Goal: Information Seeking & Learning: Learn about a topic

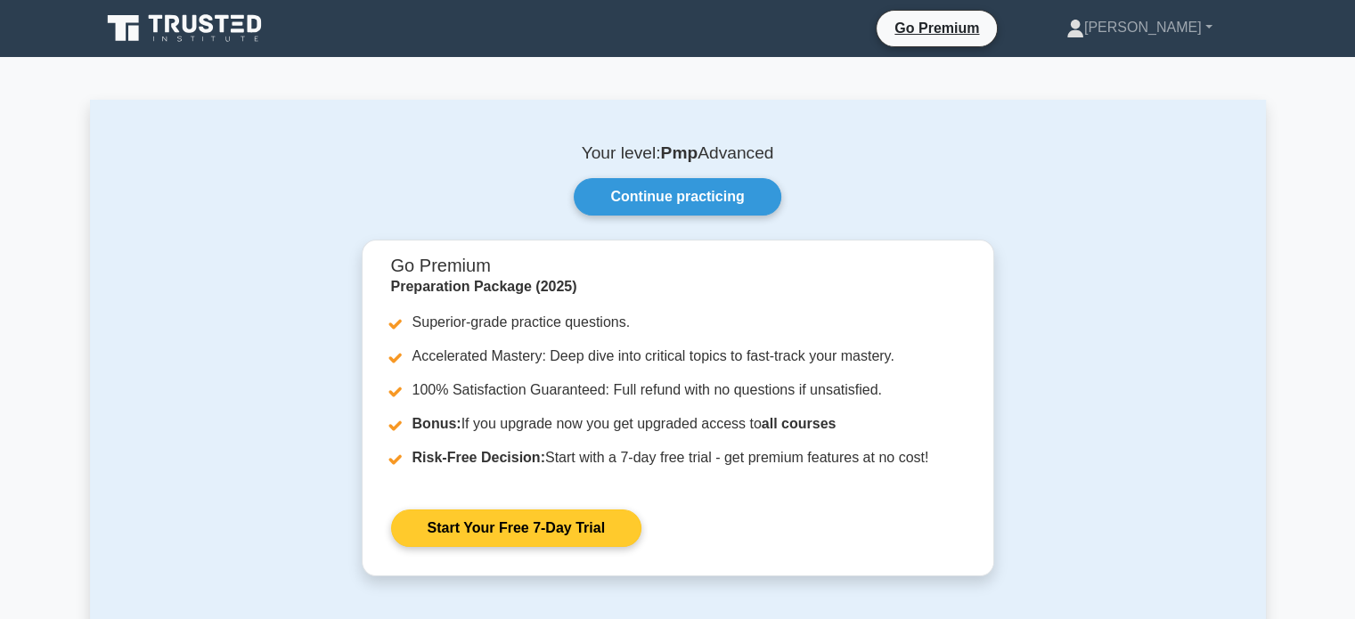
click at [536, 533] on link "Start Your Free 7-Day Trial" at bounding box center [516, 528] width 250 height 37
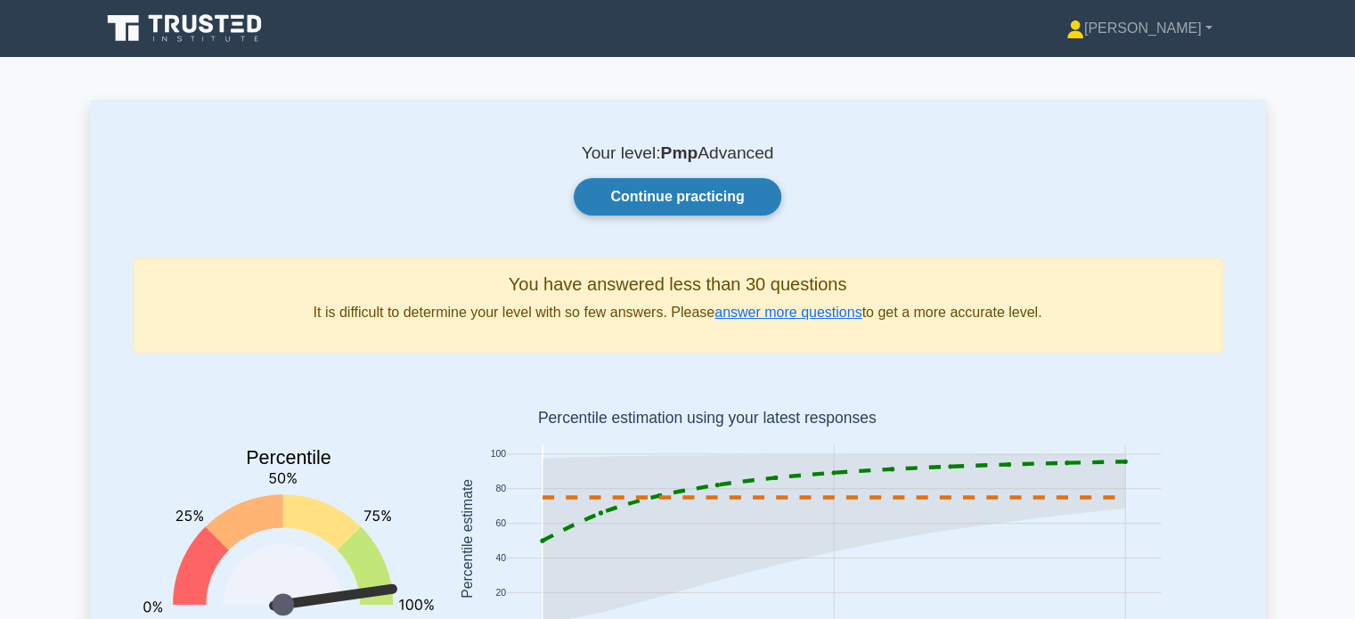
click at [688, 194] on link "Continue practicing" at bounding box center [677, 196] width 207 height 37
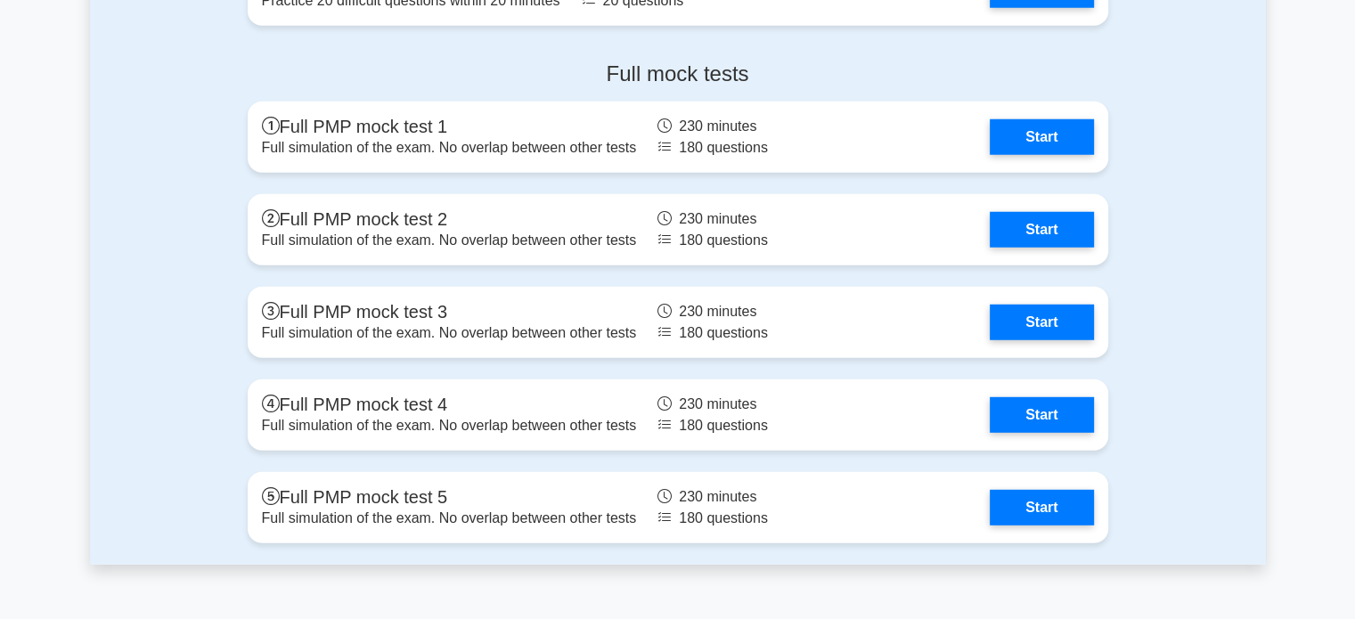
scroll to position [4925, 0]
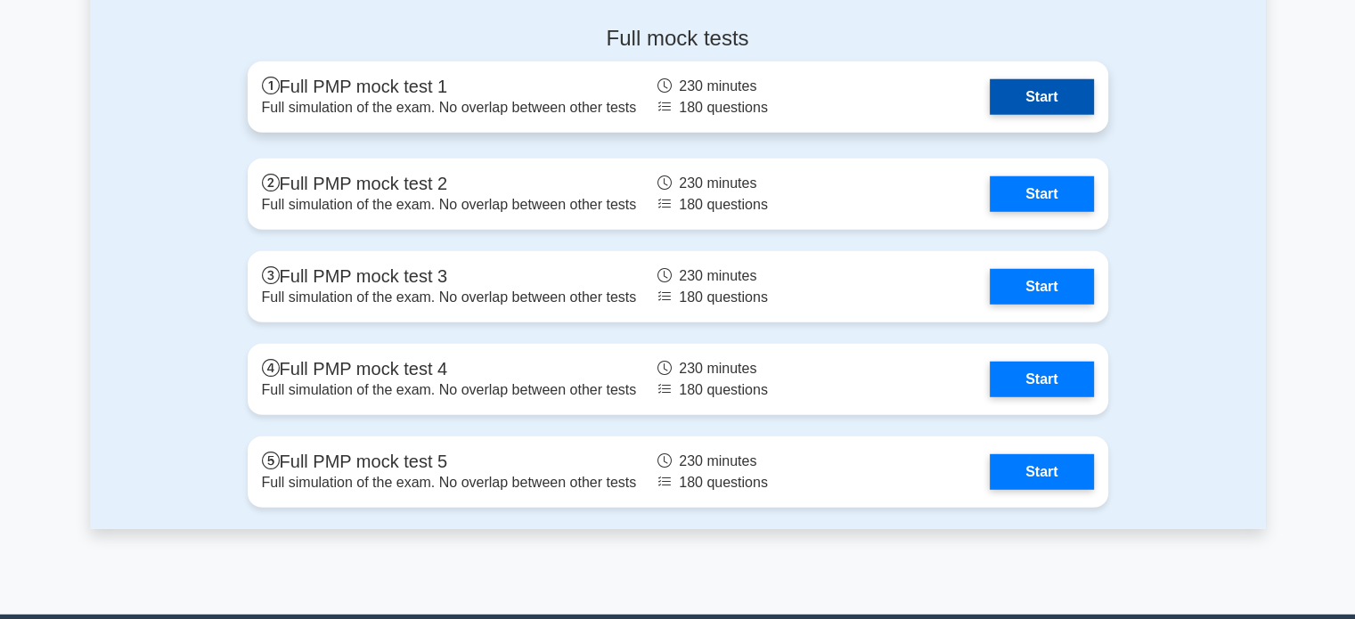
click at [1063, 93] on link "Start" at bounding box center [1041, 97] width 103 height 36
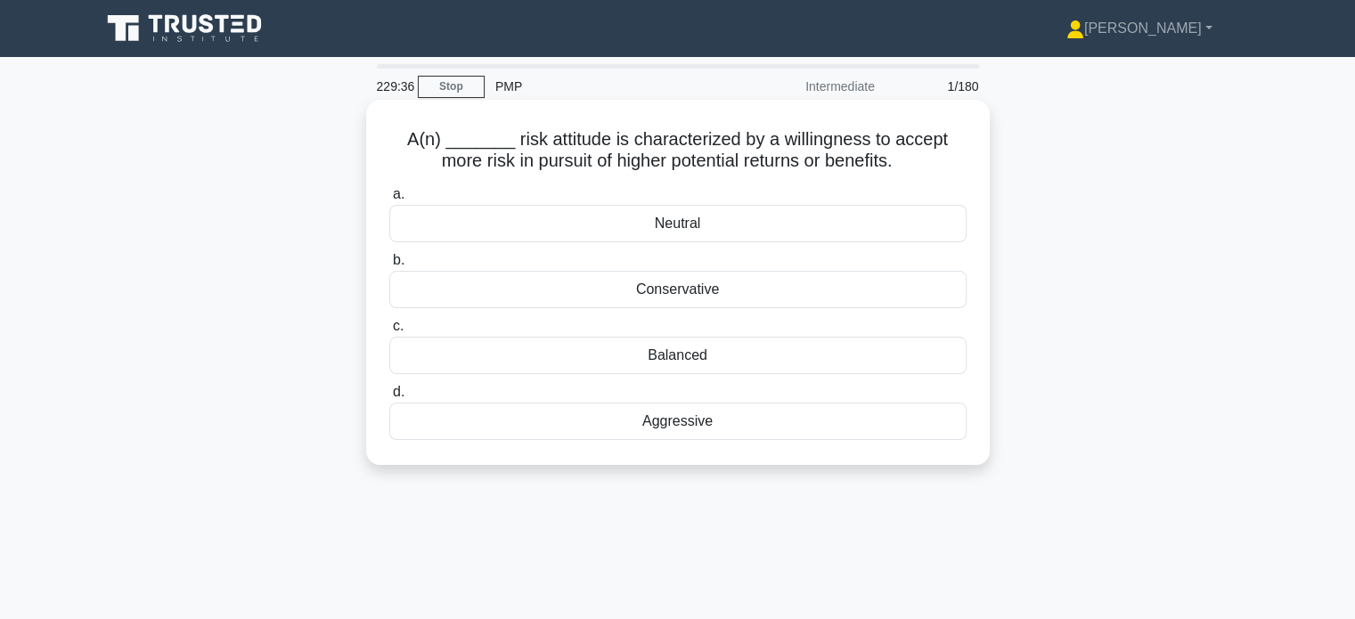
click at [667, 426] on div "Aggressive" at bounding box center [677, 421] width 577 height 37
click at [389, 398] on input "d. Aggressive" at bounding box center [389, 393] width 0 height 12
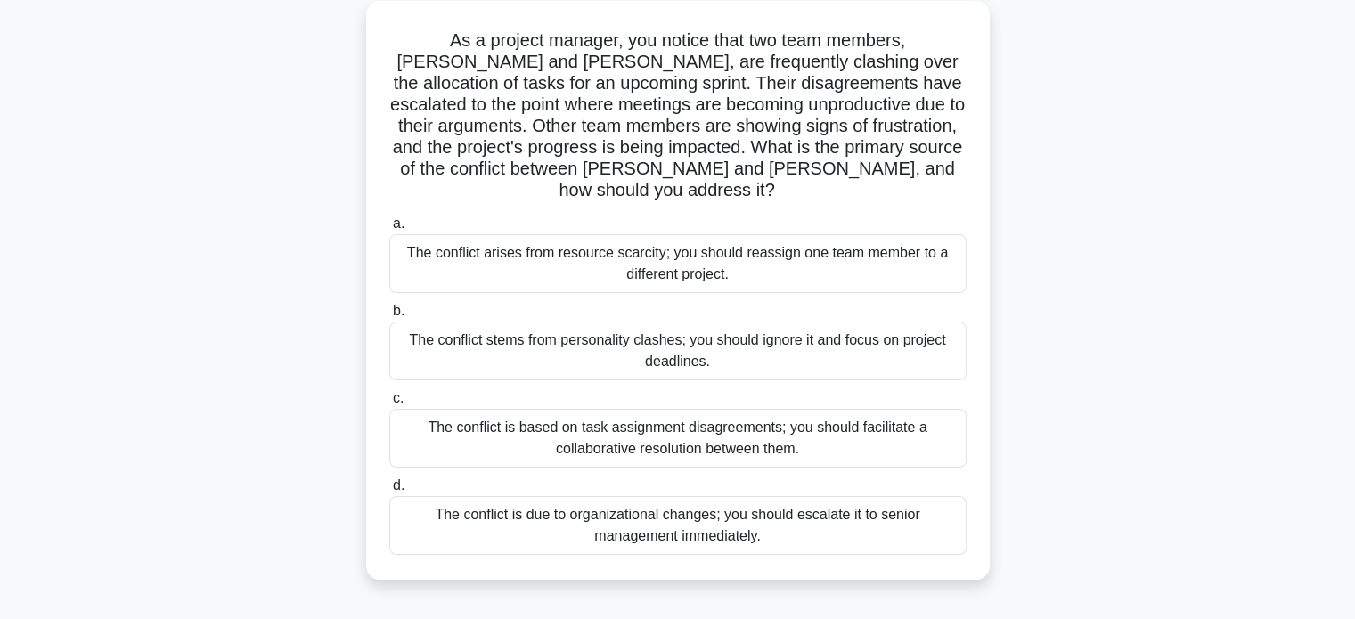
scroll to position [105, 0]
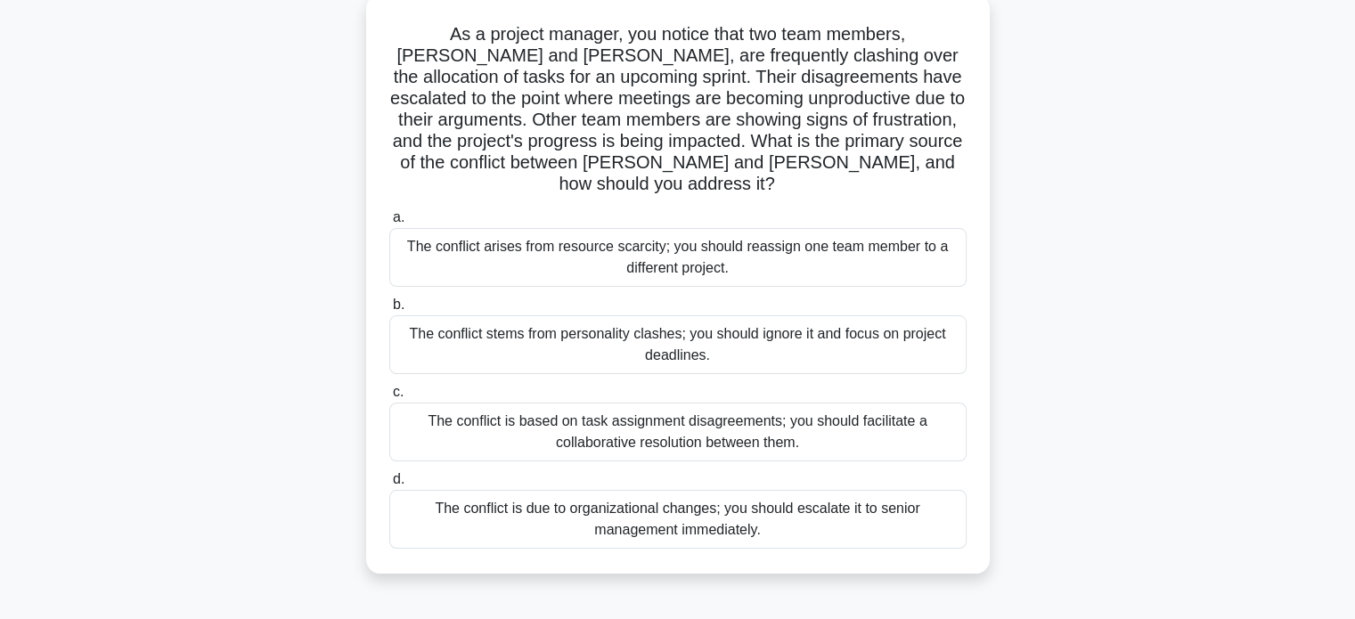
click at [918, 419] on div "The conflict is based on task assignment disagreements; you should facilitate a…" at bounding box center [677, 432] width 577 height 59
click at [389, 398] on input "c. The conflict is based on task assignment disagreements; you should facilitat…" at bounding box center [389, 393] width 0 height 12
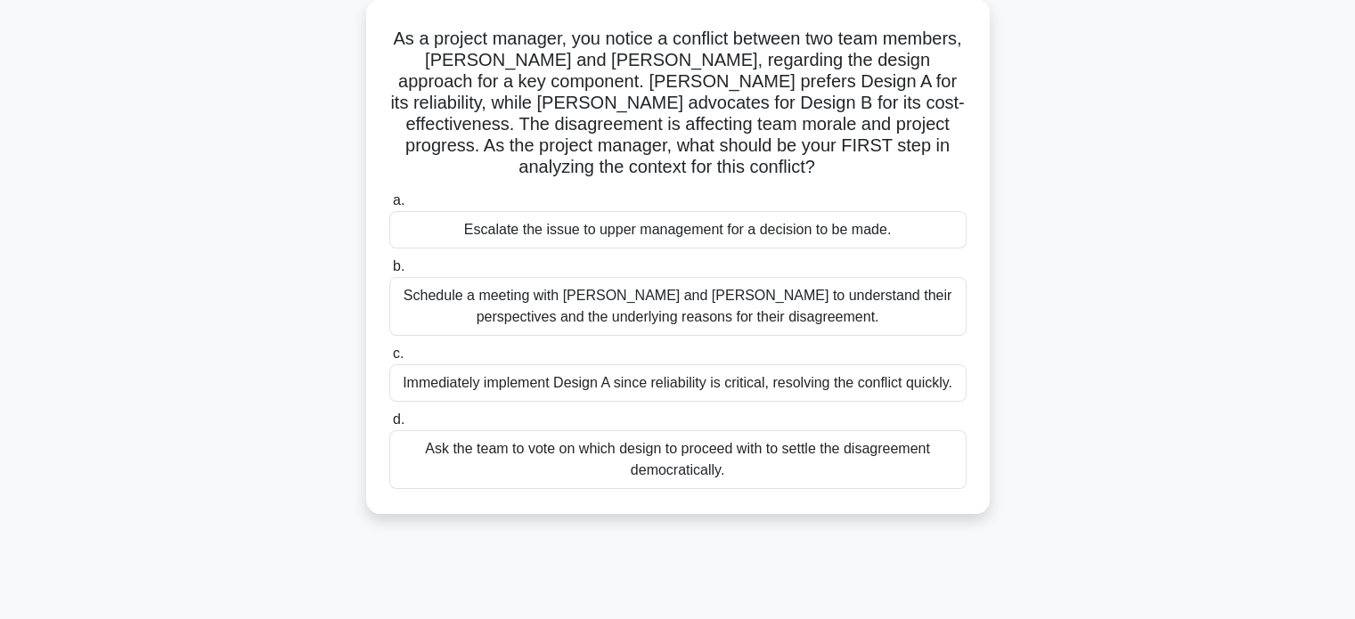
scroll to position [0, 0]
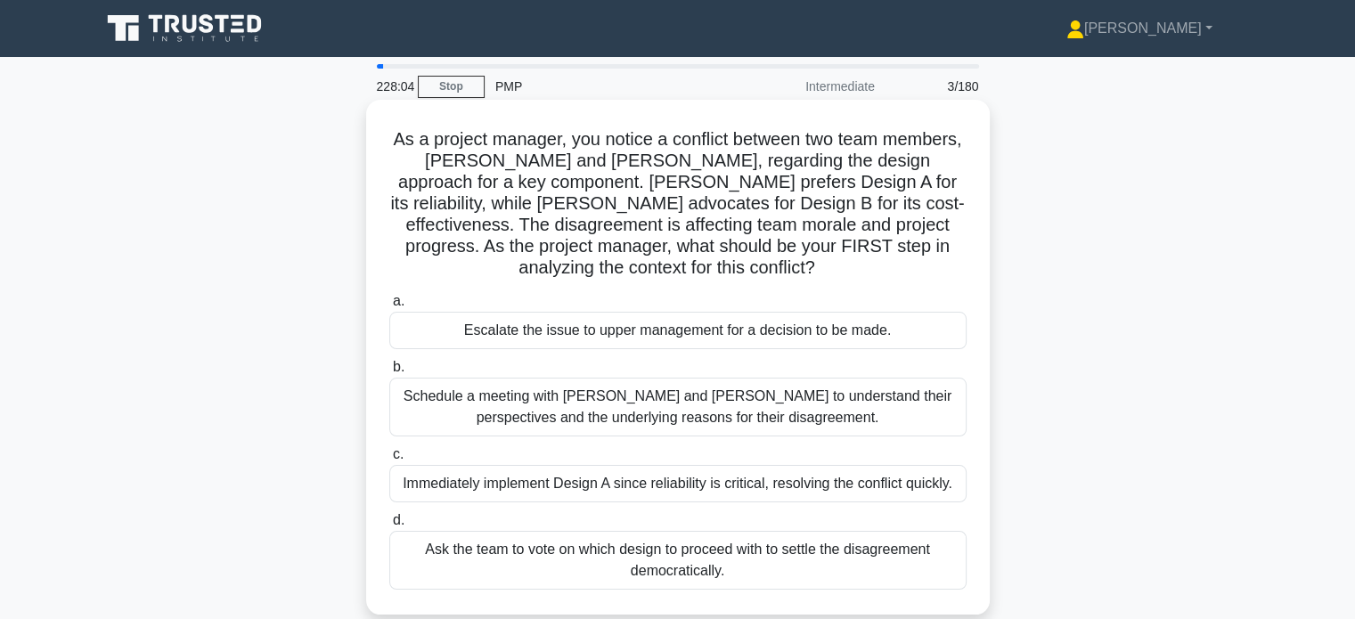
click at [783, 415] on div "Schedule a meeting with [PERSON_NAME] and [PERSON_NAME] to understand their per…" at bounding box center [677, 407] width 577 height 59
click at [389, 373] on input "b. Schedule a meeting with [PERSON_NAME] and [PERSON_NAME] to understand their …" at bounding box center [389, 368] width 0 height 12
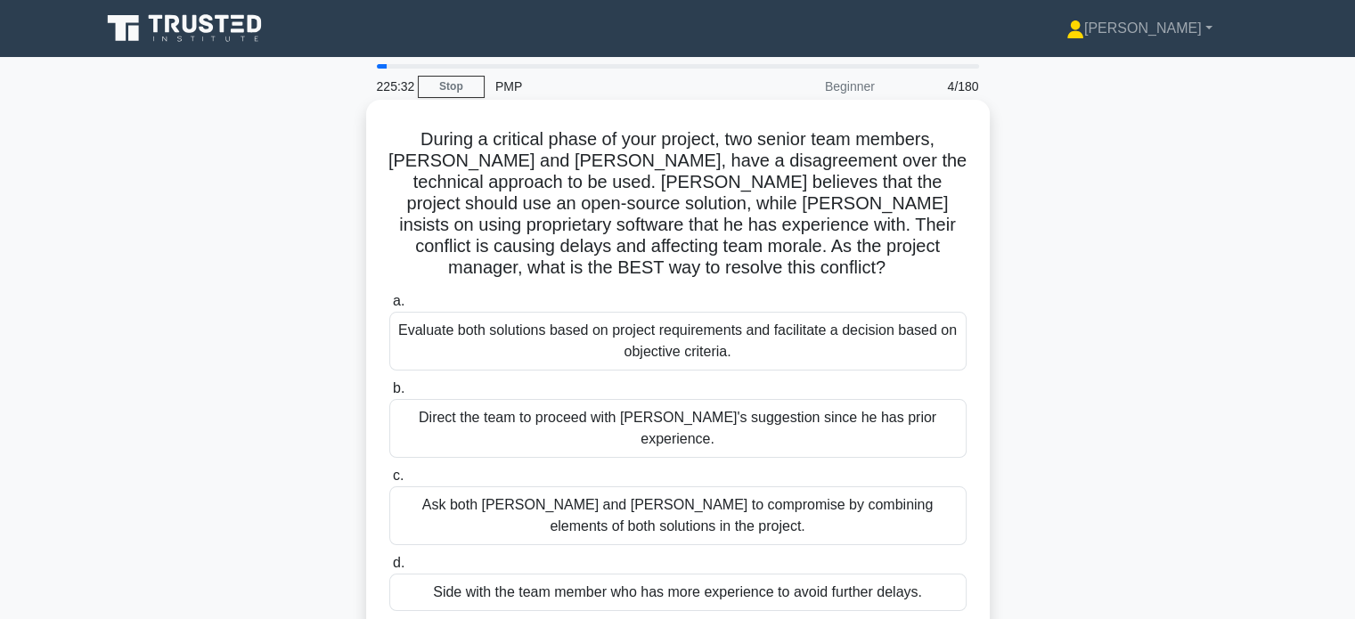
click at [806, 336] on div "Evaluate both solutions based on project requirements and facilitate a decision…" at bounding box center [677, 341] width 577 height 59
click at [389, 307] on input "a. Evaluate both solutions based on project requirements and facilitate a decis…" at bounding box center [389, 302] width 0 height 12
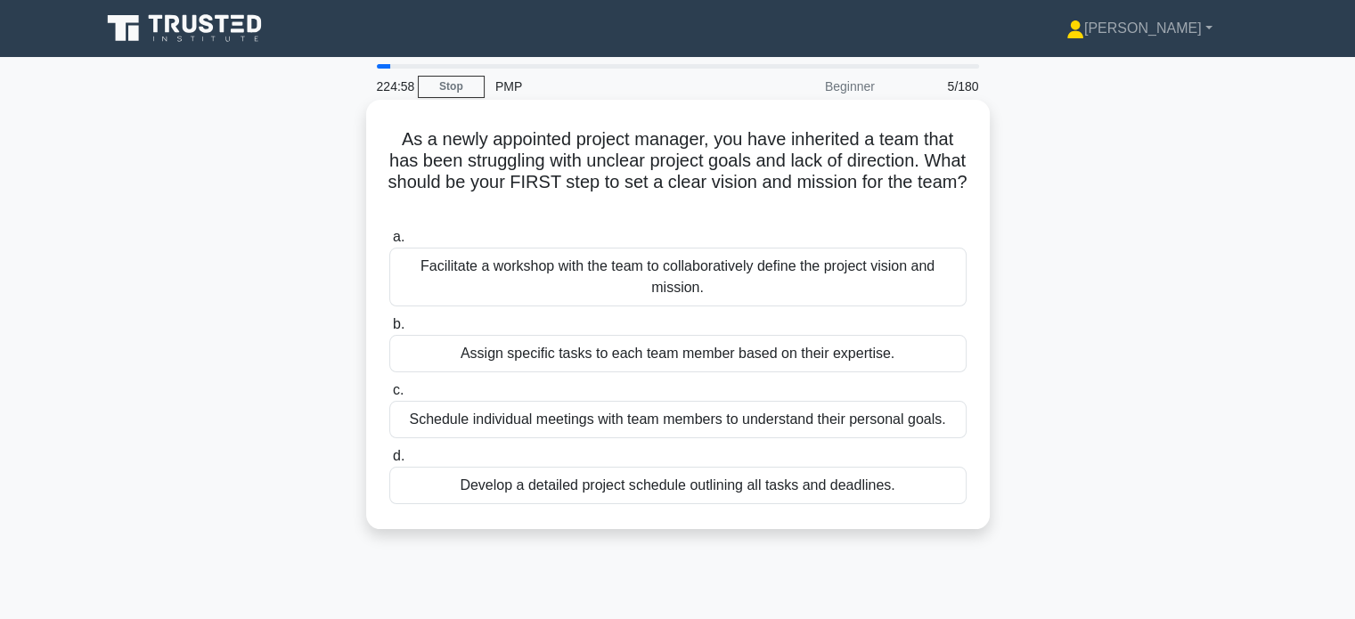
click at [806, 278] on div "Facilitate a workshop with the team to collaboratively define the project visio…" at bounding box center [677, 277] width 577 height 59
click at [389, 243] on input "a. Facilitate a workshop with the team to collaboratively define the project vi…" at bounding box center [389, 238] width 0 height 12
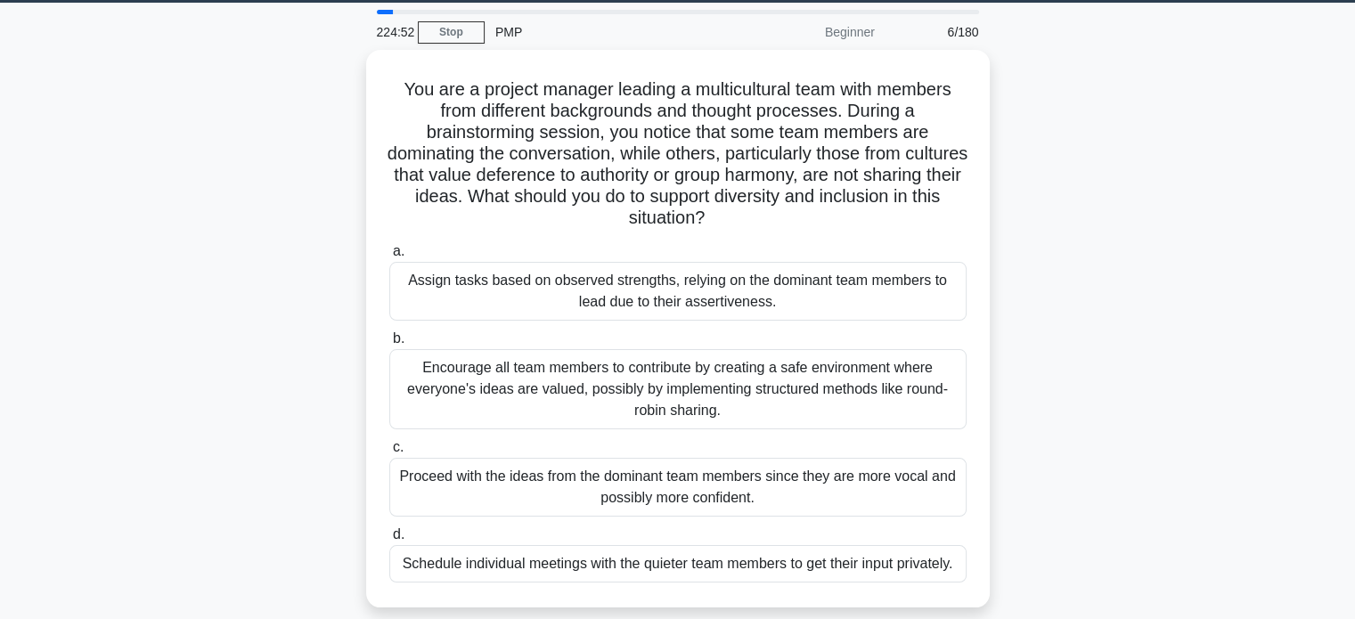
scroll to position [64, 0]
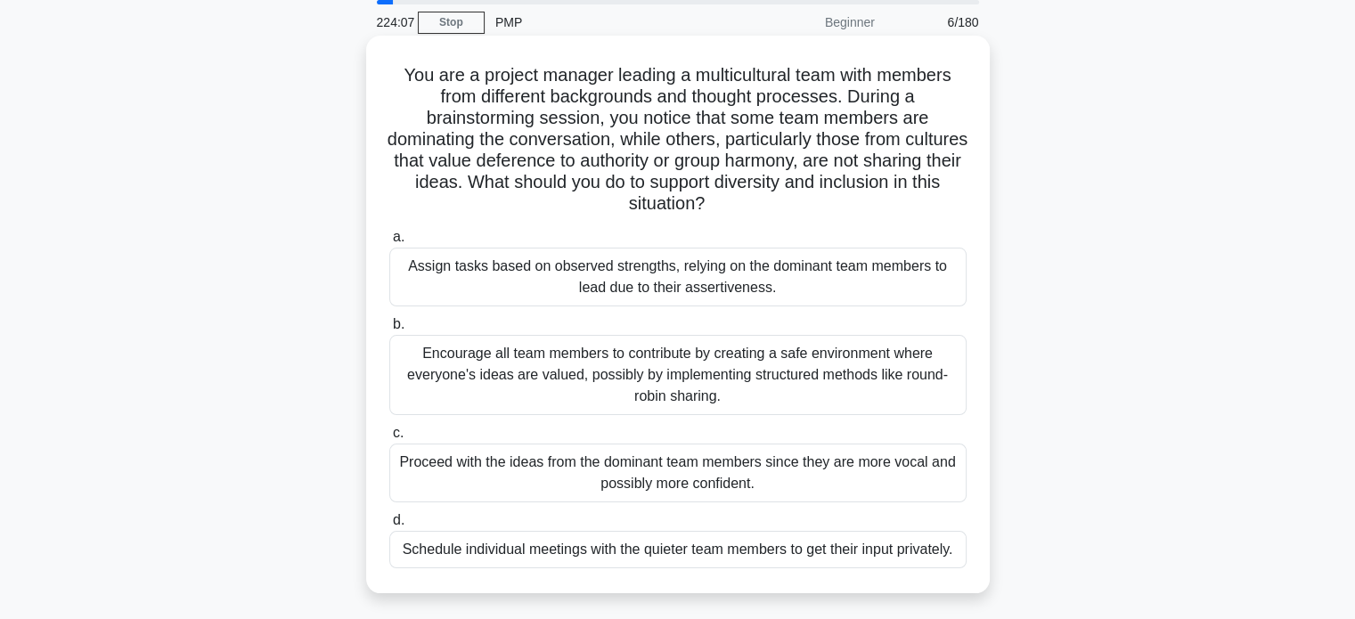
click at [565, 364] on div "Encourage all team members to contribute by creating a safe environment where e…" at bounding box center [677, 375] width 577 height 80
click at [389, 331] on input "b. Encourage all team members to contribute by creating a safe environment wher…" at bounding box center [389, 325] width 0 height 12
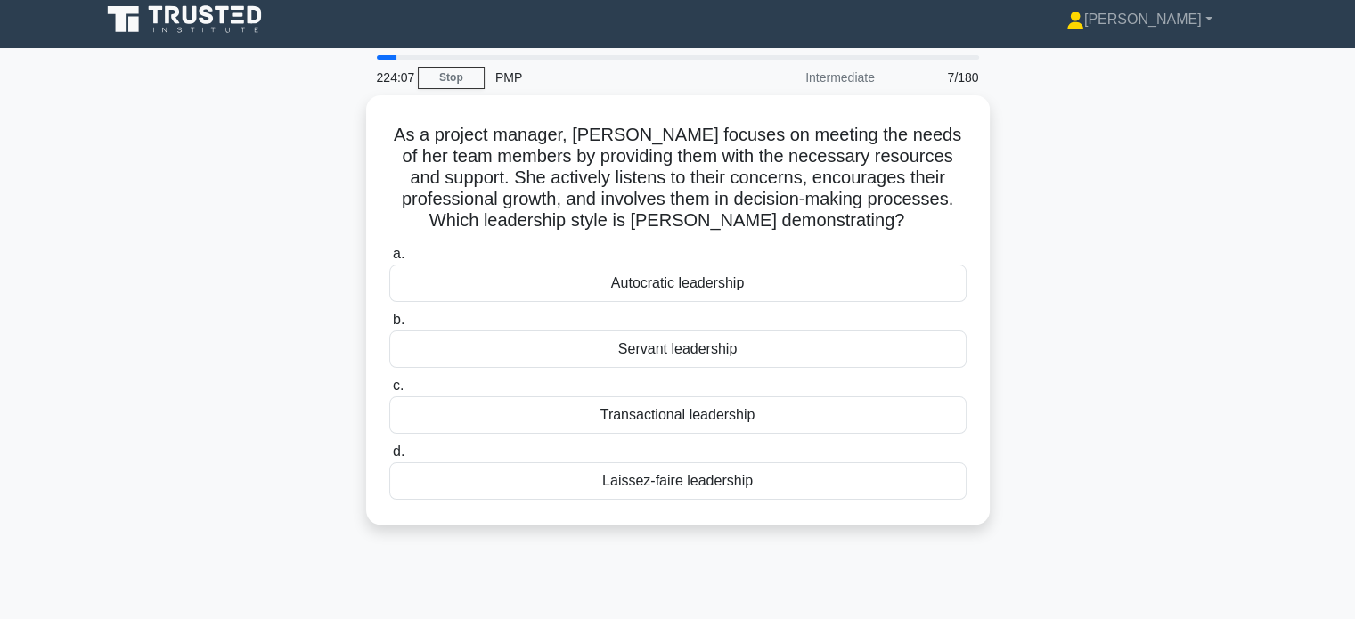
scroll to position [0, 0]
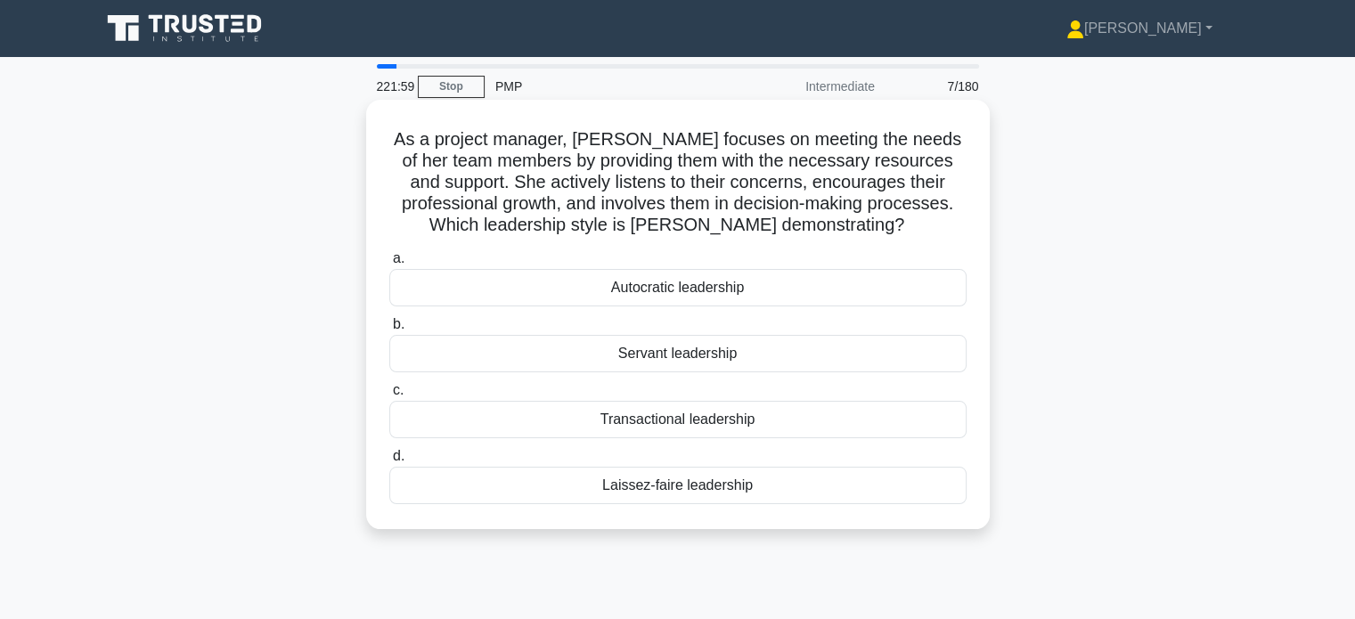
click at [724, 359] on div "Servant leadership" at bounding box center [677, 353] width 577 height 37
click at [389, 331] on input "b. Servant leadership" at bounding box center [389, 325] width 0 height 12
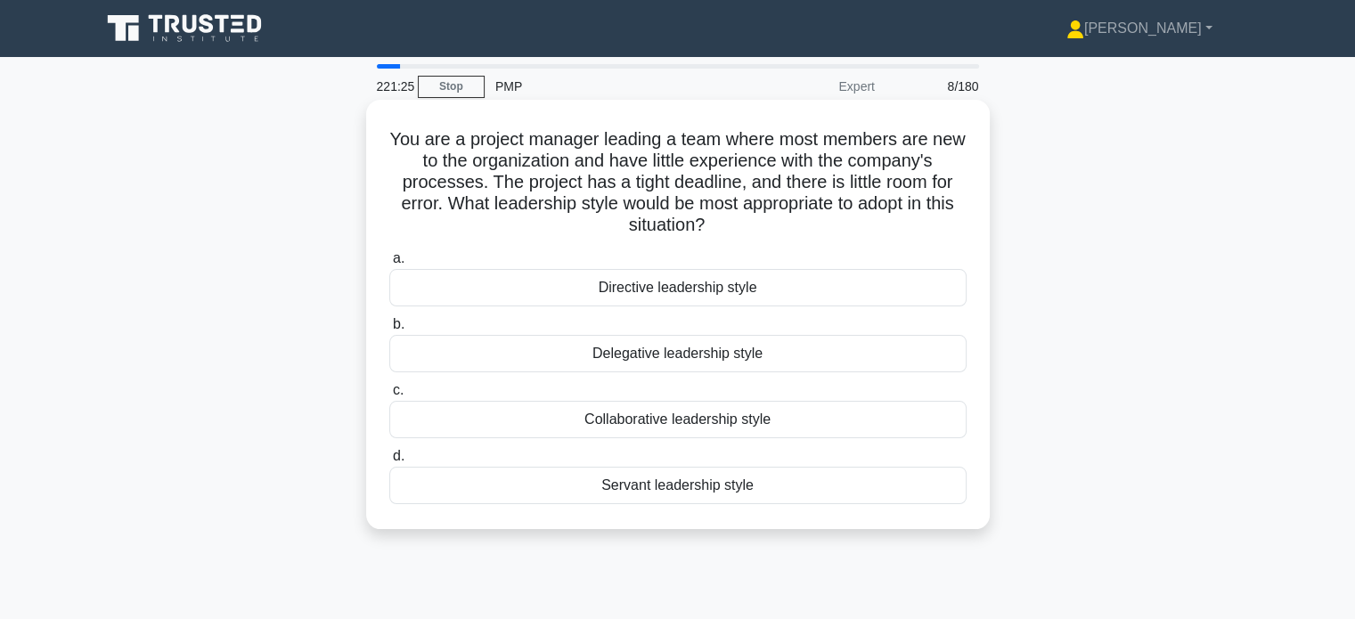
click at [734, 300] on div "Directive leadership style" at bounding box center [677, 287] width 577 height 37
click at [389, 265] on input "a. Directive leadership style" at bounding box center [389, 259] width 0 height 12
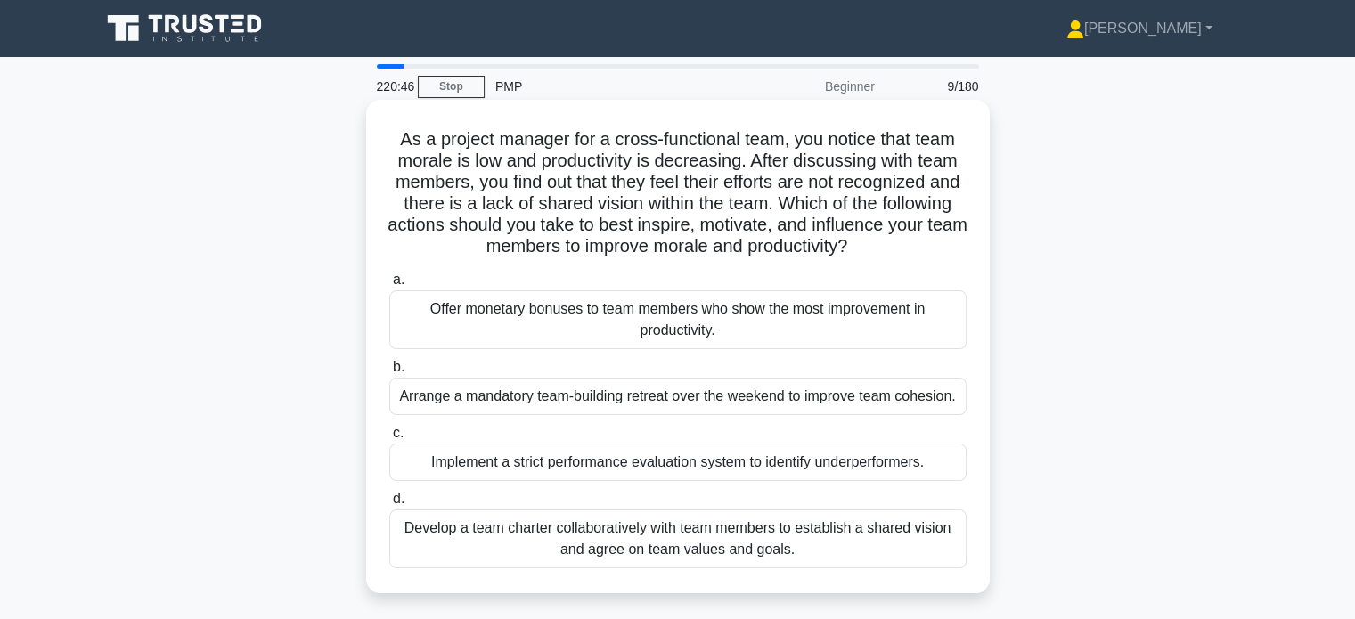
drag, startPoint x: 919, startPoint y: 331, endPoint x: 817, endPoint y: 244, distance: 133.4
click at [817, 244] on h5 "As a project manager for a cross-functional team, you notice that team morale i…" at bounding box center [678, 193] width 581 height 130
click at [804, 548] on div "Develop a team charter collaboratively with team members to establish a shared …" at bounding box center [677, 539] width 577 height 59
click at [389, 505] on input "d. Develop a team charter collaboratively with team members to establish a shar…" at bounding box center [389, 500] width 0 height 12
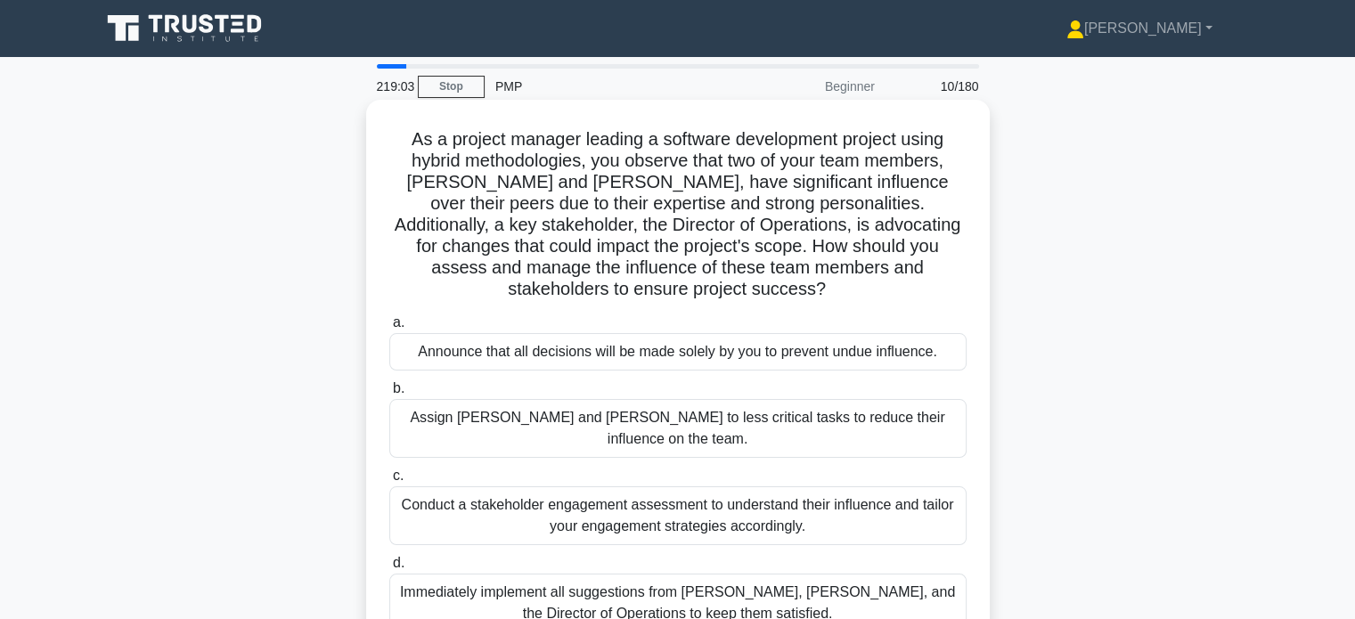
click at [749, 487] on div "Conduct a stakeholder engagement assessment to understand their influence and t…" at bounding box center [677, 516] width 577 height 59
click at [389, 474] on input "c. Conduct a stakeholder engagement assessment to understand their influence an…" at bounding box center [389, 476] width 0 height 12
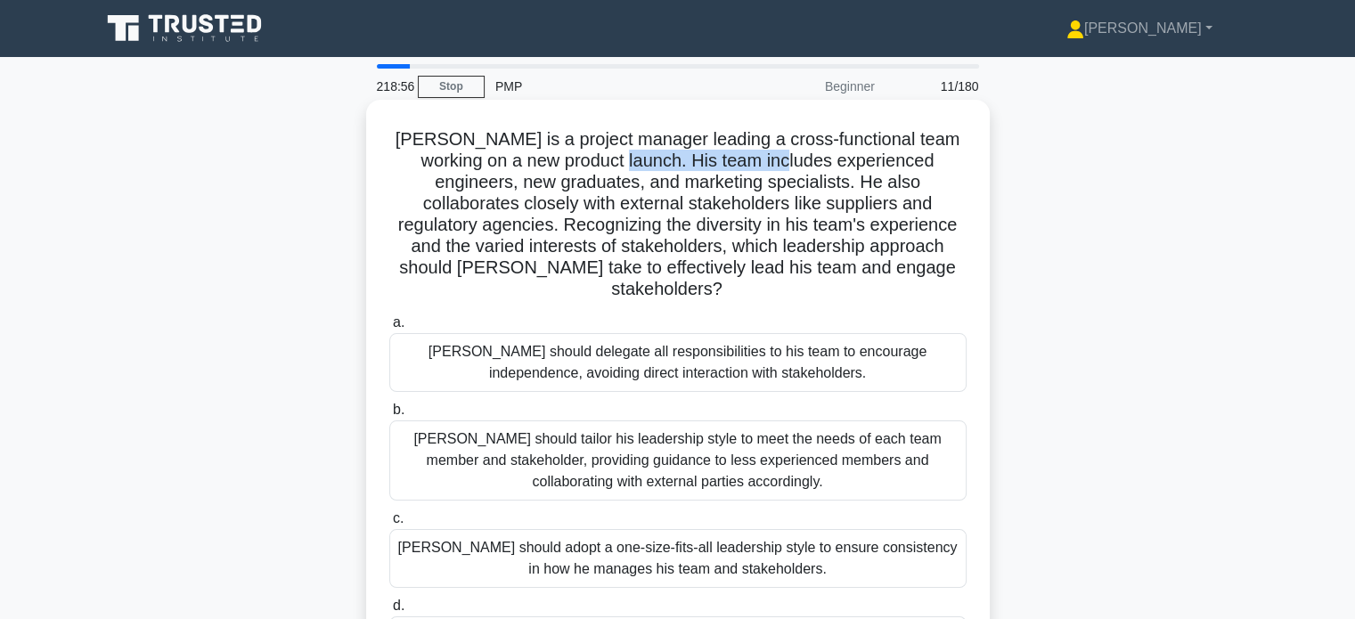
drag, startPoint x: 585, startPoint y: 158, endPoint x: 748, endPoint y: 177, distance: 164.2
click at [748, 177] on h5 "John is a project manager leading a cross-functional team working on a new prod…" at bounding box center [678, 214] width 581 height 173
click at [713, 209] on h5 "John is a project manager leading a cross-functional team working on a new prod…" at bounding box center [678, 214] width 581 height 173
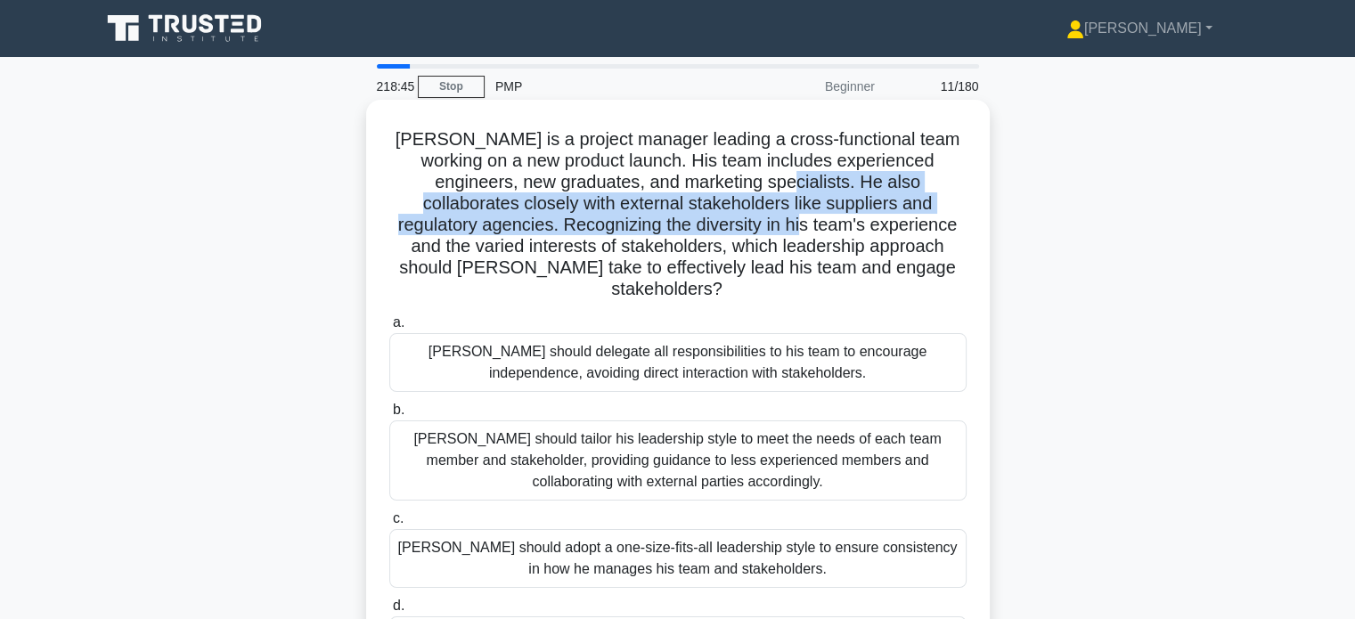
drag, startPoint x: 712, startPoint y: 192, endPoint x: 730, endPoint y: 223, distance: 35.9
click at [730, 223] on h5 "John is a project manager leading a cross-functional team working on a new prod…" at bounding box center [678, 214] width 581 height 173
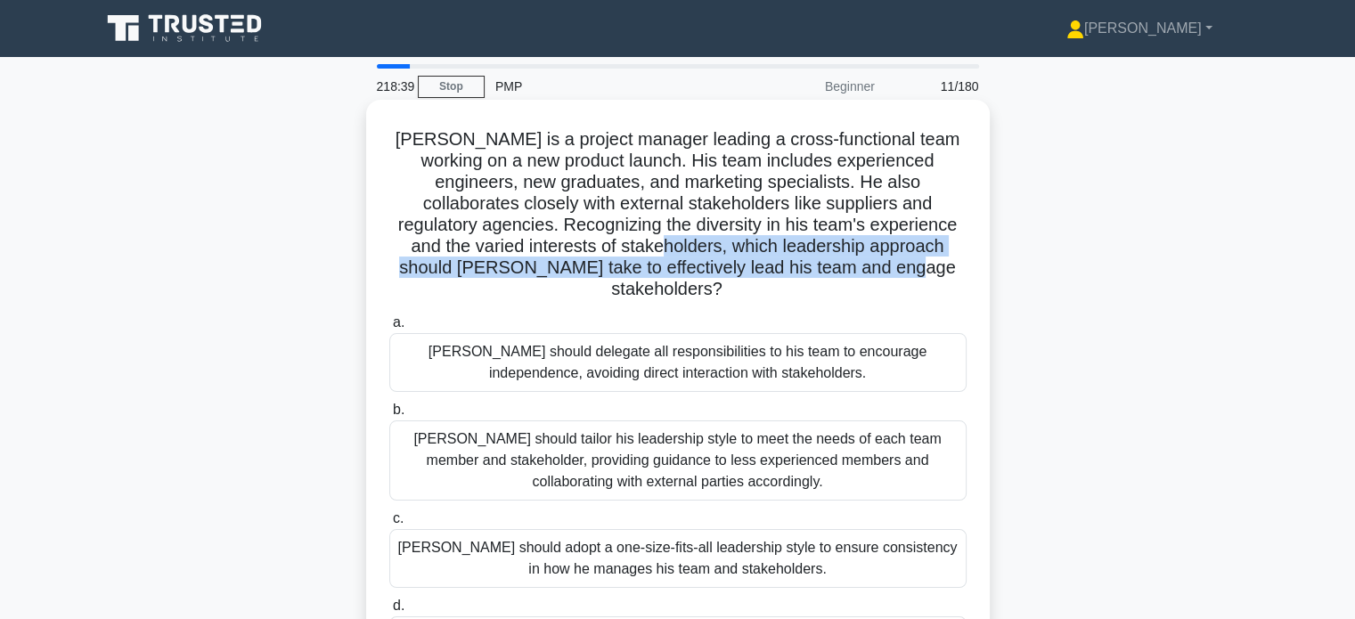
drag, startPoint x: 604, startPoint y: 250, endPoint x: 912, endPoint y: 263, distance: 307.7
click at [912, 263] on h5 "John is a project manager leading a cross-functional team working on a new prod…" at bounding box center [678, 214] width 581 height 173
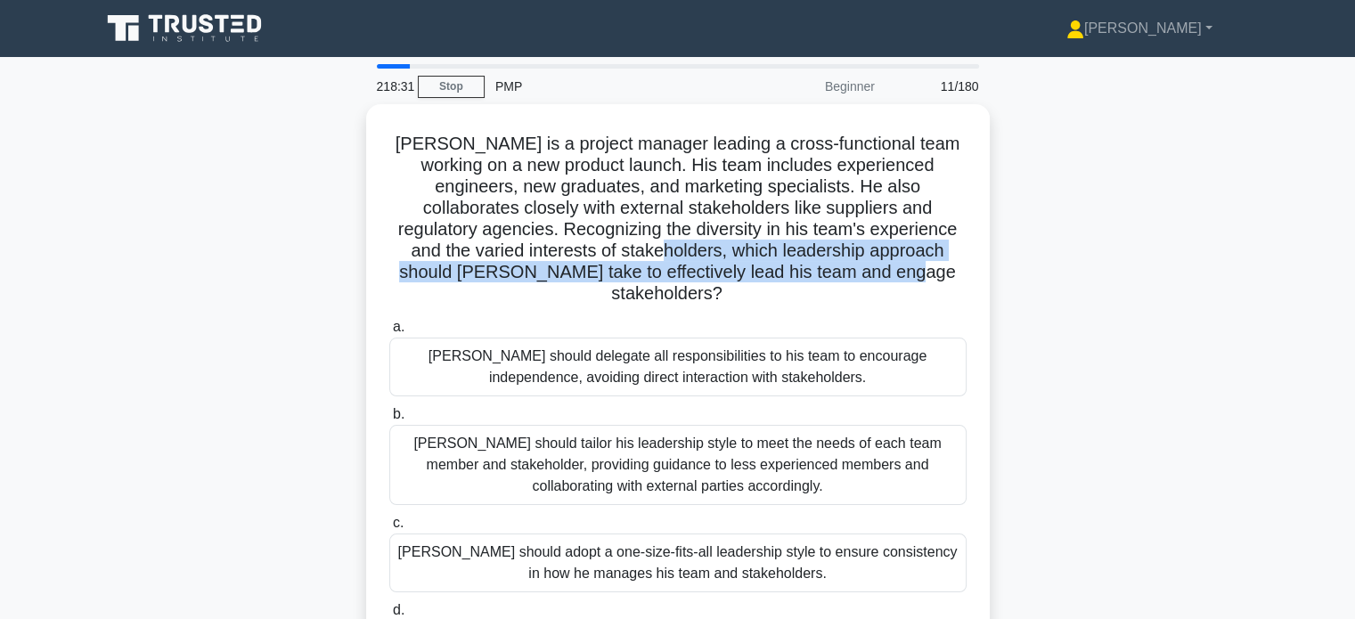
scroll to position [343, 0]
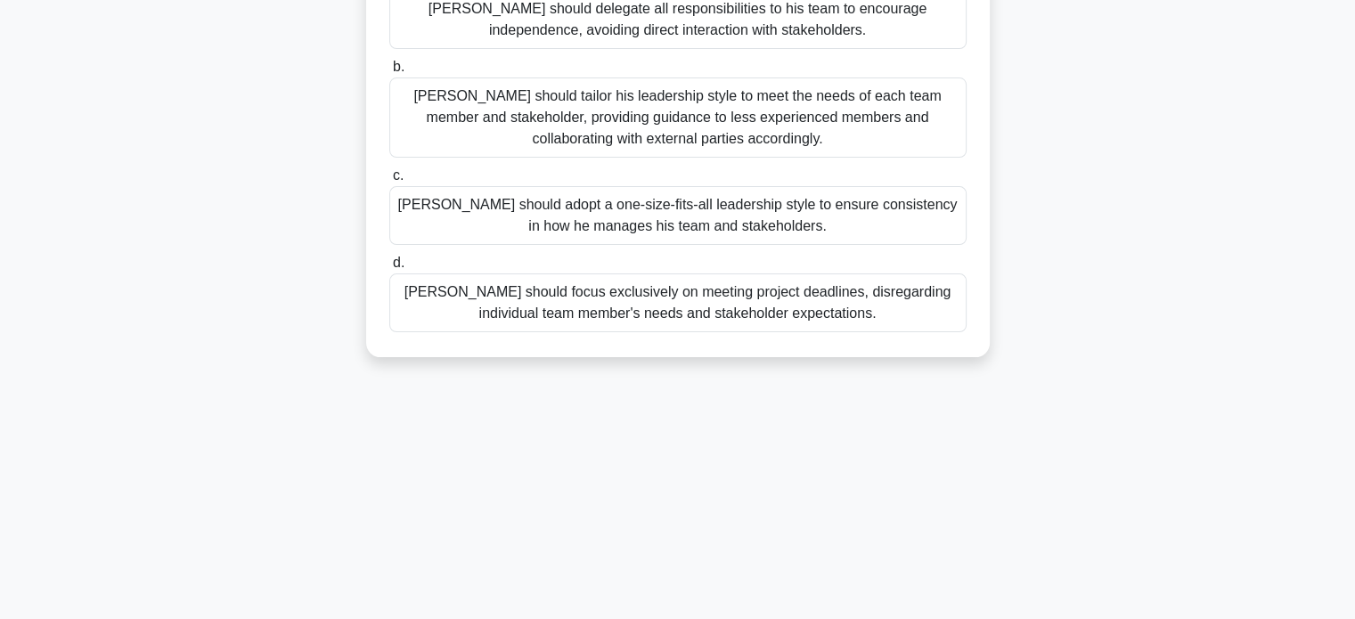
click at [817, 116] on div "John should tailor his leadership style to meet the needs of each team member a…" at bounding box center [677, 118] width 577 height 80
click at [389, 73] on input "b. John should tailor his leadership style to meet the needs of each team membe…" at bounding box center [389, 67] width 0 height 12
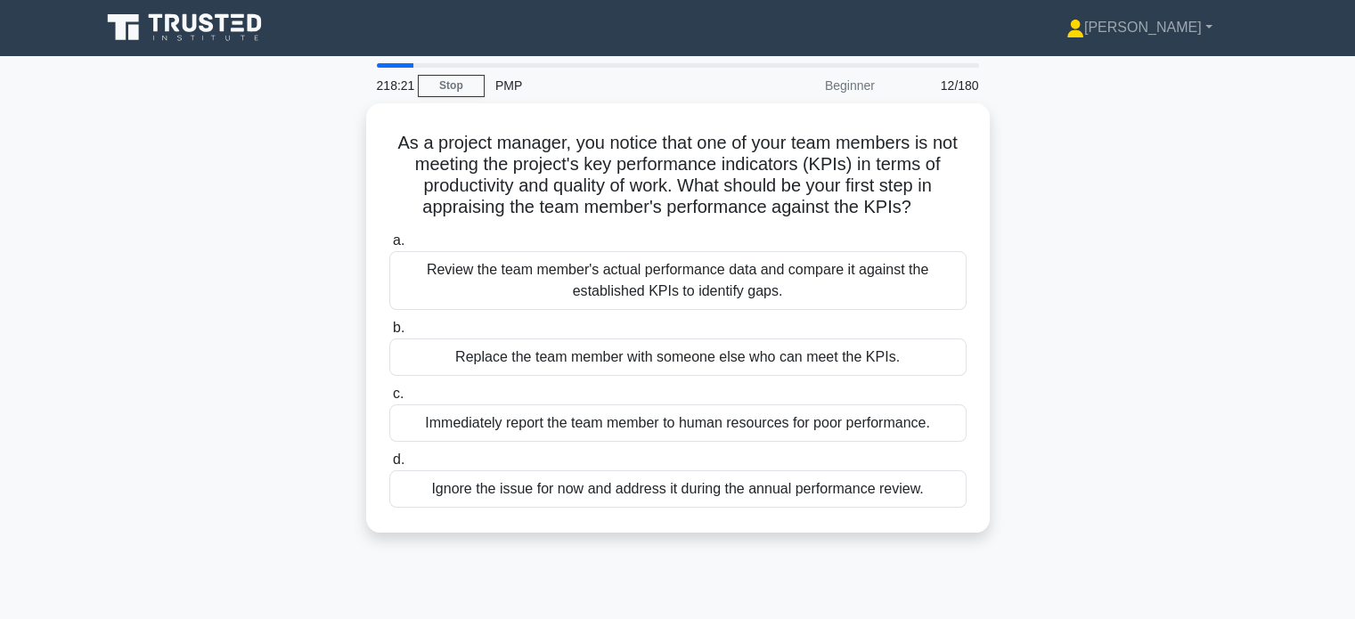
scroll to position [0, 0]
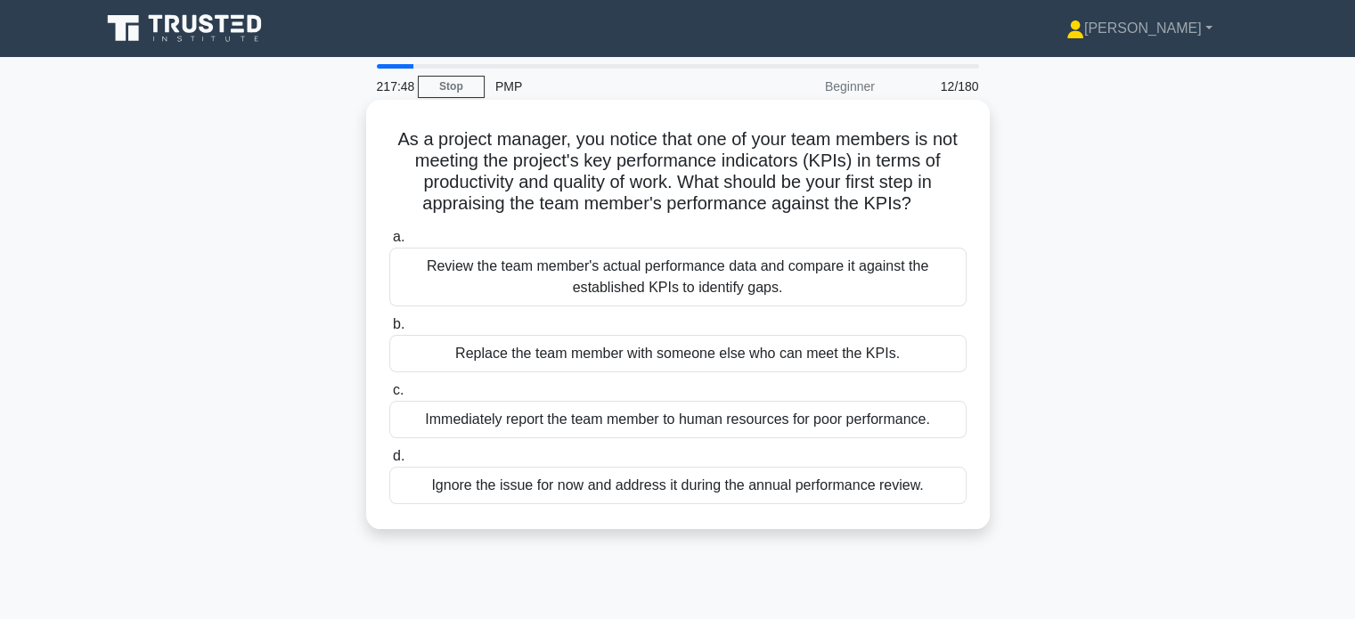
click at [797, 290] on div "Review the team member's actual performance data and compare it against the est…" at bounding box center [677, 277] width 577 height 59
click at [389, 243] on input "a. Review the team member's actual performance data and compare it against the …" at bounding box center [389, 238] width 0 height 12
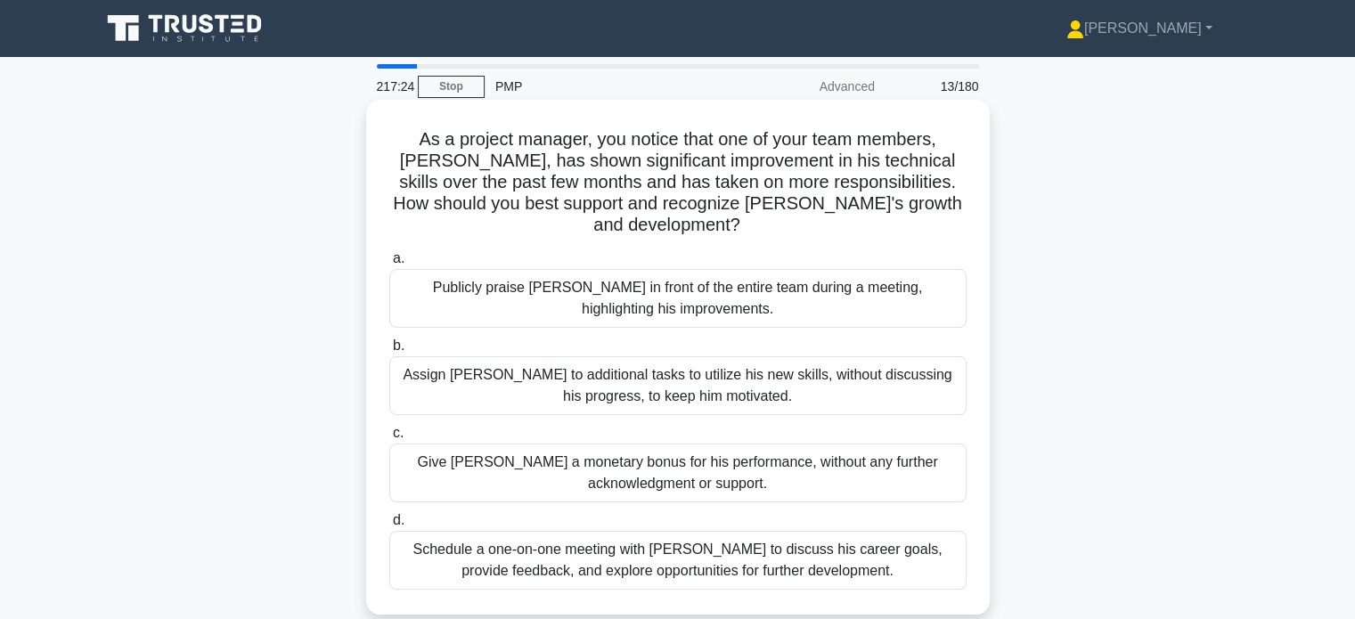
click at [917, 289] on div "Publicly praise Alex in front of the entire team during a meeting, highlighting…" at bounding box center [677, 298] width 577 height 59
click at [389, 265] on input "a. Publicly praise Alex in front of the entire team during a meeting, highlight…" at bounding box center [389, 259] width 0 height 12
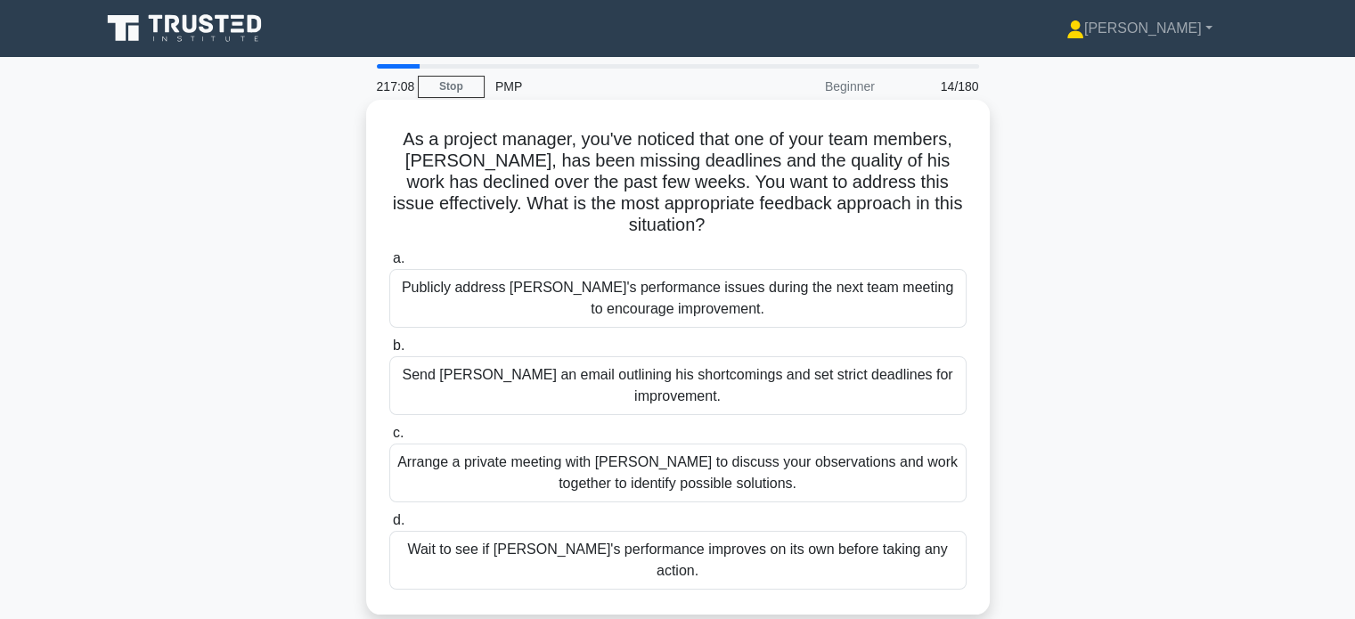
click at [774, 460] on div "Arrange a private meeting with Alex to discuss your observations and work toget…" at bounding box center [677, 473] width 577 height 59
click at [389, 439] on input "c. Arrange a private meeting with Alex to discuss your observations and work to…" at bounding box center [389, 434] width 0 height 12
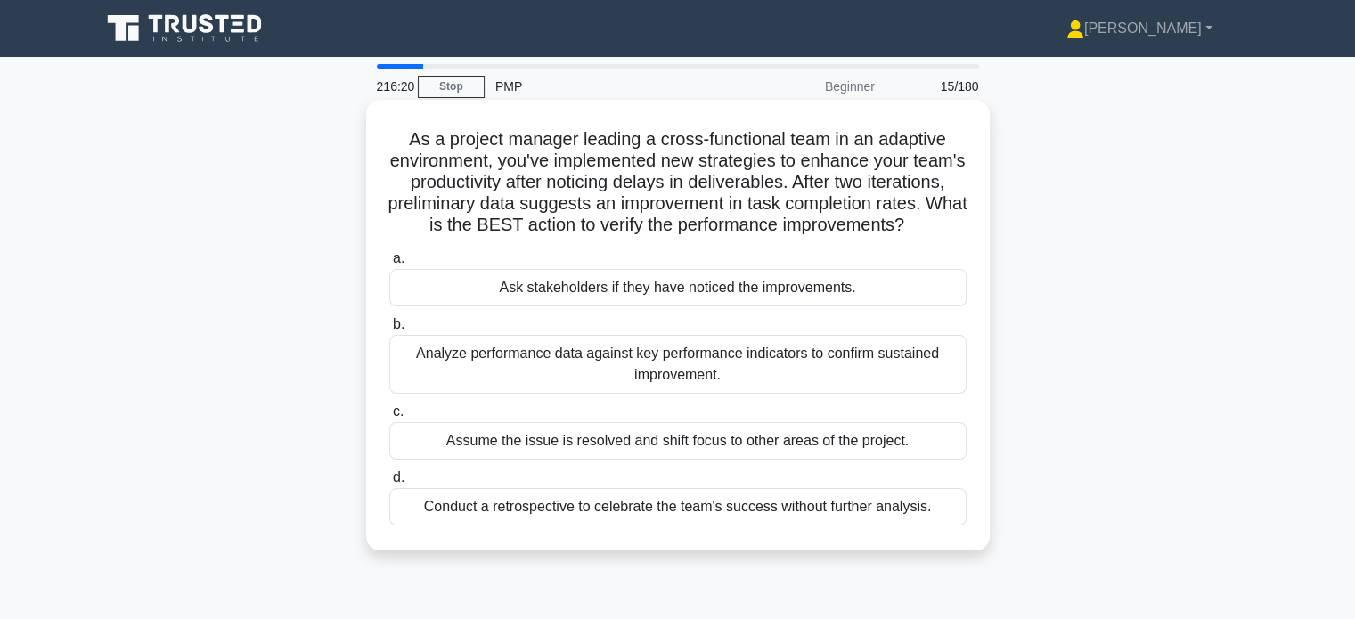
click at [796, 373] on div "Analyze performance data against key performance indicators to confirm sustaine…" at bounding box center [677, 364] width 577 height 59
click at [389, 331] on input "b. Analyze performance data against key performance indicators to confirm susta…" at bounding box center [389, 325] width 0 height 12
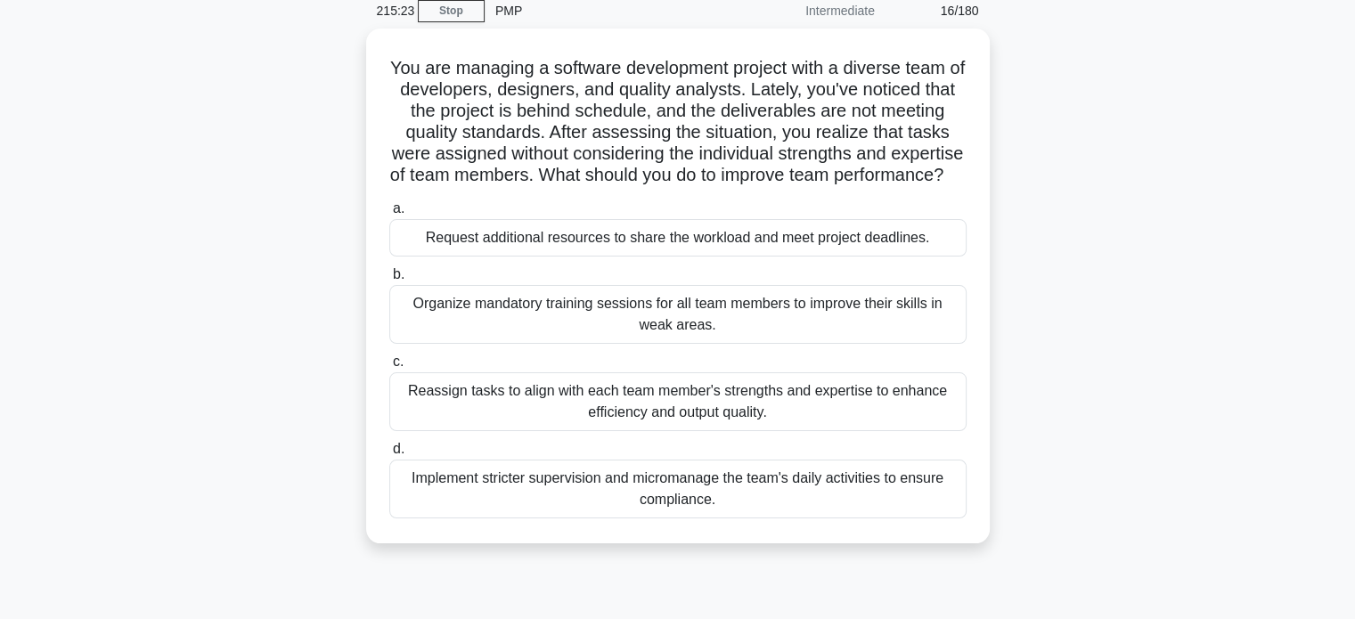
scroll to position [72, 0]
click at [821, 430] on div "Reassign tasks to align with each team member's strengths and expertise to enha…" at bounding box center [677, 401] width 577 height 59
click at [389, 367] on input "c. Reassign tasks to align with each team member's strengths and expertise to e…" at bounding box center [389, 362] width 0 height 12
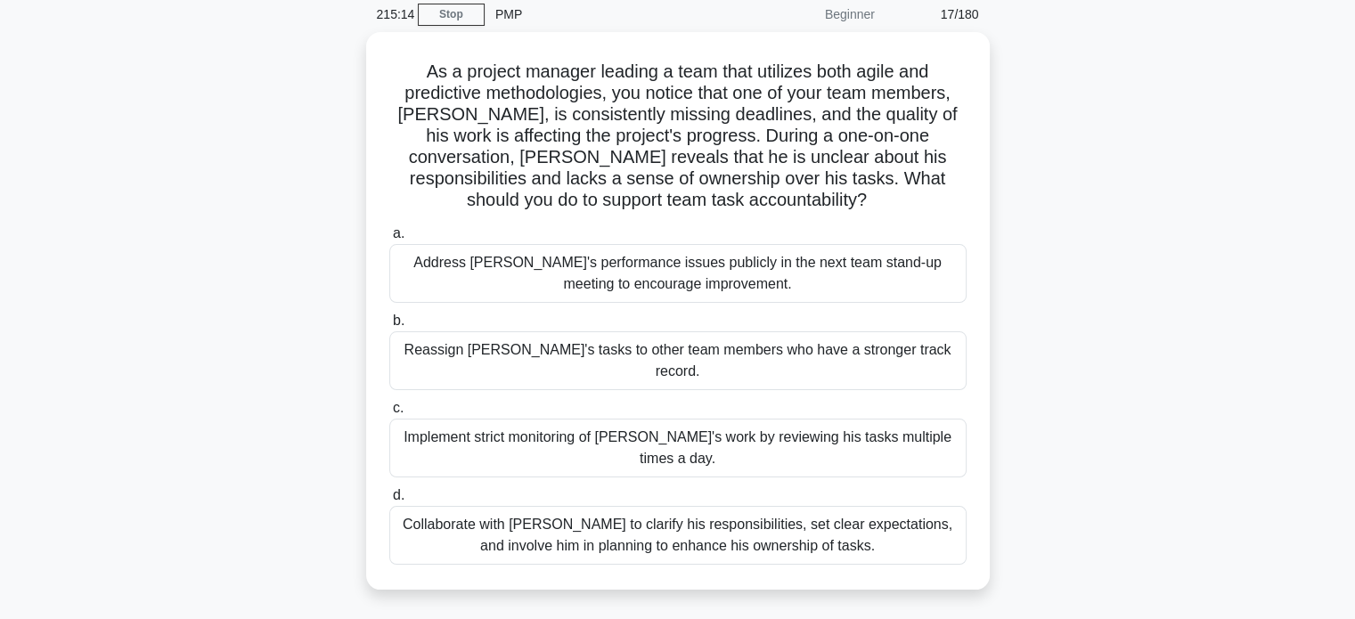
scroll to position [0, 0]
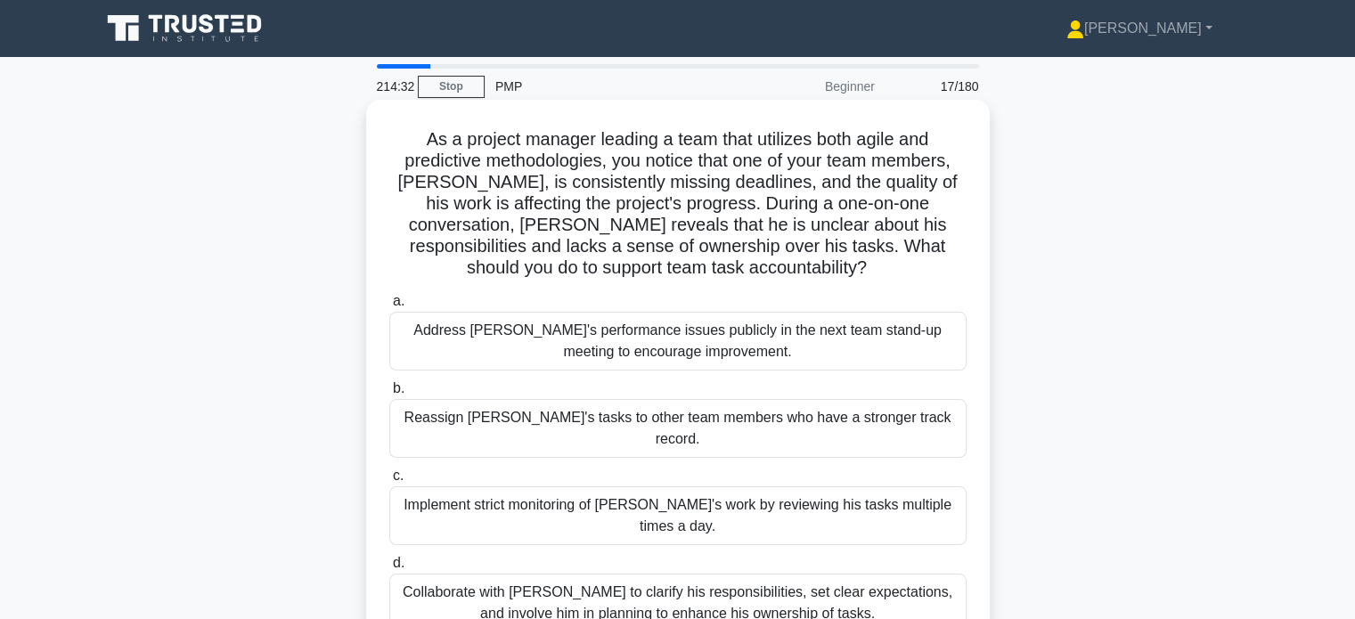
click at [765, 574] on div "Collaborate with [PERSON_NAME] to clarify his responsibilities, set clear expec…" at bounding box center [677, 603] width 577 height 59
click at [389, 569] on input "d. Collaborate with [PERSON_NAME] to clarify his responsibilities, set clear ex…" at bounding box center [389, 564] width 0 height 12
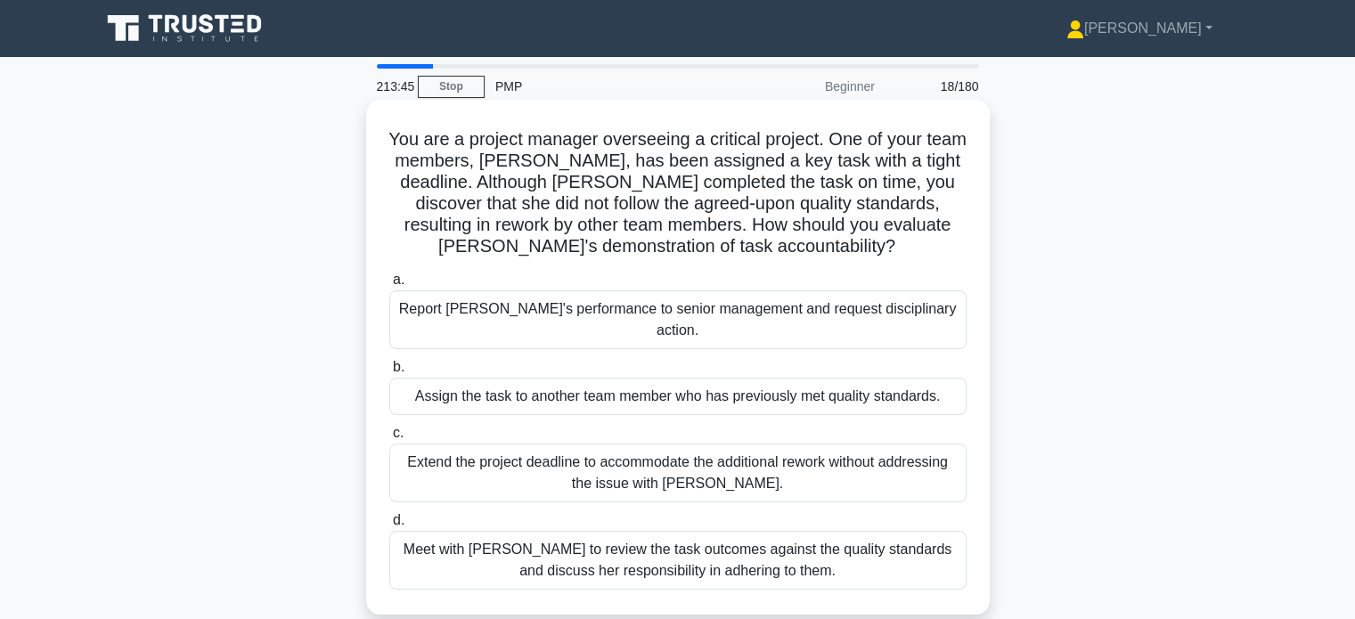
click at [834, 544] on div "Meet with [PERSON_NAME] to review the task outcomes against the quality standar…" at bounding box center [677, 560] width 577 height 59
click at [389, 527] on input "d. Meet with [PERSON_NAME] to review the task outcomes against the quality stan…" at bounding box center [389, 521] width 0 height 12
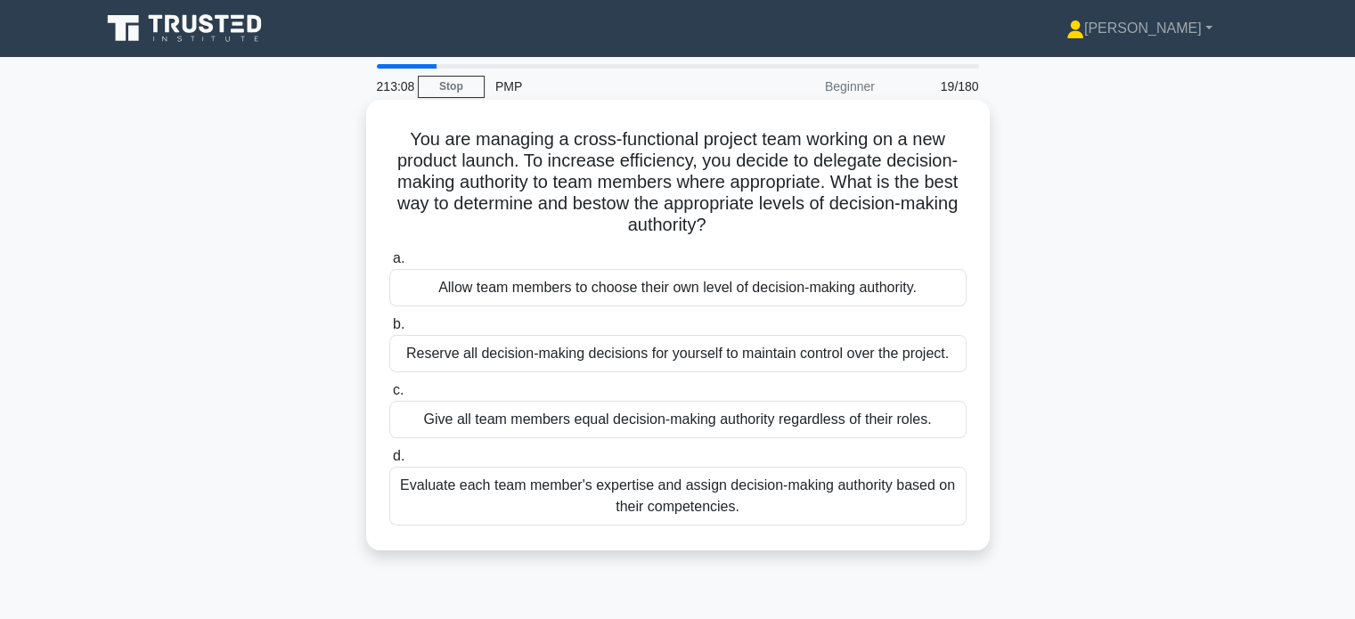
click at [781, 497] on div "Evaluate each team member's expertise and assign decision-making authority base…" at bounding box center [677, 496] width 577 height 59
click at [389, 462] on input "d. Evaluate each team member's expertise and assign decision-making authority b…" at bounding box center [389, 457] width 0 height 12
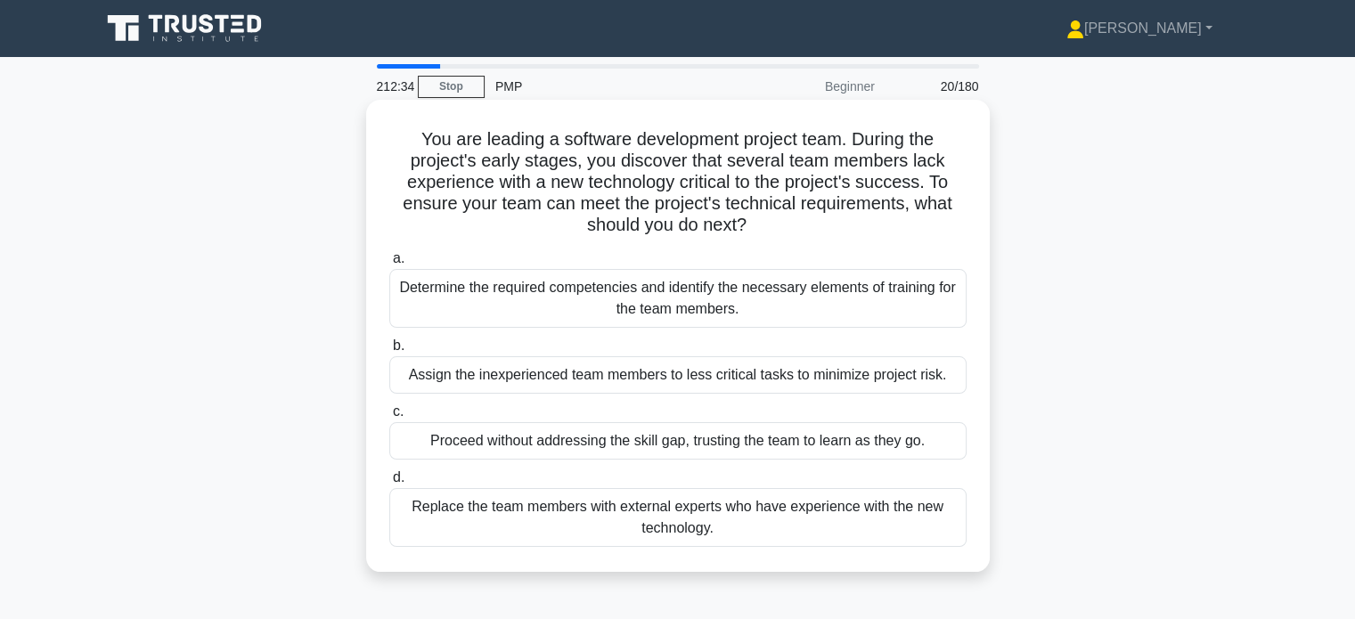
click at [699, 317] on div "Determine the required competencies and identify the necessary elements of trai…" at bounding box center [677, 298] width 577 height 59
click at [389, 265] on input "a. Determine the required competencies and identify the necessary elements of t…" at bounding box center [389, 259] width 0 height 12
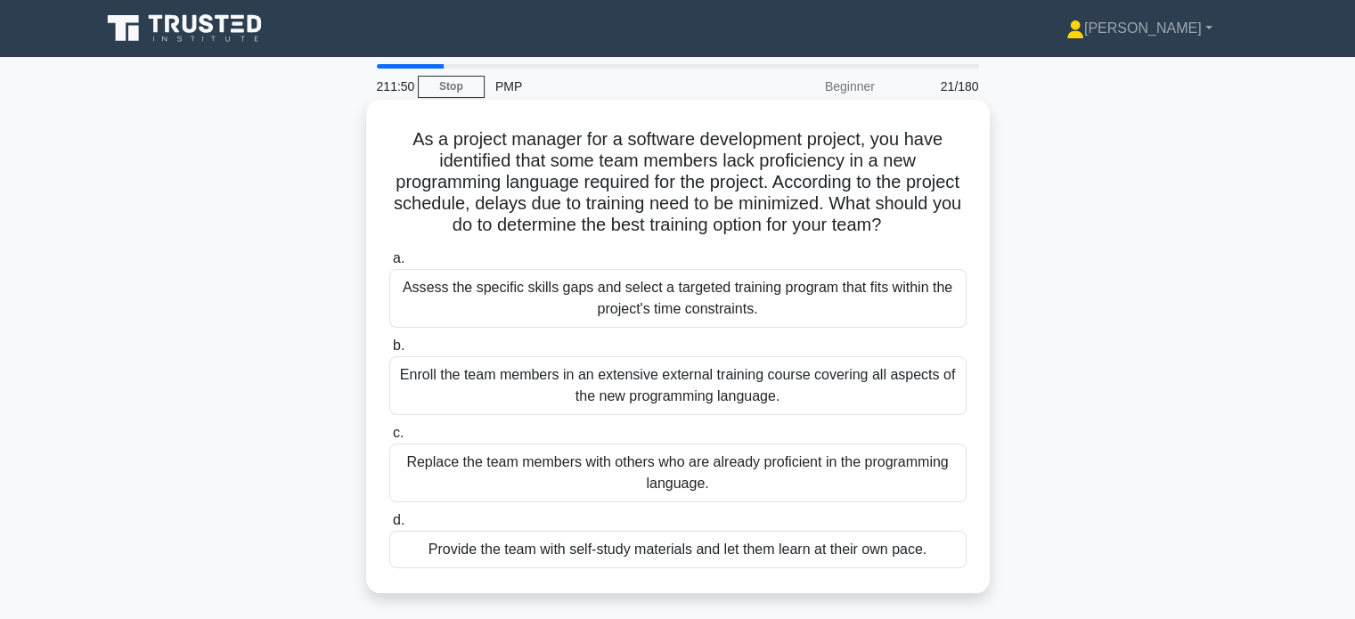
click at [914, 312] on div "Assess the specific skills gaps and select a targeted training program that fit…" at bounding box center [677, 298] width 577 height 59
click at [389, 265] on input "a. Assess the specific skills gaps and select a targeted training program that …" at bounding box center [389, 259] width 0 height 12
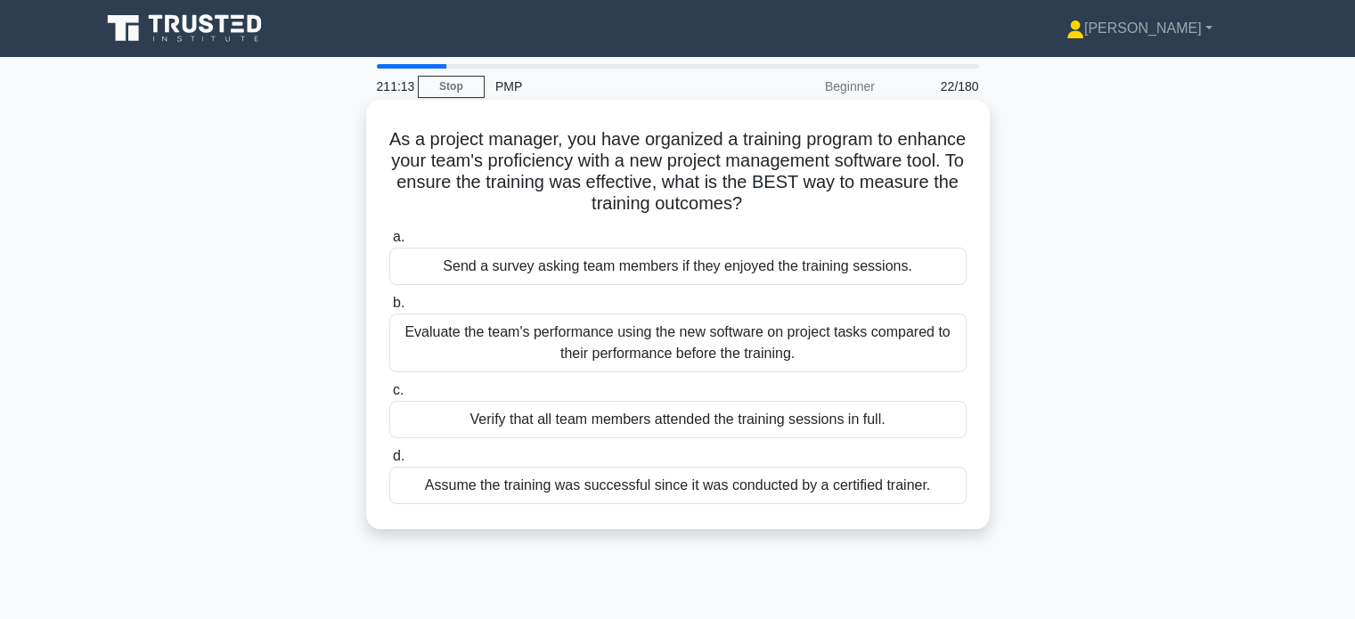
click at [682, 346] on div "Evaluate the team's performance using the new software on project tasks compare…" at bounding box center [677, 343] width 577 height 59
click at [389, 309] on input "b. Evaluate the team's performance using the new software on project tasks comp…" at bounding box center [389, 304] width 0 height 12
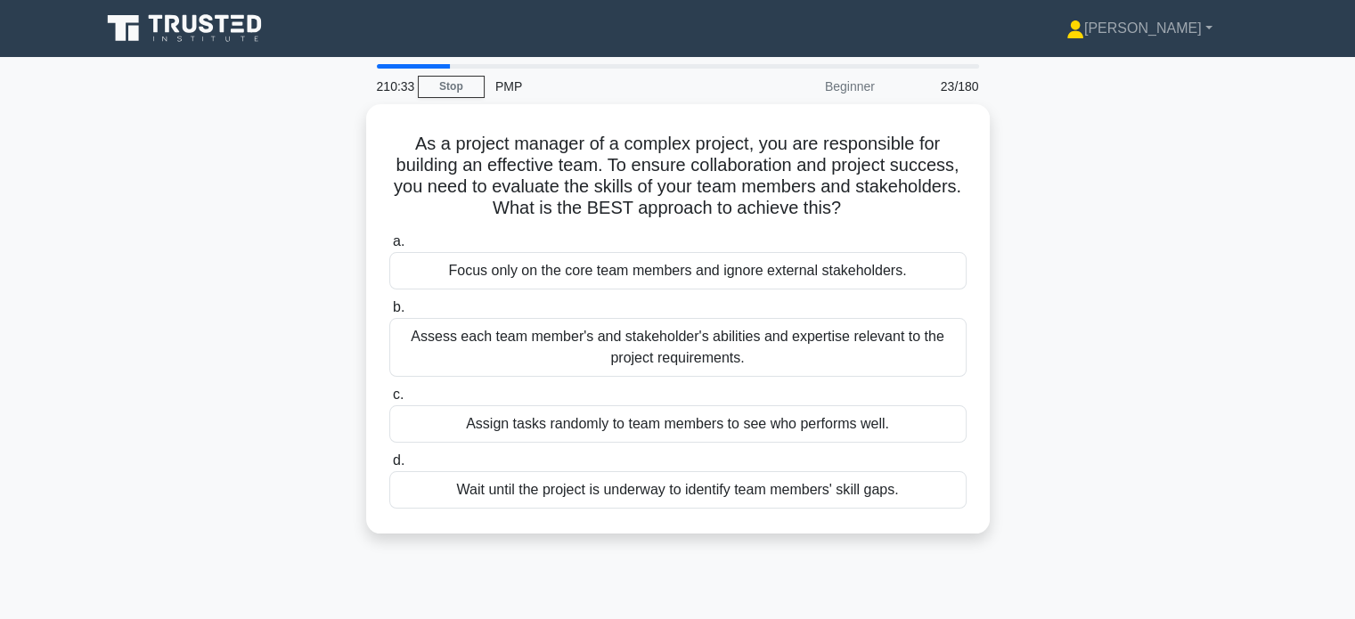
click at [660, 332] on div "Assess each team member's and stakeholder's abilities and expertise relevant to…" at bounding box center [677, 347] width 577 height 59
click at [389, 314] on input "b. Assess each team member's and stakeholder's abilities and expertise relevant…" at bounding box center [389, 308] width 0 height 12
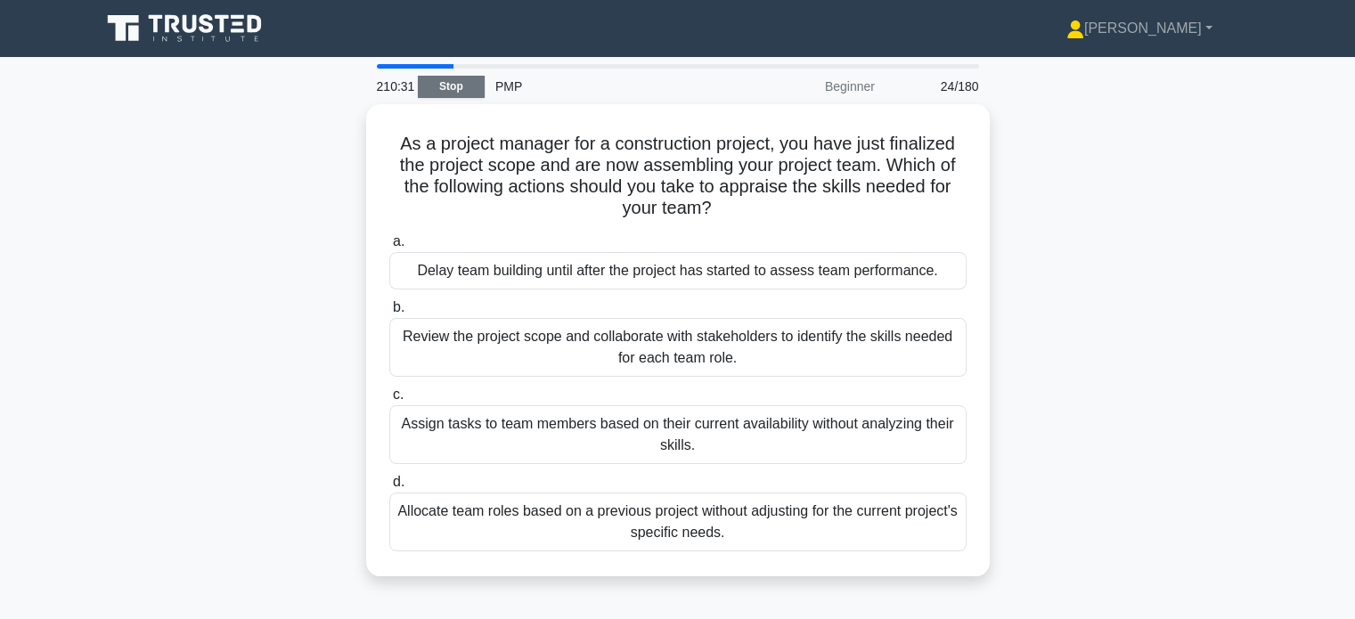
click at [465, 95] on link "Stop" at bounding box center [451, 87] width 67 height 22
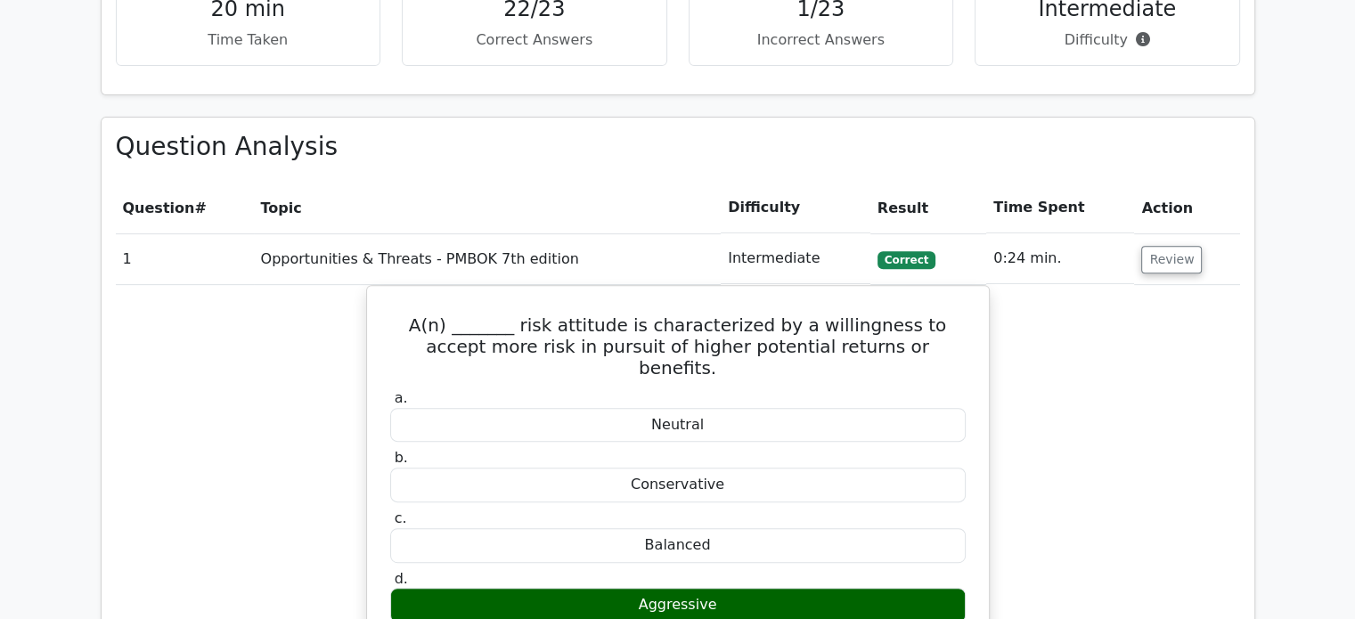
scroll to position [686, 0]
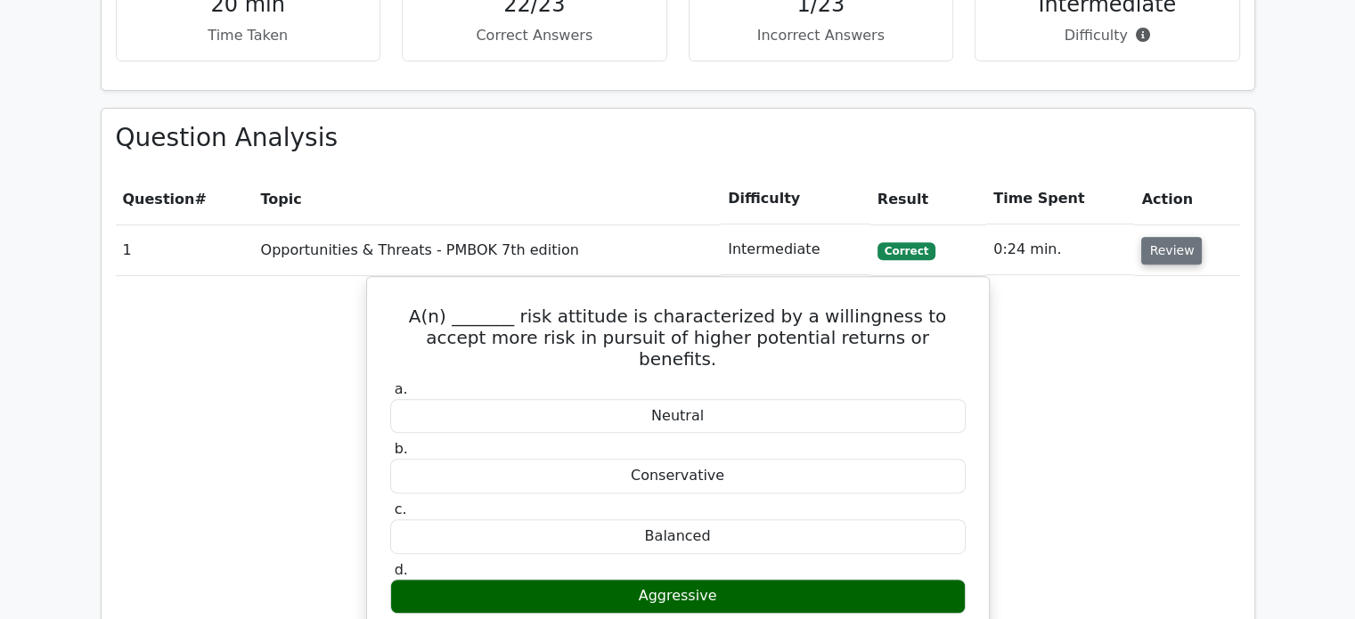
click at [1155, 243] on button "Review" at bounding box center [1171, 251] width 61 height 28
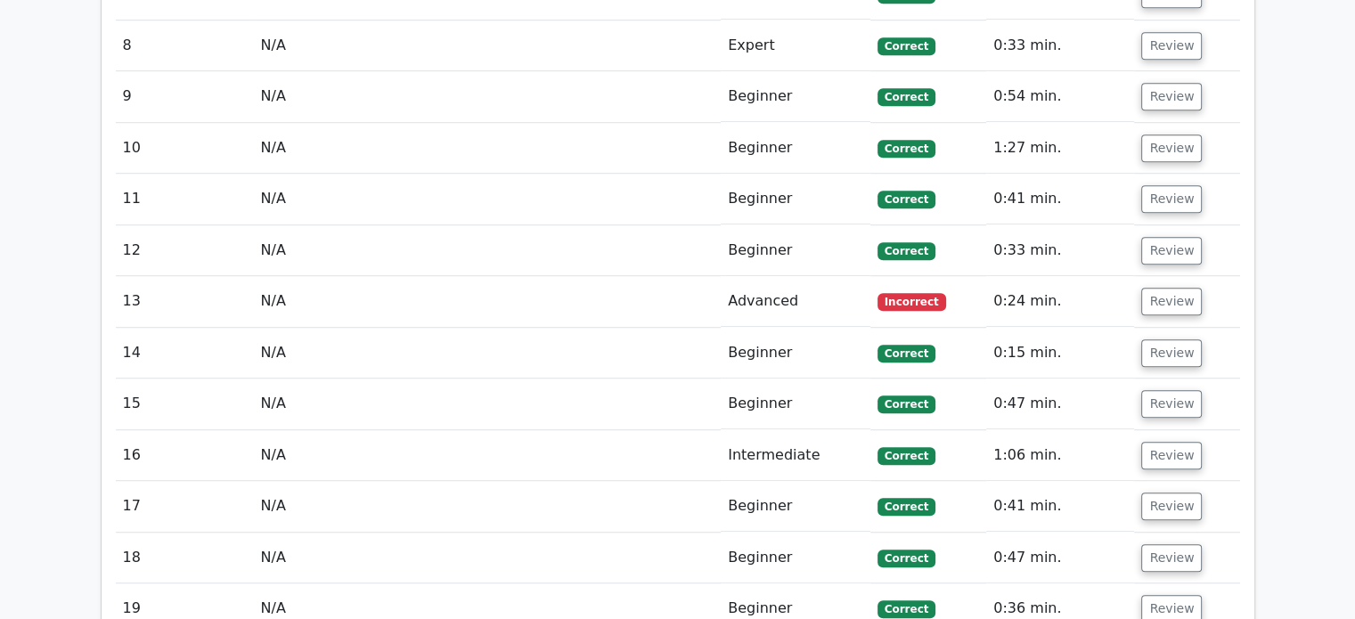
scroll to position [1265, 0]
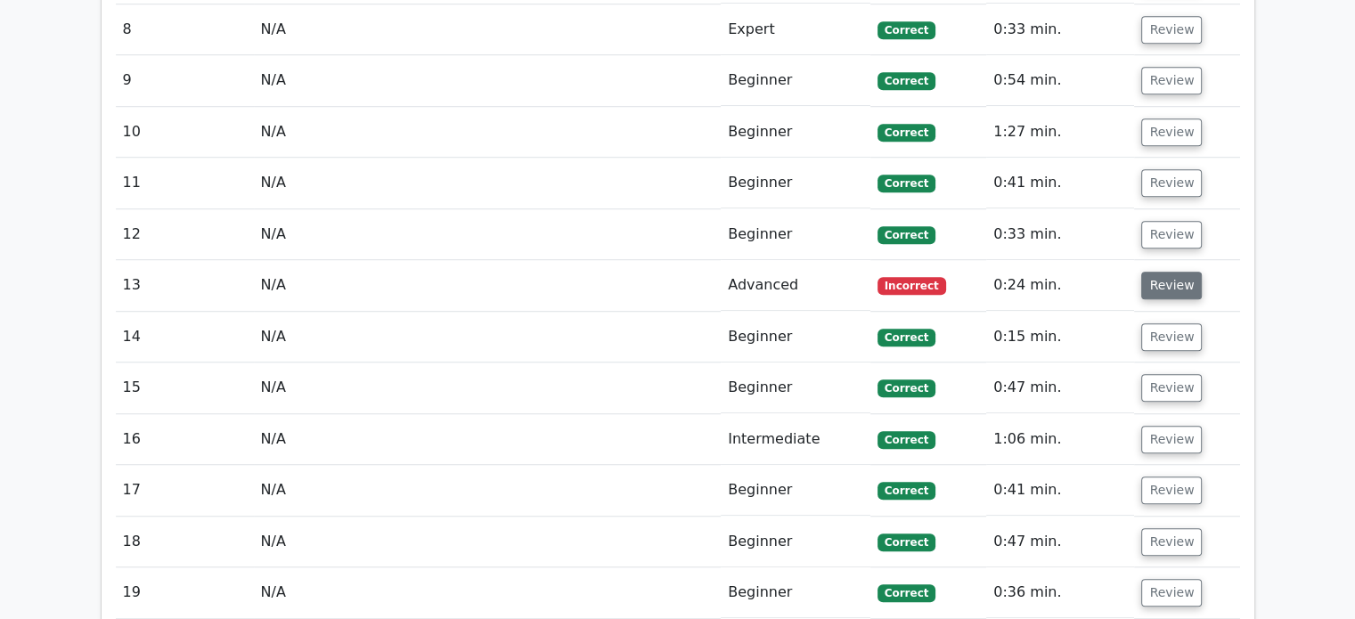
click at [1166, 279] on button "Review" at bounding box center [1171, 286] width 61 height 28
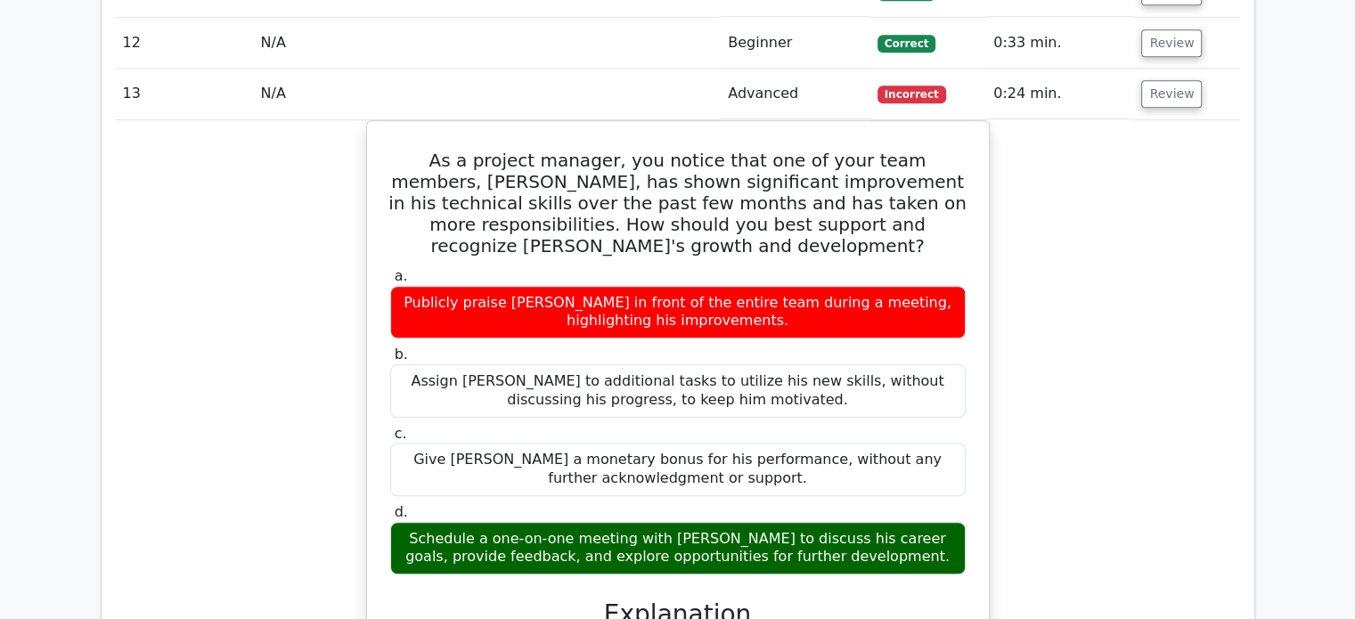
scroll to position [1450, 0]
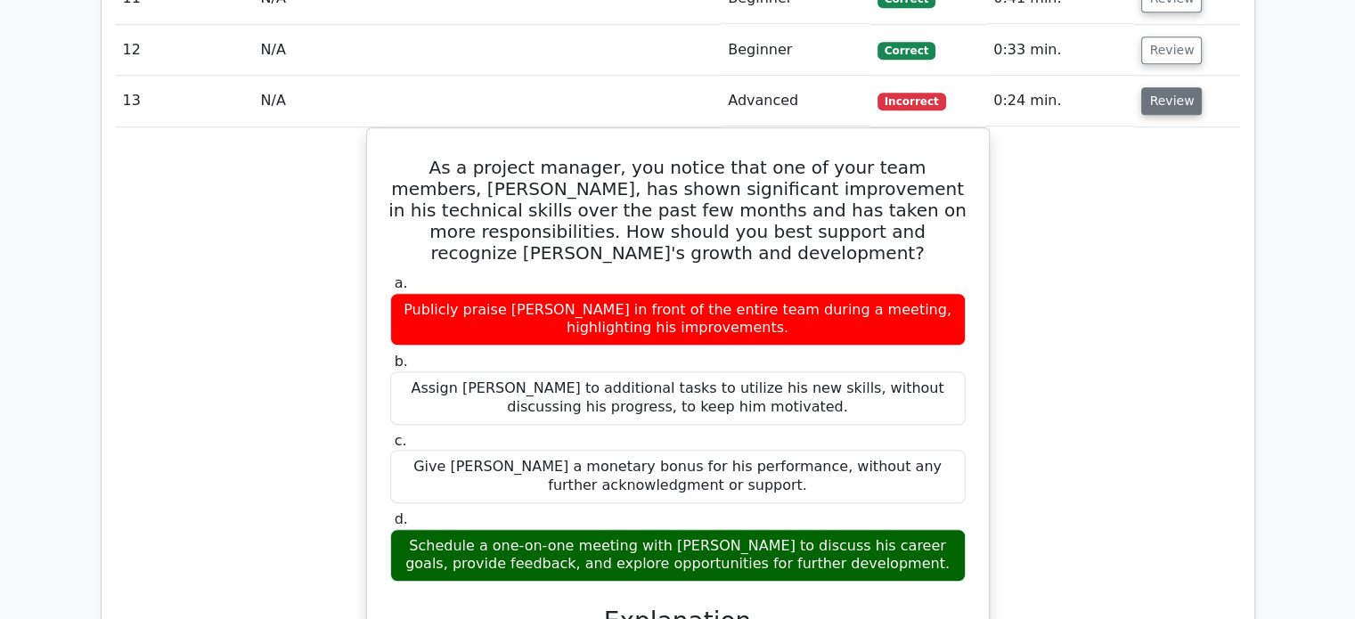
click at [1173, 104] on button "Review" at bounding box center [1171, 101] width 61 height 28
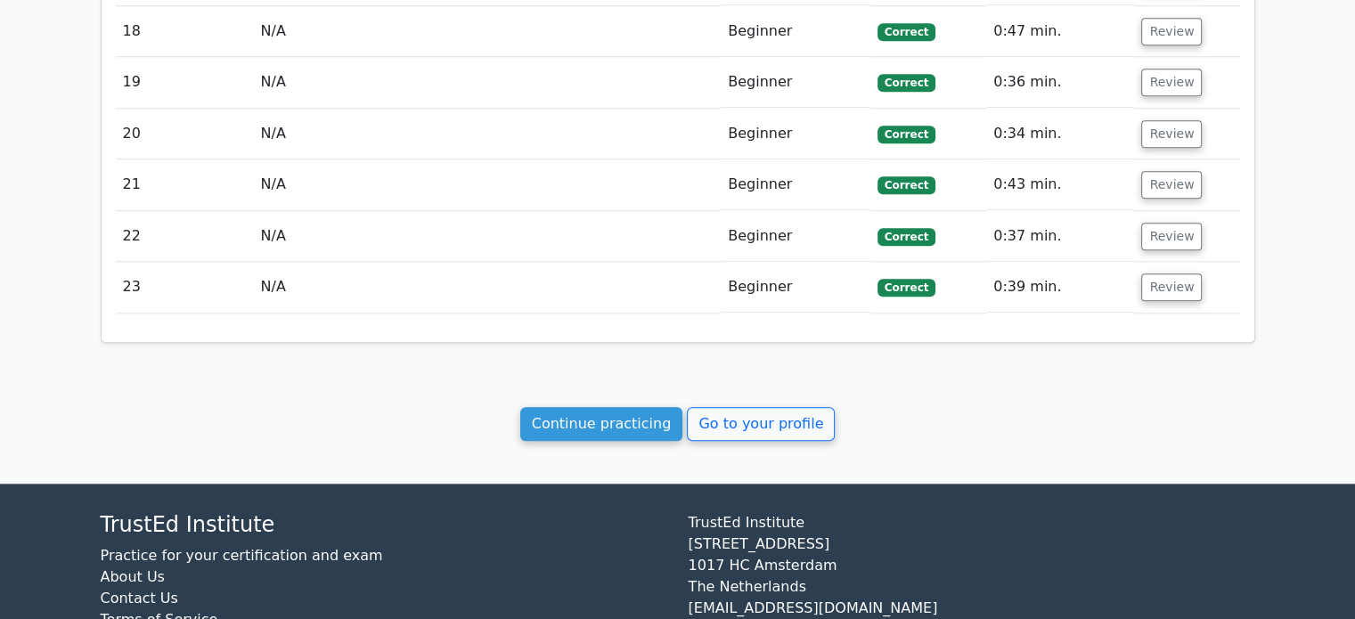
scroll to position [1846, 0]
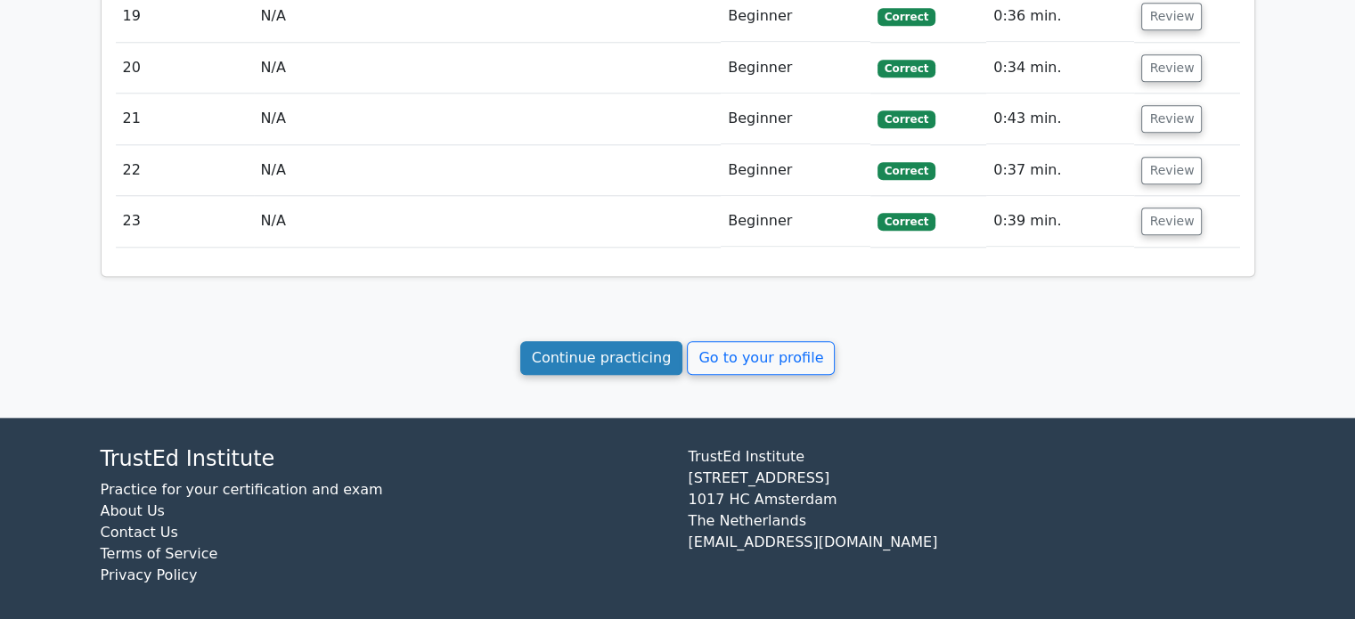
click at [620, 348] on link "Continue practicing" at bounding box center [601, 358] width 163 height 34
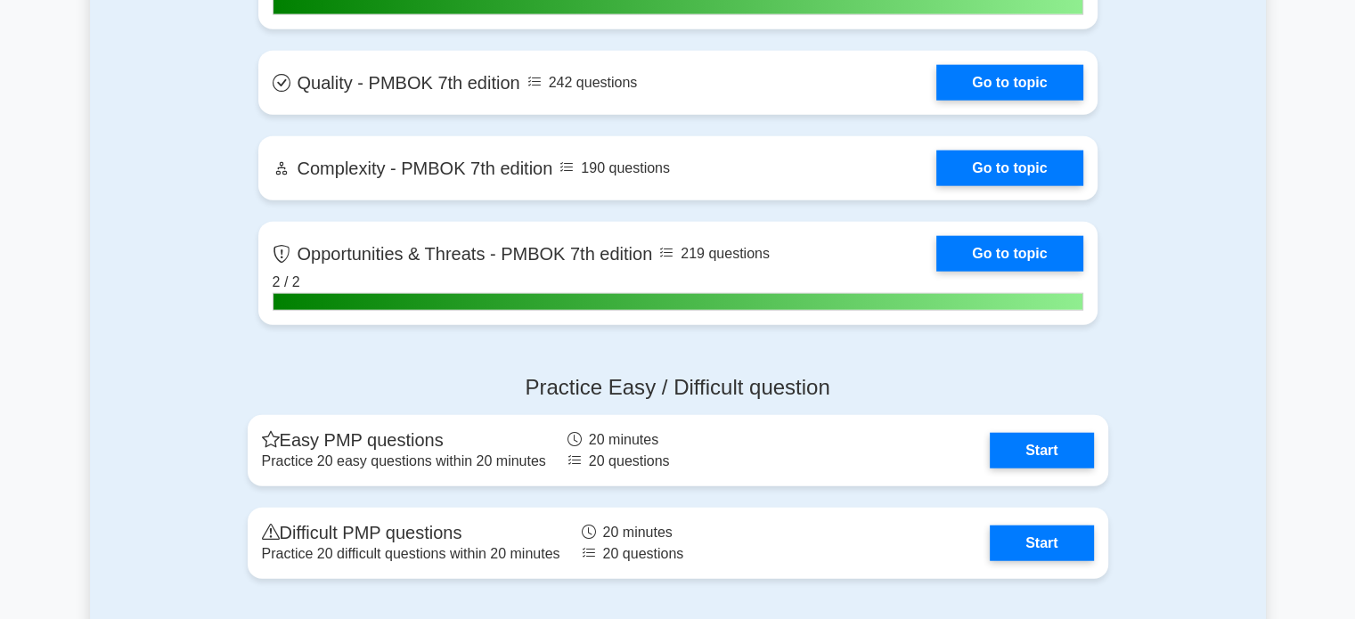
scroll to position [4878, 0]
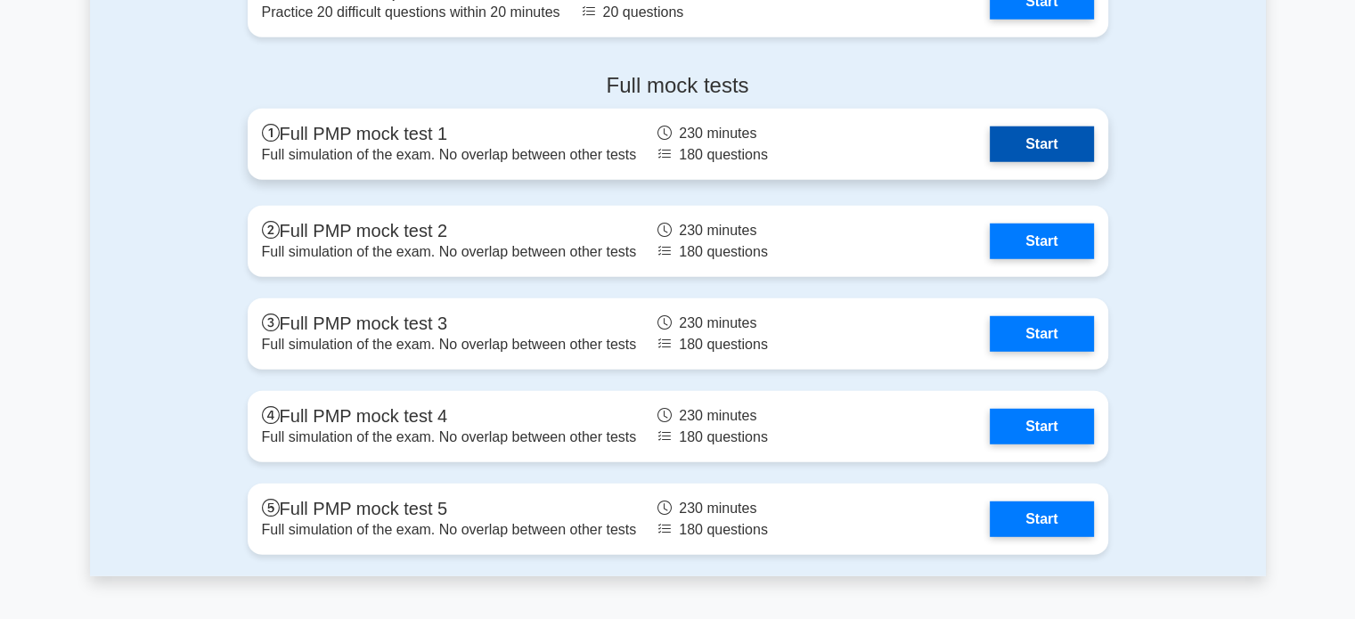
click at [1018, 152] on link "Start" at bounding box center [1041, 145] width 103 height 36
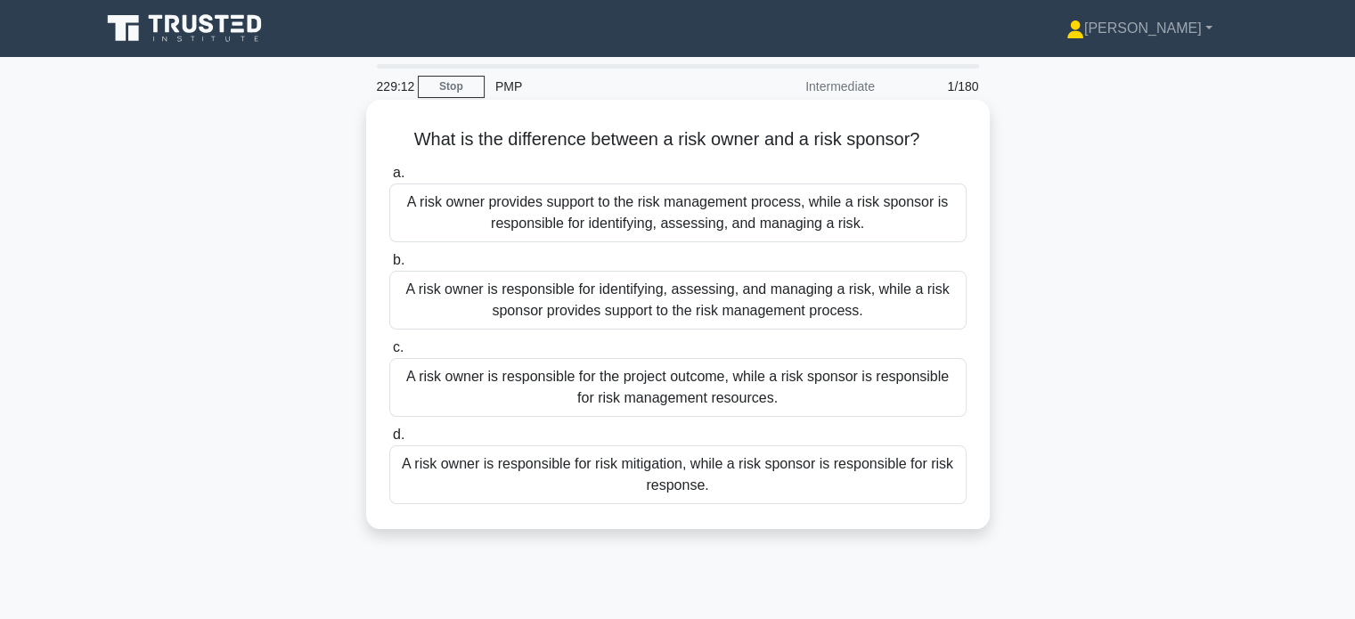
click at [881, 299] on div "A risk owner is responsible for identifying, assessing, and managing a risk, wh…" at bounding box center [677, 300] width 577 height 59
click at [389, 266] on input "b. A risk owner is responsible for identifying, assessing, and managing a risk,…" at bounding box center [389, 261] width 0 height 12
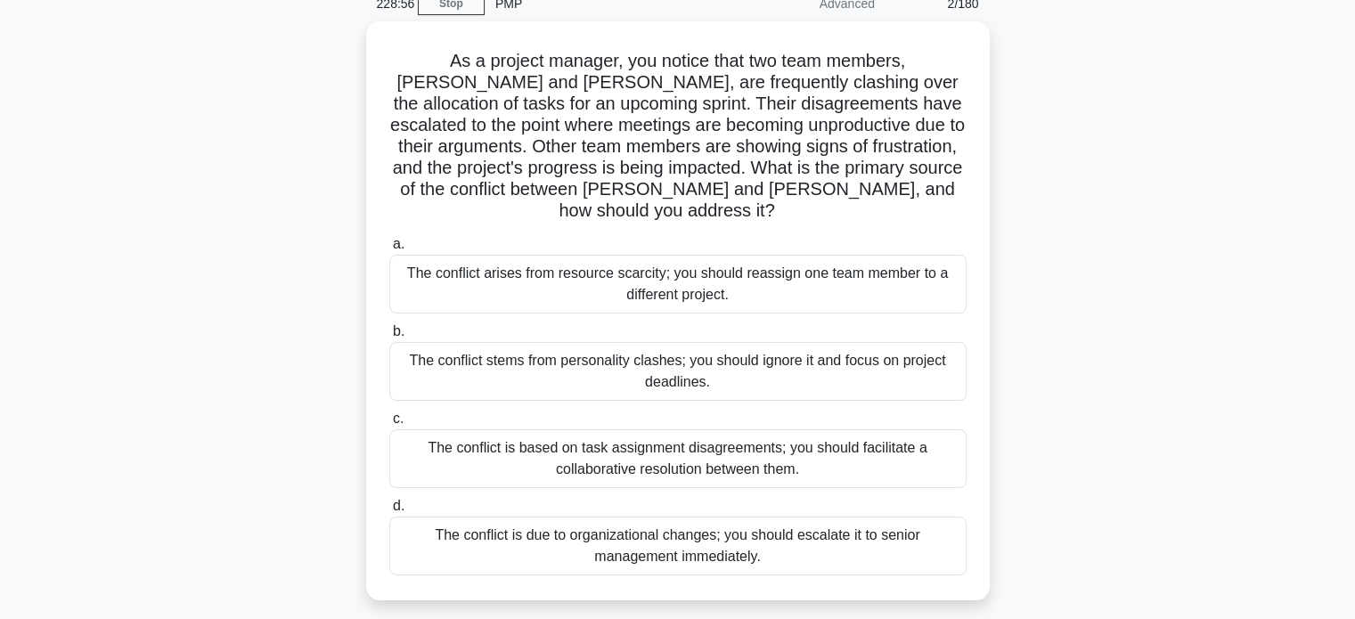
scroll to position [81, 0]
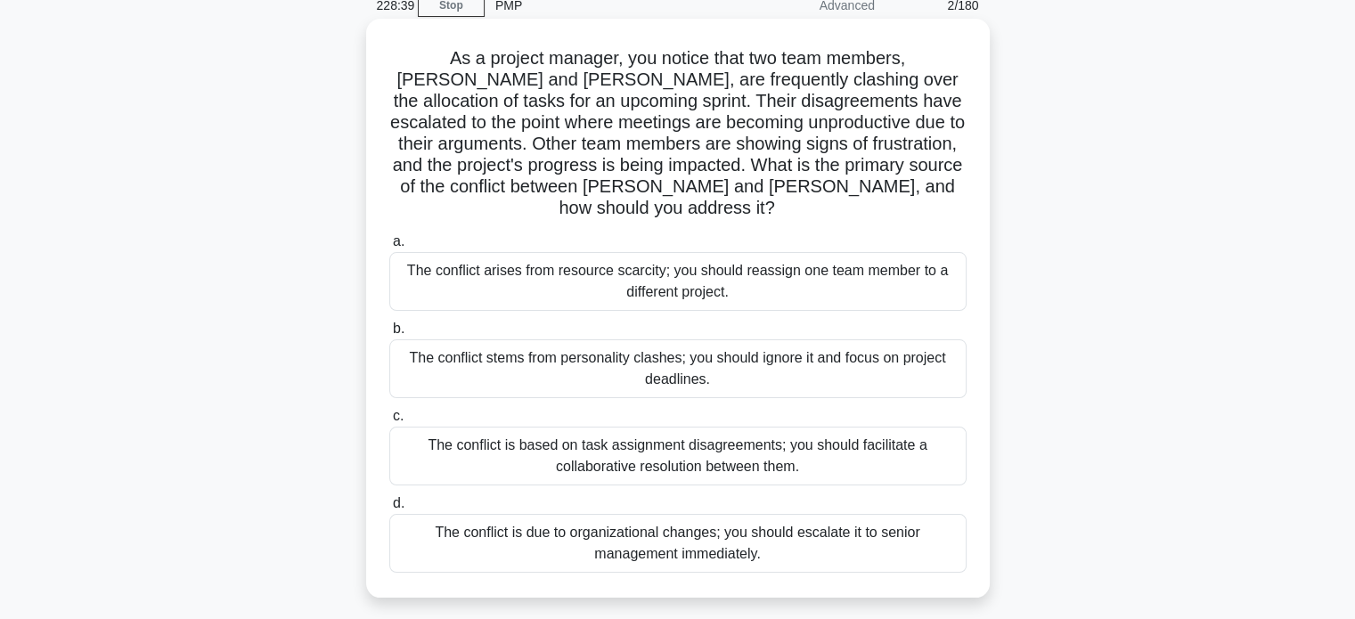
click at [848, 443] on div "The conflict is based on task assignment disagreements; you should facilitate a…" at bounding box center [677, 456] width 577 height 59
click at [389, 422] on input "c. The conflict is based on task assignment disagreements; you should facilitat…" at bounding box center [389, 417] width 0 height 12
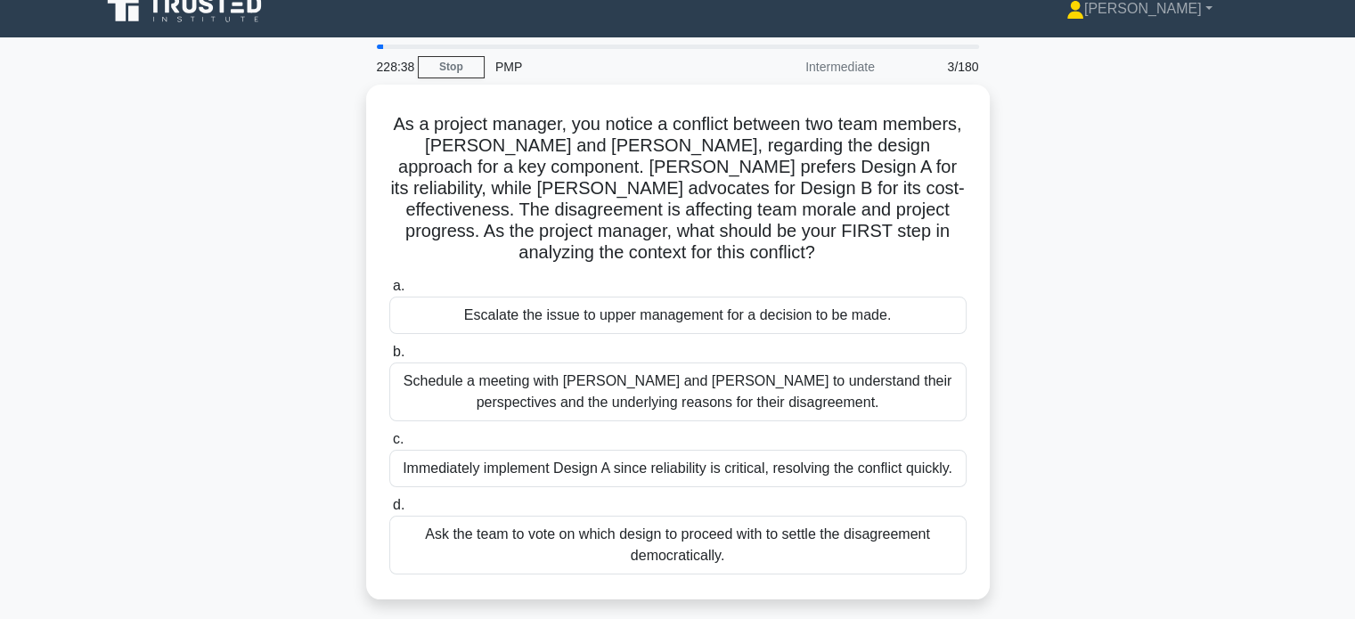
scroll to position [0, 0]
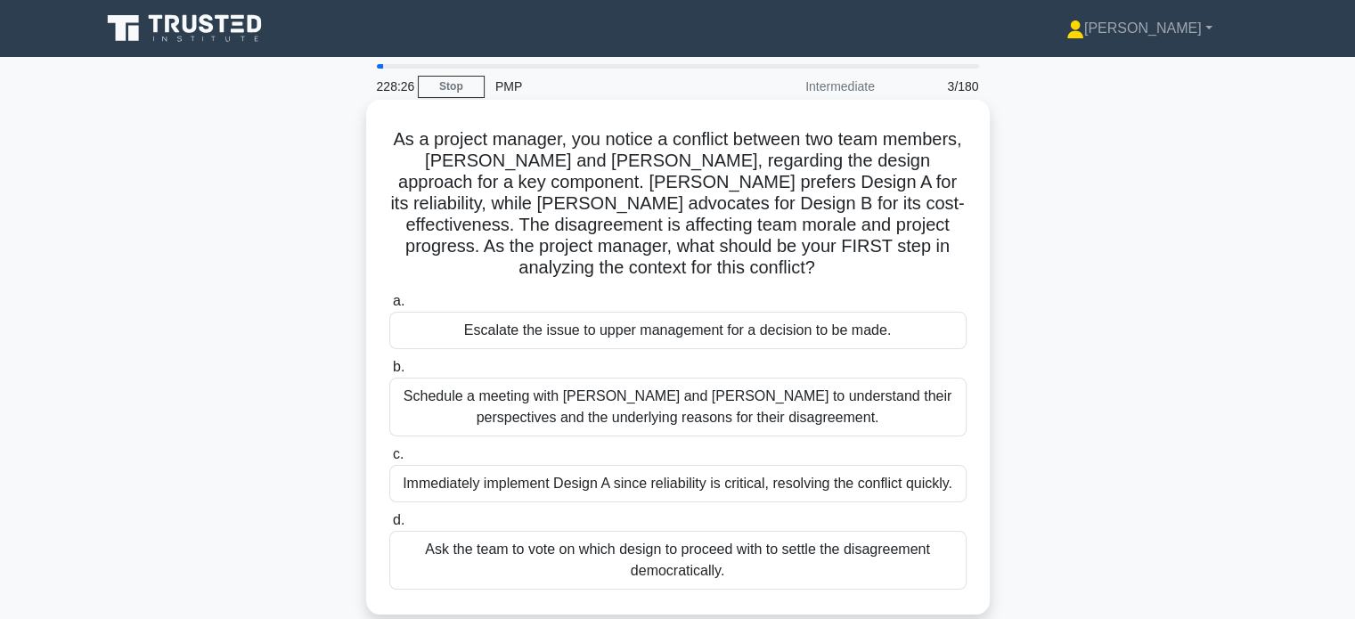
click at [873, 426] on div "Schedule a meeting with [PERSON_NAME] and [PERSON_NAME] to understand their per…" at bounding box center [677, 407] width 577 height 59
click at [389, 373] on input "b. Schedule a meeting with [PERSON_NAME] and [PERSON_NAME] to understand their …" at bounding box center [389, 368] width 0 height 12
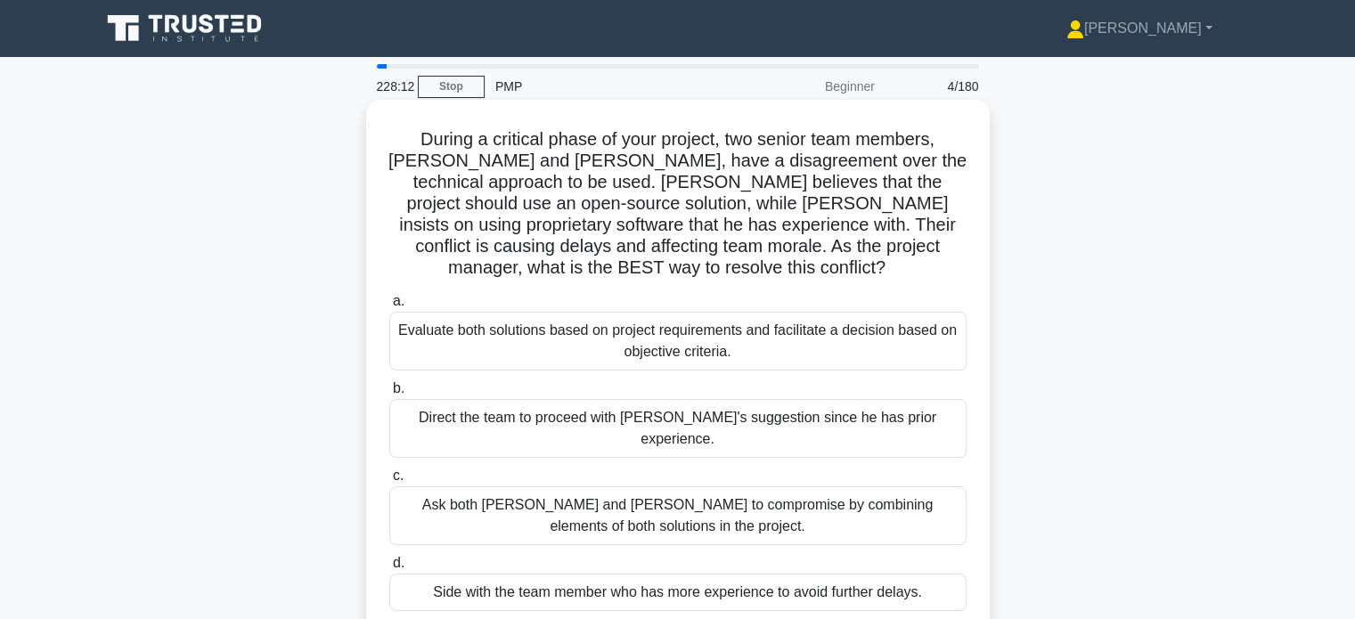
click at [792, 334] on div "Evaluate both solutions based on project requirements and facilitate a decision…" at bounding box center [677, 341] width 577 height 59
click at [389, 307] on input "a. Evaluate both solutions based on project requirements and facilitate a decis…" at bounding box center [389, 302] width 0 height 12
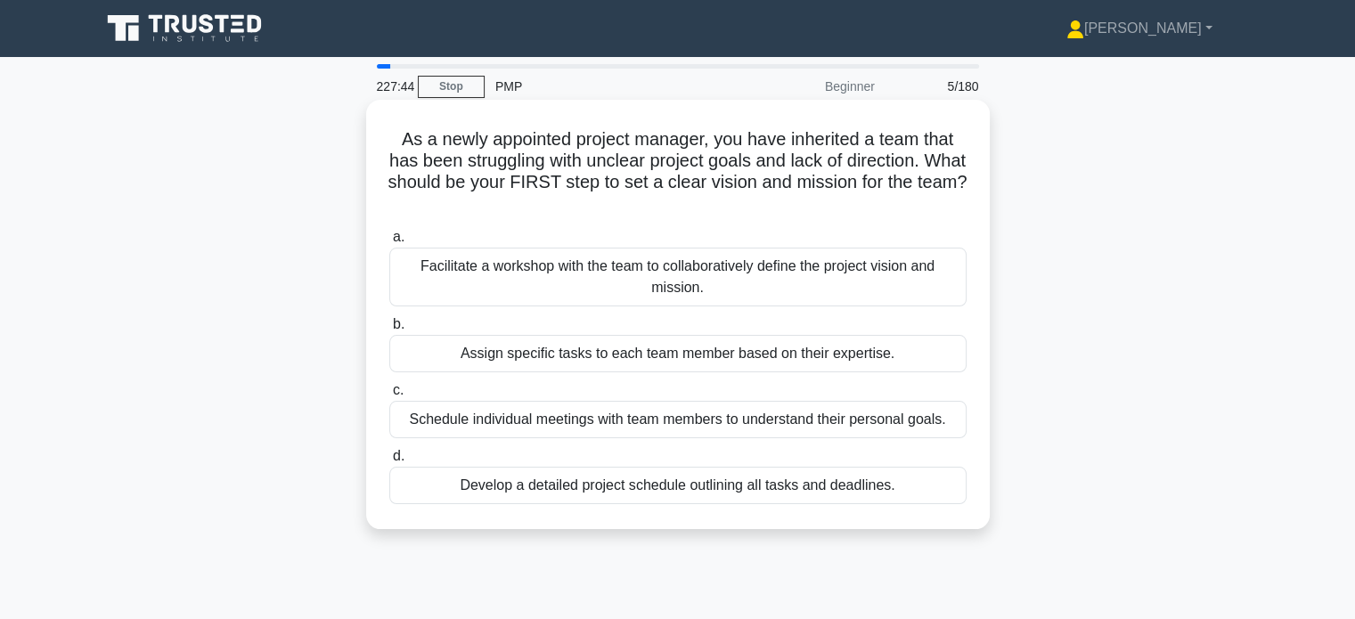
click at [791, 279] on div "Facilitate a workshop with the team to collaboratively define the project visio…" at bounding box center [677, 277] width 577 height 59
click at [389, 243] on input "a. Facilitate a workshop with the team to collaboratively define the project vi…" at bounding box center [389, 238] width 0 height 12
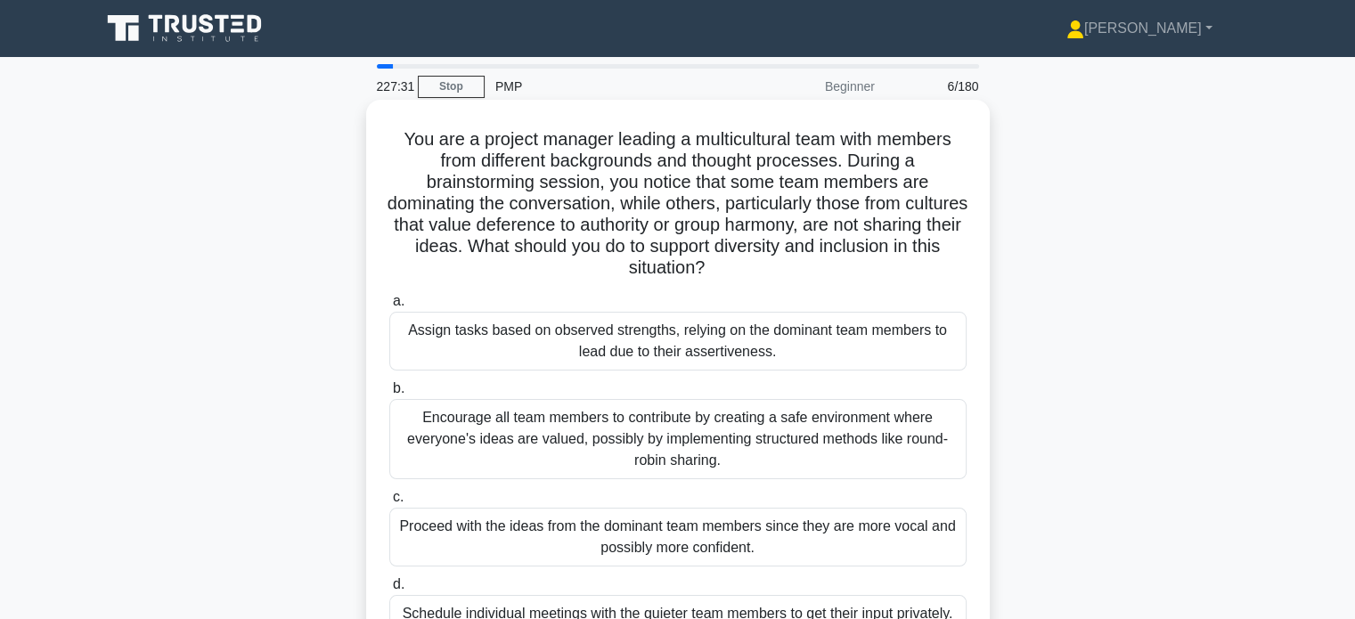
click at [739, 446] on div "Encourage all team members to contribute by creating a safe environment where e…" at bounding box center [677, 439] width 577 height 80
click at [389, 395] on input "b. Encourage all team members to contribute by creating a safe environment wher…" at bounding box center [389, 389] width 0 height 12
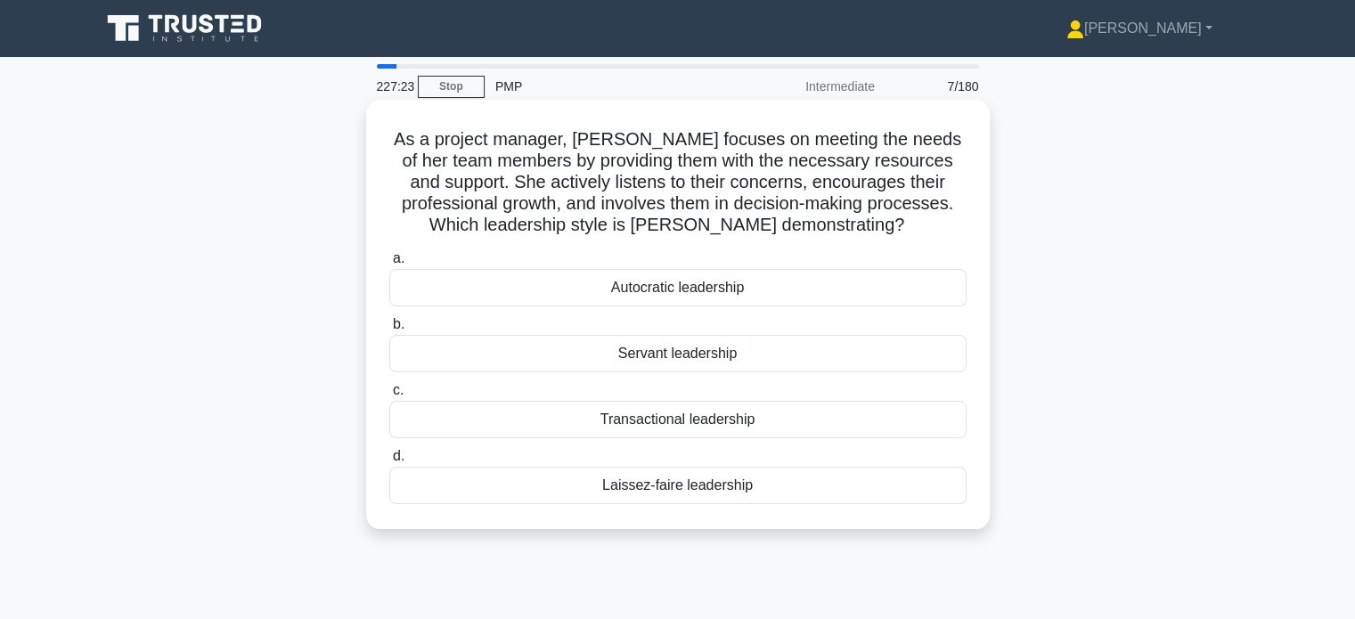
click at [682, 358] on div "Servant leadership" at bounding box center [677, 353] width 577 height 37
click at [389, 331] on input "b. Servant leadership" at bounding box center [389, 325] width 0 height 12
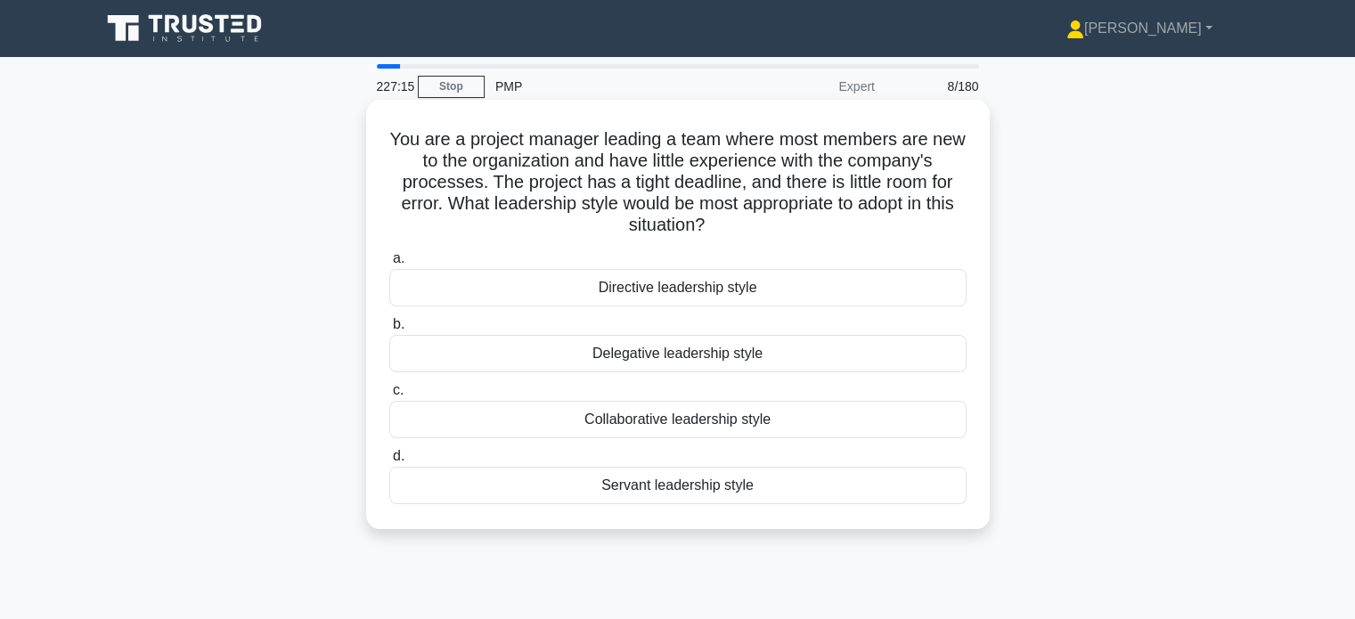
click at [643, 288] on div "Directive leadership style" at bounding box center [677, 287] width 577 height 37
click at [389, 265] on input "a. Directive leadership style" at bounding box center [389, 259] width 0 height 12
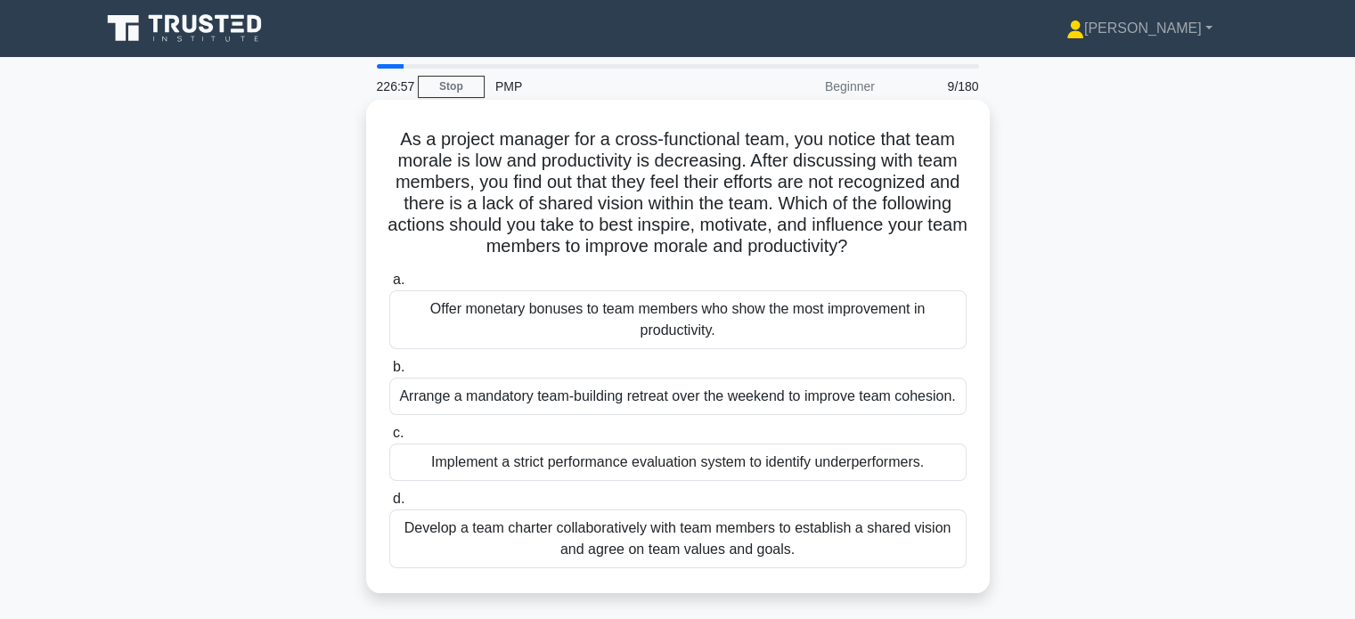
click at [689, 551] on div "Develop a team charter collaboratively with team members to establish a shared …" at bounding box center [677, 539] width 577 height 59
click at [389, 505] on input "d. Develop a team charter collaboratively with team members to establish a shar…" at bounding box center [389, 500] width 0 height 12
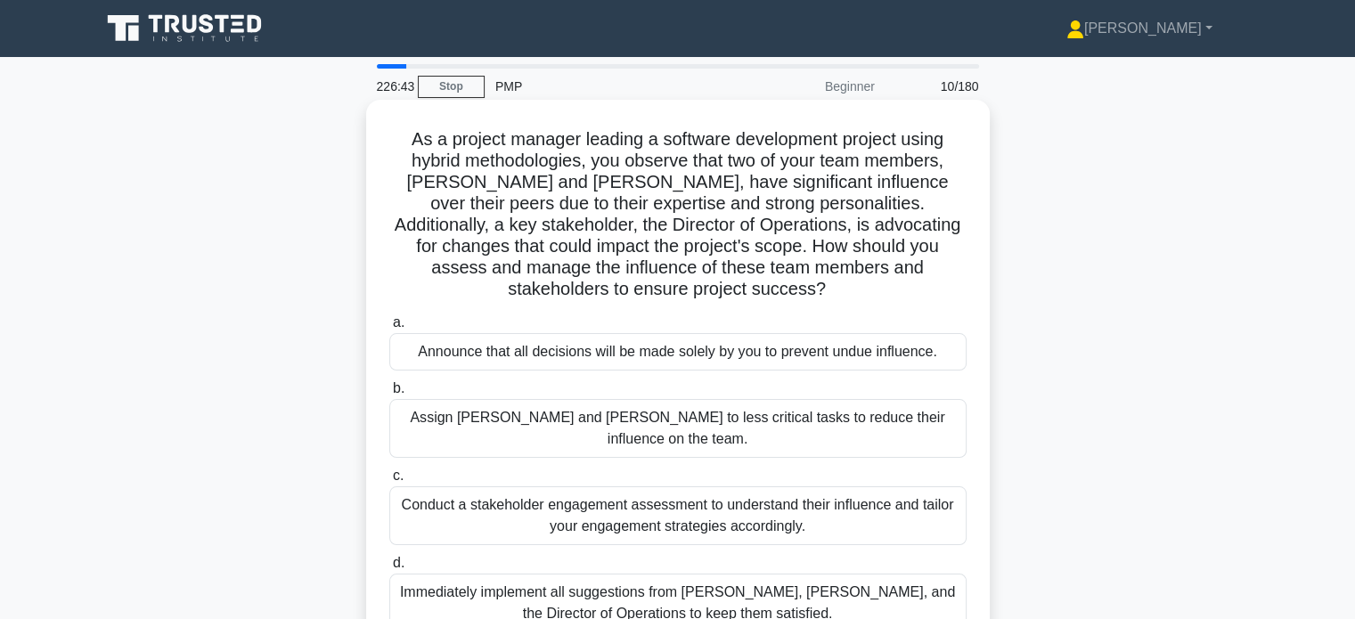
click at [752, 487] on div "Conduct a stakeholder engagement assessment to understand their influence and t…" at bounding box center [677, 516] width 577 height 59
click at [389, 479] on input "c. Conduct a stakeholder engagement assessment to understand their influence an…" at bounding box center [389, 476] width 0 height 12
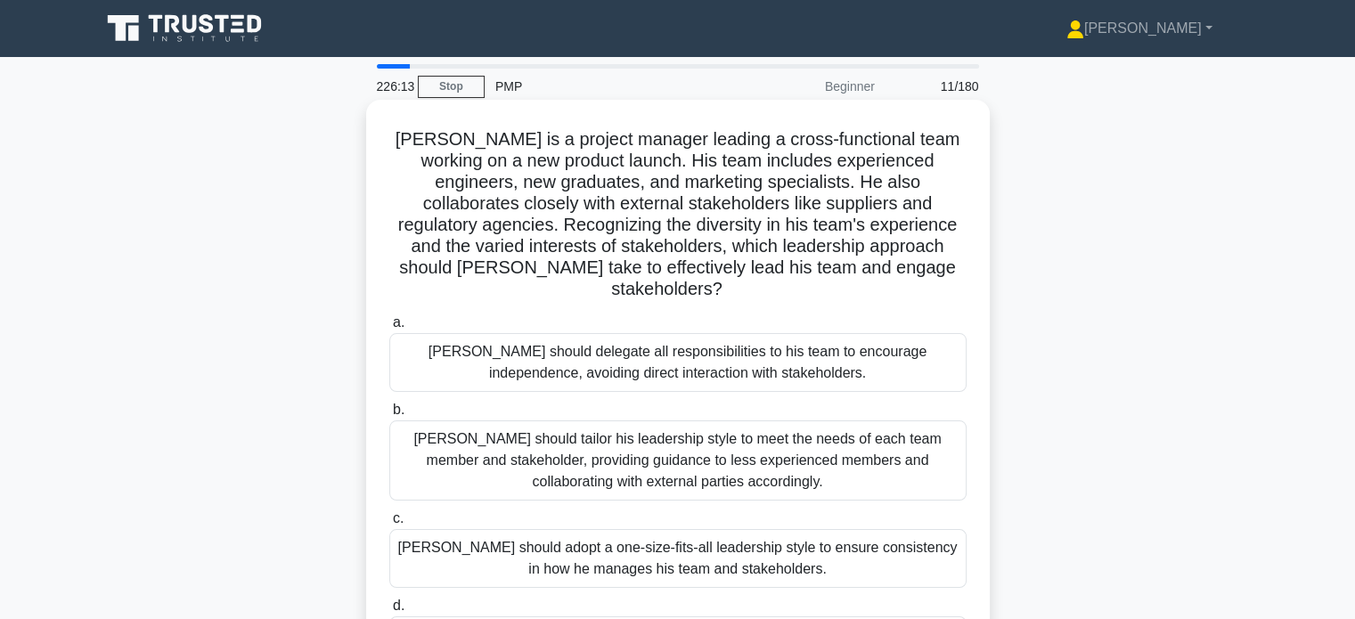
click at [749, 438] on div "[PERSON_NAME] should tailor his leadership style to meet the needs of each team…" at bounding box center [677, 461] width 577 height 80
click at [389, 416] on input "b. John should tailor his leadership style to meet the needs of each team membe…" at bounding box center [389, 411] width 0 height 12
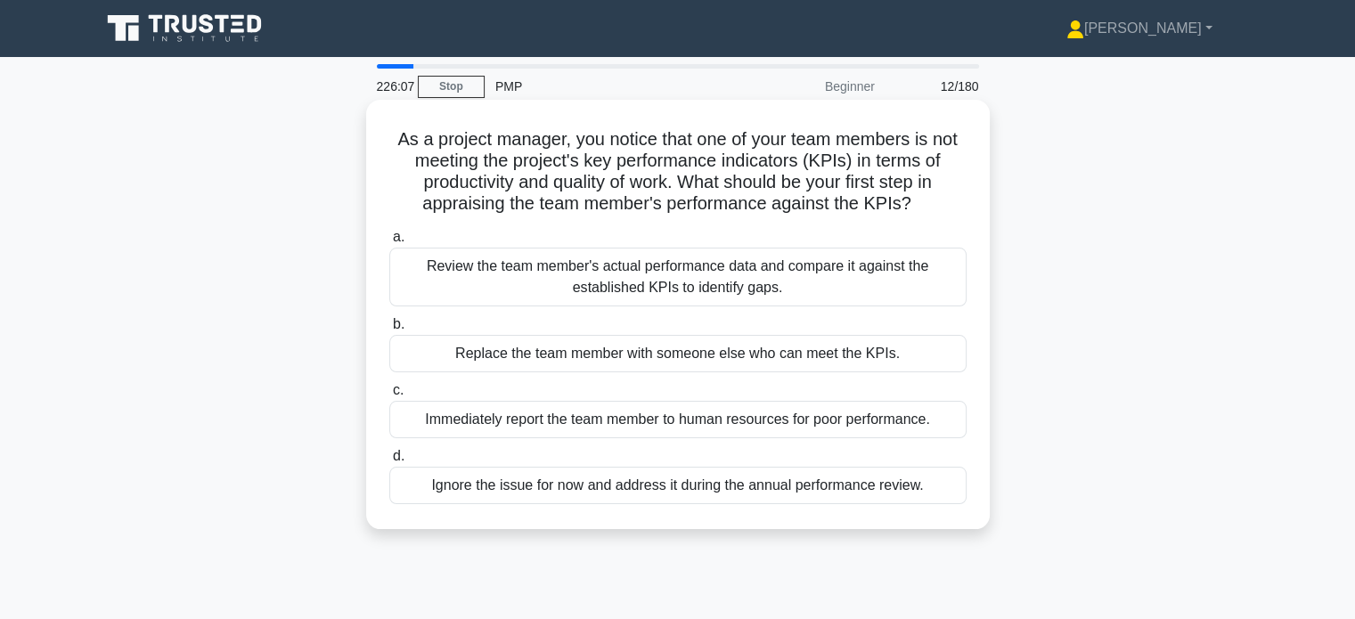
click at [758, 270] on div "Review the team member's actual performance data and compare it against the est…" at bounding box center [677, 277] width 577 height 59
click at [389, 243] on input "a. Review the team member's actual performance data and compare it against the …" at bounding box center [389, 238] width 0 height 12
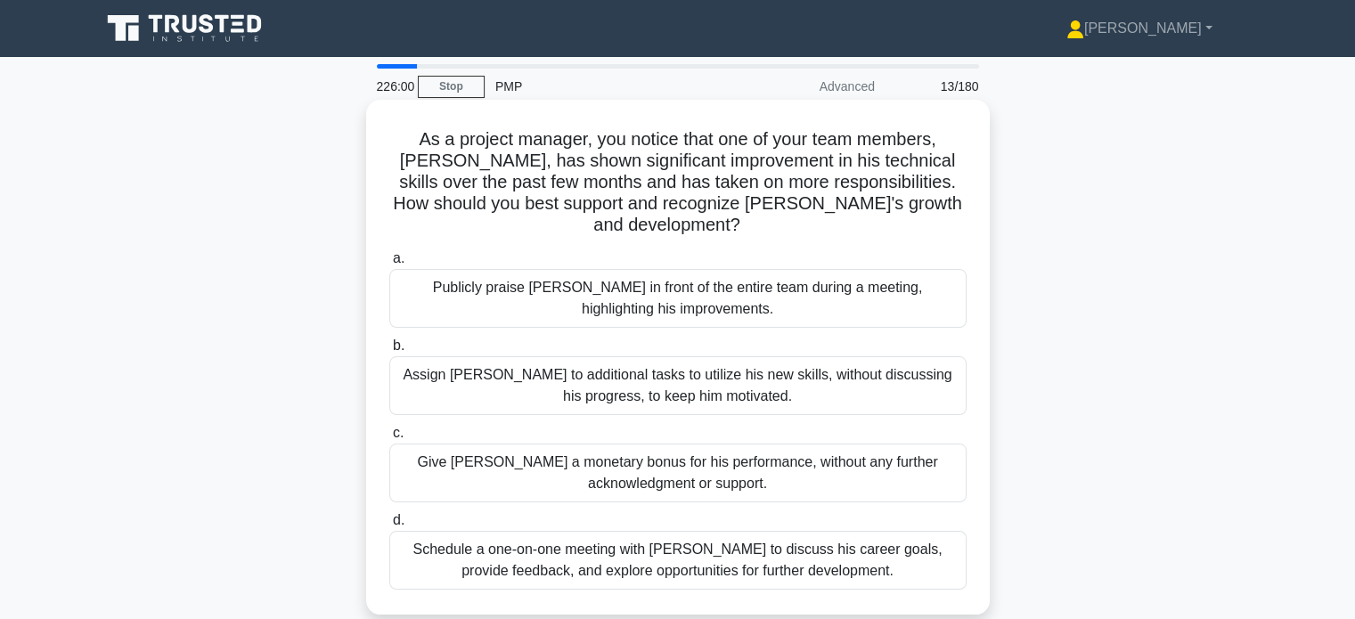
click at [681, 548] on div "Schedule a one-on-one meeting with Alex to discuss his career goals, provide fe…" at bounding box center [677, 560] width 577 height 59
click at [389, 527] on input "d. Schedule a one-on-one meeting with Alex to discuss his career goals, provide…" at bounding box center [389, 521] width 0 height 12
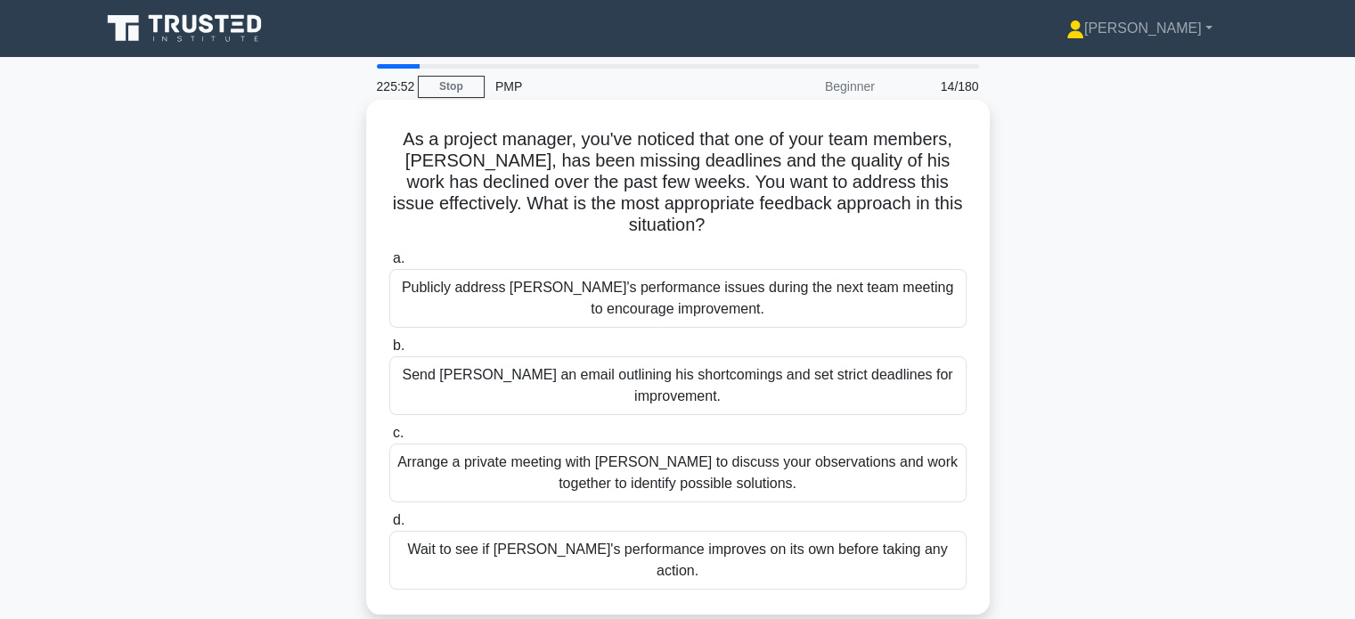
click at [791, 452] on div "Arrange a private meeting with Alex to discuss your observations and work toget…" at bounding box center [677, 473] width 577 height 59
click at [389, 439] on input "c. Arrange a private meeting with Alex to discuss your observations and work to…" at bounding box center [389, 434] width 0 height 12
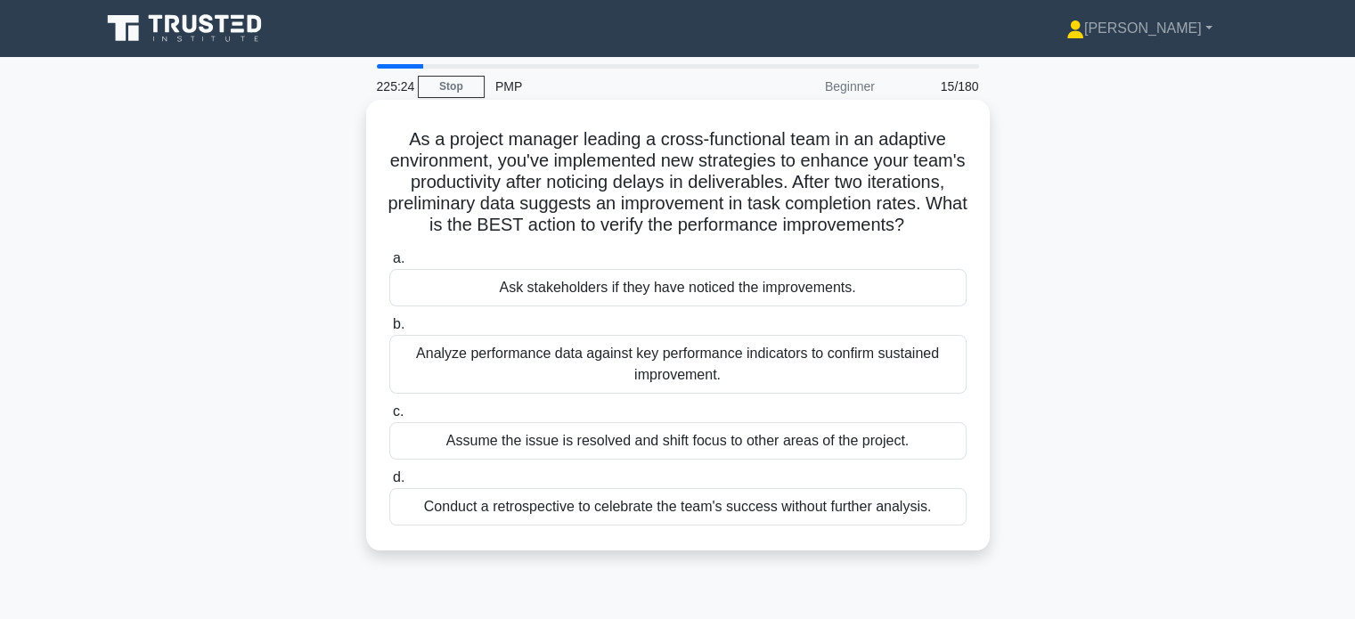
click at [810, 394] on div "Analyze performance data against key performance indicators to confirm sustaine…" at bounding box center [677, 364] width 577 height 59
click at [389, 331] on input "b. Analyze performance data against key performance indicators to confirm susta…" at bounding box center [389, 325] width 0 height 12
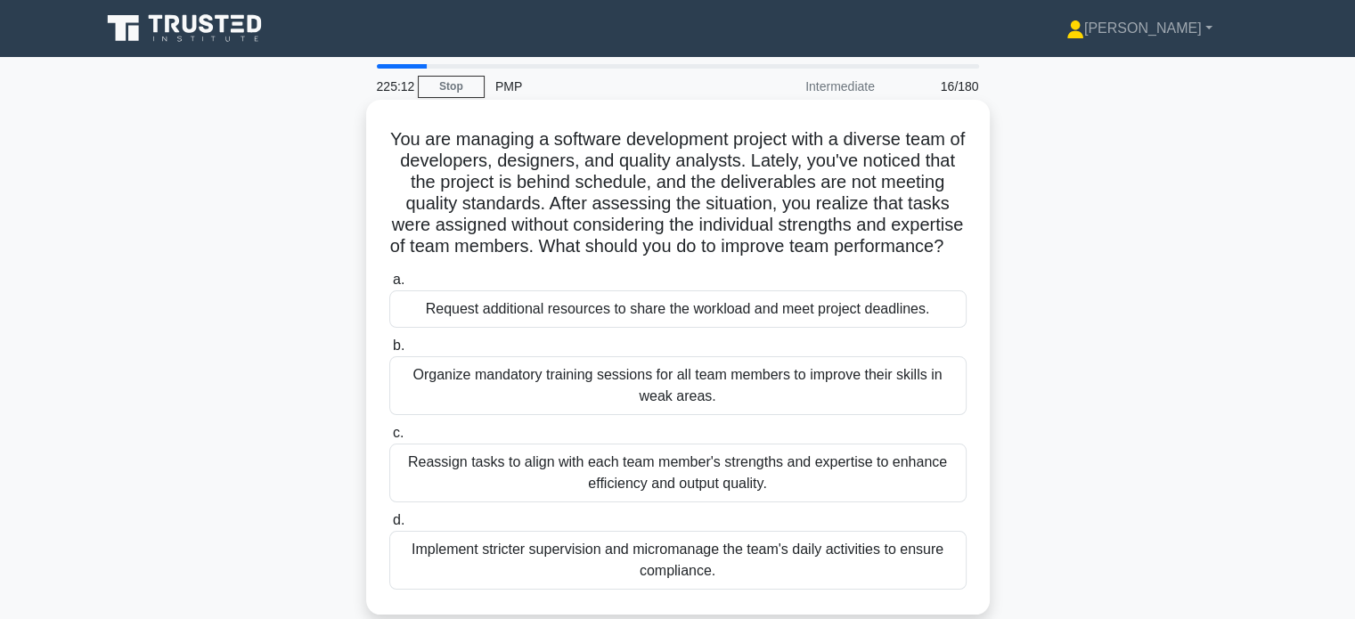
click at [782, 483] on div "Reassign tasks to align with each team member's strengths and expertise to enha…" at bounding box center [677, 473] width 577 height 59
click at [389, 439] on input "c. Reassign tasks to align with each team member's strengths and expertise to e…" at bounding box center [389, 434] width 0 height 12
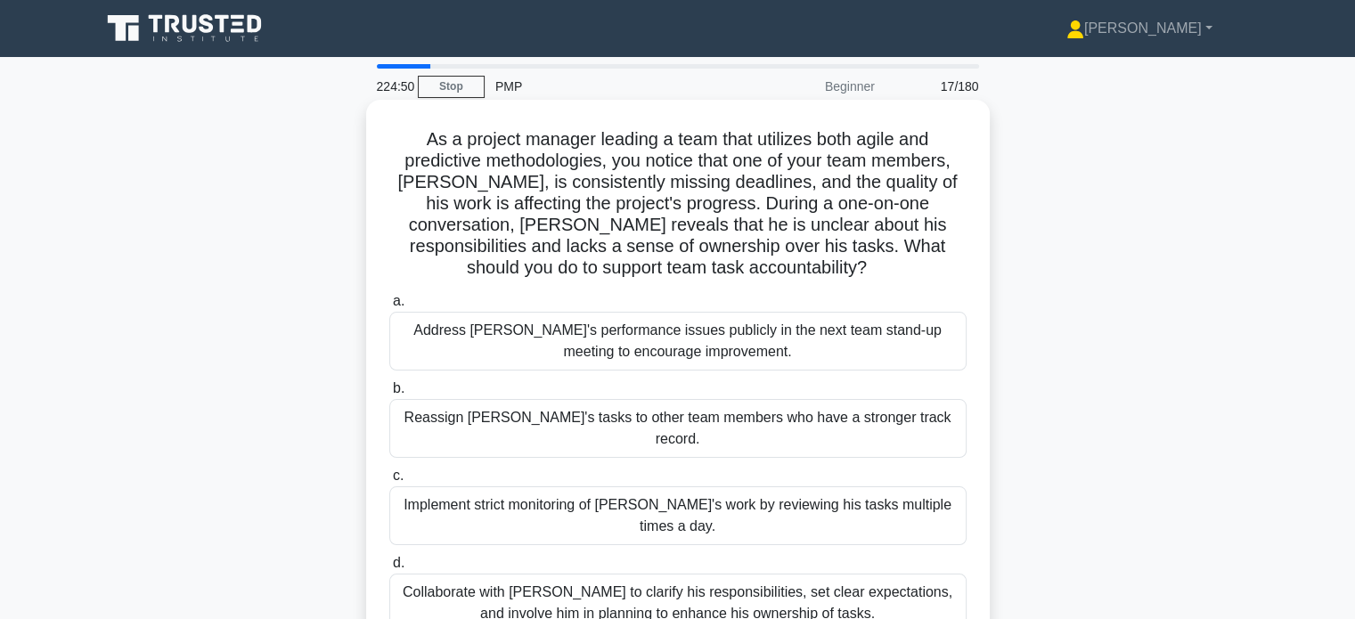
click at [691, 574] on div "Collaborate with Alex to clarify his responsibilities, set clear expectations, …" at bounding box center [677, 603] width 577 height 59
click at [389, 566] on input "d. Collaborate with Alex to clarify his responsibilities, set clear expectation…" at bounding box center [389, 564] width 0 height 12
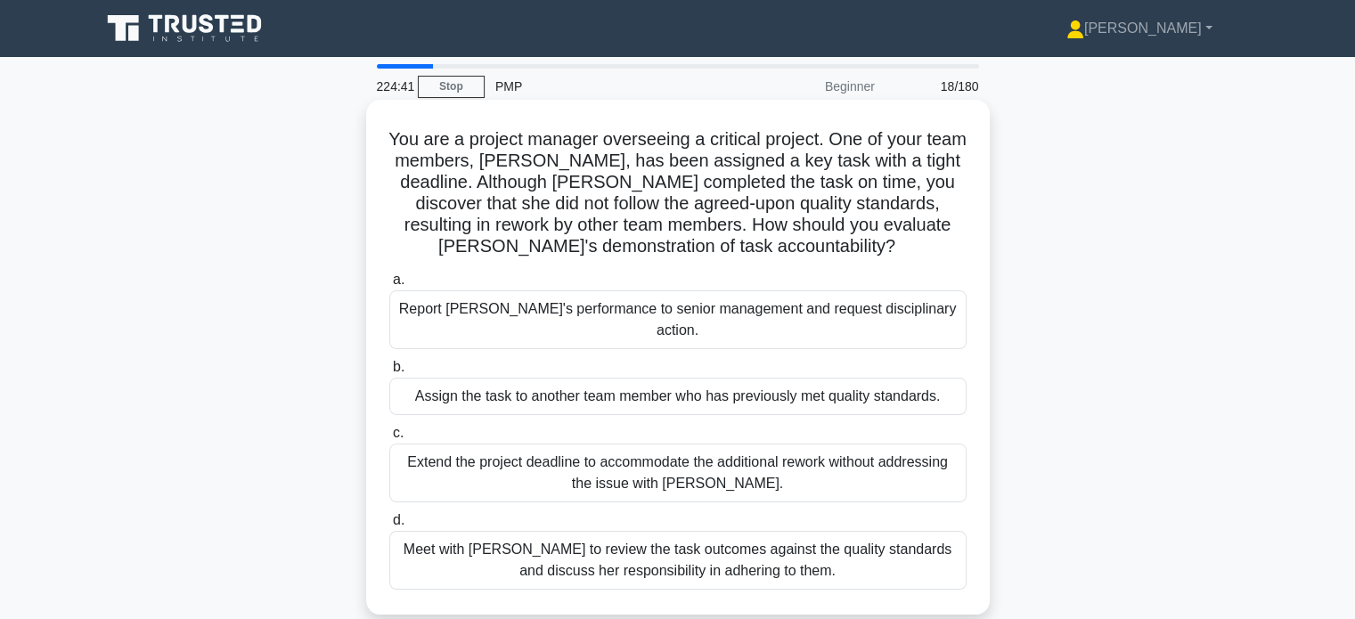
click at [667, 537] on div "Meet with Priya to review the task outcomes against the quality standards and d…" at bounding box center [677, 560] width 577 height 59
click at [389, 527] on input "d. Meet with Priya to review the task outcomes against the quality standards an…" at bounding box center [389, 521] width 0 height 12
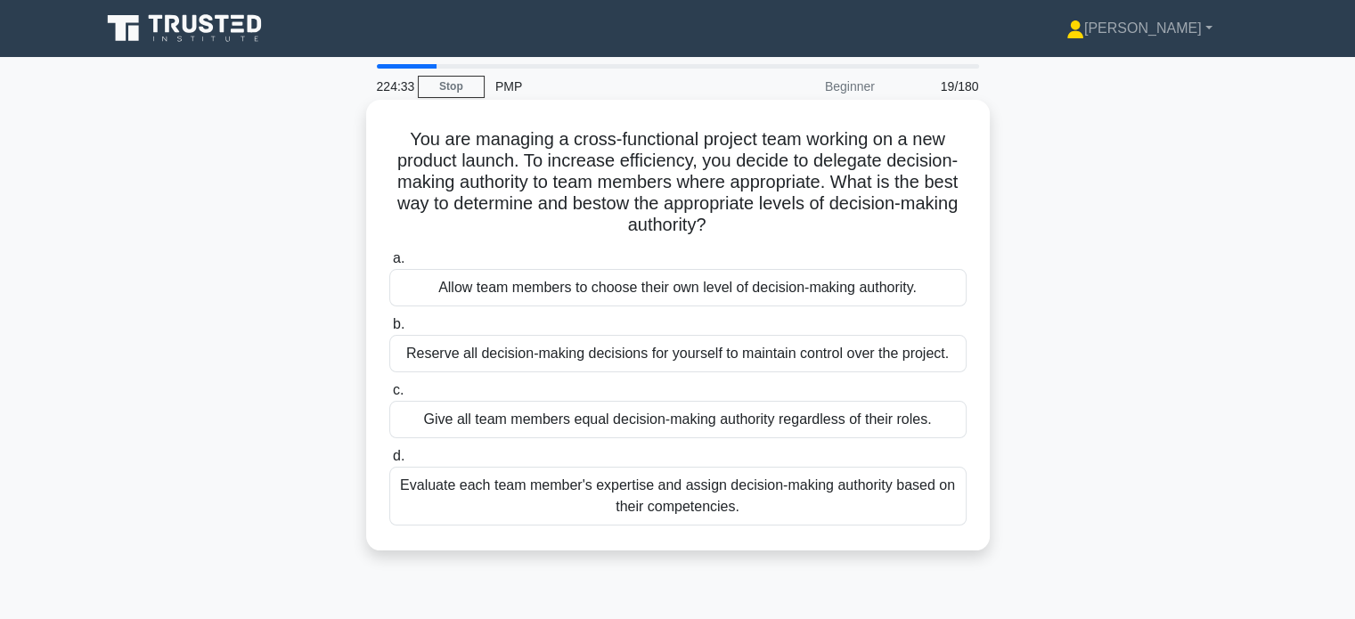
click at [844, 504] on div "Evaluate each team member's expertise and assign decision-making authority base…" at bounding box center [677, 496] width 577 height 59
click at [389, 462] on input "d. Evaluate each team member's expertise and assign decision-making authority b…" at bounding box center [389, 457] width 0 height 12
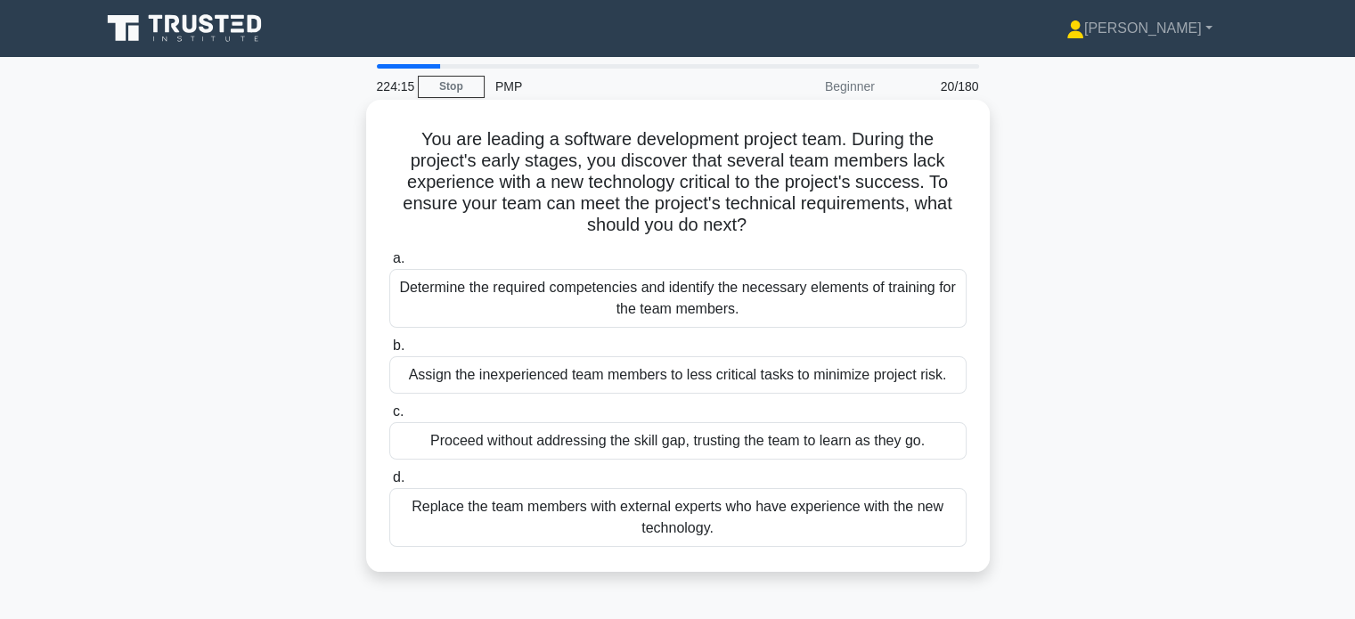
click at [841, 295] on div "Determine the required competencies and identify the necessary elements of trai…" at bounding box center [677, 298] width 577 height 59
click at [389, 265] on input "a. Determine the required competencies and identify the necessary elements of t…" at bounding box center [389, 259] width 0 height 12
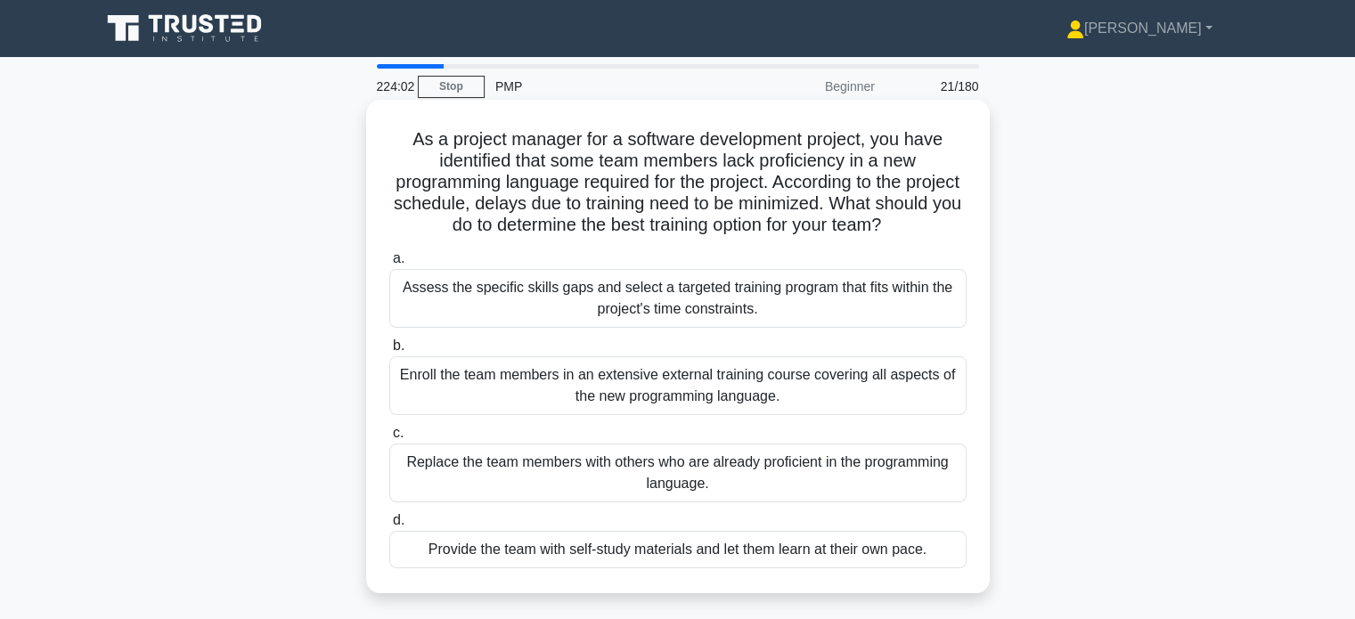
click at [741, 295] on div "Assess the specific skills gaps and select a targeted training program that fit…" at bounding box center [677, 298] width 577 height 59
click at [389, 265] on input "a. Assess the specific skills gaps and select a targeted training program that …" at bounding box center [389, 259] width 0 height 12
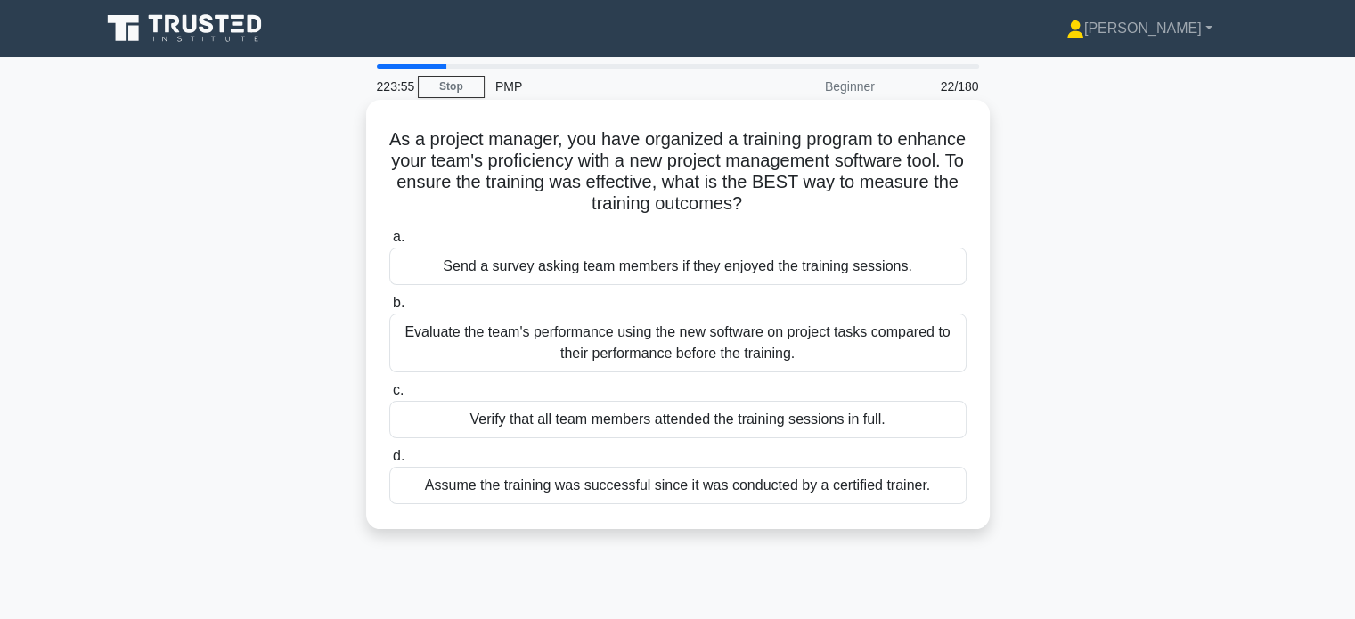
click at [812, 345] on div "Evaluate the team's performance using the new software on project tasks compare…" at bounding box center [677, 343] width 577 height 59
click at [389, 309] on input "b. Evaluate the team's performance using the new software on project tasks comp…" at bounding box center [389, 304] width 0 height 12
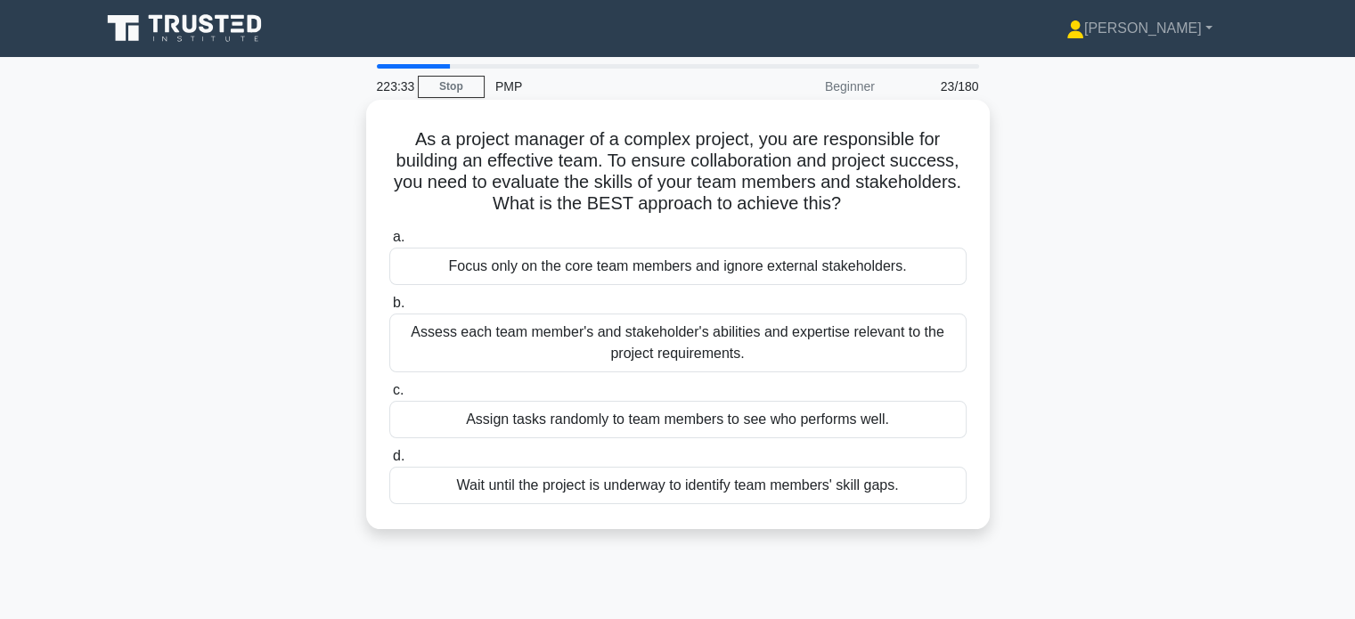
click at [788, 344] on div "Assess each team member's and stakeholder's abilities and expertise relevant to…" at bounding box center [677, 343] width 577 height 59
click at [389, 309] on input "b. Assess each team member's and stakeholder's abilities and expertise relevant…" at bounding box center [389, 304] width 0 height 12
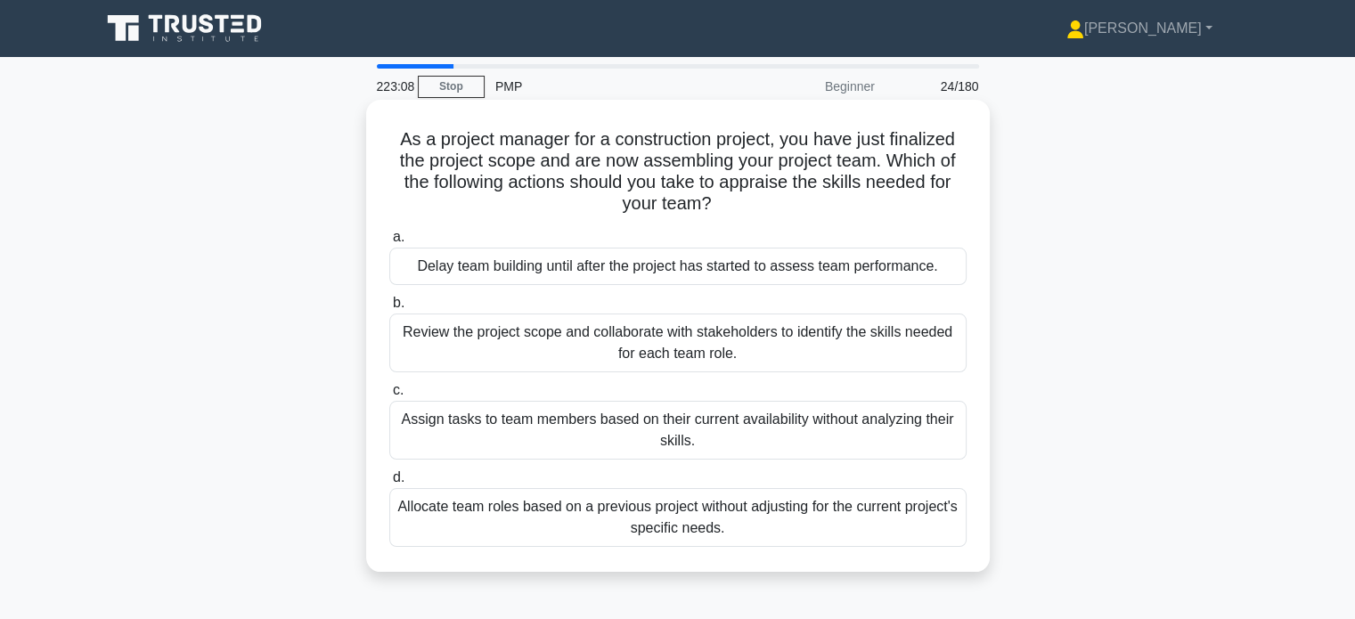
click at [827, 347] on div "Review the project scope and collaborate with stakeholders to identify the skil…" at bounding box center [677, 343] width 577 height 59
click at [389, 309] on input "b. Review the project scope and collaborate with stakeholders to identify the s…" at bounding box center [389, 304] width 0 height 12
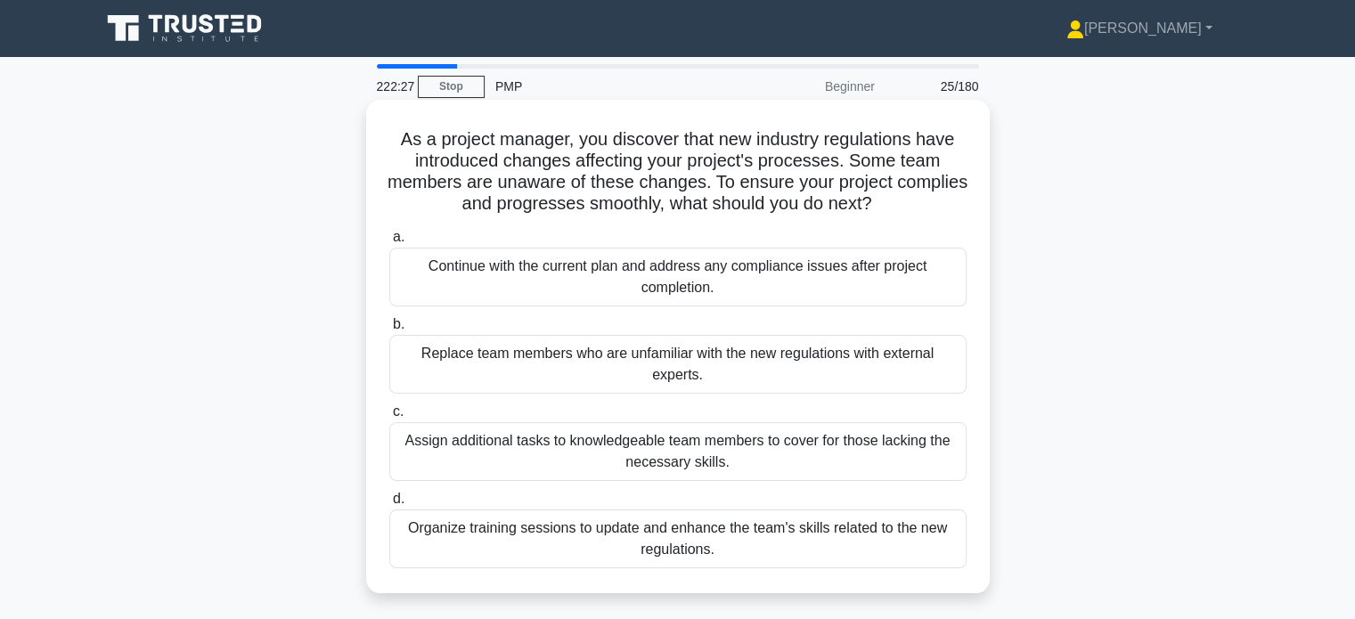
click at [847, 548] on div "Organize training sessions to update and enhance the team's skills related to t…" at bounding box center [677, 539] width 577 height 59
click at [389, 505] on input "d. Organize training sessions to update and enhance the team's skills related t…" at bounding box center [389, 500] width 0 height 12
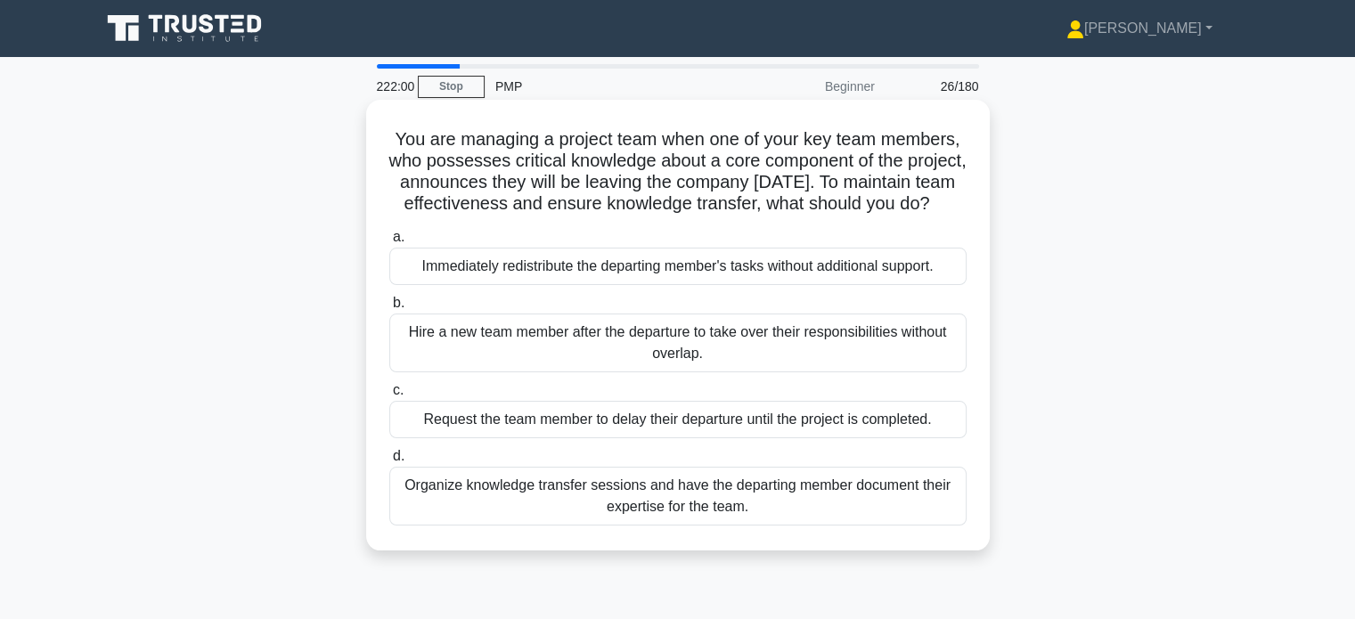
click at [877, 526] on div "Organize knowledge transfer sessions and have the departing member document the…" at bounding box center [677, 496] width 577 height 59
click at [389, 462] on input "d. Organize knowledge transfer sessions and have the departing member document …" at bounding box center [389, 457] width 0 height 12
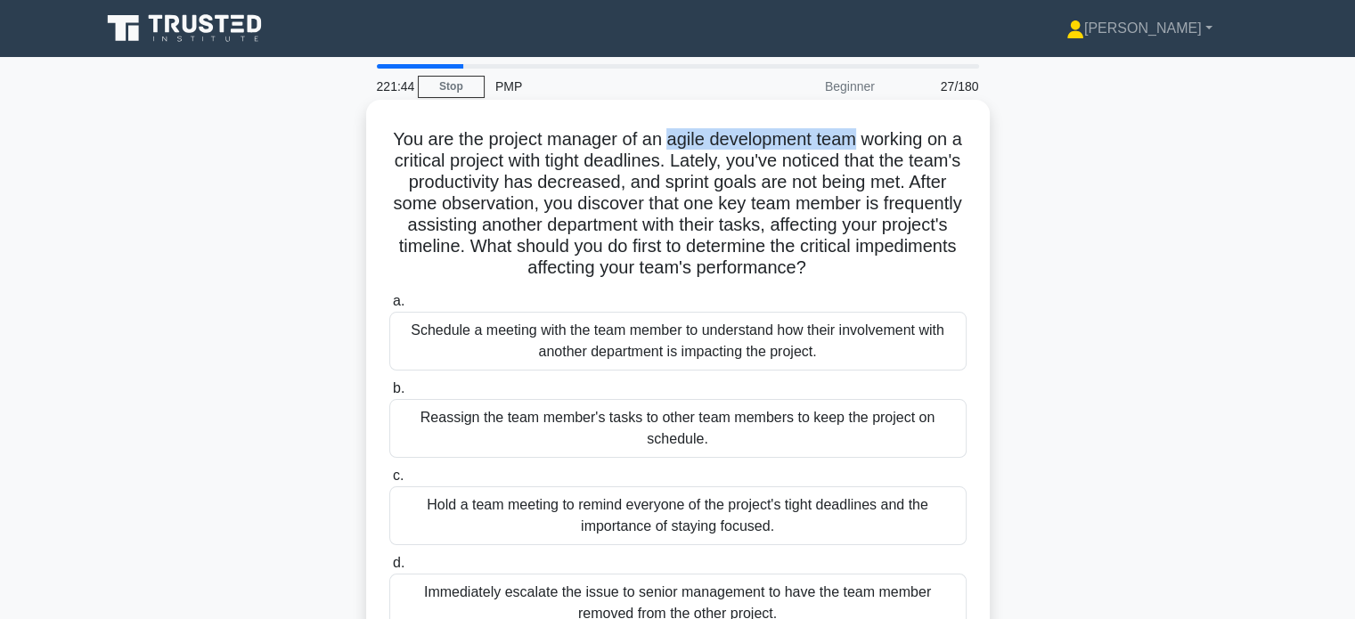
drag, startPoint x: 690, startPoint y: 138, endPoint x: 868, endPoint y: 145, distance: 178.4
click at [868, 145] on h5 "You are the project manager of an agile development team working on a critical …" at bounding box center [678, 203] width 581 height 151
drag, startPoint x: 581, startPoint y: 160, endPoint x: 704, endPoint y: 166, distance: 123.1
click at [704, 166] on h5 "You are the project manager of an agile development team working on a critical …" at bounding box center [678, 203] width 581 height 151
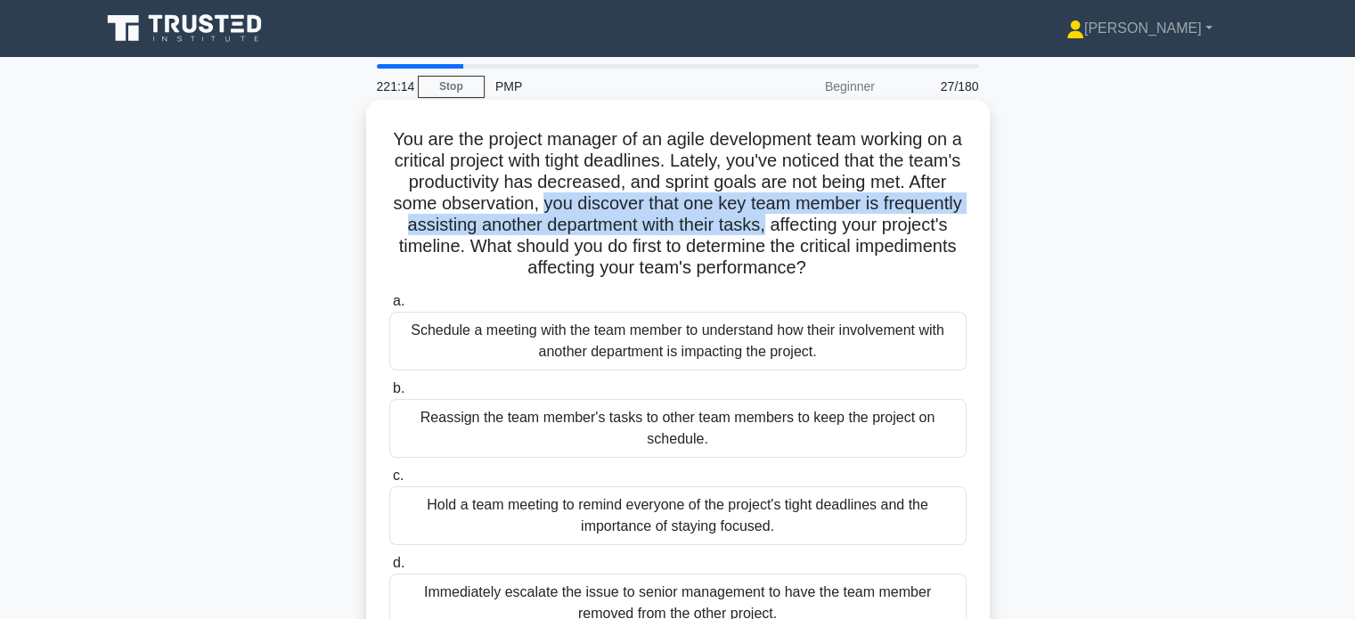
drag, startPoint x: 603, startPoint y: 206, endPoint x: 849, endPoint y: 220, distance: 246.3
click at [849, 220] on h5 "You are the project manager of an agile development team working on a critical …" at bounding box center [678, 203] width 581 height 151
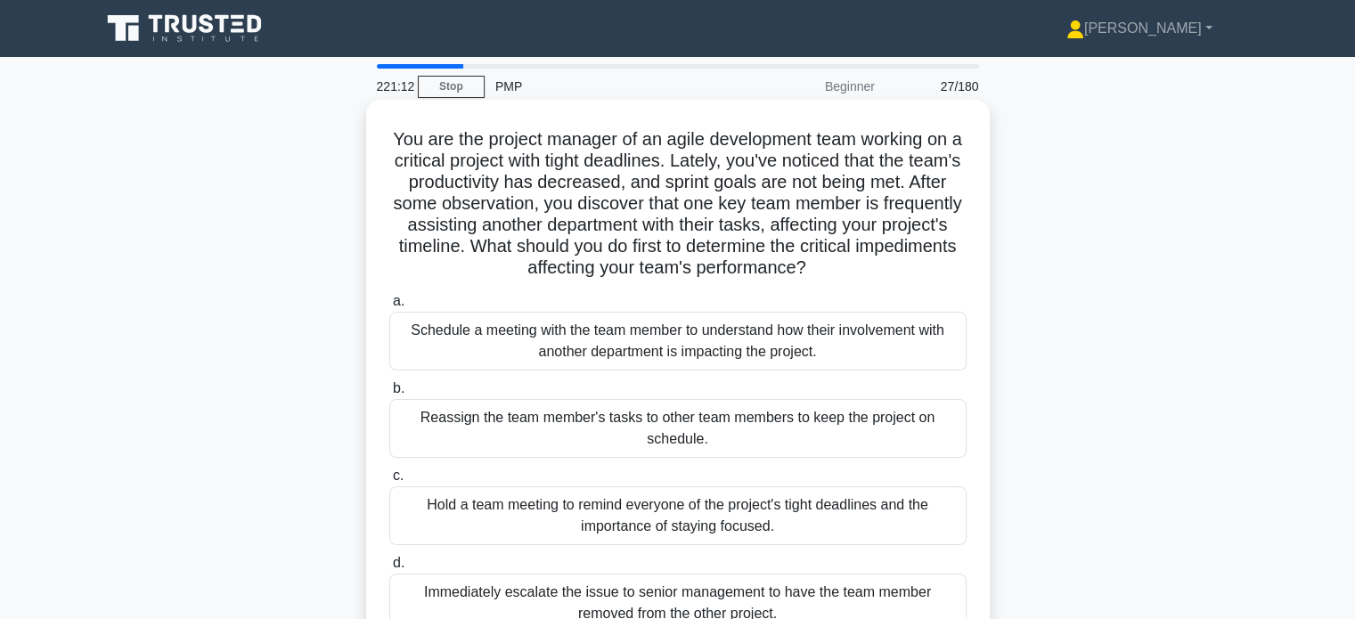
click at [712, 342] on div "Schedule a meeting with the team member to understand how their involvement wit…" at bounding box center [677, 341] width 577 height 59
click at [389, 307] on input "a. Schedule a meeting with the team member to understand how their involvement …" at bounding box center [389, 302] width 0 height 12
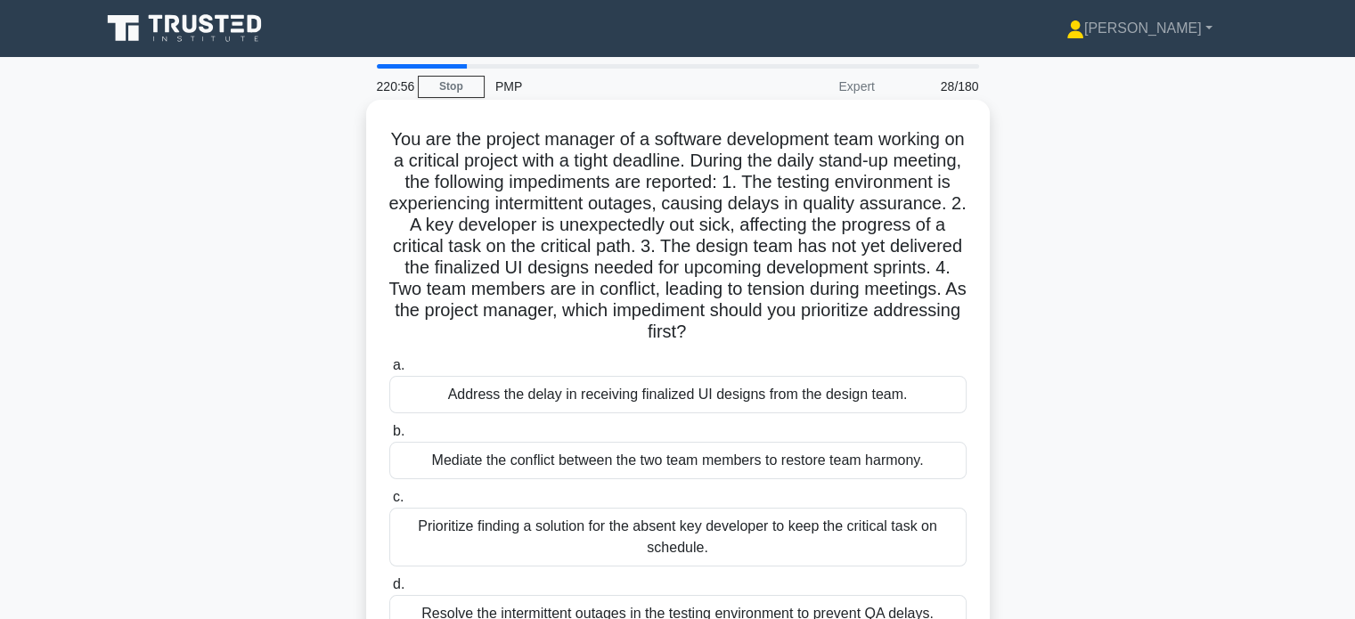
drag, startPoint x: 801, startPoint y: 307, endPoint x: 896, endPoint y: 334, distance: 99.0
click at [896, 334] on h5 "You are the project manager of a software development team working on a critica…" at bounding box center [678, 236] width 581 height 216
drag, startPoint x: 758, startPoint y: 170, endPoint x: 848, endPoint y: 343, distance: 194.9
click at [848, 343] on h5 "You are the project manager of a software development team working on a critica…" at bounding box center [678, 236] width 581 height 216
click at [819, 459] on div "Mediate the conflict between the two team members to restore team harmony." at bounding box center [677, 460] width 577 height 37
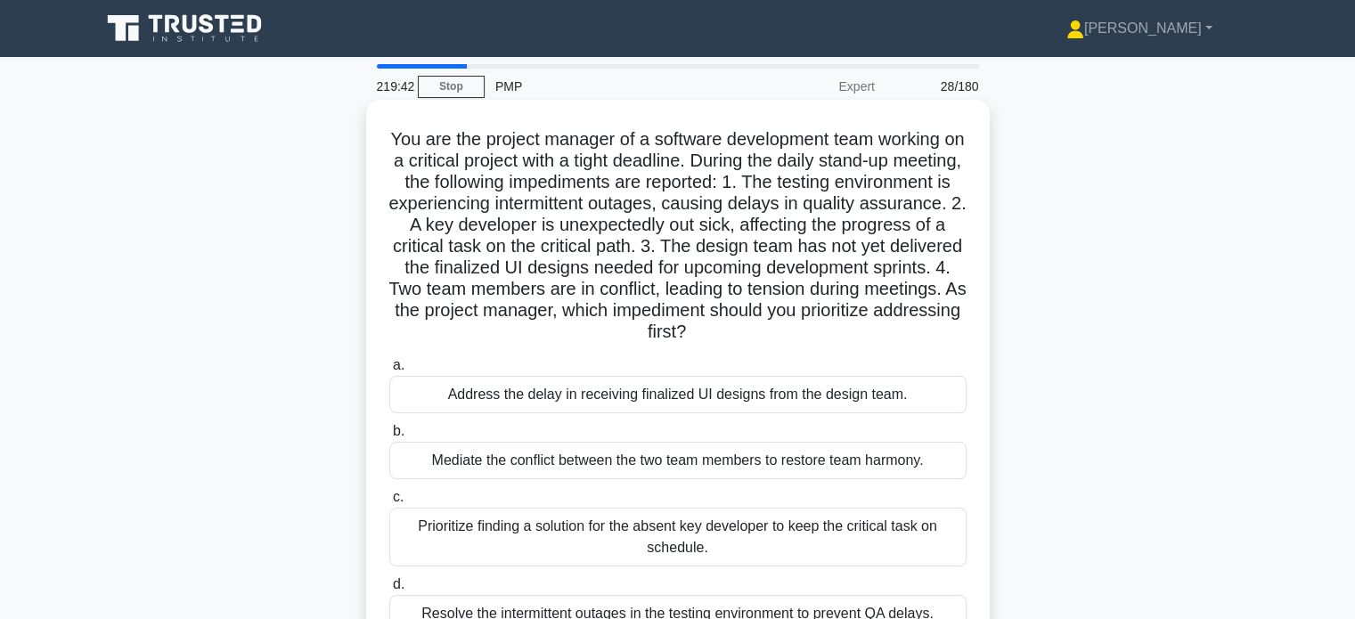
click at [389, 438] on input "b. Mediate the conflict between the two team members to restore team harmony." at bounding box center [389, 432] width 0 height 12
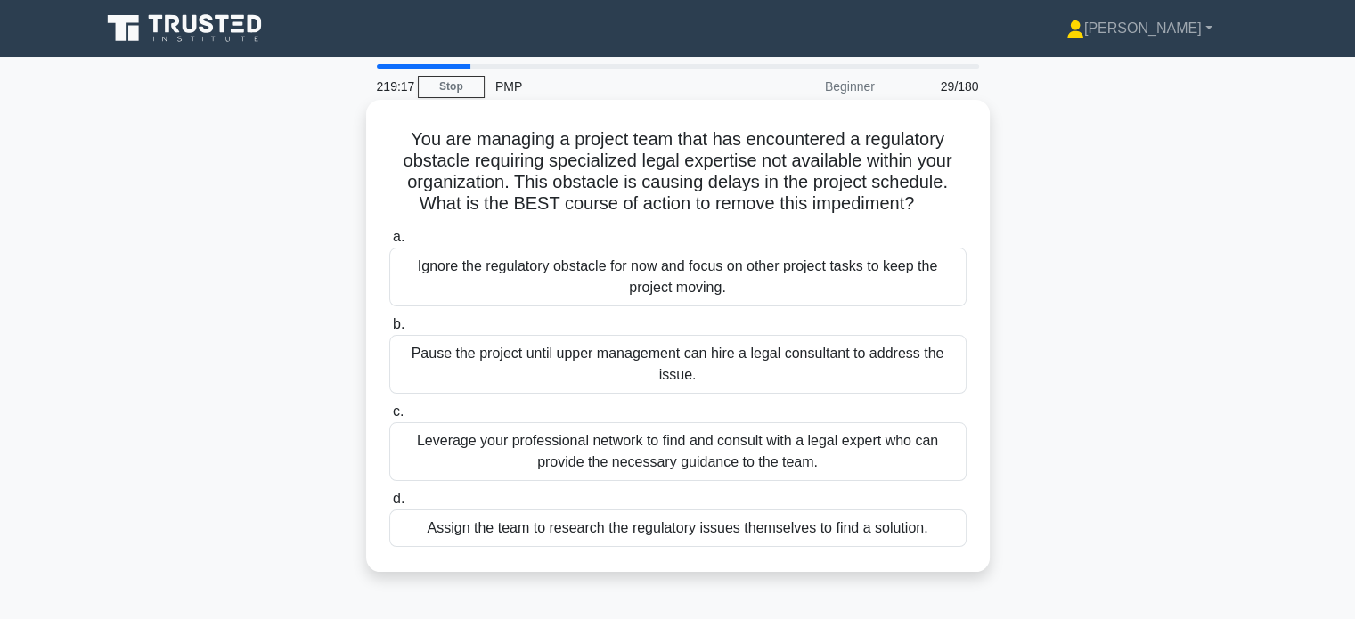
drag, startPoint x: 472, startPoint y: 205, endPoint x: 920, endPoint y: 209, distance: 447.3
click at [920, 209] on h5 "You are managing a project team that has encountered a regulatory obstacle requ…" at bounding box center [678, 171] width 581 height 87
click at [713, 446] on div "Leverage your professional network to find and consult with a legal expert who …" at bounding box center [677, 451] width 577 height 59
click at [389, 418] on input "c. Leverage your professional network to find and consult with a legal expert w…" at bounding box center [389, 412] width 0 height 12
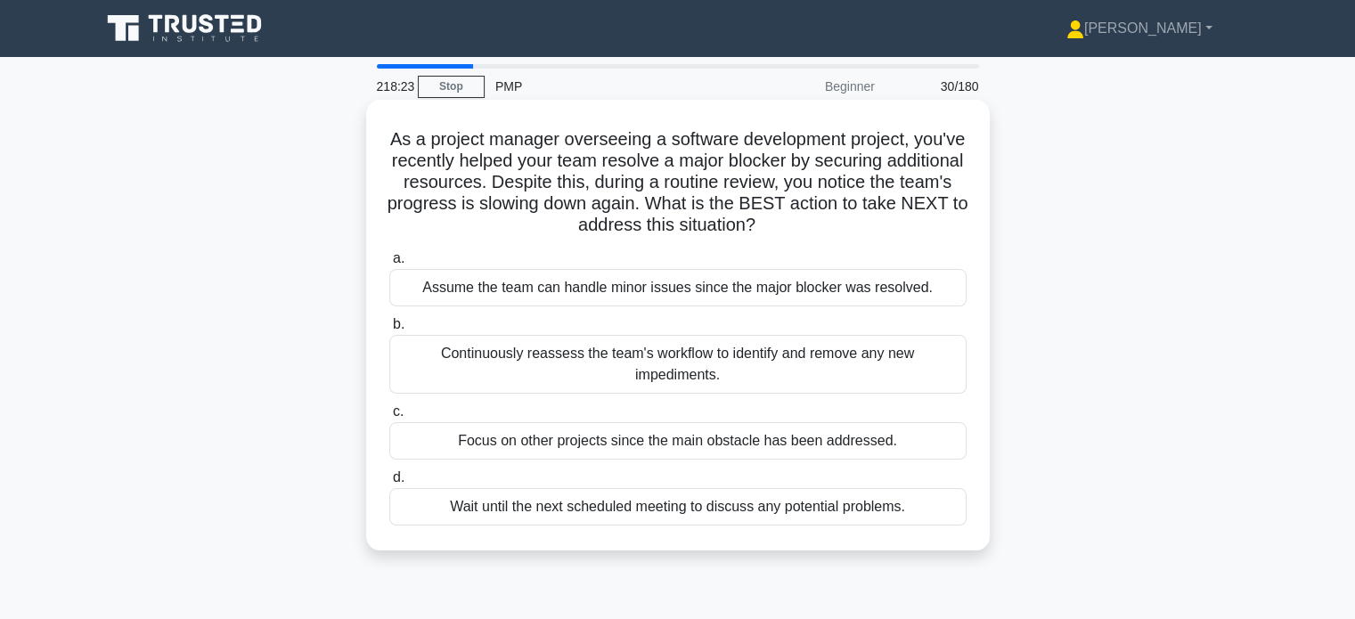
click at [850, 349] on div "Continuously reassess the team's workflow to identify and remove any new impedi…" at bounding box center [677, 364] width 577 height 59
click at [389, 331] on input "b. Continuously reassess the team's workflow to identify and remove any new imp…" at bounding box center [389, 325] width 0 height 12
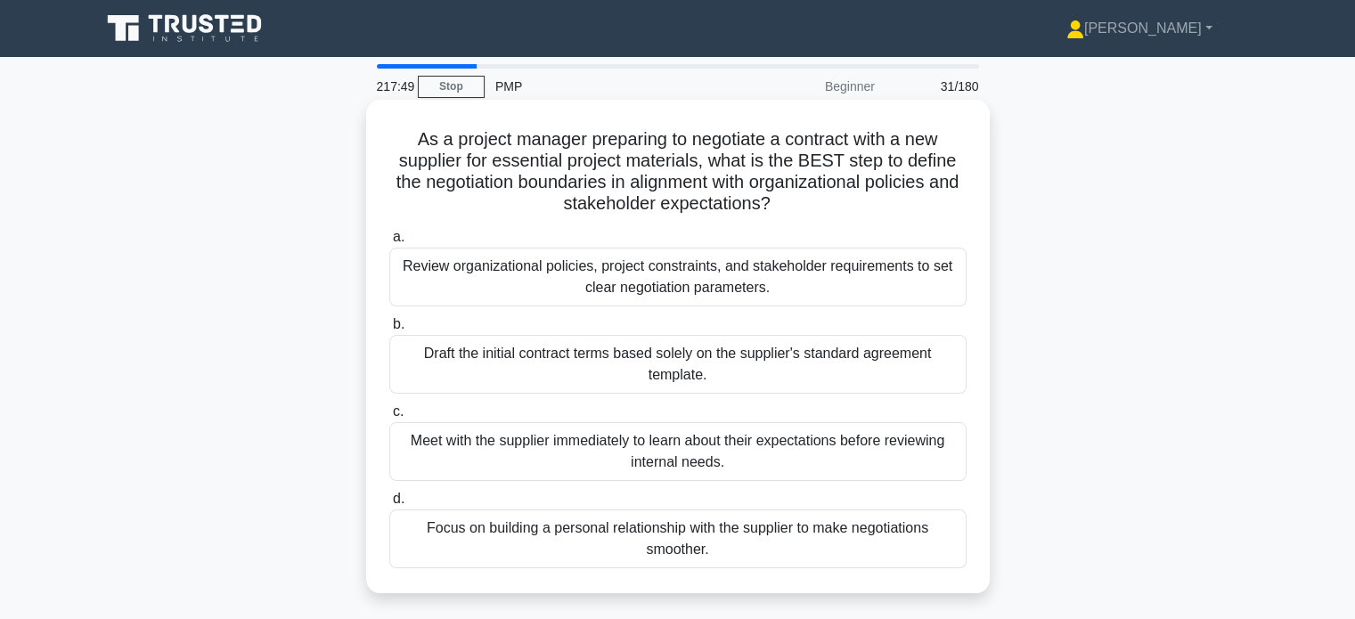
drag, startPoint x: 845, startPoint y: 160, endPoint x: 876, endPoint y: 201, distance: 51.5
click at [876, 201] on h5 "As a project manager preparing to negotiate a contract with a new supplier for …" at bounding box center [678, 171] width 581 height 87
click at [707, 290] on div "Review organizational policies, project constraints, and stakeholder requiremen…" at bounding box center [677, 277] width 577 height 59
click at [389, 243] on input "a. Review organizational policies, project constraints, and stakeholder require…" at bounding box center [389, 238] width 0 height 12
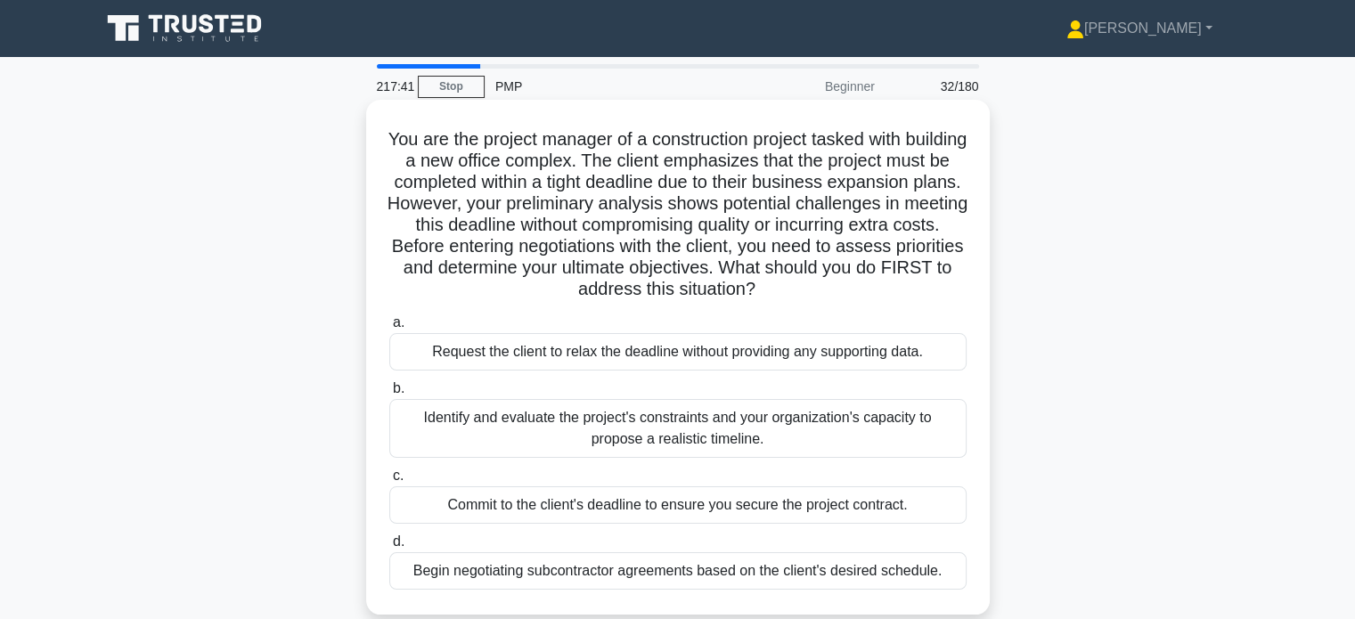
drag, startPoint x: 930, startPoint y: 282, endPoint x: 943, endPoint y: 299, distance: 21.8
click at [943, 299] on h5 "You are the project manager of a construction project tasked with building a ne…" at bounding box center [678, 214] width 581 height 173
drag, startPoint x: 919, startPoint y: 270, endPoint x: 945, endPoint y: 288, distance: 31.4
click at [945, 288] on h5 "You are the project manager of a construction project tasked with building a ne…" at bounding box center [678, 214] width 581 height 173
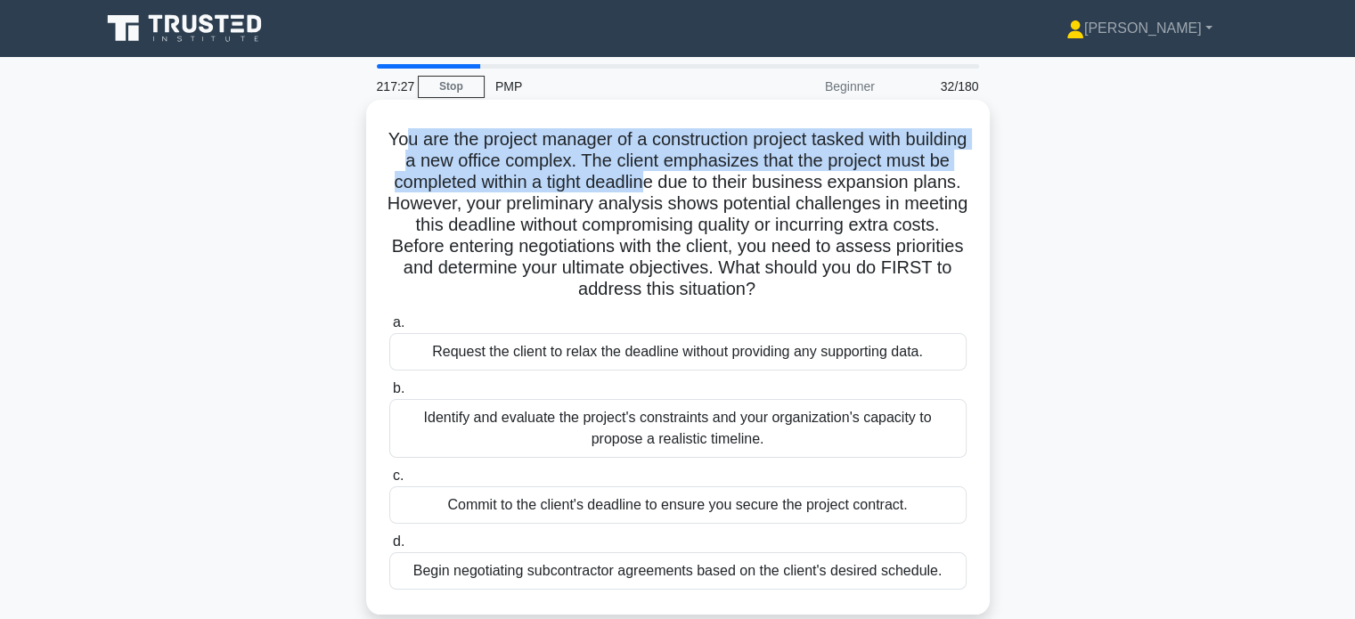
drag, startPoint x: 440, startPoint y: 143, endPoint x: 753, endPoint y: 187, distance: 315.9
click at [753, 187] on h5 "You are the project manager of a construction project tasked with building a ne…" at bounding box center [678, 214] width 581 height 173
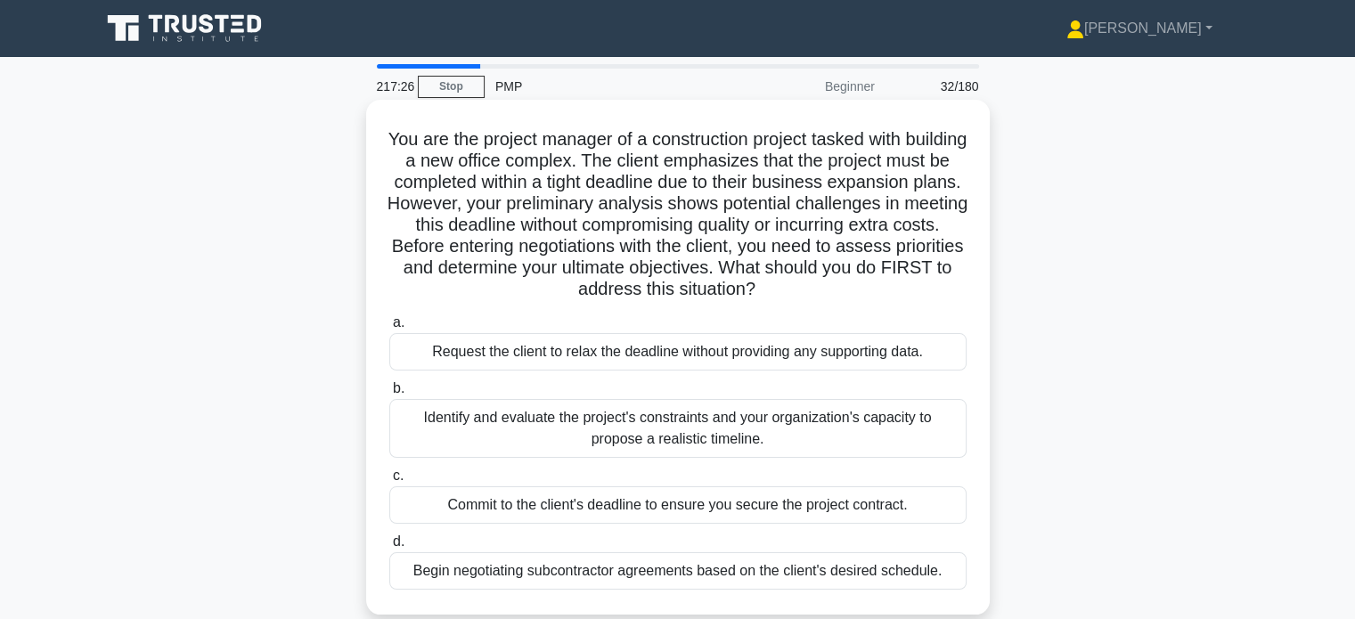
click at [761, 186] on h5 "You are the project manager of a construction project tasked with building a ne…" at bounding box center [678, 214] width 581 height 173
drag, startPoint x: 654, startPoint y: 178, endPoint x: 797, endPoint y: 184, distance: 143.6
click at [797, 184] on h5 "You are the project manager of a construction project tasked with building a ne…" at bounding box center [678, 214] width 581 height 173
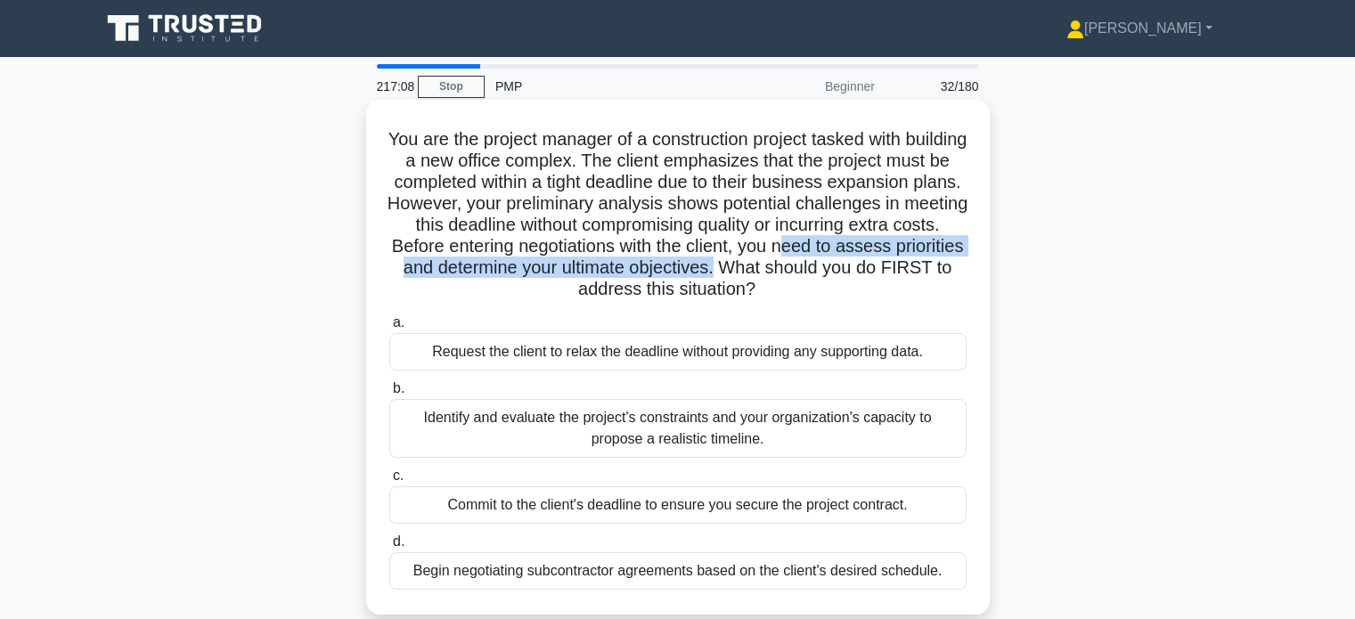
drag, startPoint x: 405, startPoint y: 270, endPoint x: 912, endPoint y: 271, distance: 506.1
click at [912, 271] on h5 "You are the project manager of a construction project tasked with building a ne…" at bounding box center [678, 214] width 581 height 173
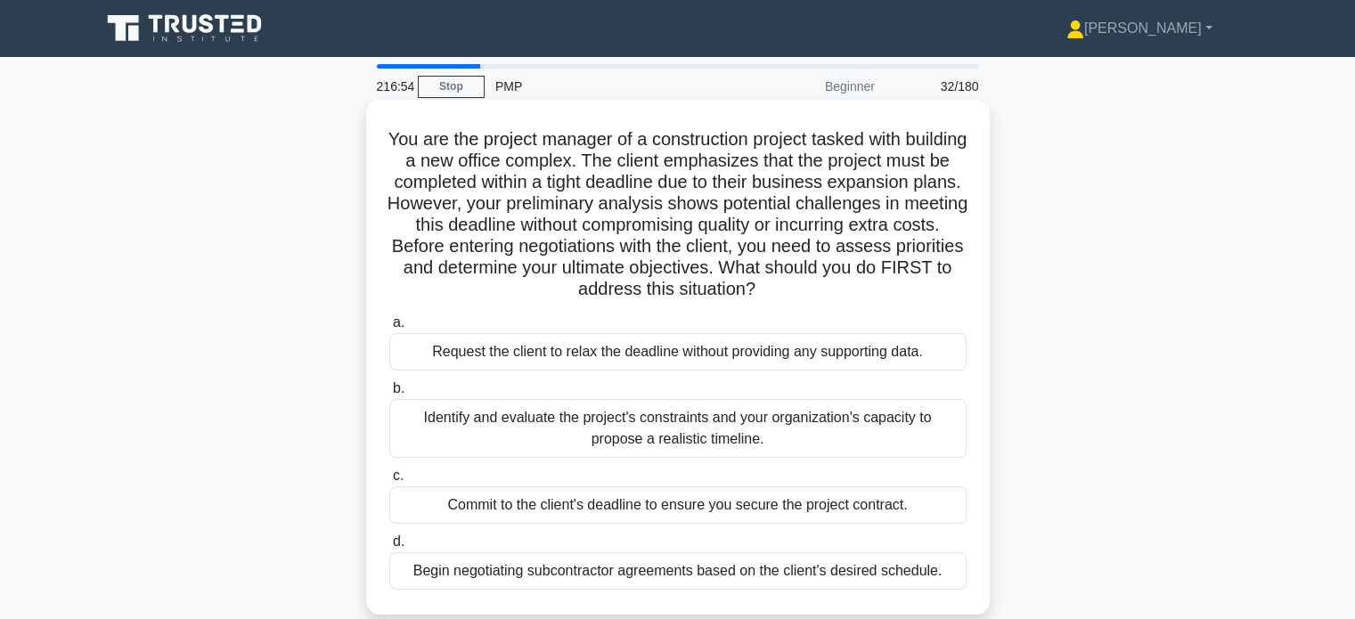
click at [588, 431] on div "Identify and evaluate the project's constraints and your organization's capacit…" at bounding box center [677, 428] width 577 height 59
click at [389, 395] on input "b. Identify and evaluate the project's constraints and your organization's capa…" at bounding box center [389, 389] width 0 height 12
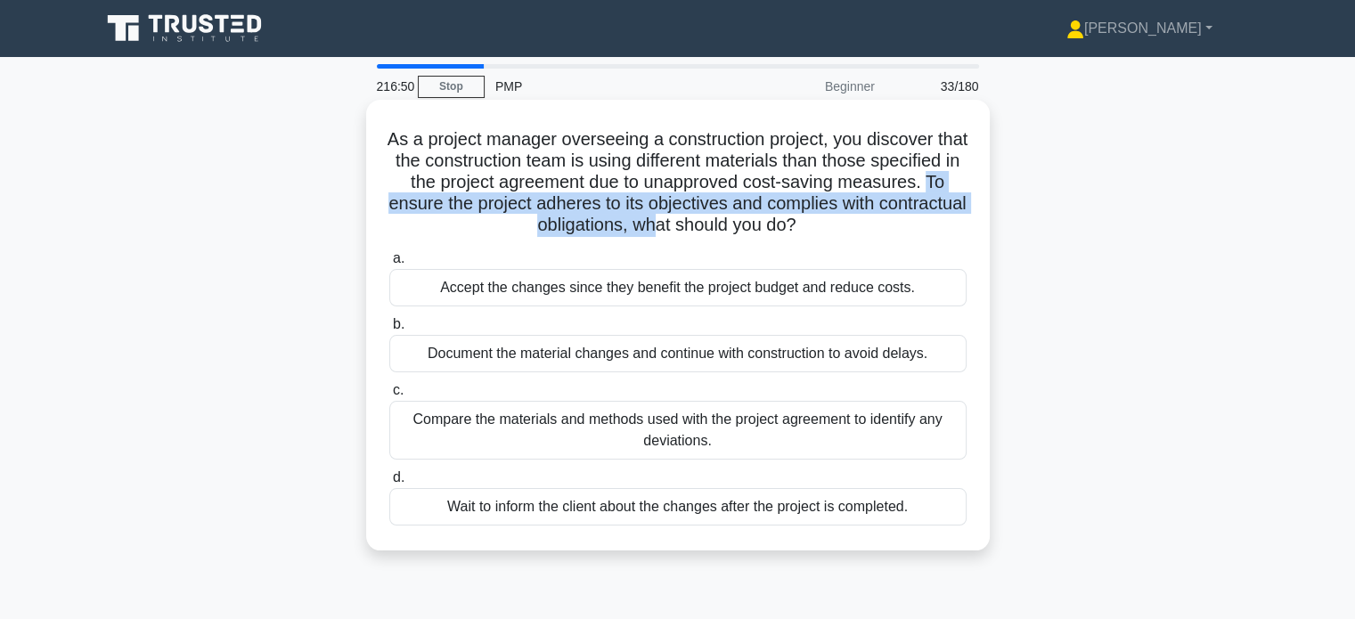
drag, startPoint x: 491, startPoint y: 210, endPoint x: 719, endPoint y: 225, distance: 228.6
click at [719, 225] on h5 "As a project manager overseeing a construction project, you discover that the c…" at bounding box center [678, 182] width 581 height 109
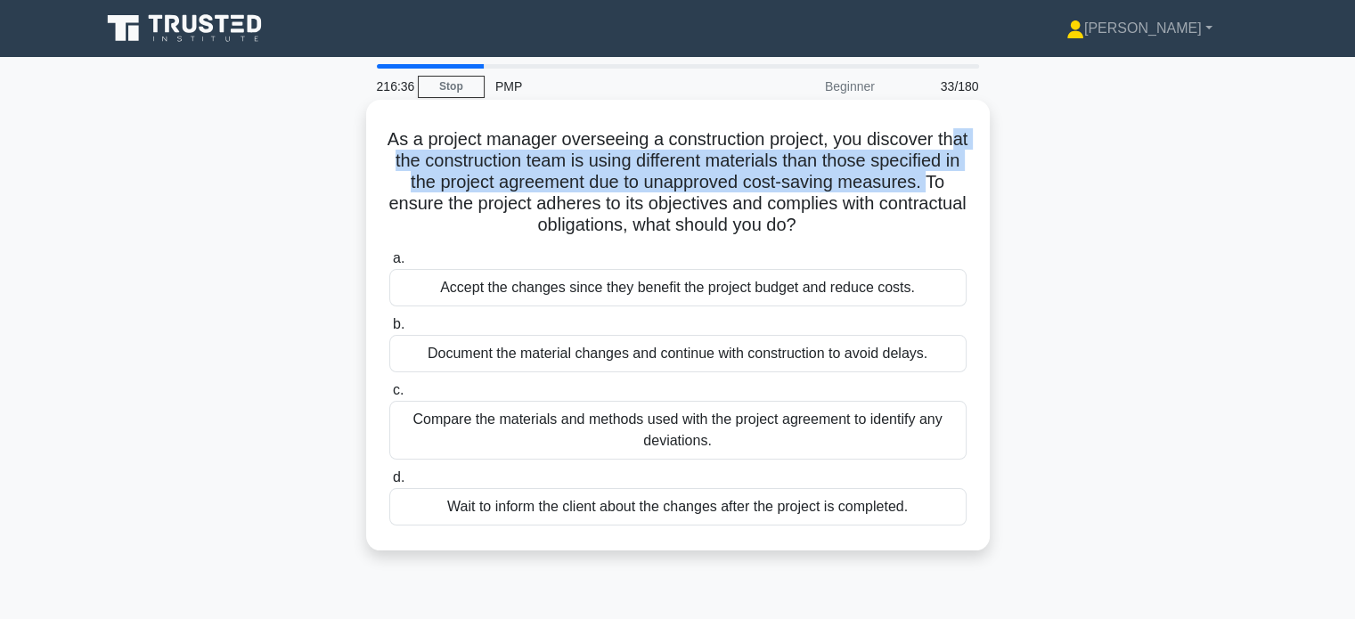
drag, startPoint x: 434, startPoint y: 163, endPoint x: 482, endPoint y: 196, distance: 58.3
click at [482, 196] on h5 "As a project manager overseeing a construction project, you discover that the c…" at bounding box center [678, 182] width 581 height 109
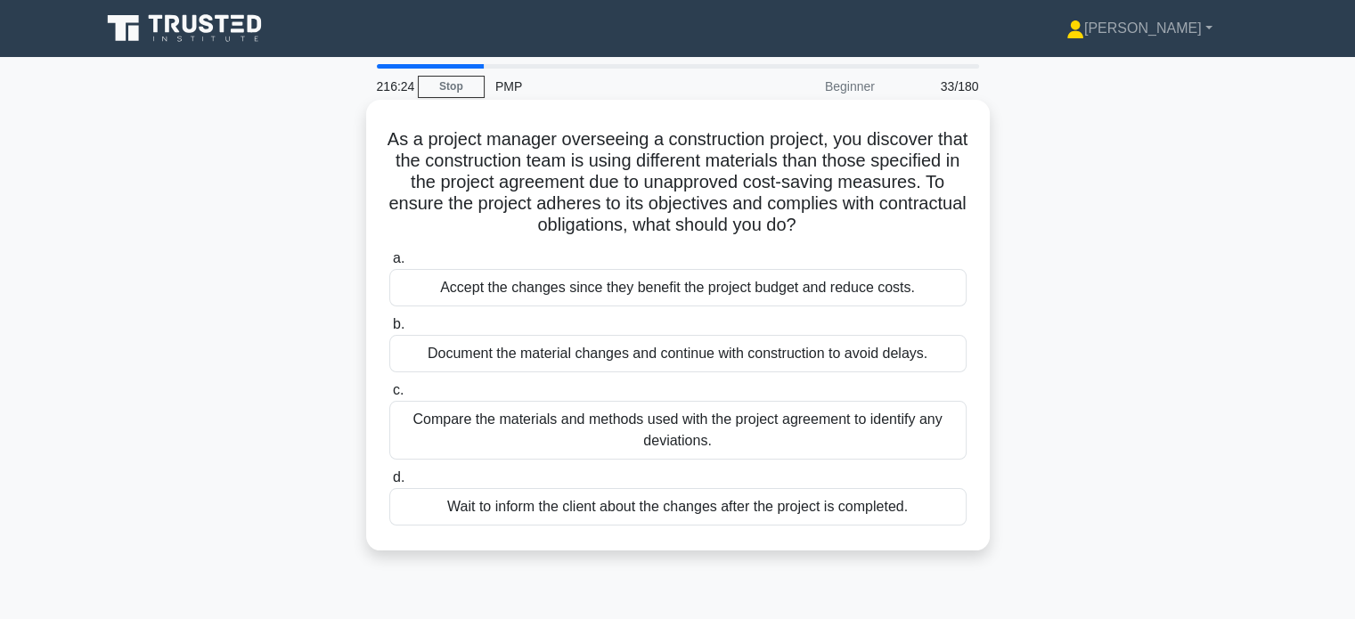
click at [587, 441] on div "Compare the materials and methods used with the project agreement to identify a…" at bounding box center [677, 430] width 577 height 59
click at [389, 397] on input "c. Compare the materials and methods used with the project agreement to identif…" at bounding box center [389, 391] width 0 height 12
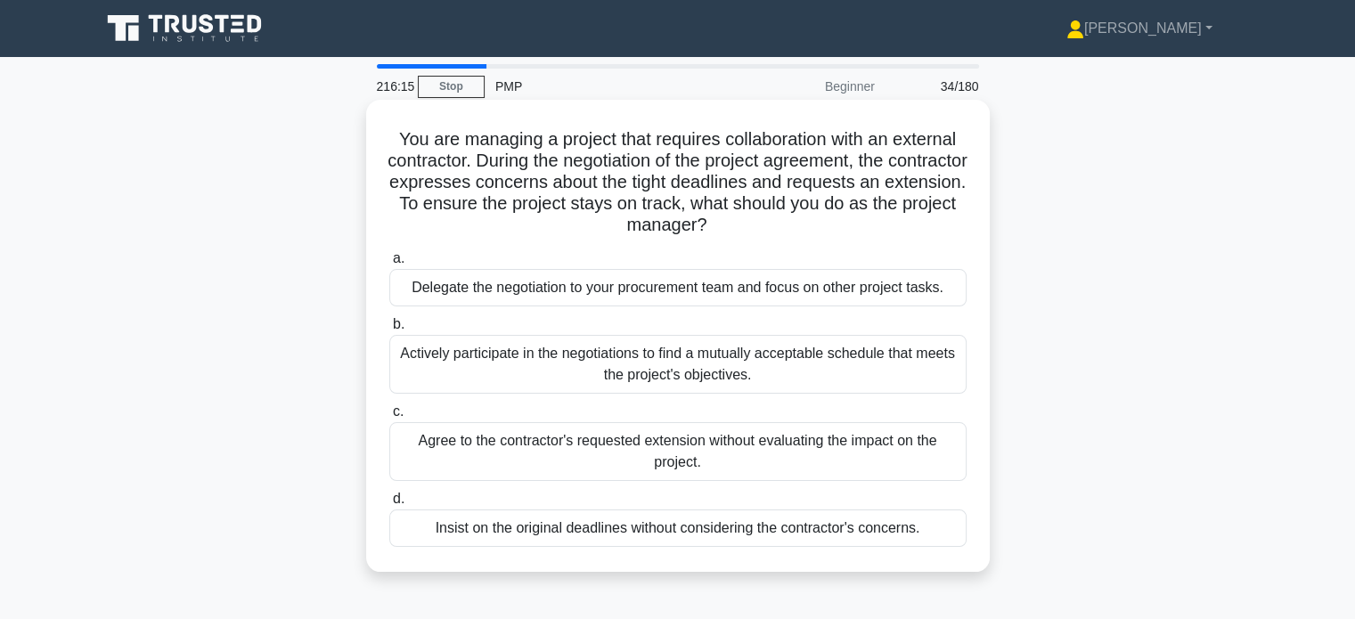
drag, startPoint x: 503, startPoint y: 206, endPoint x: 774, endPoint y: 234, distance: 272.4
click at [774, 234] on h5 "You are managing a project that requires collaboration with an external contrac…" at bounding box center [678, 182] width 581 height 109
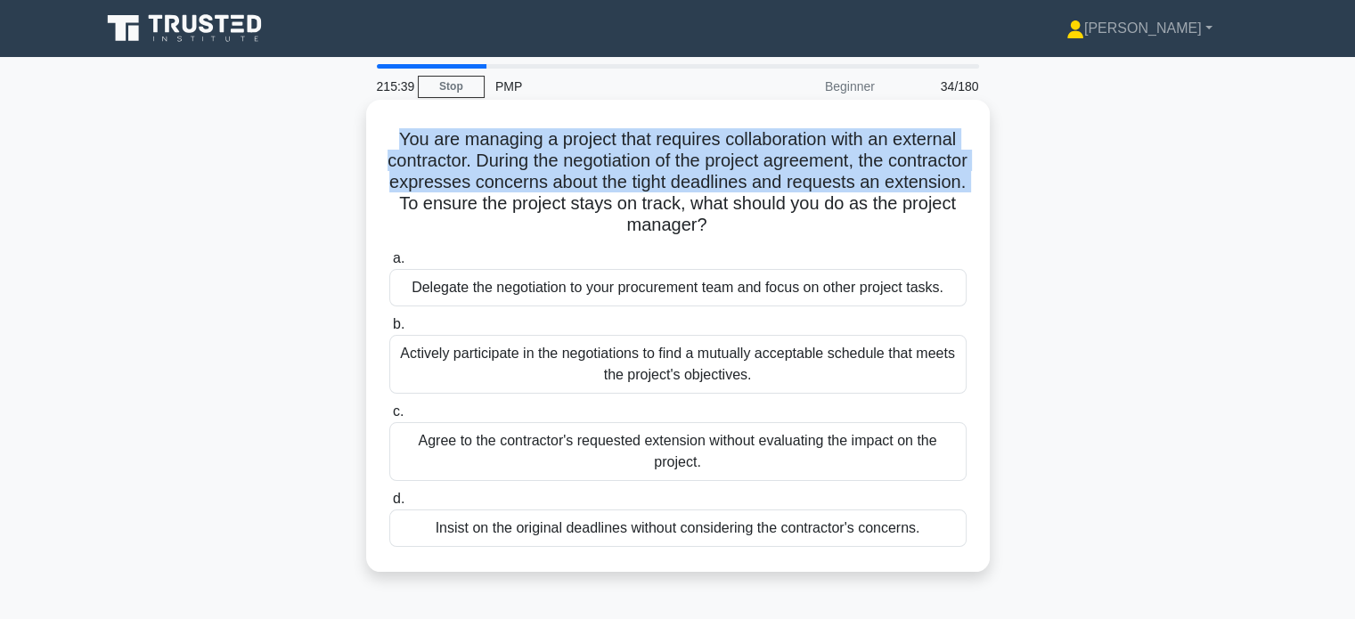
drag, startPoint x: 390, startPoint y: 140, endPoint x: 507, endPoint y: 199, distance: 130.7
click at [507, 199] on h5 "You are managing a project that requires collaboration with an external contrac…" at bounding box center [678, 182] width 581 height 109
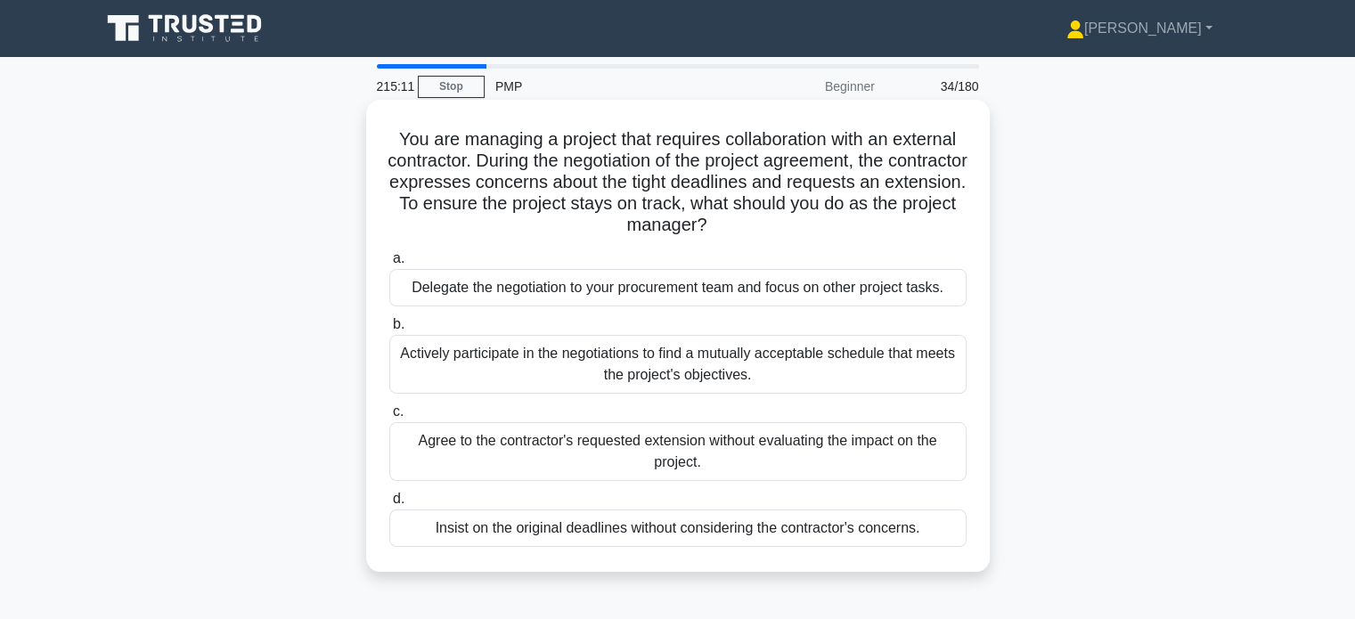
click at [542, 380] on div "Actively participate in the negotiations to find a mutually acceptable schedule…" at bounding box center [677, 364] width 577 height 59
click at [389, 331] on input "b. Actively participate in the negotiations to find a mutually acceptable sched…" at bounding box center [389, 325] width 0 height 12
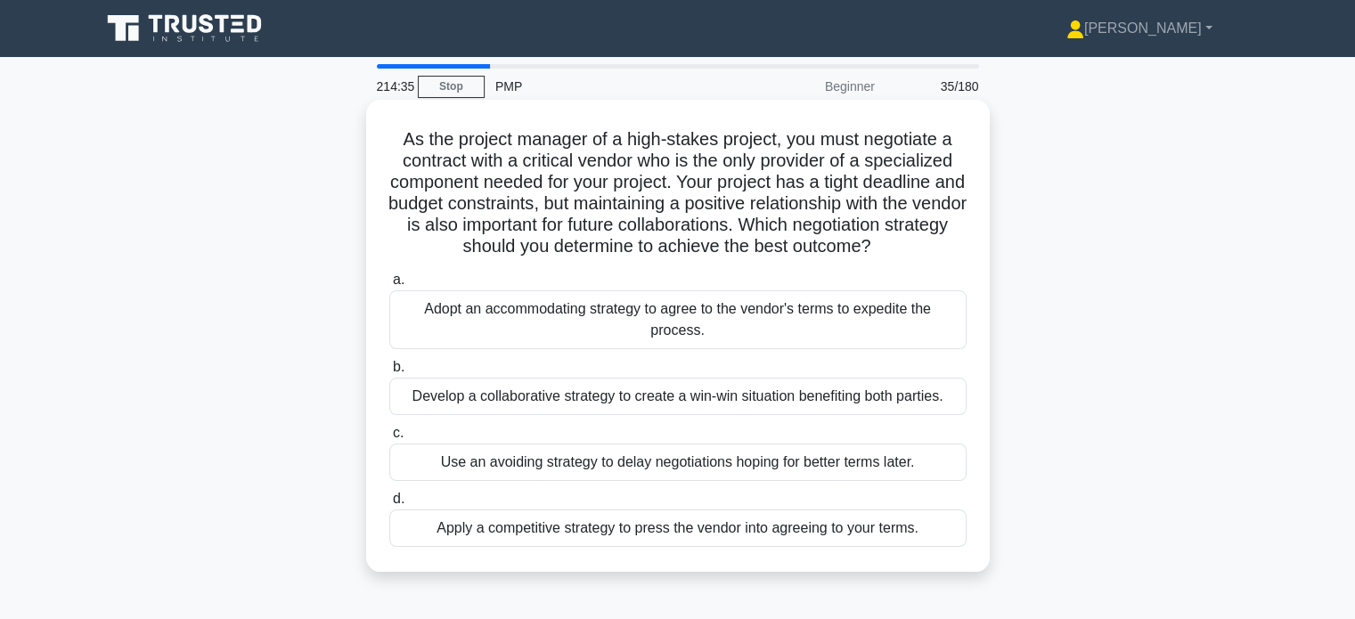
click at [581, 407] on div "Develop a collaborative strategy to create a win-win situation benefiting both …" at bounding box center [677, 396] width 577 height 37
click at [389, 373] on input "b. Develop a collaborative strategy to create a win-win situation benefiting bo…" at bounding box center [389, 368] width 0 height 12
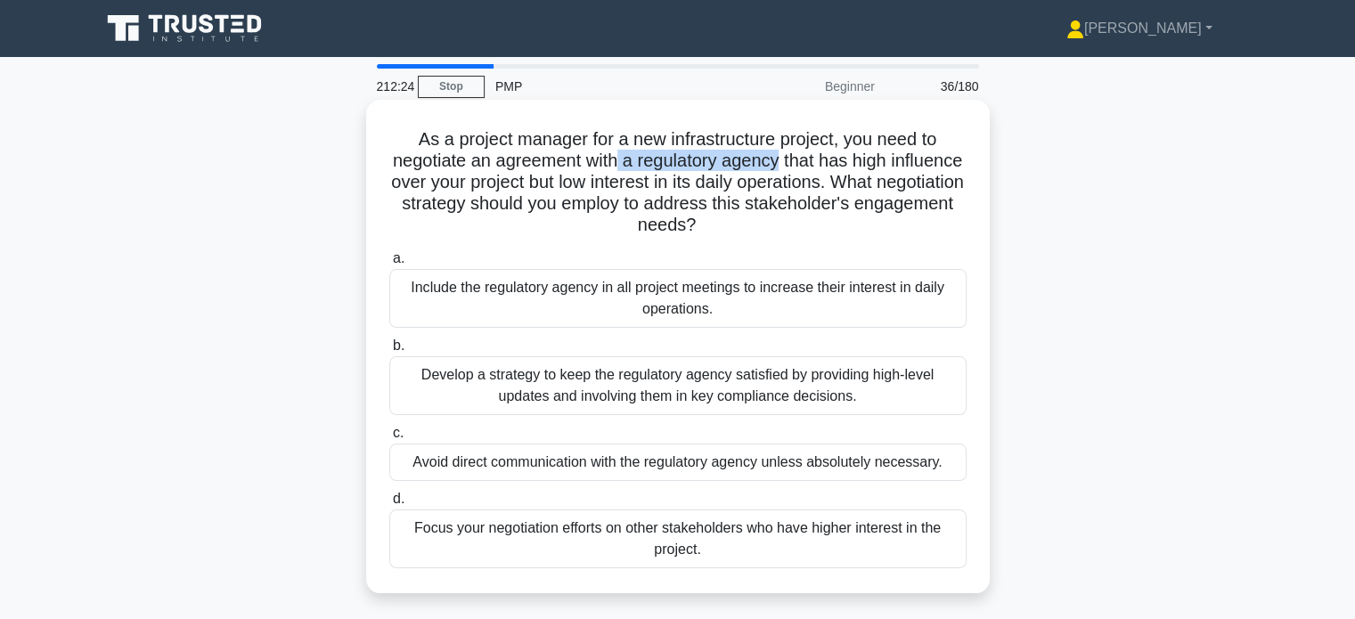
drag, startPoint x: 652, startPoint y: 167, endPoint x: 823, endPoint y: 164, distance: 171.1
click at [823, 164] on h5 "As a project manager for a new infrastructure project, you need to negotiate an…" at bounding box center [678, 182] width 581 height 109
drag, startPoint x: 387, startPoint y: 183, endPoint x: 446, endPoint y: 180, distance: 58.9
click at [446, 180] on h5 "As a project manager for a new infrastructure project, you need to negotiate an…" at bounding box center [678, 182] width 581 height 109
drag, startPoint x: 612, startPoint y: 186, endPoint x: 745, endPoint y: 187, distance: 132.8
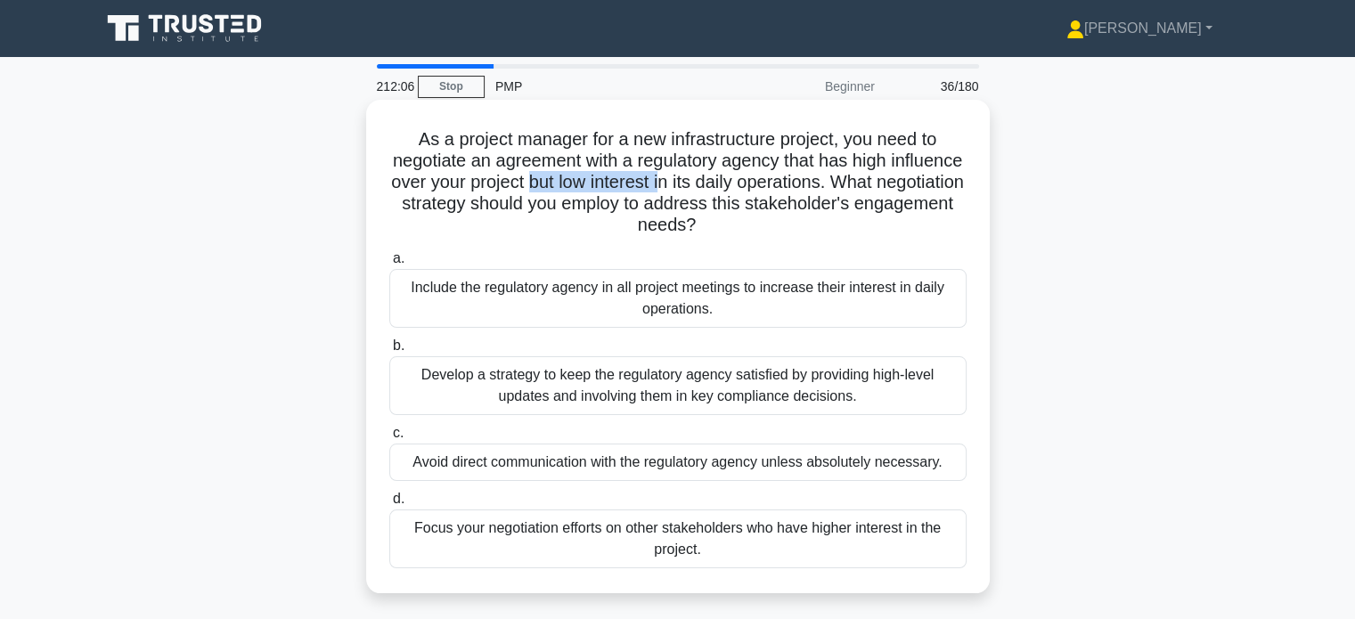
click at [745, 187] on h5 "As a project manager for a new infrastructure project, you need to negotiate an…" at bounding box center [678, 182] width 581 height 109
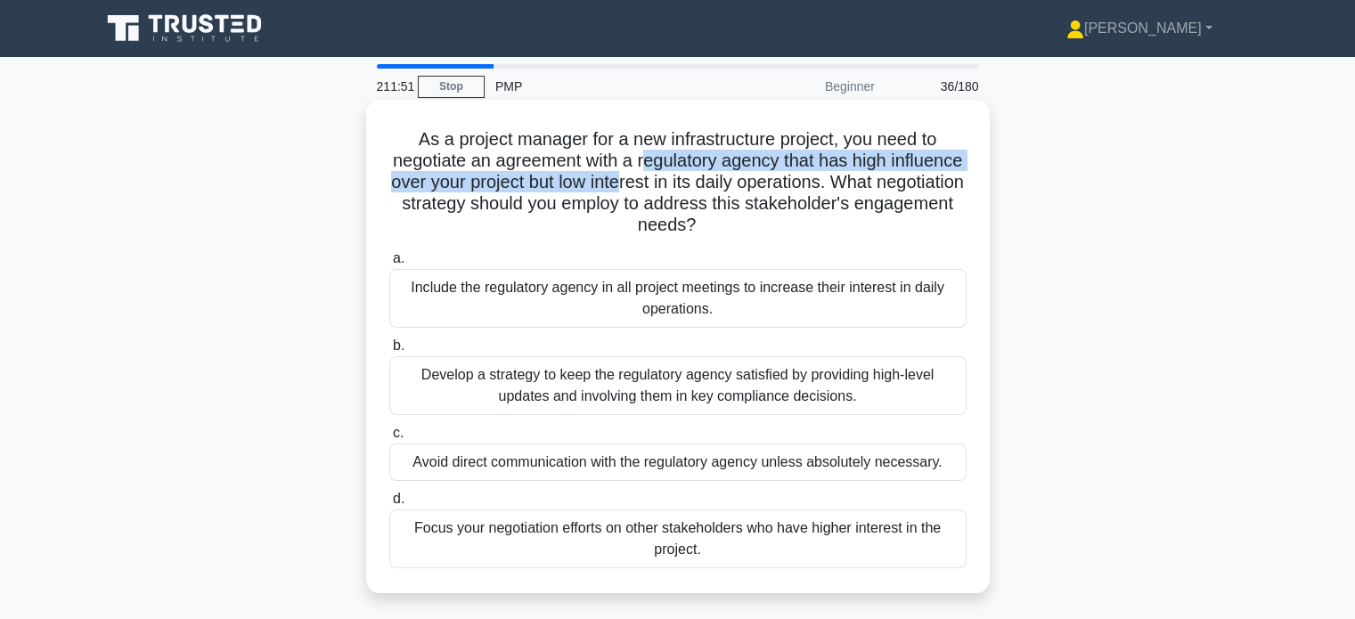
drag, startPoint x: 680, startPoint y: 156, endPoint x: 703, endPoint y: 182, distance: 34.7
click at [703, 182] on h5 "As a project manager for a new infrastructure project, you need to negotiate an…" at bounding box center [678, 182] width 581 height 109
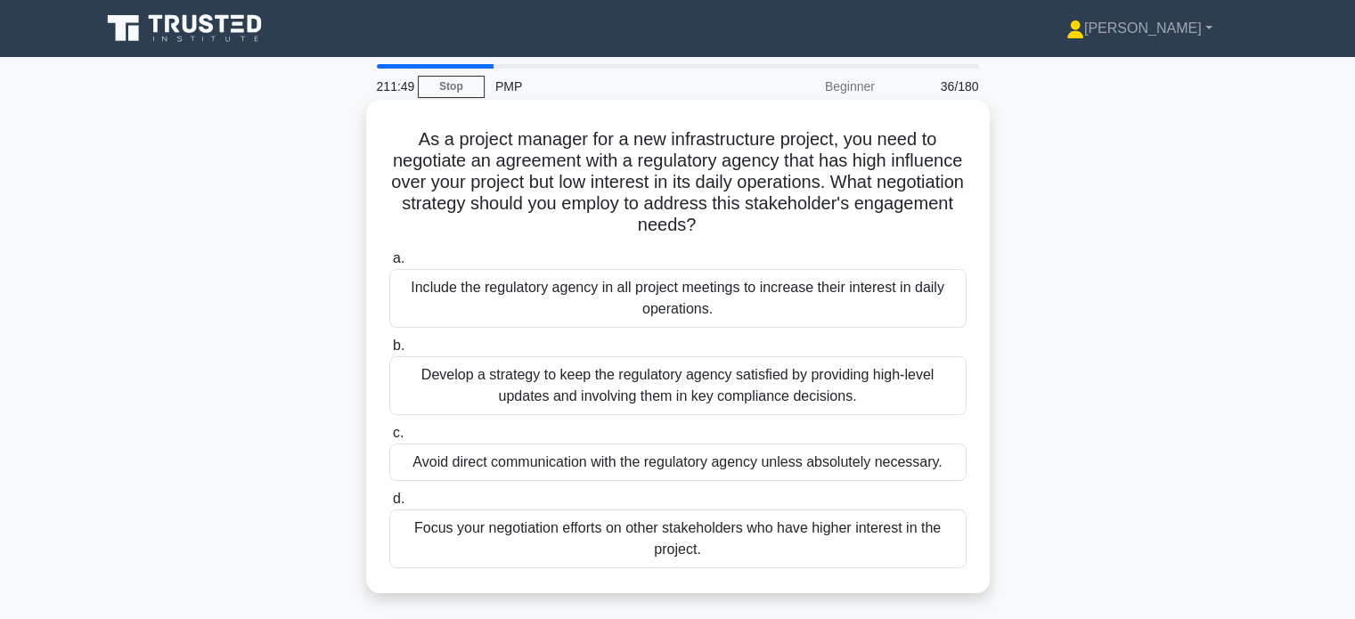
click at [694, 380] on div "Develop a strategy to keep the regulatory agency satisfied by providing high-le…" at bounding box center [677, 385] width 577 height 59
click at [389, 352] on input "b. Develop a strategy to keep the regulatory agency satisfied by providing high…" at bounding box center [389, 346] width 0 height 12
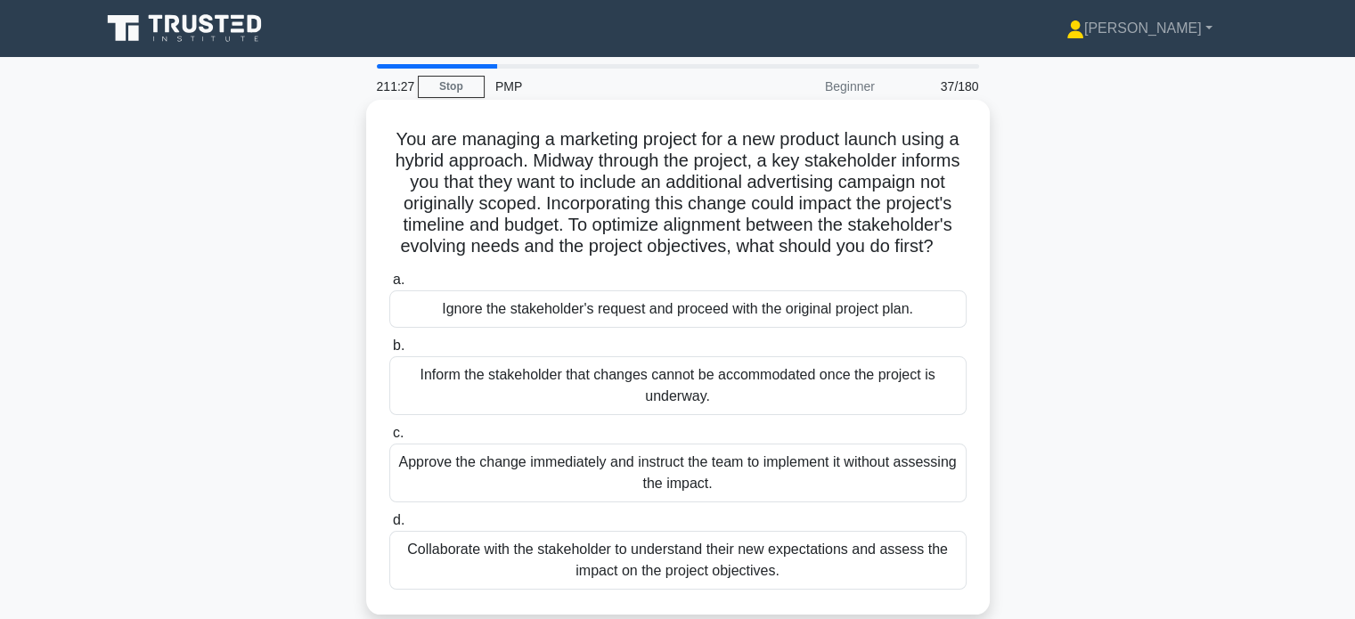
drag, startPoint x: 757, startPoint y: 227, endPoint x: 785, endPoint y: 260, distance: 43.0
click at [785, 258] on h5 "You are managing a marketing project for a new product launch using a hybrid ap…" at bounding box center [678, 193] width 581 height 130
drag, startPoint x: 945, startPoint y: 453, endPoint x: 913, endPoint y: 463, distance: 33.0
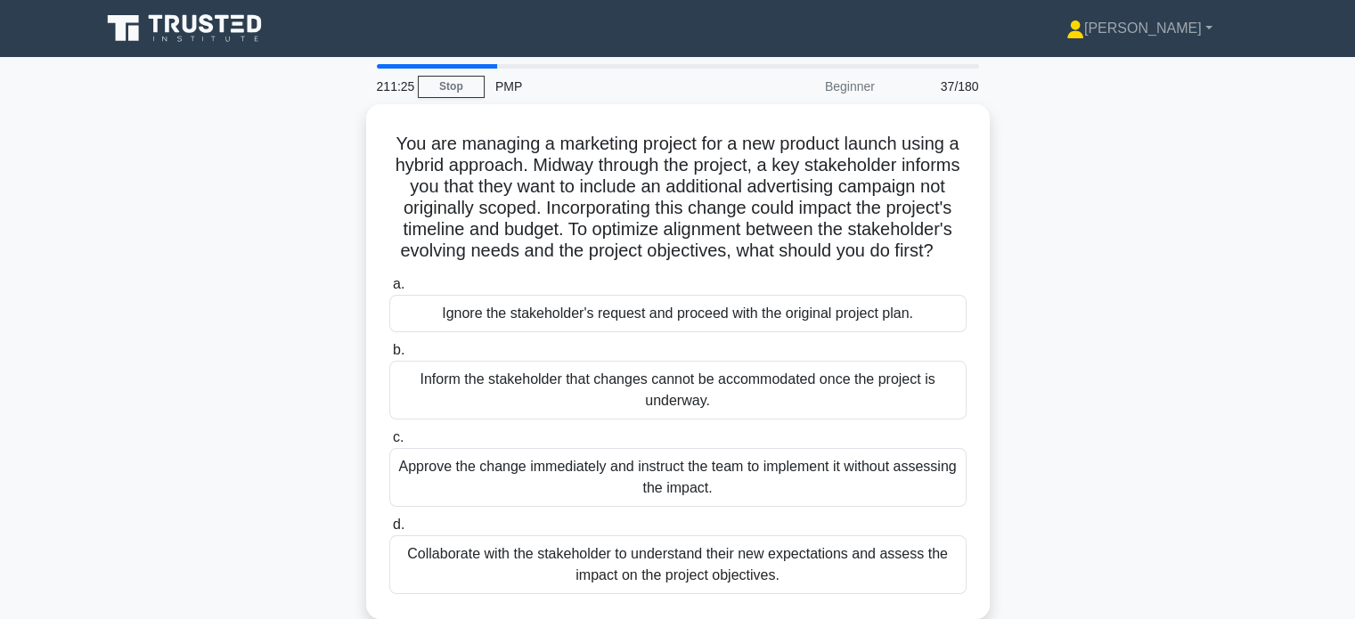
drag, startPoint x: 913, startPoint y: 463, endPoint x: 1163, endPoint y: 543, distance: 261.8
click at [1163, 543] on div "You are managing a marketing project for a new product launch using a hybrid ap…" at bounding box center [678, 372] width 1176 height 536
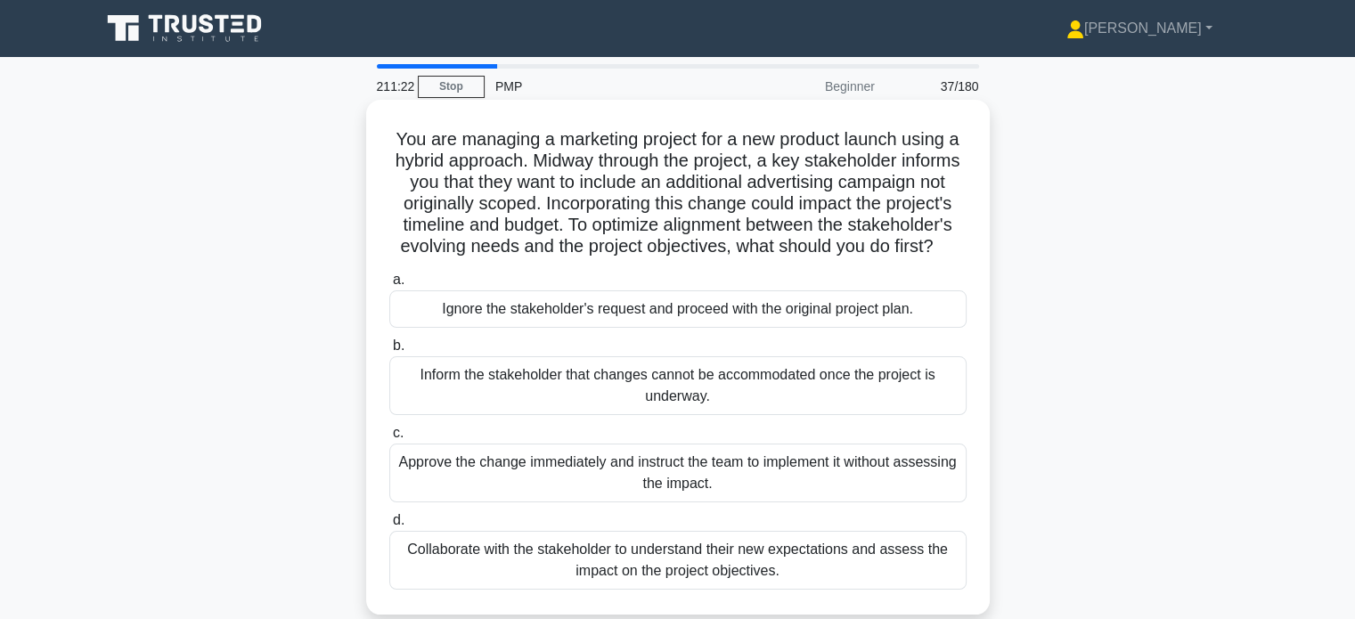
click at [740, 590] on div "Collaborate with the stakeholder to understand their new expectations and asses…" at bounding box center [677, 560] width 577 height 59
click at [389, 527] on input "d. Collaborate with the stakeholder to understand their new expectations and as…" at bounding box center [389, 521] width 0 height 12
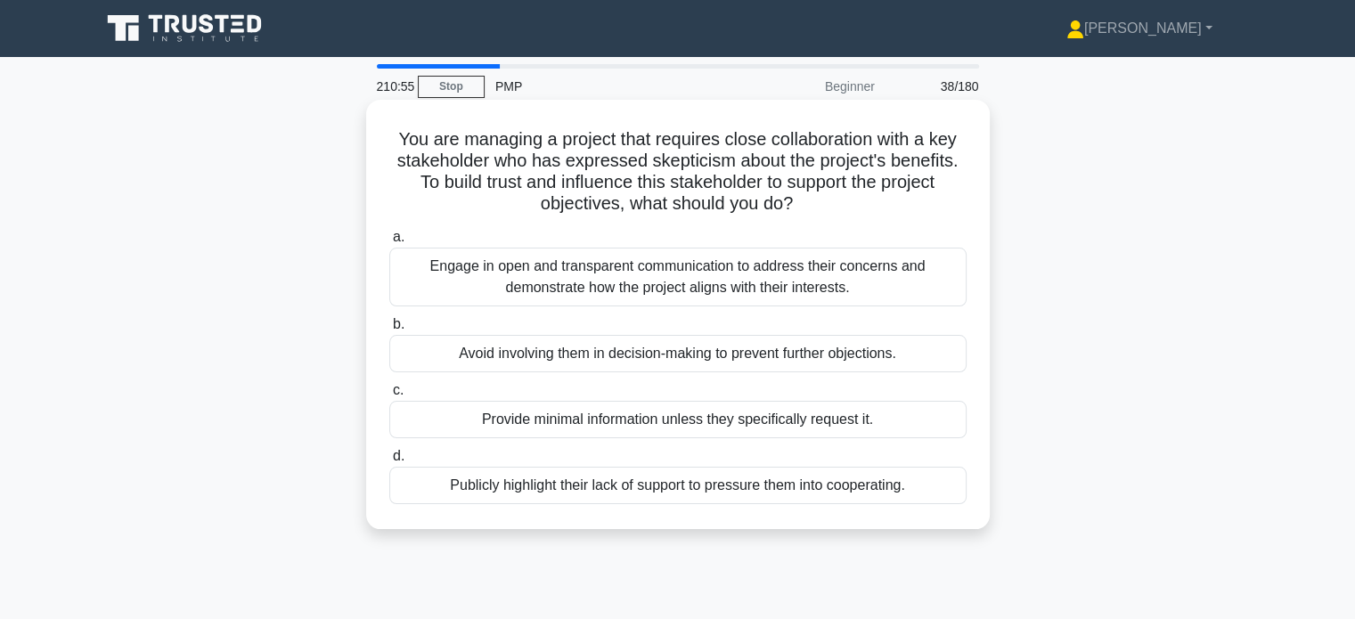
drag, startPoint x: 413, startPoint y: 183, endPoint x: 817, endPoint y: 200, distance: 404.0
click at [817, 200] on h5 "You are managing a project that requires close collaboration with a key stakeho…" at bounding box center [678, 171] width 581 height 87
click at [696, 282] on div "Engage in open and transparent communication to address their concerns and demo…" at bounding box center [677, 277] width 577 height 59
click at [389, 243] on input "a. Engage in open and transparent communication to address their concerns and d…" at bounding box center [389, 238] width 0 height 12
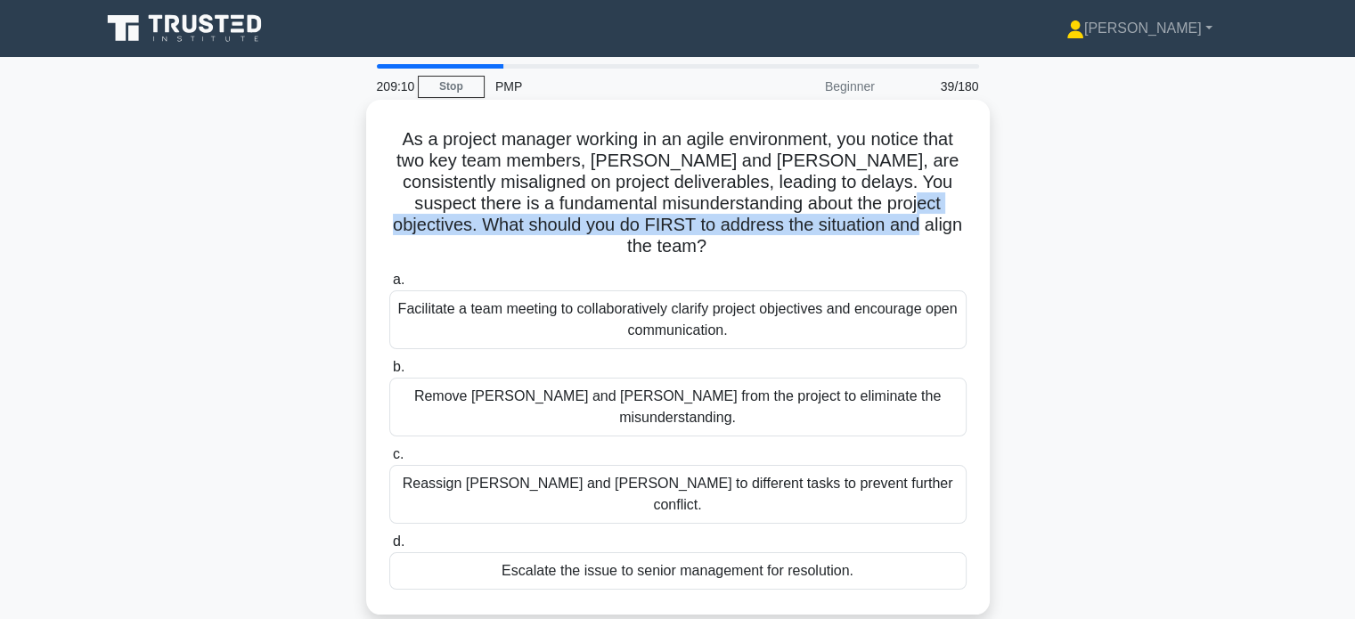
drag, startPoint x: 904, startPoint y: 203, endPoint x: 878, endPoint y: 206, distance: 26.9
click at [921, 217] on h5 "As a project manager working in an agile environment, you notice that two key t…" at bounding box center [678, 193] width 581 height 130
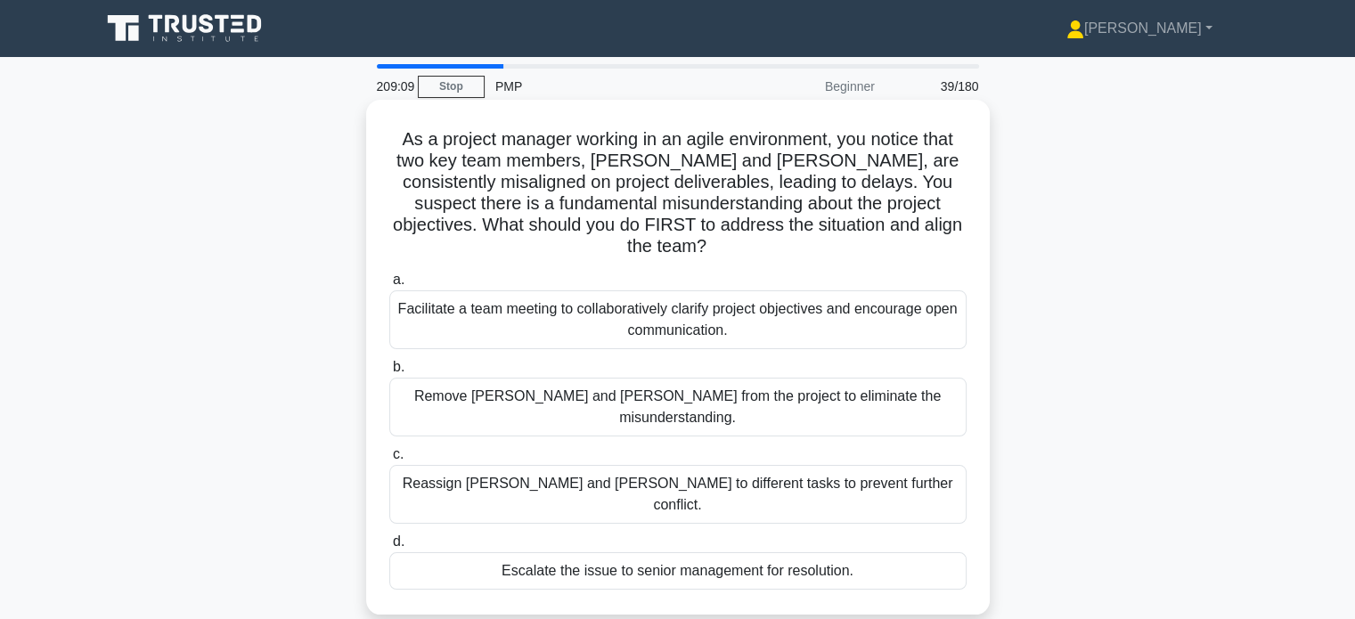
click at [700, 297] on div "Facilitate a team meeting to collaboratively clarify project objectives and enc…" at bounding box center [677, 319] width 577 height 59
click at [389, 286] on input "a. Facilitate a team meeting to collaboratively clarify project objectives and …" at bounding box center [389, 280] width 0 height 12
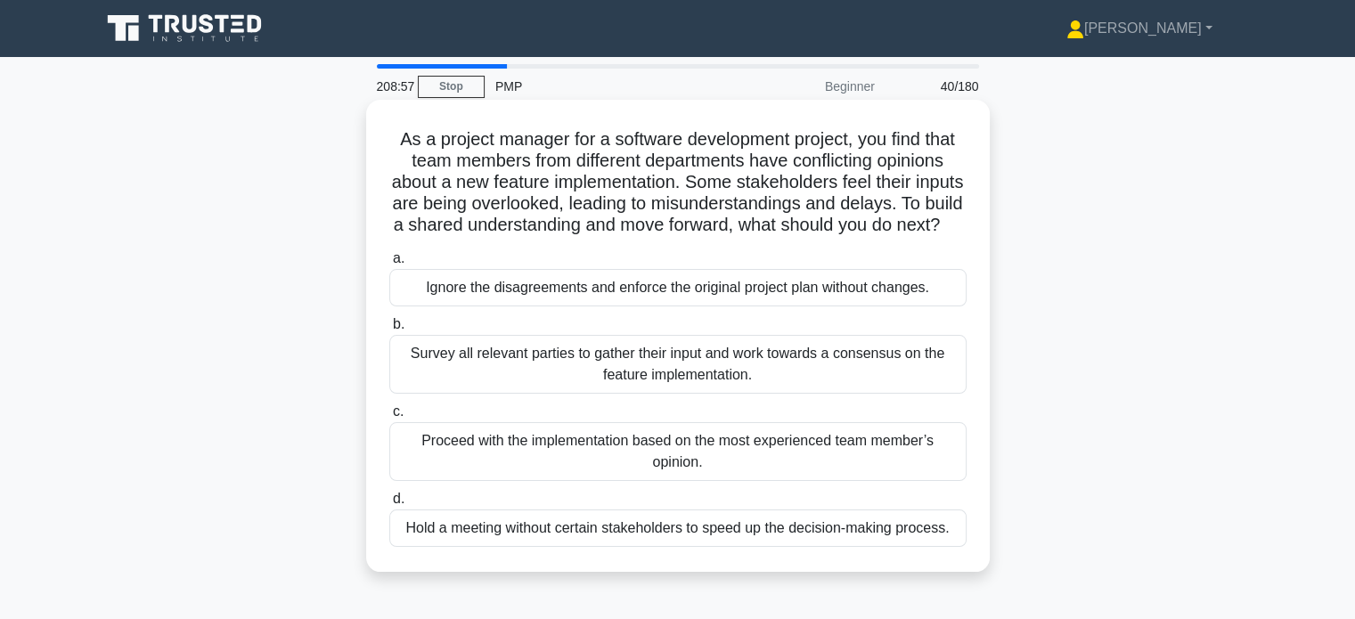
drag, startPoint x: 400, startPoint y: 224, endPoint x: 740, endPoint y: 242, distance: 340.0
click at [740, 237] on h5 "As a project manager for a software development project, you find that team mem…" at bounding box center [678, 182] width 581 height 109
click at [568, 394] on div "Survey all relevant parties to gather their input and work towards a consensus …" at bounding box center [677, 364] width 577 height 59
click at [389, 331] on input "b. Survey all relevant parties to gather their input and work towards a consens…" at bounding box center [389, 325] width 0 height 12
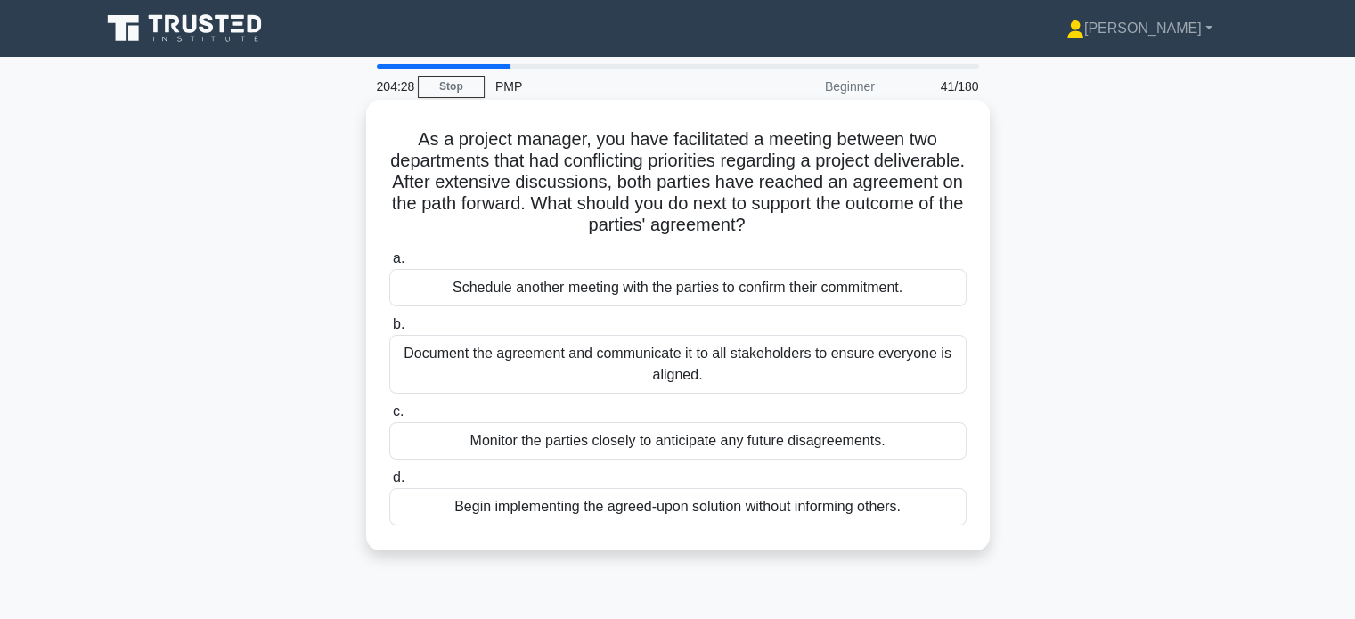
click at [625, 380] on div "Document the agreement and communicate it to all stakeholders to ensure everyon…" at bounding box center [677, 364] width 577 height 59
click at [389, 331] on input "b. Document the agreement and communicate it to all stakeholders to ensure ever…" at bounding box center [389, 325] width 0 height 12
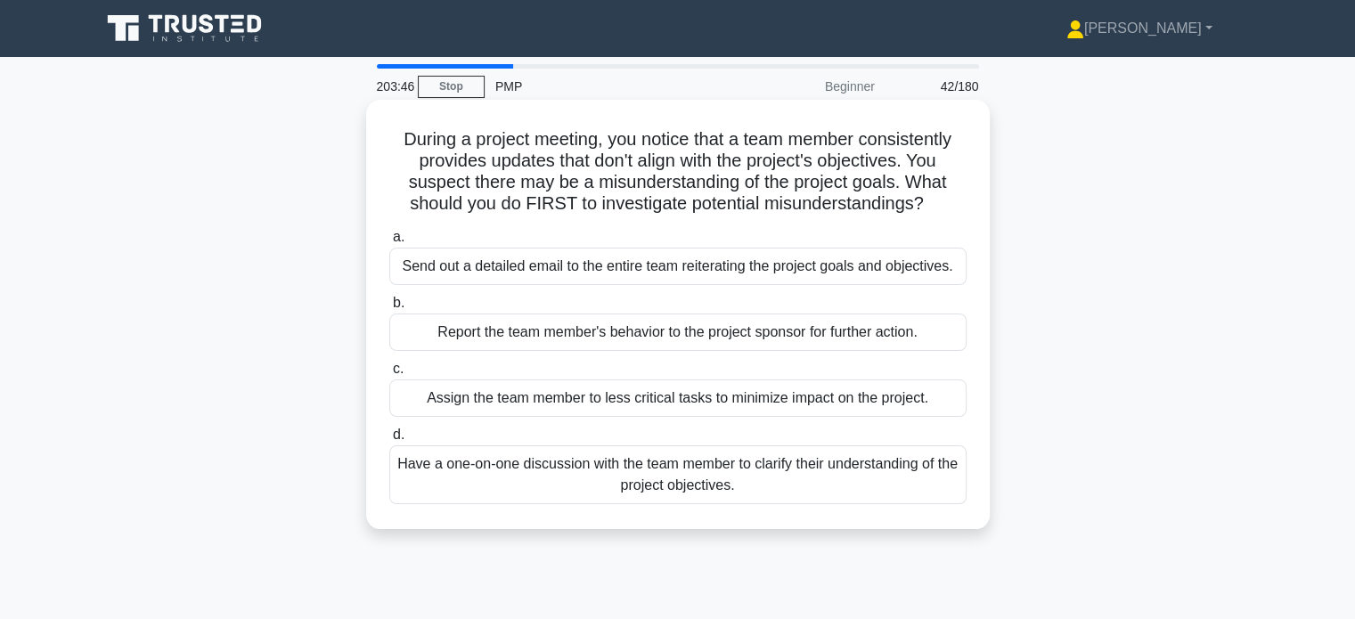
click at [724, 503] on div "Have a one-on-one discussion with the team member to clarify their understandin…" at bounding box center [677, 475] width 577 height 59
click at [389, 441] on input "d. Have a one-on-one discussion with the team member to clarify their understan…" at bounding box center [389, 435] width 0 height 12
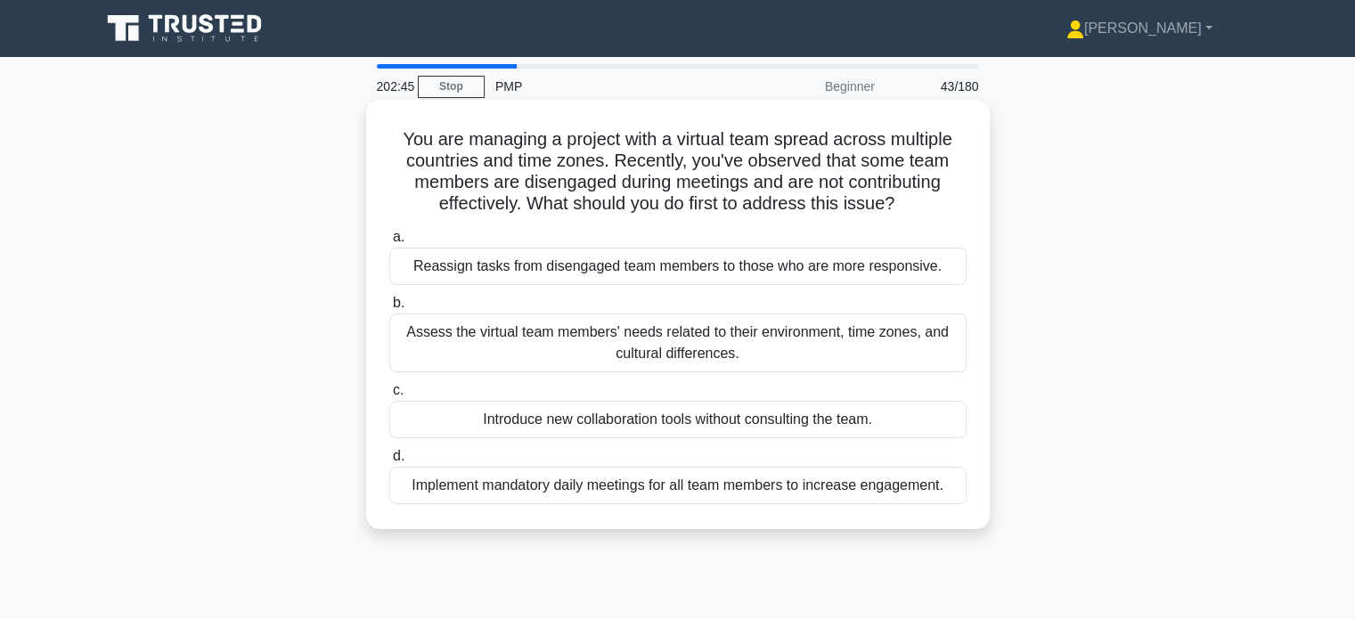
click at [717, 340] on div "Assess the virtual team members' needs related to their environment, time zones…" at bounding box center [677, 343] width 577 height 59
click at [389, 309] on input "b. Assess the virtual team members' needs related to their environment, time zo…" at bounding box center [389, 304] width 0 height 12
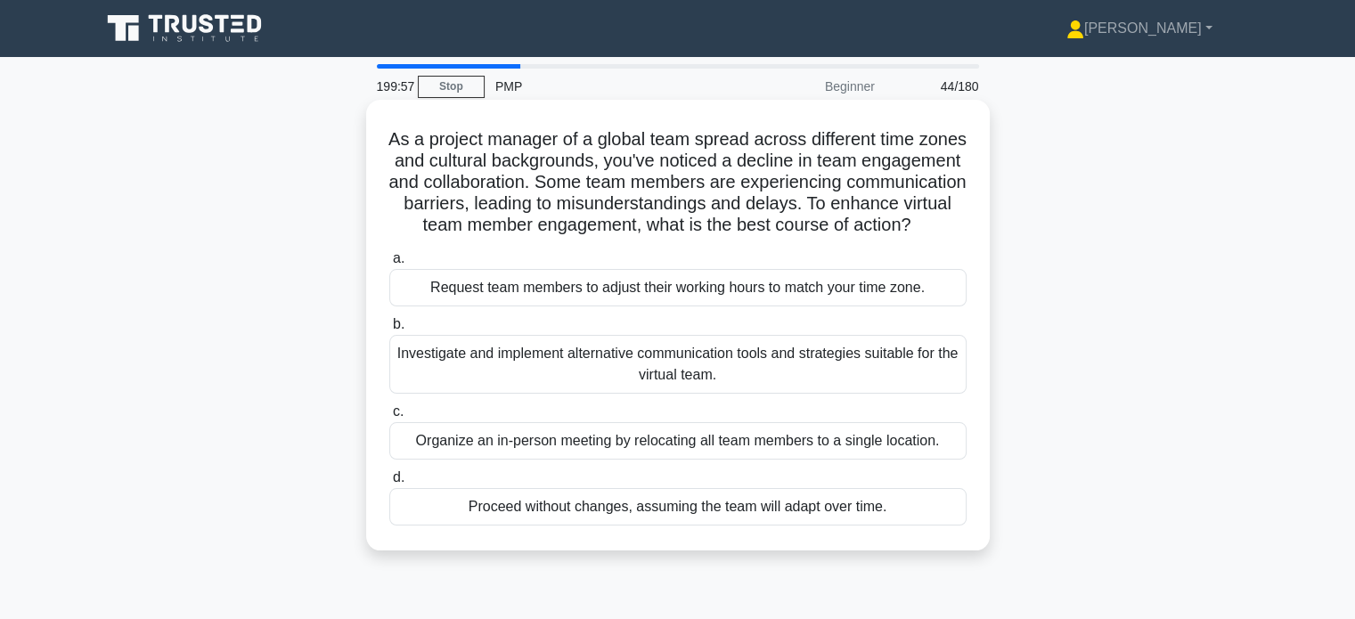
click at [870, 390] on div "Investigate and implement alternative communication tools and strategies suitab…" at bounding box center [677, 364] width 577 height 59
click at [389, 331] on input "b. Investigate and implement alternative communication tools and strategies sui…" at bounding box center [389, 325] width 0 height 12
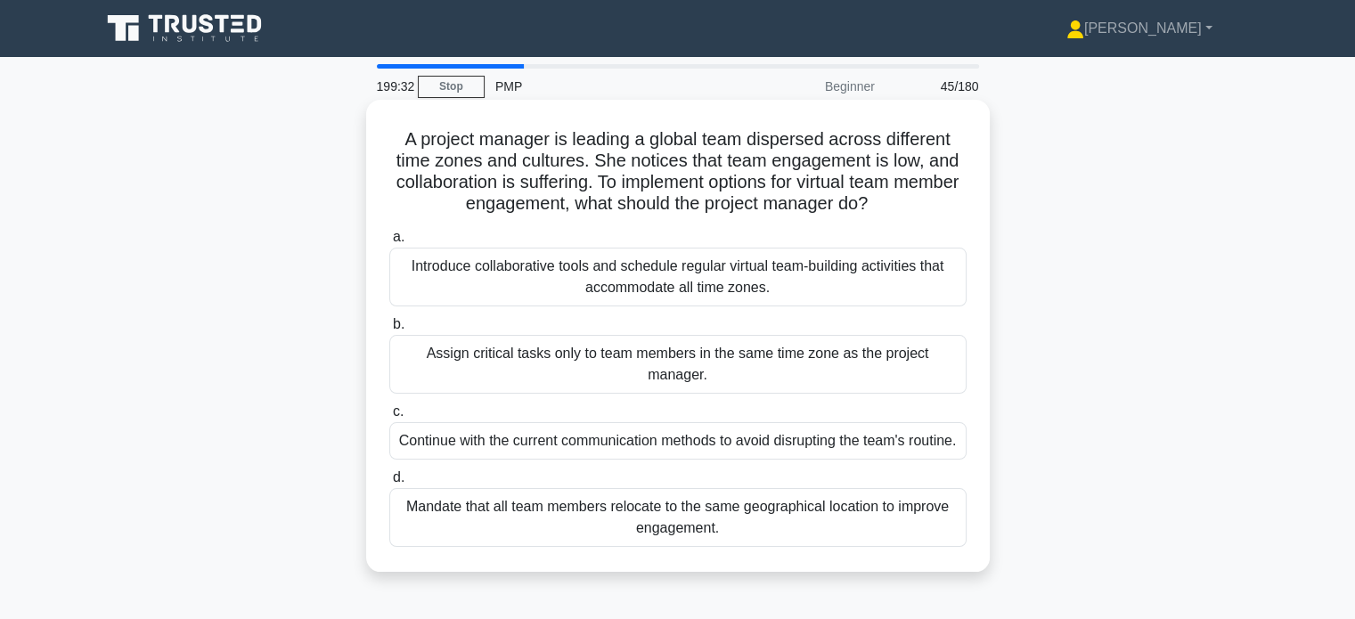
click at [889, 284] on div "Introduce collaborative tools and schedule regular virtual team-building activi…" at bounding box center [677, 277] width 577 height 59
click at [389, 243] on input "a. Introduce collaborative tools and schedule regular virtual team-building act…" at bounding box center [389, 238] width 0 height 12
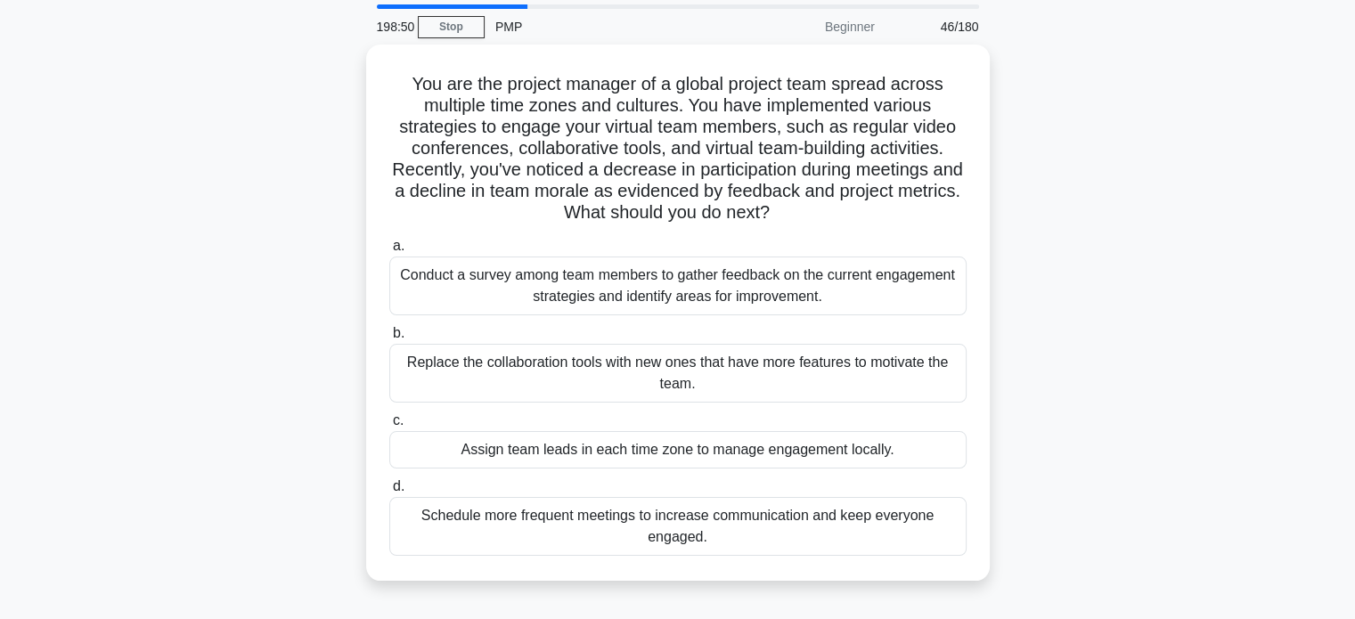
scroll to position [61, 0]
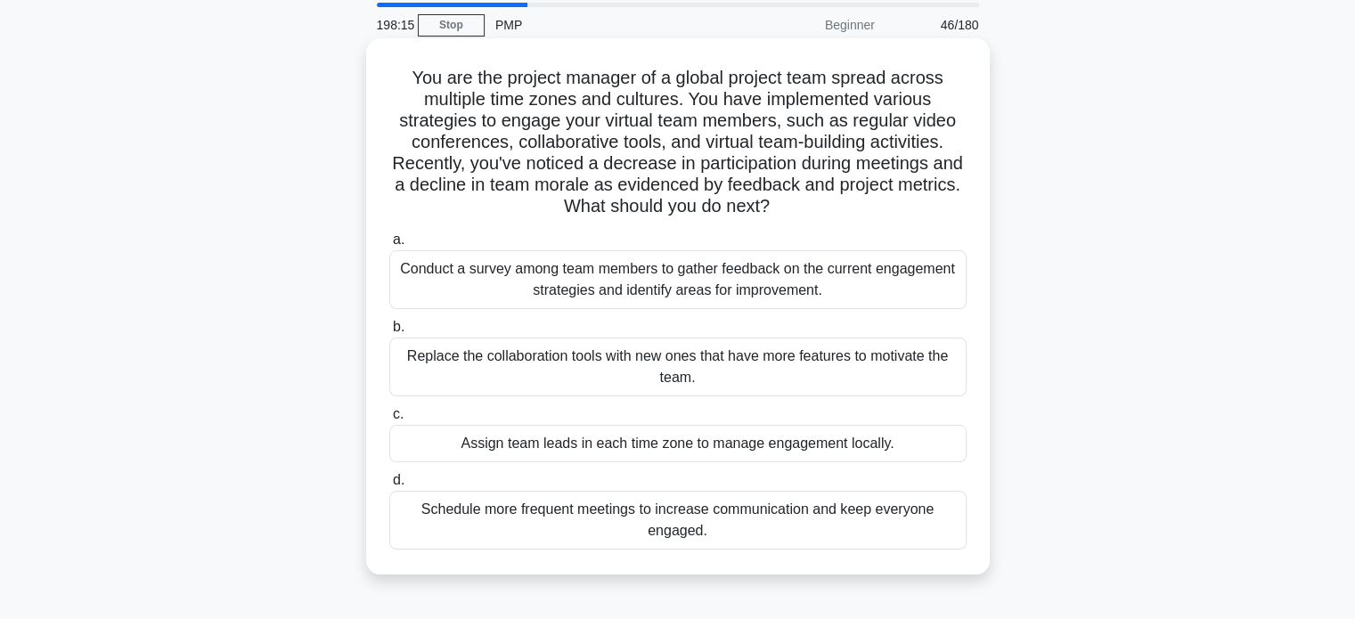
click at [798, 286] on div "Conduct a survey among team members to gather feedback on the current engagemen…" at bounding box center [677, 279] width 577 height 59
click at [389, 246] on input "a. Conduct a survey among team members to gather feedback on the current engage…" at bounding box center [389, 240] width 0 height 12
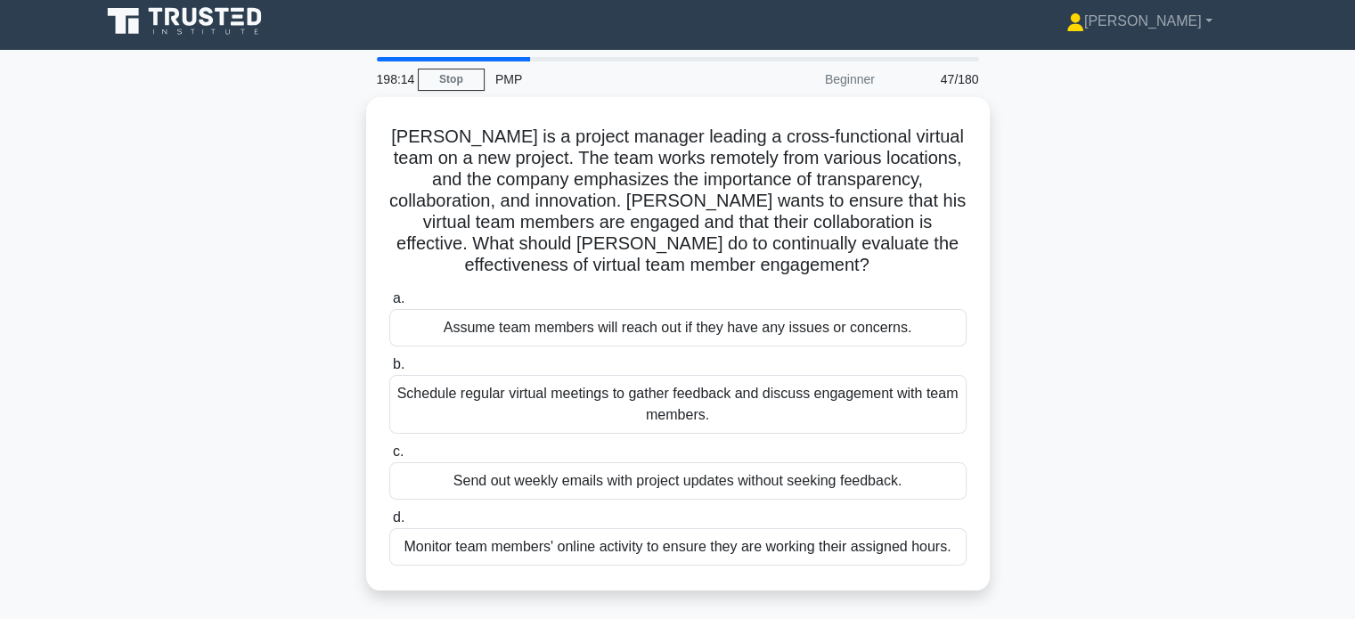
scroll to position [0, 0]
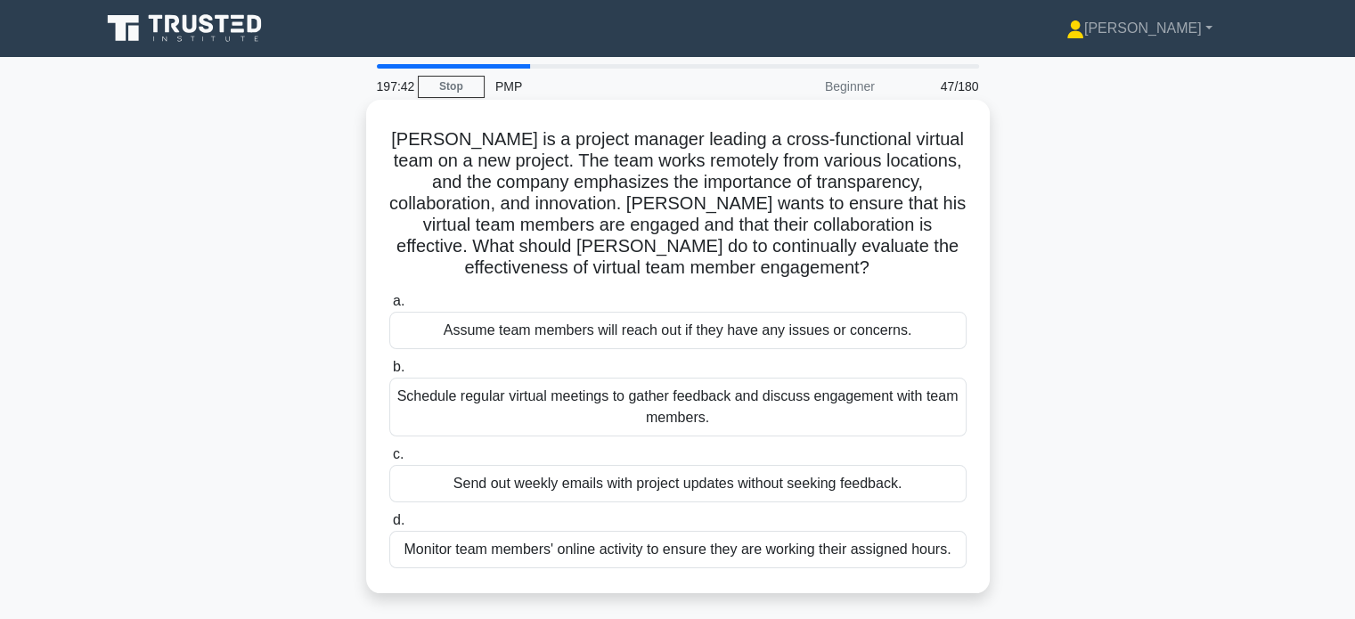
click at [716, 409] on div "Schedule regular virtual meetings to gather feedback and discuss engagement wit…" at bounding box center [677, 407] width 577 height 59
click at [389, 373] on input "b. Schedule regular virtual meetings to gather feedback and discuss engagement …" at bounding box center [389, 368] width 0 height 12
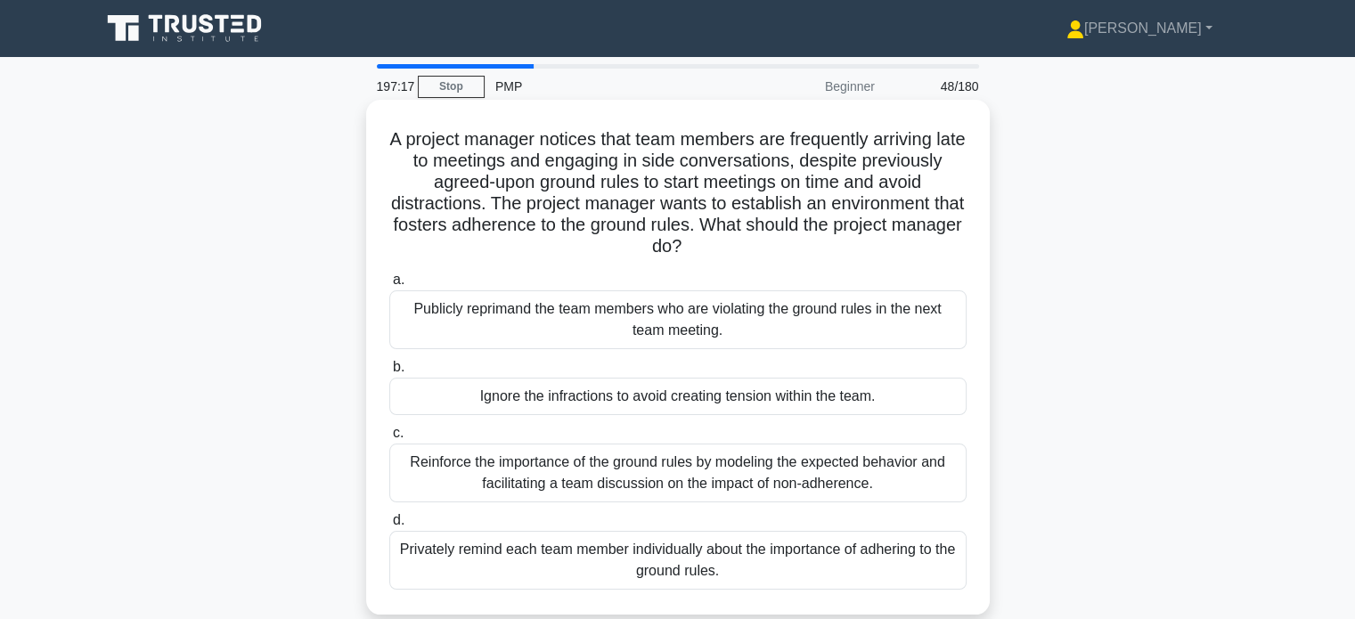
click at [786, 466] on div "Reinforce the importance of the ground rules by modeling the expected behavior …" at bounding box center [677, 473] width 577 height 59
click at [389, 439] on input "c. Reinforce the importance of the ground rules by modeling the expected behavi…" at bounding box center [389, 434] width 0 height 12
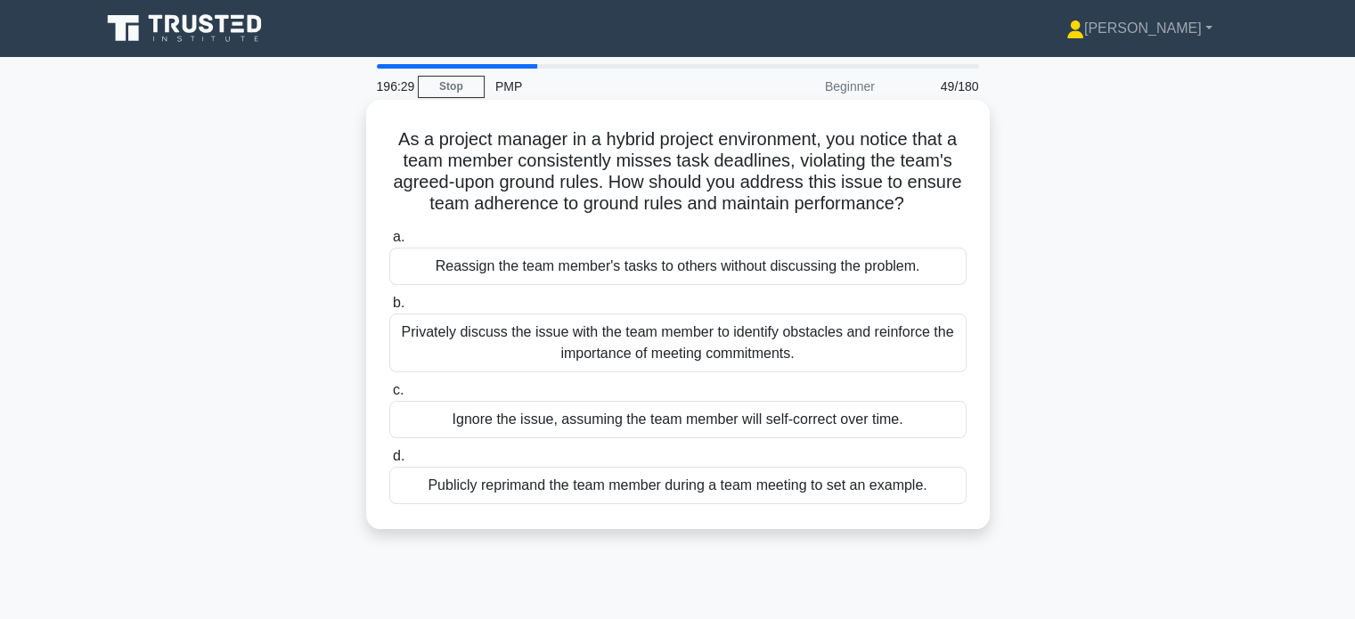
click at [749, 352] on div "Privately discuss the issue with the team member to identify obstacles and rein…" at bounding box center [677, 343] width 577 height 59
click at [389, 309] on input "b. Privately discuss the issue with the team member to identify obstacles and r…" at bounding box center [389, 304] width 0 height 12
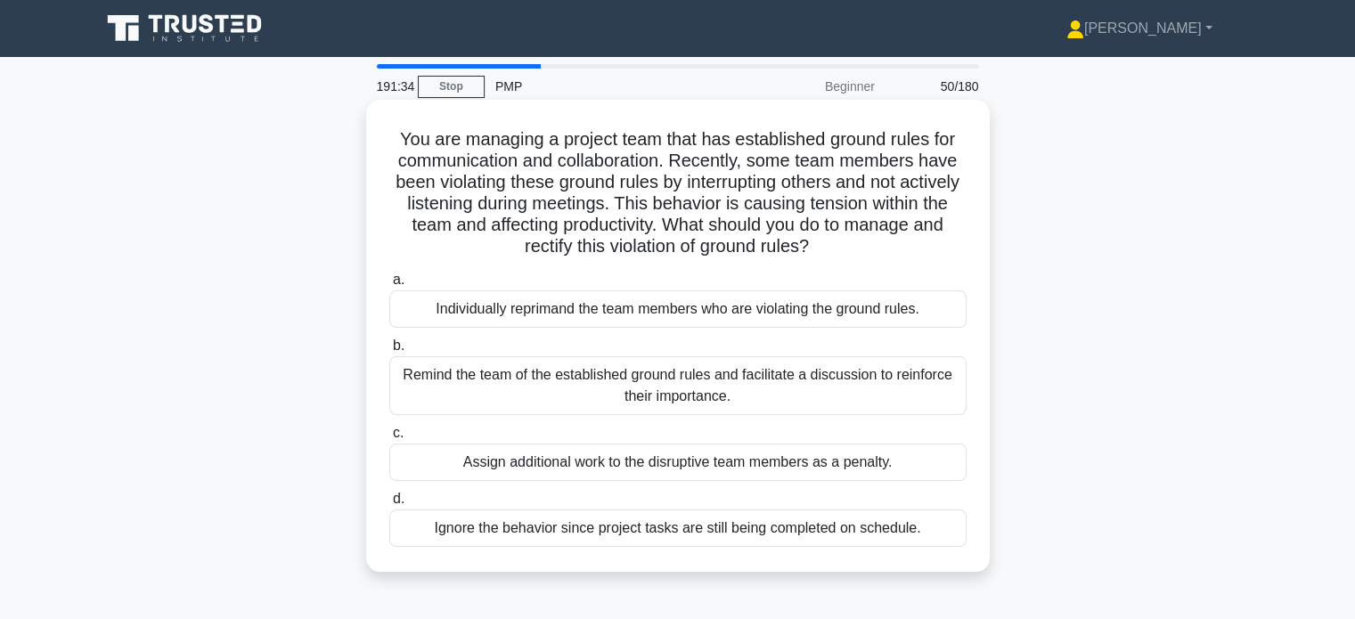
click at [855, 399] on div "Remind the team of the established ground rules and facilitate a discussion to …" at bounding box center [677, 385] width 577 height 59
click at [389, 352] on input "b. Remind the team of the established ground rules and facilitate a discussion …" at bounding box center [389, 346] width 0 height 12
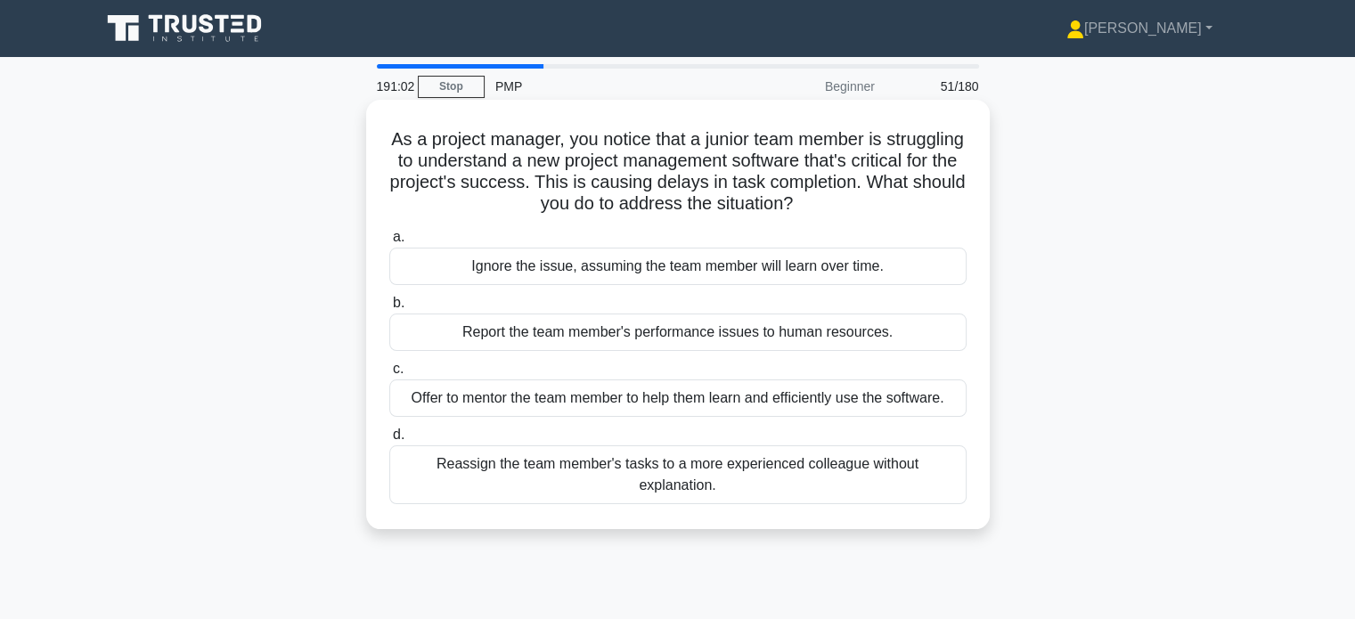
click at [898, 398] on div "Offer to mentor the team member to help them learn and efficiently use the soft…" at bounding box center [677, 398] width 577 height 37
click at [389, 375] on input "c. Offer to mentor the team member to help them learn and efficiently use the s…" at bounding box center [389, 370] width 0 height 12
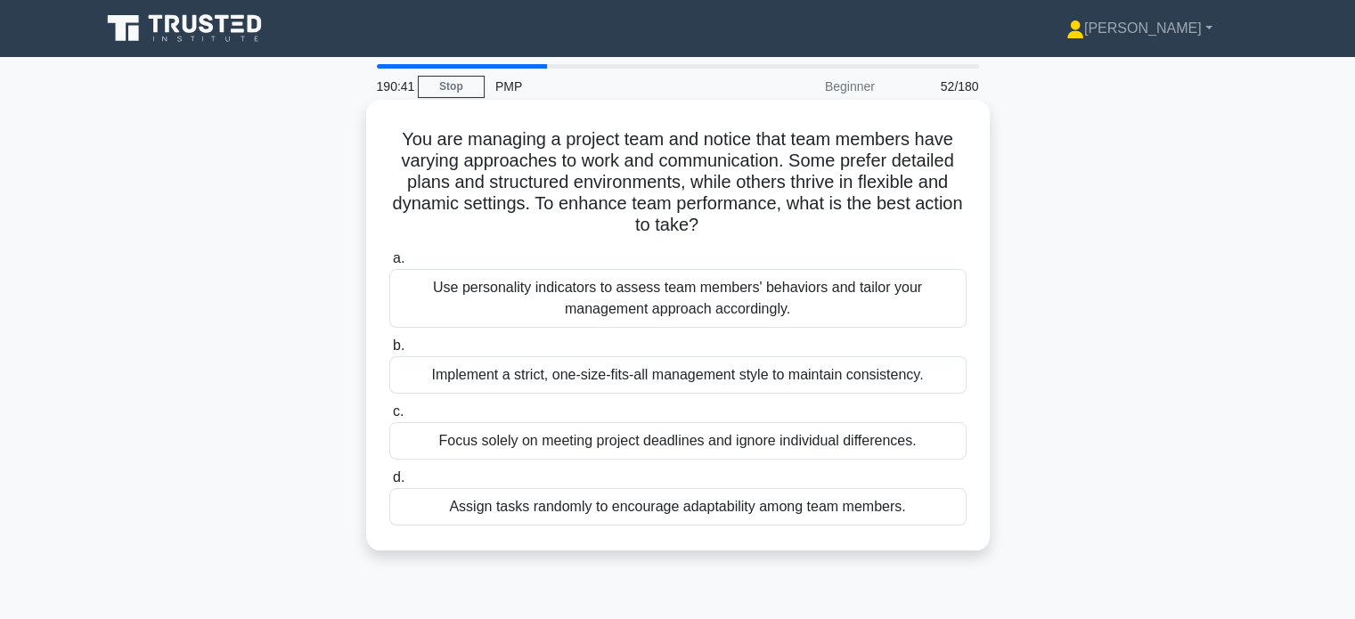
click at [863, 301] on div "Use personality indicators to assess team members' behaviors and tailor your ma…" at bounding box center [677, 298] width 577 height 59
click at [389, 265] on input "a. Use personality indicators to assess team members' behaviors and tailor your…" at bounding box center [389, 259] width 0 height 12
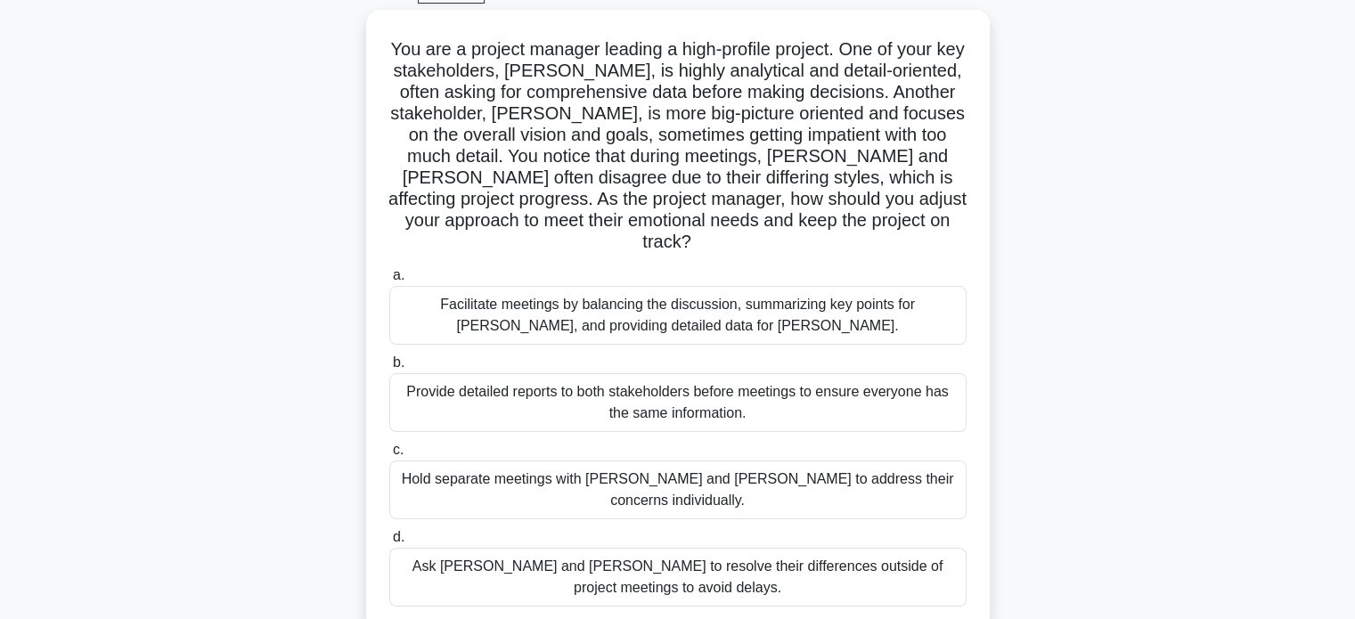
scroll to position [94, 0]
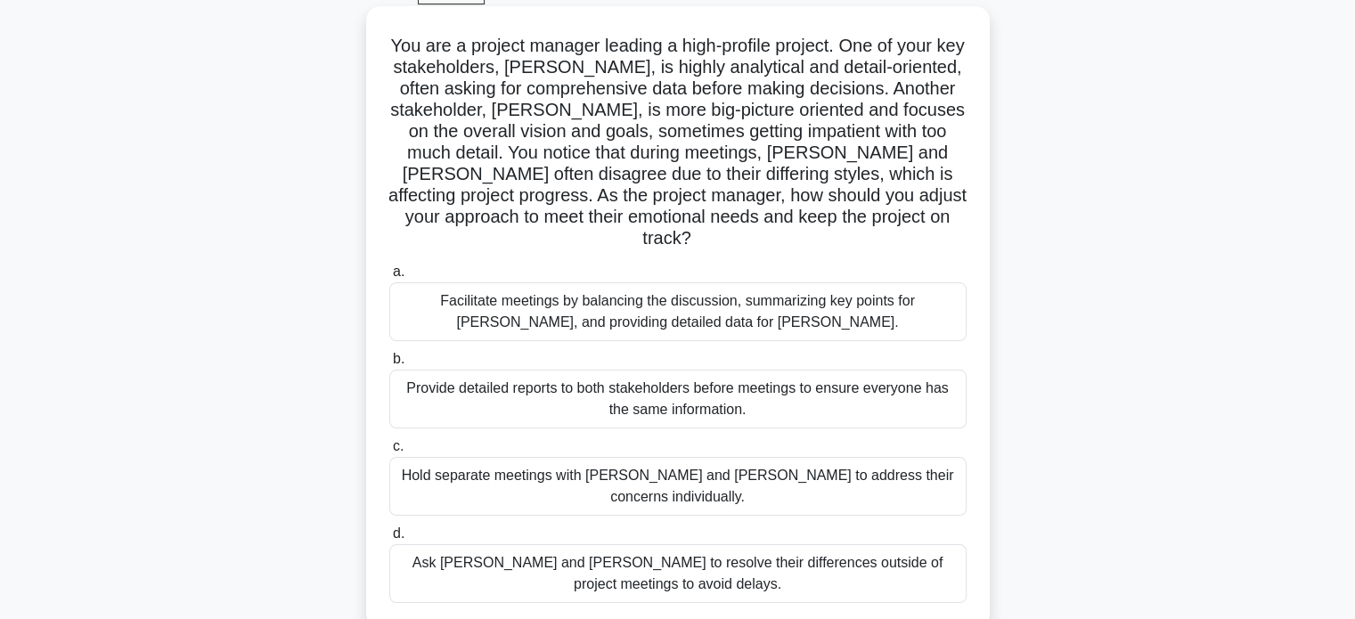
click at [741, 299] on div "Facilitate meetings by balancing the discussion, summarizing key points for Joh…" at bounding box center [677, 311] width 577 height 59
click at [389, 278] on input "a. Facilitate meetings by balancing the discussion, summarizing key points for …" at bounding box center [389, 272] width 0 height 12
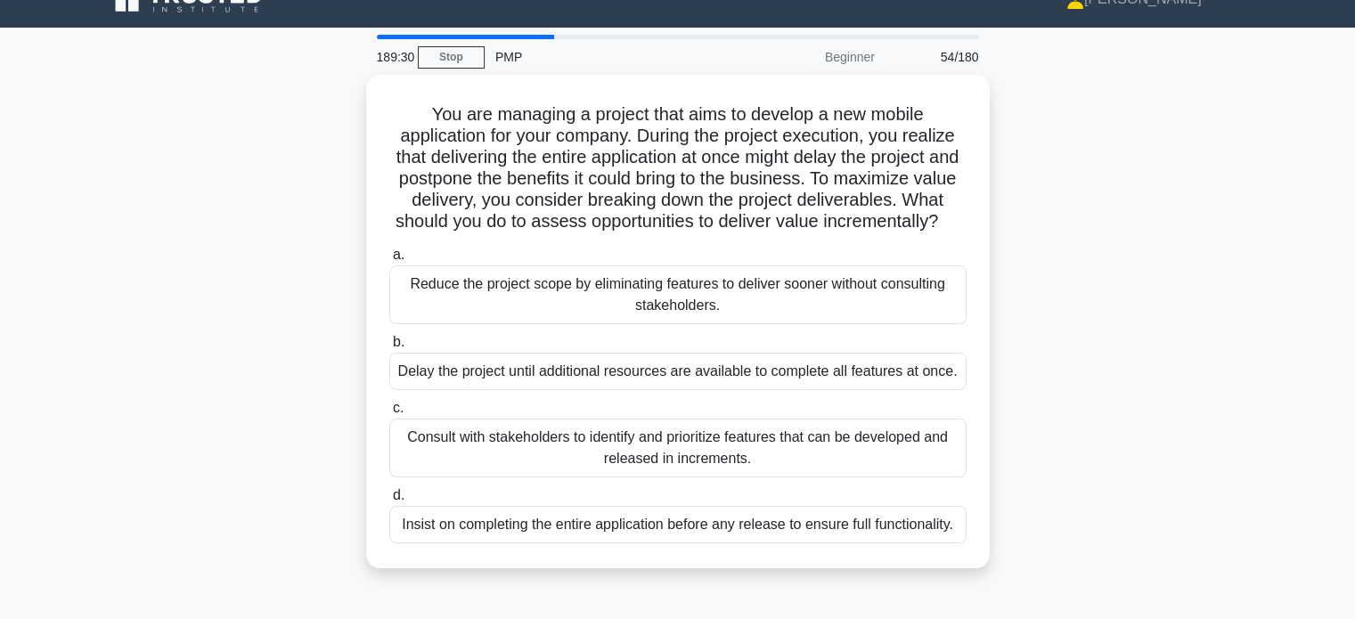
scroll to position [0, 0]
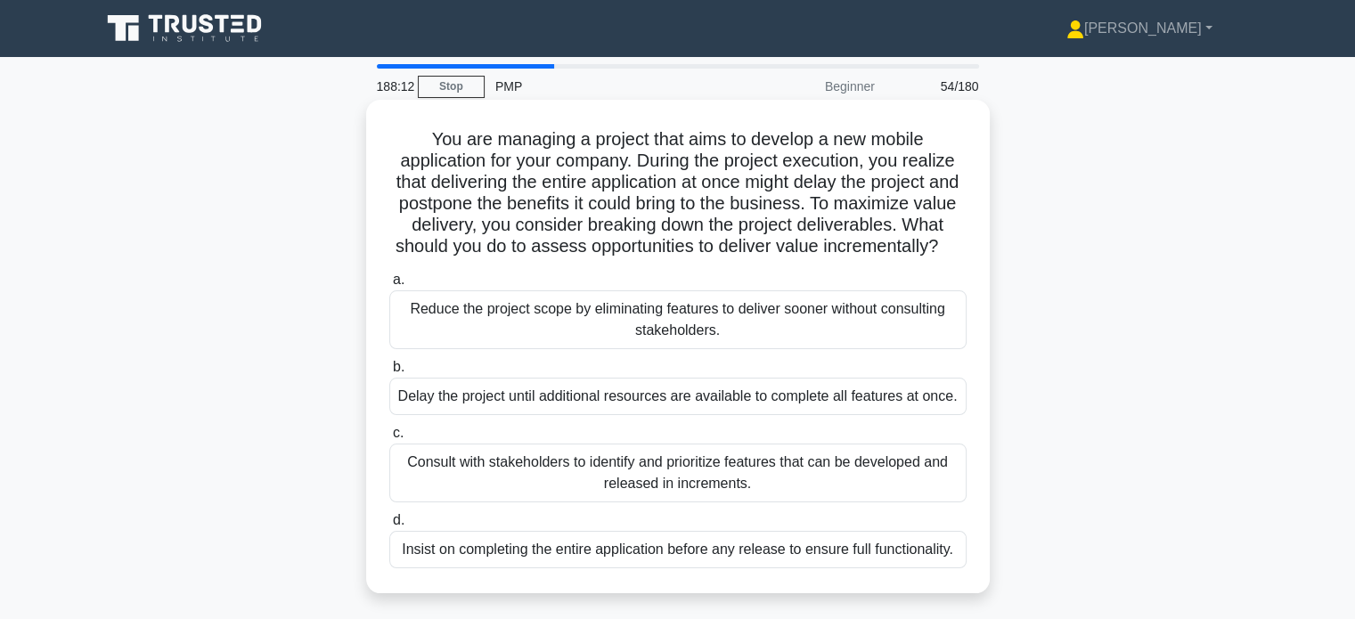
click at [743, 498] on div "Consult with stakeholders to identify and prioritize features that can be devel…" at bounding box center [677, 473] width 577 height 59
click at [389, 439] on input "c. Consult with stakeholders to identify and prioritize features that can be de…" at bounding box center [389, 434] width 0 height 12
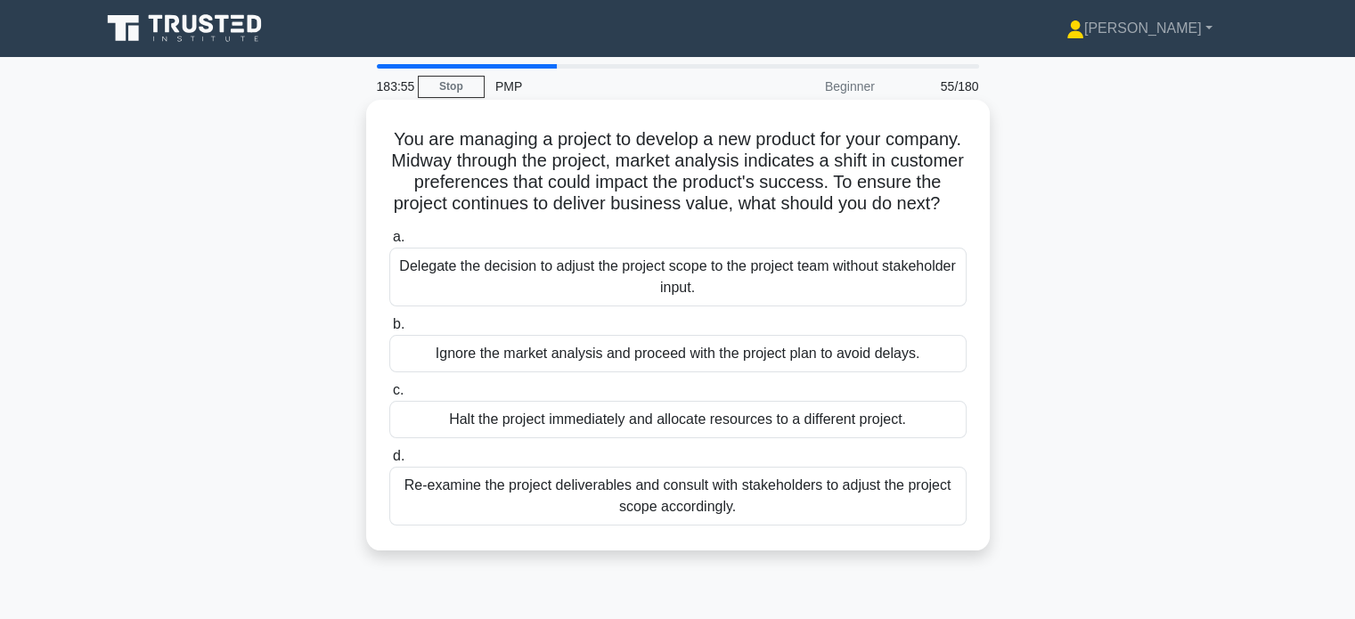
click at [759, 526] on div "Re-examine the project deliverables and consult with stakeholders to adjust the…" at bounding box center [677, 496] width 577 height 59
click at [389, 462] on input "d. Re-examine the project deliverables and consult with stakeholders to adjust …" at bounding box center [389, 457] width 0 height 12
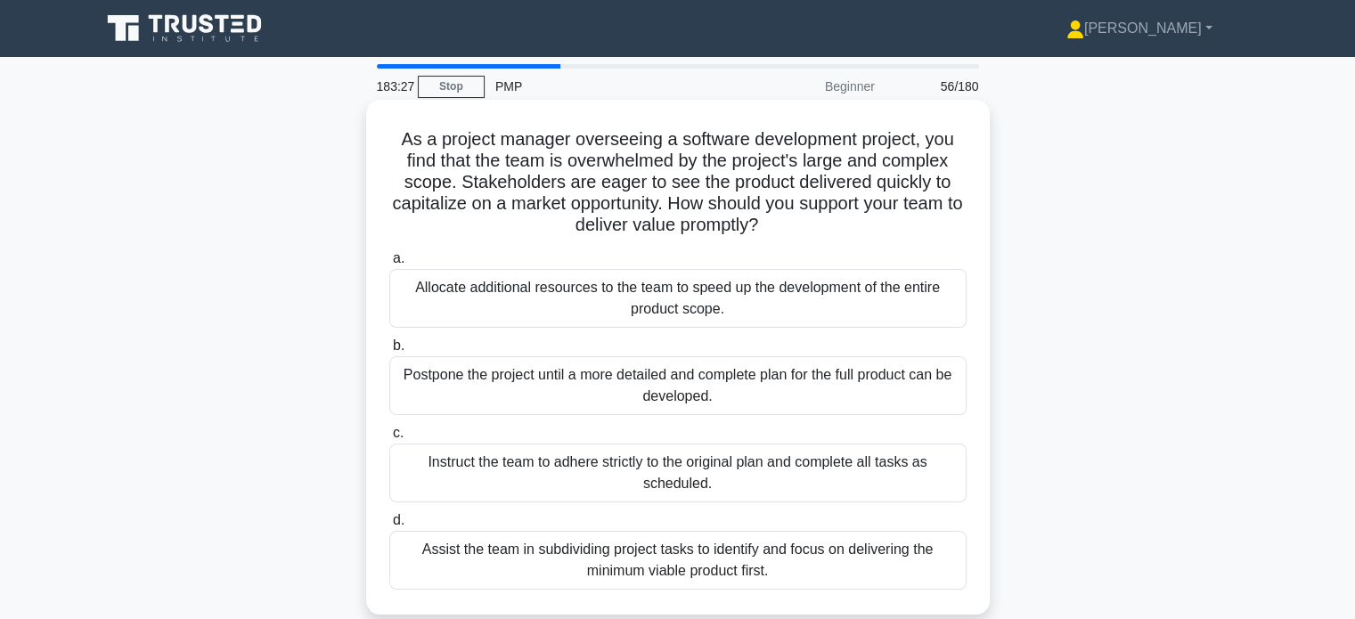
click at [748, 577] on div "Assist the team in subdividing project tasks to identify and focus on deliverin…" at bounding box center [677, 560] width 577 height 59
click at [389, 527] on input "d. Assist the team in subdividing project tasks to identify and focus on delive…" at bounding box center [389, 521] width 0 height 12
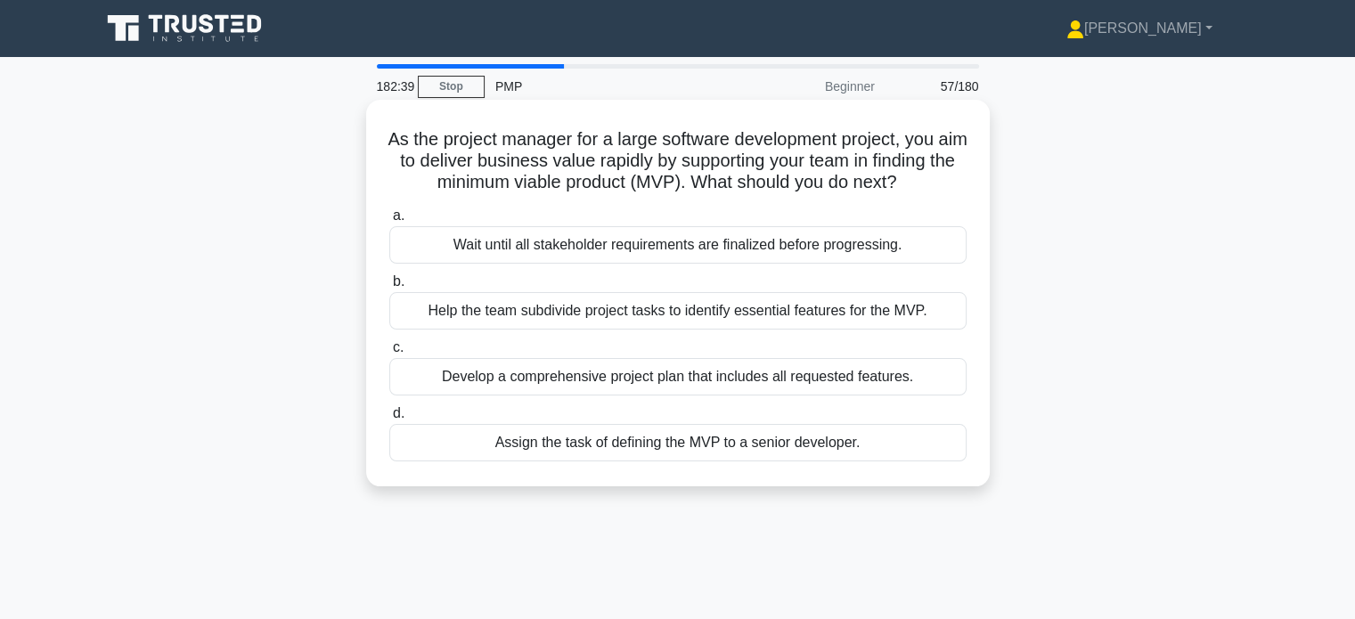
click at [768, 330] on div "Help the team subdivide project tasks to identify essential features for the MV…" at bounding box center [677, 310] width 577 height 37
click at [389, 288] on input "b. Help the team subdivide project tasks to identify essential features for the…" at bounding box center [389, 282] width 0 height 12
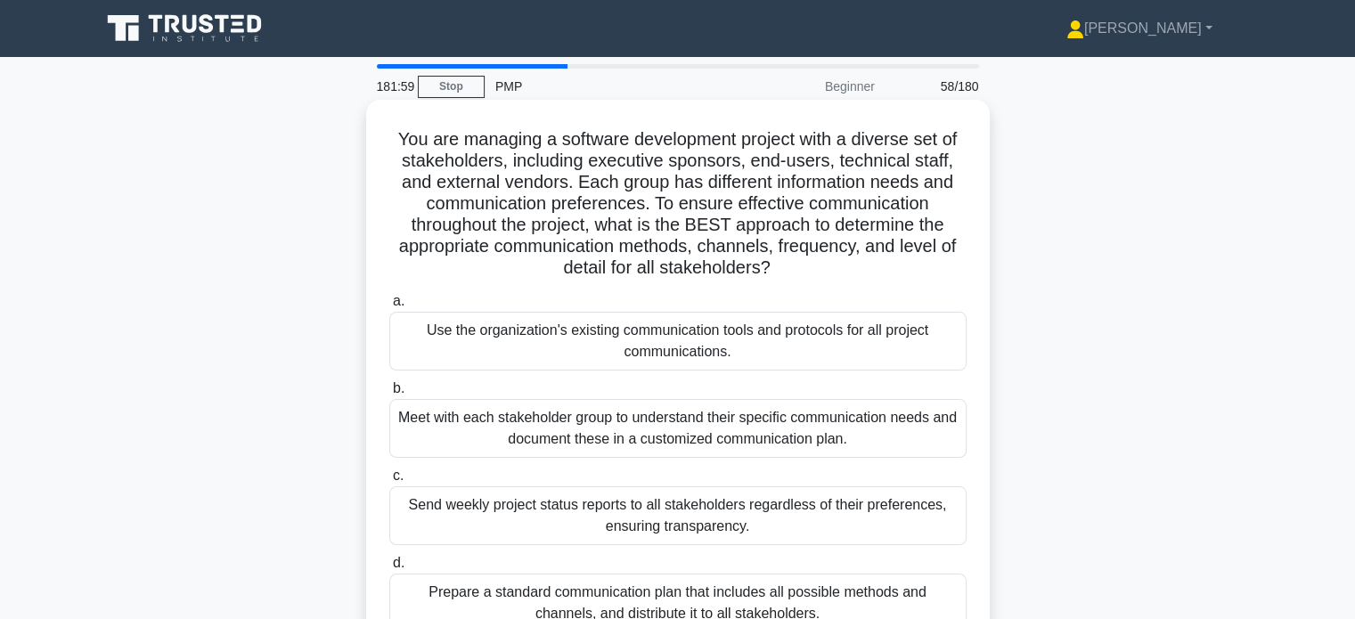
click at [777, 434] on div "Meet with each stakeholder group to understand their specific communication nee…" at bounding box center [677, 428] width 577 height 59
click at [389, 395] on input "b. Meet with each stakeholder group to understand their specific communication …" at bounding box center [389, 389] width 0 height 12
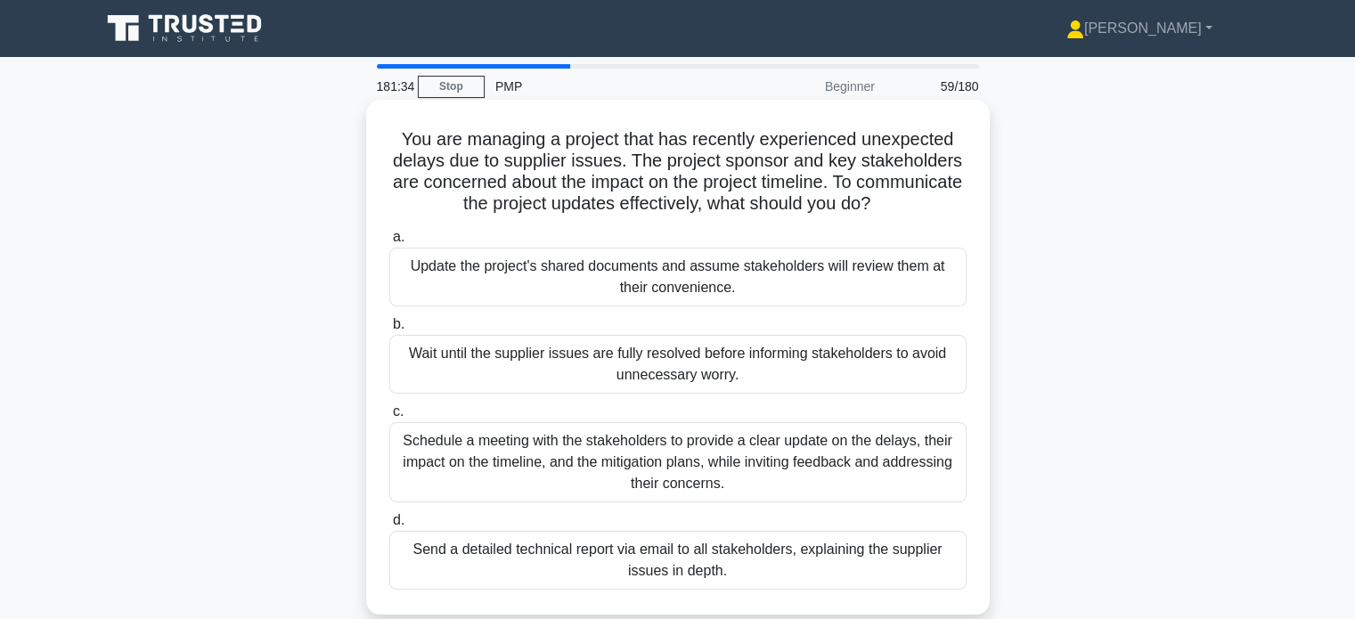
click at [687, 447] on div "Schedule a meeting with the stakeholders to provide a clear update on the delay…" at bounding box center [677, 462] width 577 height 80
click at [389, 418] on input "c. Schedule a meeting with the stakeholders to provide a clear update on the de…" at bounding box center [389, 412] width 0 height 12
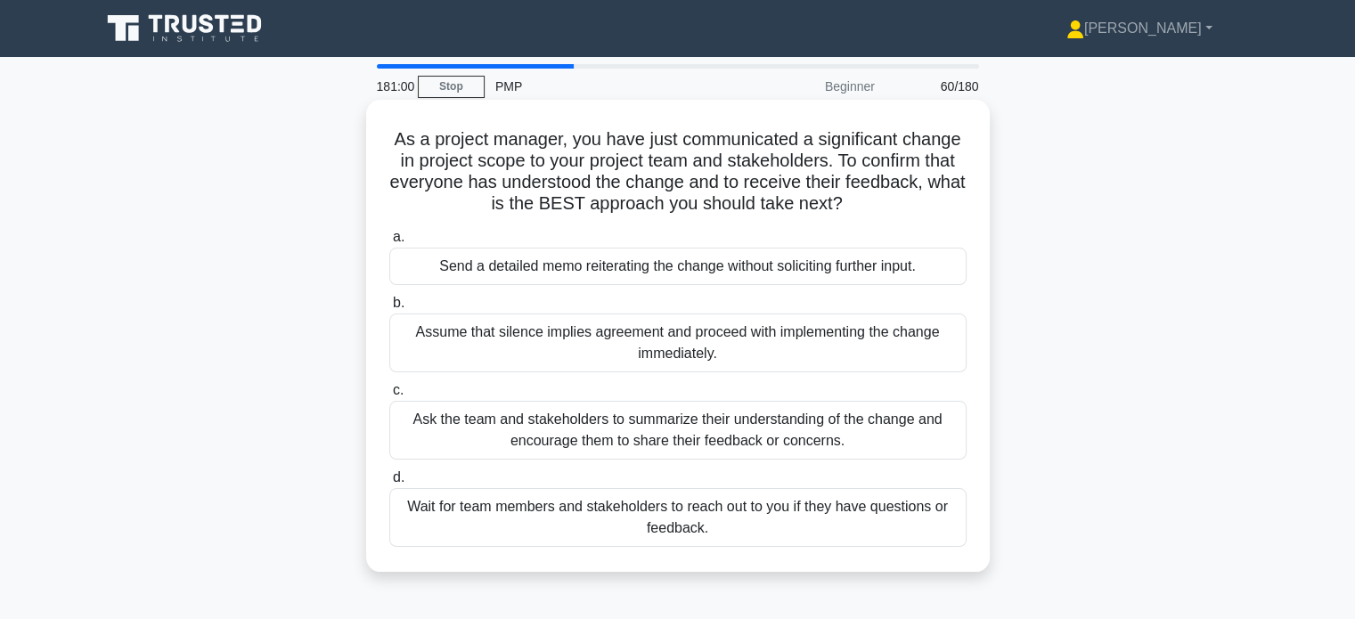
click at [791, 433] on div "Ask the team and stakeholders to summarize their understanding of the change an…" at bounding box center [677, 430] width 577 height 59
click at [389, 397] on input "c. Ask the team and stakeholders to summarize their understanding of the change…" at bounding box center [389, 391] width 0 height 12
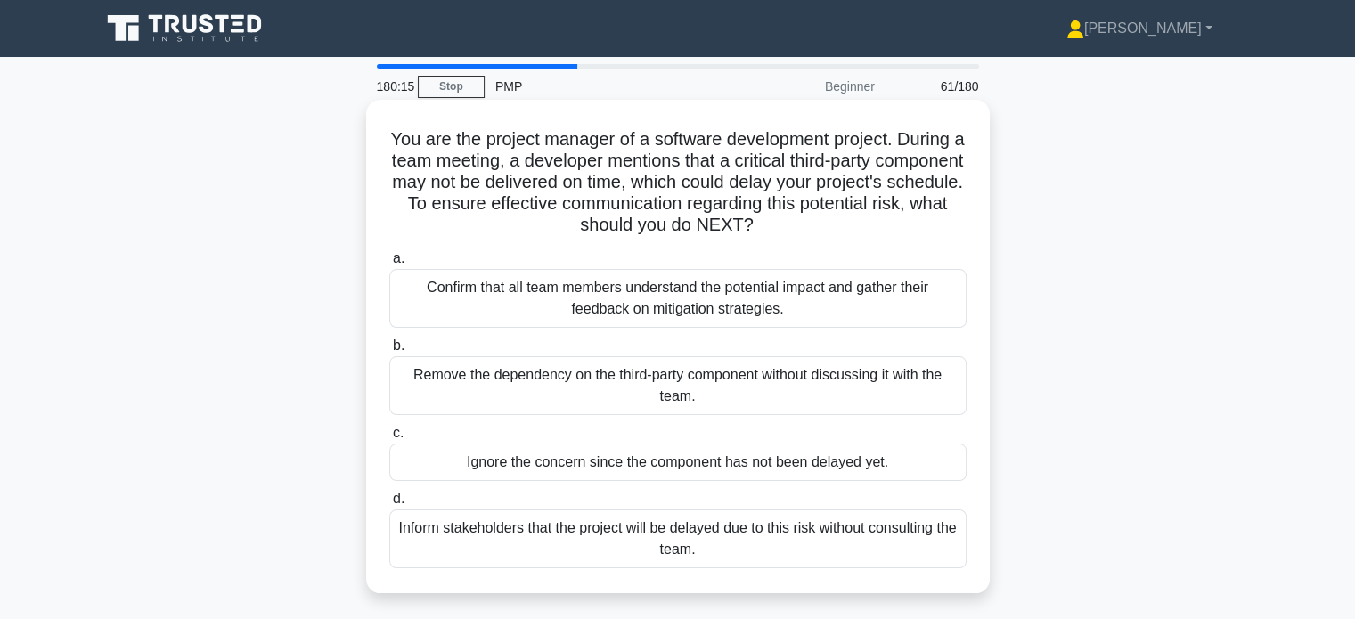
click at [890, 317] on div "Confirm that all team members understand the potential impact and gather their …" at bounding box center [677, 298] width 577 height 59
click at [389, 265] on input "a. Confirm that all team members understand the potential impact and gather the…" at bounding box center [389, 259] width 0 height 12
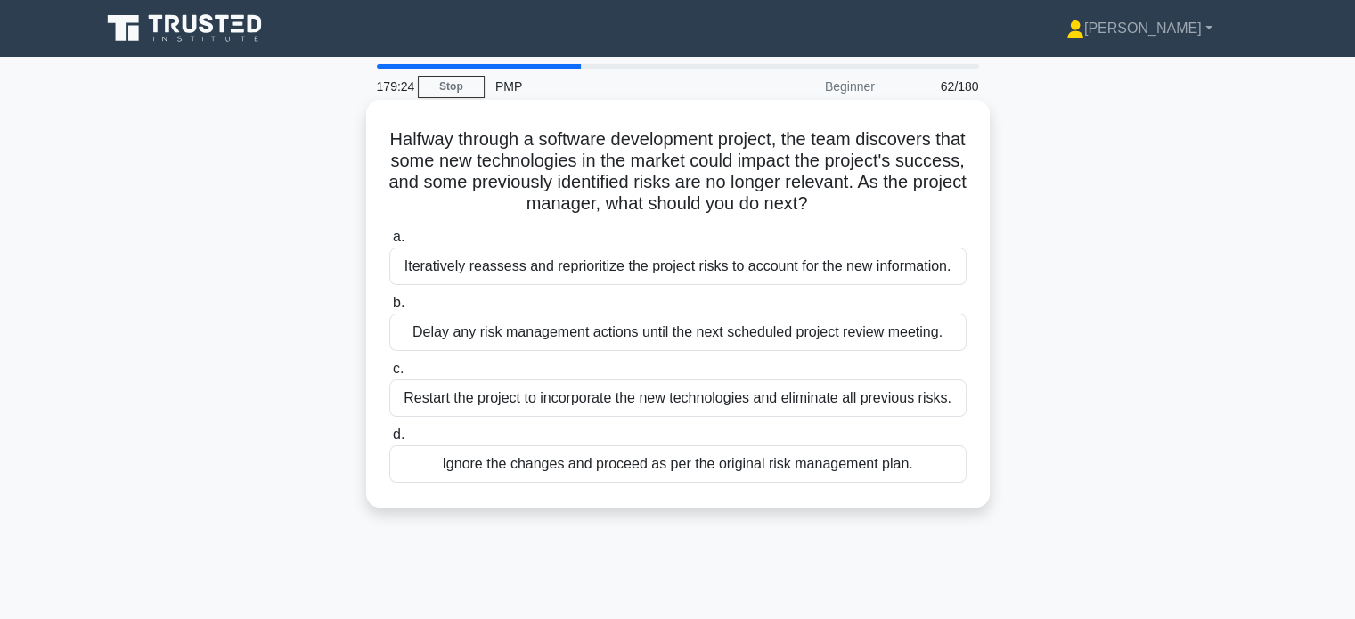
click at [891, 274] on div "Iteratively reassess and reprioritize the project risks to account for the new …" at bounding box center [677, 266] width 577 height 37
click at [389, 243] on input "a. Iteratively reassess and reprioritize the project risks to account for the n…" at bounding box center [389, 238] width 0 height 12
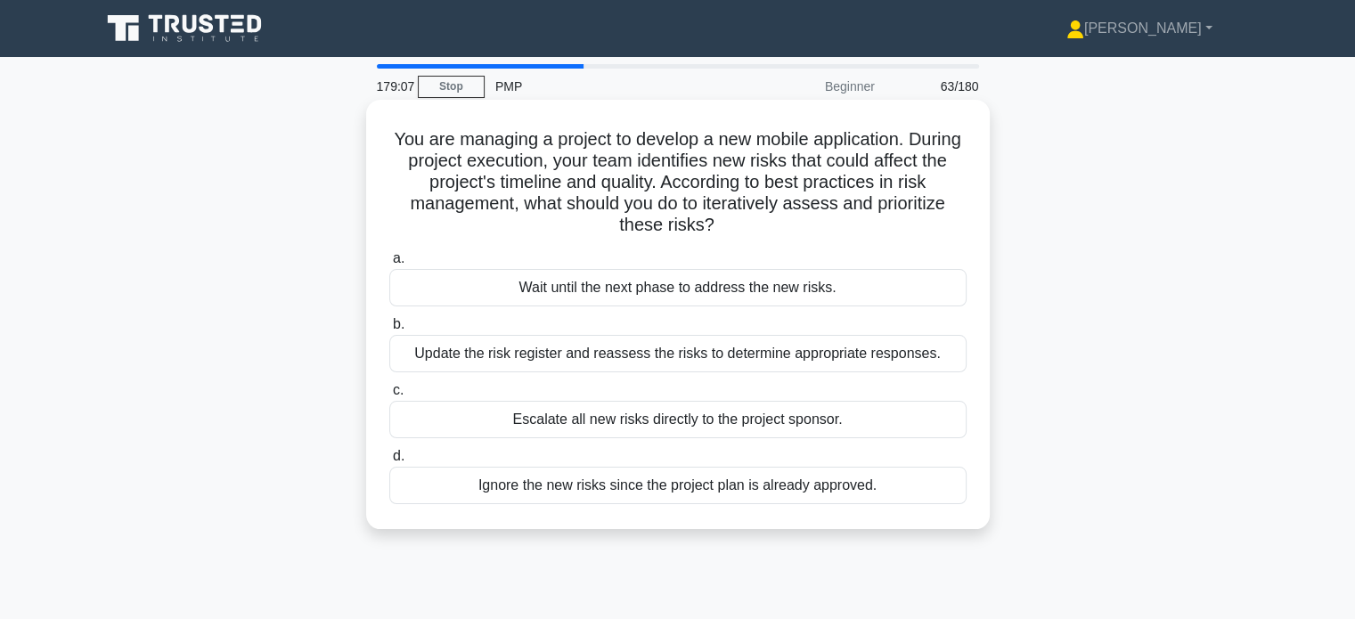
click at [863, 357] on div "Update the risk register and reassess the risks to determine appropriate respon…" at bounding box center [677, 353] width 577 height 37
click at [389, 331] on input "b. Update the risk register and reassess the risks to determine appropriate res…" at bounding box center [389, 325] width 0 height 12
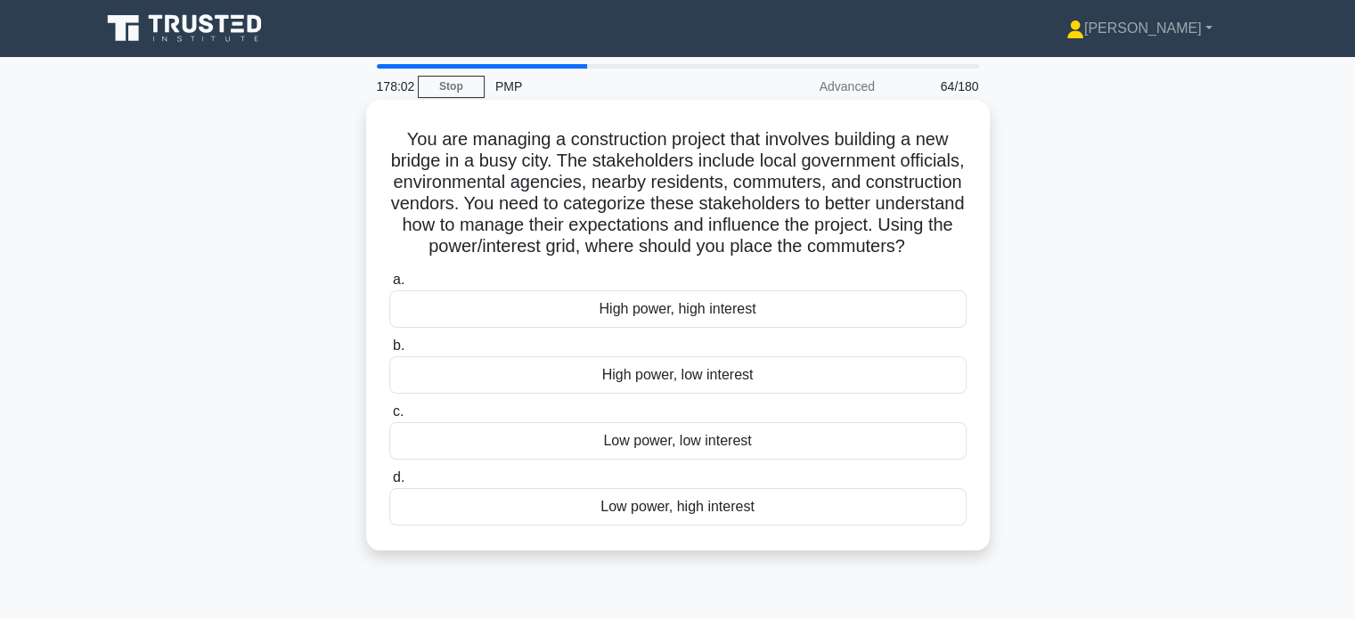
click at [781, 526] on div "Low power, high interest" at bounding box center [677, 506] width 577 height 37
click at [389, 484] on input "d. Low power, high interest" at bounding box center [389, 478] width 0 height 12
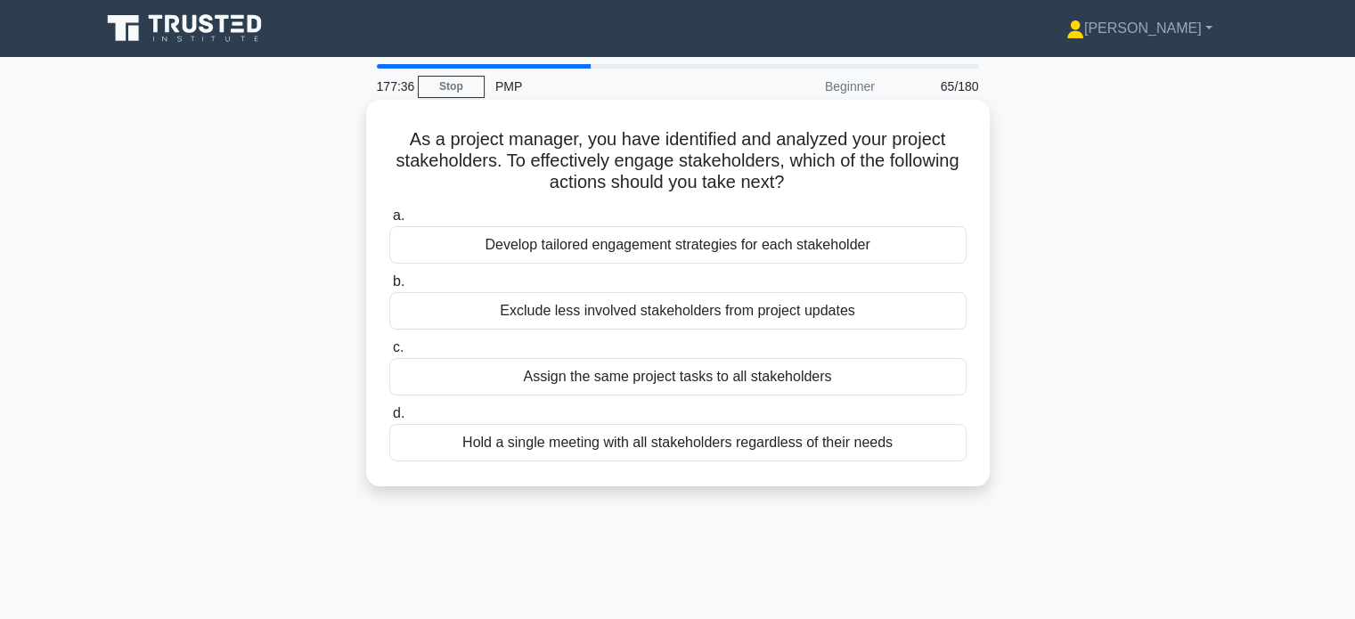
click at [813, 245] on div "Develop tailored engagement strategies for each stakeholder" at bounding box center [677, 244] width 577 height 37
click at [389, 222] on input "a. Develop tailored engagement strategies for each stakeholder" at bounding box center [389, 216] width 0 height 12
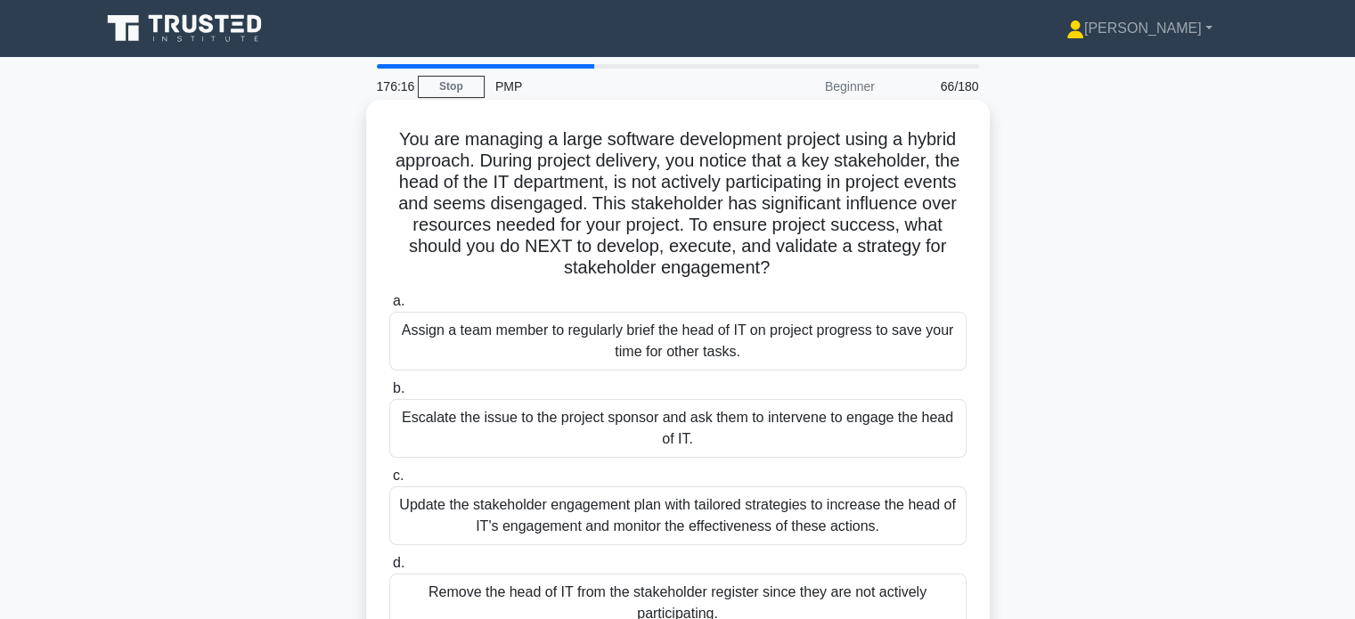
click at [773, 515] on div "Update the stakeholder engagement plan with tailored strategies to increase the…" at bounding box center [677, 516] width 577 height 59
click at [389, 482] on input "c. Update the stakeholder engagement plan with tailored strategies to increase …" at bounding box center [389, 476] width 0 height 12
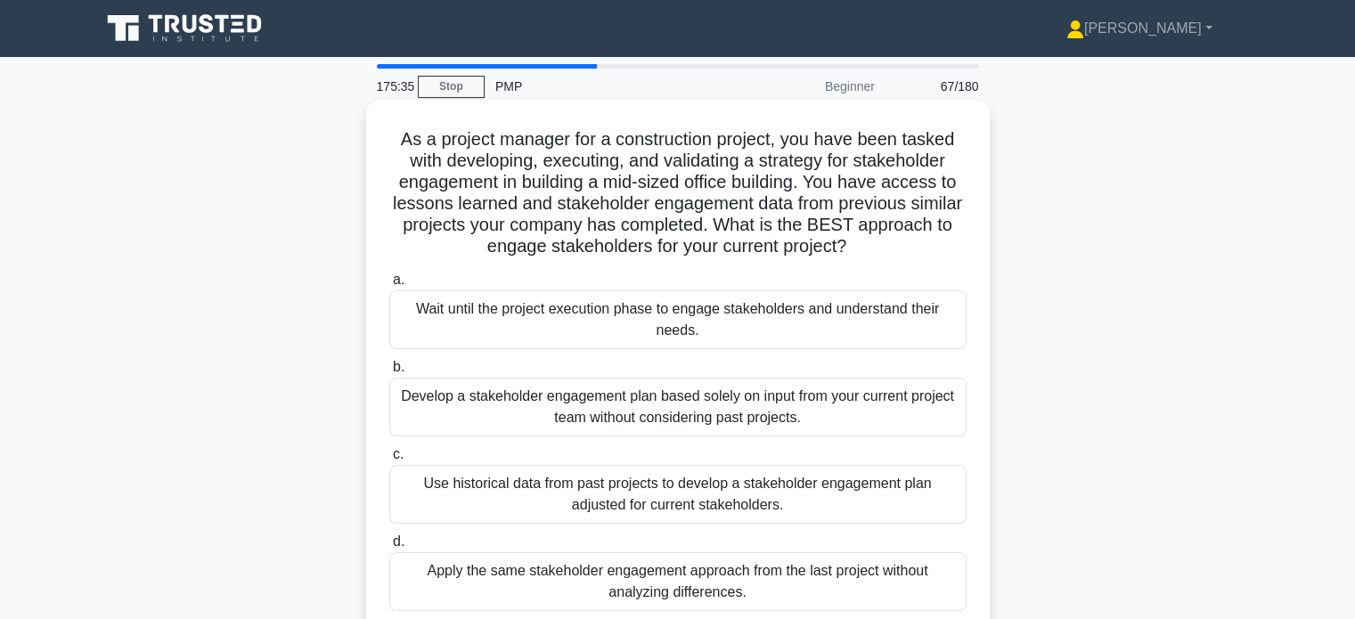
click at [830, 495] on div "Use historical data from past projects to develop a stakeholder engagement plan…" at bounding box center [677, 494] width 577 height 59
click at [389, 461] on input "c. Use historical data from past projects to develop a stakeholder engagement p…" at bounding box center [389, 455] width 0 height 12
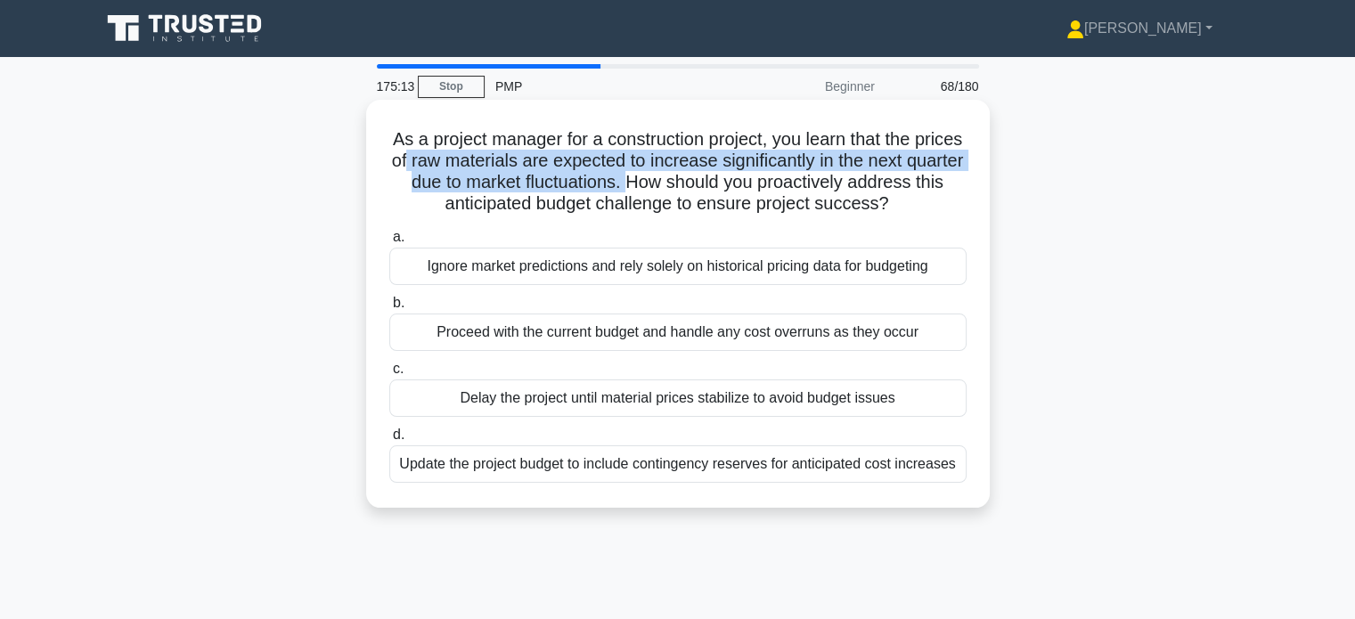
drag, startPoint x: 455, startPoint y: 159, endPoint x: 682, endPoint y: 183, distance: 227.5
click at [682, 183] on h5 "As a project manager for a construction project, you learn that the prices of r…" at bounding box center [678, 171] width 581 height 87
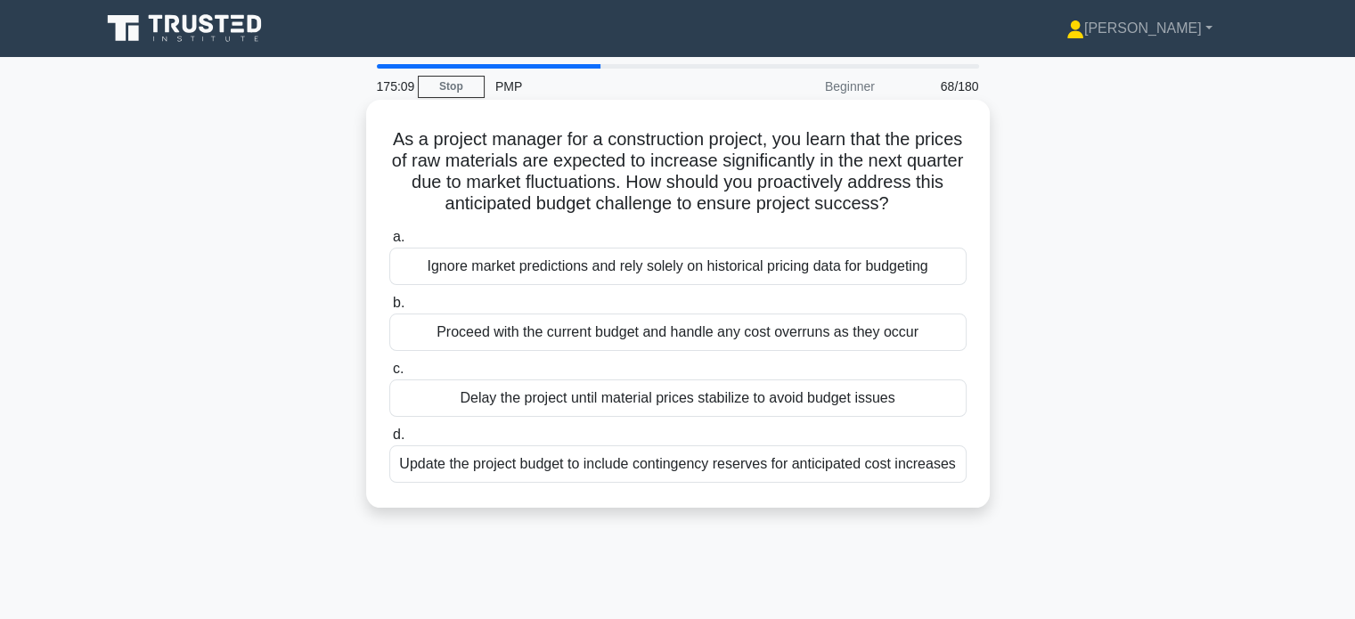
click at [819, 466] on div "Update the project budget to include contingency reserves for anticipated cost …" at bounding box center [677, 464] width 577 height 37
click at [389, 441] on input "d. Update the project budget to include contingency reserves for anticipated co…" at bounding box center [389, 435] width 0 height 12
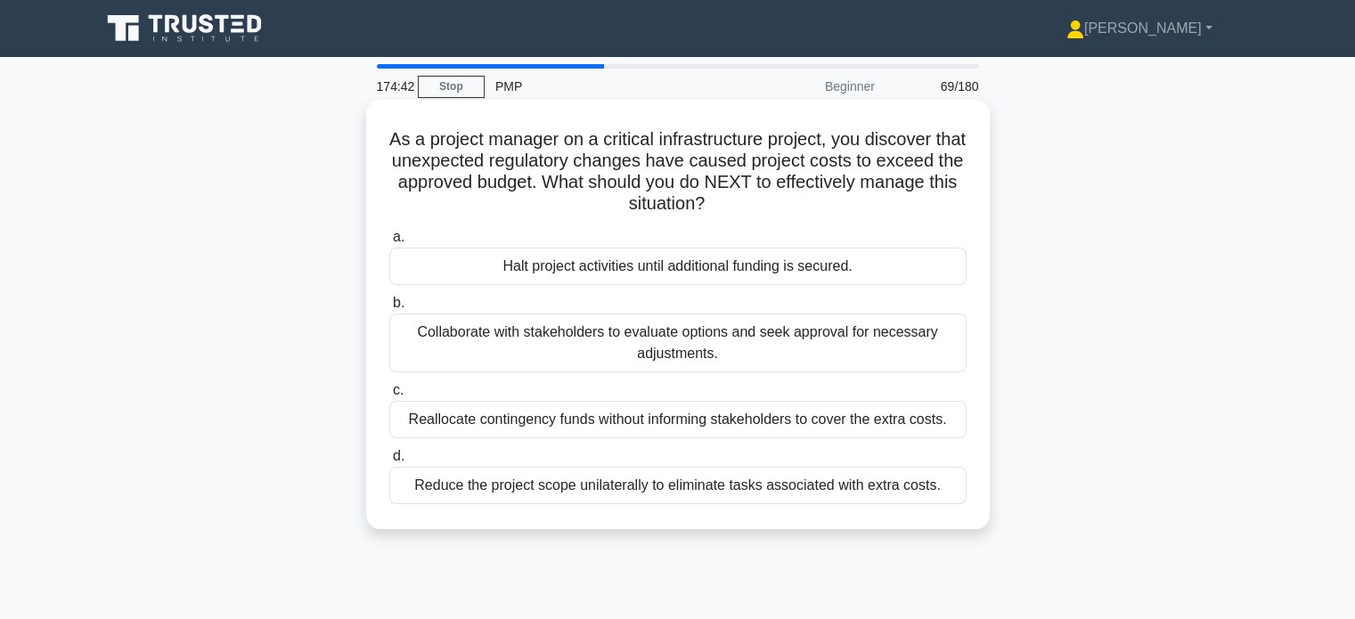
drag, startPoint x: 622, startPoint y: 136, endPoint x: 889, endPoint y: 202, distance: 275.3
click at [889, 202] on h5 "As a project manager on a critical infrastructure project, you discover that un…" at bounding box center [678, 171] width 581 height 87
click at [716, 345] on div "Collaborate with stakeholders to evaluate options and seek approval for necessa…" at bounding box center [677, 343] width 577 height 59
click at [389, 309] on input "b. Collaborate with stakeholders to evaluate options and seek approval for nece…" at bounding box center [389, 304] width 0 height 12
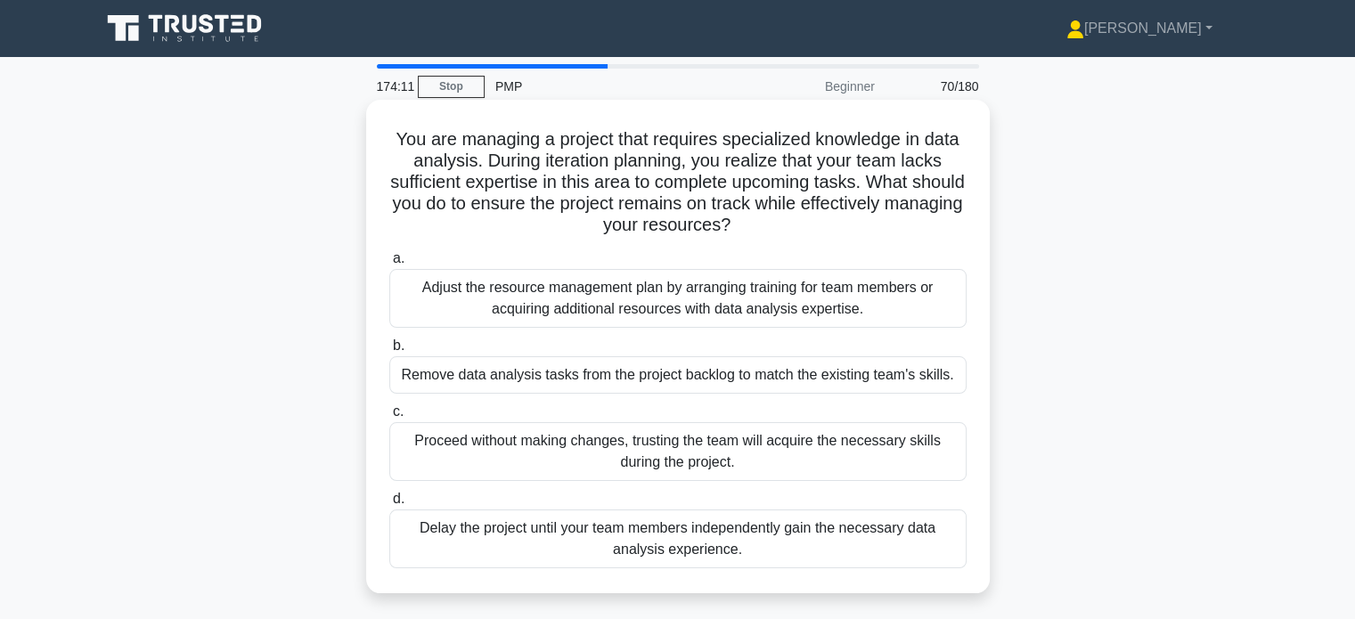
drag, startPoint x: 651, startPoint y: 135, endPoint x: 899, endPoint y: 217, distance: 261.2
click at [899, 217] on h5 "You are managing a project that requires specialized knowledge in data analysis…" at bounding box center [678, 182] width 581 height 109
click at [720, 310] on div "Adjust the resource management plan by arranging training for team members or a…" at bounding box center [677, 298] width 577 height 59
click at [389, 265] on input "a. Adjust the resource management plan by arranging training for team members o…" at bounding box center [389, 259] width 0 height 12
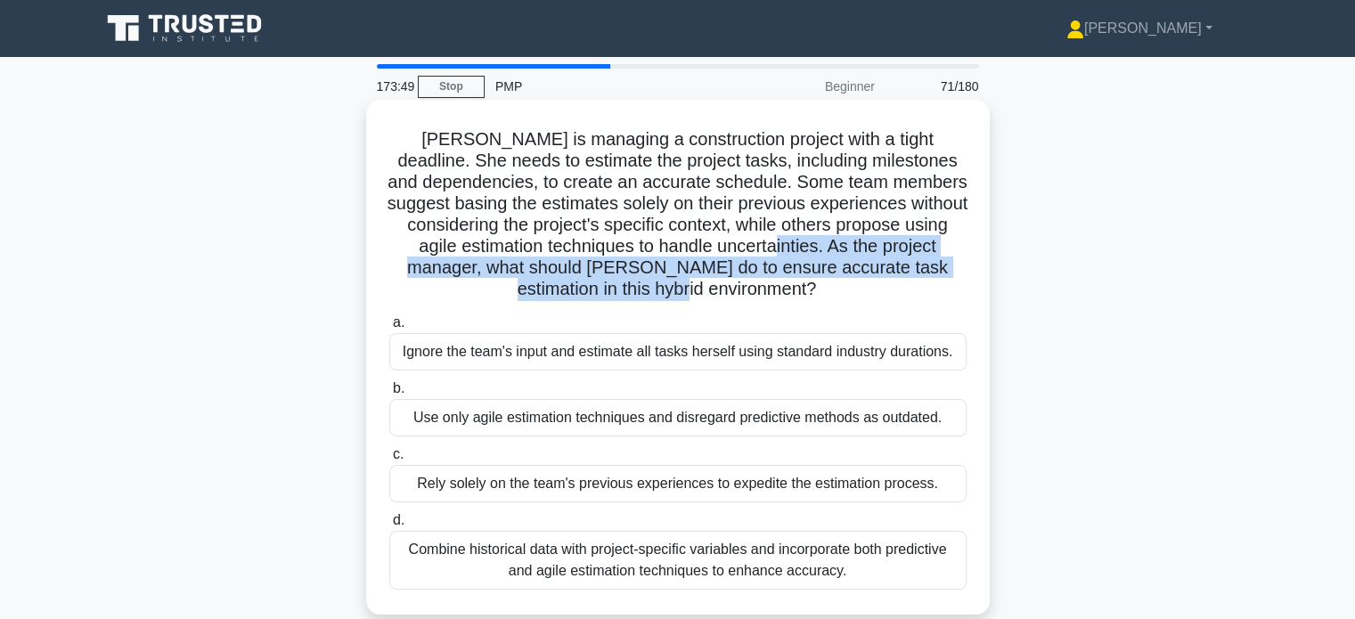
drag, startPoint x: 887, startPoint y: 246, endPoint x: 923, endPoint y: 288, distance: 55.0
click at [923, 288] on h5 "Maria is managing a construction project with a tight deadline. She needs to es…" at bounding box center [678, 214] width 581 height 173
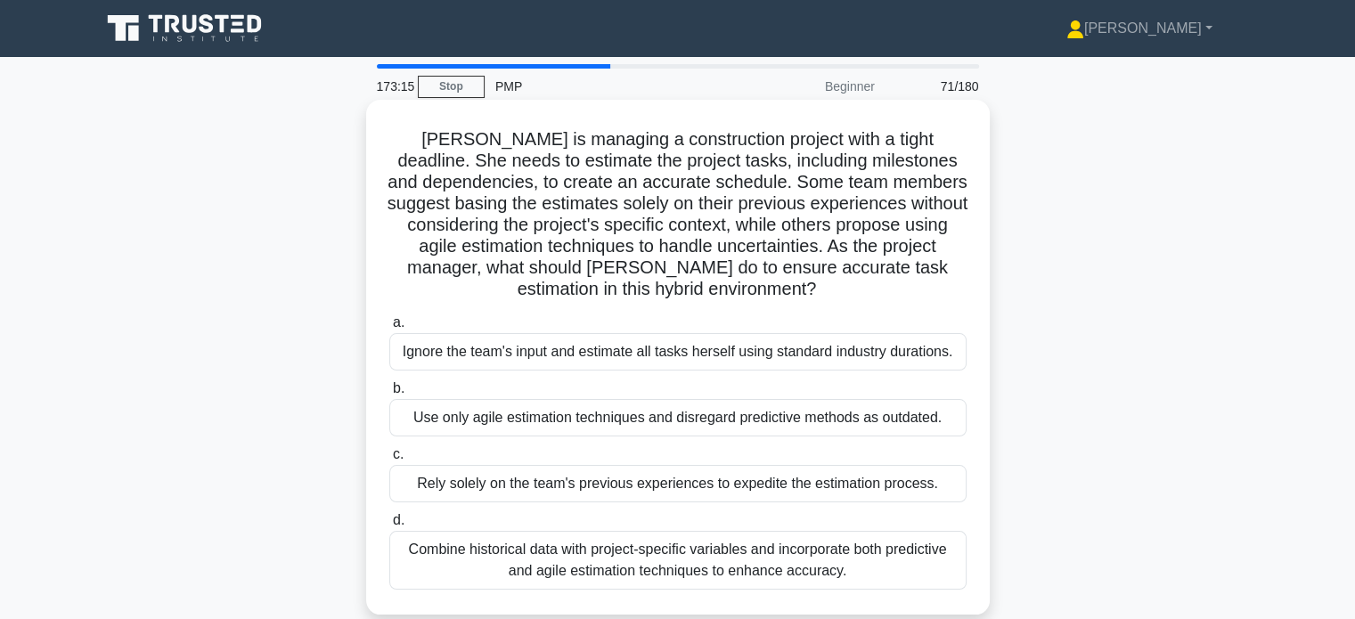
click at [838, 564] on div "Combine historical data with project-specific variables and incorporate both pr…" at bounding box center [677, 560] width 577 height 59
click at [389, 527] on input "d. Combine historical data with project-specific variables and incorporate both…" at bounding box center [389, 521] width 0 height 12
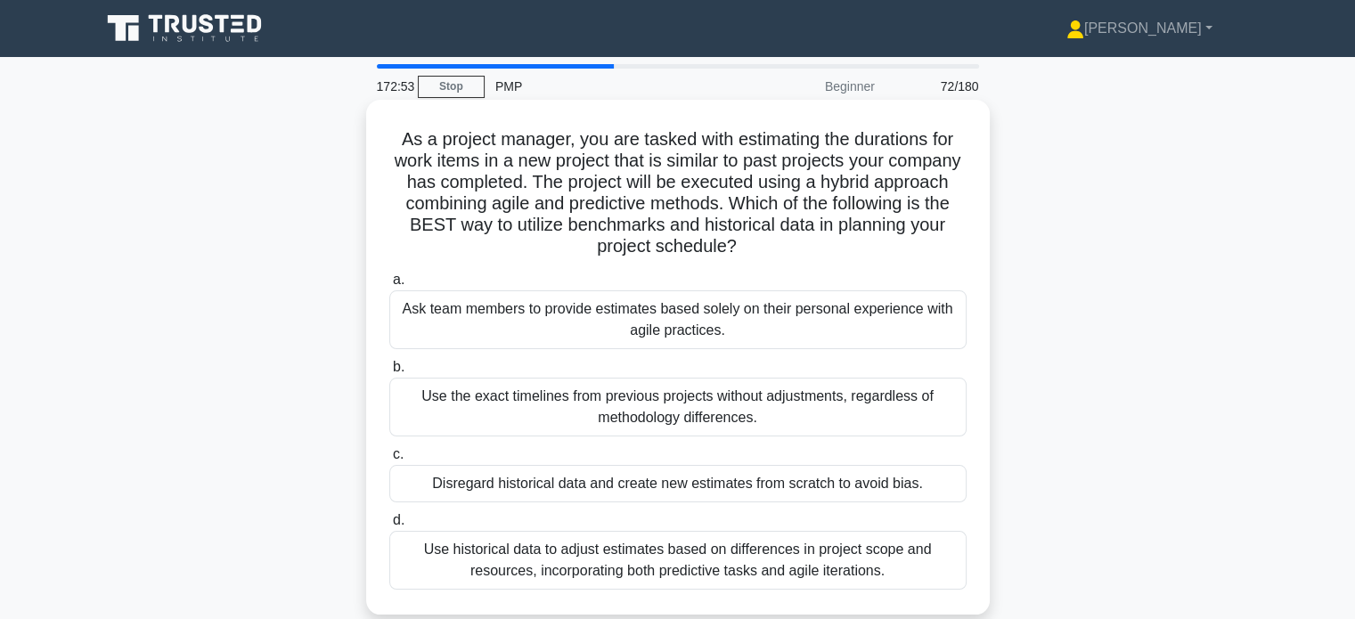
drag, startPoint x: 845, startPoint y: 202, endPoint x: 855, endPoint y: 258, distance: 56.1
click at [855, 258] on h5 "As a project manager, you are tasked with estimating the durations for work ite…" at bounding box center [678, 193] width 581 height 130
click at [777, 568] on div "Use historical data to adjust estimates based on differences in project scope a…" at bounding box center [677, 560] width 577 height 59
click at [389, 527] on input "d. Use historical data to adjust estimates based on differences in project scop…" at bounding box center [389, 521] width 0 height 12
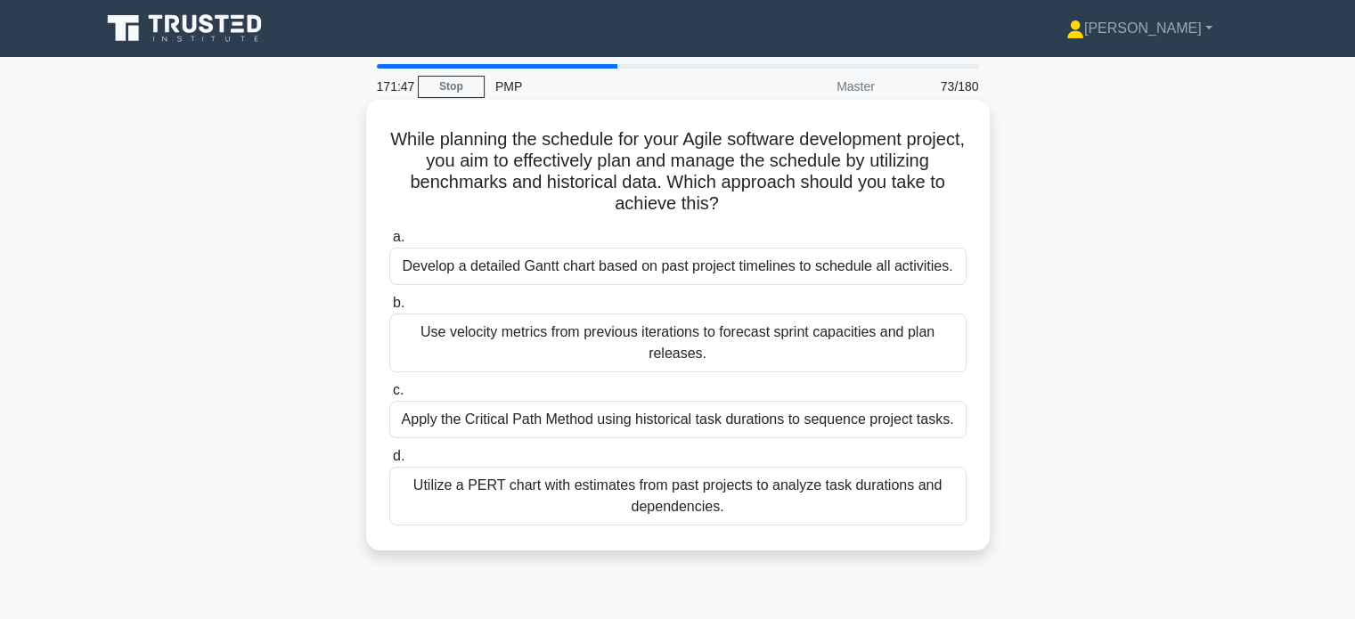
drag, startPoint x: 545, startPoint y: 158, endPoint x: 754, endPoint y: 200, distance: 212.7
click at [754, 200] on h5 "While planning the schedule for your Agile software development project, you ai…" at bounding box center [678, 171] width 581 height 87
click at [707, 427] on div "Apply the Critical Path Method using historical task durations to sequence proj…" at bounding box center [677, 419] width 577 height 37
click at [389, 397] on input "c. Apply the Critical Path Method using historical task durations to sequence p…" at bounding box center [389, 391] width 0 height 12
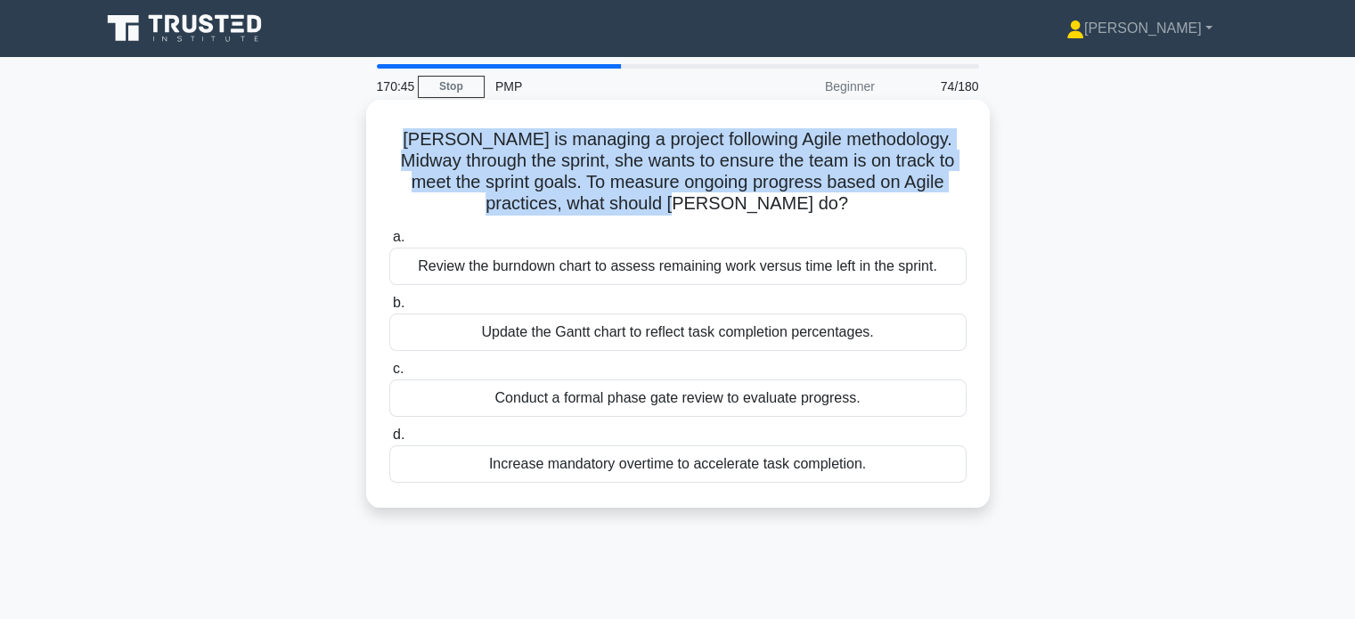
drag, startPoint x: 410, startPoint y: 142, endPoint x: 757, endPoint y: 217, distance: 354.6
click at [757, 217] on div "Sarah is managing a project following Agile methodology. Midway through the spr…" at bounding box center [677, 304] width 609 height 394
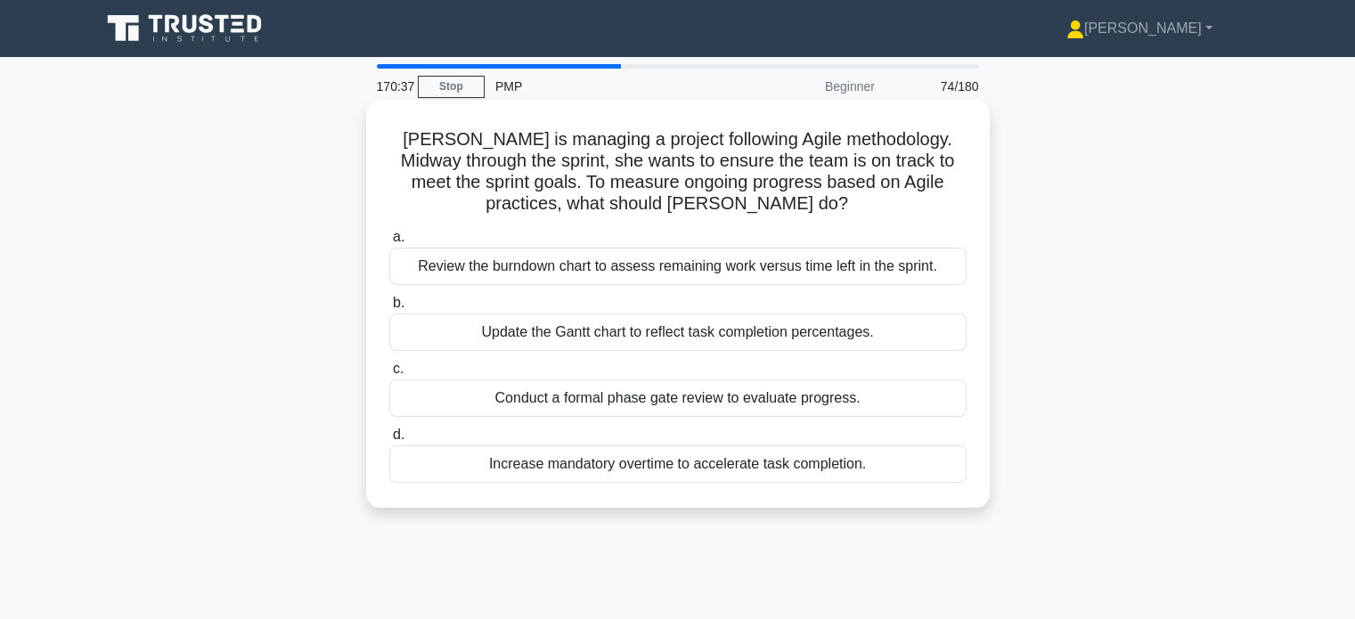
click at [748, 275] on div "Review the burndown chart to assess remaining work versus time left in the spri…" at bounding box center [677, 266] width 577 height 37
click at [389, 243] on input "a. Review the burndown chart to assess remaining work versus time left in the s…" at bounding box center [389, 238] width 0 height 12
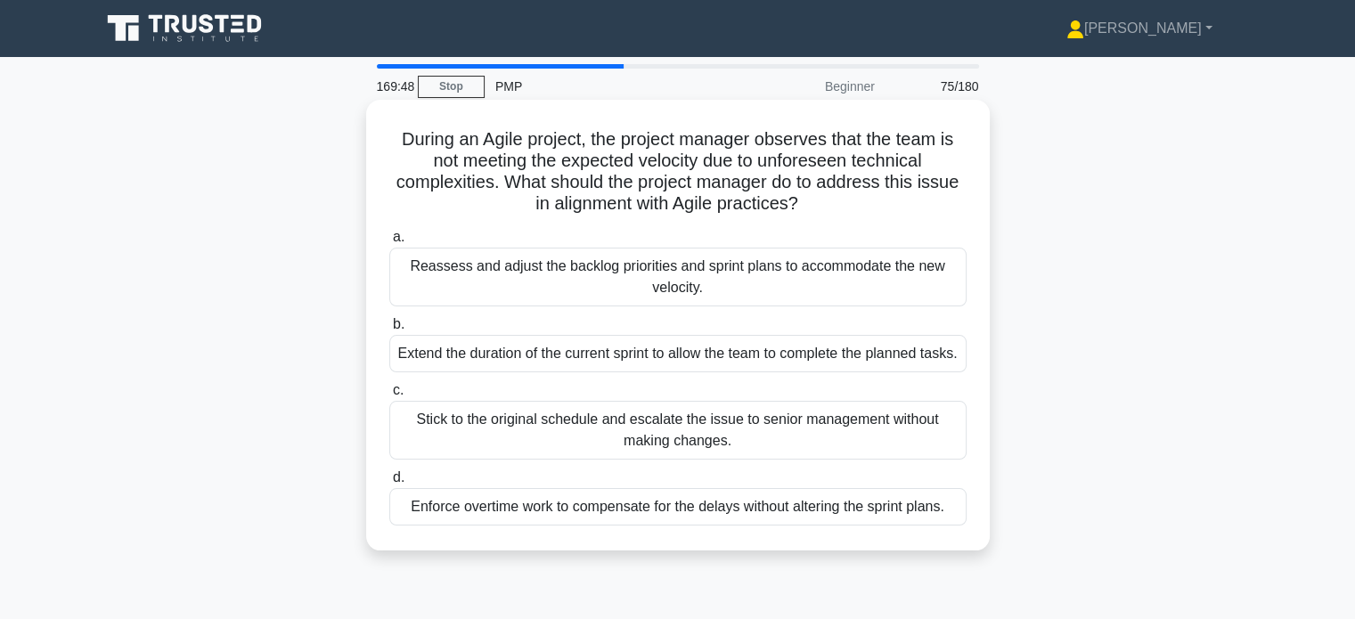
drag, startPoint x: 806, startPoint y: 200, endPoint x: 506, endPoint y: 179, distance: 300.2
click at [506, 179] on h5 "During an Agile project, the project manager observes that the team is not meet…" at bounding box center [678, 171] width 581 height 87
click at [737, 278] on div "Reassess and adjust the backlog priorities and sprint plans to accommodate the …" at bounding box center [677, 277] width 577 height 59
click at [389, 243] on input "a. Reassess and adjust the backlog priorities and sprint plans to accommodate t…" at bounding box center [389, 238] width 0 height 12
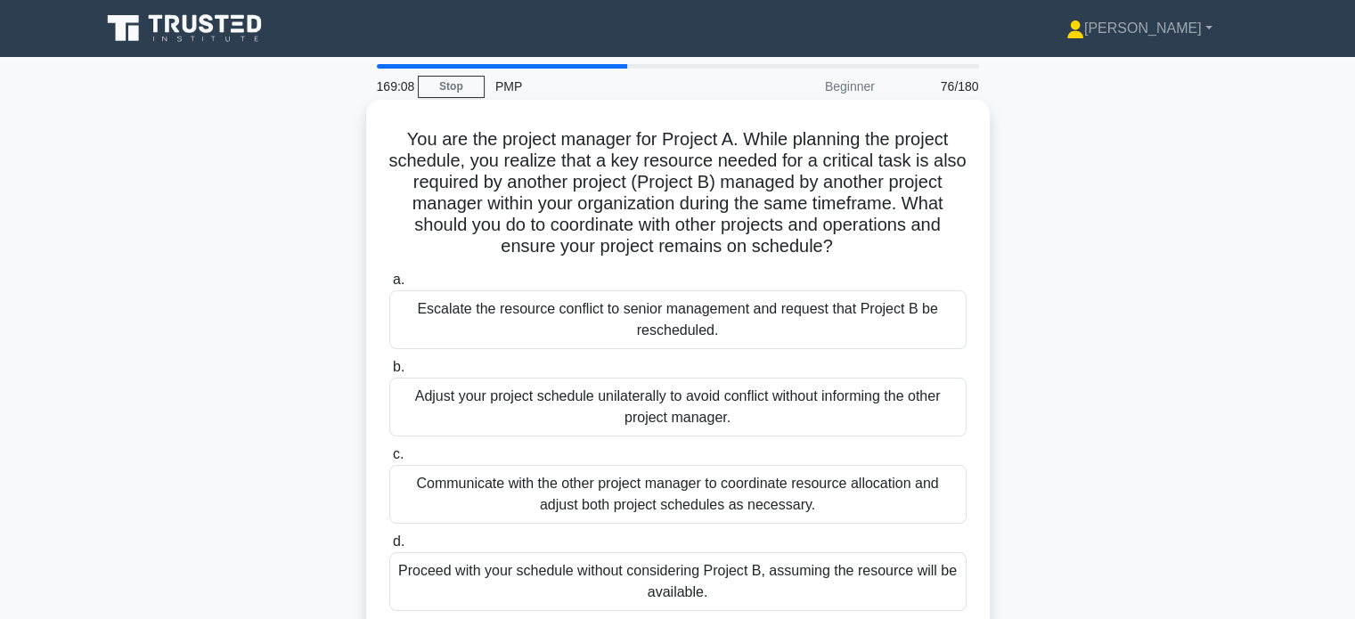
drag, startPoint x: 862, startPoint y: 245, endPoint x: 385, endPoint y: 233, distance: 476.9
click at [385, 233] on div "You are the project manager for Project A. While planning the project schedule,…" at bounding box center [677, 368] width 609 height 522
click at [648, 495] on div "Communicate with the other project manager to coordinate resource allocation an…" at bounding box center [677, 494] width 577 height 59
click at [389, 461] on input "c. Communicate with the other project manager to coordinate resource allocation…" at bounding box center [389, 455] width 0 height 12
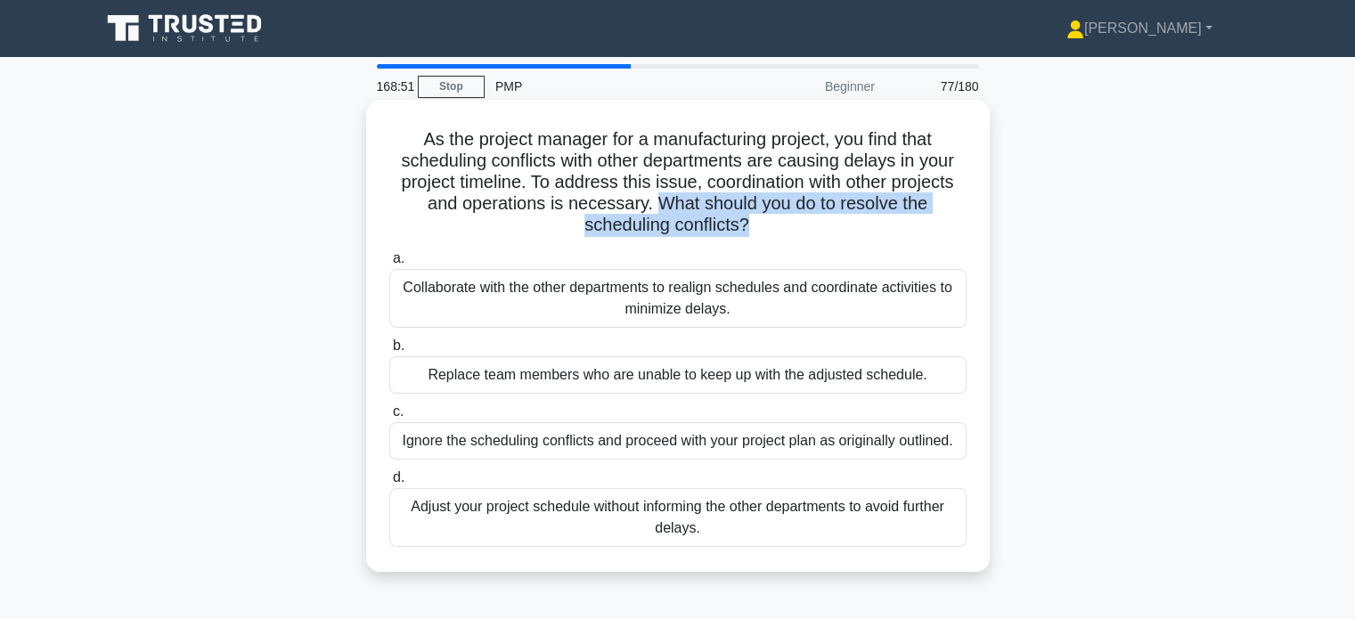
drag, startPoint x: 652, startPoint y: 202, endPoint x: 748, endPoint y: 228, distance: 98.8
click at [748, 228] on h5 "As the project manager for a manufacturing project, you find that scheduling co…" at bounding box center [678, 182] width 581 height 109
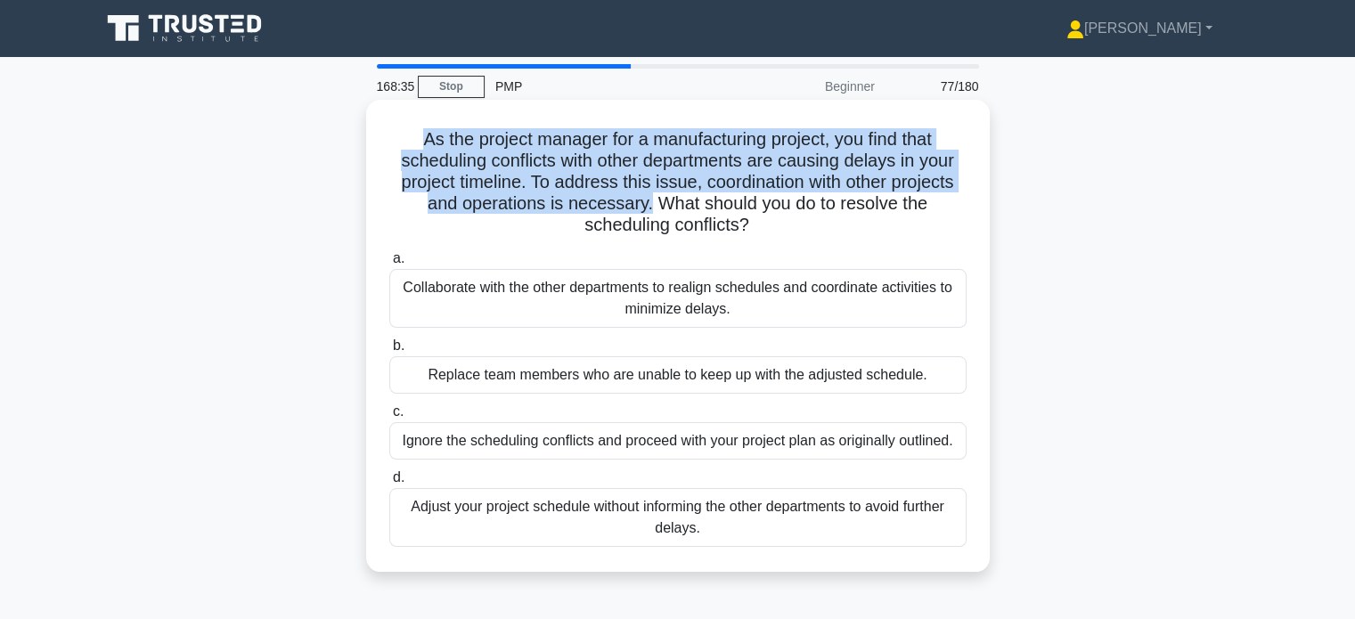
drag, startPoint x: 455, startPoint y: 149, endPoint x: 650, endPoint y: 204, distance: 202.0
click at [650, 204] on h5 "As the project manager for a manufacturing project, you find that scheduling co…" at bounding box center [678, 182] width 581 height 109
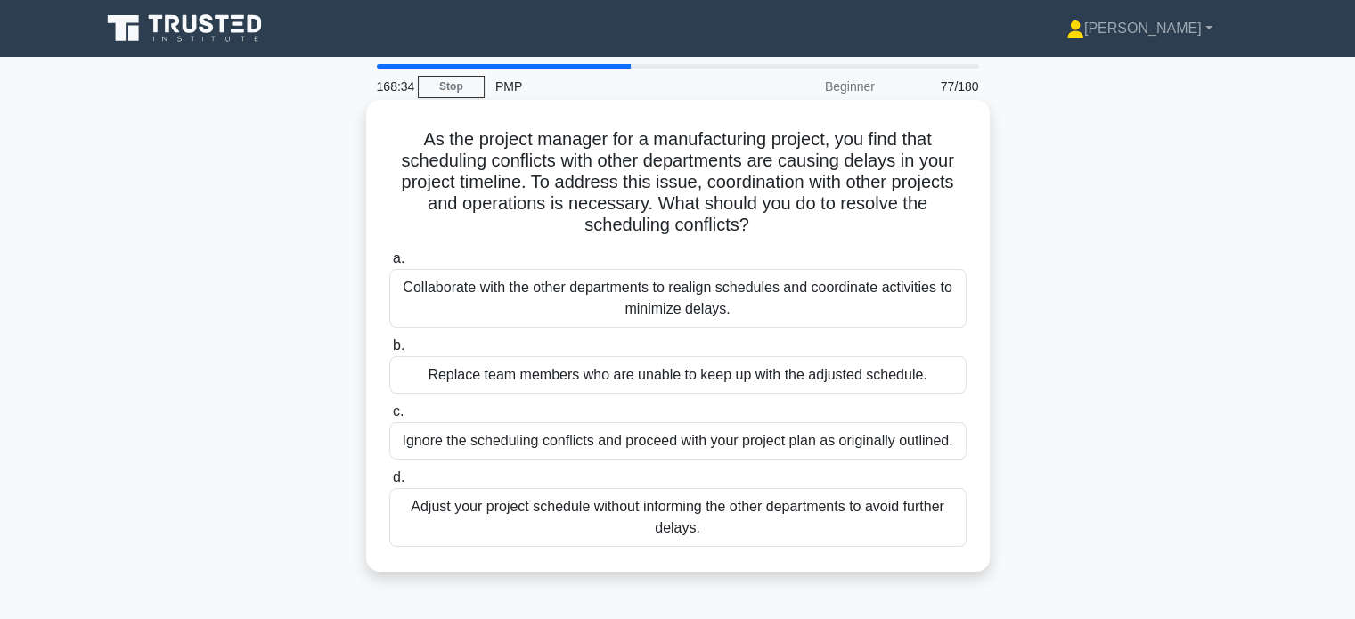
click at [749, 313] on div "Collaborate with the other departments to realign schedules and coordinate acti…" at bounding box center [677, 298] width 577 height 59
click at [389, 265] on input "a. Collaborate with the other departments to realign schedules and coordinate a…" at bounding box center [389, 259] width 0 height 12
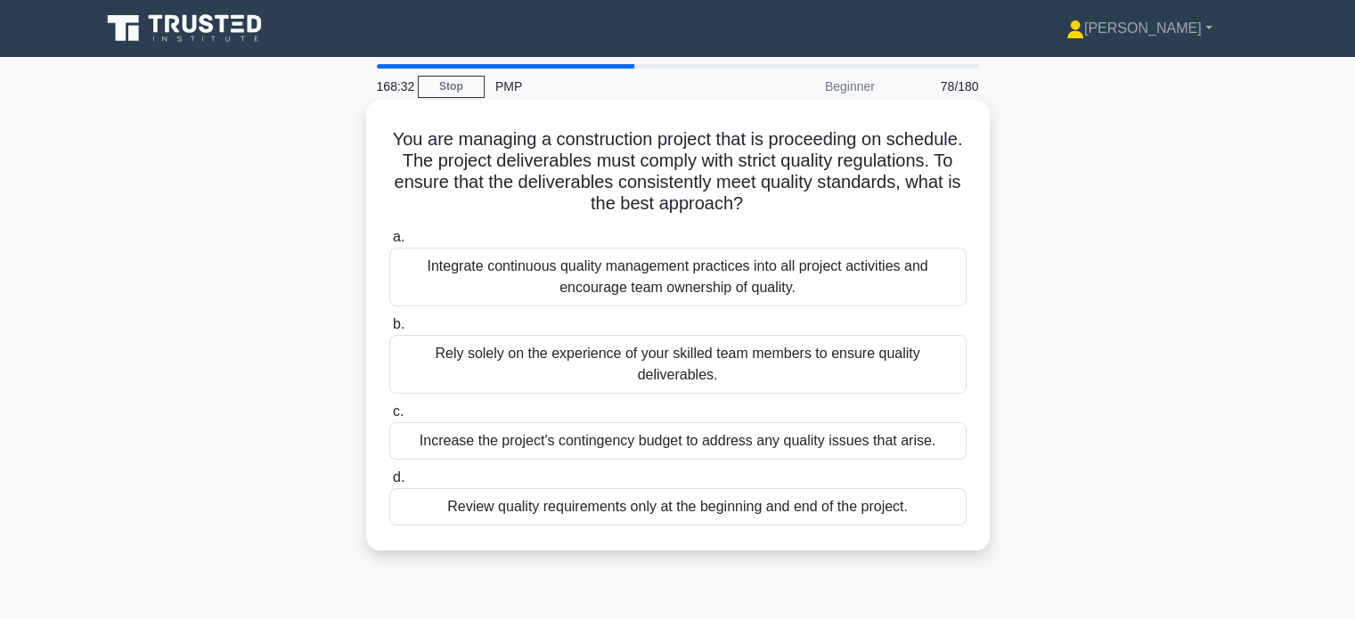
drag, startPoint x: 837, startPoint y: 205, endPoint x: 503, endPoint y: 188, distance: 333.7
click at [503, 188] on h5 "You are managing a construction project that is proceeding on schedule. The pro…" at bounding box center [678, 171] width 581 height 87
drag, startPoint x: 887, startPoint y: 160, endPoint x: 499, endPoint y: 188, distance: 389.5
click at [499, 188] on h5 "You are managing a construction project that is proceeding on schedule. The pro…" at bounding box center [678, 171] width 581 height 87
click at [716, 278] on div "Integrate continuous quality management practices into all project activities a…" at bounding box center [677, 277] width 577 height 59
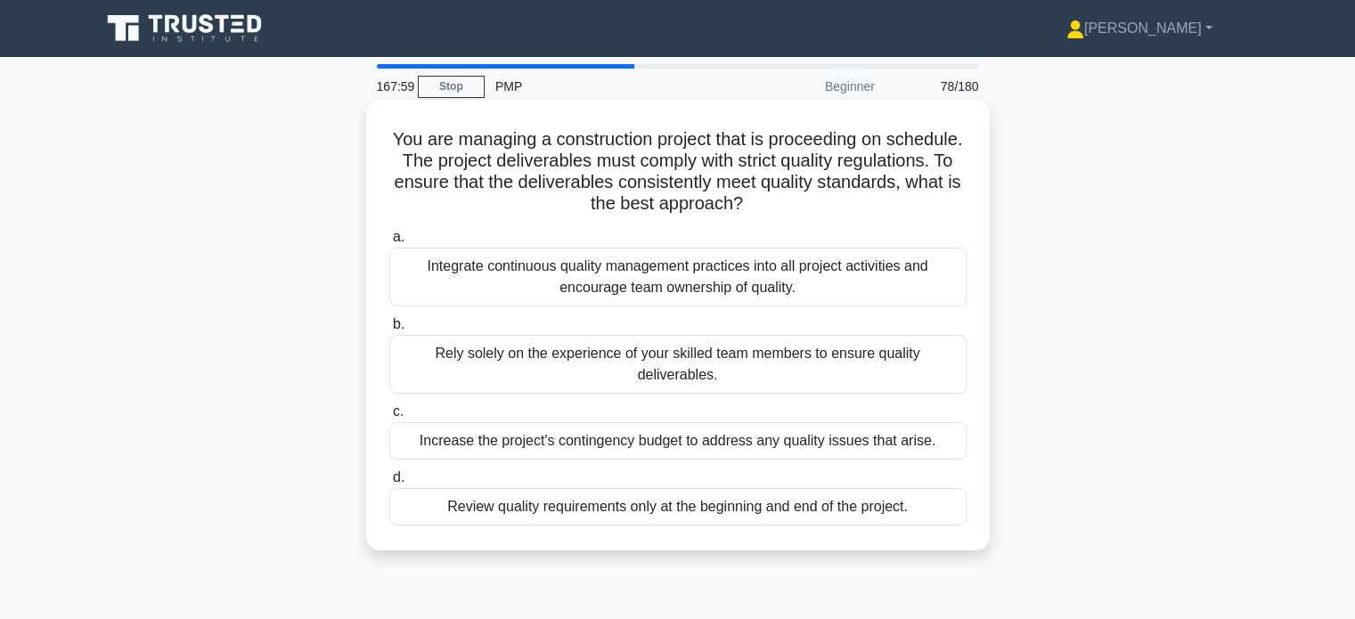
click at [389, 243] on input "a. Integrate continuous quality management practices into all project activitie…" at bounding box center [389, 238] width 0 height 12
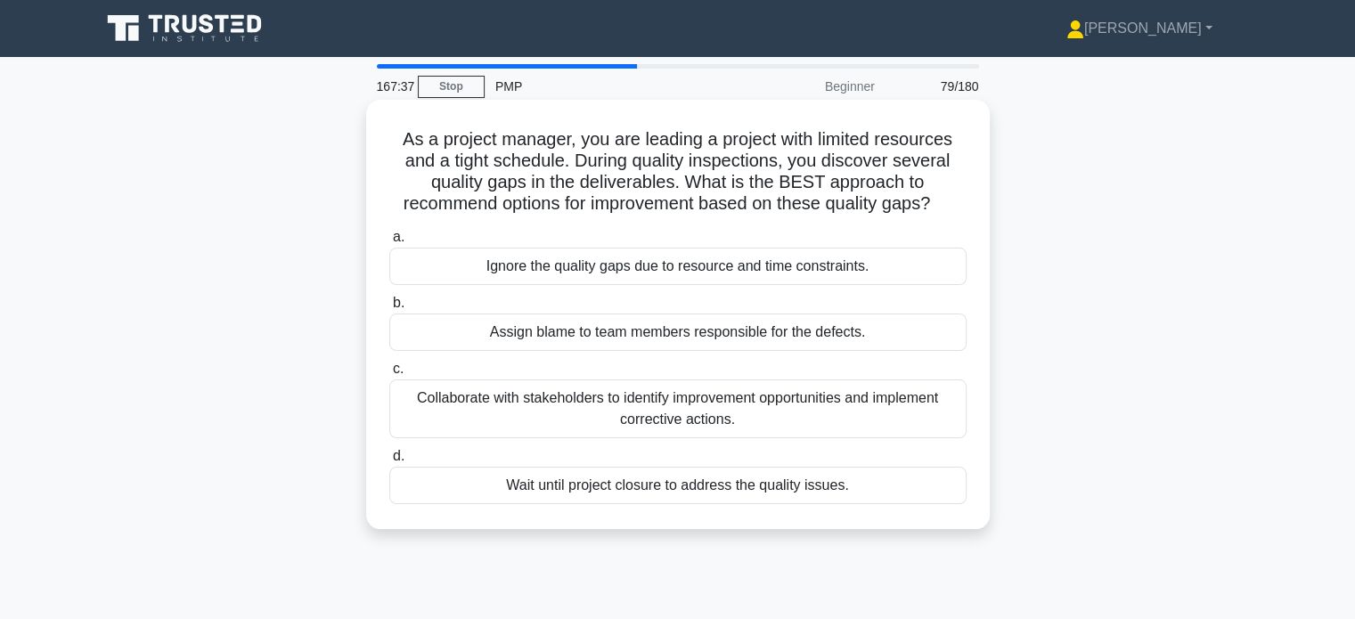
drag, startPoint x: 693, startPoint y: 184, endPoint x: 968, endPoint y: 220, distance: 276.8
click at [968, 220] on div "As a project manager, you are leading a project with limited resources and a ti…" at bounding box center [677, 314] width 609 height 415
click at [868, 420] on div "Collaborate with stakeholders to identify improvement opportunities and impleme…" at bounding box center [677, 409] width 577 height 59
click at [389, 375] on input "c. Collaborate with stakeholders to identify improvement opportunities and impl…" at bounding box center [389, 370] width 0 height 12
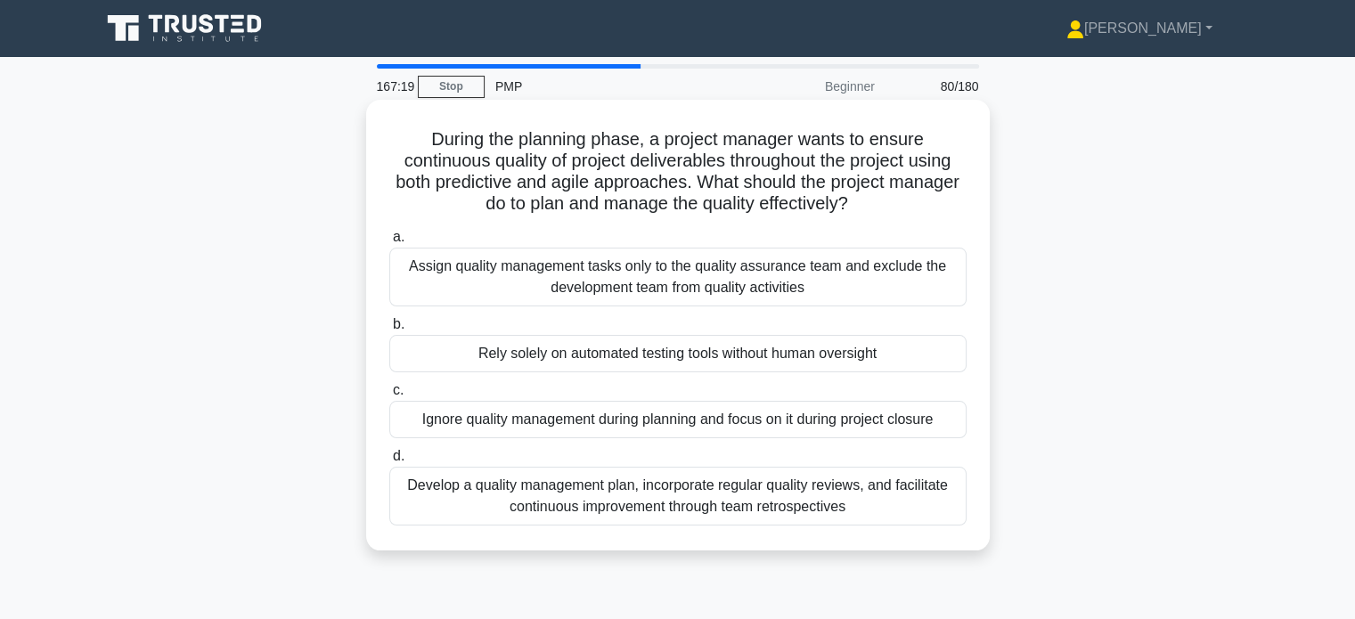
drag, startPoint x: 741, startPoint y: 185, endPoint x: 932, endPoint y: 218, distance: 193.5
click at [930, 218] on div "During the planning phase, a project manager wants to ensure continuous quality…" at bounding box center [677, 325] width 609 height 437
click at [784, 509] on div "Develop a quality management plan, incorporate regular quality reviews, and fac…" at bounding box center [677, 496] width 577 height 59
click at [389, 462] on input "d. Develop a quality management plan, incorporate regular quality reviews, and …" at bounding box center [389, 457] width 0 height 12
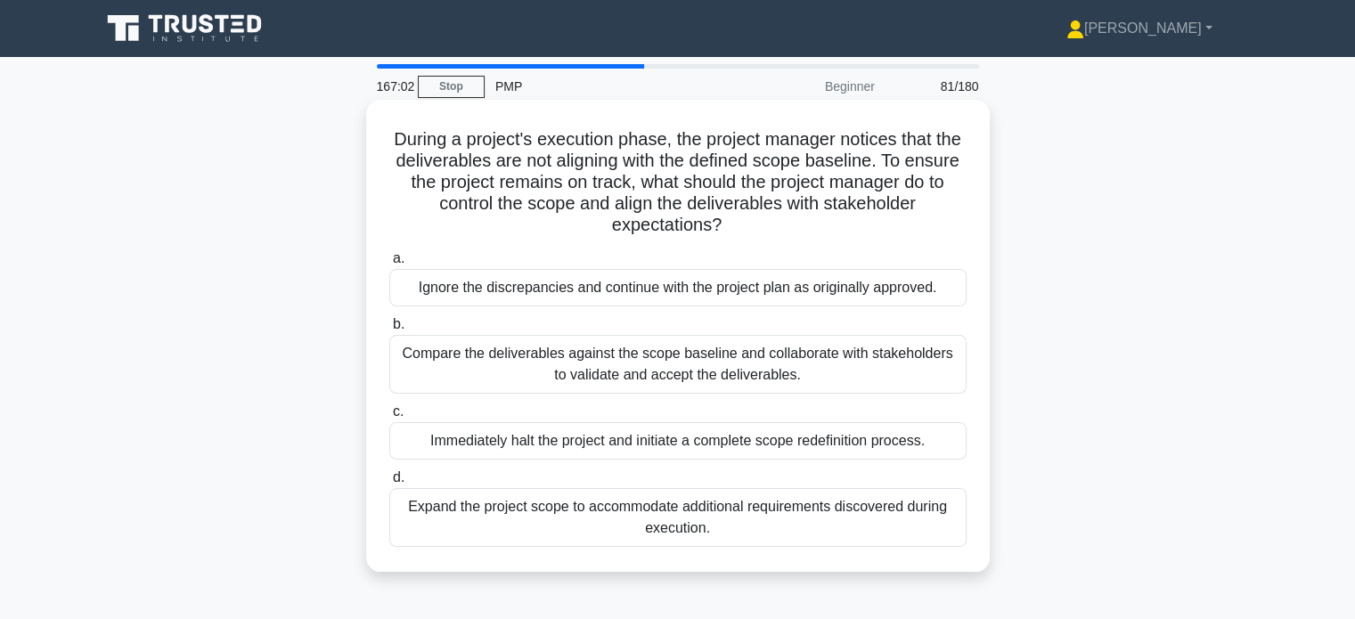
drag, startPoint x: 695, startPoint y: 188, endPoint x: 732, endPoint y: 227, distance: 54.2
click at [732, 227] on h5 "During a project's execution phase, the project manager notices that the delive…" at bounding box center [678, 182] width 581 height 109
drag, startPoint x: 405, startPoint y: 142, endPoint x: 932, endPoint y: 227, distance: 534.4
click at [932, 227] on h5 "During a project's execution phase, the project manager notices that the delive…" at bounding box center [678, 182] width 581 height 109
click at [787, 382] on div "Compare the deliverables against the scope baseline and collaborate with stakeh…" at bounding box center [677, 364] width 577 height 59
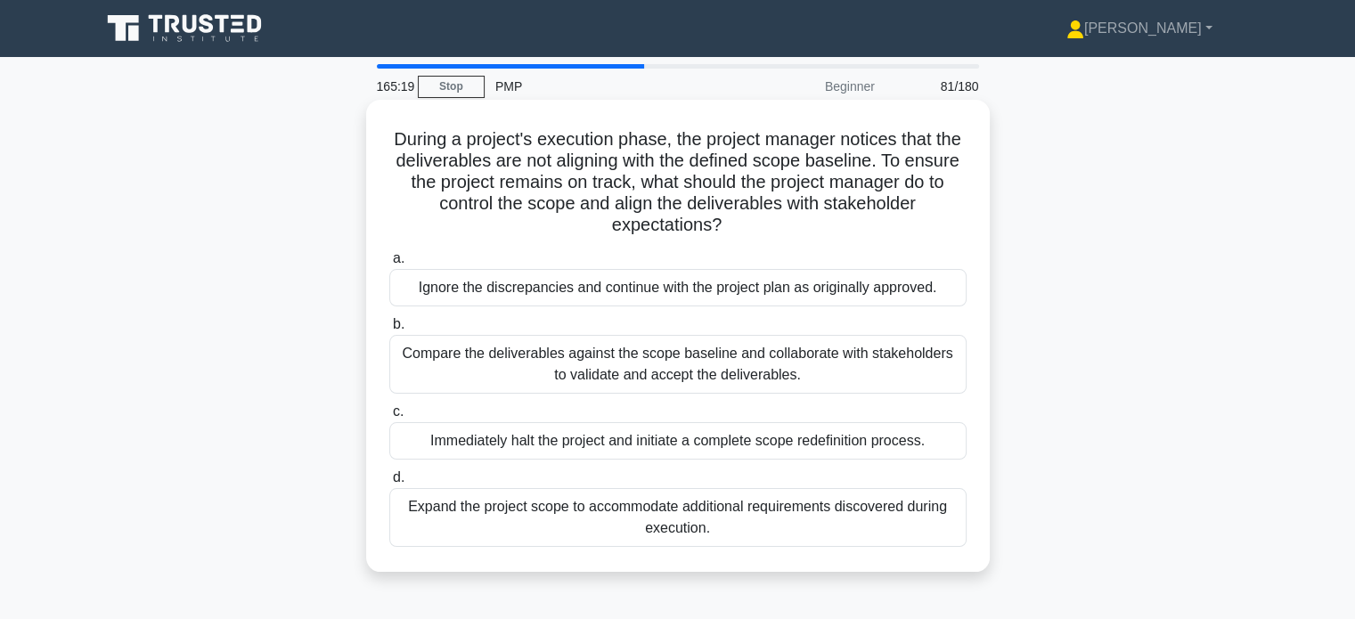
click at [389, 331] on input "b. Compare the deliverables against the scope baseline and collaborate with sta…" at bounding box center [389, 325] width 0 height 12
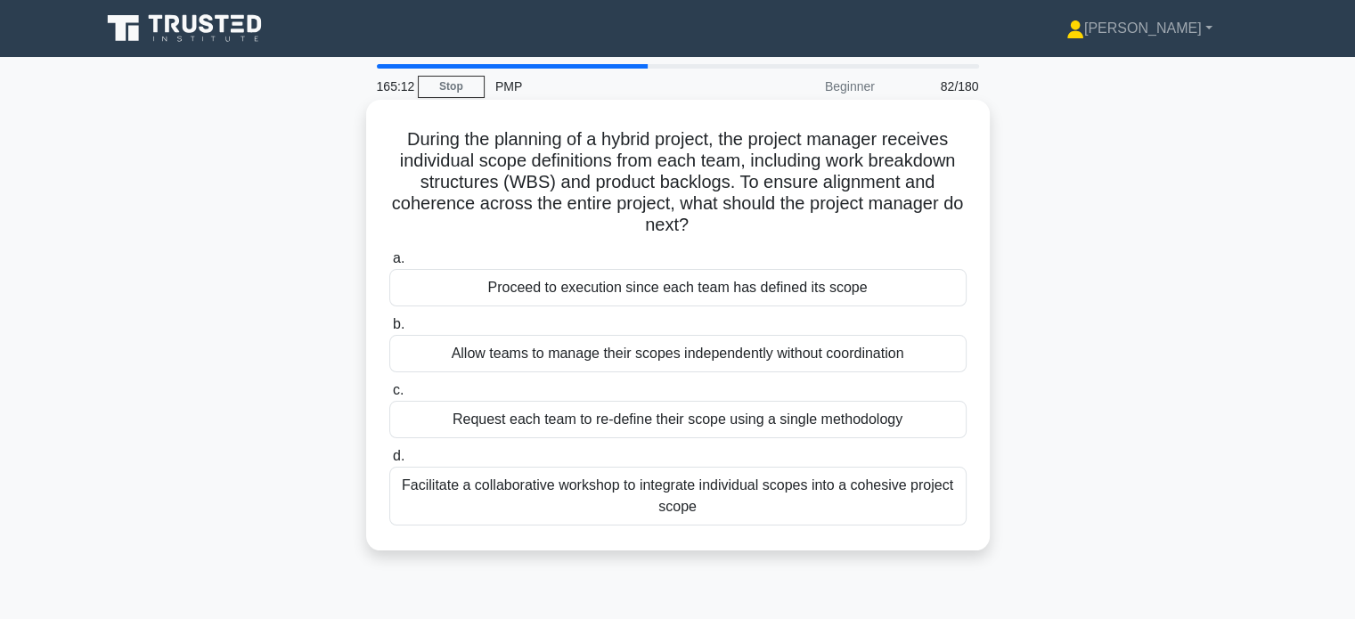
drag, startPoint x: 740, startPoint y: 184, endPoint x: 784, endPoint y: 219, distance: 55.8
click at [784, 219] on h5 "During the planning of a hybrid project, the project manager receives individua…" at bounding box center [678, 182] width 581 height 109
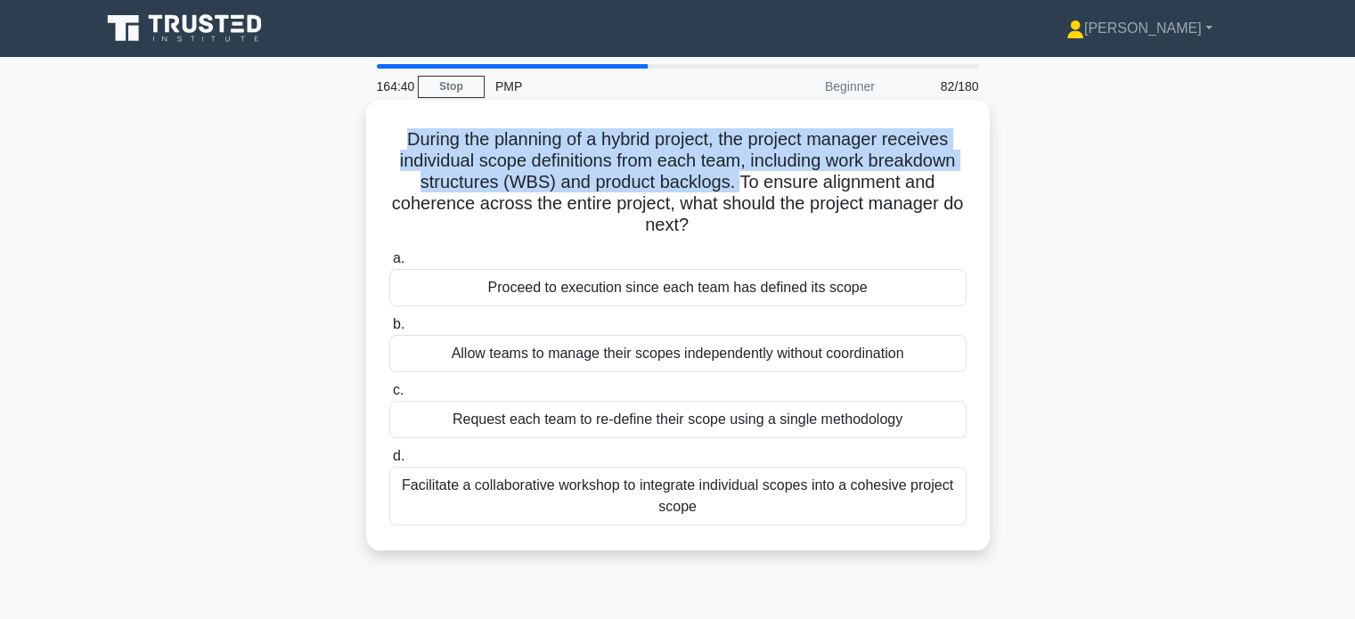
drag, startPoint x: 400, startPoint y: 135, endPoint x: 742, endPoint y: 182, distance: 345.4
click at [742, 182] on h5 "During the planning of a hybrid project, the project manager receives individua…" at bounding box center [678, 182] width 581 height 109
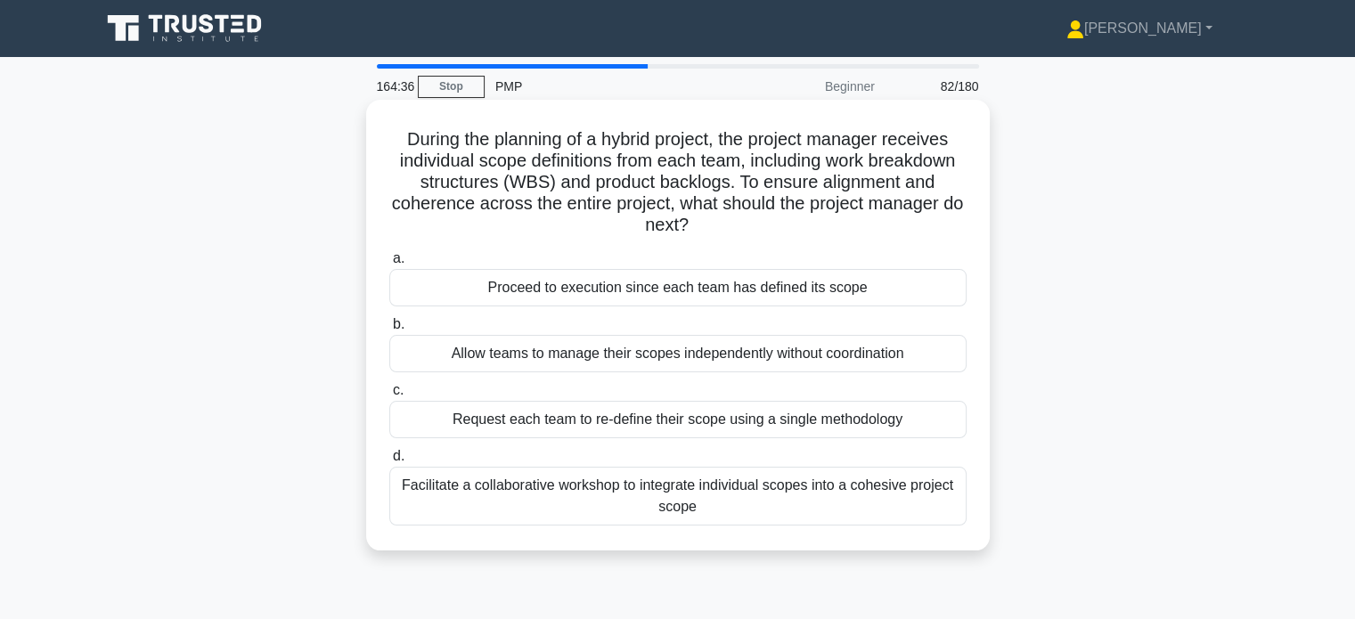
click at [613, 502] on div "Facilitate a collaborative workshop to integrate individual scopes into a cohes…" at bounding box center [677, 496] width 577 height 59
click at [389, 462] on input "d. Facilitate a collaborative workshop to integrate individual scopes into a co…" at bounding box center [389, 457] width 0 height 12
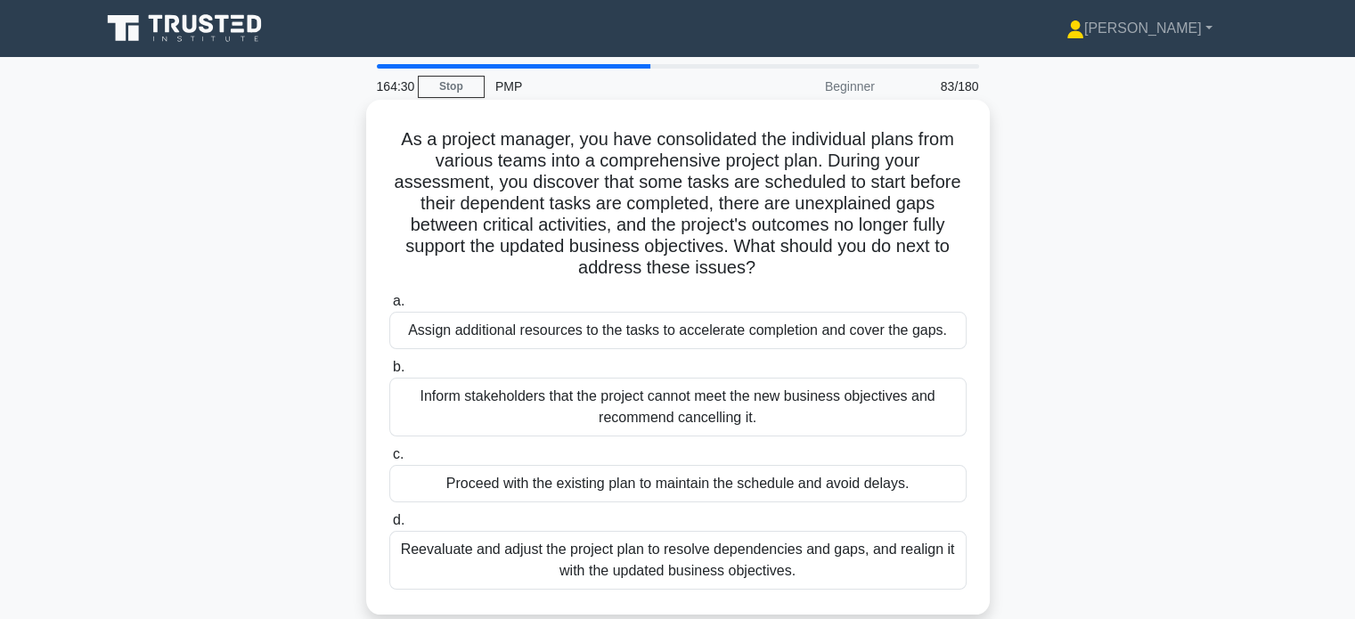
drag, startPoint x: 738, startPoint y: 249, endPoint x: 779, endPoint y: 270, distance: 46.2
click at [779, 270] on h5 "As a project manager, you have consolidated the individual plans from various t…" at bounding box center [678, 203] width 581 height 151
click at [693, 552] on div "Reevaluate and adjust the project plan to resolve dependencies and gaps, and re…" at bounding box center [677, 560] width 577 height 59
click at [389, 527] on input "d. Reevaluate and adjust the project plan to resolve dependencies and gaps, and…" at bounding box center [389, 521] width 0 height 12
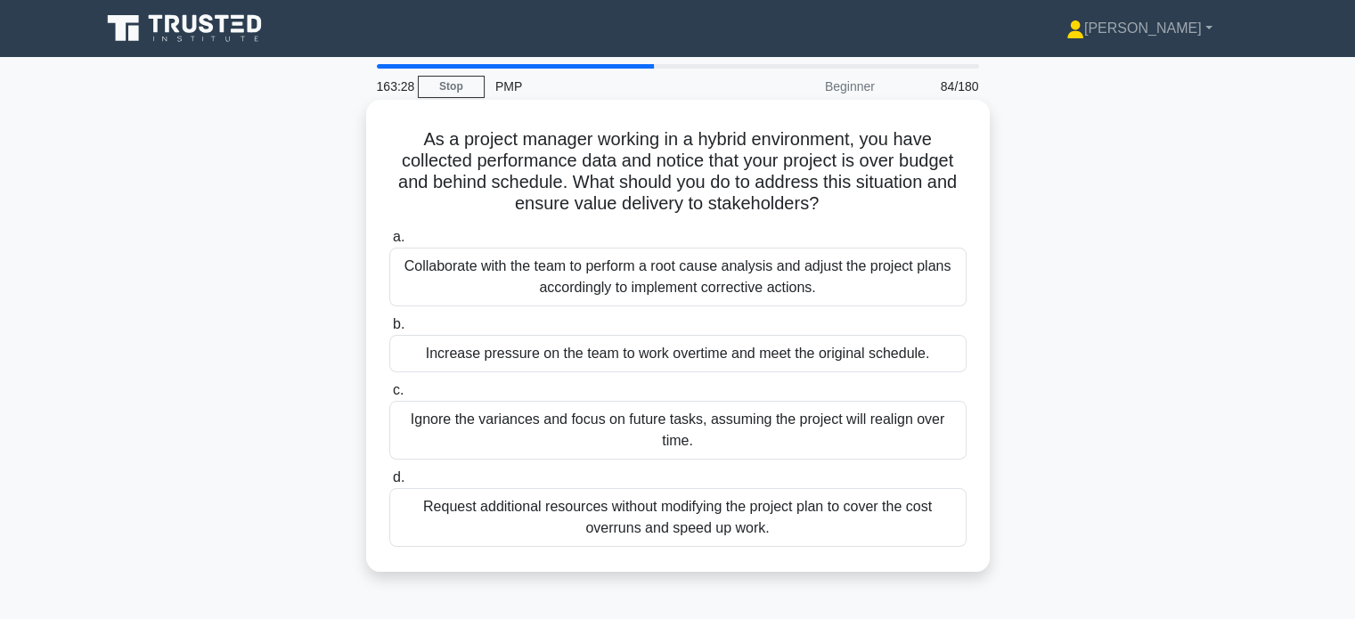
drag, startPoint x: 572, startPoint y: 182, endPoint x: 841, endPoint y: 207, distance: 270.3
click at [841, 207] on h5 "As a project manager working in a hybrid environment, you have collected perfor…" at bounding box center [678, 171] width 581 height 87
click at [734, 282] on div "Collaborate with the team to perform a root cause analysis and adjust the proje…" at bounding box center [677, 277] width 577 height 59
click at [389, 243] on input "a. Collaborate with the team to perform a root cause analysis and adjust the pr…" at bounding box center [389, 238] width 0 height 12
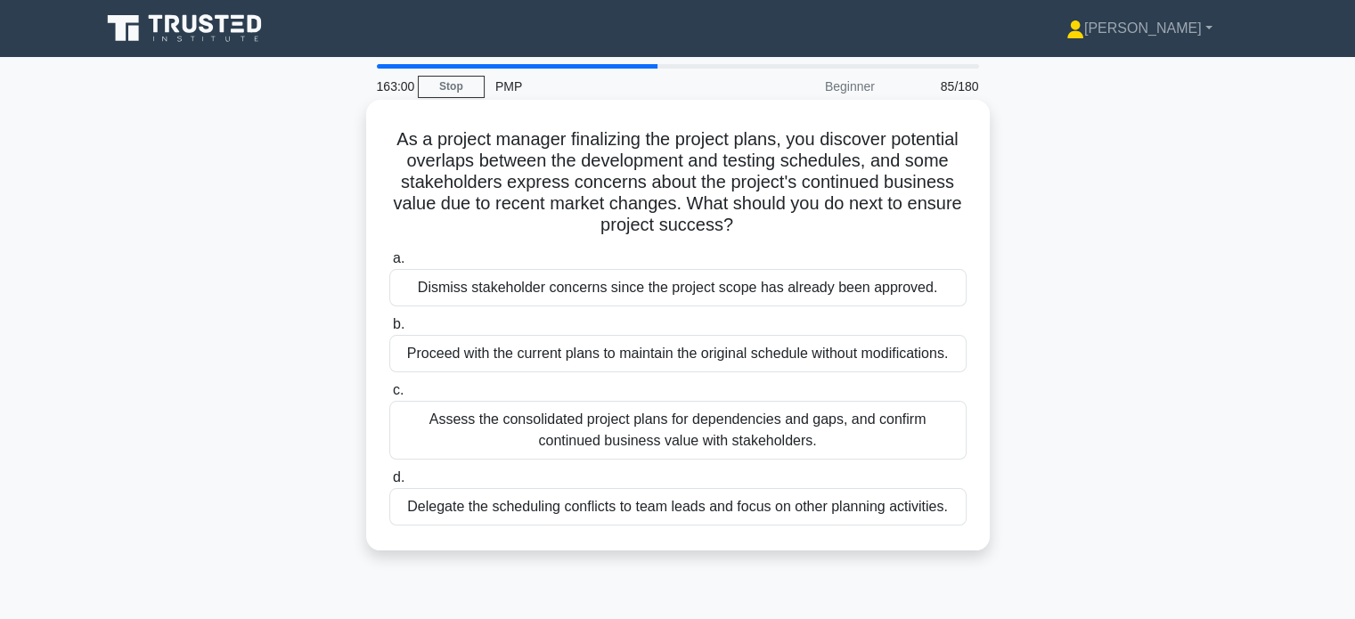
drag, startPoint x: 722, startPoint y: 201, endPoint x: 773, endPoint y: 226, distance: 57.4
click at [773, 226] on h5 "As a project manager finalizing the project plans, you discover potential overl…" at bounding box center [678, 182] width 581 height 109
click at [552, 438] on div "Assess the consolidated project plans for dependencies and gaps, and confirm co…" at bounding box center [677, 430] width 577 height 59
click at [389, 397] on input "c. Assess the consolidated project plans for dependencies and gaps, and confirm…" at bounding box center [389, 391] width 0 height 12
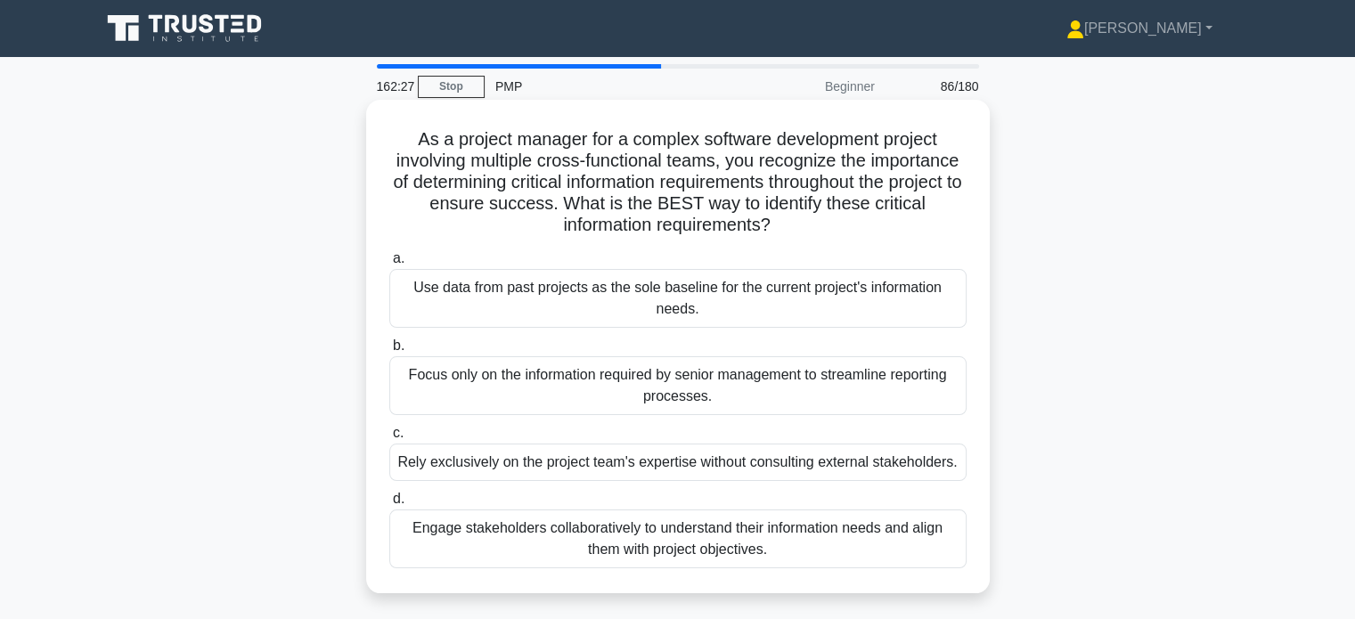
drag, startPoint x: 756, startPoint y: 197, endPoint x: 880, endPoint y: 224, distance: 127.6
click at [880, 224] on h5 "As a project manager for a complex software development project involving multi…" at bounding box center [678, 182] width 581 height 109
drag, startPoint x: 543, startPoint y: 162, endPoint x: 883, endPoint y: 229, distance: 346.9
click at [883, 229] on h5 "As a project manager for a complex software development project involving multi…" at bounding box center [678, 182] width 581 height 109
click at [795, 546] on div "Engage stakeholders collaboratively to understand their information needs and a…" at bounding box center [677, 539] width 577 height 59
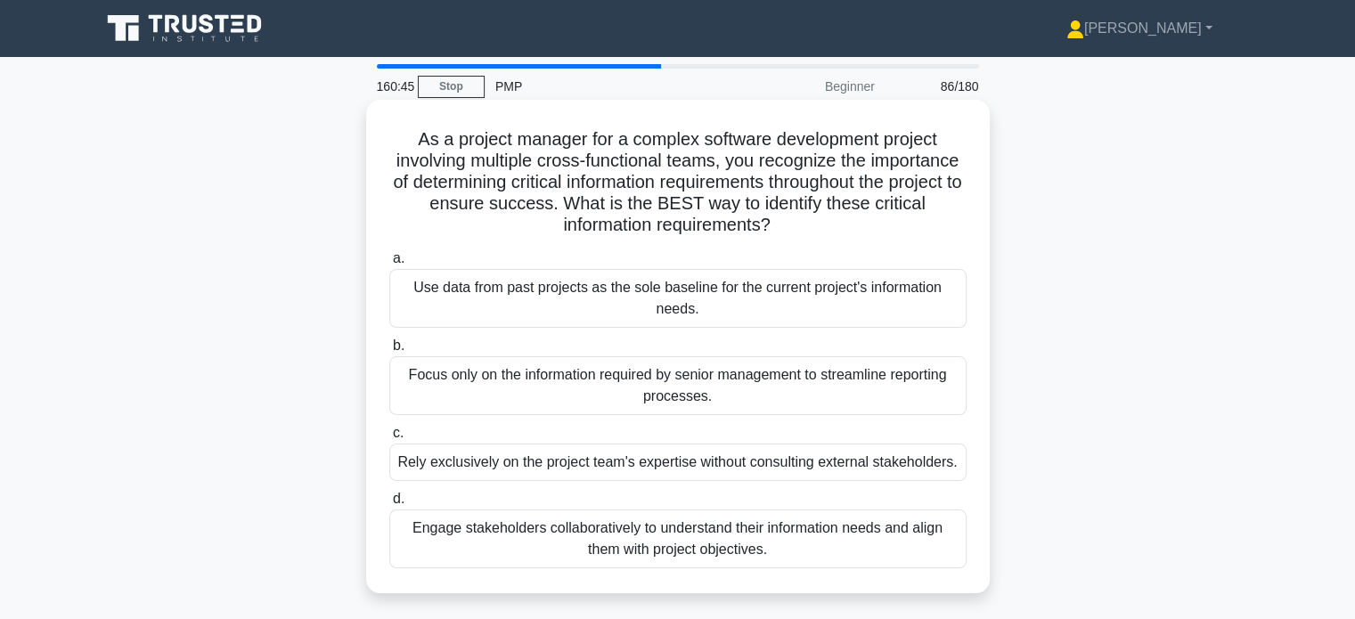
click at [389, 505] on input "d. Engage stakeholders collaboratively to understand their information needs an…" at bounding box center [389, 500] width 0 height 12
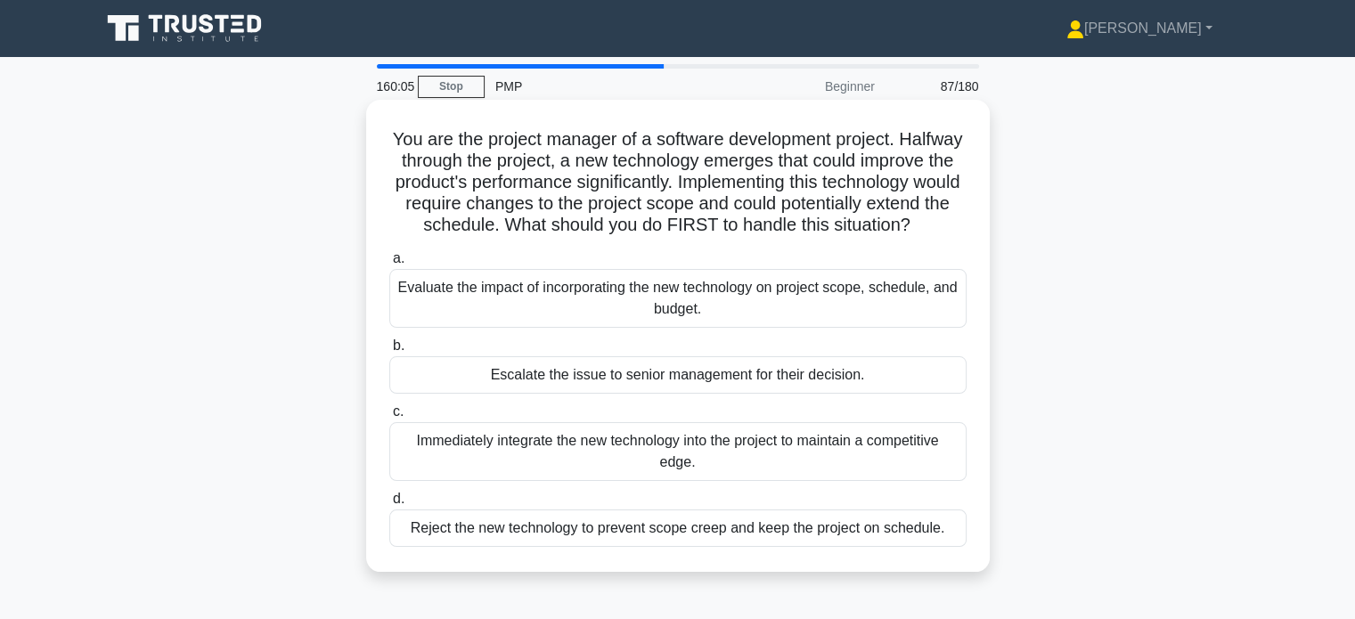
click at [776, 320] on div "Evaluate the impact of incorporating the new technology on project scope, sched…" at bounding box center [677, 298] width 577 height 59
click at [389, 265] on input "a. Evaluate the impact of incorporating the new technology on project scope, sc…" at bounding box center [389, 259] width 0 height 12
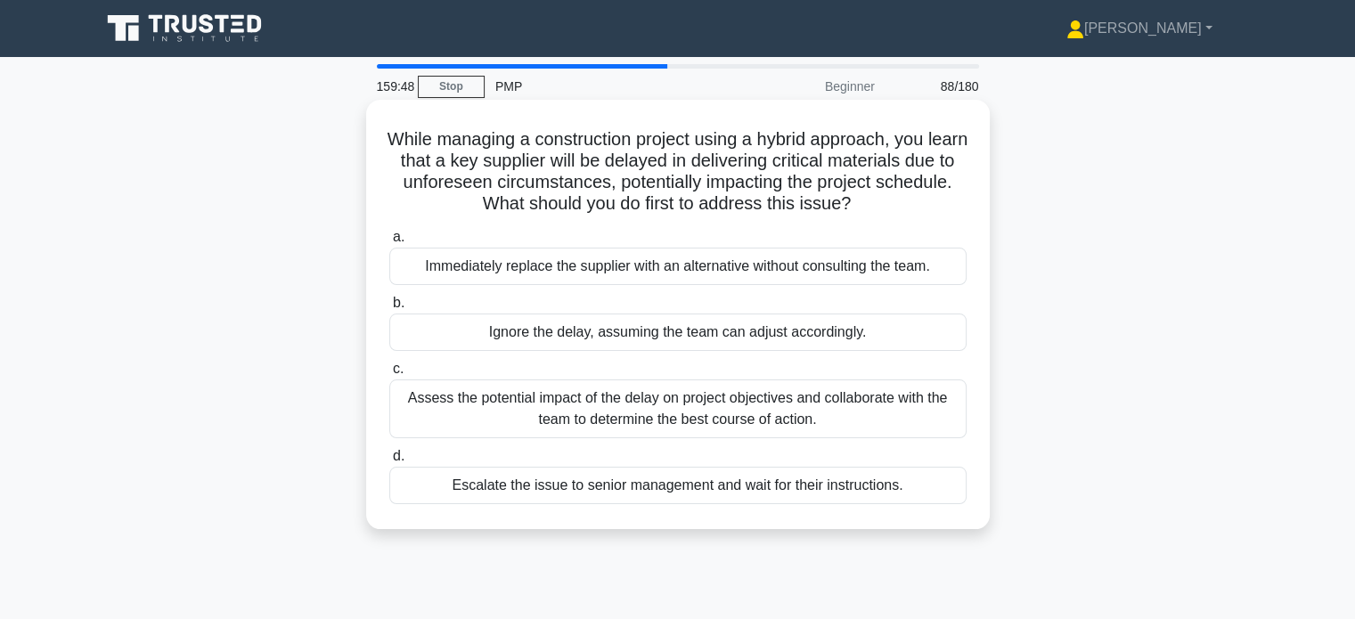
click at [887, 423] on div "Assess the potential impact of the delay on project objectives and collaborate …" at bounding box center [677, 409] width 577 height 59
click at [389, 375] on input "c. Assess the potential impact of the delay on project objectives and collabora…" at bounding box center [389, 370] width 0 height 12
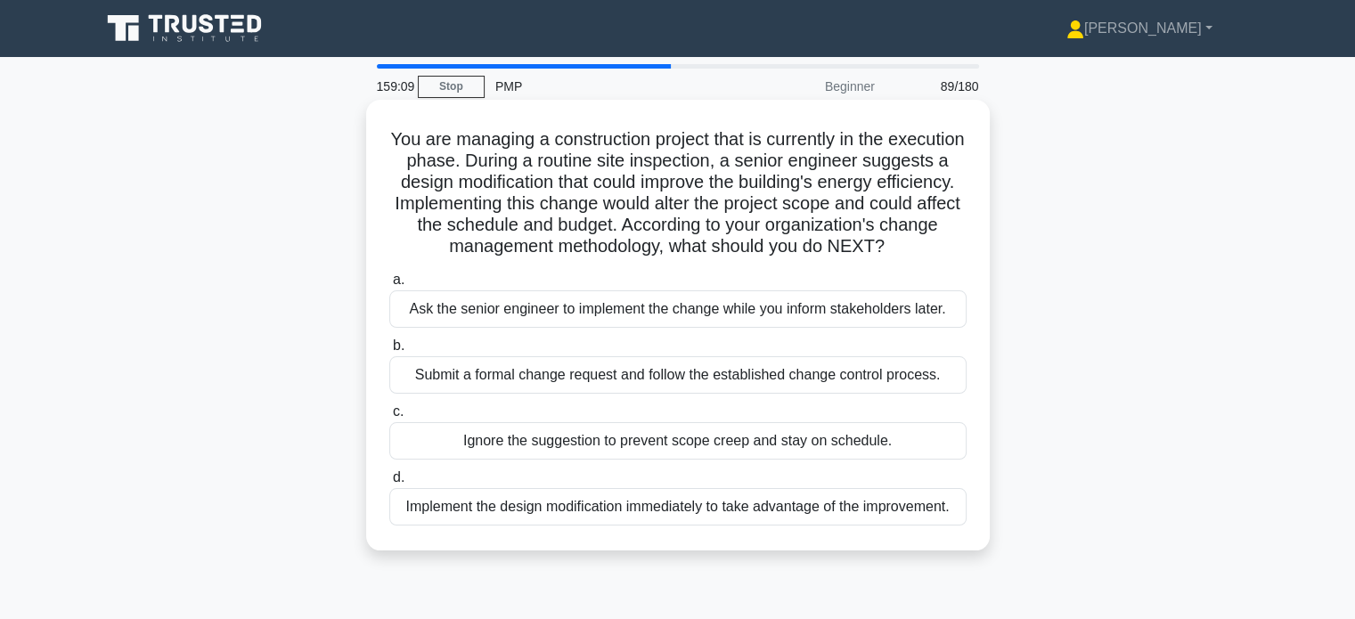
click at [873, 394] on div "Submit a formal change request and follow the established change control proces…" at bounding box center [677, 374] width 577 height 37
click at [389, 352] on input "b. Submit a formal change request and follow the established change control pro…" at bounding box center [389, 346] width 0 height 12
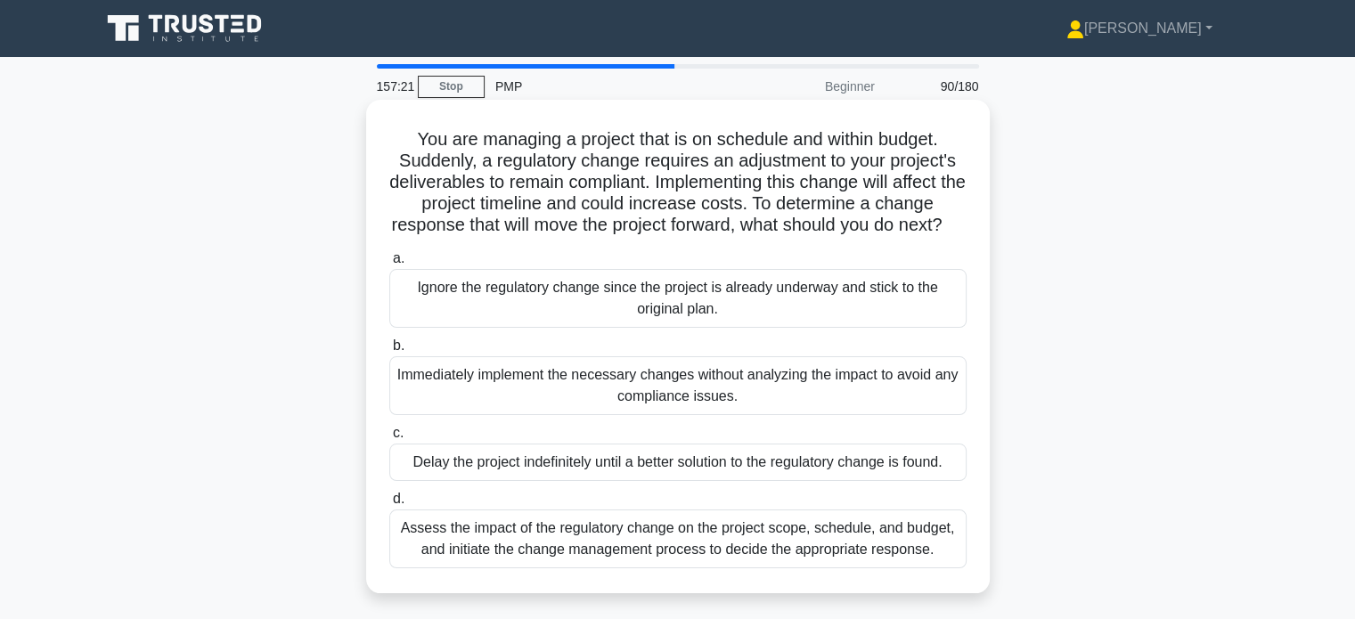
click at [652, 566] on div "Assess the impact of the regulatory change on the project scope, schedule, and …" at bounding box center [677, 539] width 577 height 59
click at [389, 505] on input "d. Assess the impact of the regulatory change on the project scope, schedule, a…" at bounding box center [389, 500] width 0 height 12
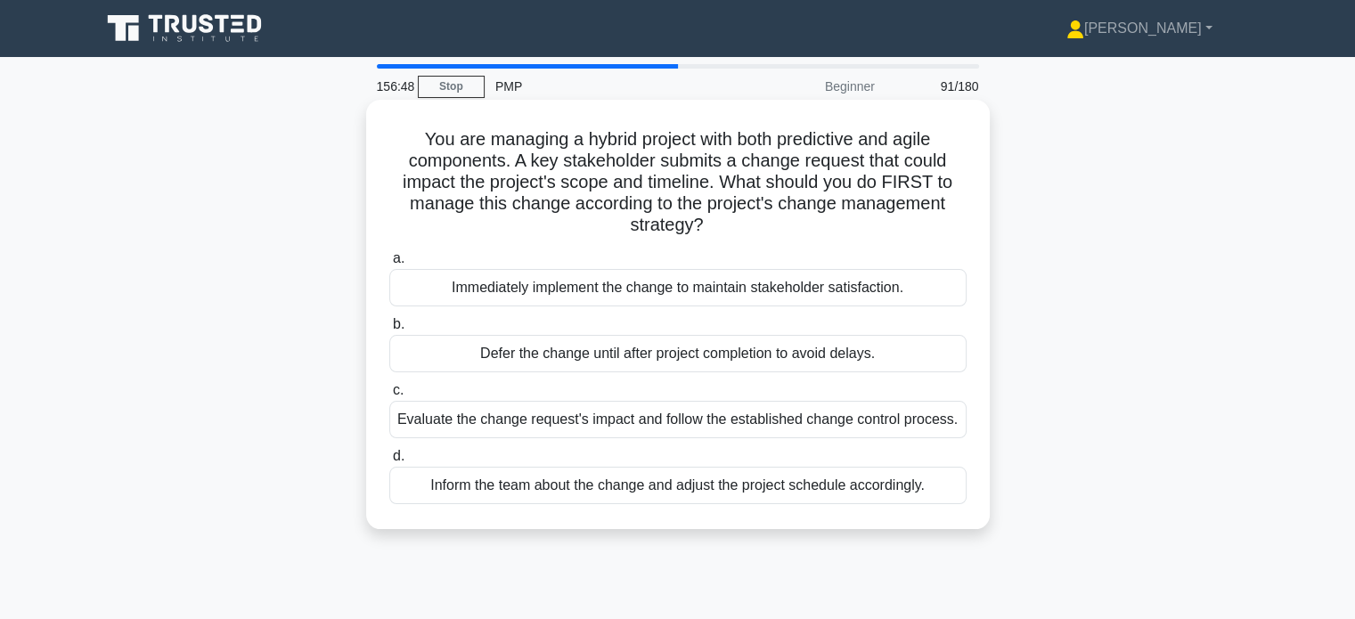
click at [819, 421] on div "Evaluate the change request's impact and follow the established change control …" at bounding box center [677, 419] width 577 height 37
click at [389, 397] on input "c. Evaluate the change request's impact and follow the established change contr…" at bounding box center [389, 391] width 0 height 12
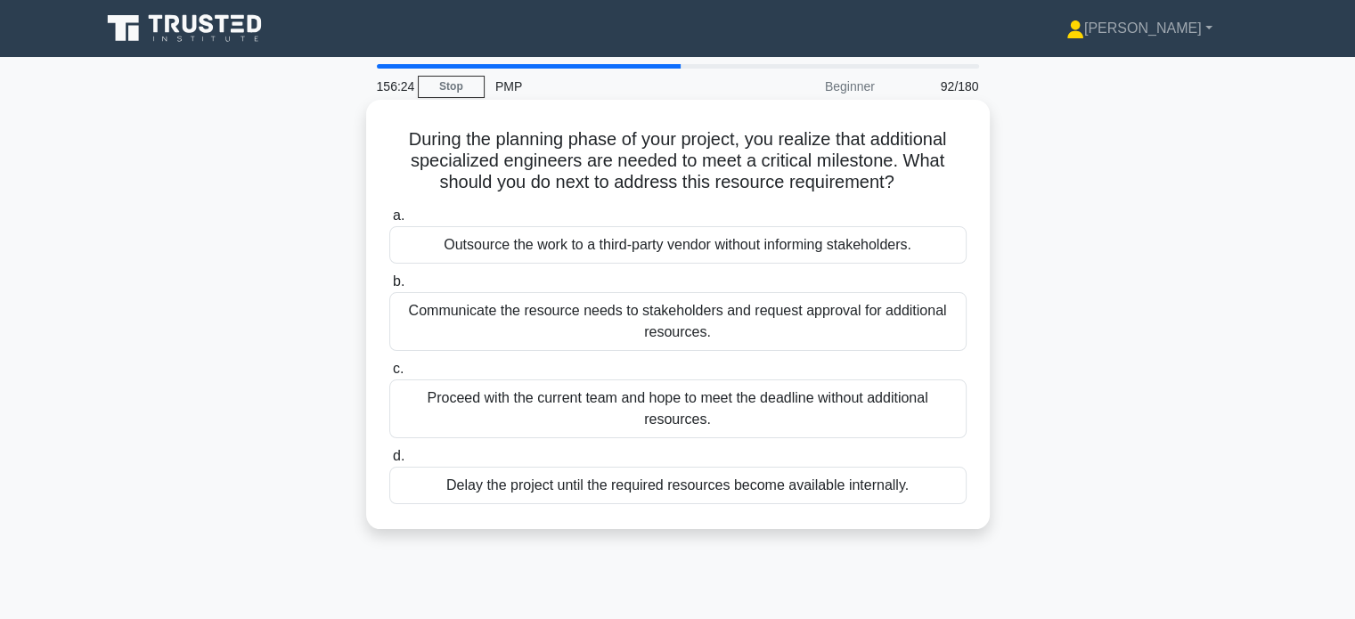
click at [879, 334] on div "Communicate the resource needs to stakeholders and request approval for additio…" at bounding box center [677, 321] width 577 height 59
click at [389, 288] on input "b. Communicate the resource needs to stakeholders and request approval for addi…" at bounding box center [389, 282] width 0 height 12
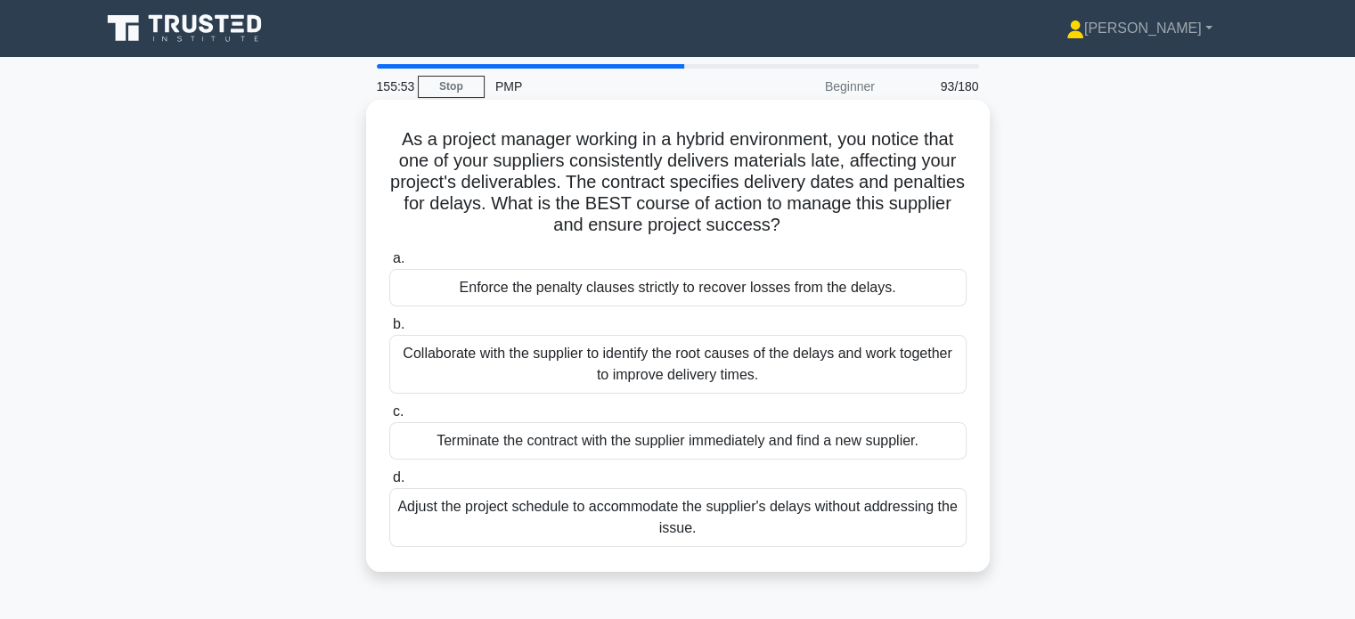
click at [737, 361] on div "Collaborate with the supplier to identify the root causes of the delays and wor…" at bounding box center [677, 364] width 577 height 59
click at [389, 331] on input "b. Collaborate with the supplier to identify the root causes of the delays and …" at bounding box center [389, 325] width 0 height 12
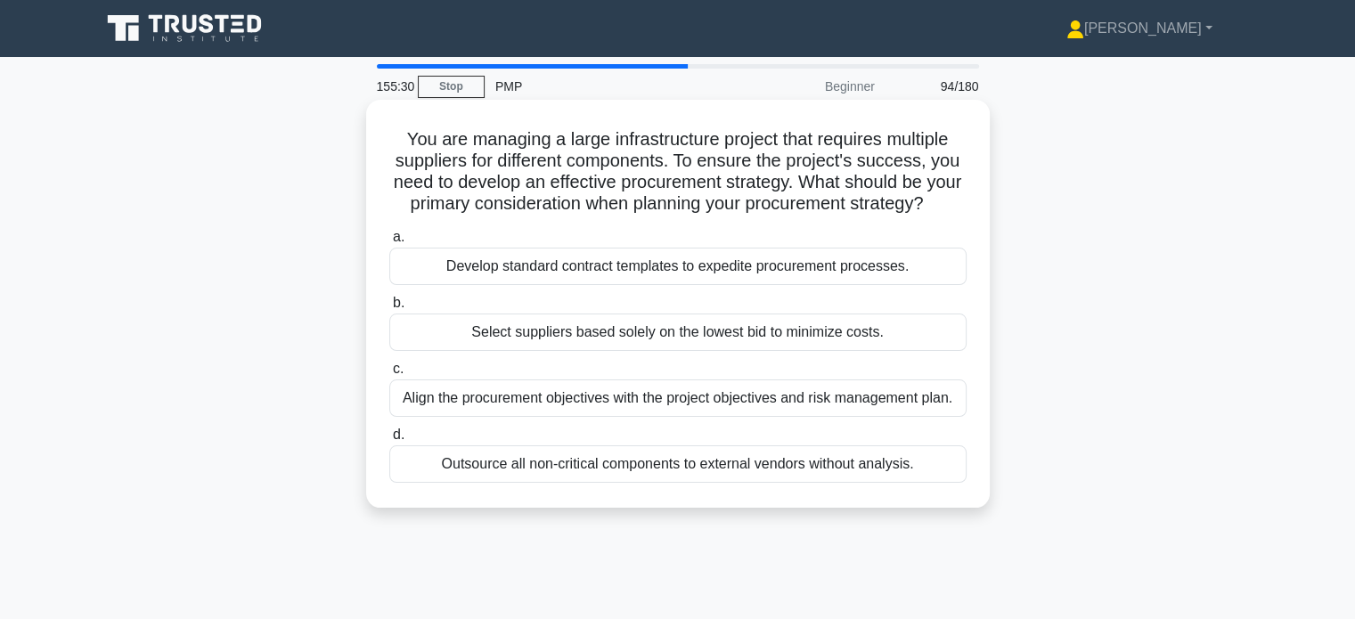
click at [807, 417] on div "Align the procurement objectives with the project objectives and risk managemen…" at bounding box center [677, 398] width 577 height 37
click at [389, 375] on input "c. Align the procurement objectives with the project objectives and risk manage…" at bounding box center [389, 370] width 0 height 12
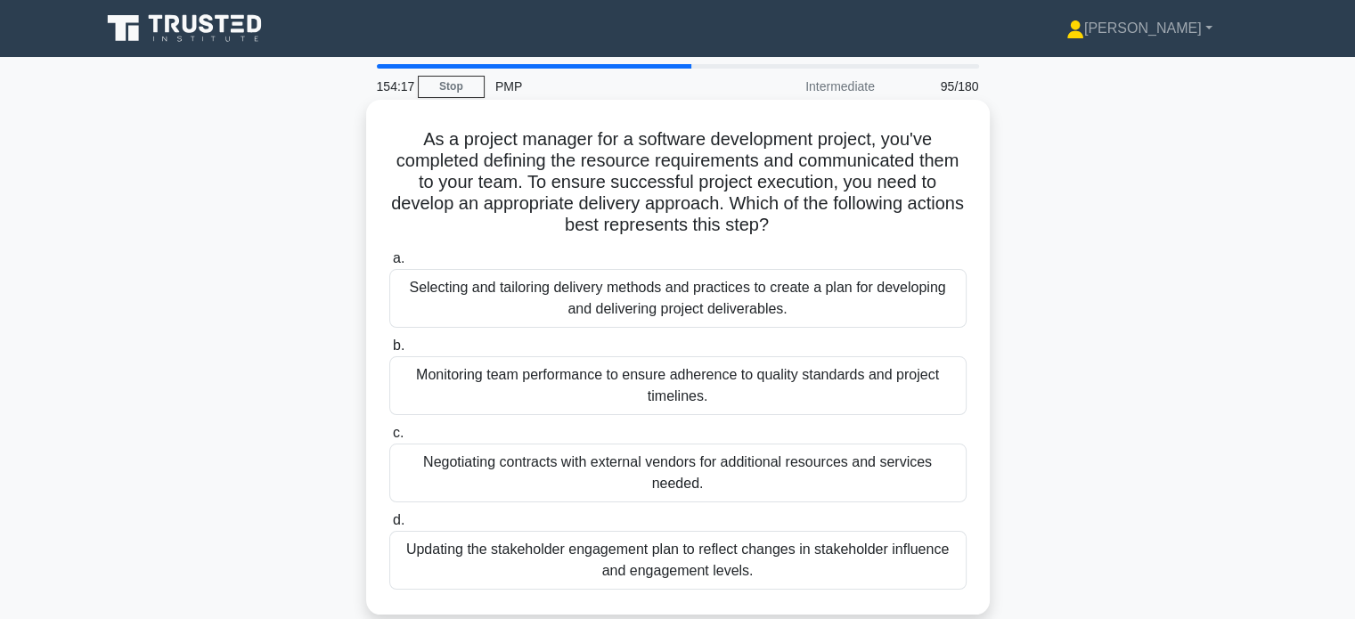
click at [607, 297] on div "Selecting and tailoring delivery methods and practices to create a plan for dev…" at bounding box center [677, 298] width 577 height 59
click at [389, 265] on input "a. Selecting and tailoring delivery methods and practices to create a plan for …" at bounding box center [389, 259] width 0 height 12
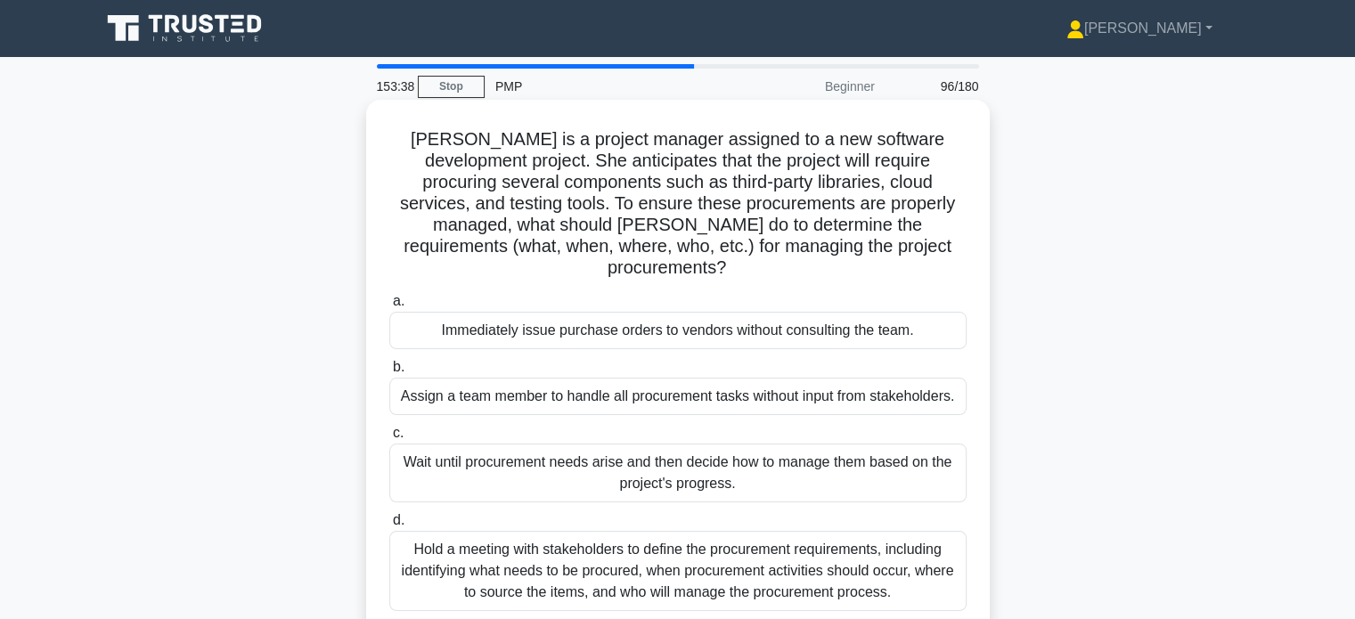
click at [649, 531] on div "Hold a meeting with stakeholders to define the procurement requirements, includ…" at bounding box center [677, 571] width 577 height 80
click at [389, 527] on input "d. Hold a meeting with stakeholders to define the procurement requirements, inc…" at bounding box center [389, 521] width 0 height 12
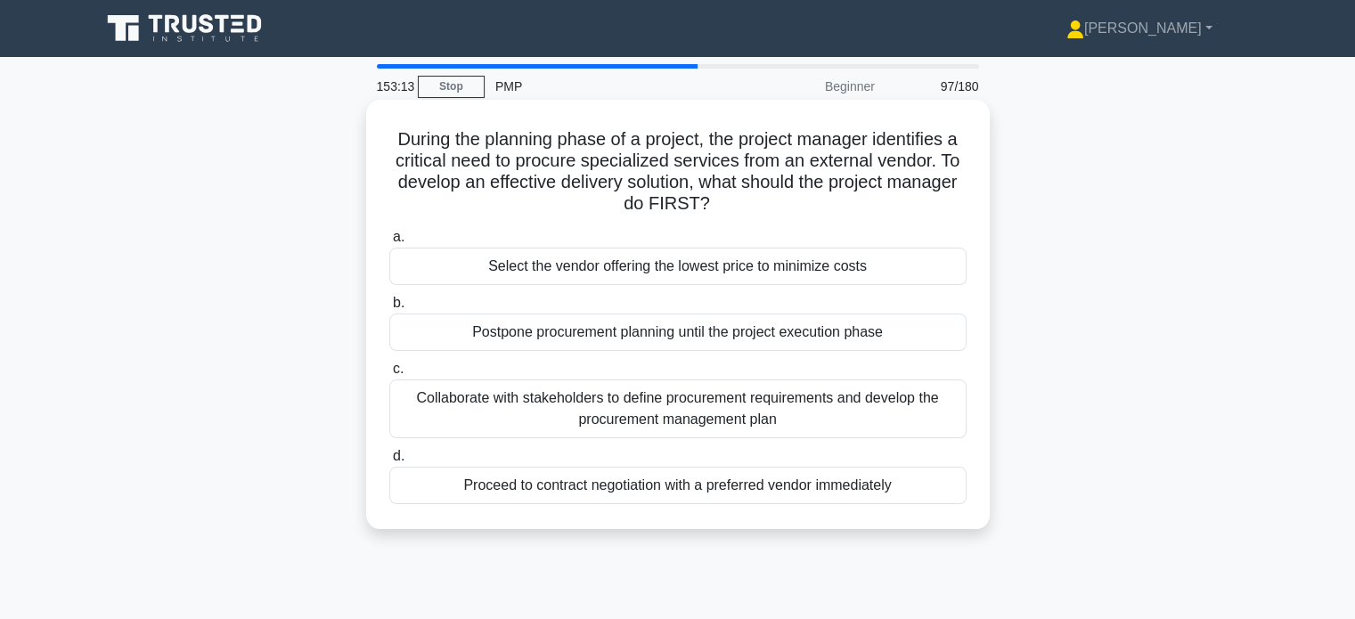
click at [758, 416] on div "Collaborate with stakeholders to define procurement requirements and develop th…" at bounding box center [677, 409] width 577 height 59
click at [389, 375] on input "c. Collaborate with stakeholders to define procurement requirements and develop…" at bounding box center [389, 370] width 0 height 12
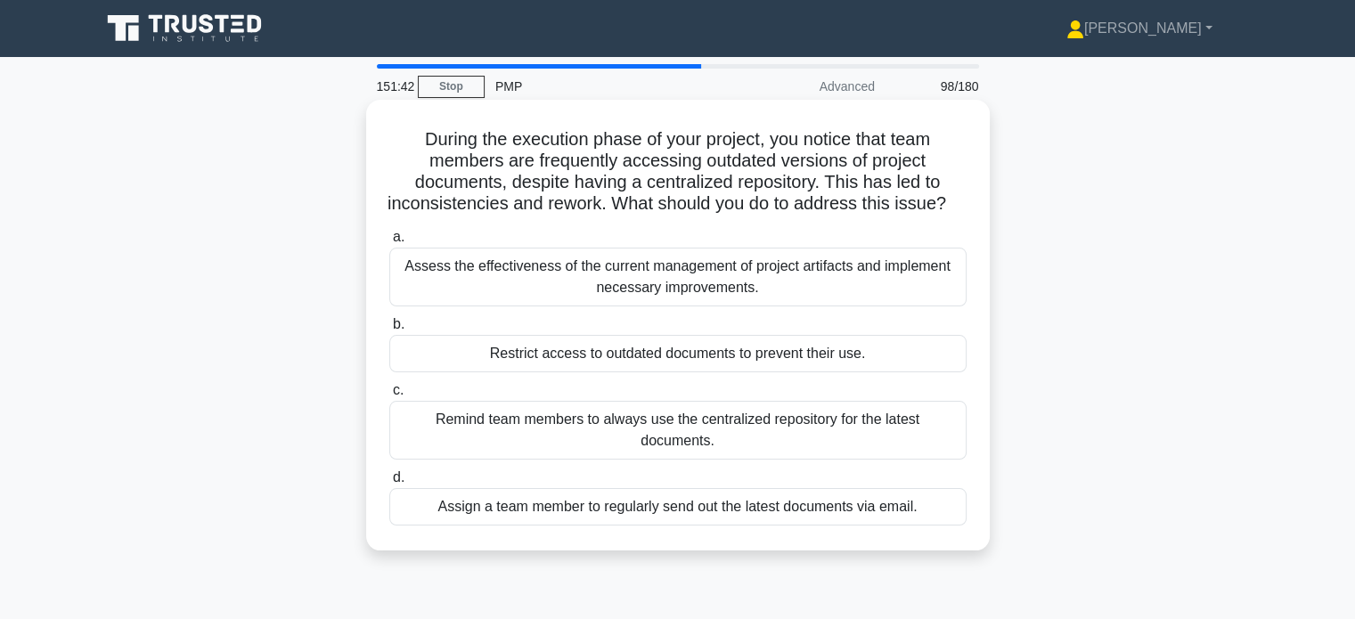
click at [834, 302] on div "Assess the effectiveness of the current management of project artifacts and imp…" at bounding box center [677, 277] width 577 height 59
click at [389, 243] on input "a. Assess the effectiveness of the current management of project artifacts and …" at bounding box center [389, 238] width 0 height 12
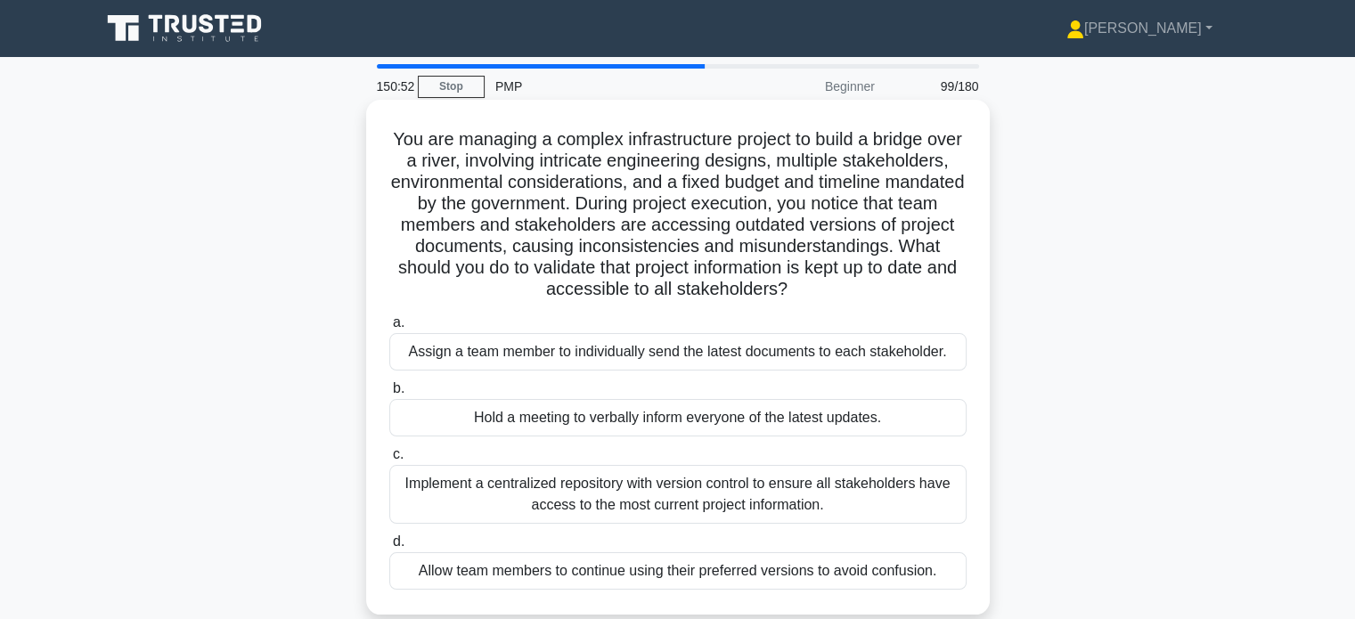
click at [863, 492] on div "Implement a centralized repository with version control to ensure all stakehold…" at bounding box center [677, 494] width 577 height 59
click at [389, 461] on input "c. Implement a centralized repository with version control to ensure all stakeh…" at bounding box center [389, 455] width 0 height 12
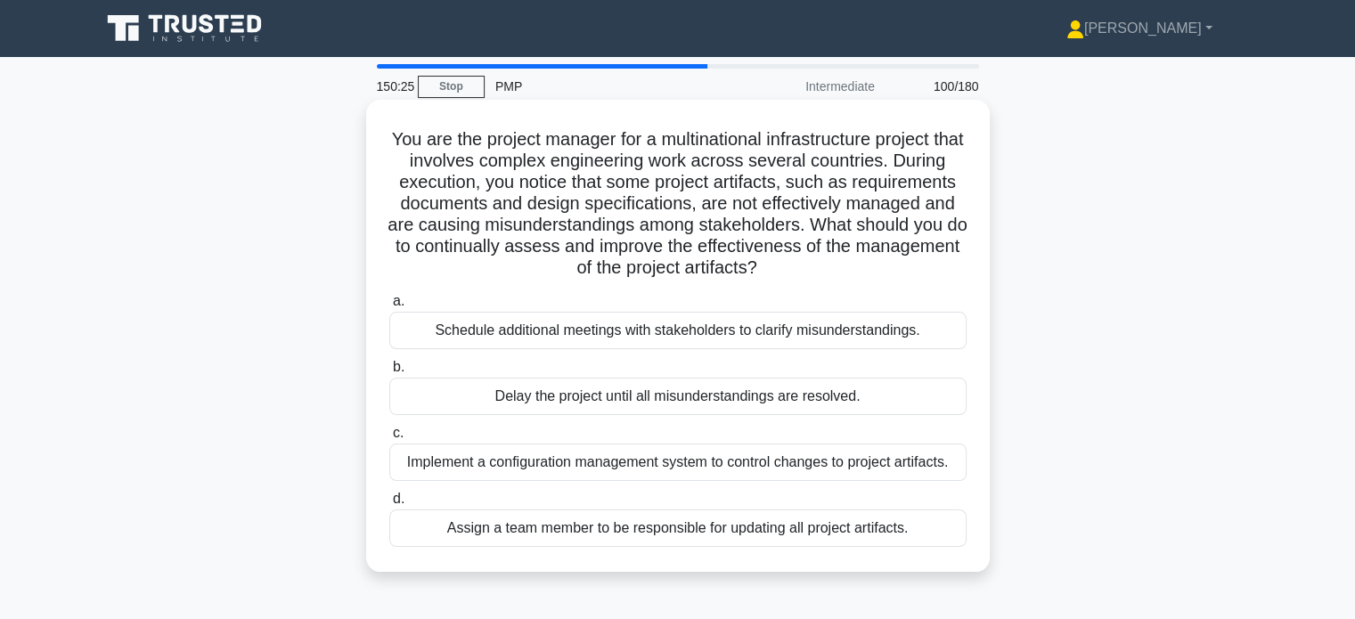
click at [581, 462] on div "Implement a configuration management system to control changes to project artif…" at bounding box center [677, 462] width 577 height 37
click at [389, 439] on input "c. Implement a configuration management system to control changes to project ar…" at bounding box center [389, 434] width 0 height 12
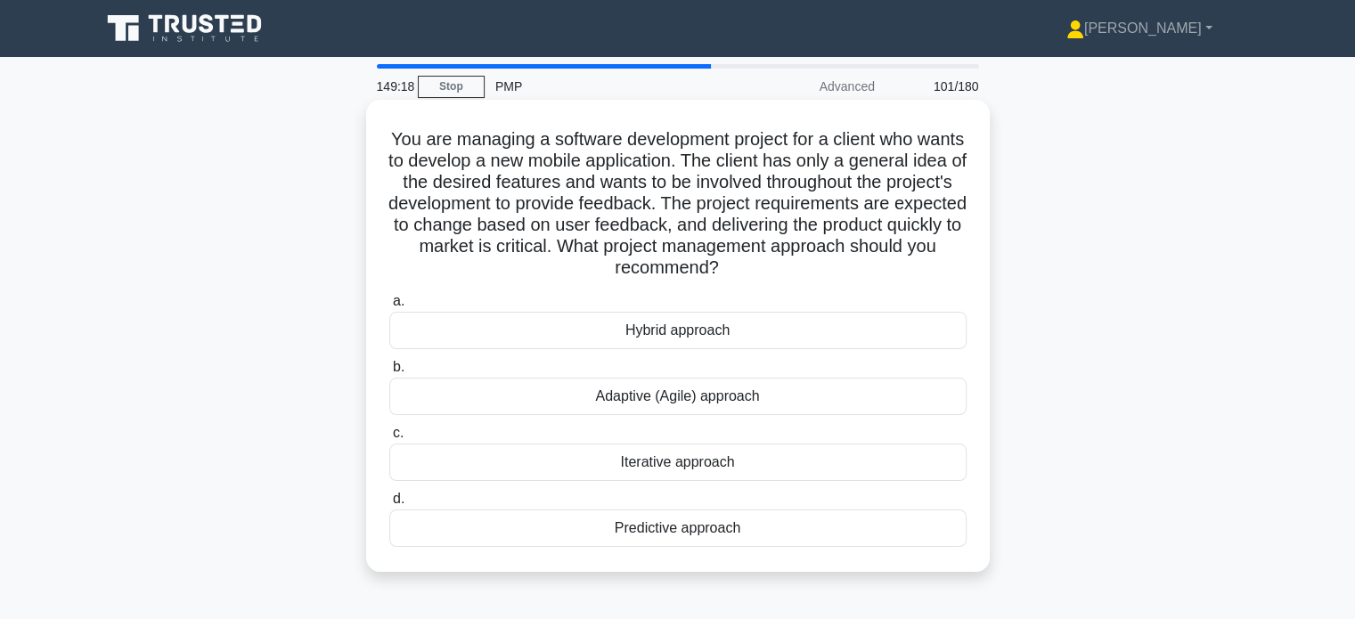
click at [701, 331] on div "Hybrid approach" at bounding box center [677, 330] width 577 height 37
click at [389, 307] on input "a. Hybrid approach" at bounding box center [389, 302] width 0 height 12
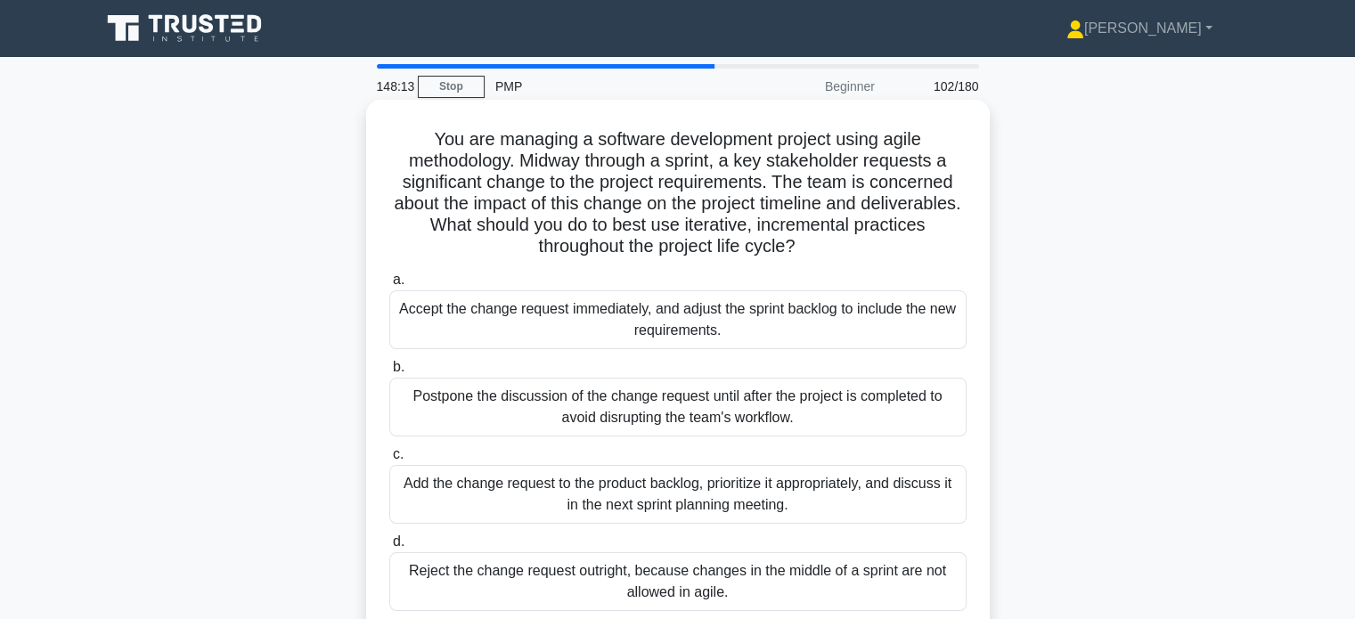
click at [683, 492] on div "Add the change request to the product backlog, prioritize it appropriately, and…" at bounding box center [677, 494] width 577 height 59
click at [389, 461] on input "c. Add the change request to the product backlog, prioritize it appropriately, …" at bounding box center [389, 455] width 0 height 12
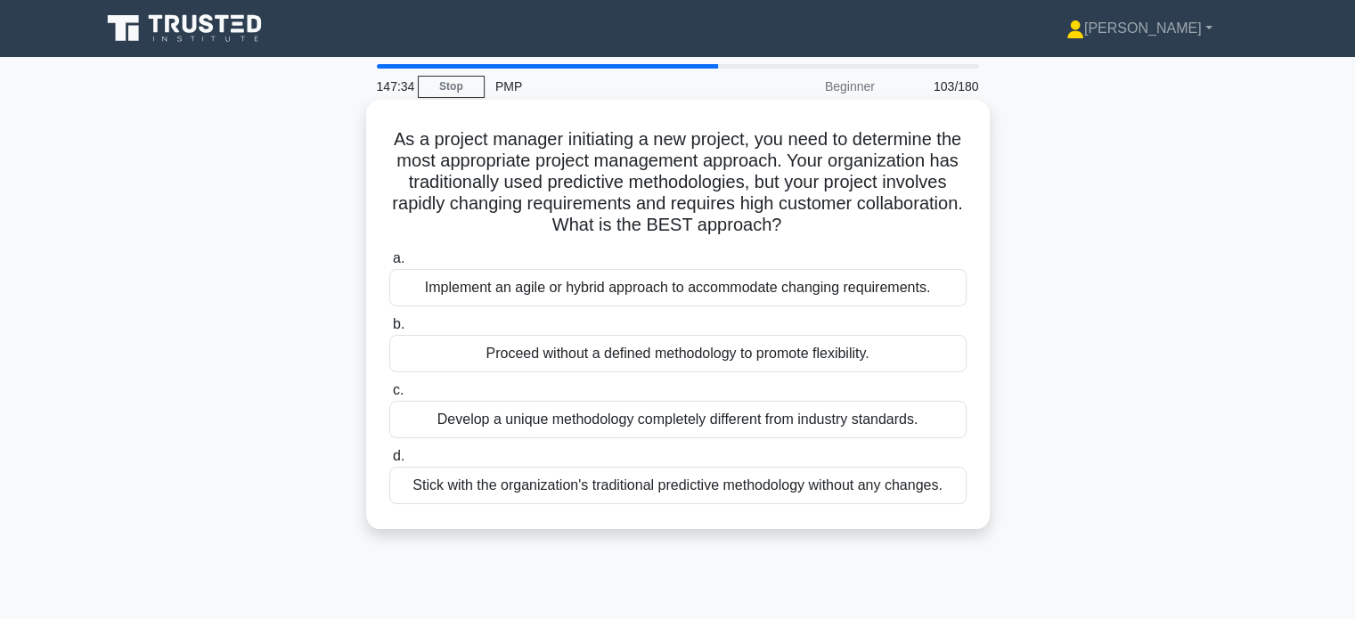
click at [676, 295] on div "Implement an agile or hybrid approach to accommodate changing requirements." at bounding box center [677, 287] width 577 height 37
click at [389, 265] on input "a. Implement an agile or hybrid approach to accommodate changing requirements." at bounding box center [389, 259] width 0 height 12
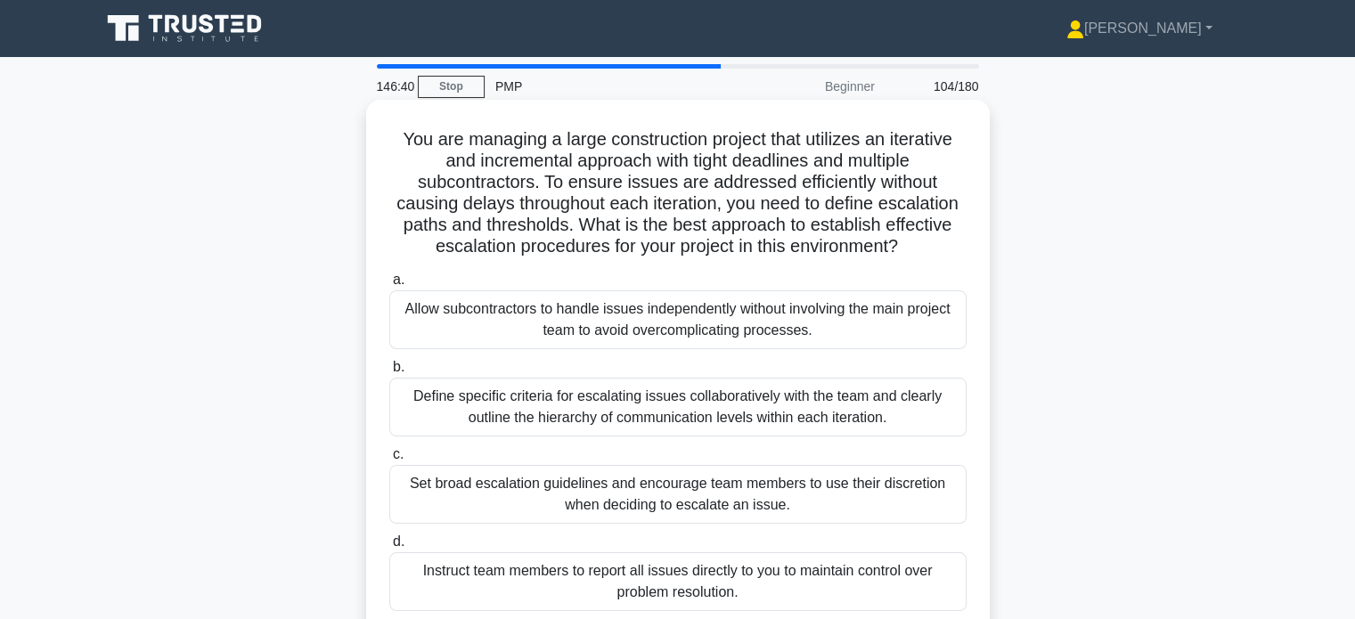
click at [711, 410] on div "Define specific criteria for escalating issues collaboratively with the team an…" at bounding box center [677, 407] width 577 height 59
click at [389, 373] on input "b. Define specific criteria for escalating issues collaboratively with the team…" at bounding box center [389, 368] width 0 height 12
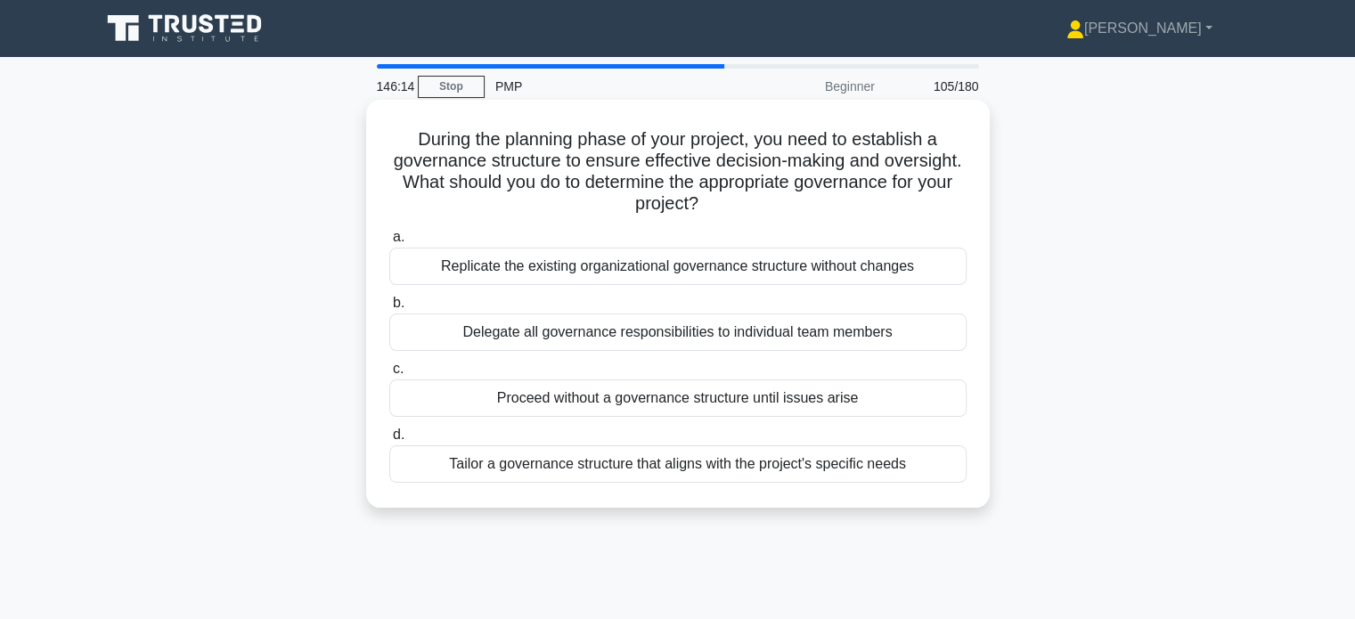
click at [834, 475] on div "Tailor a governance structure that aligns with the project's specific needs" at bounding box center [677, 464] width 577 height 37
click at [389, 441] on input "d. Tailor a governance structure that aligns with the project's specific needs" at bounding box center [389, 435] width 0 height 12
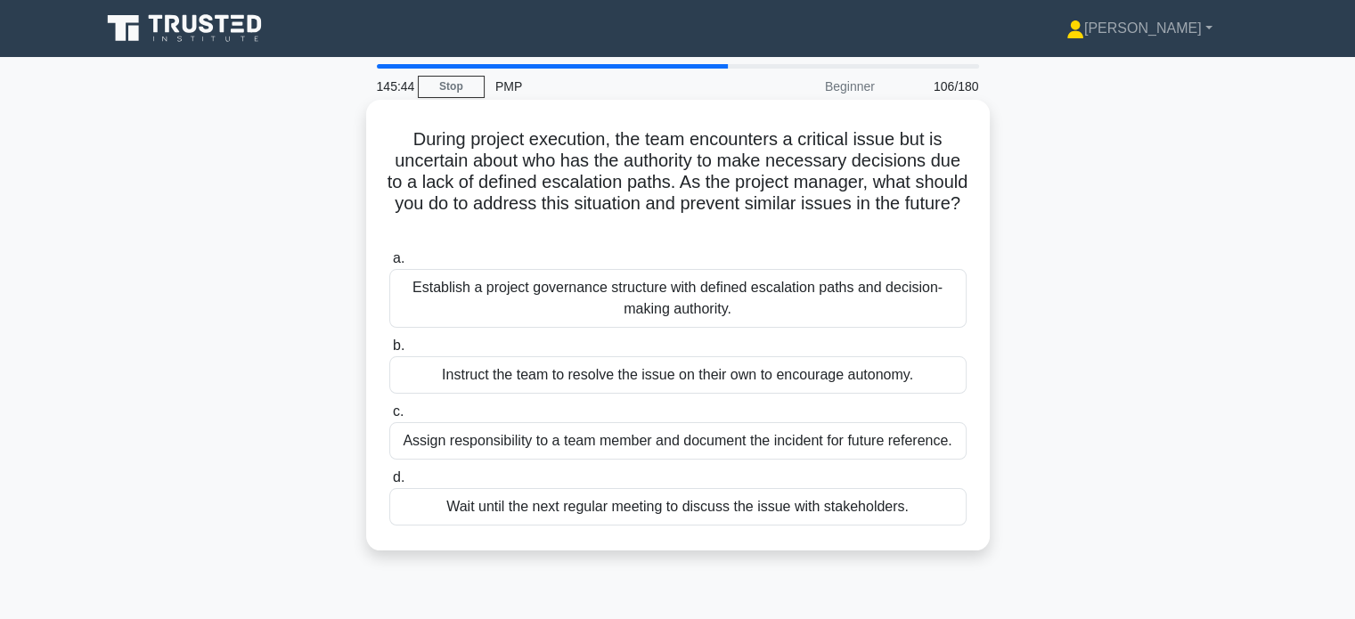
click at [719, 292] on div "Establish a project governance structure with defined escalation paths and deci…" at bounding box center [677, 298] width 577 height 59
click at [389, 265] on input "a. Establish a project governance structure with defined escalation paths and d…" at bounding box center [389, 259] width 0 height 12
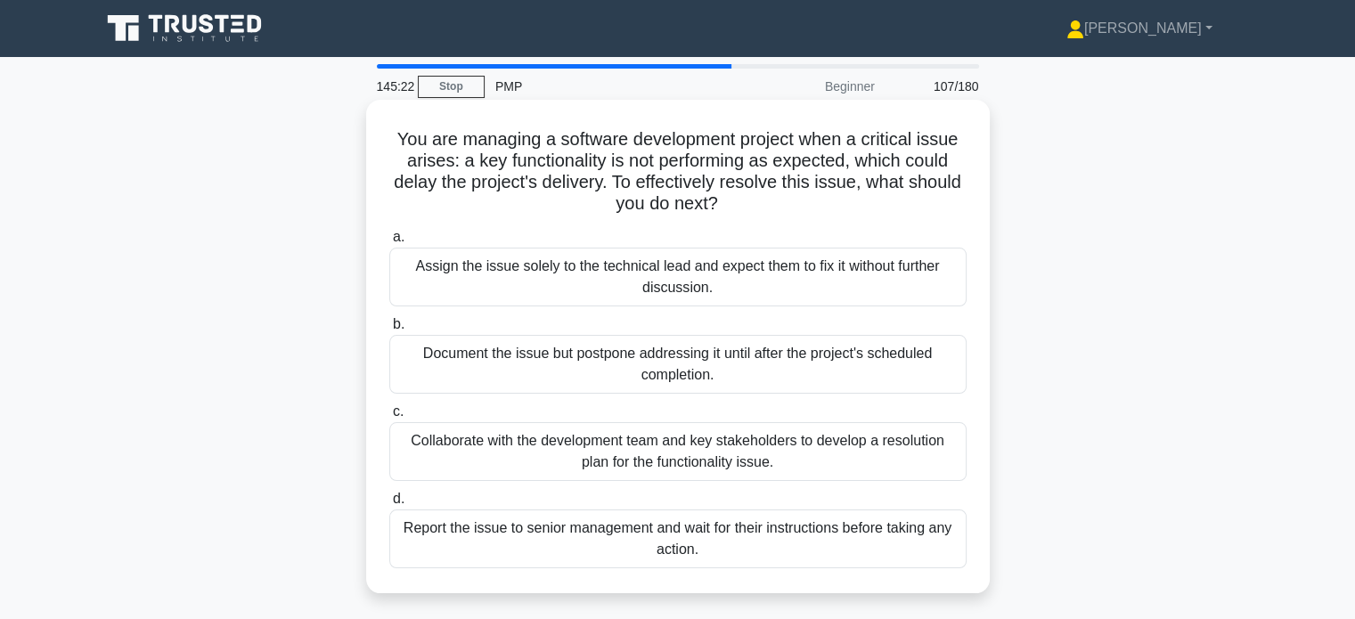
click at [762, 470] on div "Collaborate with the development team and key stakeholders to develop a resolut…" at bounding box center [677, 451] width 577 height 59
click at [389, 418] on input "c. Collaborate with the development team and key stakeholders to develop a reso…" at bounding box center [389, 412] width 0 height 12
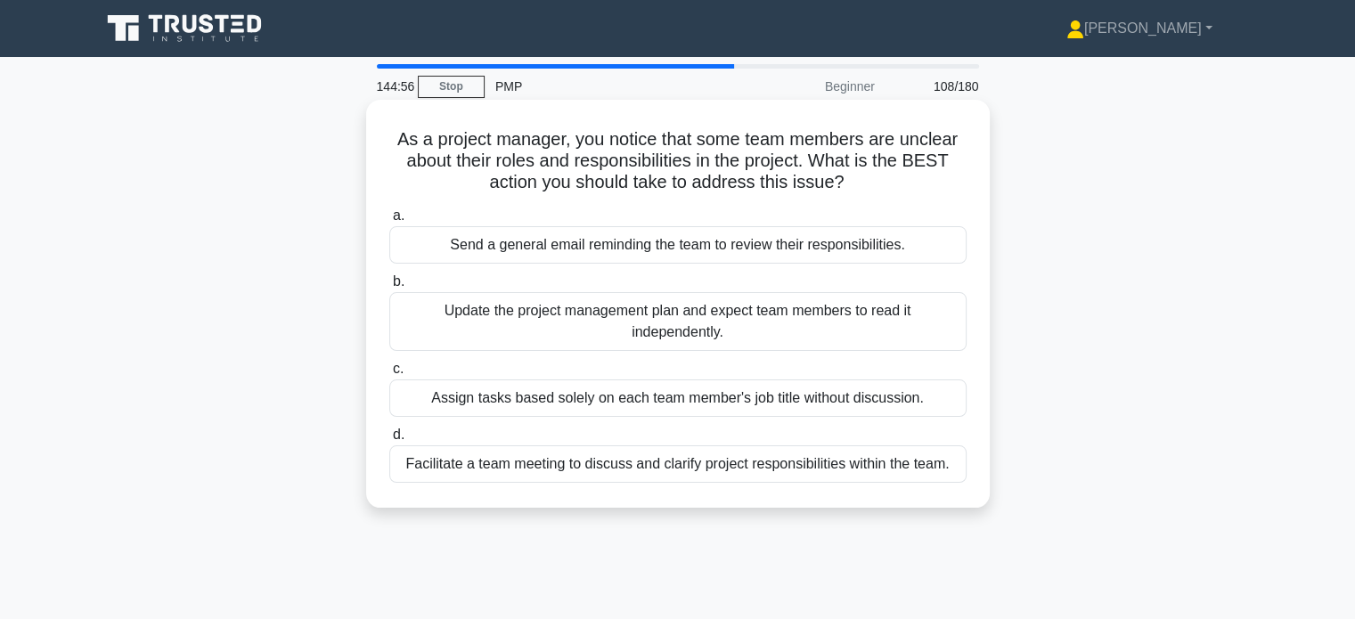
click at [773, 467] on div "Facilitate a team meeting to discuss and clarify project responsibilities withi…" at bounding box center [677, 464] width 577 height 37
click at [389, 441] on input "d. Facilitate a team meeting to discuss and clarify project responsibilities wi…" at bounding box center [389, 435] width 0 height 12
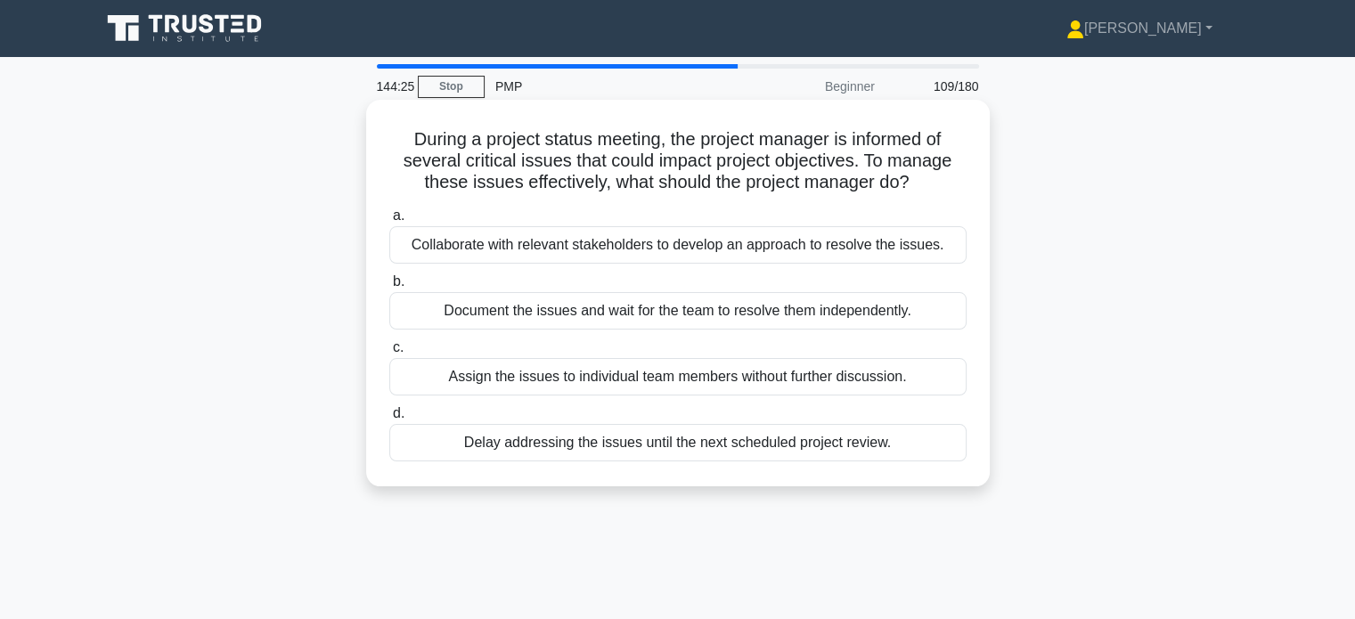
click at [847, 242] on div "Collaborate with relevant stakeholders to develop an approach to resolve the is…" at bounding box center [677, 244] width 577 height 37
click at [389, 222] on input "a. Collaborate with relevant stakeholders to develop an approach to resolve the…" at bounding box center [389, 216] width 0 height 12
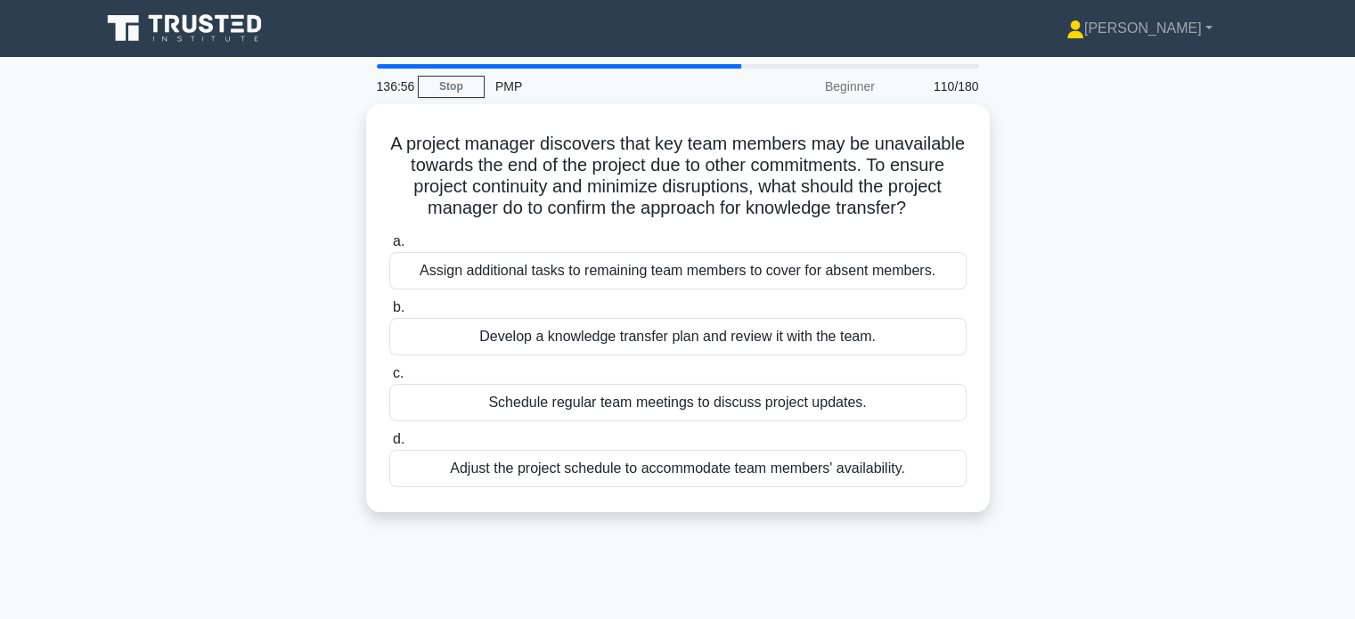
click at [1064, 288] on div "A project manager discovers that key team members may be unavailable towards th…" at bounding box center [678, 318] width 1176 height 429
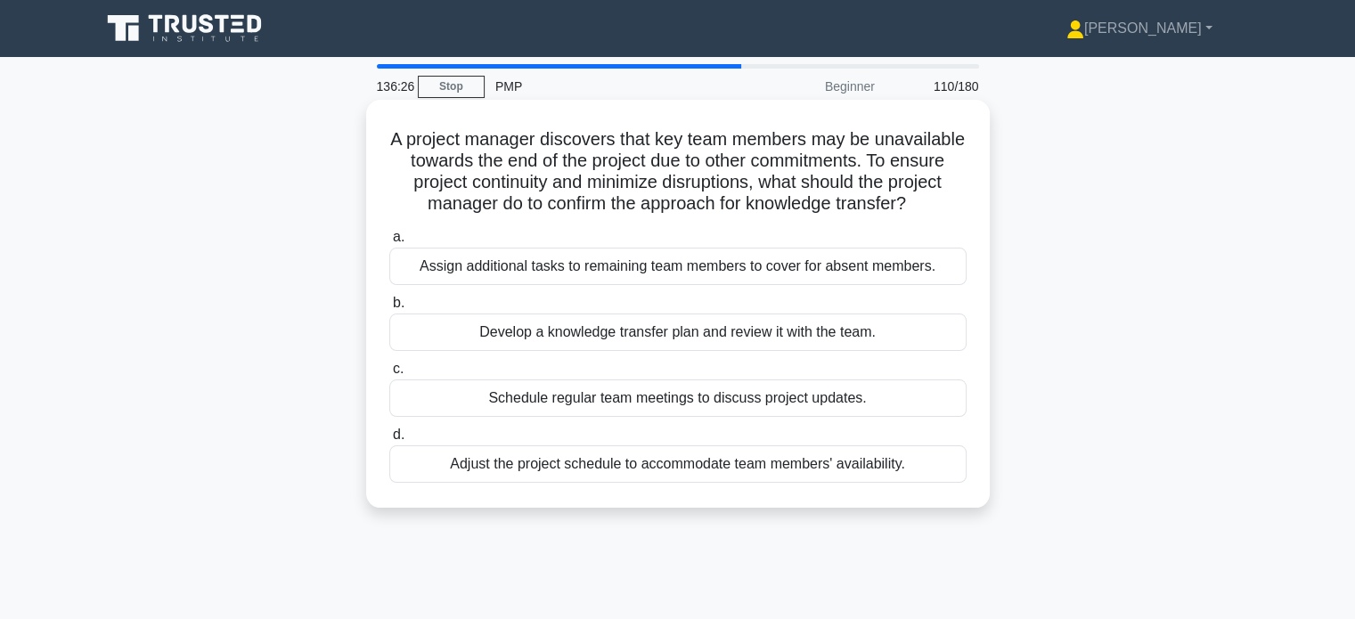
click at [723, 351] on div "Develop a knowledge transfer plan and review it with the team." at bounding box center [677, 332] width 577 height 37
click at [389, 309] on input "b. Develop a knowledge transfer plan and review it with the team." at bounding box center [389, 304] width 0 height 12
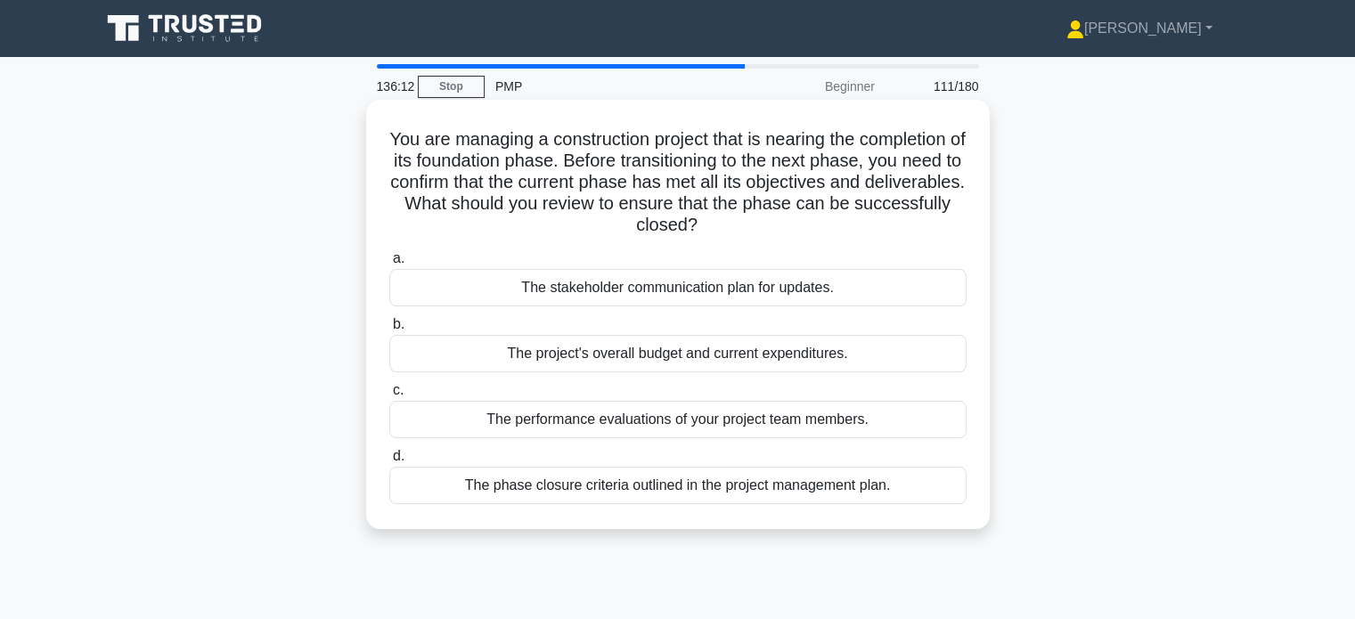
drag, startPoint x: 505, startPoint y: 206, endPoint x: 768, endPoint y: 233, distance: 264.2
click at [768, 233] on h5 "You are managing a construction project that is nearing the completion of its f…" at bounding box center [678, 182] width 581 height 109
click at [691, 492] on div "The phase closure criteria outlined in the project management plan." at bounding box center [677, 485] width 577 height 37
click at [389, 462] on input "d. The phase closure criteria outlined in the project management plan." at bounding box center [389, 457] width 0 height 12
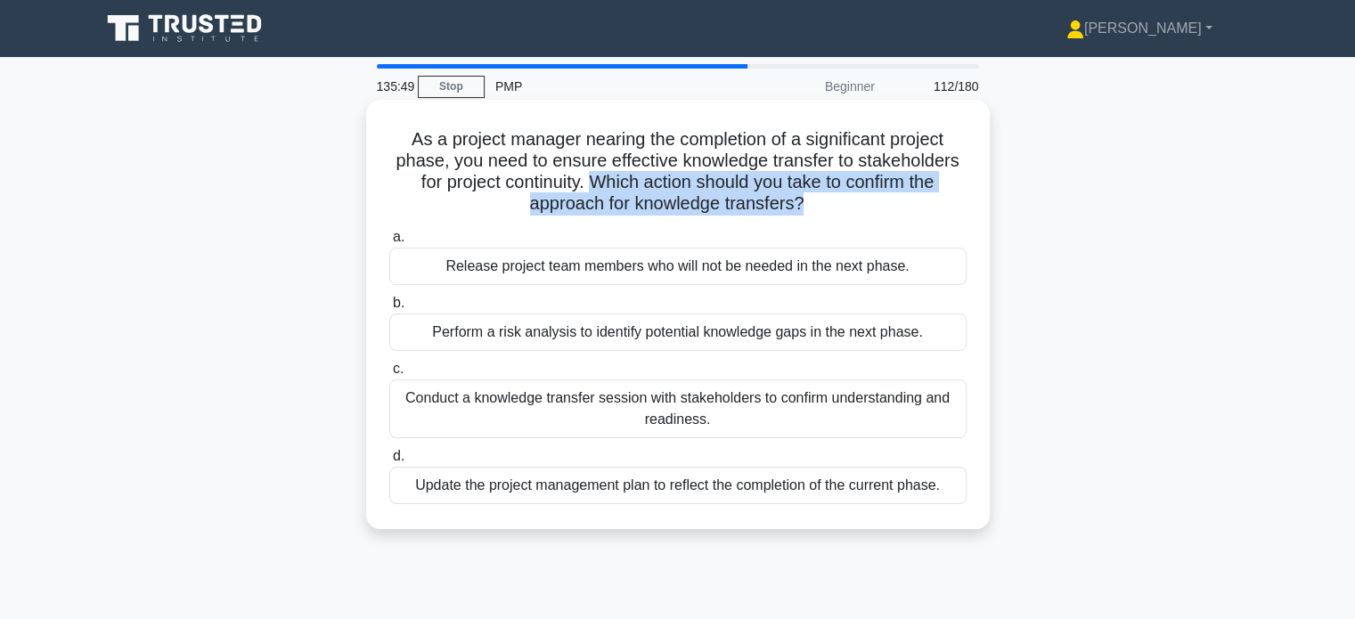
drag, startPoint x: 591, startPoint y: 182, endPoint x: 804, endPoint y: 212, distance: 215.1
click at [804, 212] on h5 "As a project manager nearing the completion of a significant project phase, you…" at bounding box center [678, 171] width 581 height 87
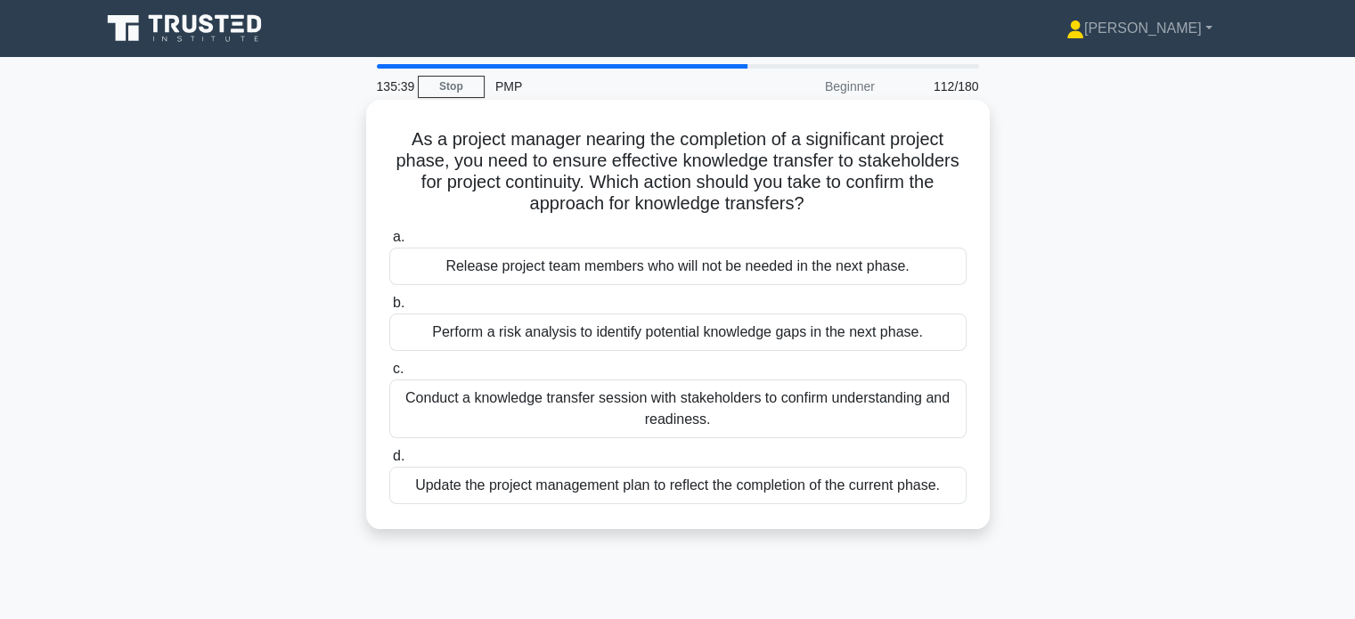
click at [765, 422] on div "Conduct a knowledge transfer session with stakeholders to confirm understanding…" at bounding box center [677, 409] width 577 height 59
click at [389, 375] on input "c. Conduct a knowledge transfer session with stakeholders to confirm understand…" at bounding box center [389, 370] width 0 height 12
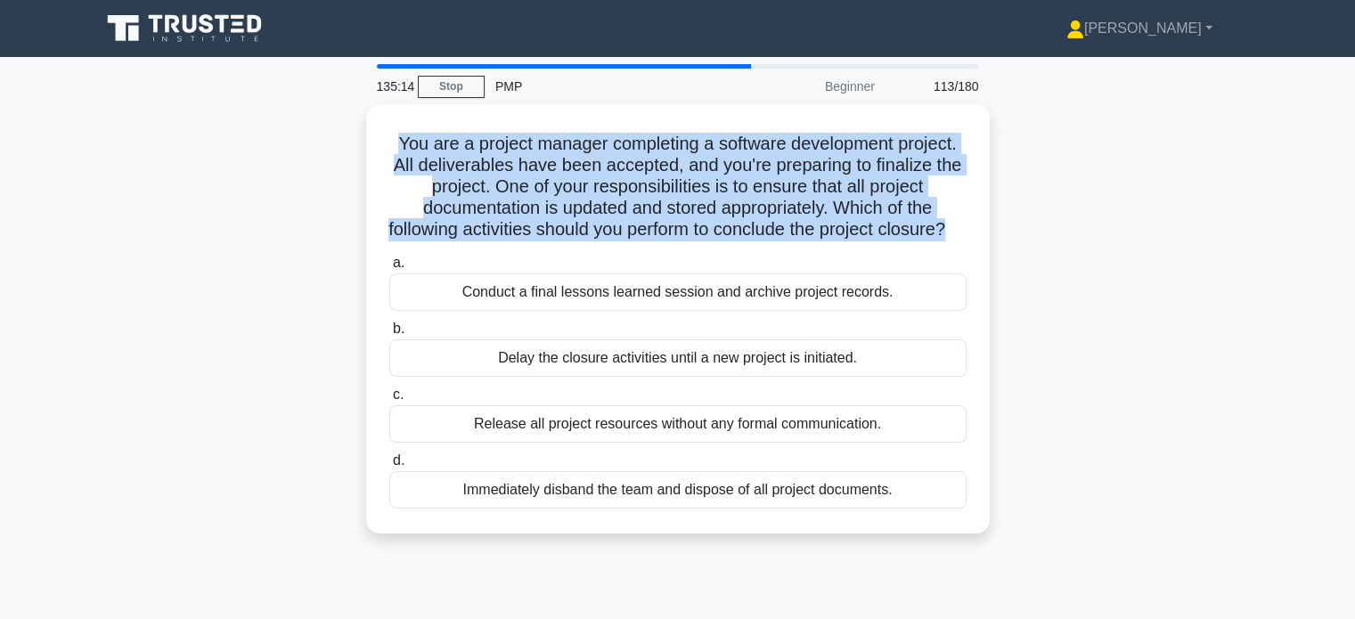
drag, startPoint x: 392, startPoint y: 138, endPoint x: 993, endPoint y: 227, distance: 607.1
click at [993, 227] on div "You are a project manager completing a software development project. All delive…" at bounding box center [678, 329] width 1176 height 451
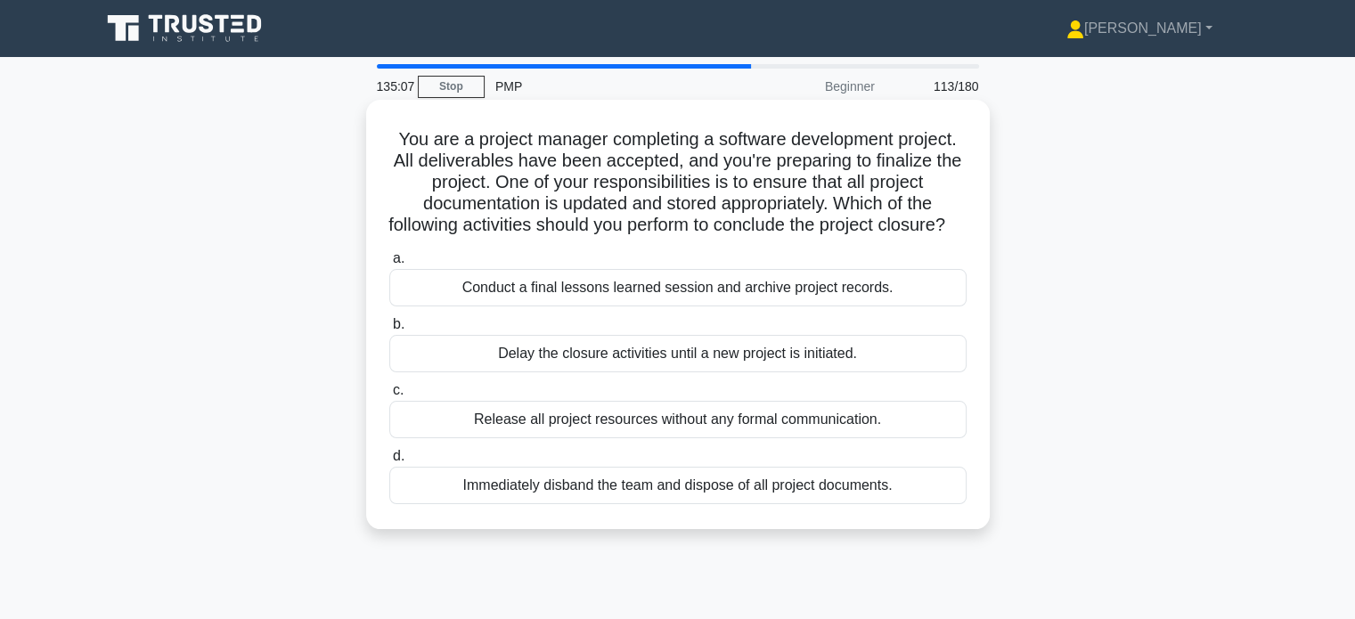
click at [554, 307] on div "Conduct a final lessons learned session and archive project records." at bounding box center [677, 287] width 577 height 37
click at [389, 265] on input "a. Conduct a final lessons learned session and archive project records." at bounding box center [389, 259] width 0 height 12
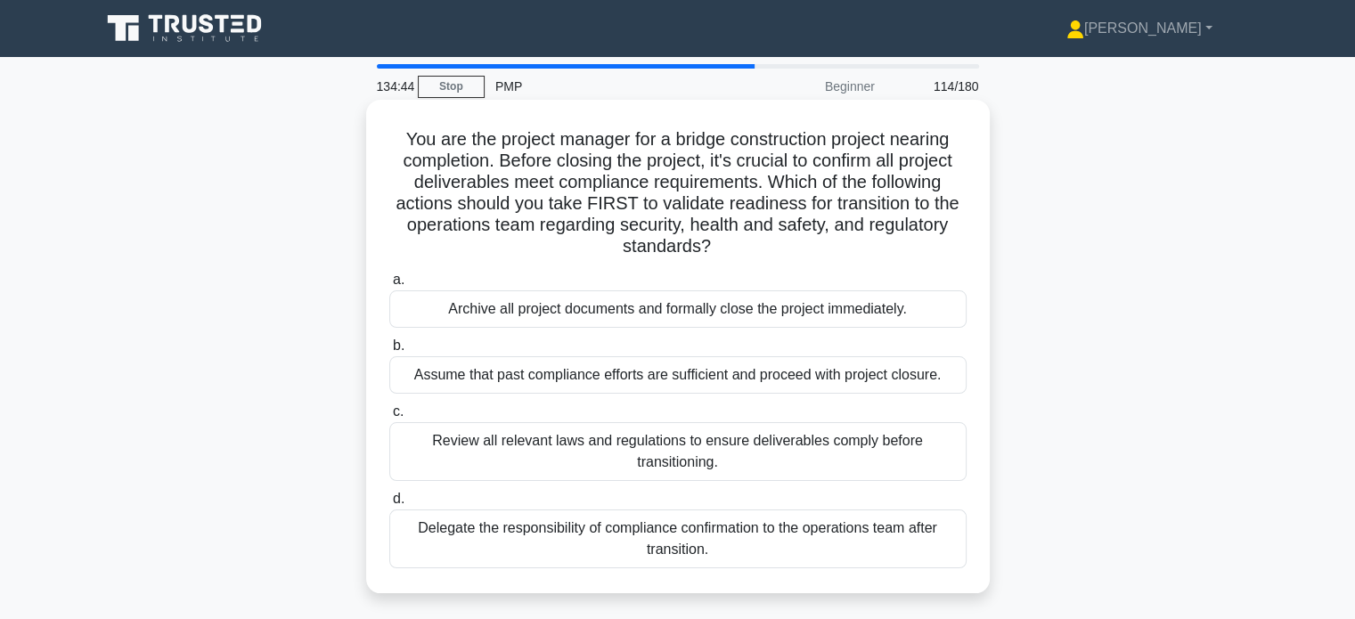
drag, startPoint x: 770, startPoint y: 177, endPoint x: 781, endPoint y: 246, distance: 69.4
click at [781, 246] on h5 "You are the project manager for a bridge construction project nearing completio…" at bounding box center [678, 193] width 581 height 130
click at [716, 450] on div "Review all relevant laws and regulations to ensure deliverables comply before t…" at bounding box center [677, 451] width 577 height 59
click at [389, 418] on input "c. Review all relevant laws and regulations to ensure deliverables comply befor…" at bounding box center [389, 412] width 0 height 12
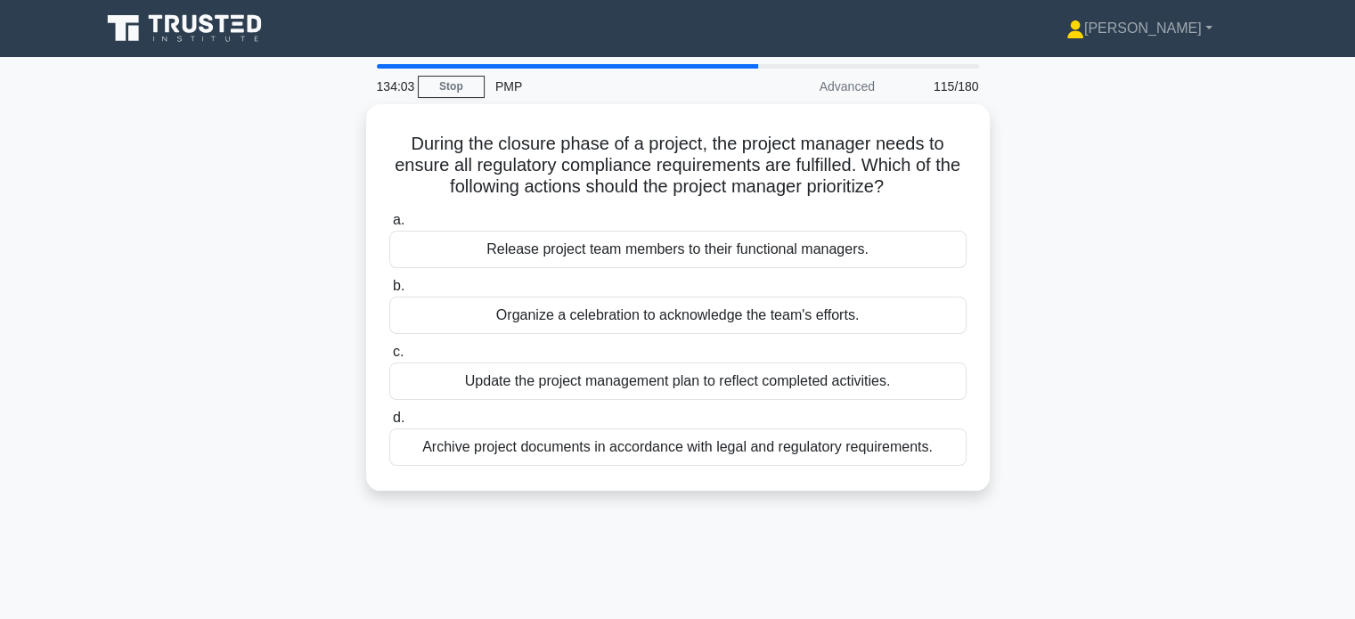
click at [716, 450] on div "Archive project documents in accordance with legal and regulatory requirements." at bounding box center [677, 447] width 577 height 37
click at [389, 424] on input "d. Archive project documents in accordance with legal and regulatory requiremen…" at bounding box center [389, 419] width 0 height 12
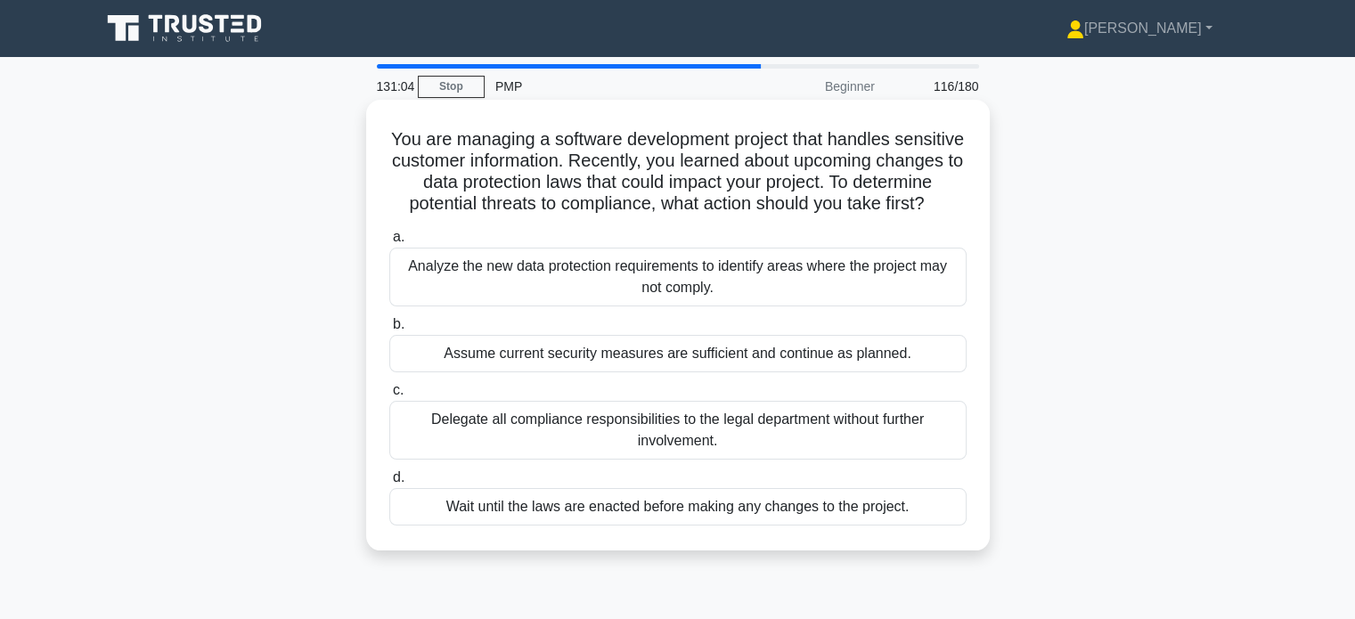
click at [681, 290] on div "Analyze the new data protection requirements to identify areas where the projec…" at bounding box center [677, 277] width 577 height 59
click at [389, 243] on input "a. Analyze the new data protection requirements to identify areas where the pro…" at bounding box center [389, 238] width 0 height 12
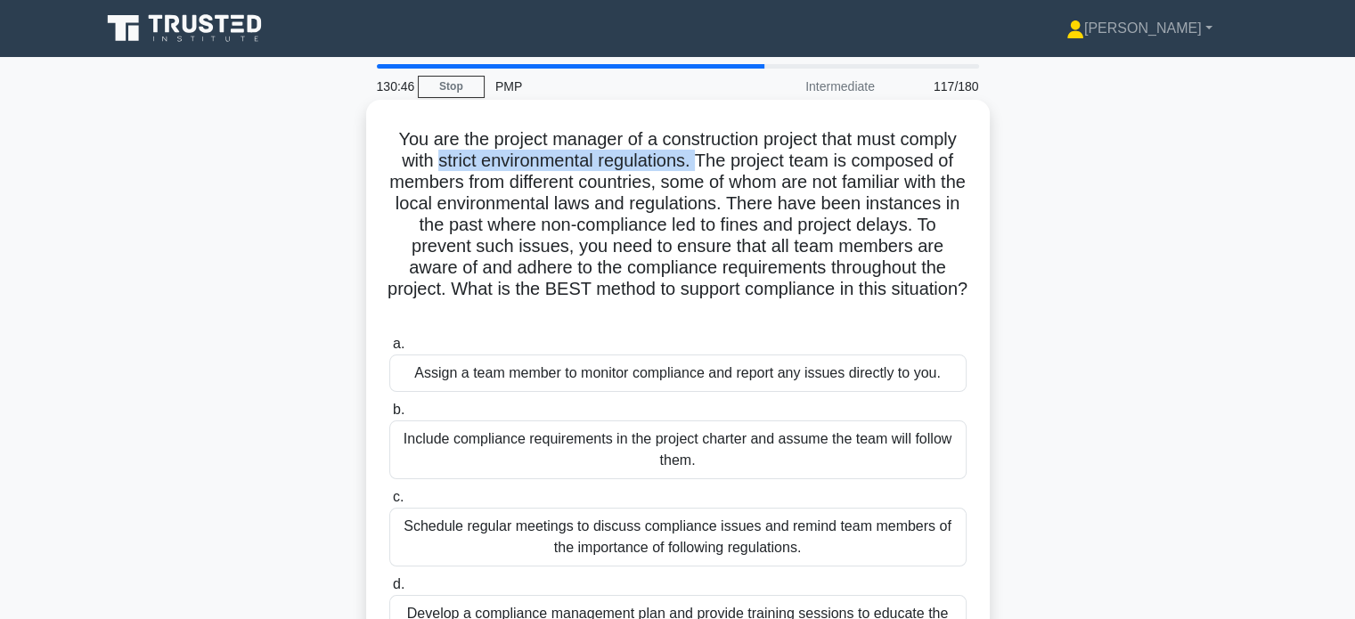
drag, startPoint x: 429, startPoint y: 163, endPoint x: 699, endPoint y: 167, distance: 270.0
click at [699, 167] on h5 "You are the project manager of a construction project that must comply with str…" at bounding box center [678, 225] width 581 height 194
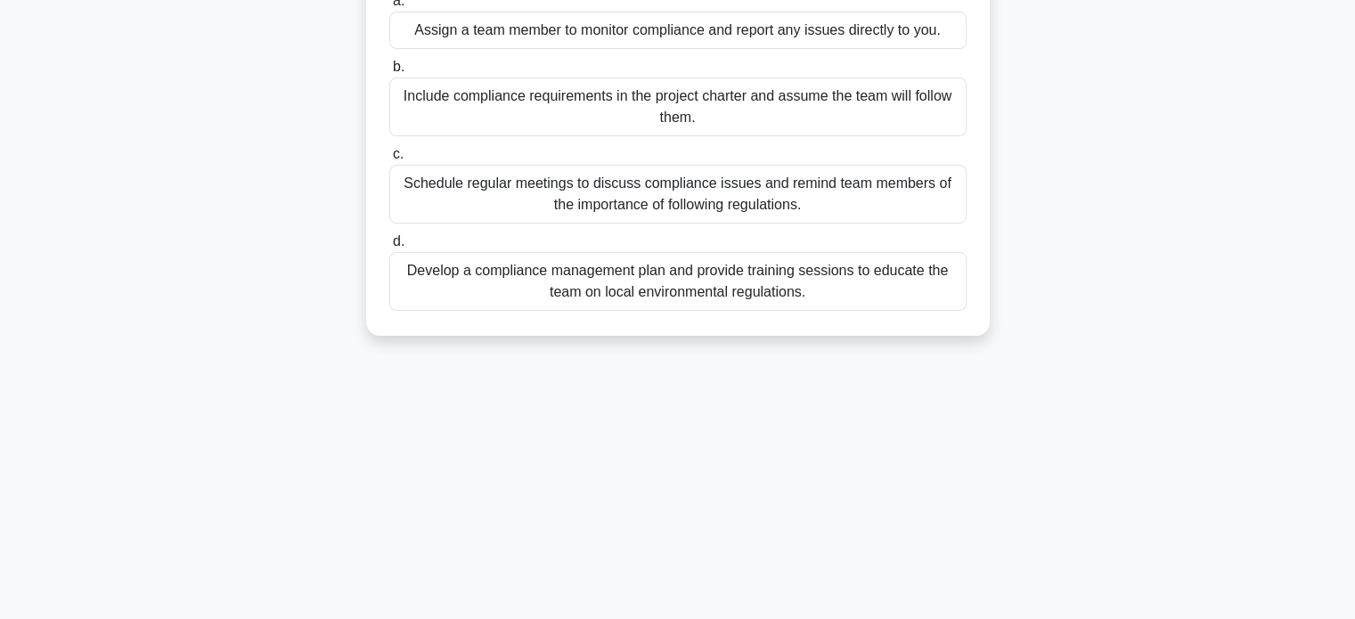
click at [784, 291] on div "Develop a compliance management plan and provide training sessions to educate t…" at bounding box center [677, 281] width 577 height 59
click at [389, 248] on input "d. Develop a compliance management plan and provide training sessions to educat…" at bounding box center [389, 242] width 0 height 12
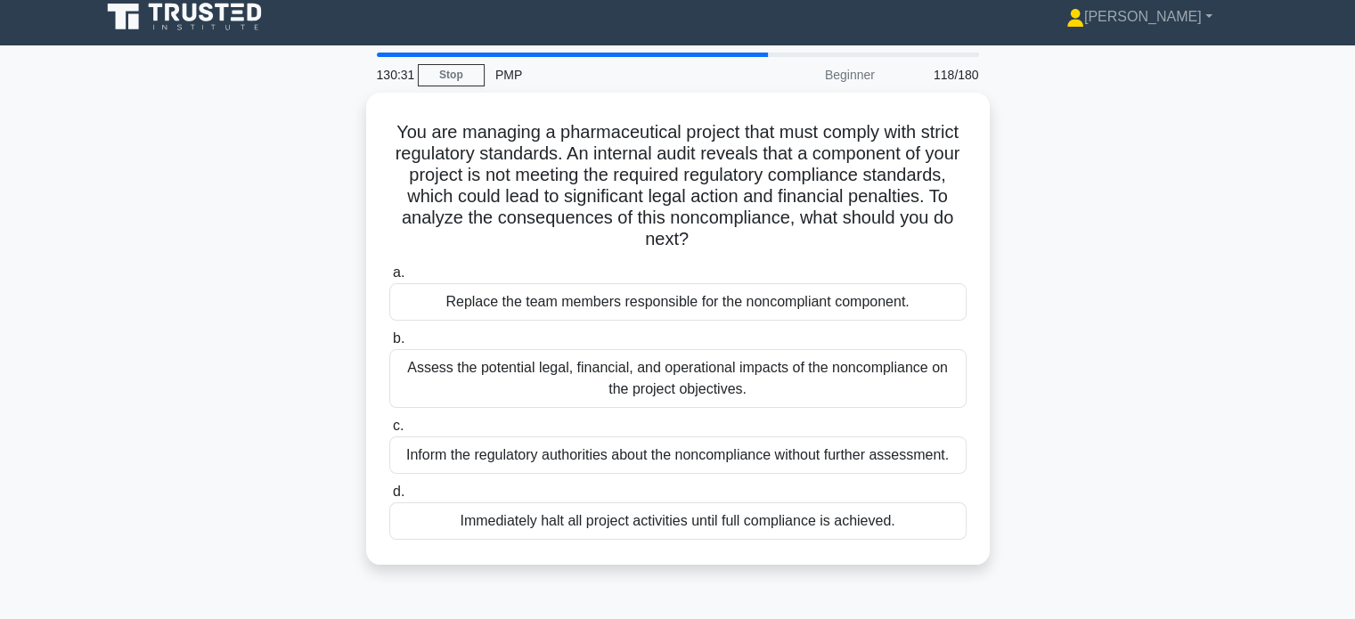
scroll to position [0, 0]
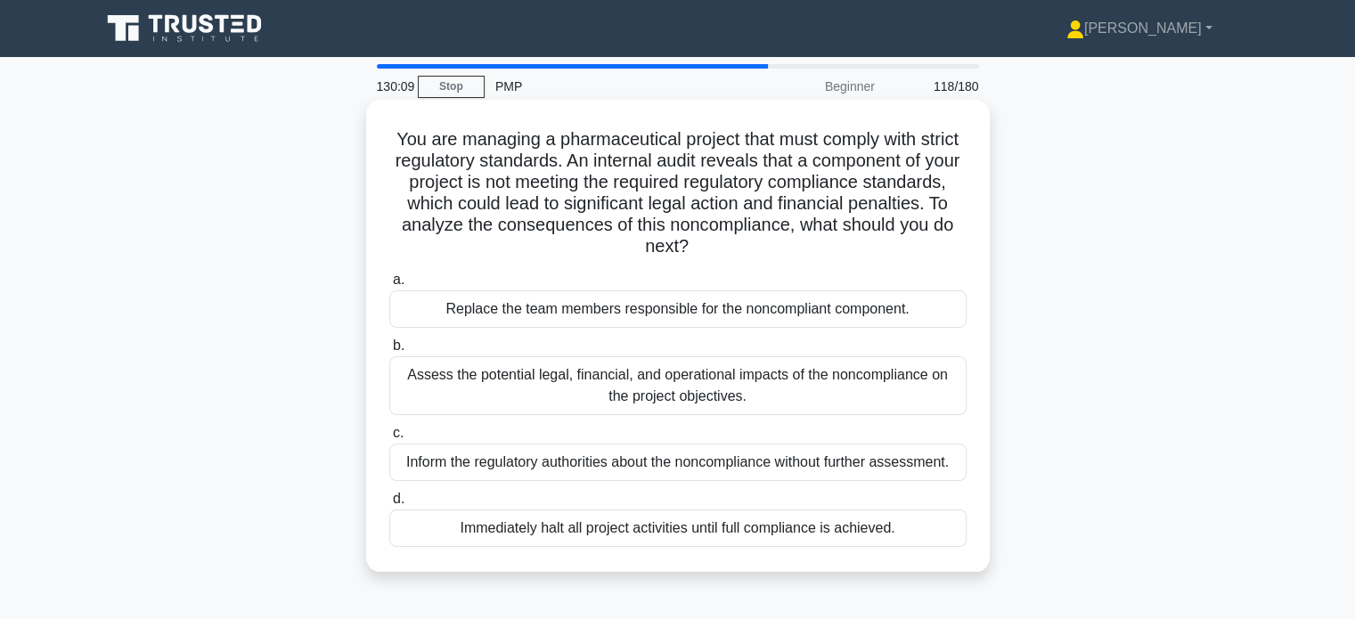
drag, startPoint x: 487, startPoint y: 223, endPoint x: 807, endPoint y: 249, distance: 321.8
click at [807, 249] on h5 "You are managing a pharmaceutical project that must comply with strict regulato…" at bounding box center [678, 193] width 581 height 130
click at [694, 398] on div "Assess the potential legal, financial, and operational impacts of the noncompli…" at bounding box center [677, 385] width 577 height 59
click at [389, 352] on input "b. Assess the potential legal, financial, and operational impacts of the noncom…" at bounding box center [389, 346] width 0 height 12
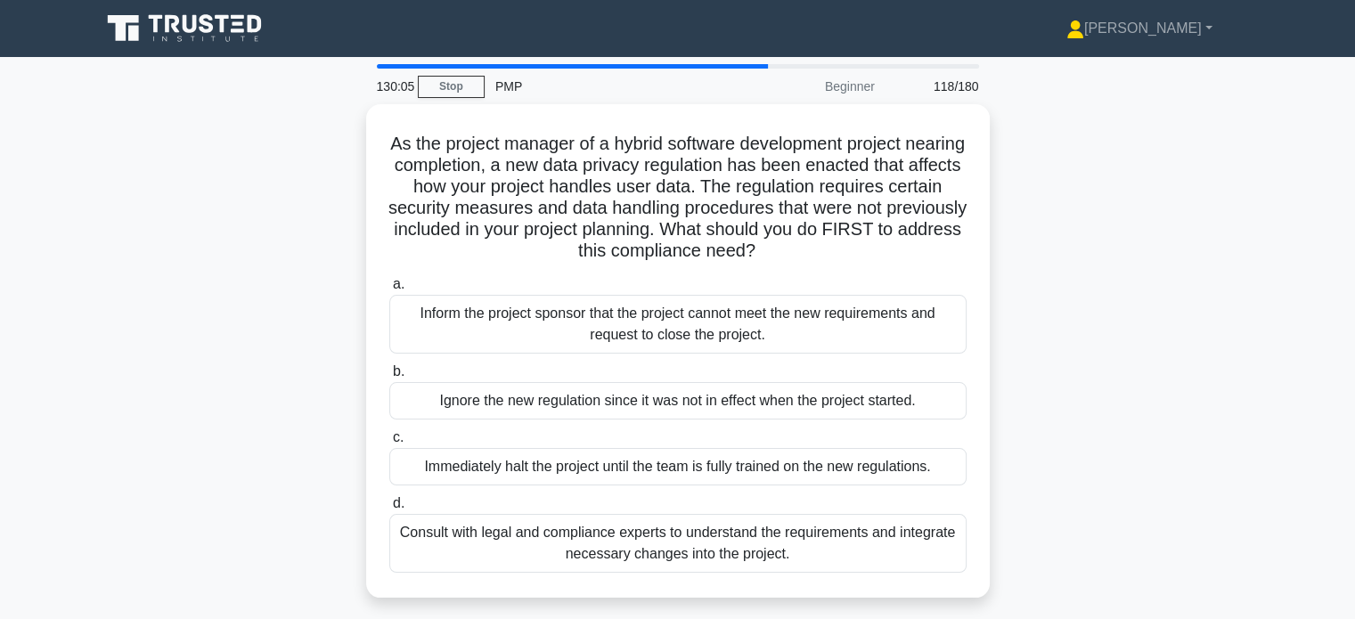
click at [694, 398] on div "Ignore the new regulation since it was not in effect when the project started." at bounding box center [677, 400] width 577 height 37
click at [389, 378] on input "b. Ignore the new regulation since it was not in effect when the project starte…" at bounding box center [389, 372] width 0 height 12
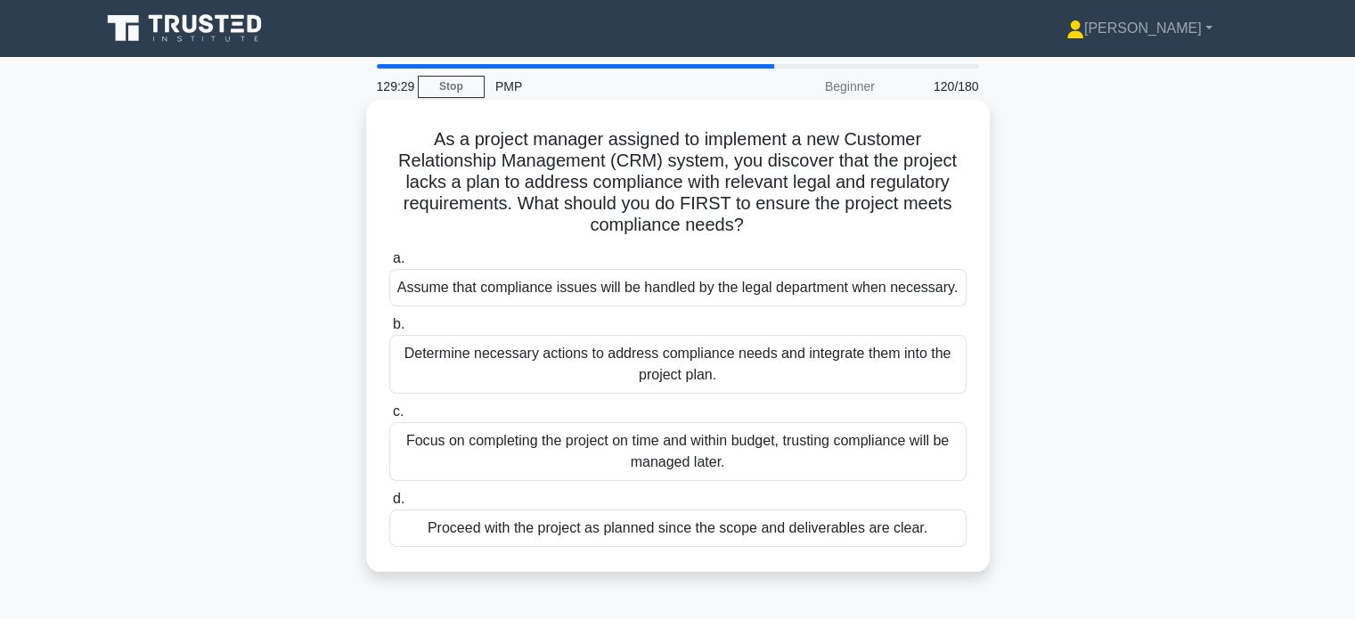
drag, startPoint x: 683, startPoint y: 142, endPoint x: 758, endPoint y: 218, distance: 107.7
click at [758, 218] on h5 "As a project manager assigned to implement a new Customer Relationship Manageme…" at bounding box center [678, 182] width 581 height 109
click at [701, 358] on div "Determine necessary actions to address compliance needs and integrate them into…" at bounding box center [677, 364] width 577 height 59
click at [389, 331] on input "b. Determine necessary actions to address compliance needs and integrate them i…" at bounding box center [389, 325] width 0 height 12
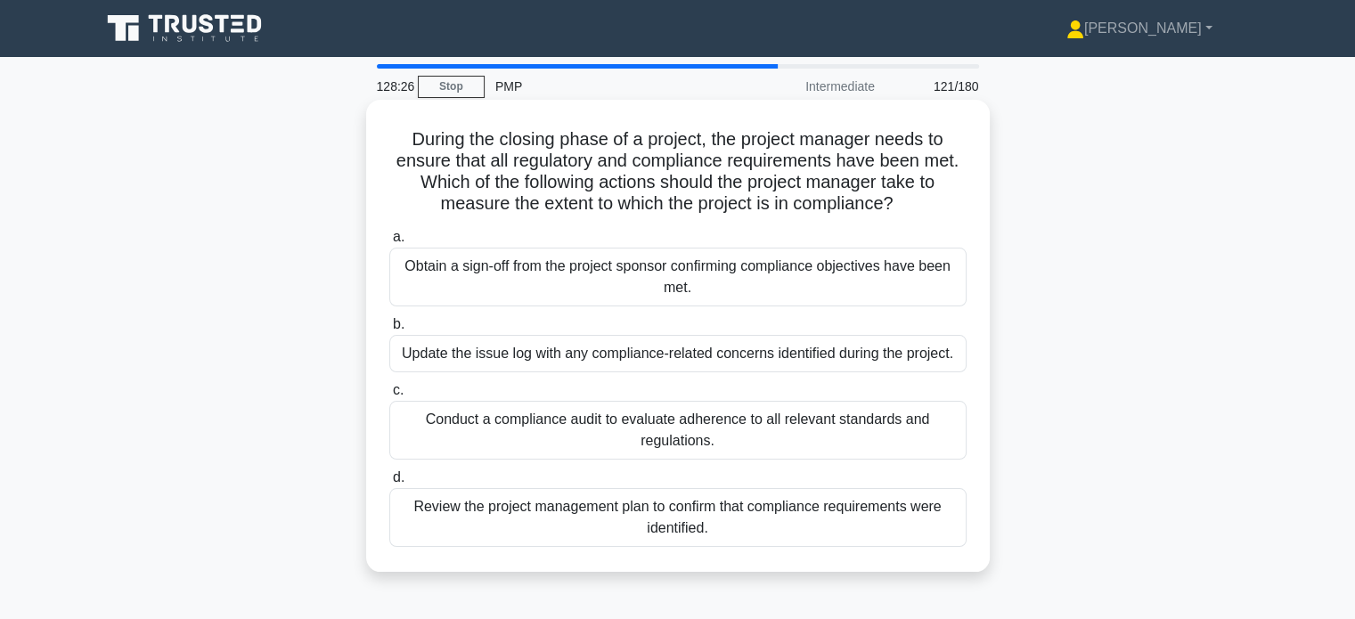
drag, startPoint x: 413, startPoint y: 177, endPoint x: 911, endPoint y: 209, distance: 499.1
click at [911, 209] on h5 "During the closing phase of a project, the project manager needs to ensure that…" at bounding box center [678, 171] width 581 height 87
click at [695, 427] on div "Conduct a compliance audit to evaluate adherence to all relevant standards and …" at bounding box center [677, 430] width 577 height 59
click at [389, 397] on input "c. Conduct a compliance audit to evaluate adherence to all relevant standards a…" at bounding box center [389, 391] width 0 height 12
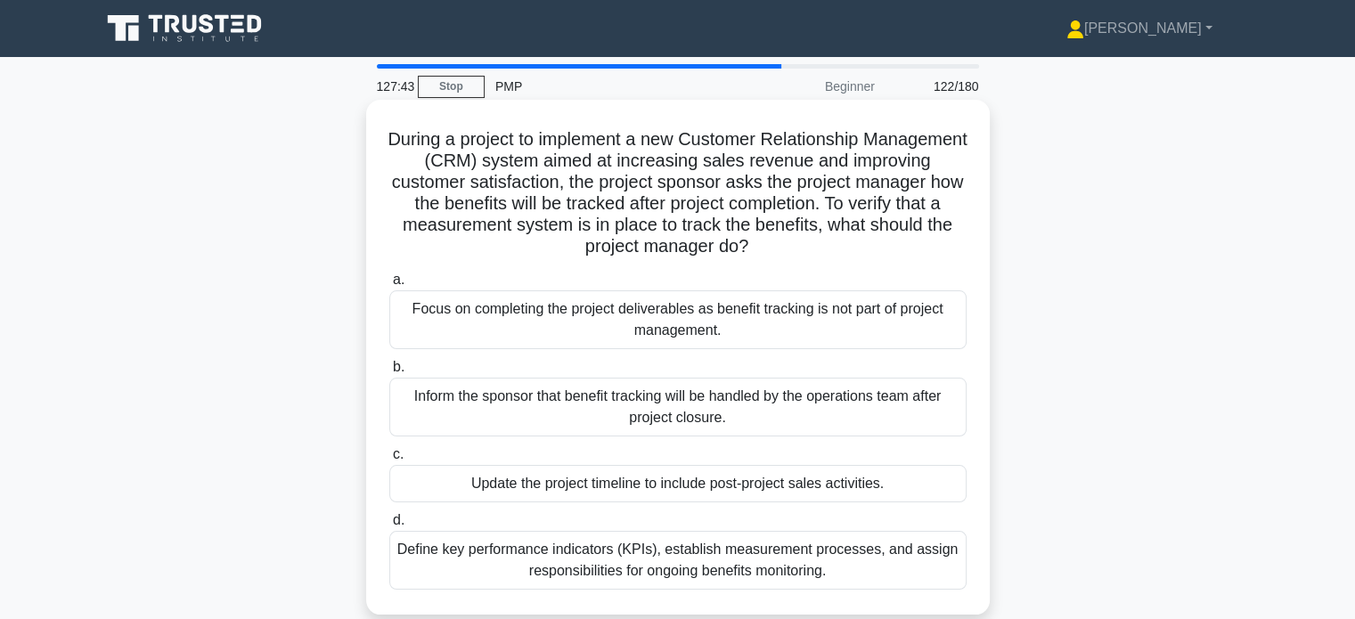
click at [712, 559] on div "Define key performance indicators (KPIs), establish measurement processes, and …" at bounding box center [677, 560] width 577 height 59
click at [389, 527] on input "d. Define key performance indicators (KPIs), establish measurement processes, a…" at bounding box center [389, 521] width 0 height 12
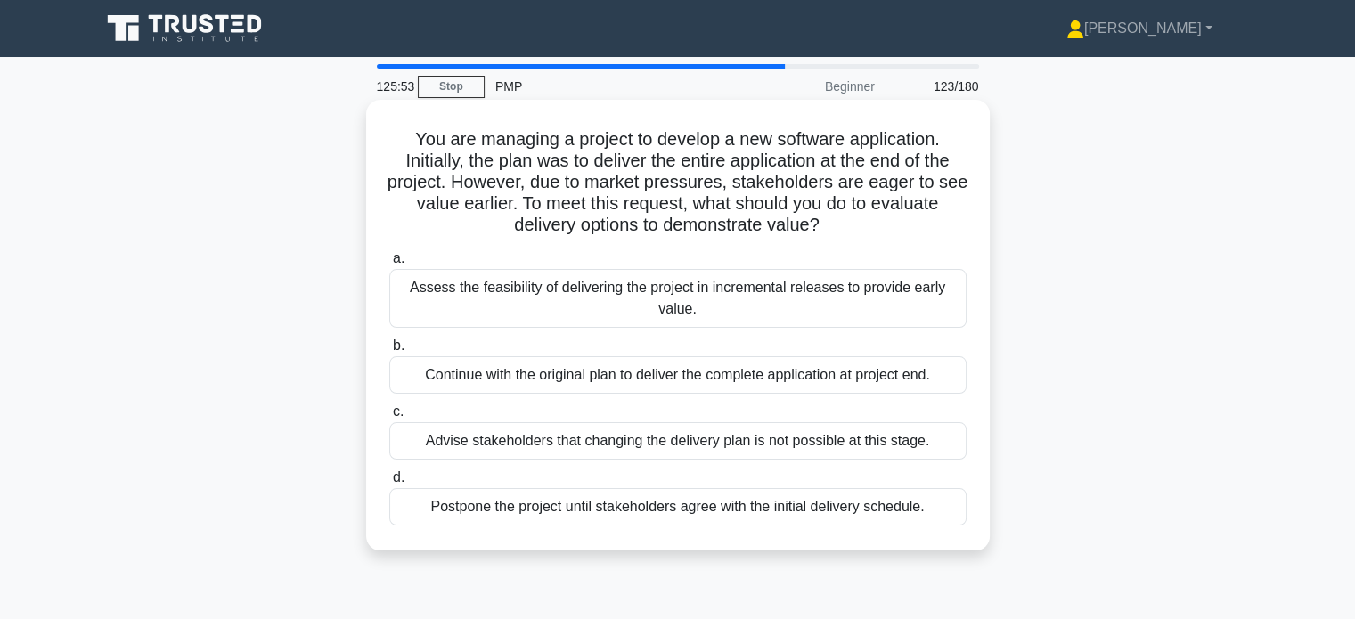
click at [572, 297] on div "Assess the feasibility of delivering the project in incremental releases to pro…" at bounding box center [677, 298] width 577 height 59
click at [389, 265] on input "a. Assess the feasibility of delivering the project in incremental releases to …" at bounding box center [389, 259] width 0 height 12
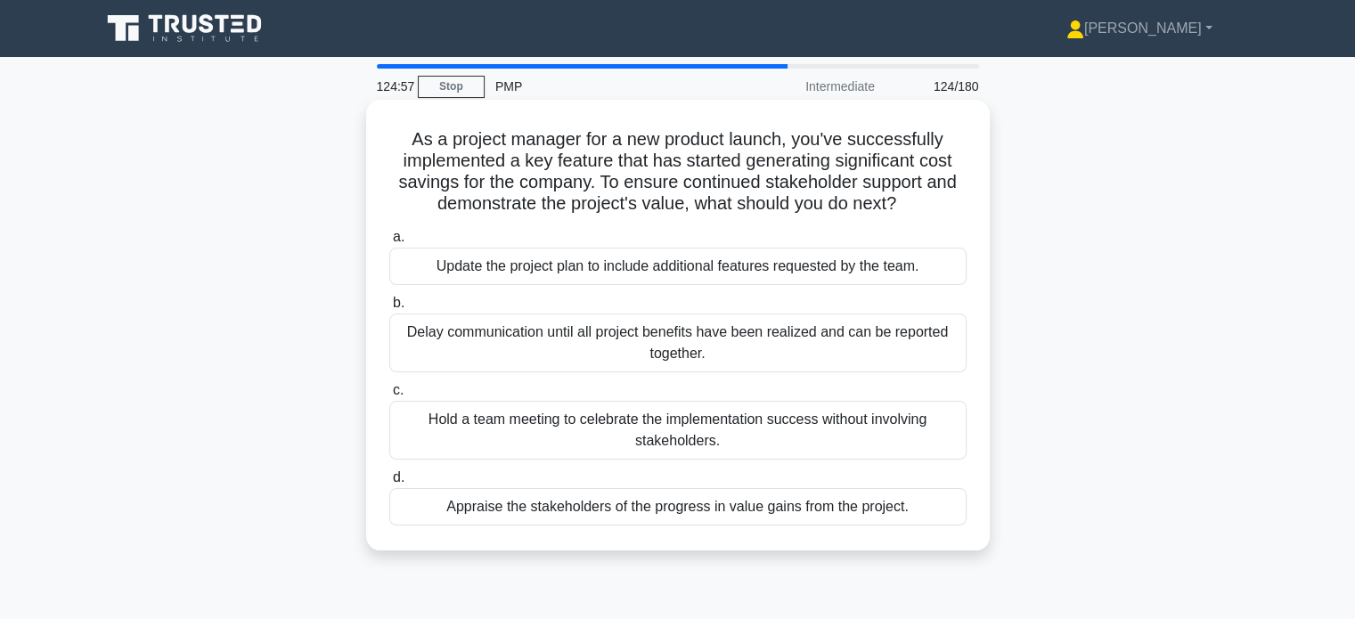
click at [844, 521] on div "Appraise the stakeholders of the progress in value gains from the project." at bounding box center [677, 506] width 577 height 37
click at [389, 484] on input "d. Appraise the stakeholders of the progress in value gains from the project." at bounding box center [389, 478] width 0 height 12
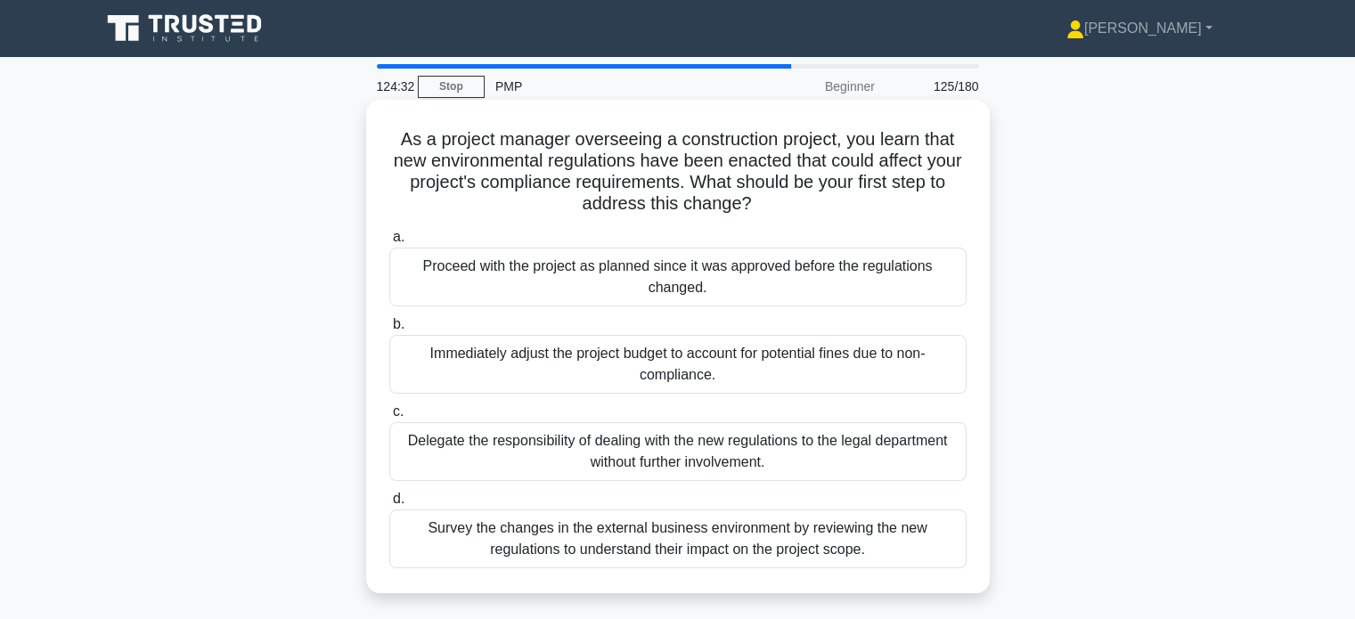
click at [549, 551] on div "Survey the changes in the external business environment by reviewing the new re…" at bounding box center [677, 539] width 577 height 59
click at [389, 505] on input "d. Survey the changes in the external business environment by reviewing the new…" at bounding box center [389, 500] width 0 height 12
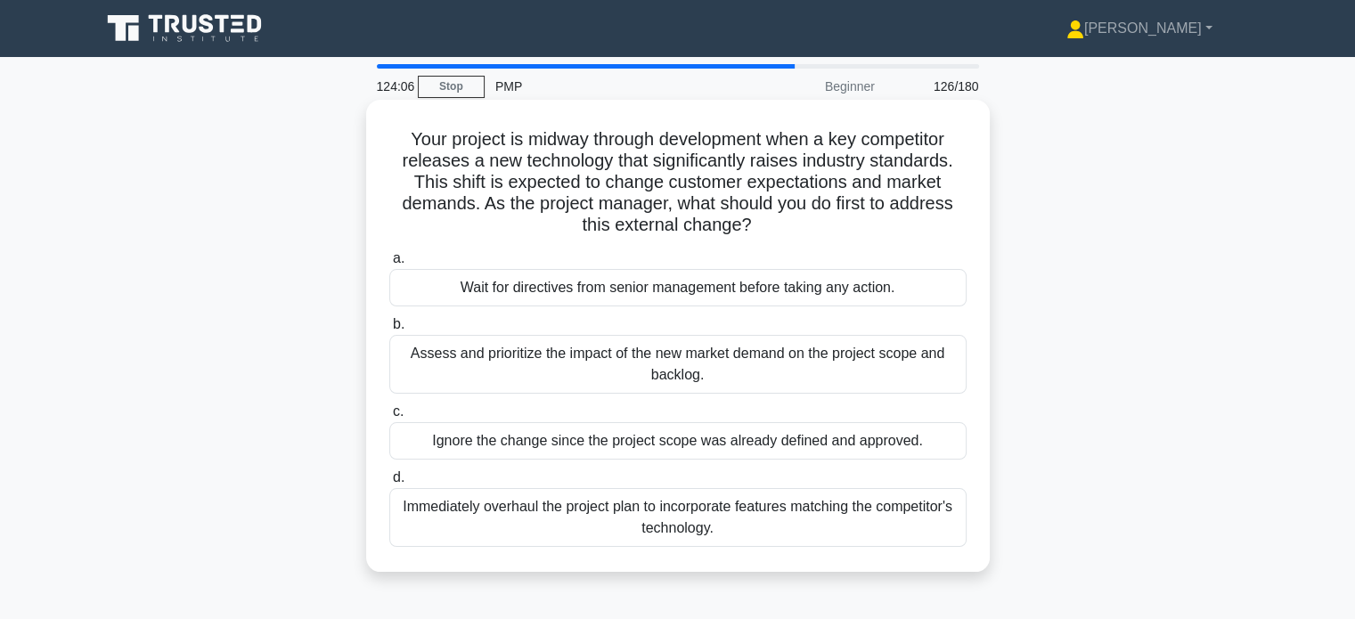
click at [716, 368] on div "Assess and prioritize the impact of the new market demand on the project scope …" at bounding box center [677, 364] width 577 height 59
click at [389, 331] on input "b. Assess and prioritize the impact of the new market demand on the project sco…" at bounding box center [389, 325] width 0 height 12
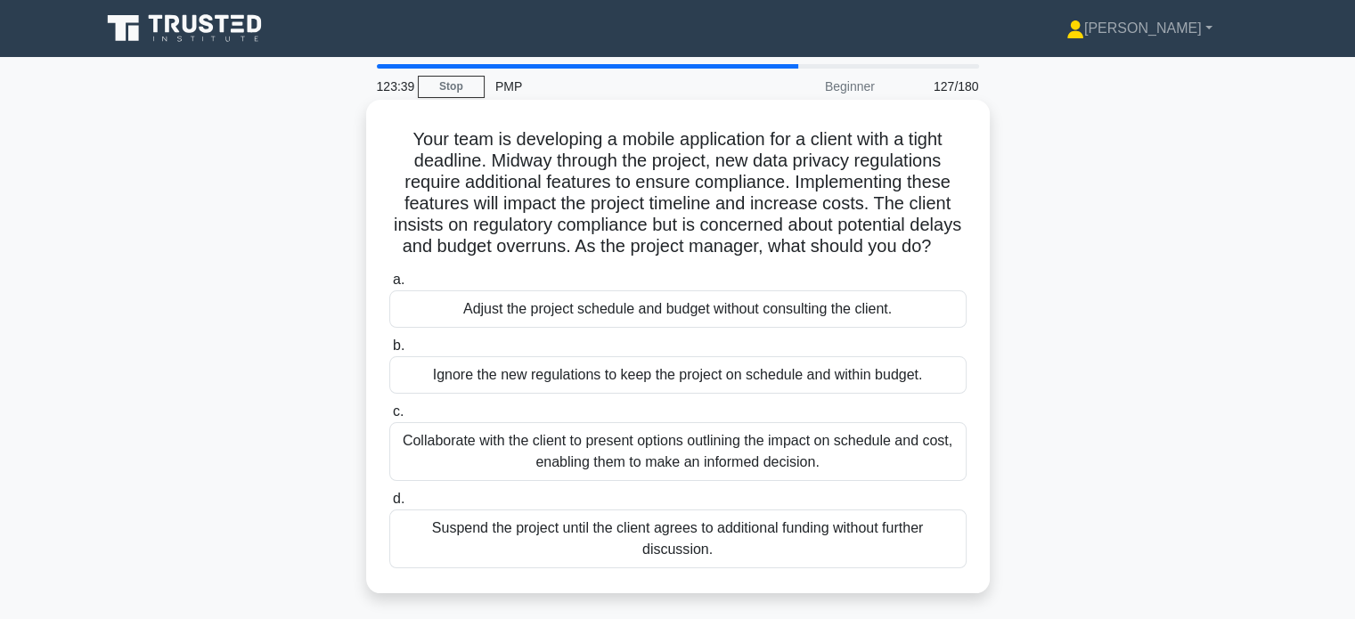
click at [766, 470] on div "Collaborate with the client to present options outlining the impact on schedule…" at bounding box center [677, 451] width 577 height 59
click at [389, 418] on input "c. Collaborate with the client to present options outlining the impact on sched…" at bounding box center [389, 412] width 0 height 12
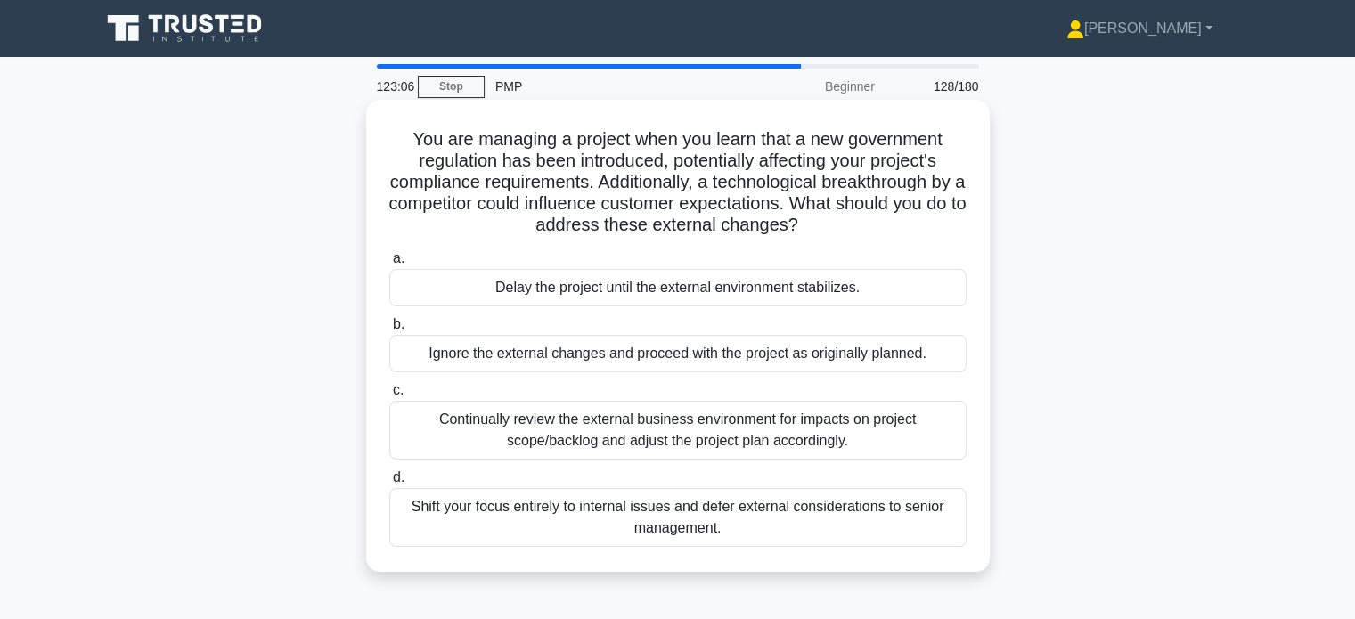
click at [634, 413] on div "Continually review the external business environment for impacts on project sco…" at bounding box center [677, 430] width 577 height 59
click at [389, 397] on input "c. Continually review the external business environment for impacts on project …" at bounding box center [389, 391] width 0 height 12
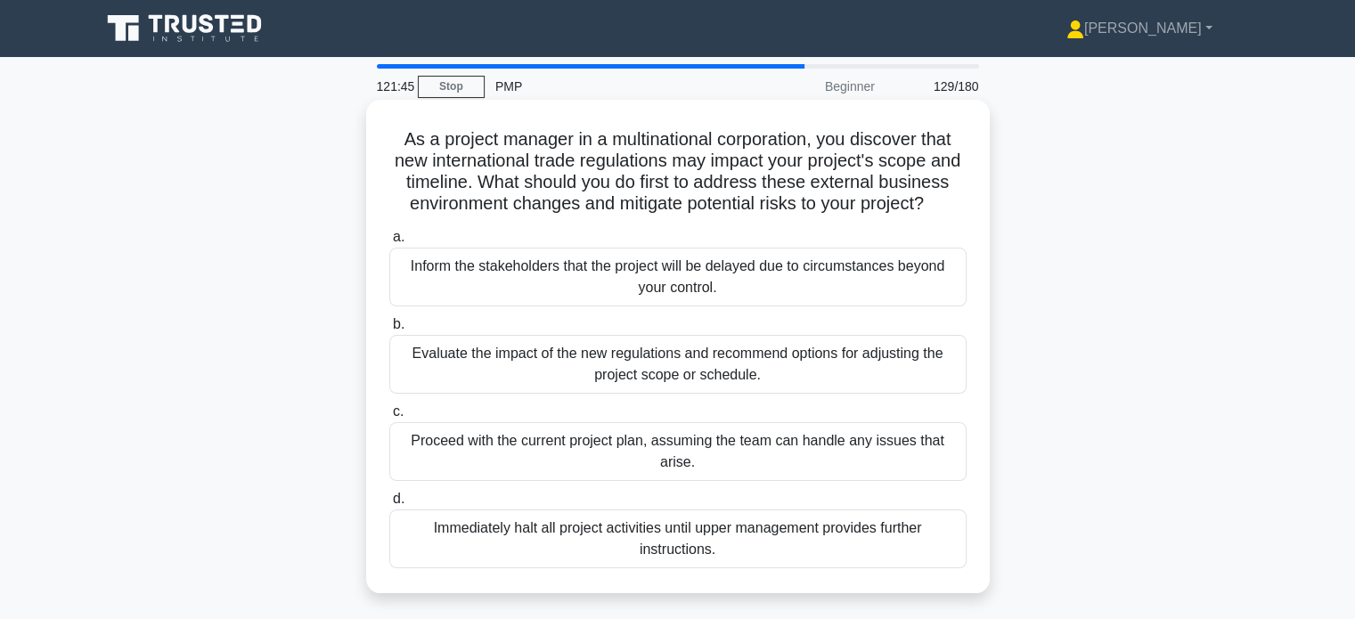
click at [794, 394] on div "Evaluate the impact of the new regulations and recommend options for adjusting …" at bounding box center [677, 364] width 577 height 59
click at [389, 331] on input "b. Evaluate the impact of the new regulations and recommend options for adjusti…" at bounding box center [389, 325] width 0 height 12
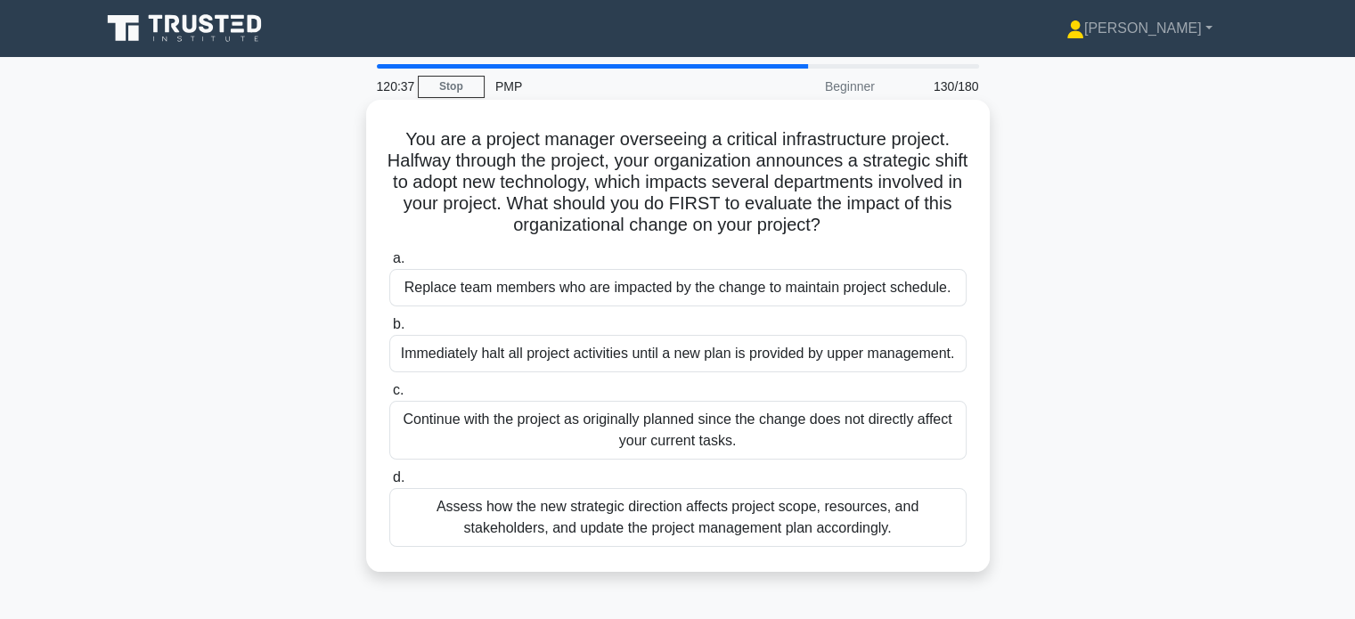
click at [716, 521] on div "Assess how the new strategic direction affects project scope, resources, and st…" at bounding box center [677, 517] width 577 height 59
click at [389, 484] on input "d. Assess how the new strategic direction affects project scope, resources, and…" at bounding box center [389, 478] width 0 height 12
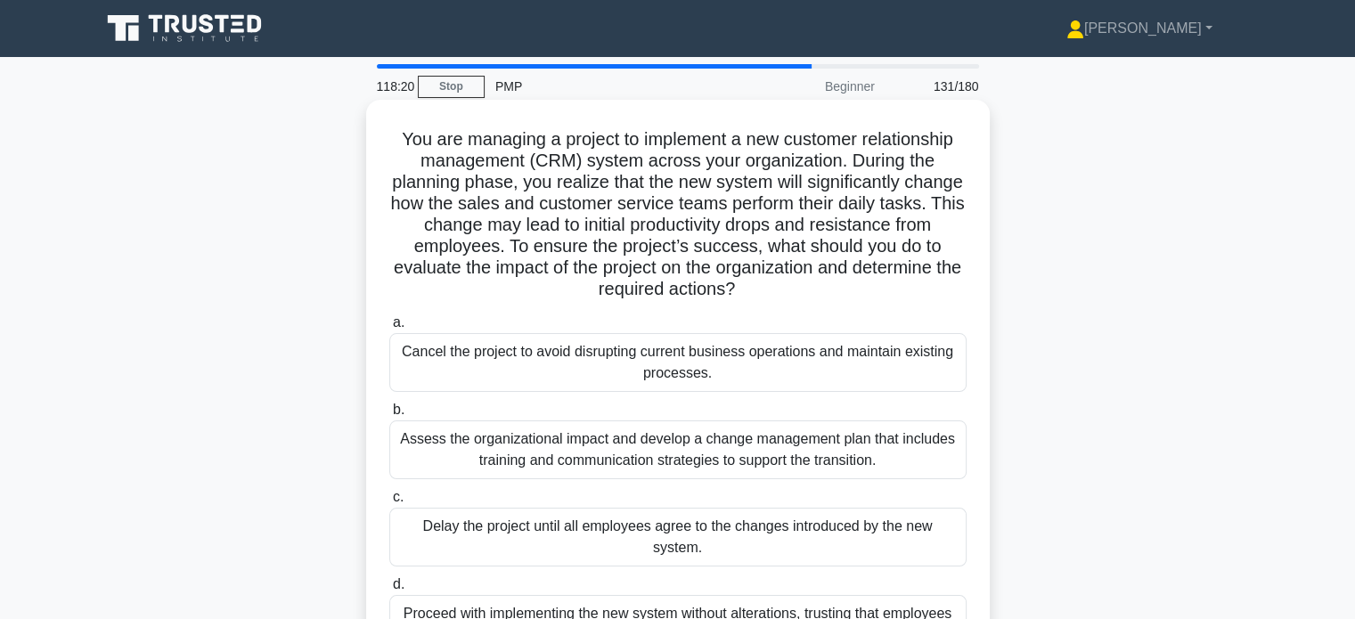
click at [851, 432] on div "Assess the organizational impact and develop a change management plan that incl…" at bounding box center [677, 450] width 577 height 59
click at [389, 416] on input "b. Assess the organizational impact and develop a change management plan that i…" at bounding box center [389, 411] width 0 height 12
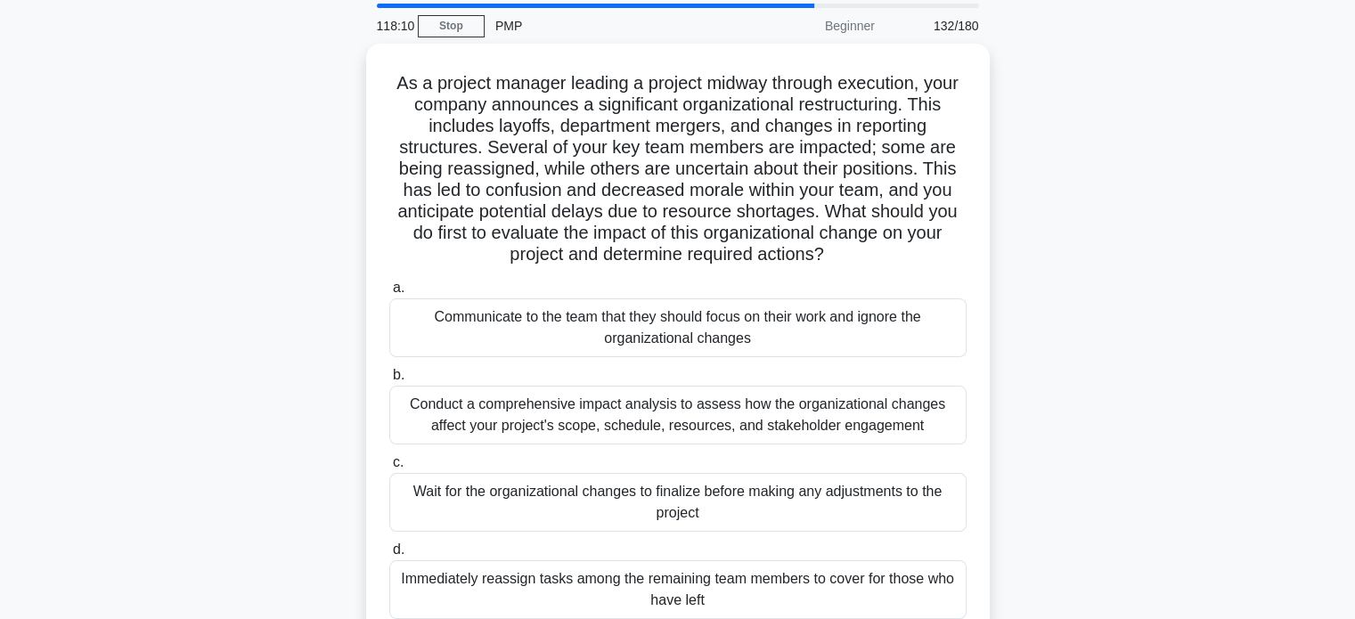
scroll to position [68, 0]
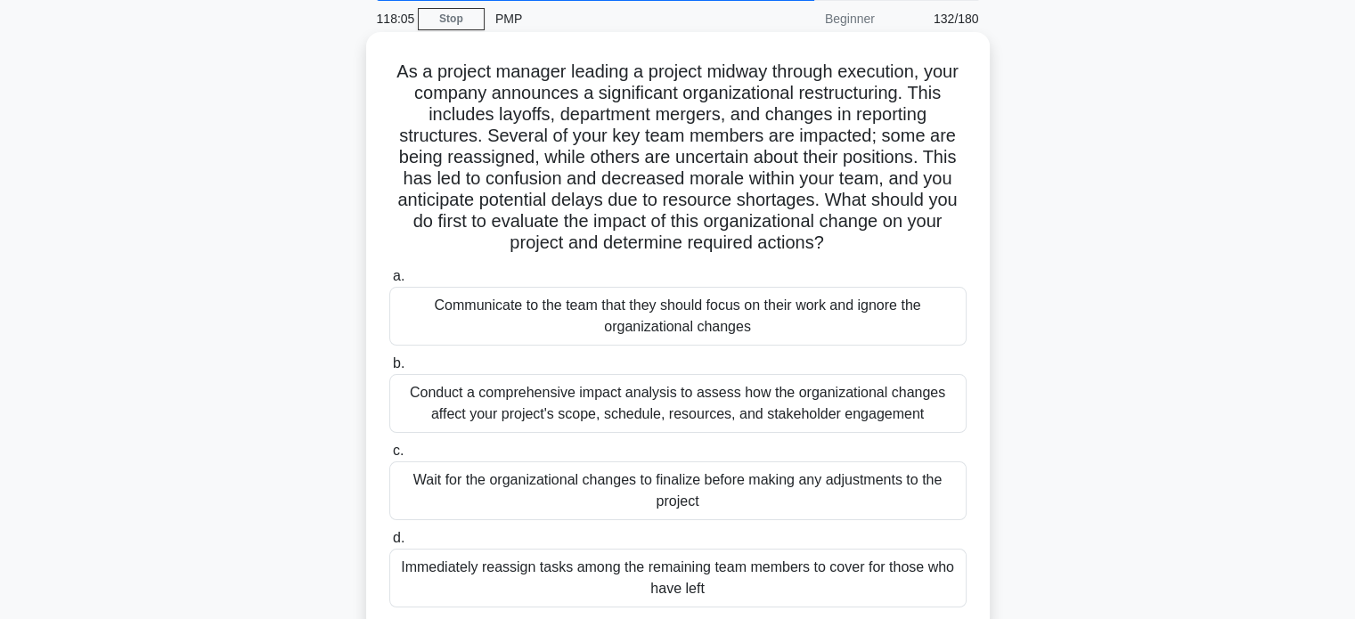
click at [789, 395] on div "Conduct a comprehensive impact analysis to assess how the organizational change…" at bounding box center [677, 403] width 577 height 59
click at [389, 370] on input "b. Conduct a comprehensive impact analysis to assess how the organizational cha…" at bounding box center [389, 364] width 0 height 12
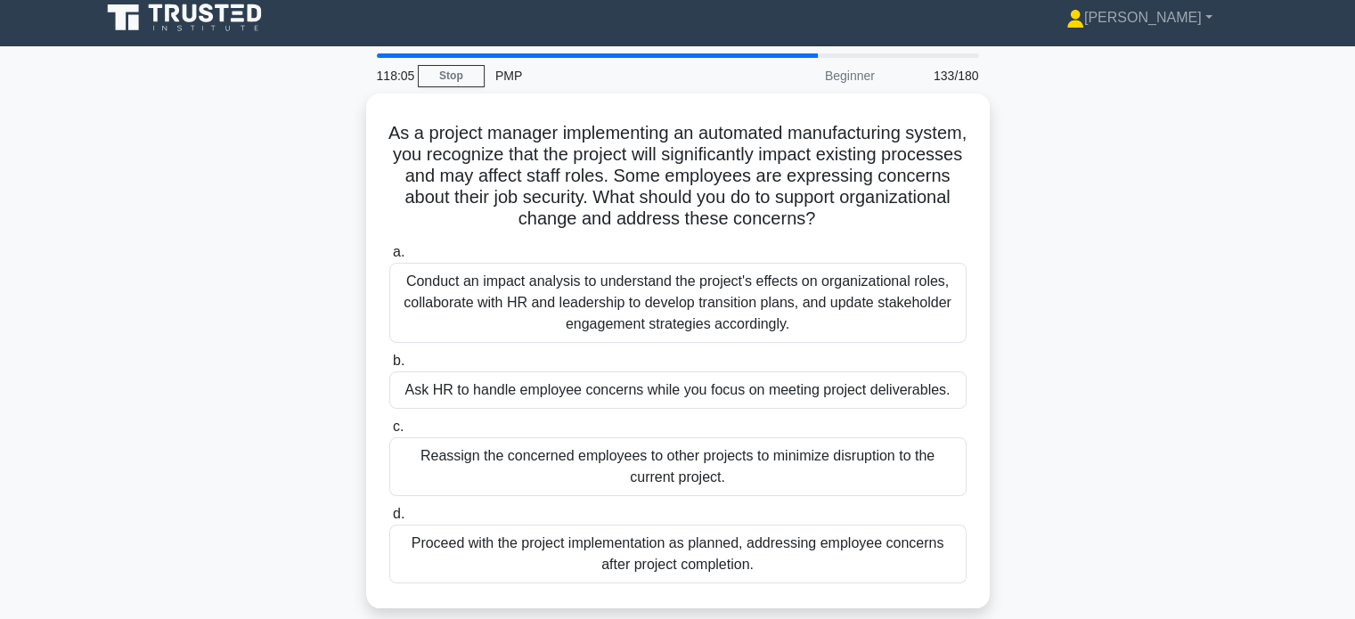
scroll to position [0, 0]
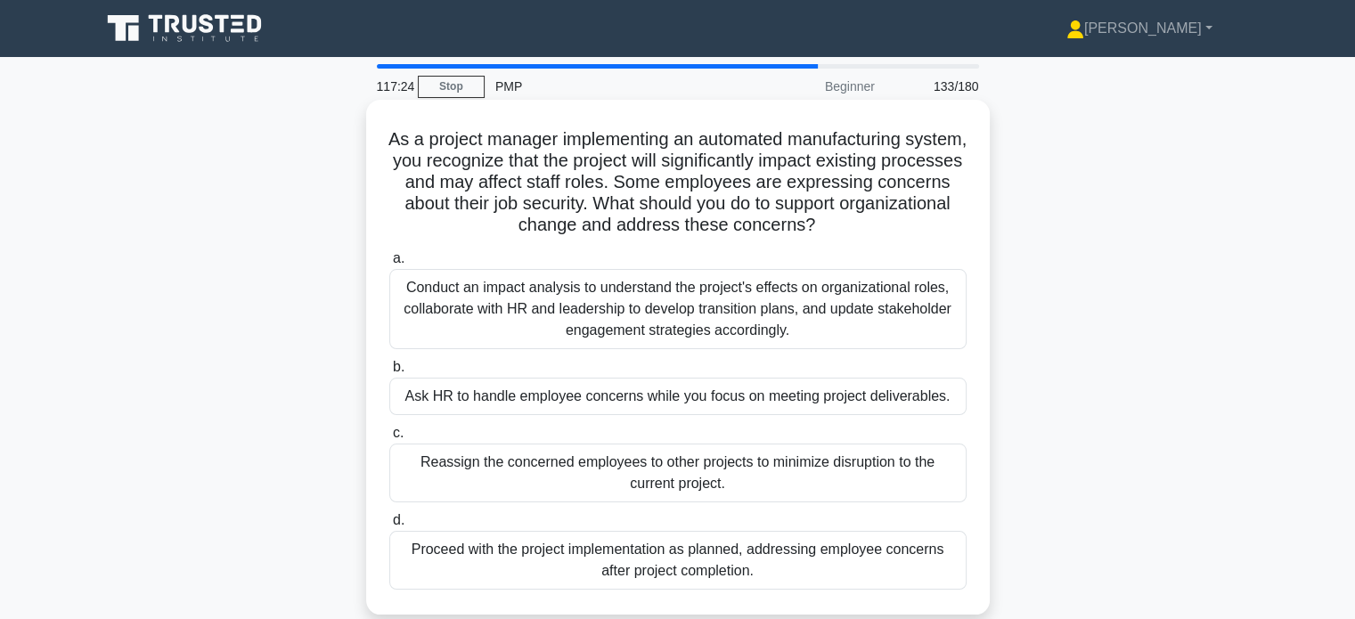
click at [871, 340] on div "Conduct an impact analysis to understand the project's effects on organizationa…" at bounding box center [677, 309] width 577 height 80
click at [389, 265] on input "a. Conduct an impact analysis to understand the project's effects on organizati…" at bounding box center [389, 259] width 0 height 12
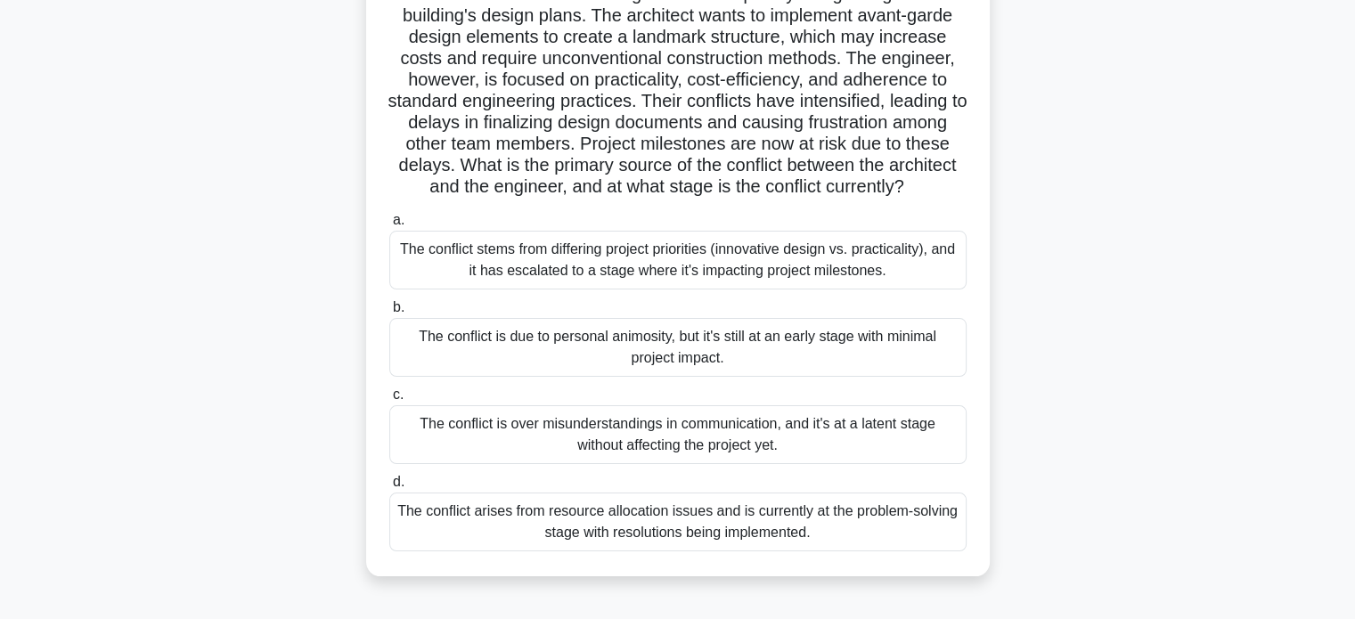
scroll to position [176, 0]
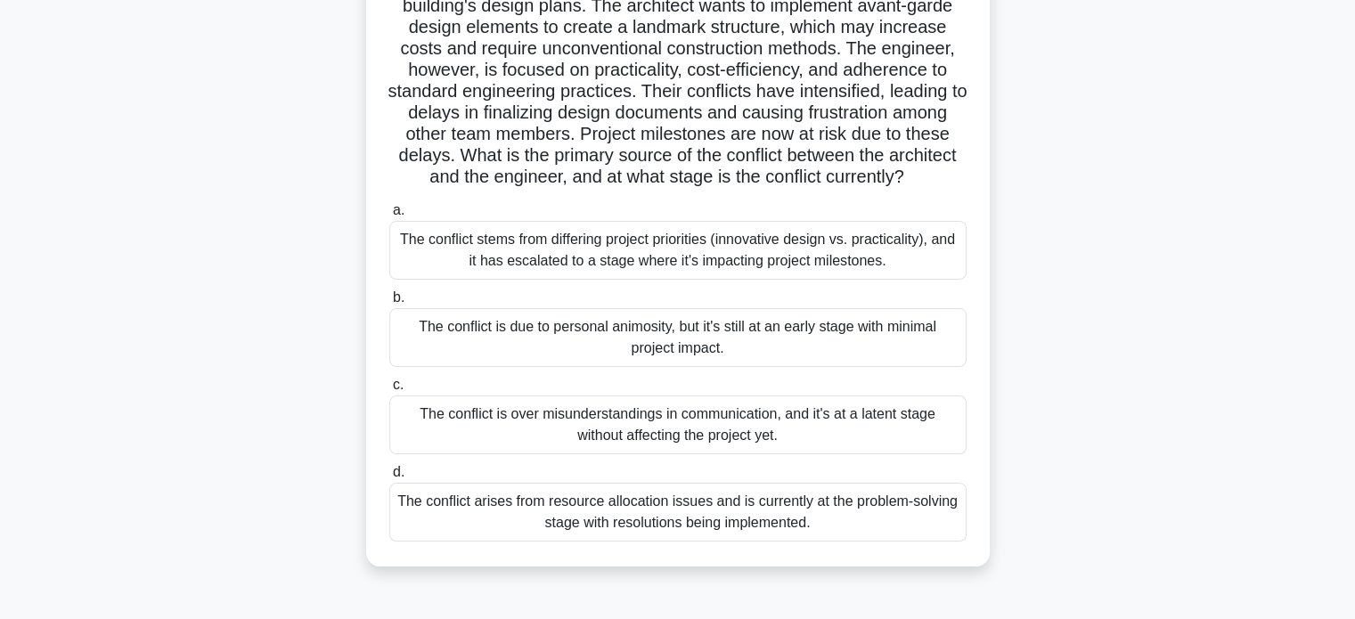
click at [905, 280] on div "The conflict stems from differing project priorities (innovative design vs. pra…" at bounding box center [677, 250] width 577 height 59
click at [389, 217] on input "a. The conflict stems from differing project priorities (innovative design vs. …" at bounding box center [389, 211] width 0 height 12
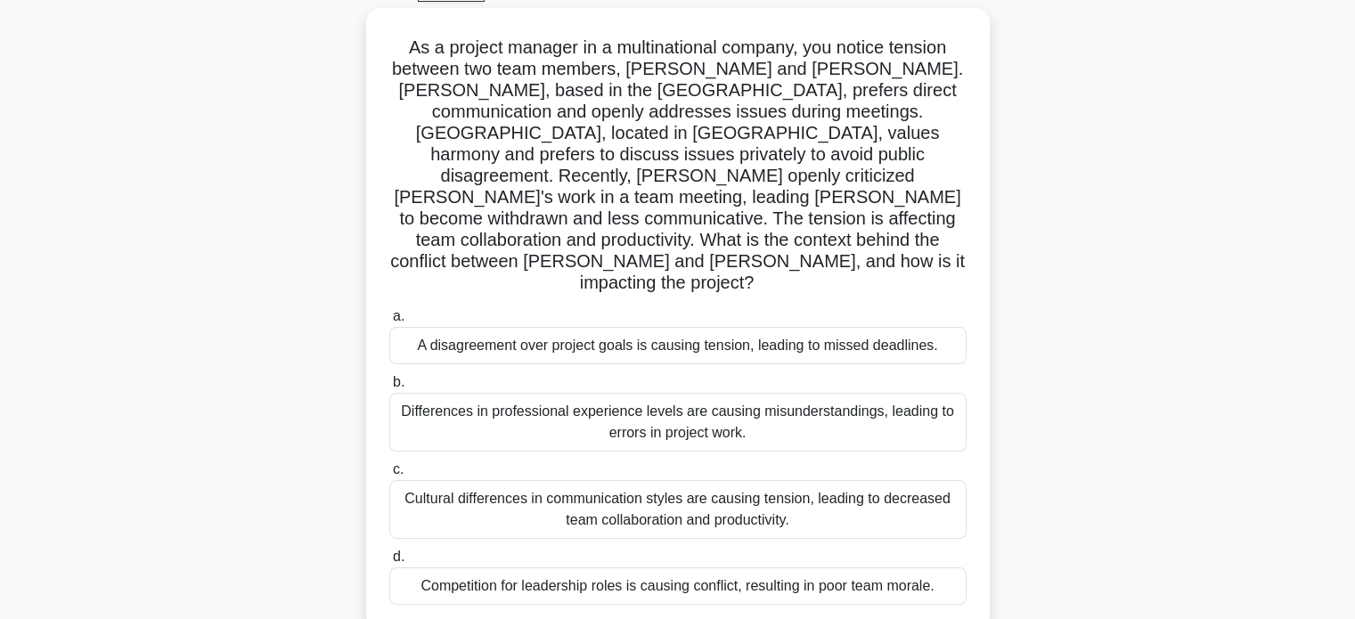
scroll to position [96, 0]
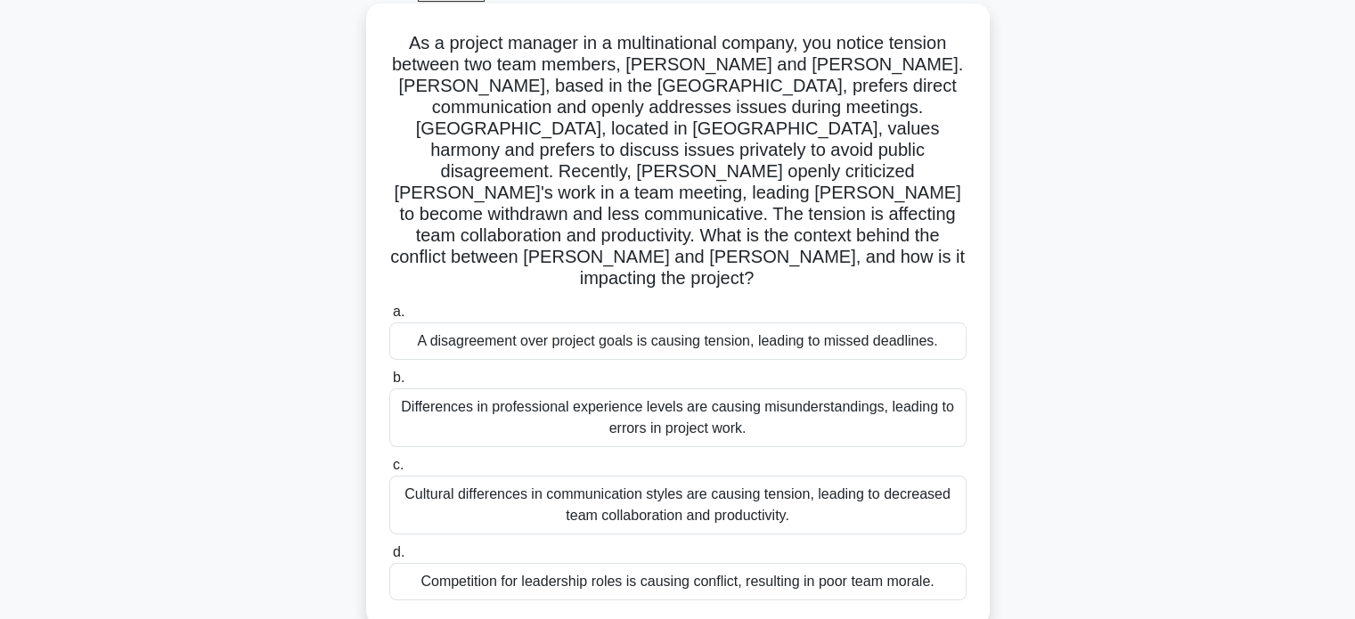
click at [873, 476] on div "Cultural differences in communication styles are causing tension, leading to de…" at bounding box center [677, 505] width 577 height 59
click at [389, 464] on input "c. Cultural differences in communication styles are causing tension, leading to…" at bounding box center [389, 466] width 0 height 12
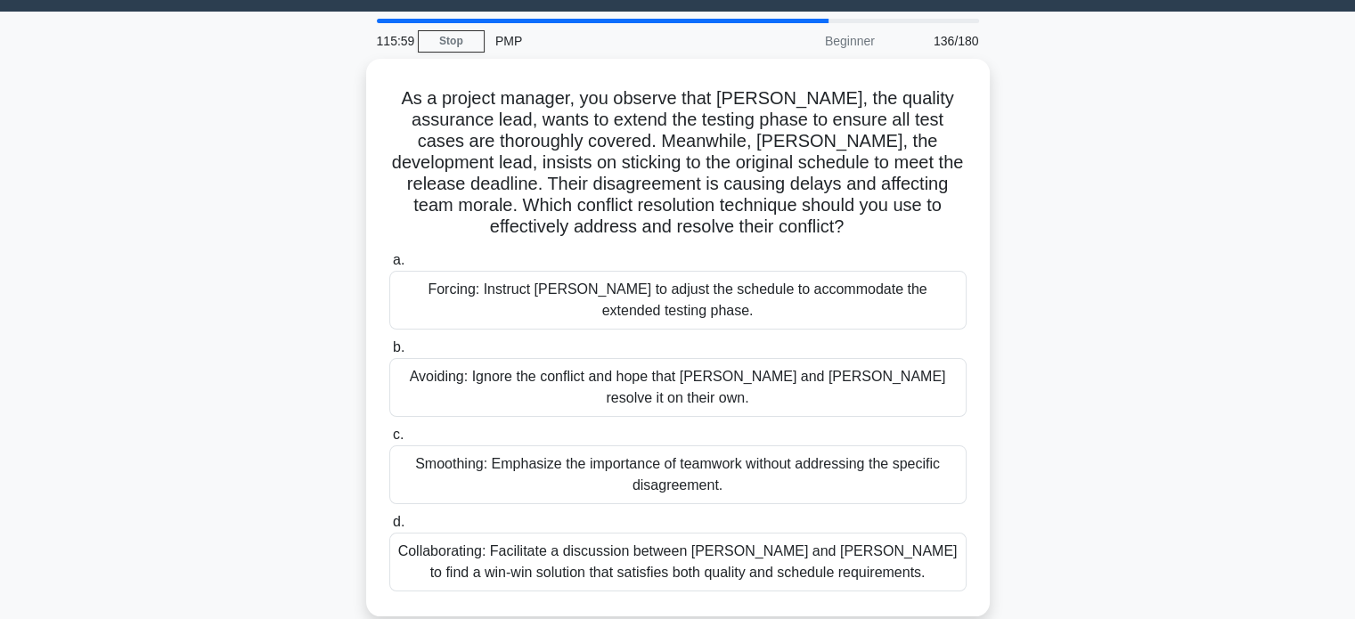
scroll to position [46, 0]
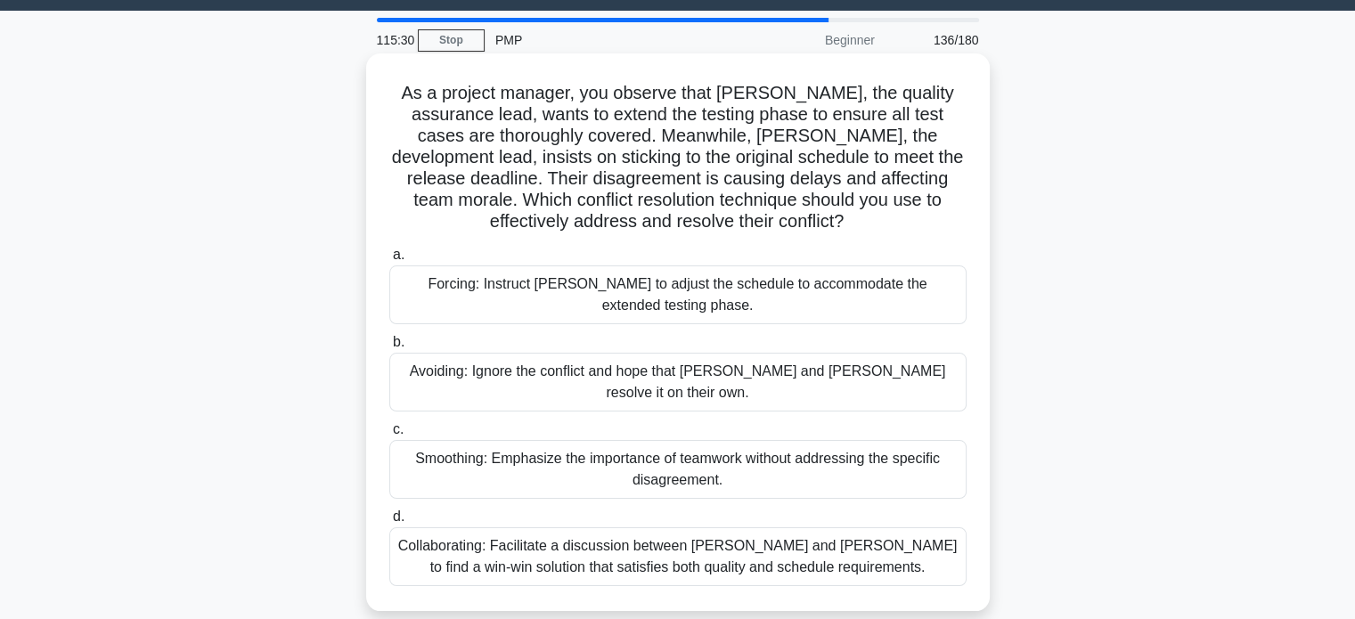
click at [837, 546] on div "Collaborating: Facilitate a discussion between Karen and Tom to find a win-win …" at bounding box center [677, 557] width 577 height 59
click at [389, 523] on input "d. Collaborating: Facilitate a discussion between Karen and Tom to find a win-w…" at bounding box center [389, 517] width 0 height 12
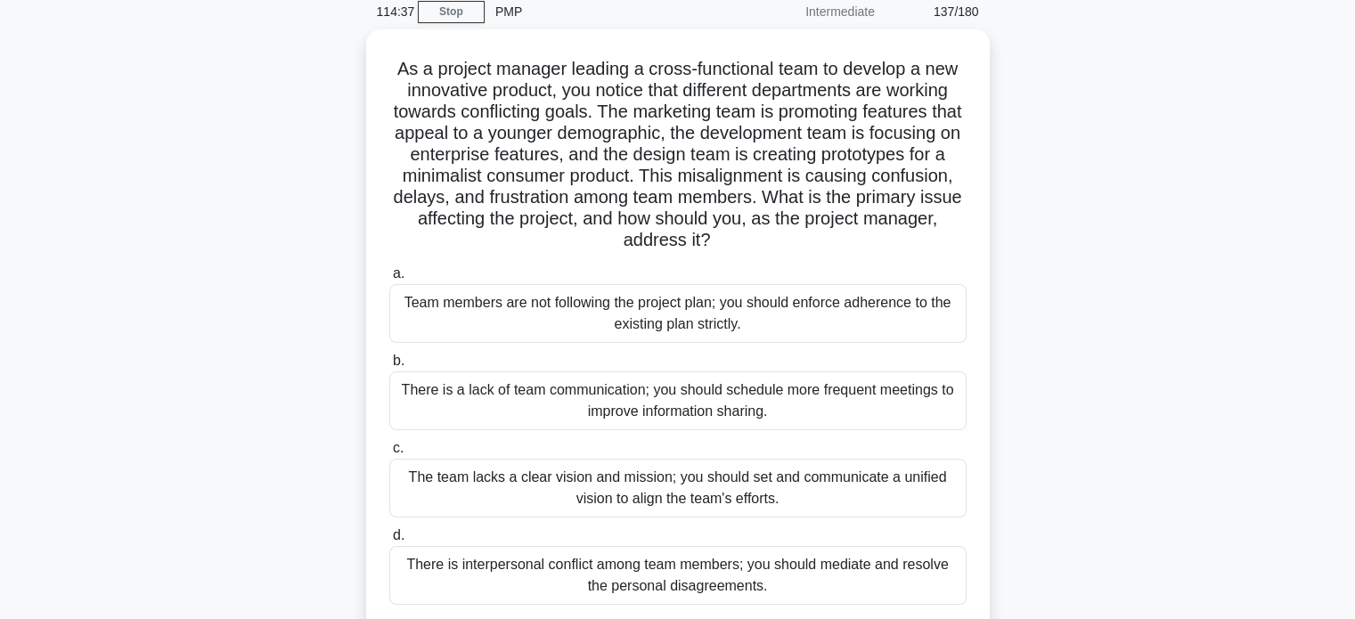
scroll to position [86, 0]
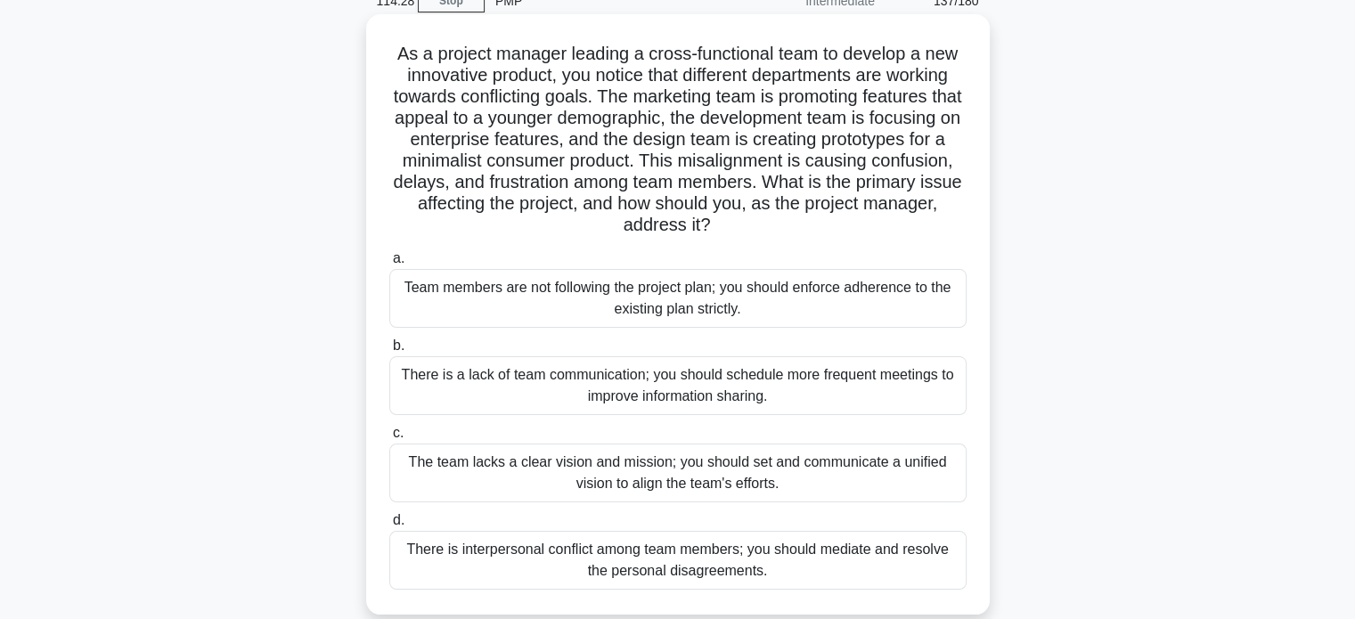
click at [857, 479] on div "The team lacks a clear vision and mission; you should set and communicate a uni…" at bounding box center [677, 473] width 577 height 59
click at [389, 439] on input "c. The team lacks a clear vision and mission; you should set and communicate a …" at bounding box center [389, 434] width 0 height 12
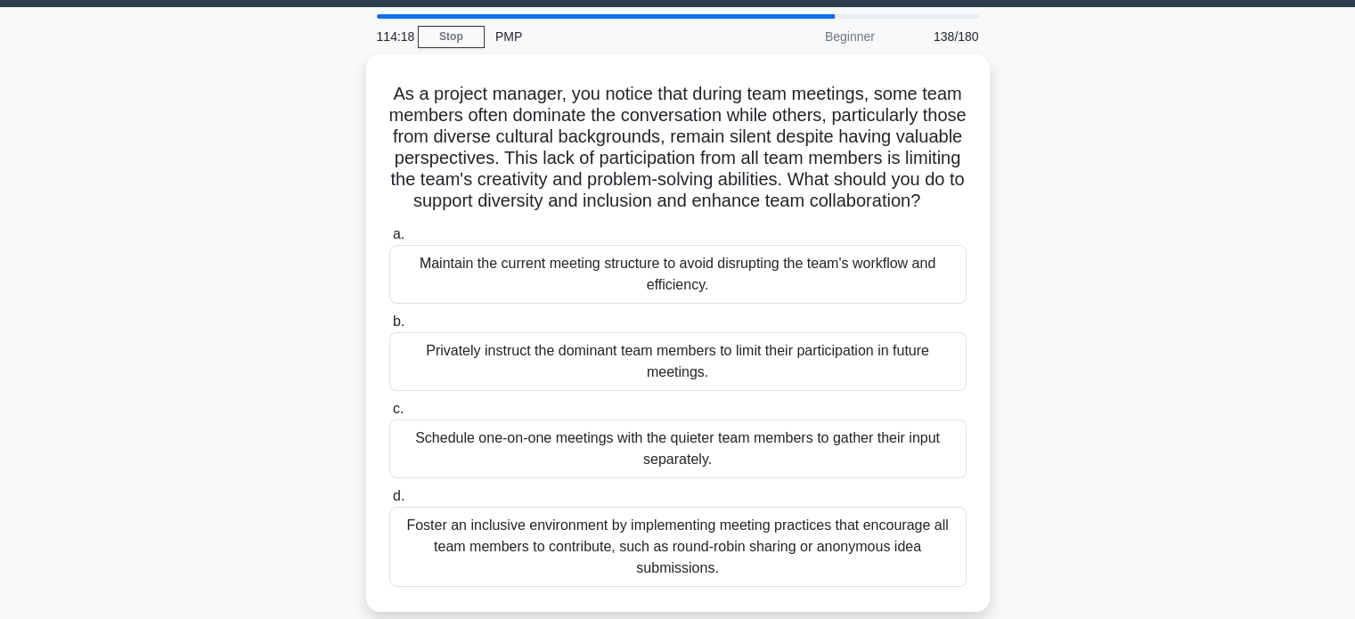
scroll to position [52, 0]
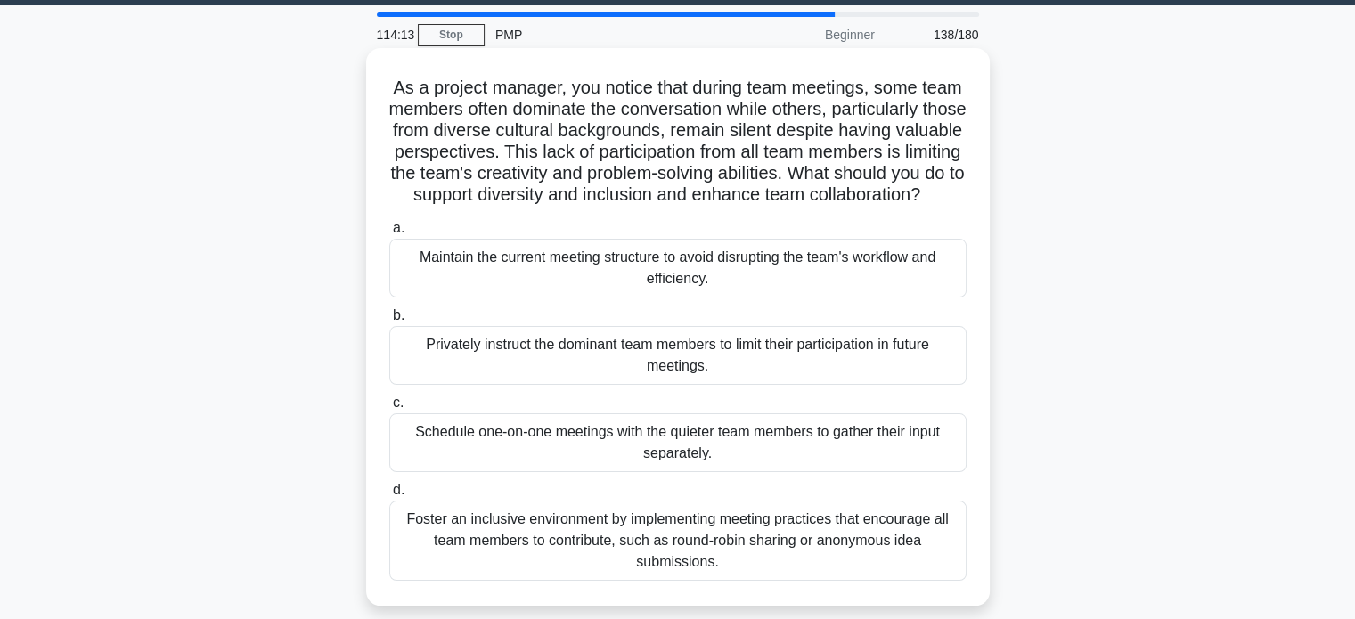
click at [866, 564] on div "Foster an inclusive environment by implementing meeting practices that encourag…" at bounding box center [677, 541] width 577 height 80
click at [389, 496] on input "d. Foster an inclusive environment by implementing meeting practices that encou…" at bounding box center [389, 491] width 0 height 12
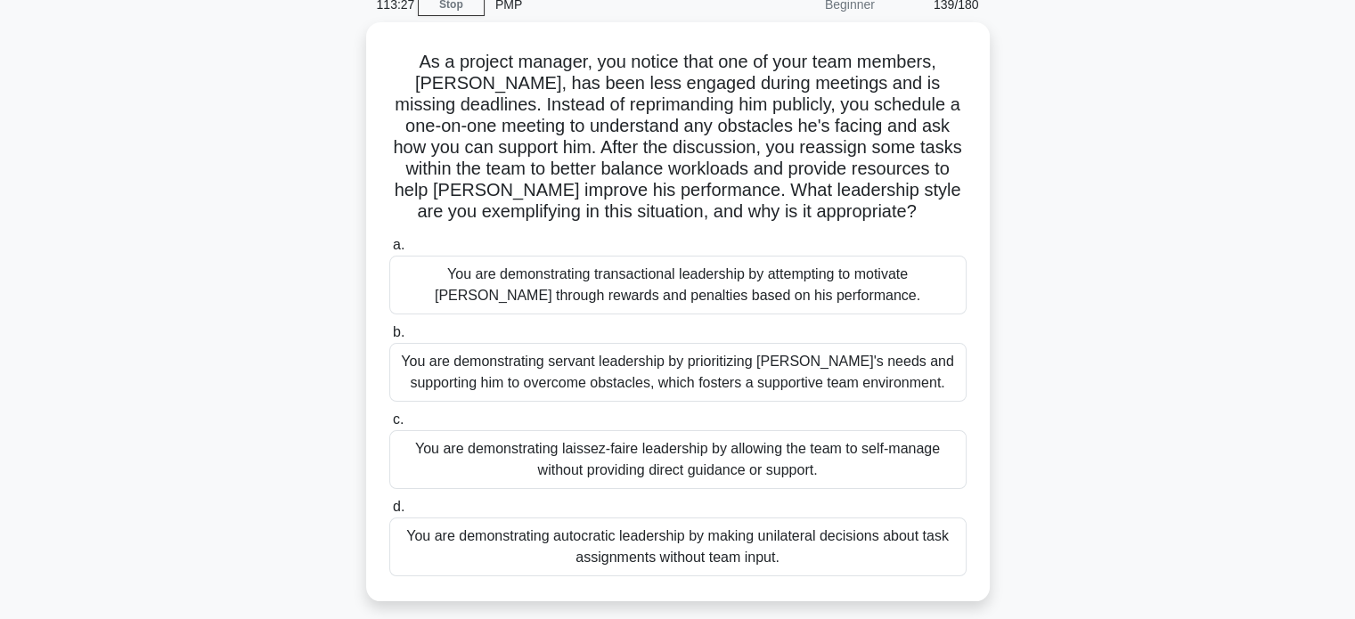
scroll to position [86, 0]
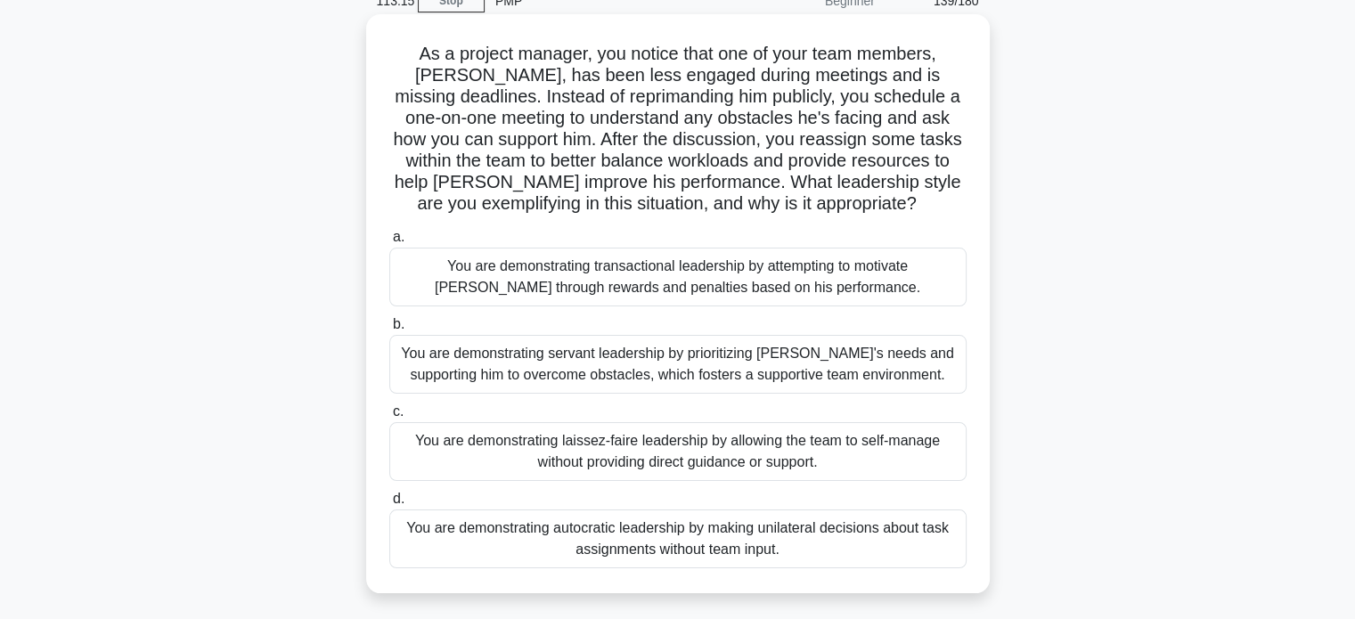
click at [859, 381] on div "You are demonstrating servant leadership by prioritizing James's needs and supp…" at bounding box center [677, 364] width 577 height 59
click at [389, 331] on input "b. You are demonstrating servant leadership by prioritizing James's needs and s…" at bounding box center [389, 325] width 0 height 12
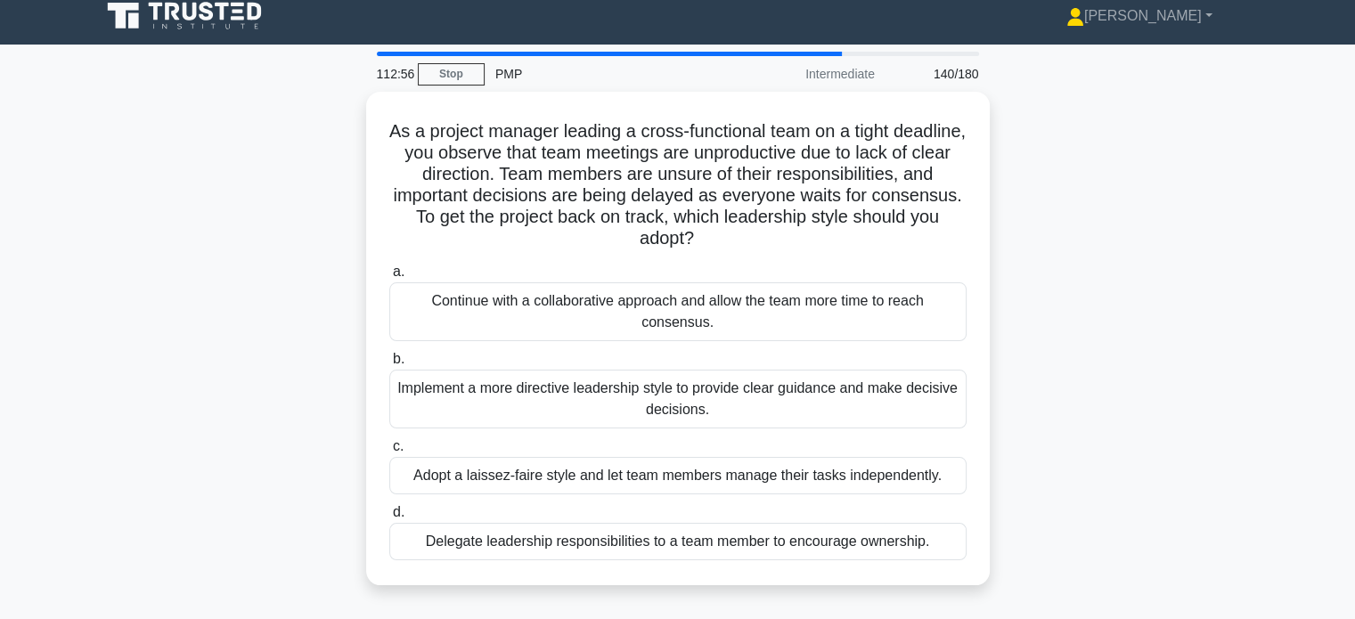
scroll to position [7, 0]
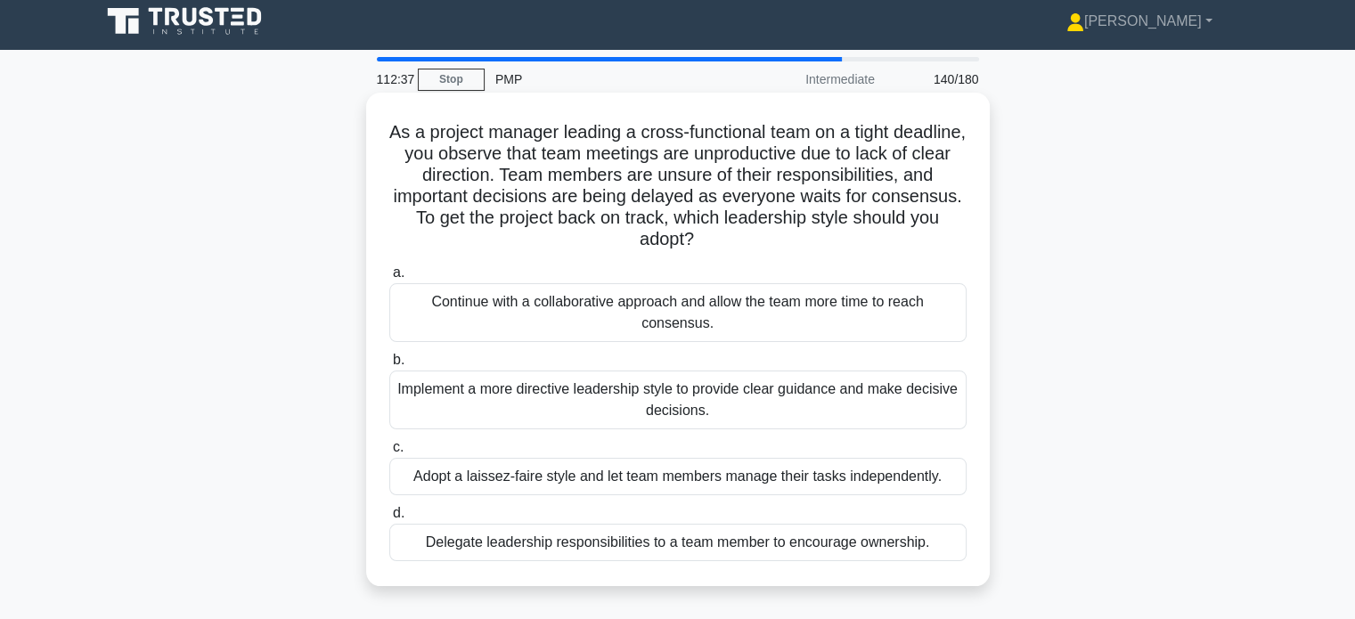
click at [871, 411] on div "Implement a more directive leadership style to provide clear guidance and make …" at bounding box center [677, 400] width 577 height 59
click at [389, 366] on input "b. Implement a more directive leadership style to provide clear guidance and ma…" at bounding box center [389, 361] width 0 height 12
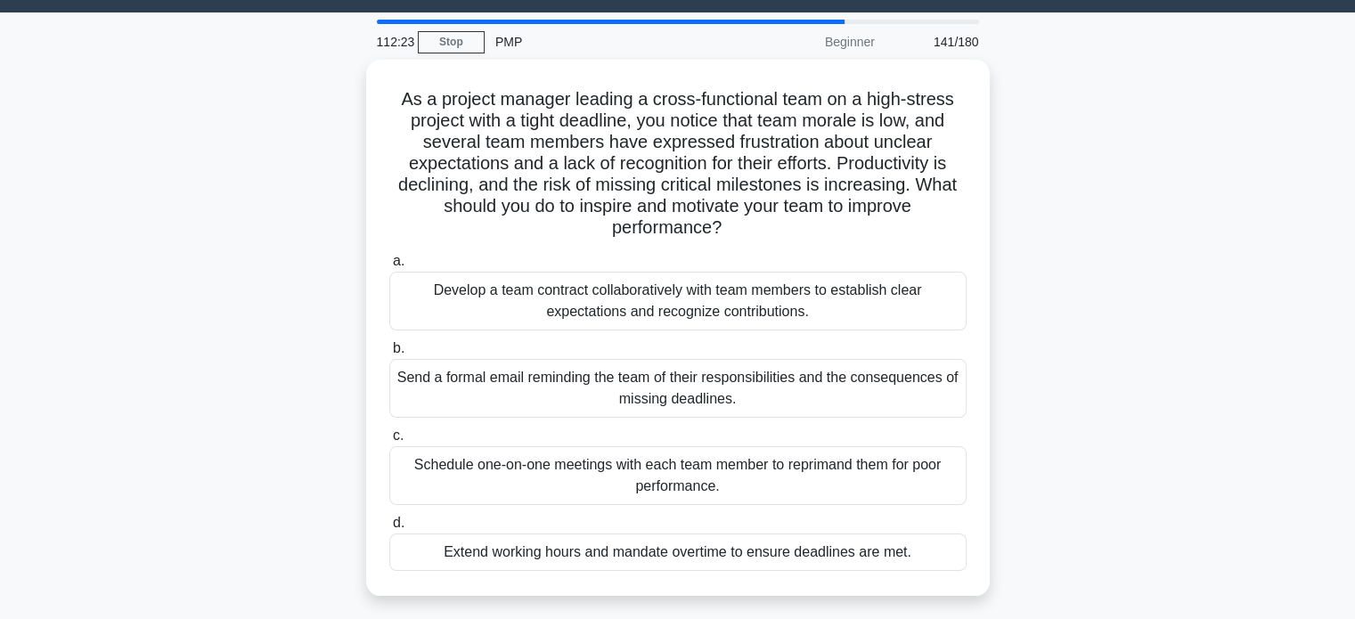
scroll to position [57, 0]
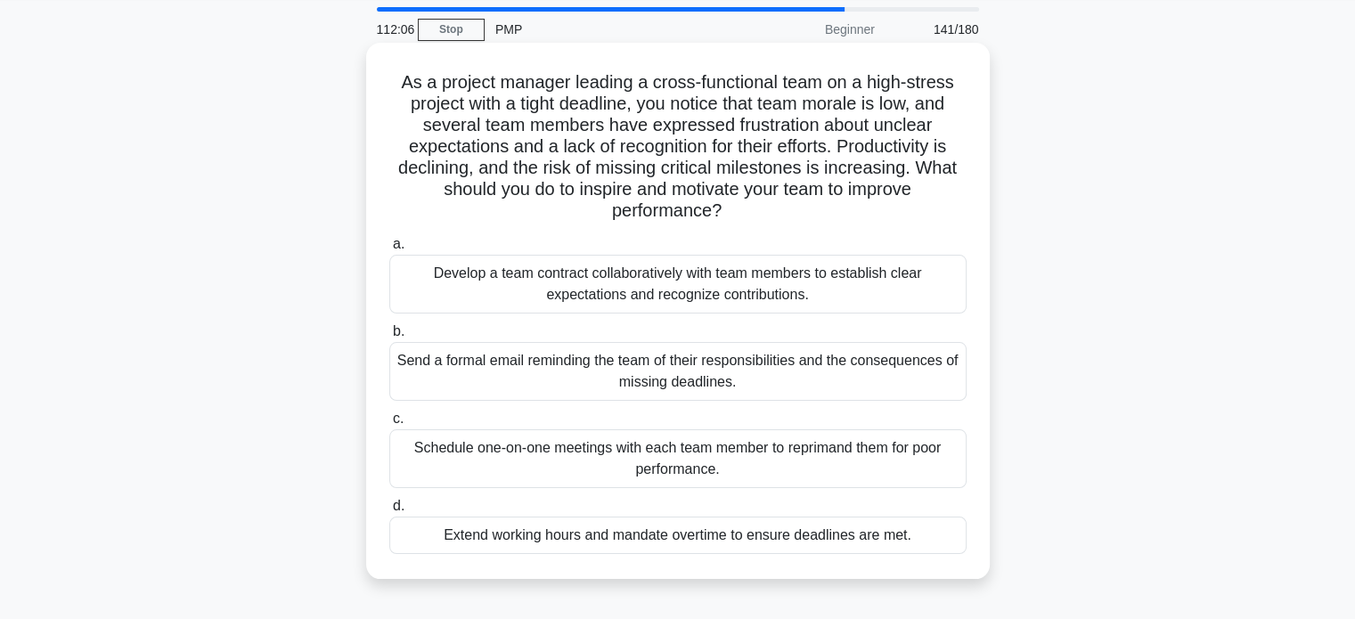
click at [887, 293] on div "Develop a team contract collaboratively with team members to establish clear ex…" at bounding box center [677, 284] width 577 height 59
click at [389, 250] on input "a. Develop a team contract collaboratively with team members to establish clear…" at bounding box center [389, 245] width 0 height 12
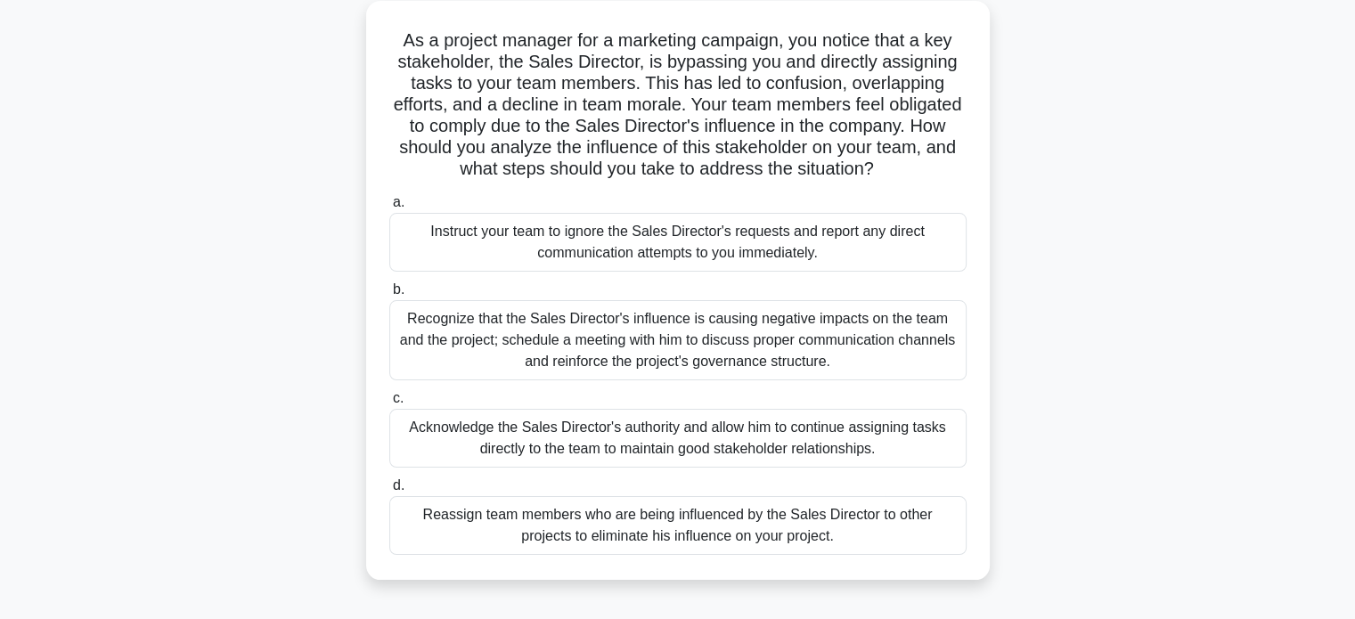
scroll to position [105, 0]
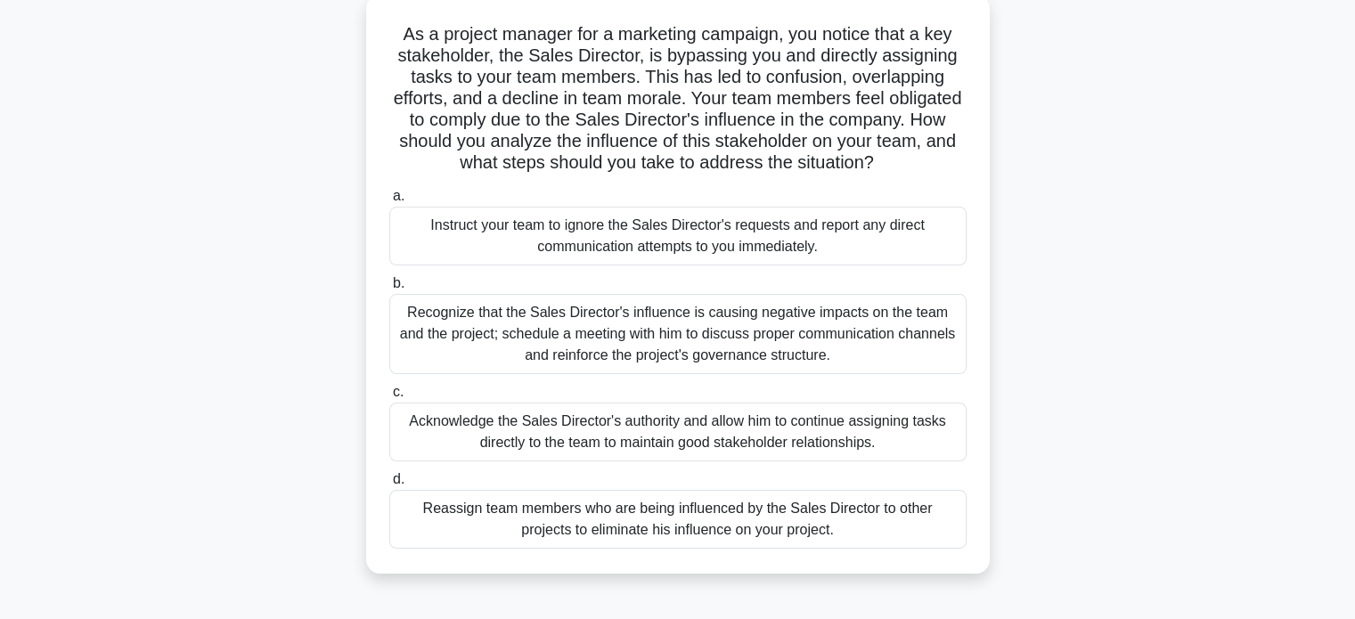
click at [841, 327] on div "Recognize that the Sales Director's influence is causing negative impacts on th…" at bounding box center [677, 334] width 577 height 80
click at [389, 290] on input "b. Recognize that the Sales Director's influence is causing negative impacts on…" at bounding box center [389, 284] width 0 height 12
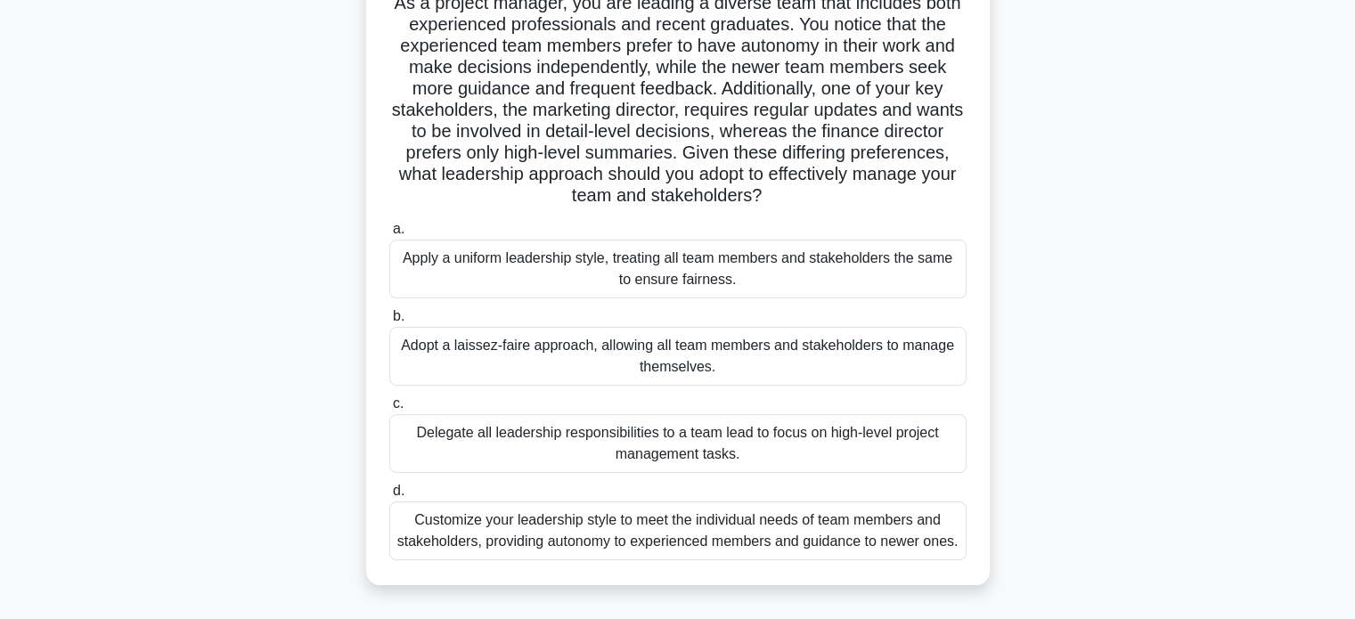
scroll to position [142, 0]
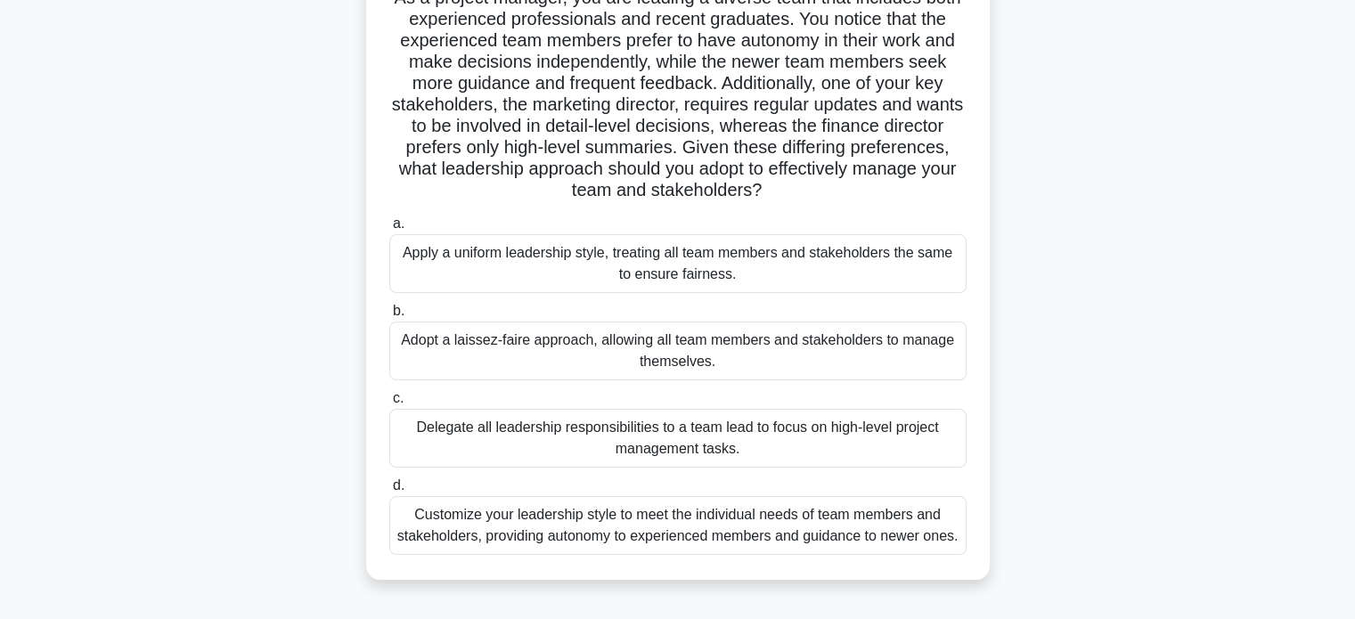
click at [816, 530] on div "Customize your leadership style to meet the individual needs of team members an…" at bounding box center [677, 525] width 577 height 59
click at [389, 492] on input "d. Customize your leadership style to meet the individual needs of team members…" at bounding box center [389, 486] width 0 height 12
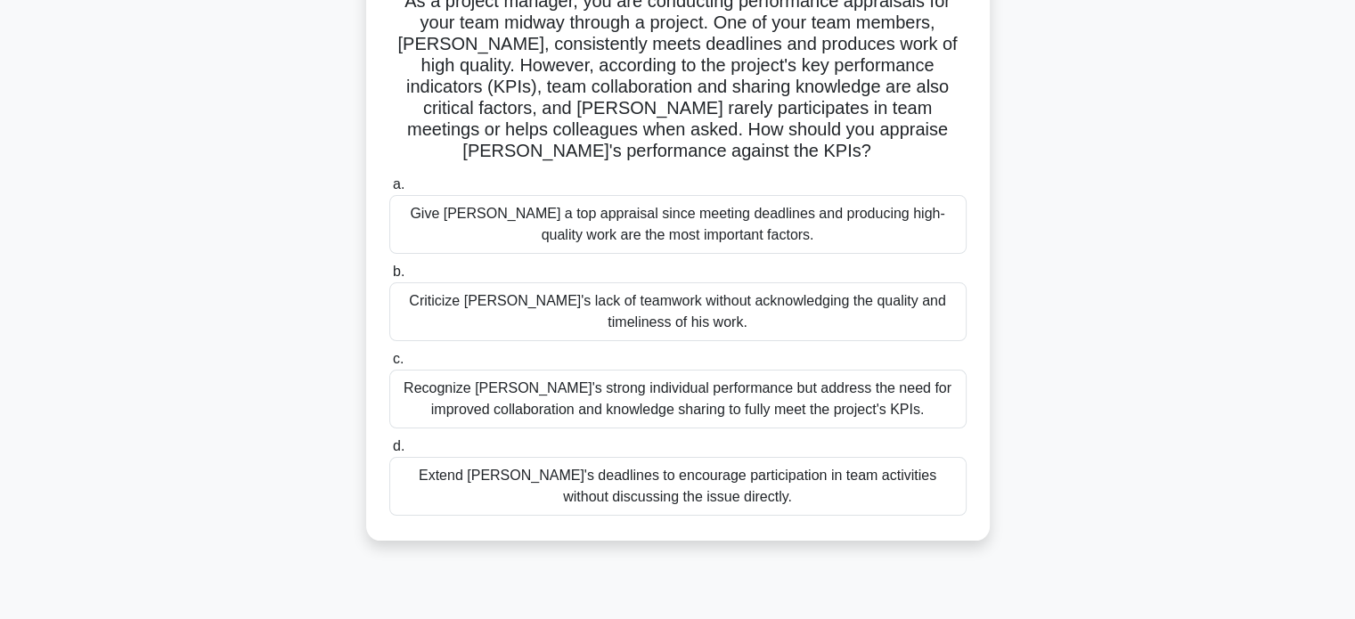
scroll to position [144, 0]
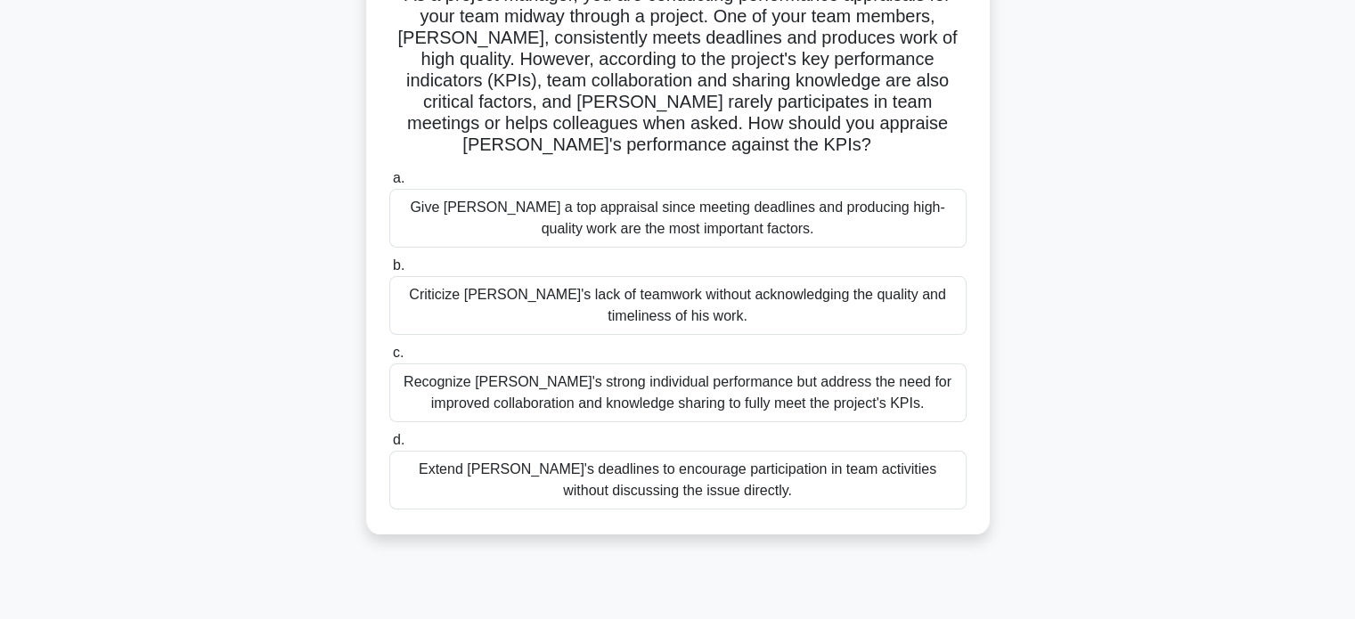
click at [850, 413] on div "Recognize Alex's strong individual performance but address the need for improve…" at bounding box center [677, 393] width 577 height 59
click at [389, 359] on input "c. Recognize Alex's strong individual performance but address the need for impr…" at bounding box center [389, 354] width 0 height 12
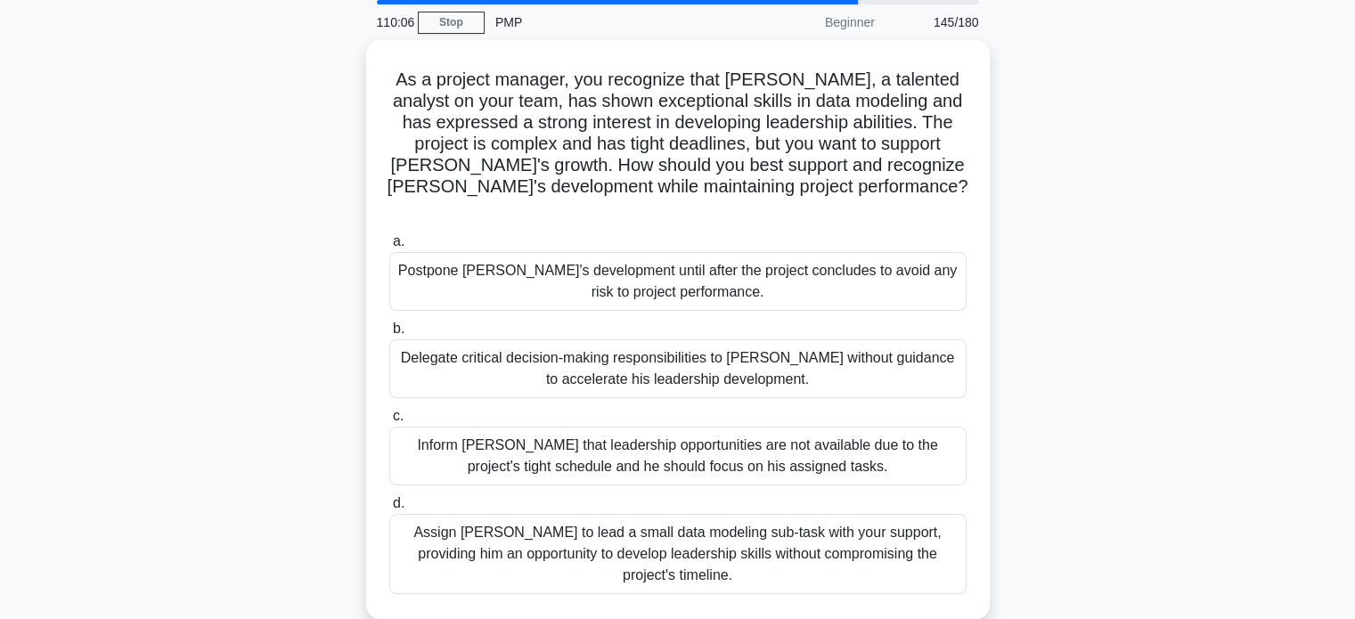
scroll to position [66, 0]
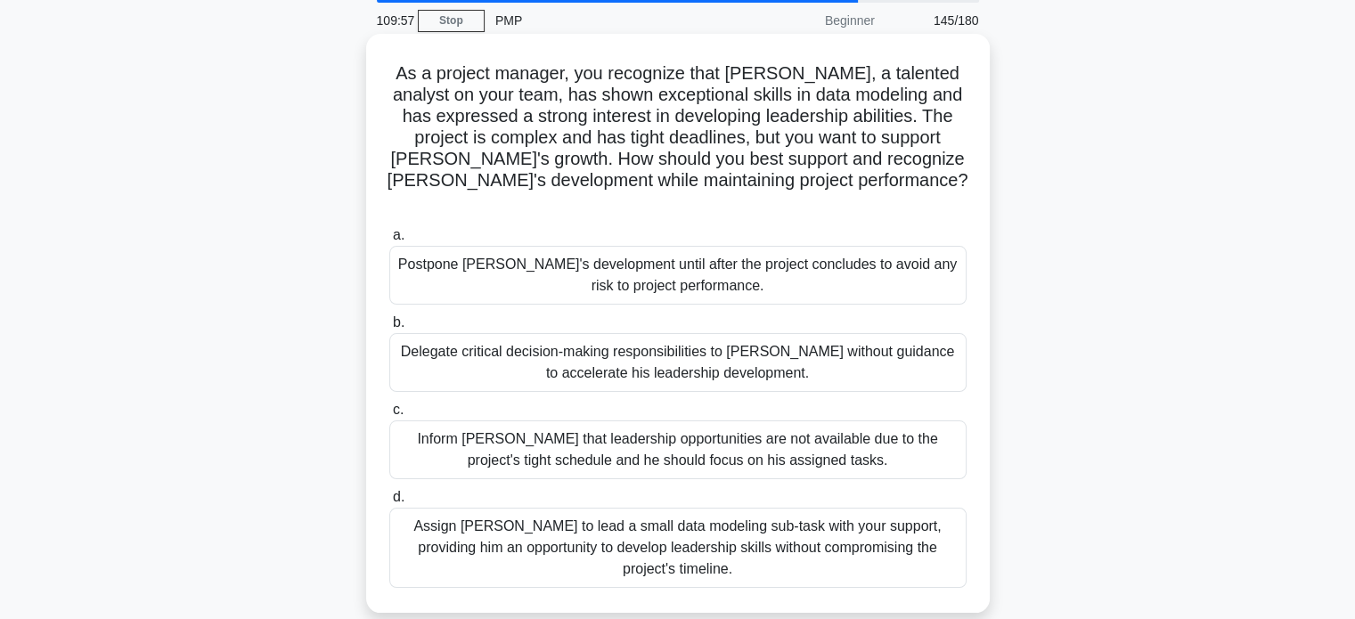
click at [797, 508] on div "Assign Daniel to lead a small data modeling sub-task with your support, providi…" at bounding box center [677, 548] width 577 height 80
click at [389, 499] on input "d. Assign Daniel to lead a small data modeling sub-task with your support, prov…" at bounding box center [389, 498] width 0 height 12
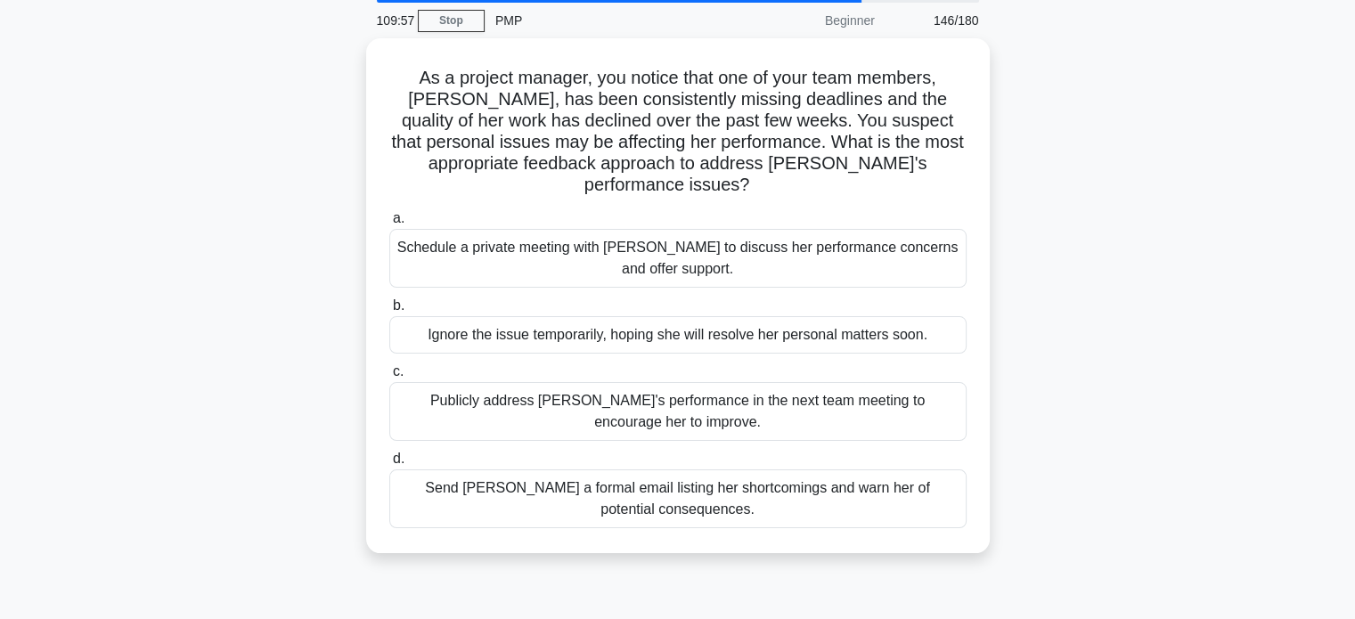
scroll to position [0, 0]
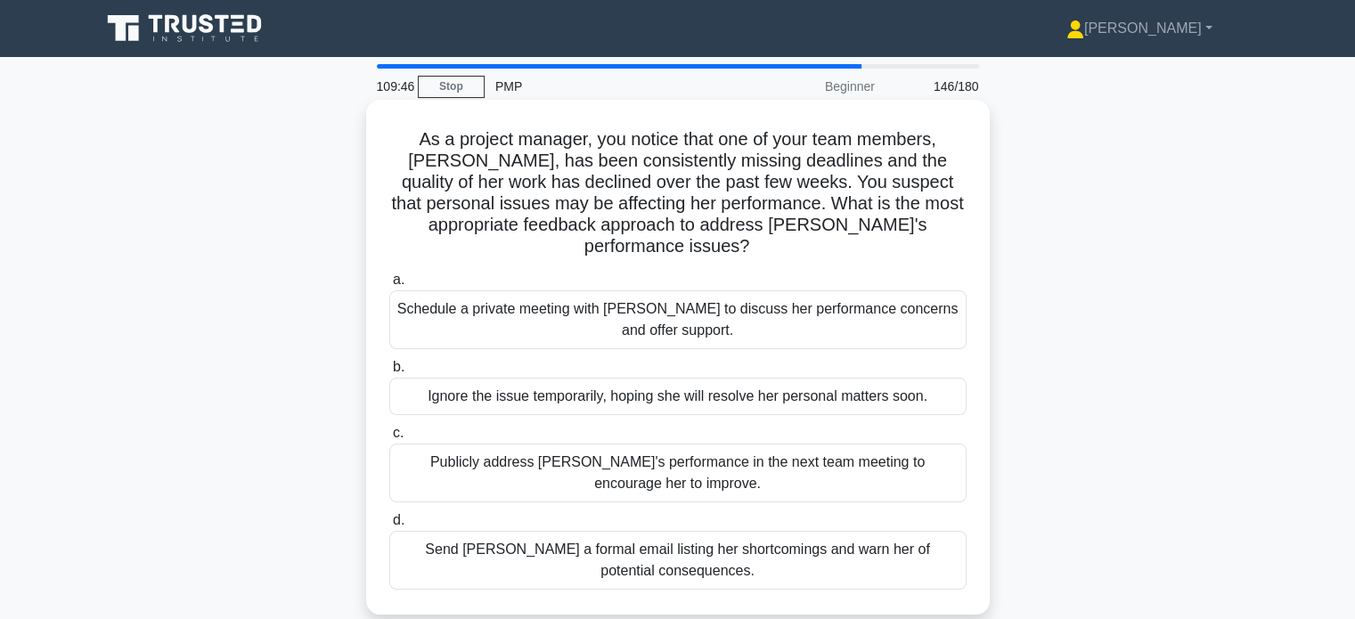
click at [864, 299] on div "Schedule a private meeting with Emily to discuss her performance concerns and o…" at bounding box center [677, 319] width 577 height 59
click at [389, 286] on input "a. Schedule a private meeting with Emily to discuss her performance concerns an…" at bounding box center [389, 280] width 0 height 12
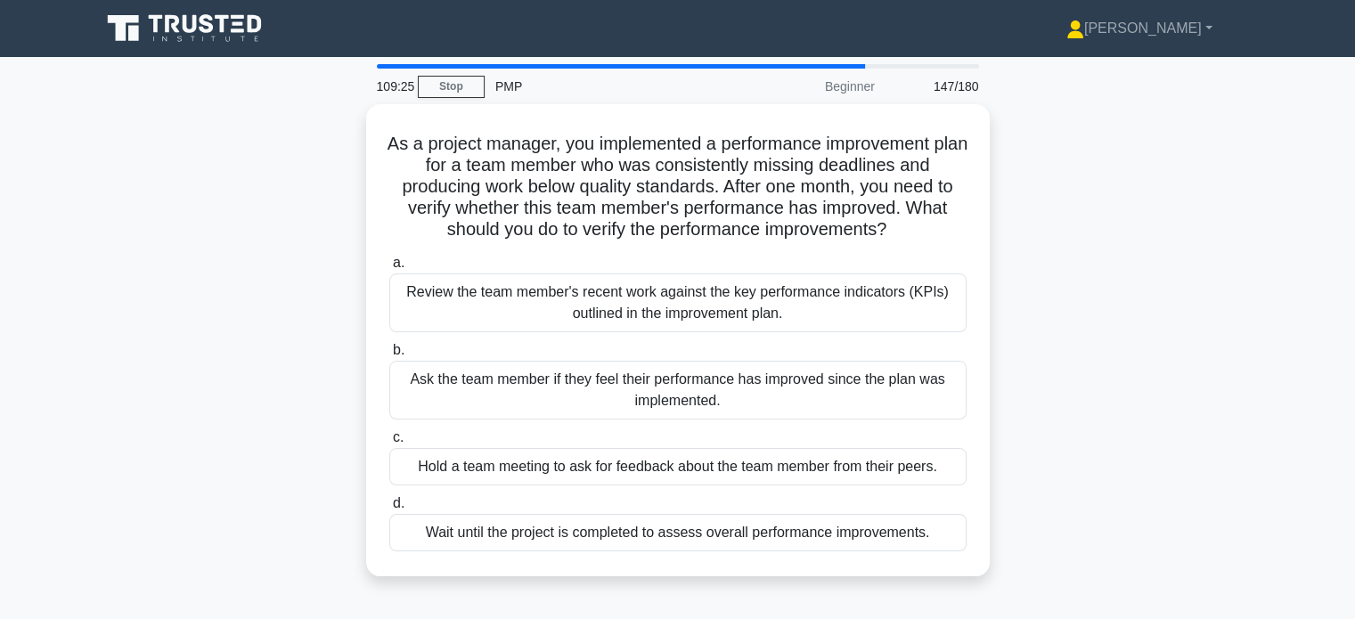
click at [1012, 239] on div "As a project manager, you implemented a performance improvement plan for a team…" at bounding box center [678, 351] width 1176 height 494
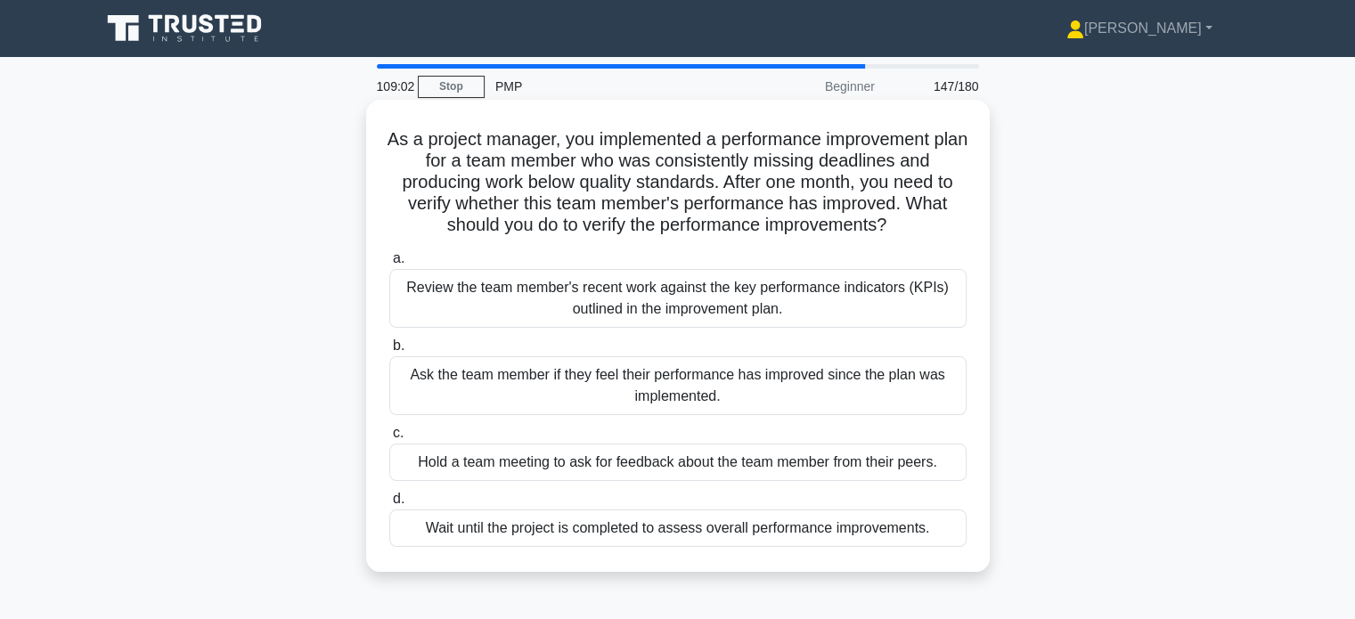
click at [891, 308] on div "Review the team member's recent work against the key performance indicators (KP…" at bounding box center [677, 298] width 577 height 59
click at [389, 265] on input "a. Review the team member's recent work against the key performance indicators …" at bounding box center [389, 259] width 0 height 12
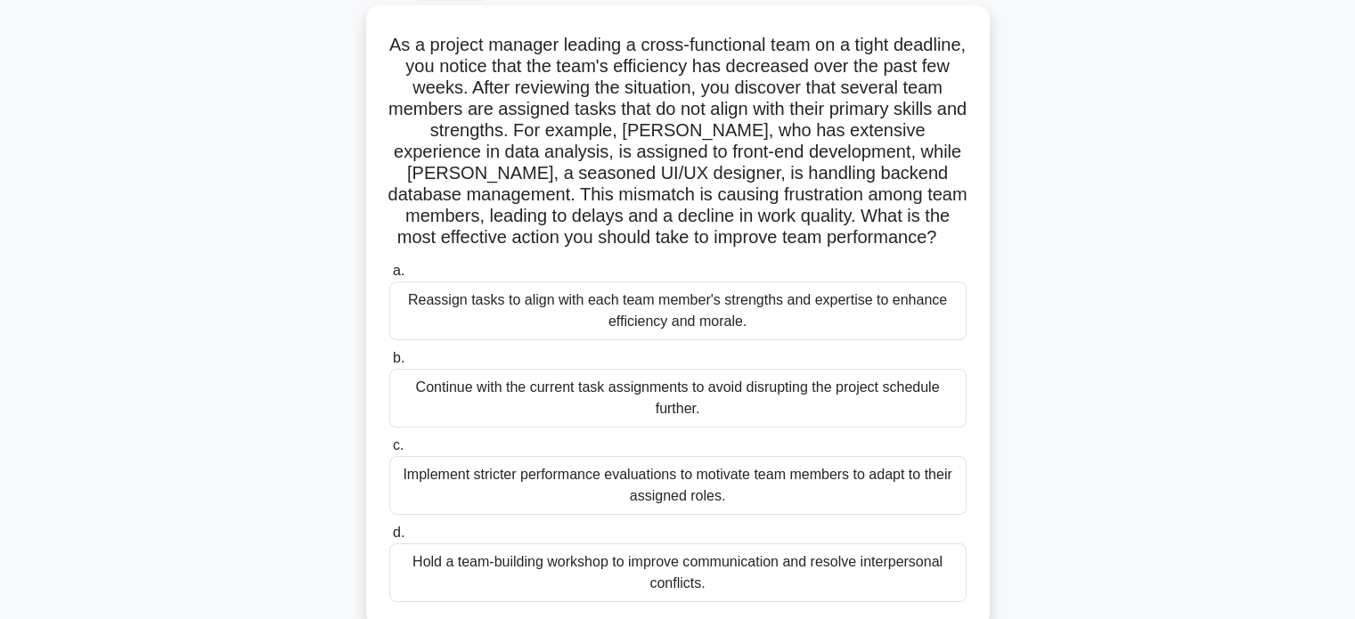
scroll to position [130, 0]
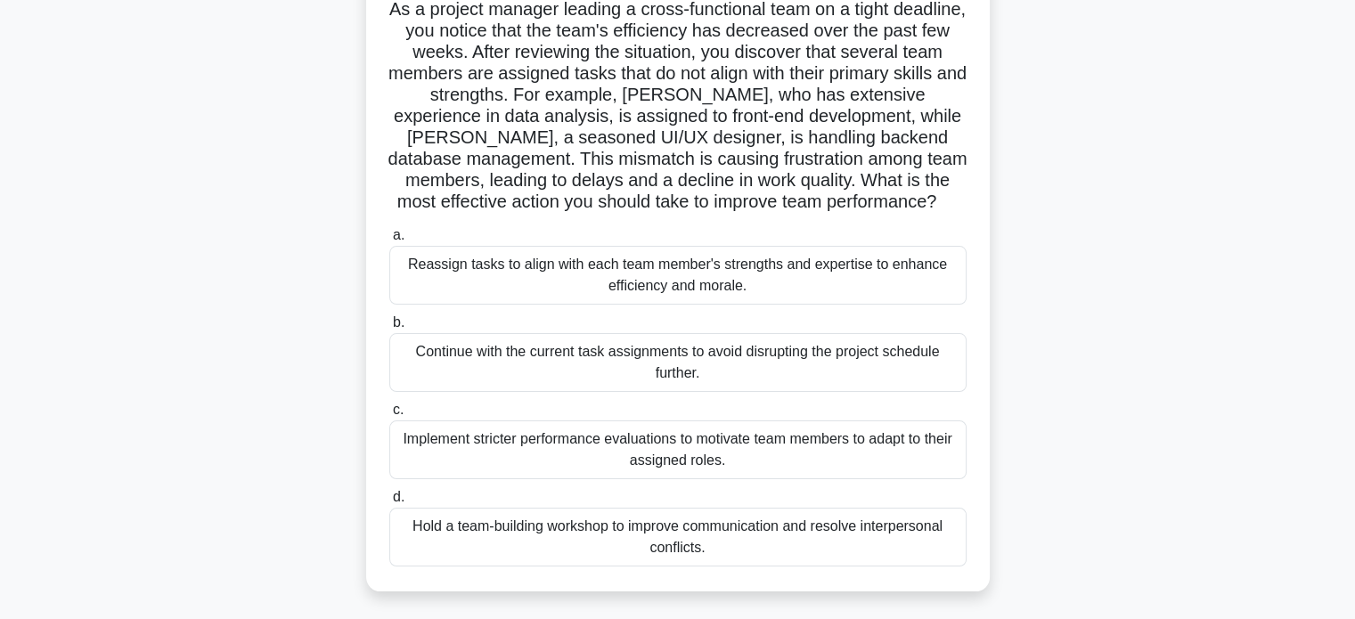
click at [880, 274] on div "Reassign tasks to align with each team member's strengths and expertise to enha…" at bounding box center [677, 275] width 577 height 59
click at [389, 241] on input "a. Reassign tasks to align with each team member's strengths and expertise to e…" at bounding box center [389, 236] width 0 height 12
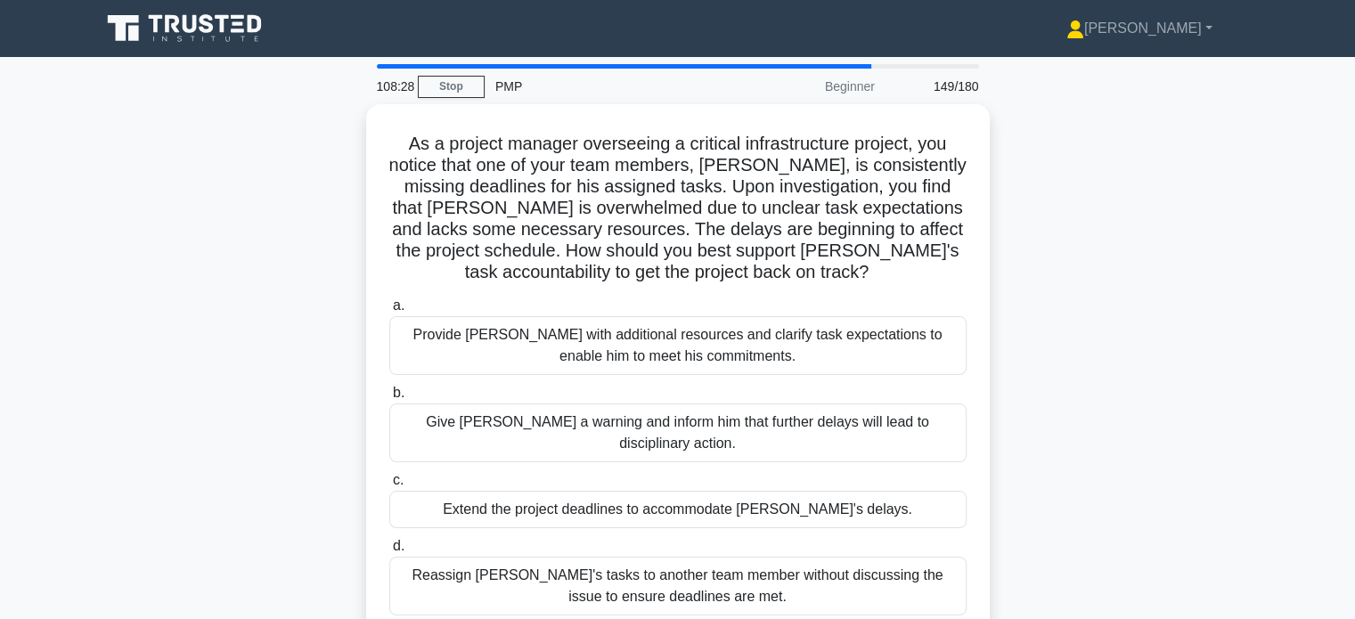
scroll to position [0, 0]
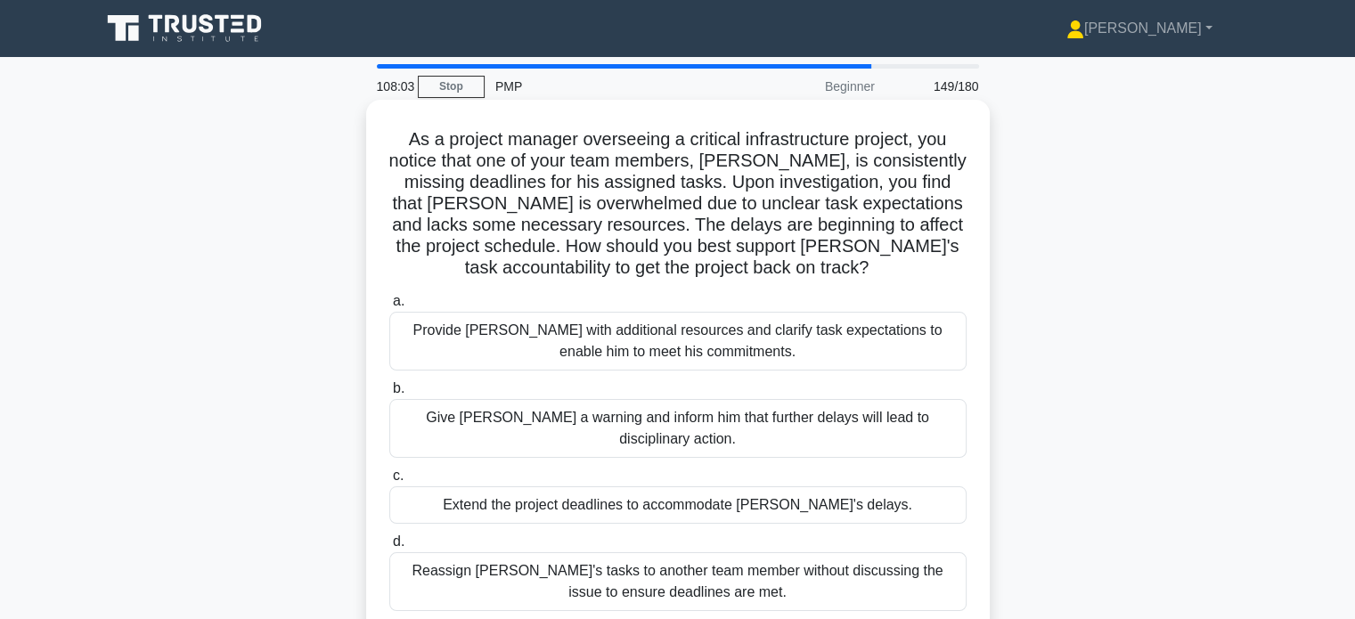
click at [852, 331] on div "Provide David with additional resources and clarify task expectations to enable…" at bounding box center [677, 341] width 577 height 59
click at [389, 307] on input "a. Provide David with additional resources and clarify task expectations to ena…" at bounding box center [389, 302] width 0 height 12
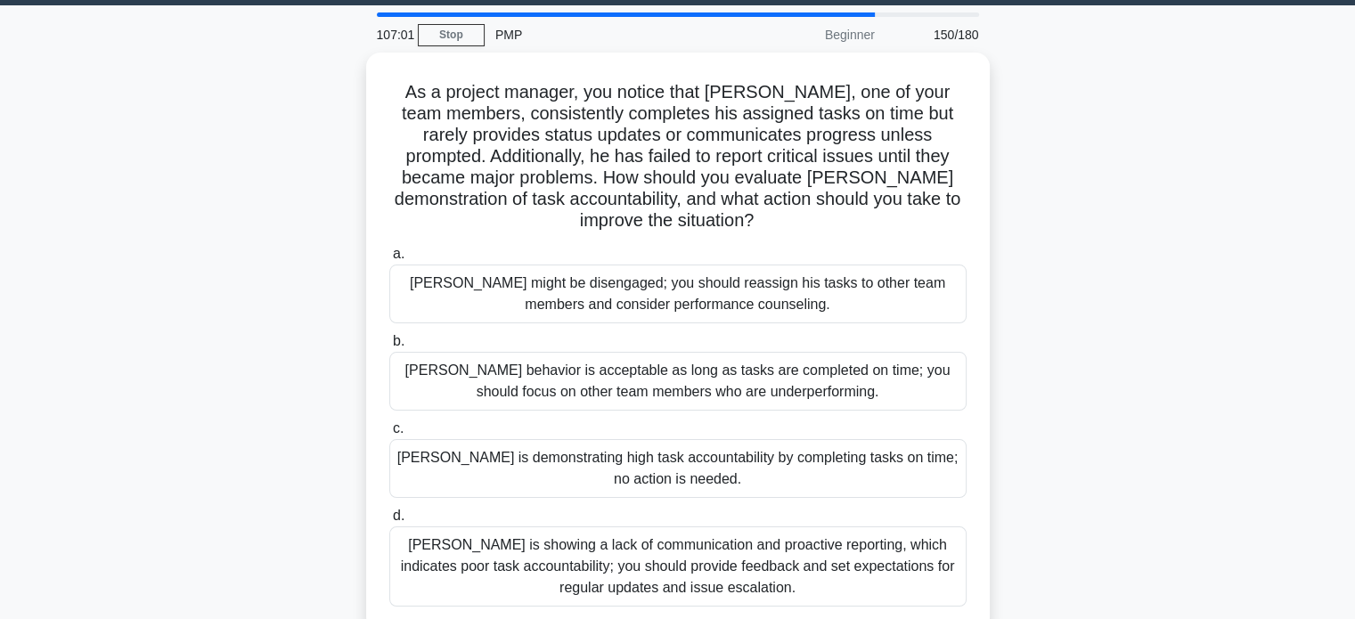
scroll to position [53, 0]
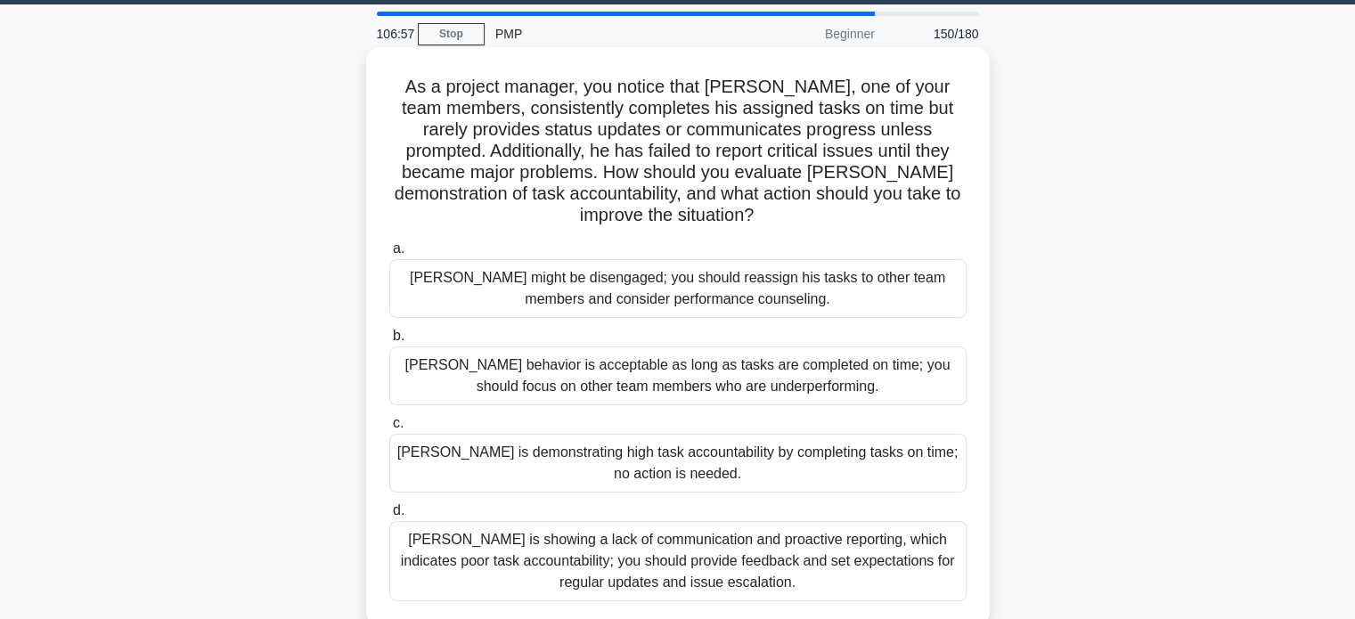
click at [863, 585] on div "Thomas is showing a lack of communication and proactive reporting, which indica…" at bounding box center [677, 561] width 577 height 80
click at [389, 517] on input "d. Thomas is showing a lack of communication and proactive reporting, which ind…" at bounding box center [389, 511] width 0 height 12
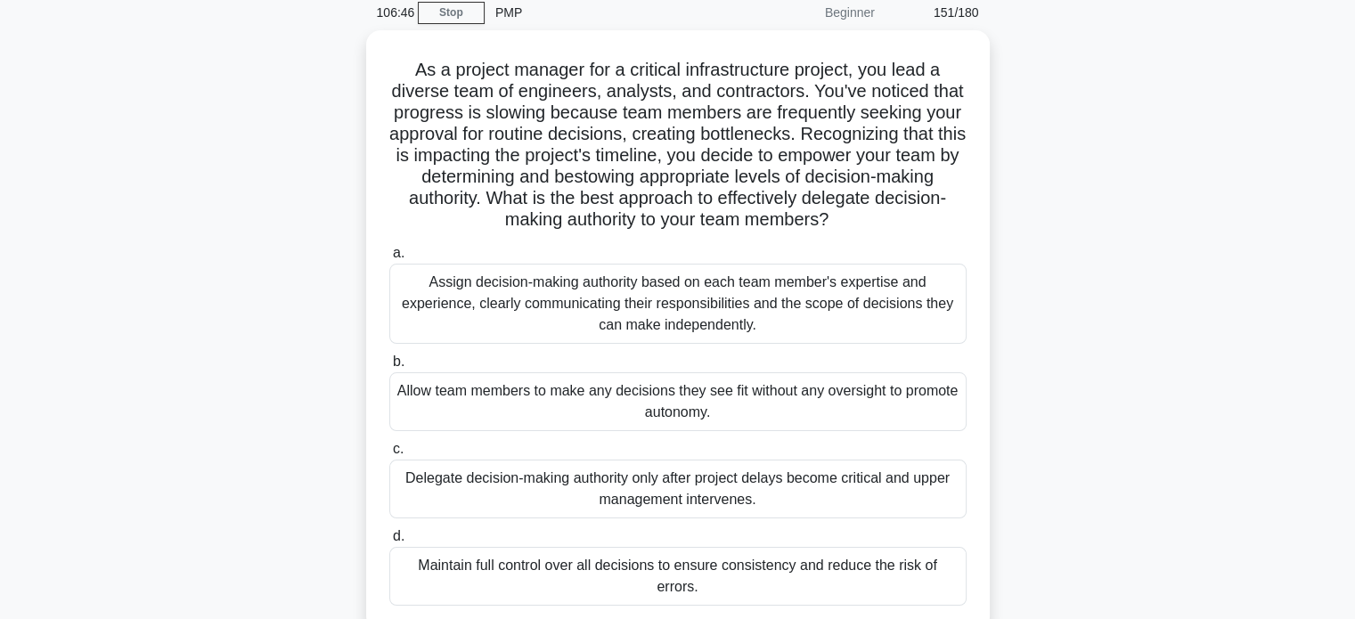
scroll to position [75, 0]
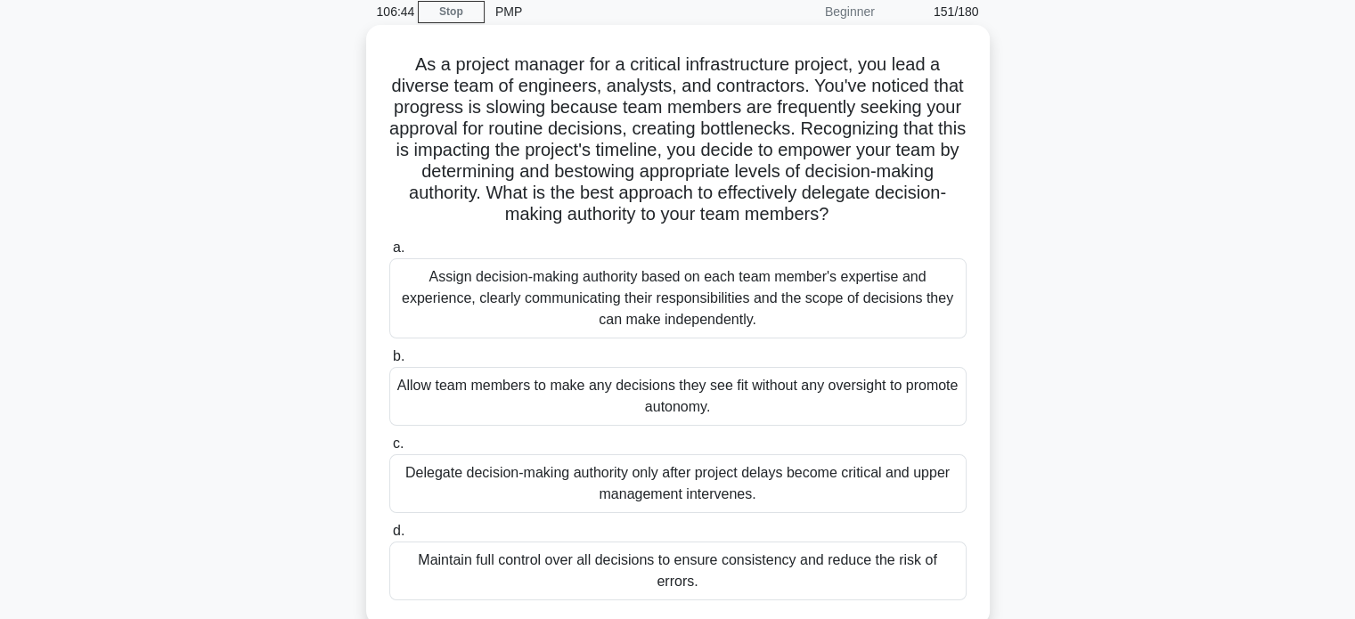
click at [898, 306] on div "Assign decision-making authority based on each team member's expertise and expe…" at bounding box center [677, 298] width 577 height 80
click at [389, 254] on input "a. Assign decision-making authority based on each team member's expertise and e…" at bounding box center [389, 248] width 0 height 12
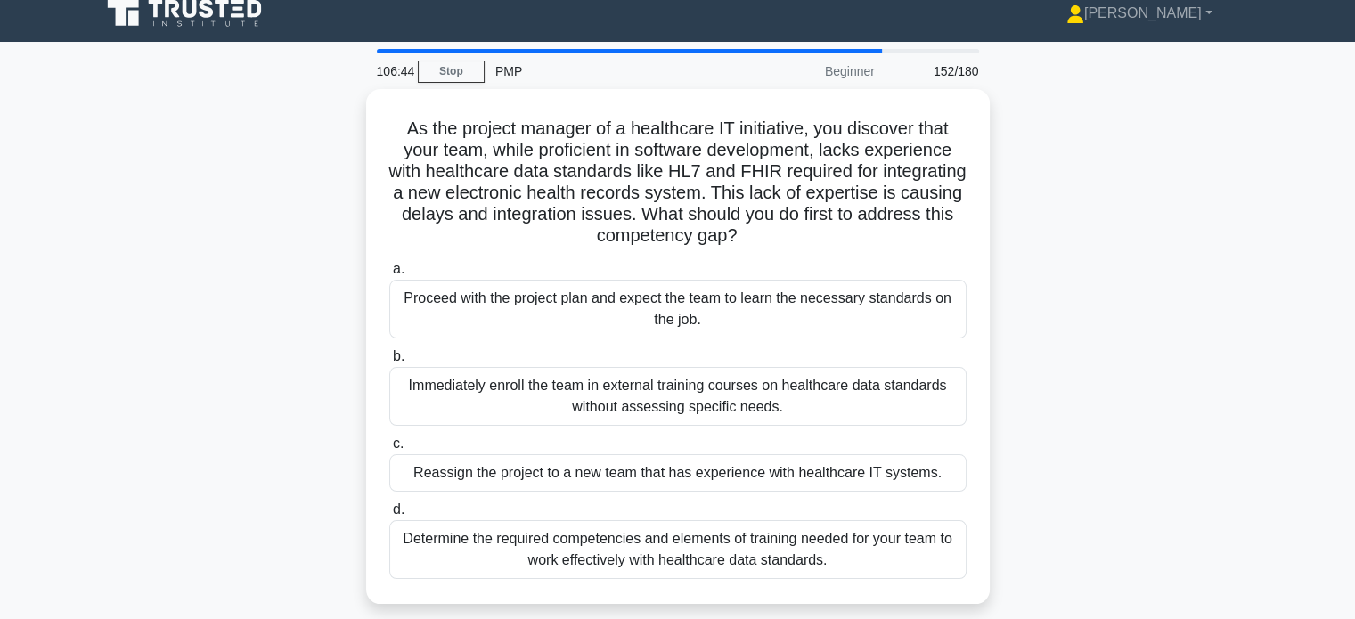
scroll to position [0, 0]
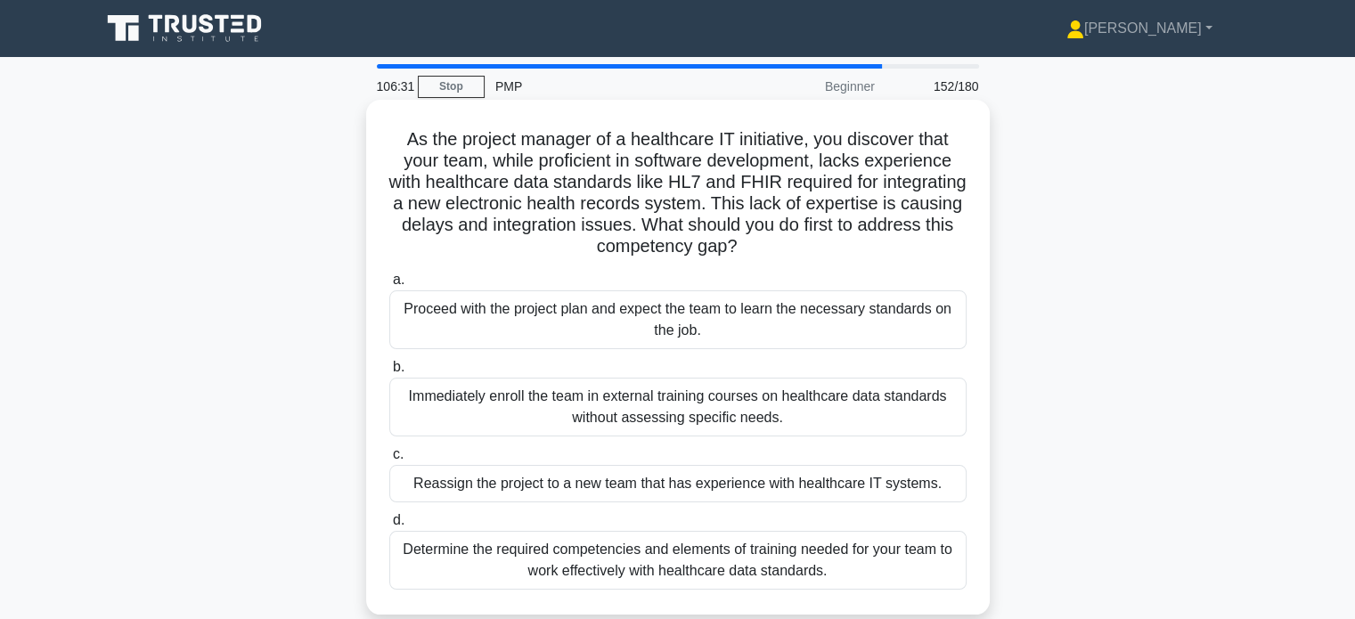
click at [879, 555] on div "Determine the required competencies and elements of training needed for your te…" at bounding box center [677, 560] width 577 height 59
click at [389, 527] on input "d. Determine the required competencies and elements of training needed for your…" at bounding box center [389, 521] width 0 height 12
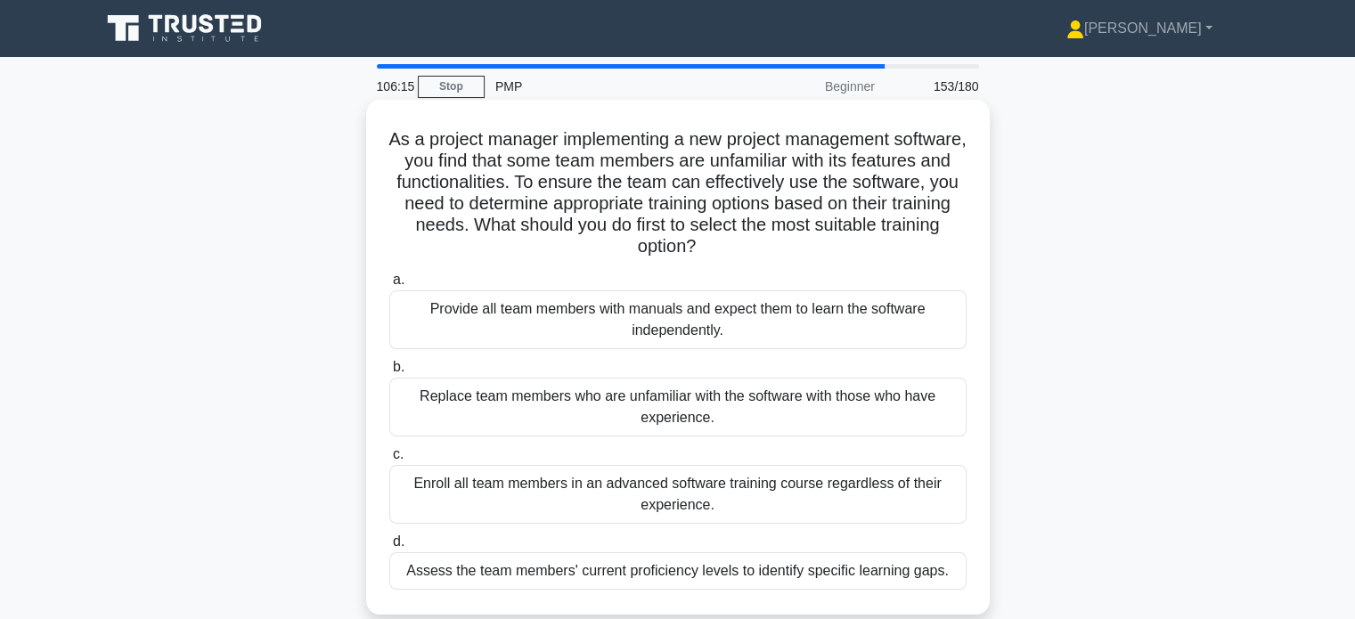
click at [843, 585] on div "Assess the team members' current proficiency levels to identify specific learni…" at bounding box center [677, 570] width 577 height 37
click at [389, 548] on input "d. Assess the team members' current proficiency levels to identify specific lea…" at bounding box center [389, 542] width 0 height 12
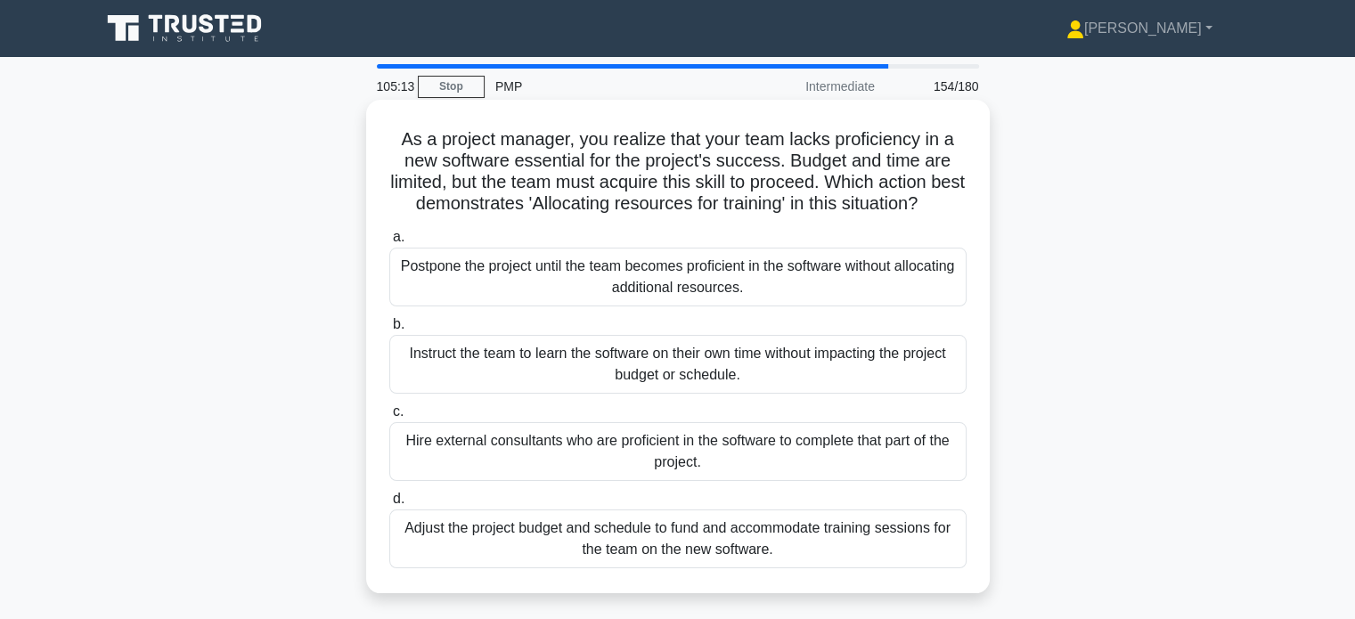
click at [855, 552] on div "Adjust the project budget and schedule to fund and accommodate training session…" at bounding box center [677, 539] width 577 height 59
click at [389, 505] on input "d. Adjust the project budget and schedule to fund and accommodate training sess…" at bounding box center [389, 500] width 0 height 12
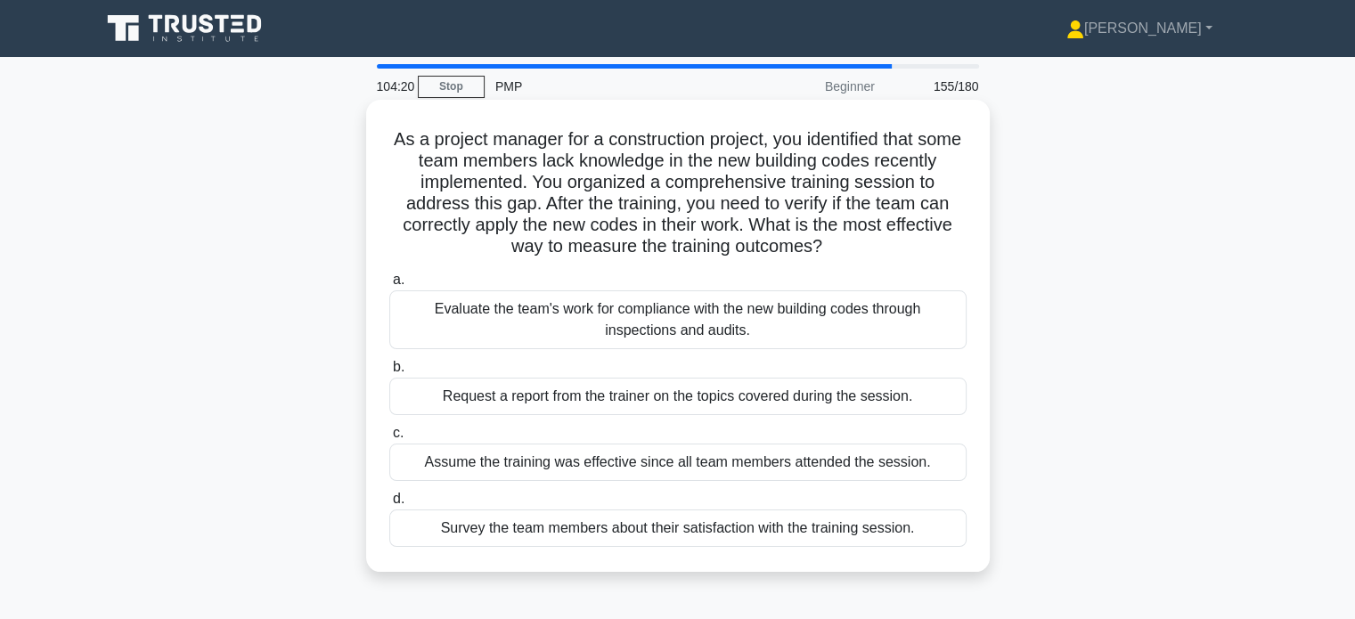
click at [843, 338] on div "Evaluate the team's work for compliance with the new building codes through ins…" at bounding box center [677, 319] width 577 height 59
click at [389, 286] on input "a. Evaluate the team's work for compliance with the new building codes through …" at bounding box center [389, 280] width 0 height 12
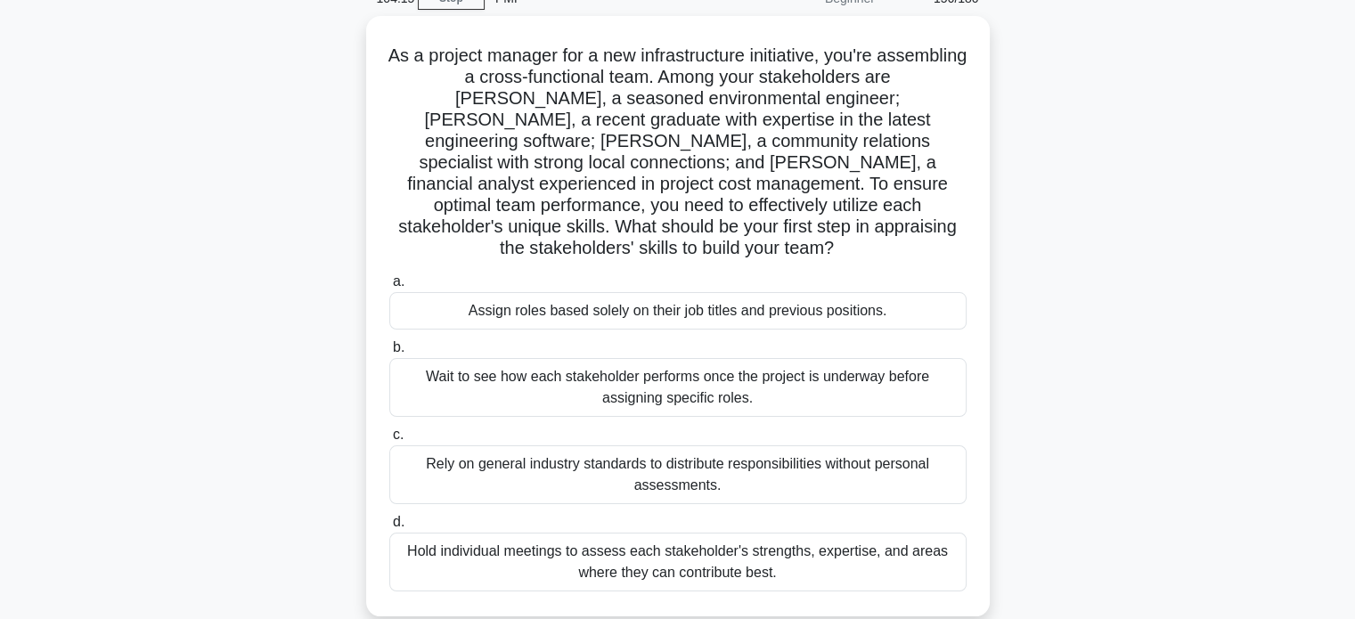
scroll to position [93, 0]
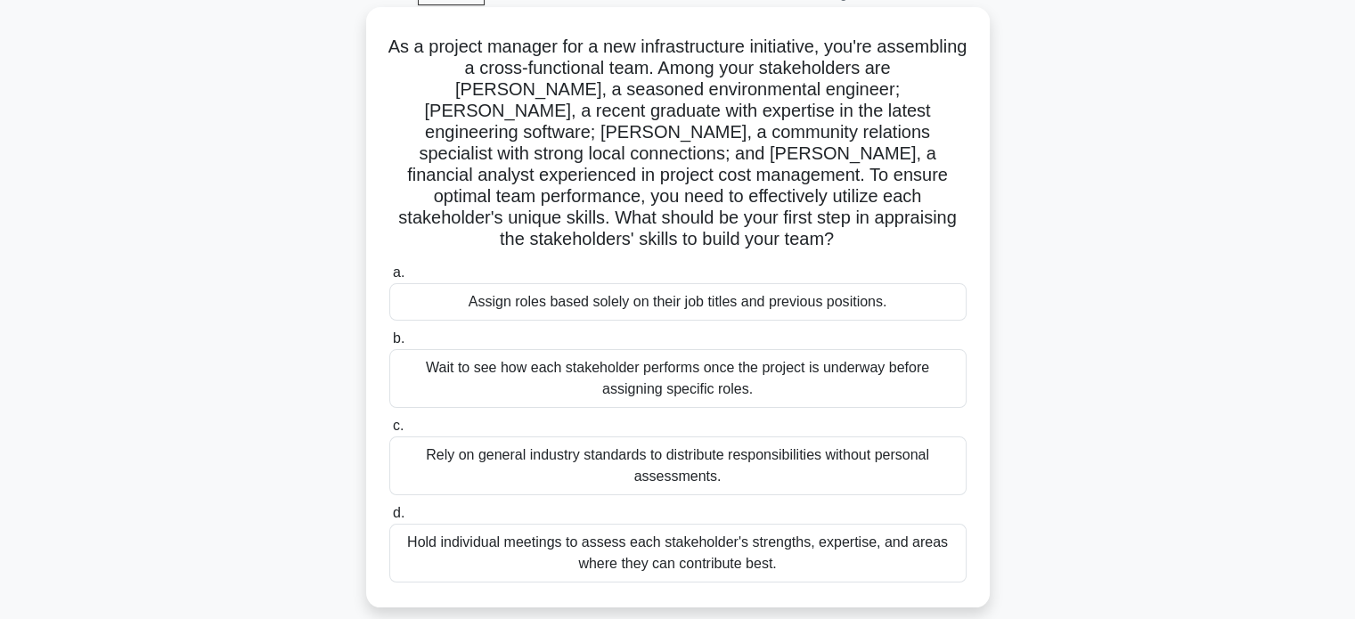
click at [814, 528] on div "Hold individual meetings to assess each stakeholder's strengths, expertise, and…" at bounding box center [677, 553] width 577 height 59
click at [389, 519] on input "d. Hold individual meetings to assess each stakeholder's strengths, expertise, …" at bounding box center [389, 514] width 0 height 12
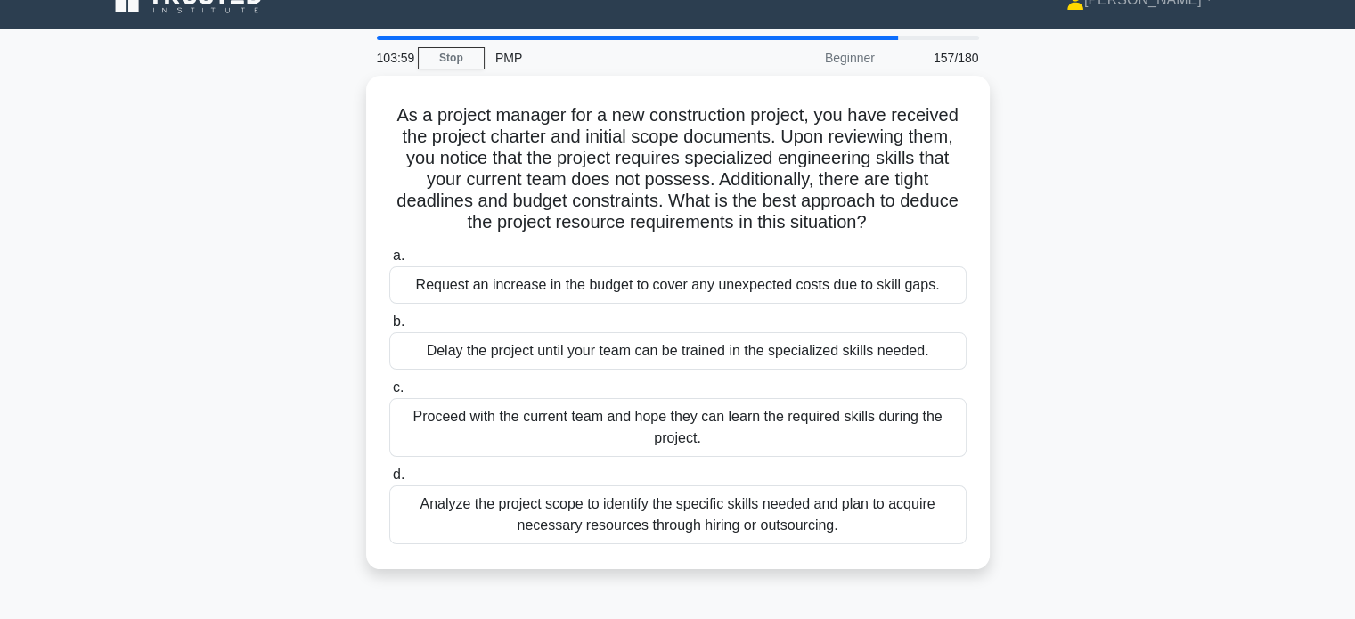
scroll to position [0, 0]
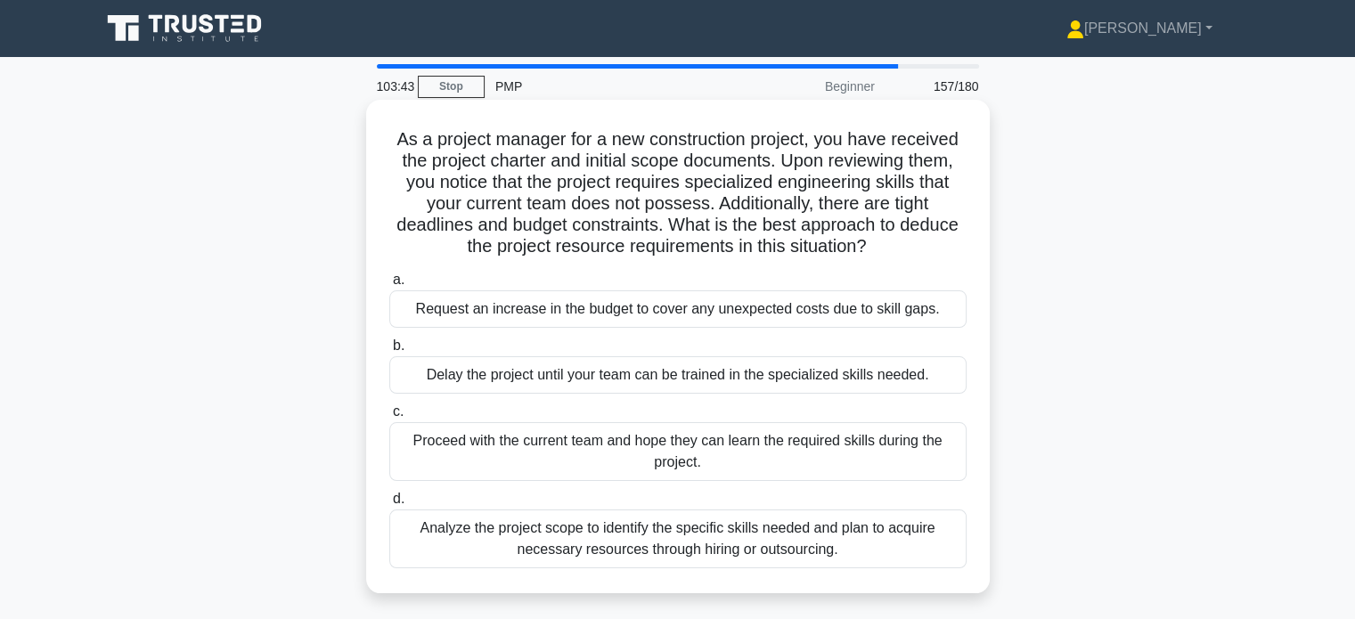
click at [892, 559] on div "Analyze the project scope to identify the specific skills needed and plan to ac…" at bounding box center [677, 539] width 577 height 59
click at [389, 505] on input "d. Analyze the project scope to identify the specific skills needed and plan to…" at bounding box center [389, 500] width 0 height 12
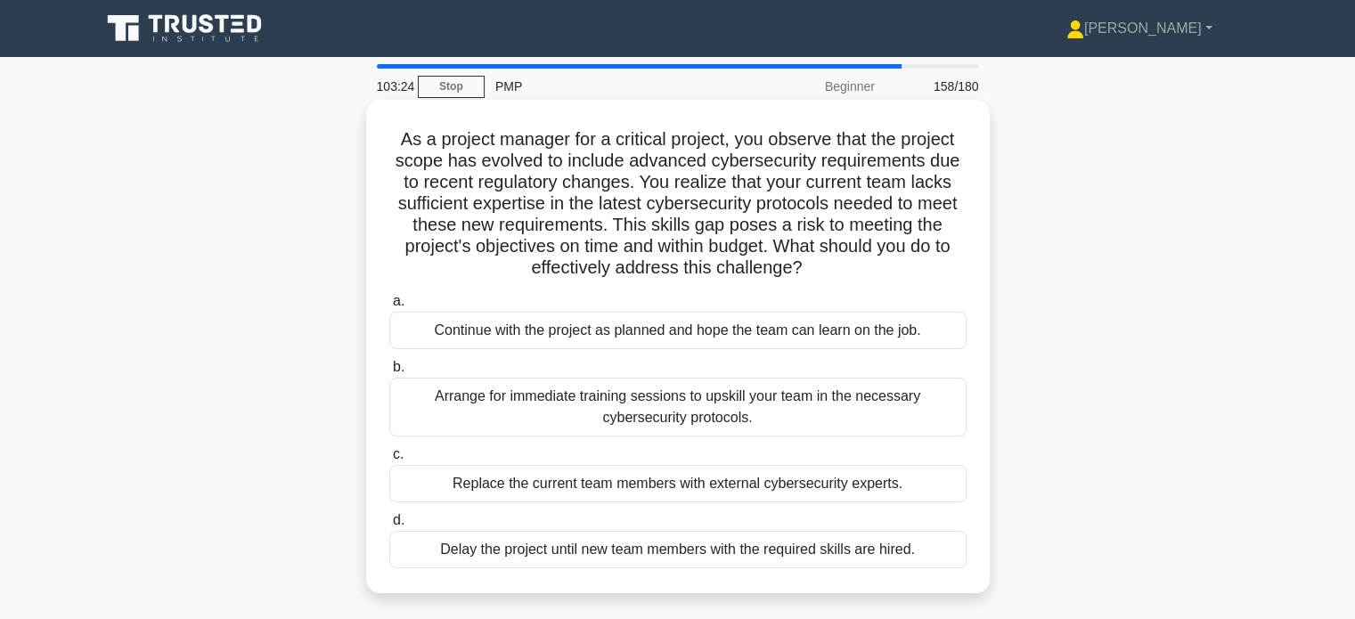
click at [913, 425] on div "Arrange for immediate training sessions to upskill your team in the necessary c…" at bounding box center [677, 407] width 577 height 59
click at [389, 373] on input "b. Arrange for immediate training sessions to upskill your team in the necessar…" at bounding box center [389, 368] width 0 height 12
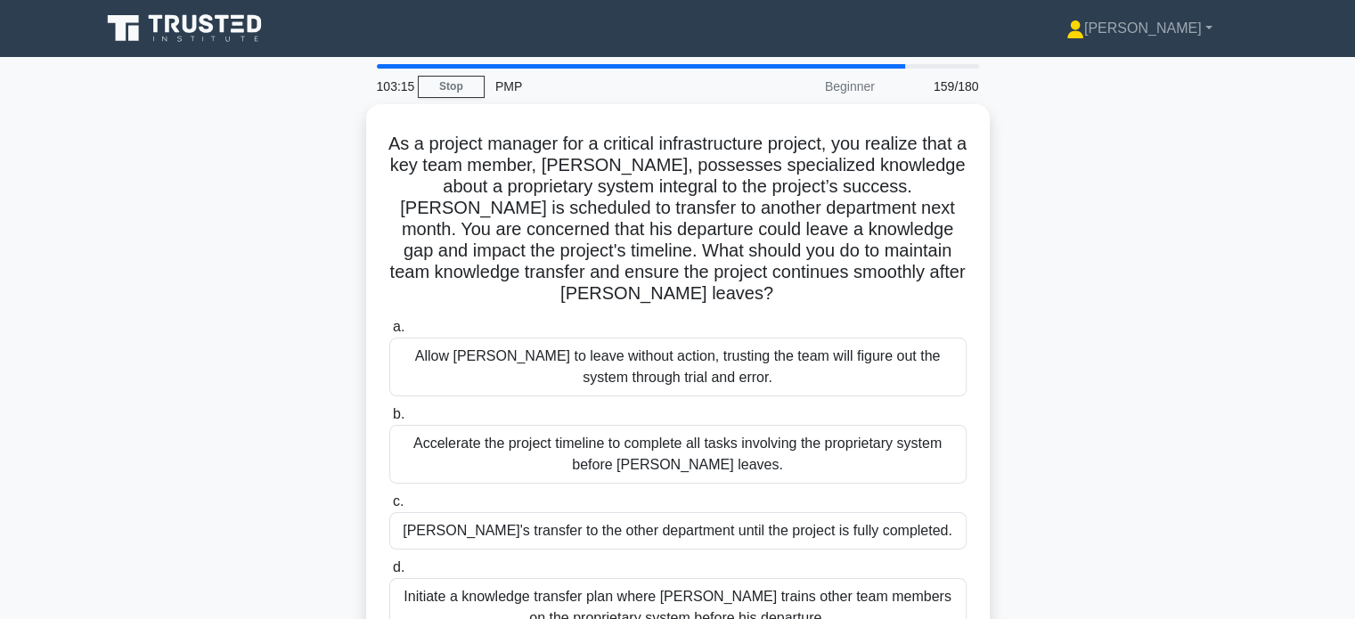
scroll to position [46, 0]
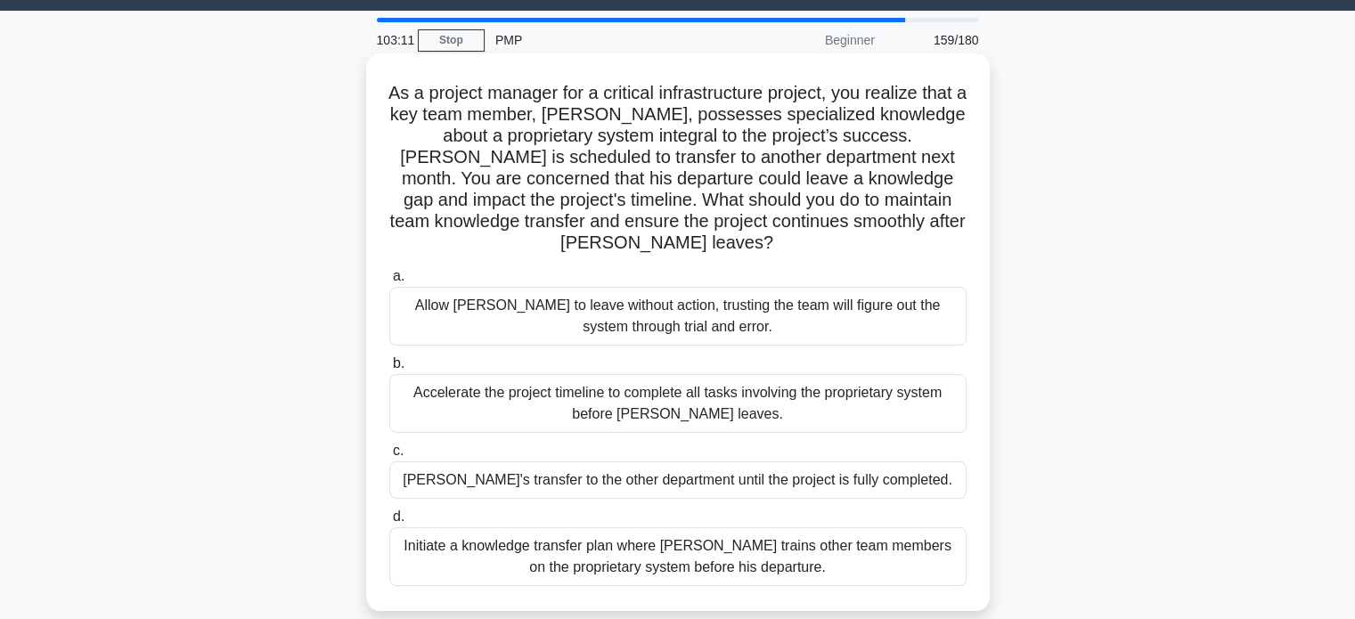
click at [830, 568] on div "Initiate a knowledge transfer plan where Carlos trains other team members on th…" at bounding box center [677, 557] width 577 height 59
click at [389, 523] on input "d. Initiate a knowledge transfer plan where Carlos trains other team members on…" at bounding box center [389, 517] width 0 height 12
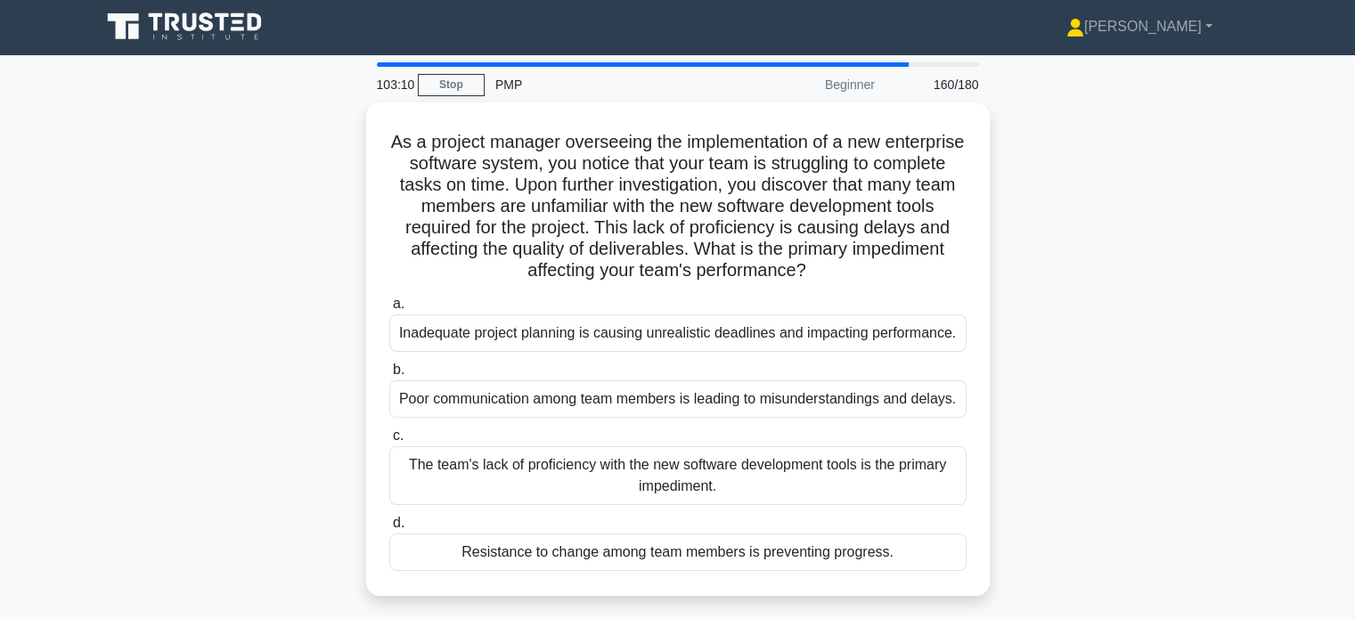
scroll to position [0, 0]
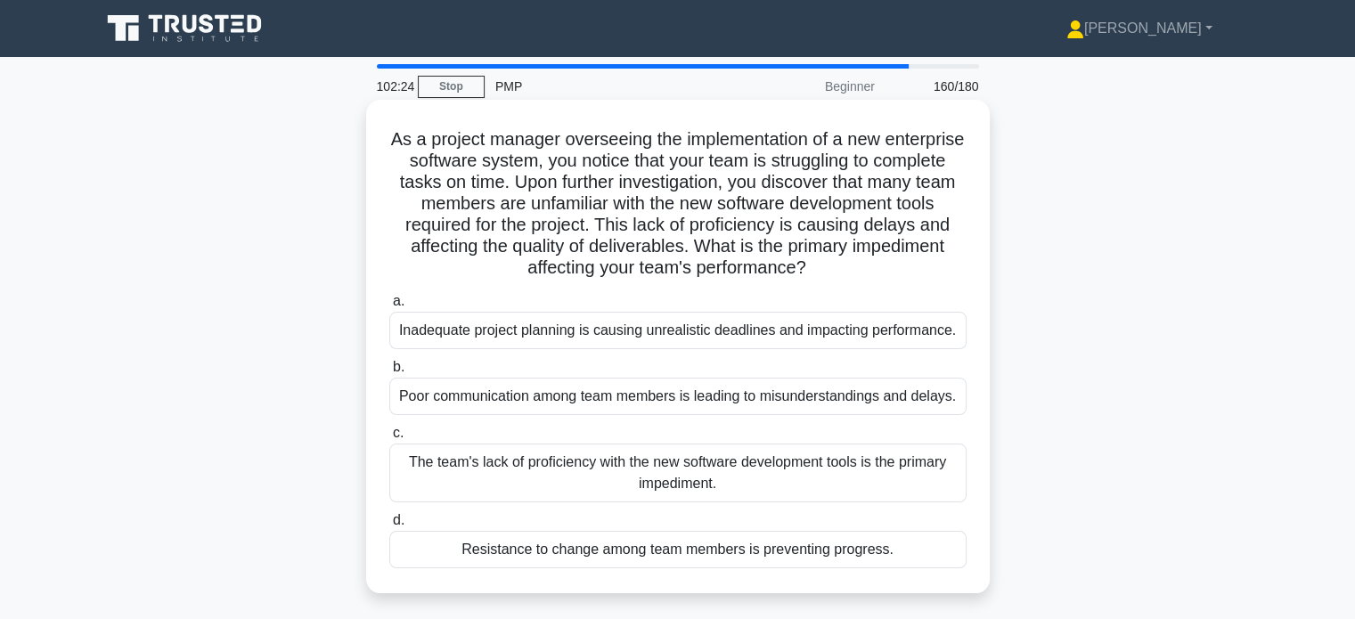
click at [942, 484] on div "The team's lack of proficiency with the new software development tools is the p…" at bounding box center [677, 473] width 577 height 59
click at [389, 439] on input "c. The team's lack of proficiency with the new software development tools is th…" at bounding box center [389, 434] width 0 height 12
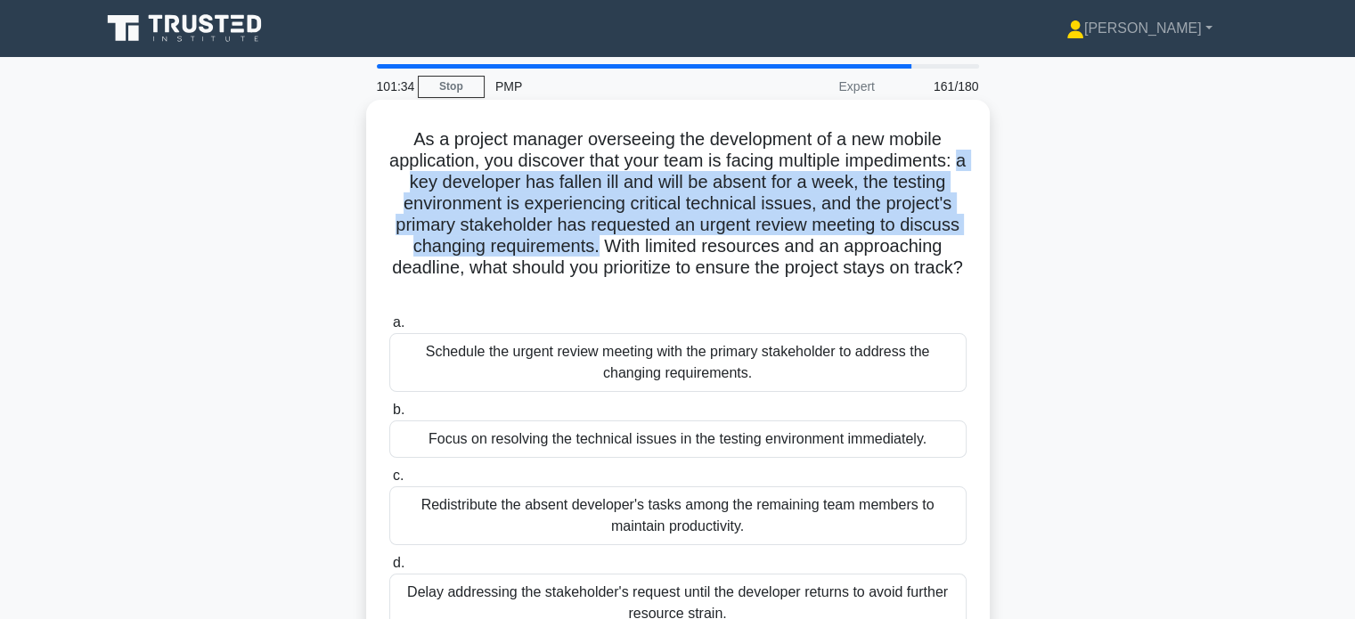
drag, startPoint x: 526, startPoint y: 180, endPoint x: 742, endPoint y: 241, distance: 224.8
click at [742, 241] on h5 "As a project manager overseeing the development of a new mobile application, yo…" at bounding box center [678, 214] width 581 height 173
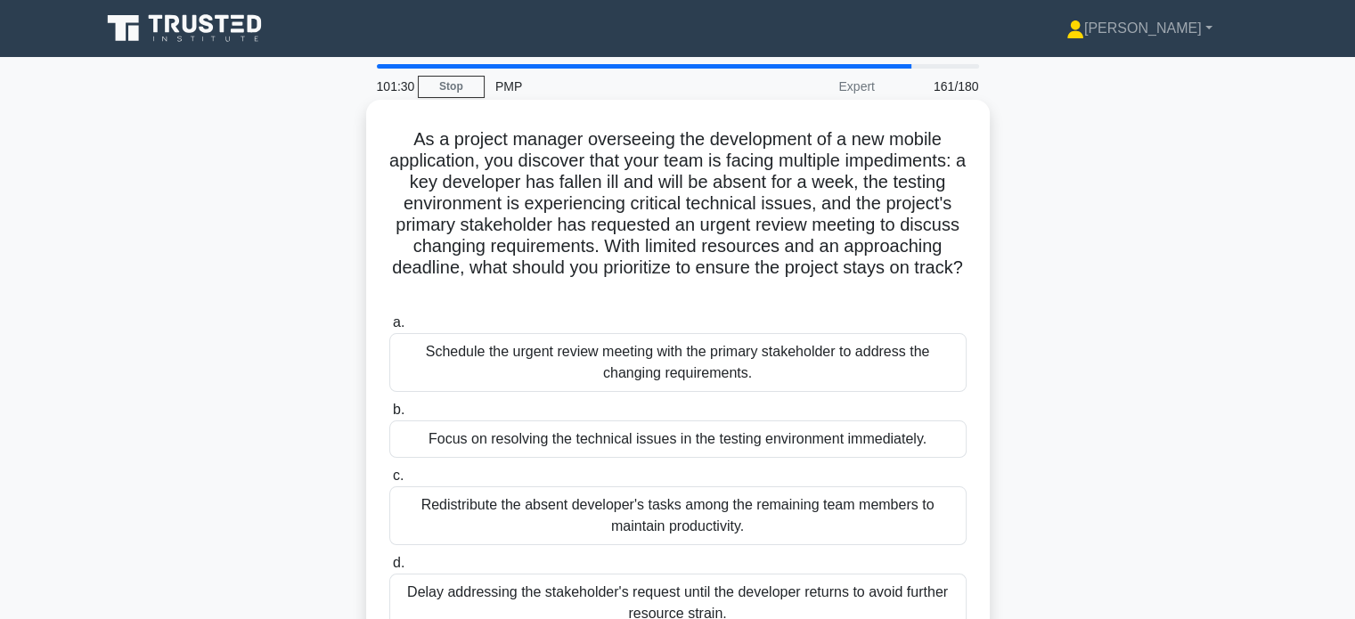
click at [765, 372] on div "Schedule the urgent review meeting with the primary stakeholder to address the …" at bounding box center [677, 362] width 577 height 59
click at [389, 329] on input "a. Schedule the urgent review meeting with the primary stakeholder to address t…" at bounding box center [389, 323] width 0 height 12
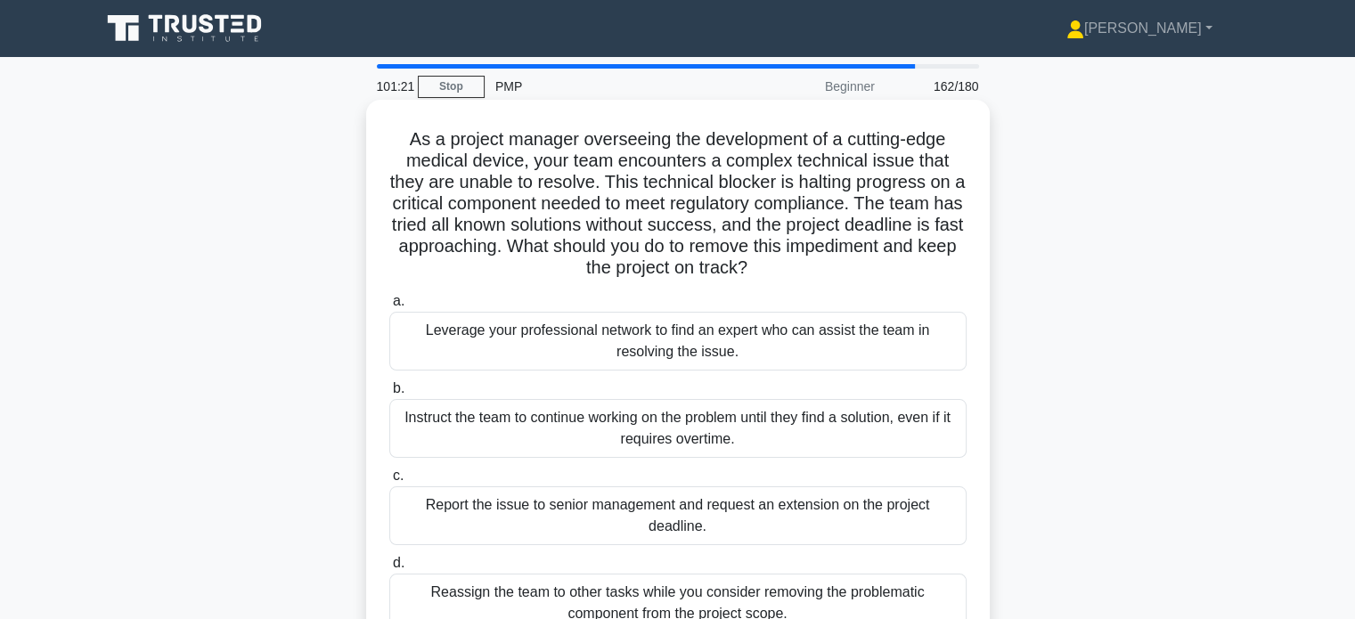
drag, startPoint x: 585, startPoint y: 245, endPoint x: 827, endPoint y: 281, distance: 245.0
click at [827, 280] on h5 "As a project manager overseeing the development of a cutting-edge medical devic…" at bounding box center [678, 203] width 581 height 151
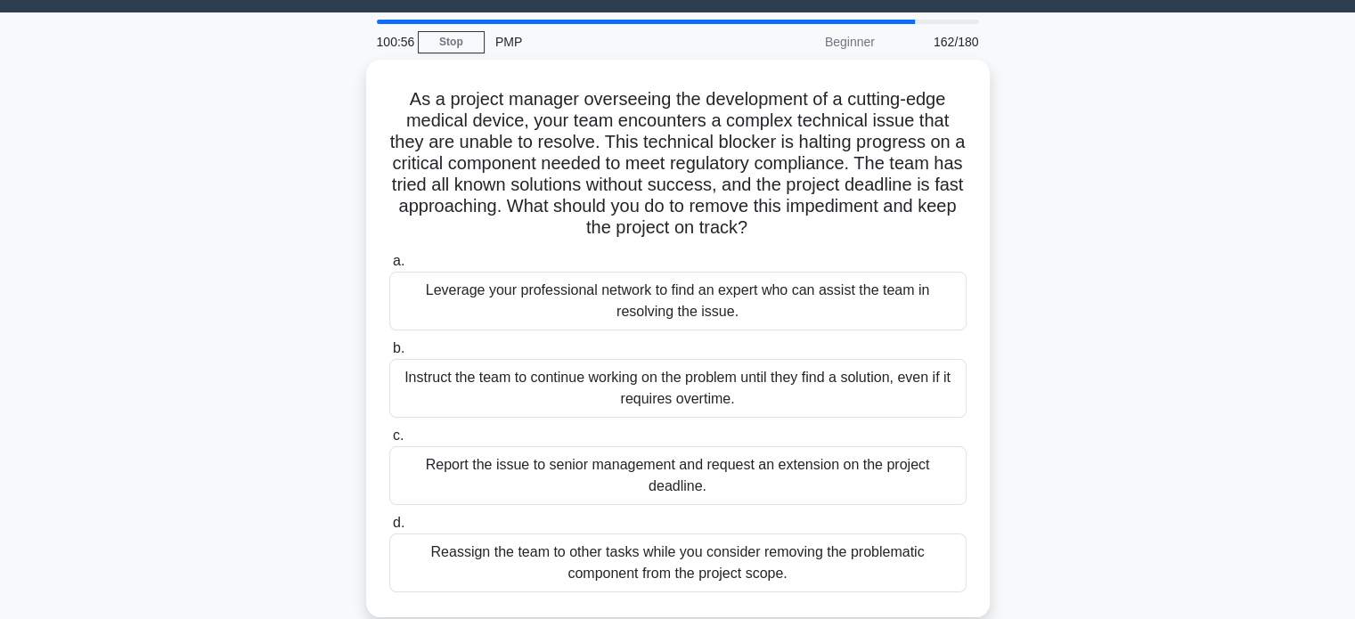
scroll to position [43, 0]
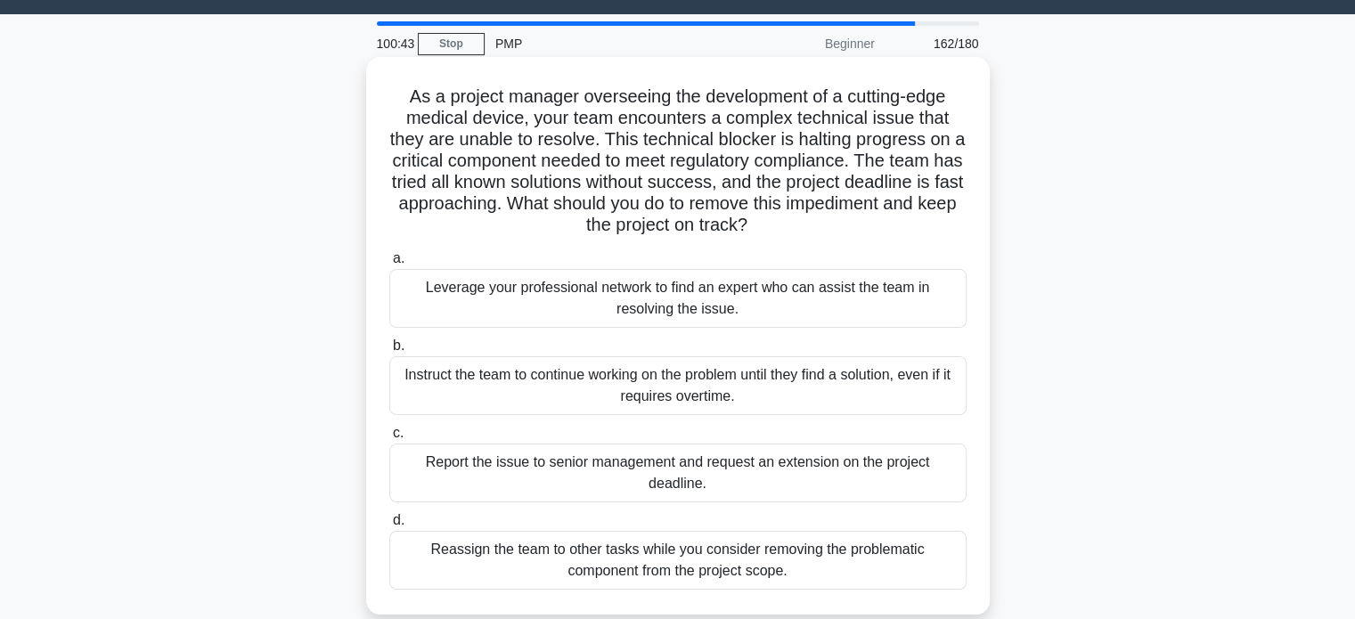
click at [830, 306] on div "Leverage your professional network to find an expert who can assist the team in…" at bounding box center [677, 298] width 577 height 59
click at [389, 265] on input "a. Leverage your professional network to find an expert who can assist the team…" at bounding box center [389, 259] width 0 height 12
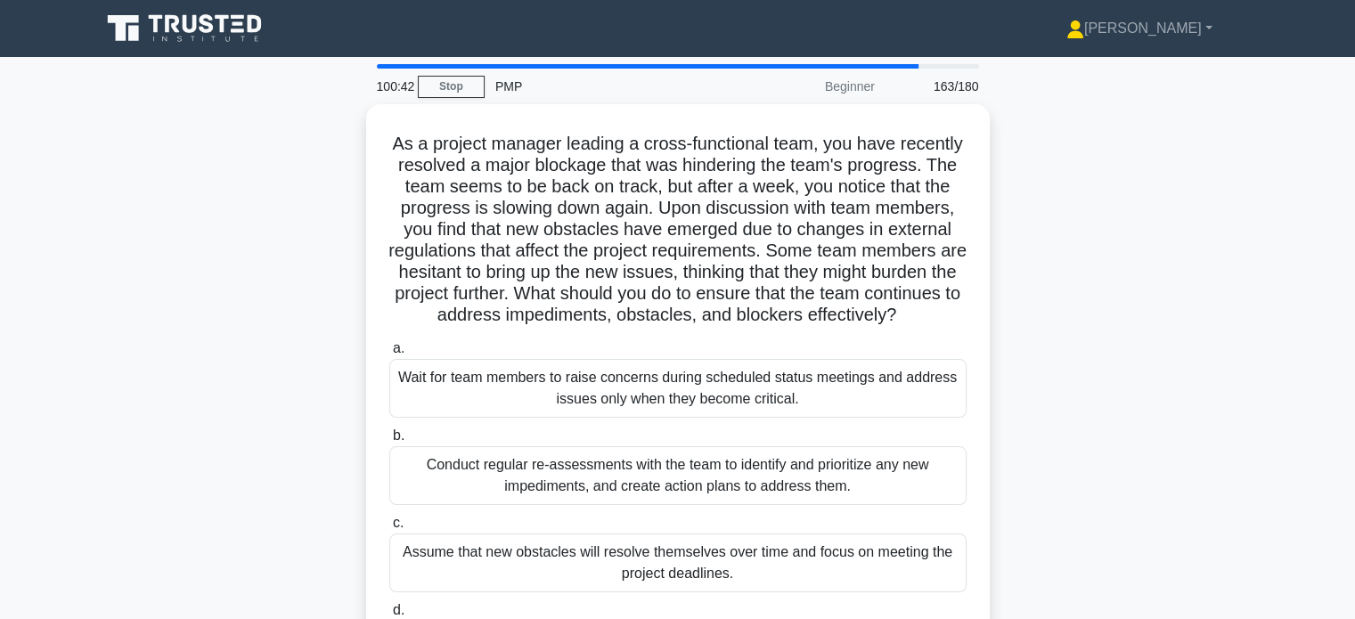
scroll to position [0, 0]
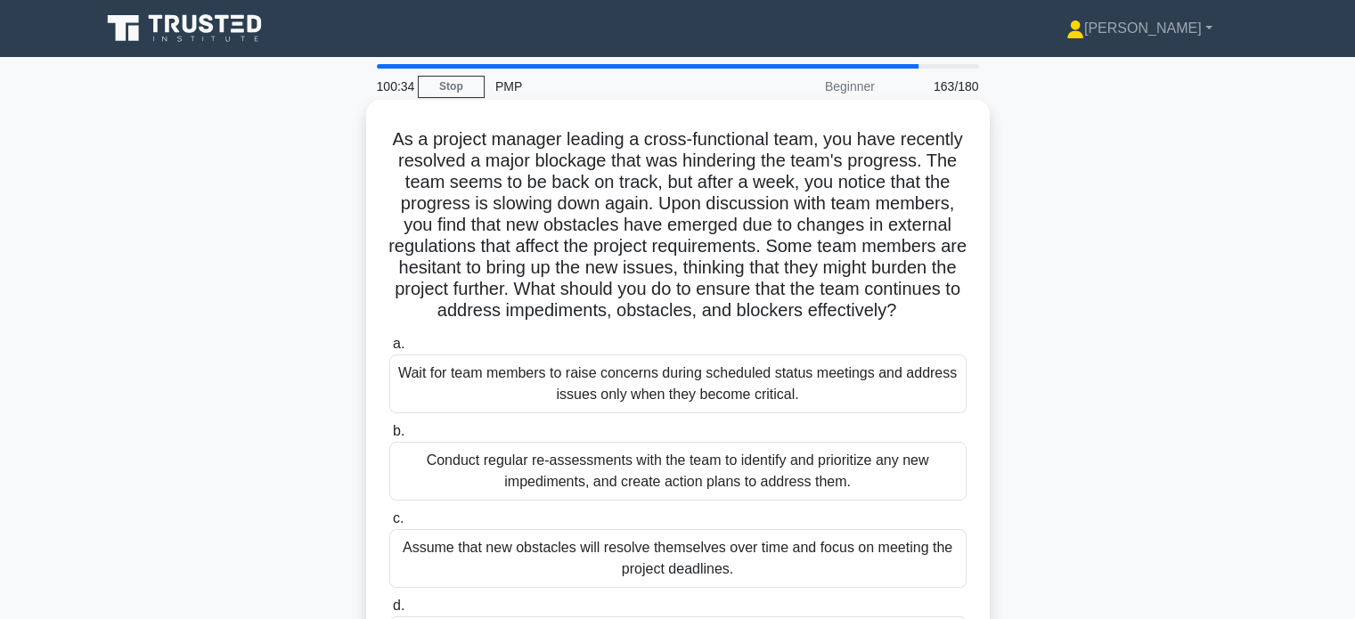
drag, startPoint x: 759, startPoint y: 328, endPoint x: 763, endPoint y: 289, distance: 39.4
click at [763, 289] on h5 "As a project manager leading a cross-functional team, you have recently resolve…" at bounding box center [678, 225] width 581 height 194
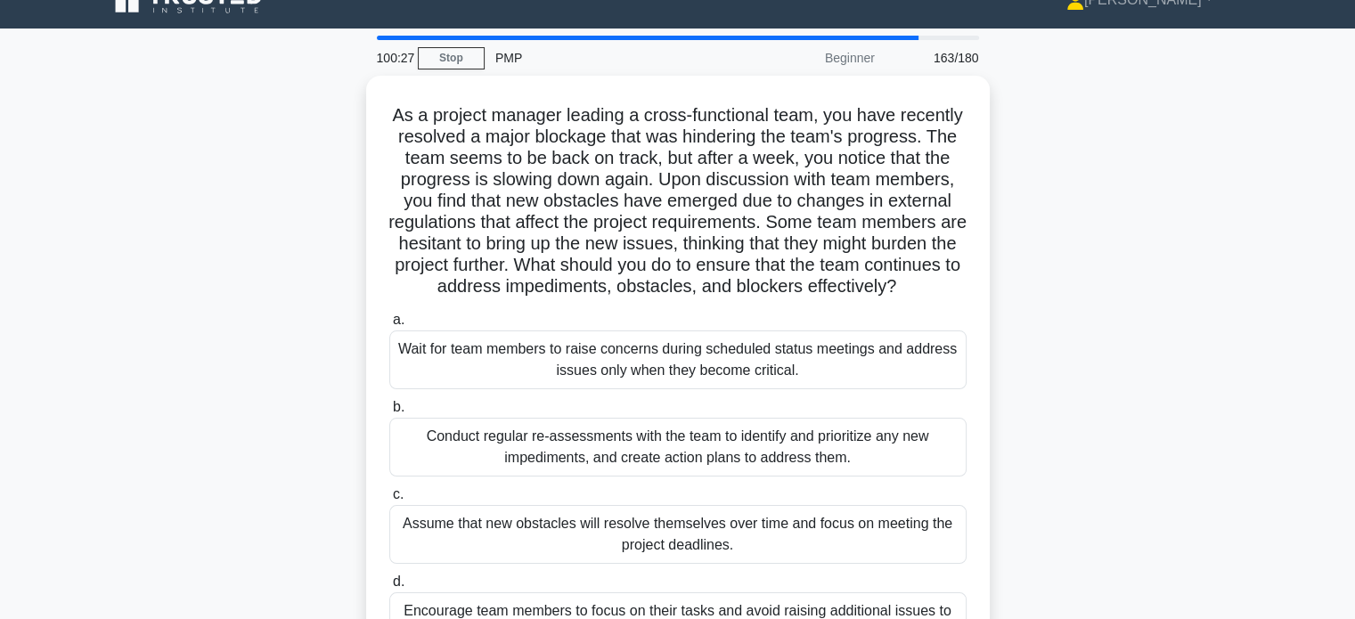
scroll to position [27, 0]
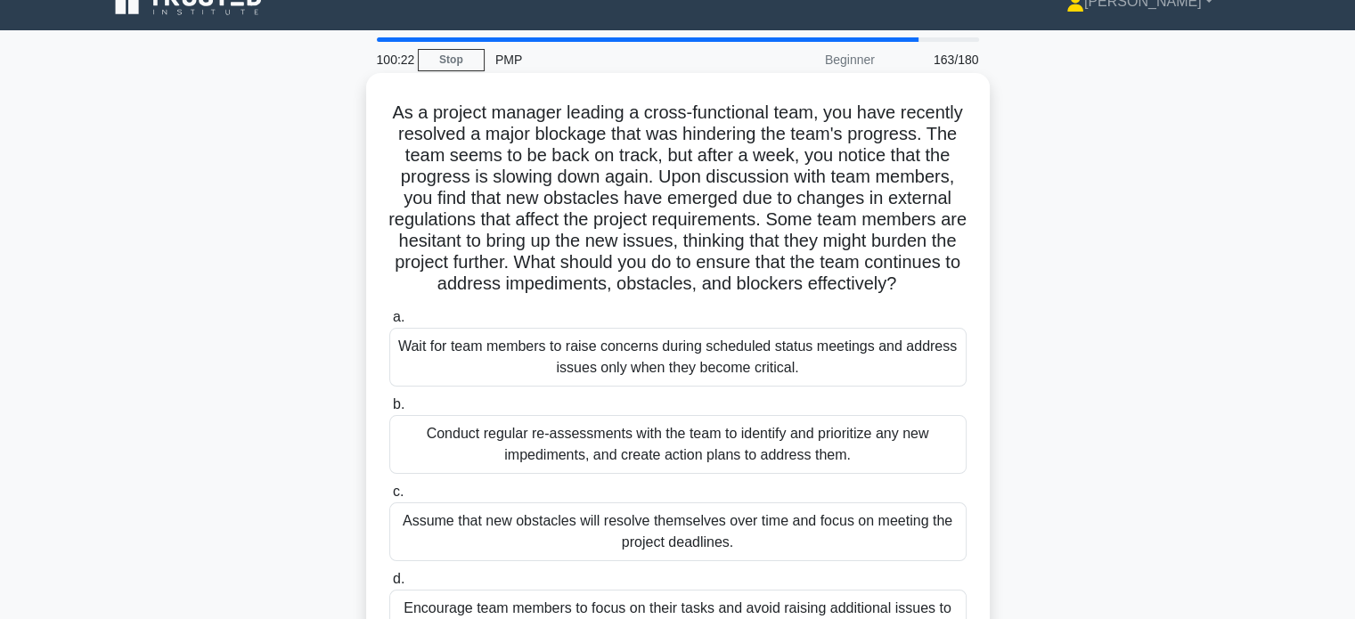
click at [640, 474] on div "Conduct regular re-assessments with the team to identify and prioritize any new…" at bounding box center [677, 444] width 577 height 59
click at [389, 411] on input "b. Conduct regular re-assessments with the team to identify and prioritize any …" at bounding box center [389, 405] width 0 height 12
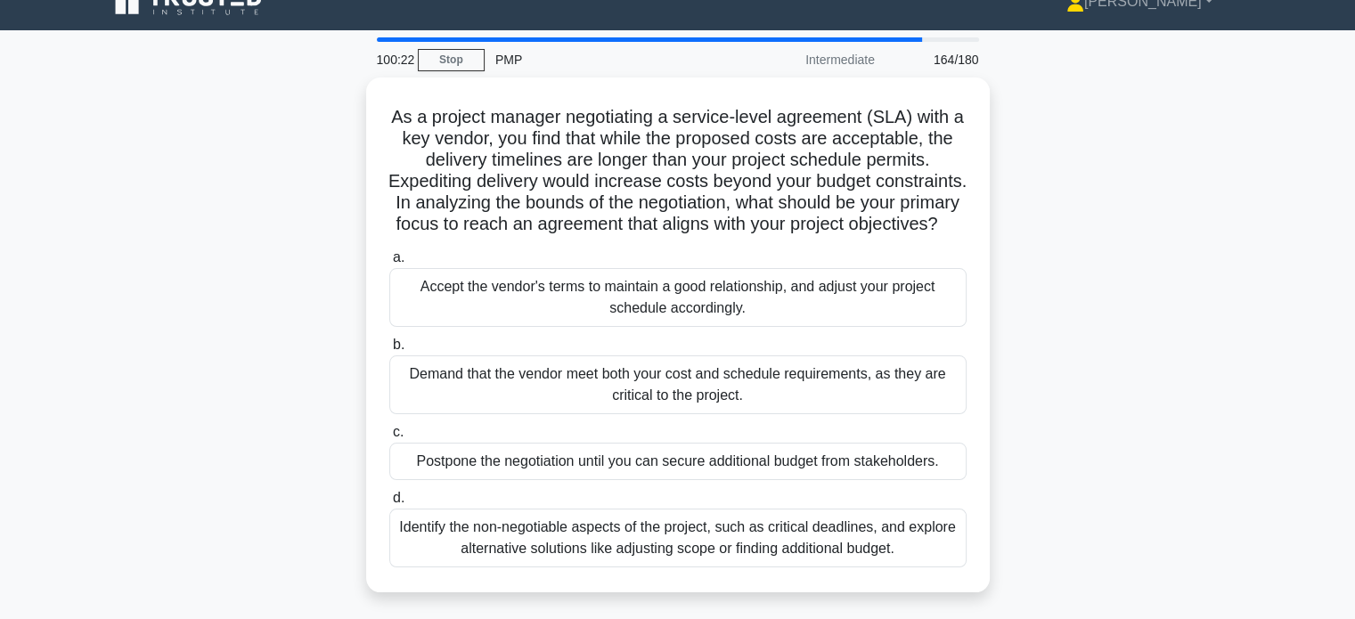
scroll to position [0, 0]
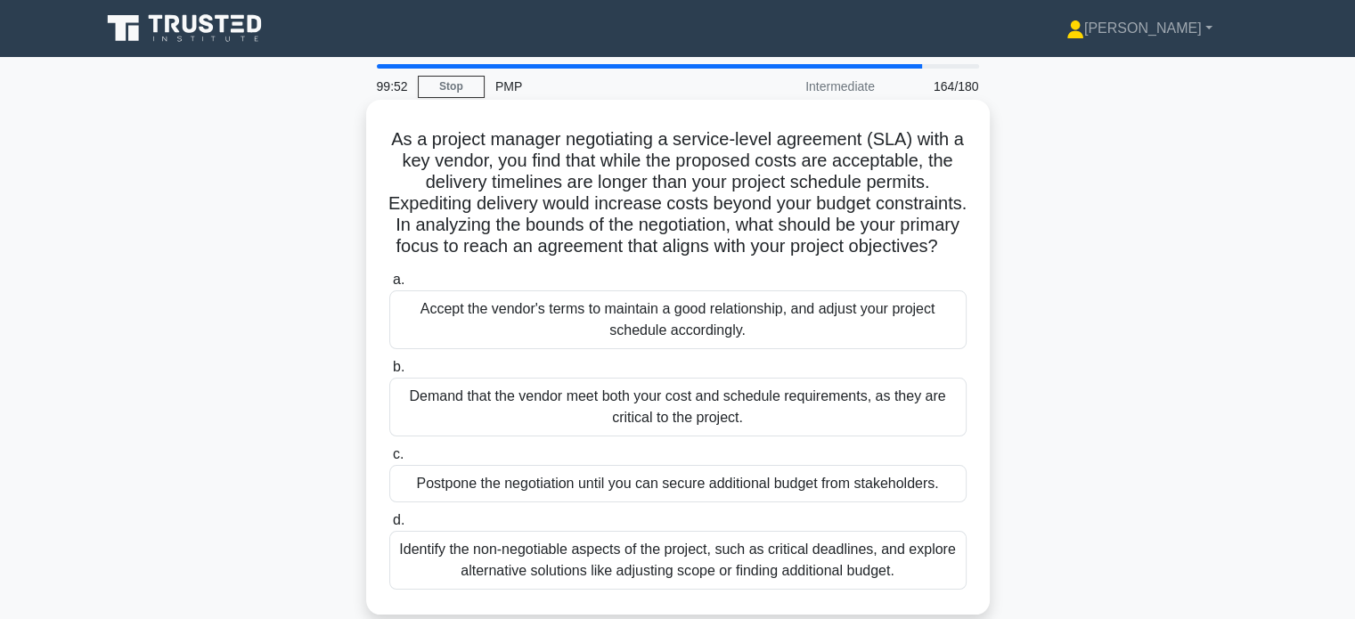
drag, startPoint x: 483, startPoint y: 225, endPoint x: 816, endPoint y: 274, distance: 336.8
click at [816, 258] on h5 "As a project manager negotiating a service-level agreement (SLA) with a key ven…" at bounding box center [678, 193] width 581 height 130
click at [699, 578] on div "Identify the non-negotiable aspects of the project, such as critical deadlines,…" at bounding box center [677, 560] width 577 height 59
click at [389, 527] on input "d. Identify the non-negotiable aspects of the project, such as critical deadlin…" at bounding box center [389, 521] width 0 height 12
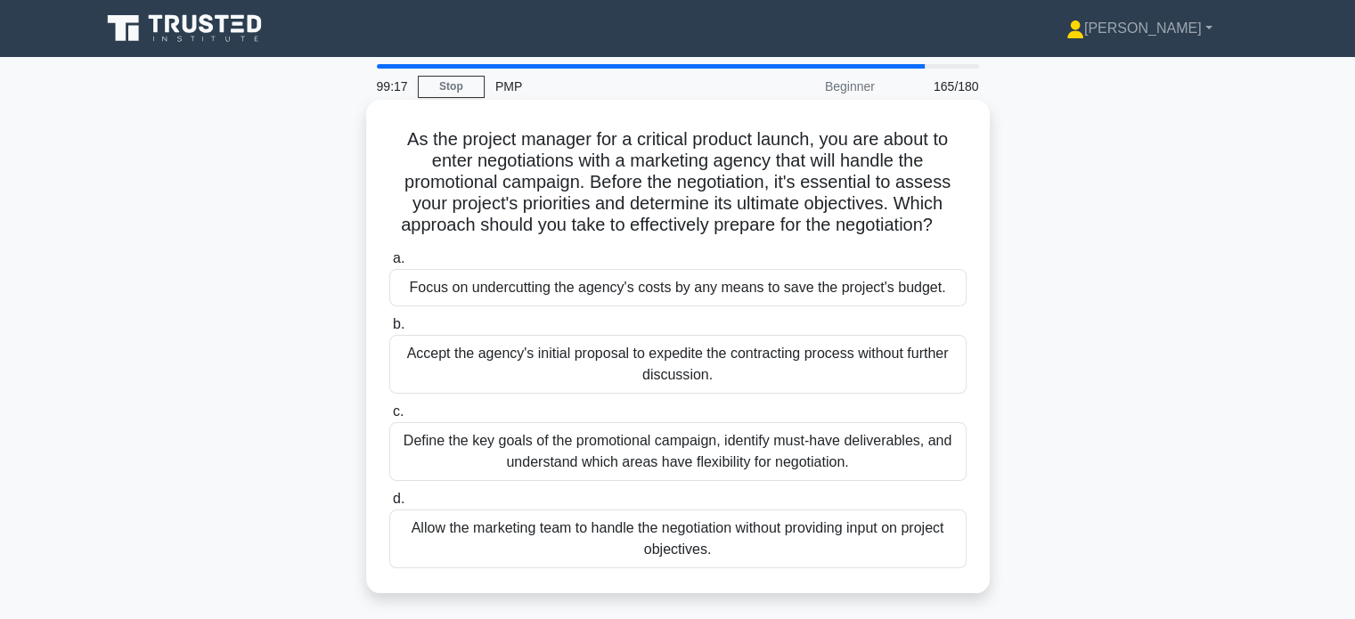
drag, startPoint x: 902, startPoint y: 210, endPoint x: 977, endPoint y: 237, distance: 79.5
click at [977, 237] on div "As the project manager for a critical product launch, you are about to enter ne…" at bounding box center [677, 346] width 609 height 479
click at [840, 468] on div "Define the key goals of the promotional campaign, identify must-have deliverabl…" at bounding box center [677, 451] width 577 height 59
click at [389, 418] on input "c. Define the key goals of the promotional campaign, identify must-have deliver…" at bounding box center [389, 412] width 0 height 12
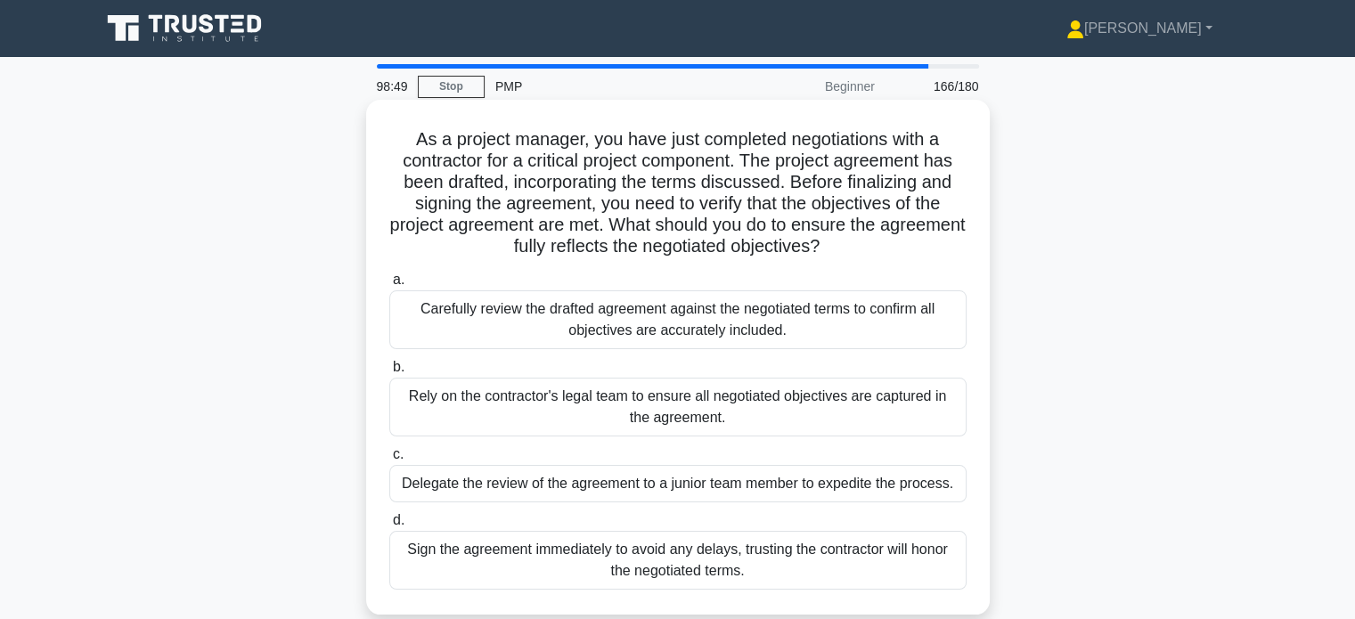
drag, startPoint x: 673, startPoint y: 224, endPoint x: 892, endPoint y: 252, distance: 221.0
click at [892, 252] on h5 "As a project manager, you have just completed negotiations with a contractor fo…" at bounding box center [678, 193] width 581 height 130
click at [719, 327] on div "Carefully review the drafted agreement against the negotiated terms to confirm …" at bounding box center [677, 319] width 577 height 59
click at [389, 286] on input "a. Carefully review the drafted agreement against the negotiated terms to confi…" at bounding box center [389, 280] width 0 height 12
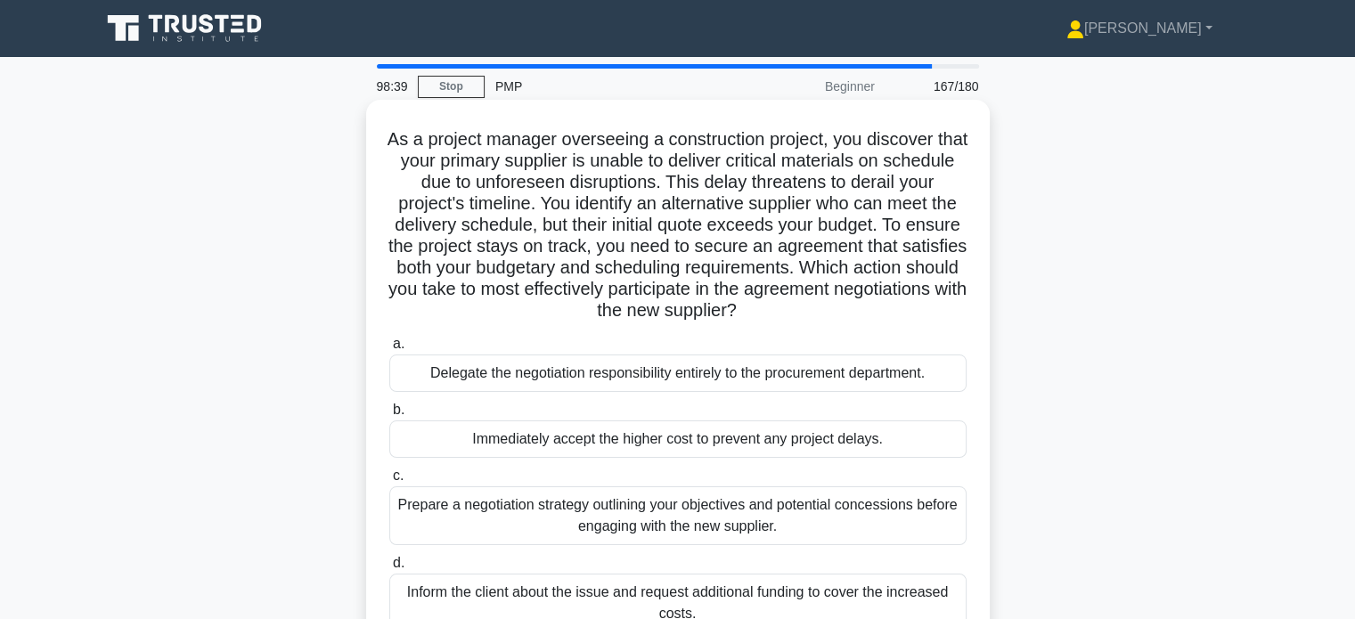
drag, startPoint x: 399, startPoint y: 139, endPoint x: 817, endPoint y: 303, distance: 448.9
click at [817, 303] on h5 "As a project manager overseeing a construction project, you discover that your …" at bounding box center [678, 225] width 581 height 194
click at [838, 309] on h5 "As a project manager overseeing a construction project, you discover that your …" at bounding box center [678, 225] width 581 height 194
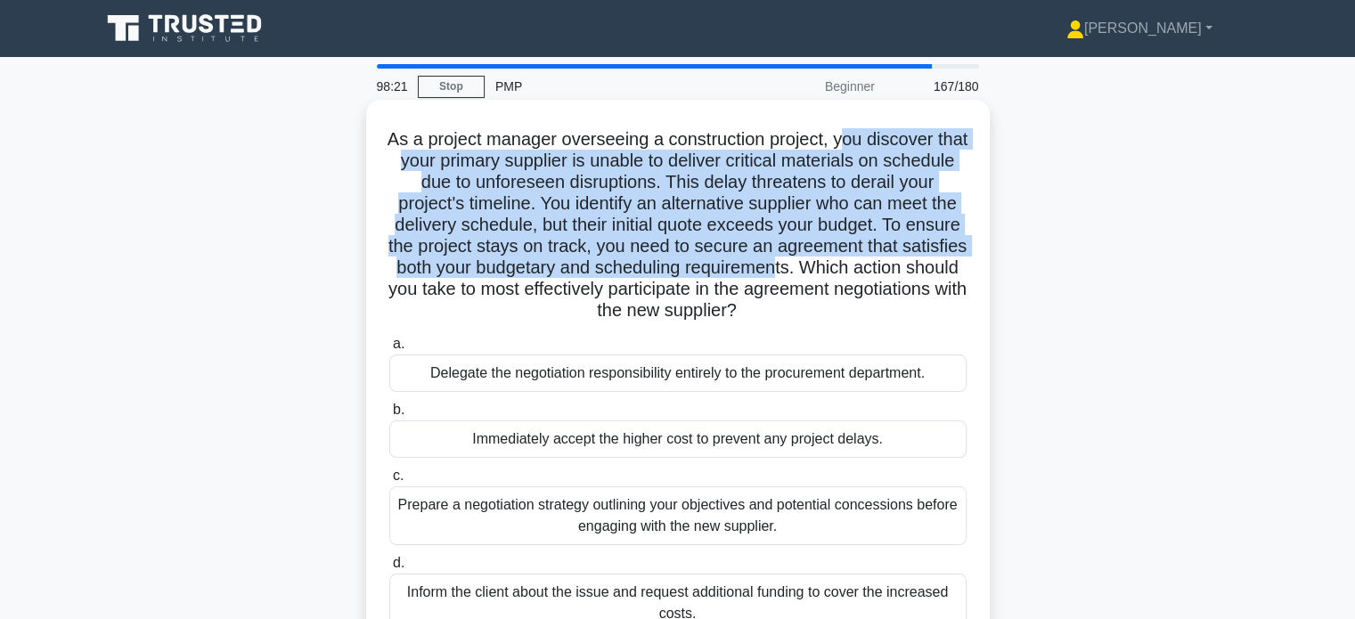
drag, startPoint x: 864, startPoint y: 146, endPoint x: 888, endPoint y: 277, distance: 133.2
click at [888, 277] on h5 "As a project manager overseeing a construction project, you discover that your …" at bounding box center [678, 225] width 581 height 194
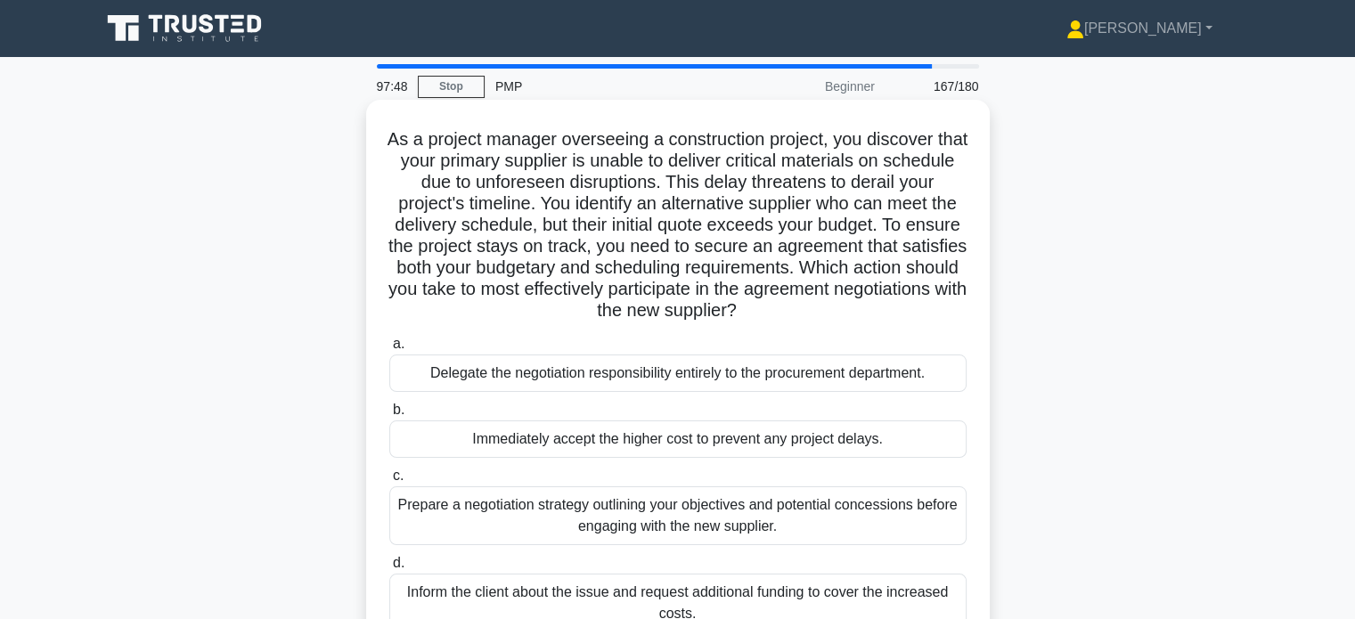
click at [561, 510] on div "Prepare a negotiation strategy outlining your objectives and potential concessi…" at bounding box center [677, 516] width 577 height 59
click at [389, 482] on input "c. Prepare a negotiation strategy outlining your objectives and potential conce…" at bounding box center [389, 476] width 0 height 12
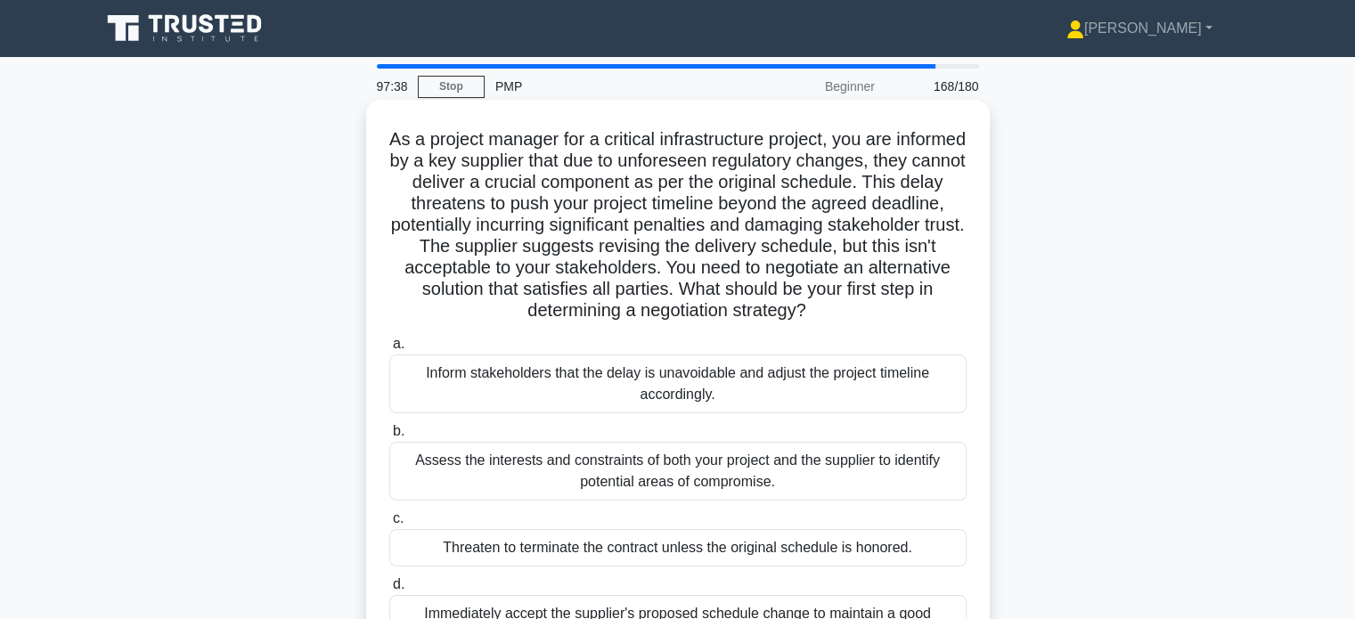
drag, startPoint x: 756, startPoint y: 288, endPoint x: 865, endPoint y: 317, distance: 113.5
click at [865, 317] on h5 "As a project manager for a critical infrastructure project, you are informed by…" at bounding box center [678, 225] width 581 height 194
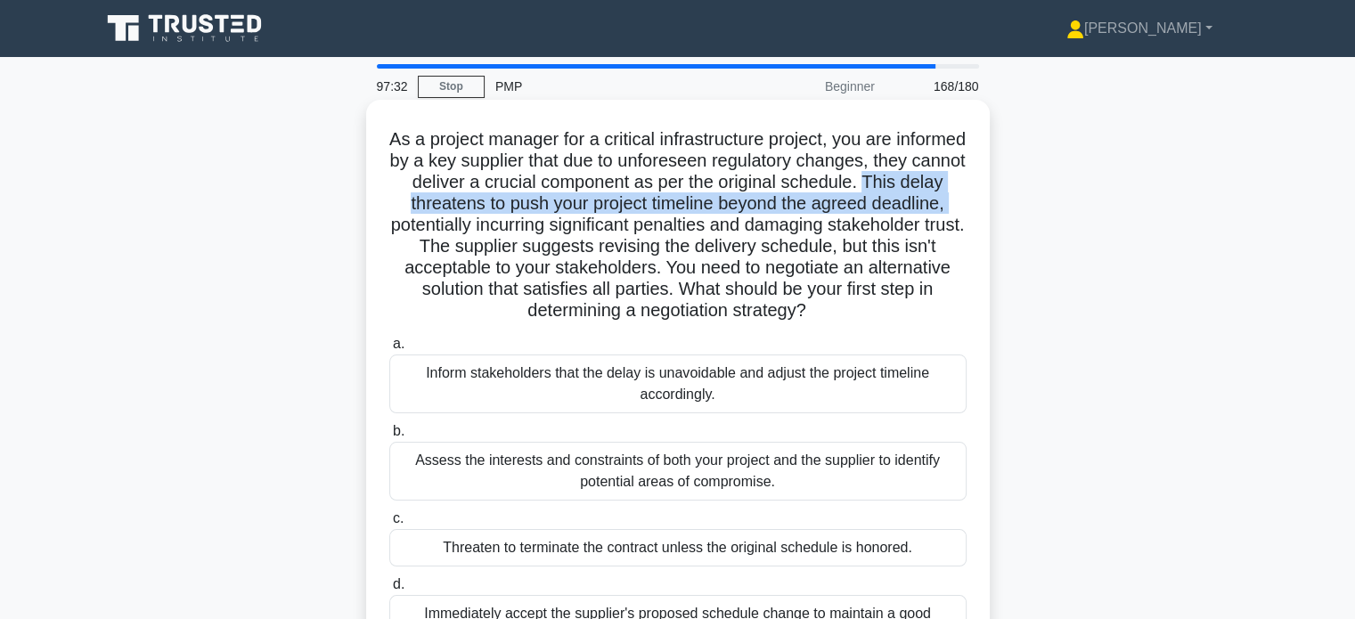
drag, startPoint x: 392, startPoint y: 204, endPoint x: 489, endPoint y: 225, distance: 99.5
click at [489, 225] on h5 "As a project manager for a critical infrastructure project, you are informed by…" at bounding box center [678, 225] width 581 height 194
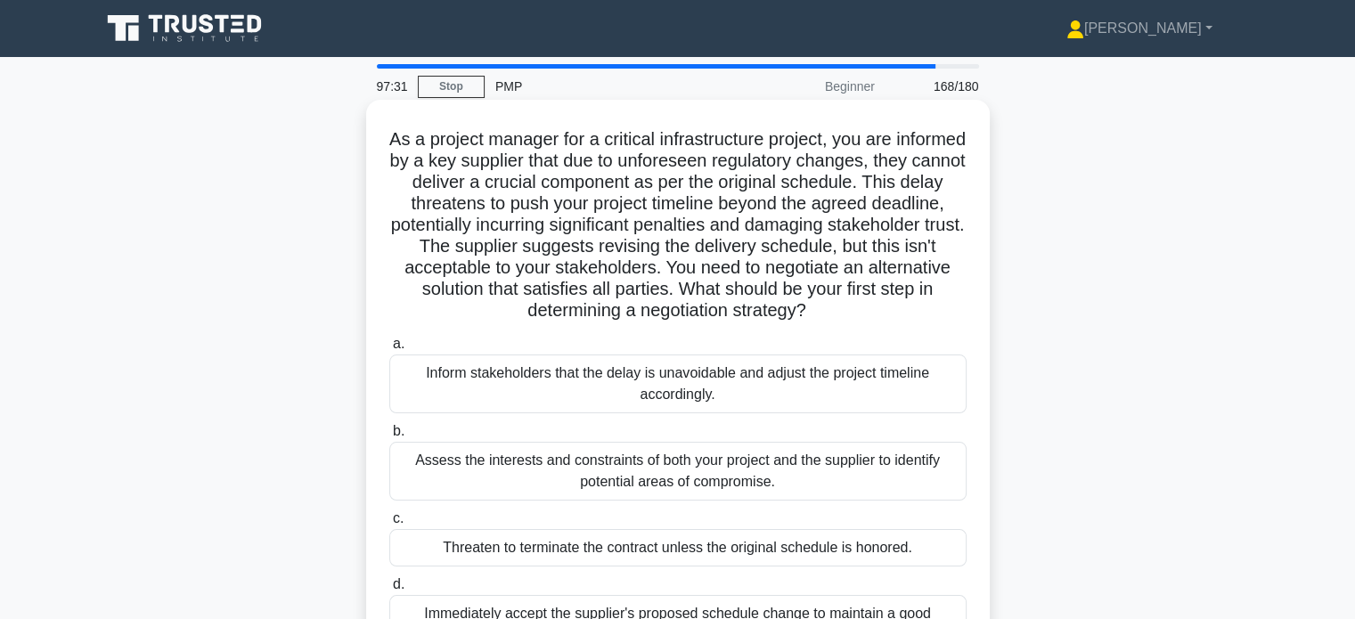
click at [502, 466] on div "Assess the interests and constraints of both your project and the supplier to i…" at bounding box center [677, 471] width 577 height 59
click at [389, 438] on input "b. Assess the interests and constraints of both your project and the supplier t…" at bounding box center [389, 432] width 0 height 12
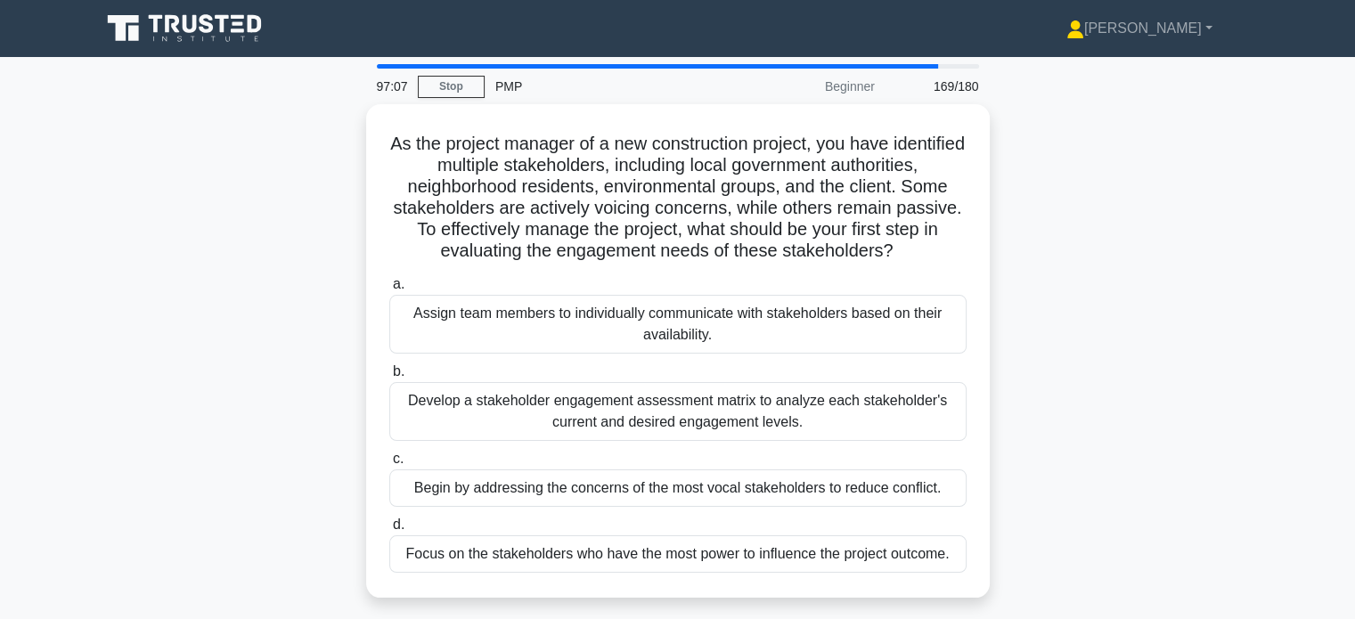
drag, startPoint x: 522, startPoint y: 220, endPoint x: 1025, endPoint y: 274, distance: 505.4
click at [1025, 274] on div "As the project manager of a new construction project, you have identified multi…" at bounding box center [678, 361] width 1176 height 515
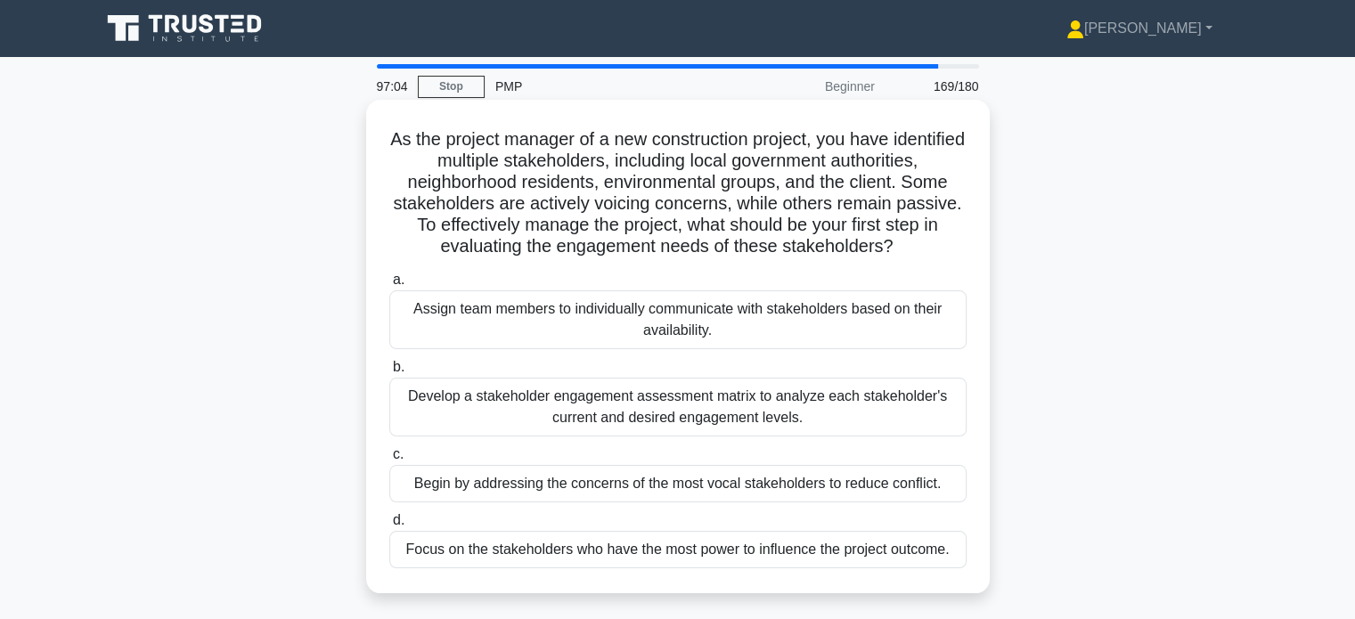
click at [845, 434] on div "Develop a stakeholder engagement assessment matrix to analyze each stakeholder'…" at bounding box center [677, 407] width 577 height 59
click at [389, 373] on input "b. Develop a stakeholder engagement assessment matrix to analyze each stakehold…" at bounding box center [389, 368] width 0 height 12
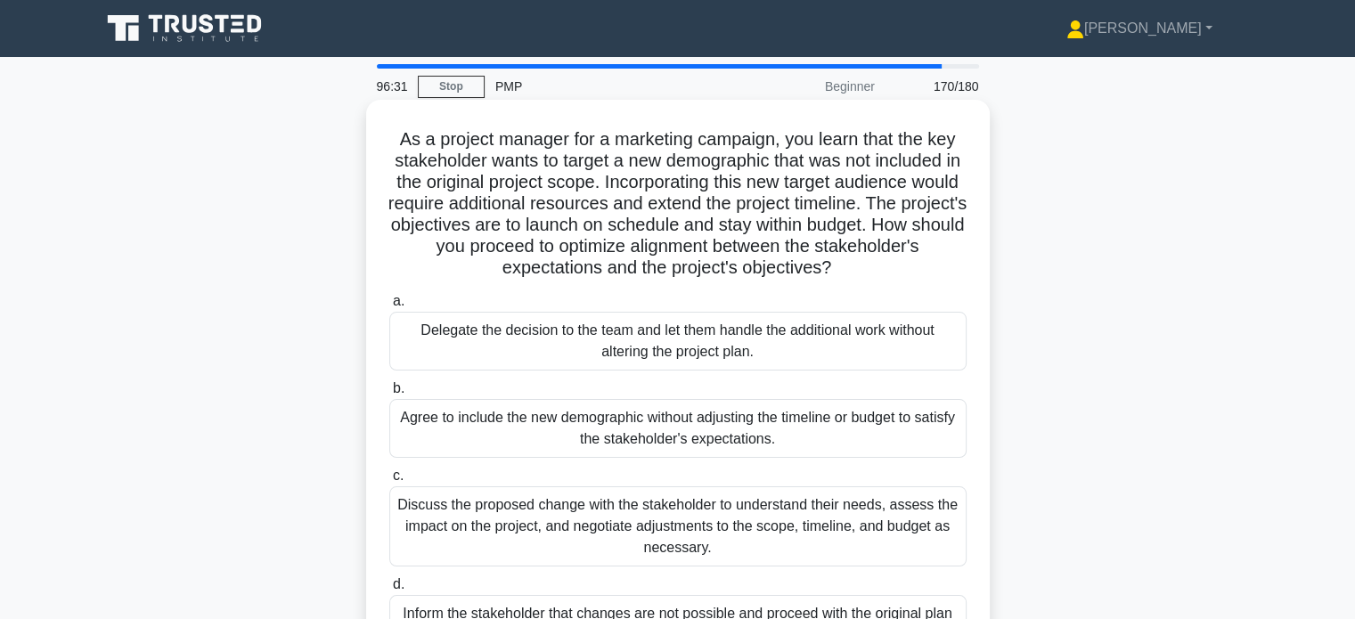
click at [790, 536] on div "Discuss the proposed change with the stakeholder to understand their needs, ass…" at bounding box center [677, 527] width 577 height 80
click at [389, 482] on input "c. Discuss the proposed change with the stakeholder to understand their needs, …" at bounding box center [389, 476] width 0 height 12
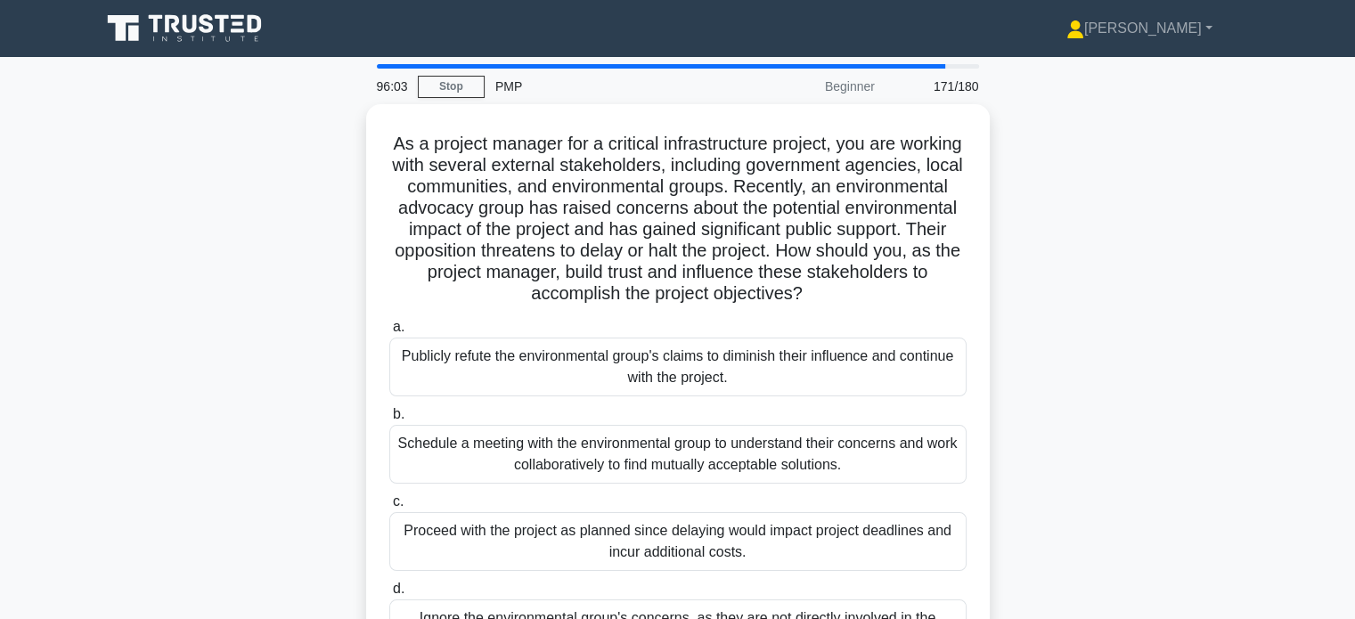
scroll to position [343, 0]
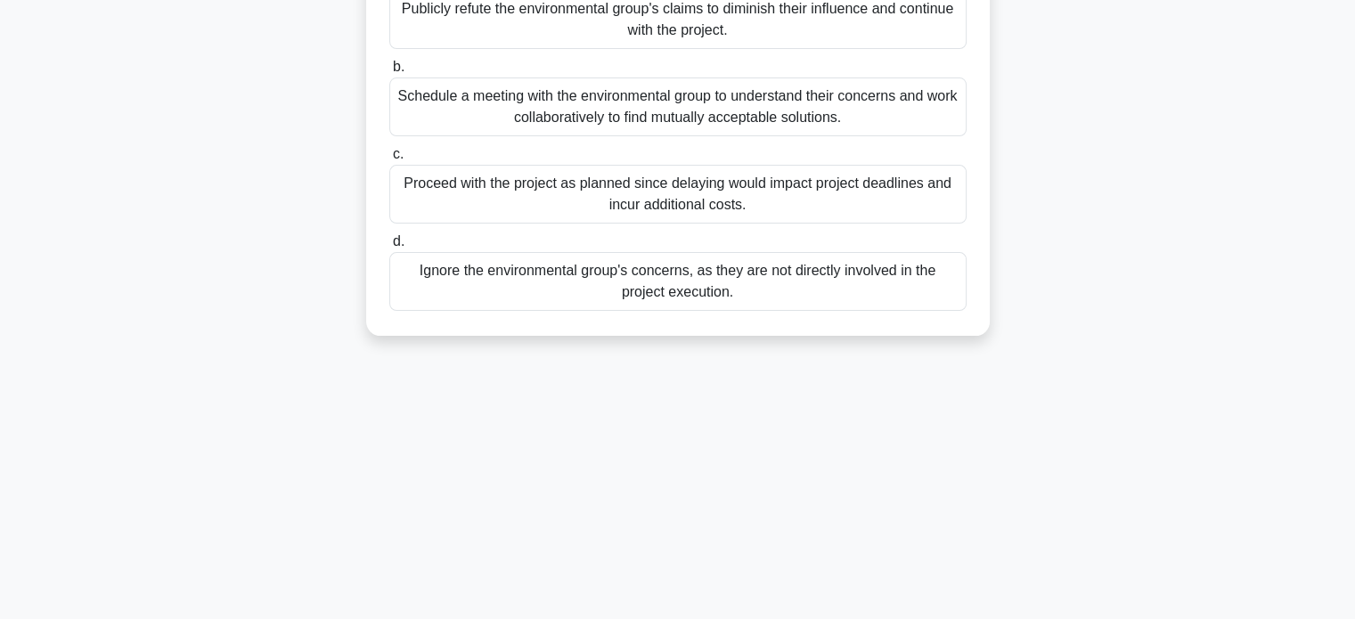
click at [634, 116] on div "Schedule a meeting with the environmental group to understand their concerns an…" at bounding box center [677, 107] width 577 height 59
click at [389, 73] on input "b. Schedule a meeting with the environmental group to understand their concerns…" at bounding box center [389, 67] width 0 height 12
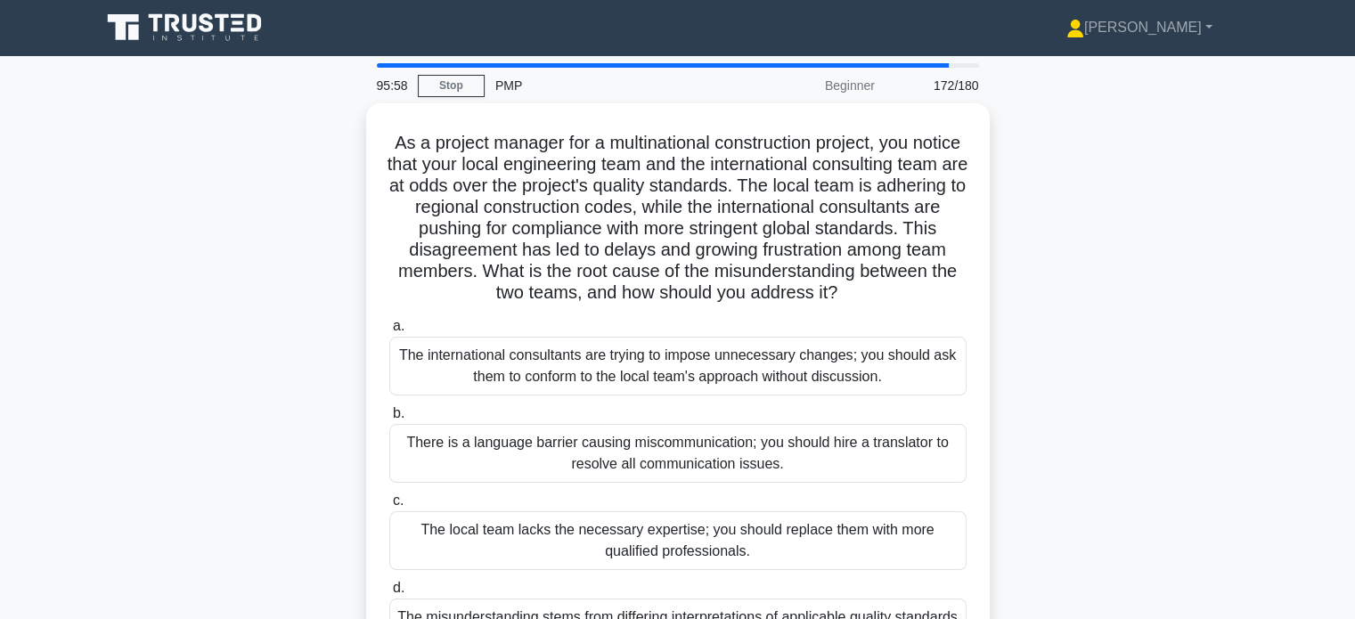
scroll to position [0, 0]
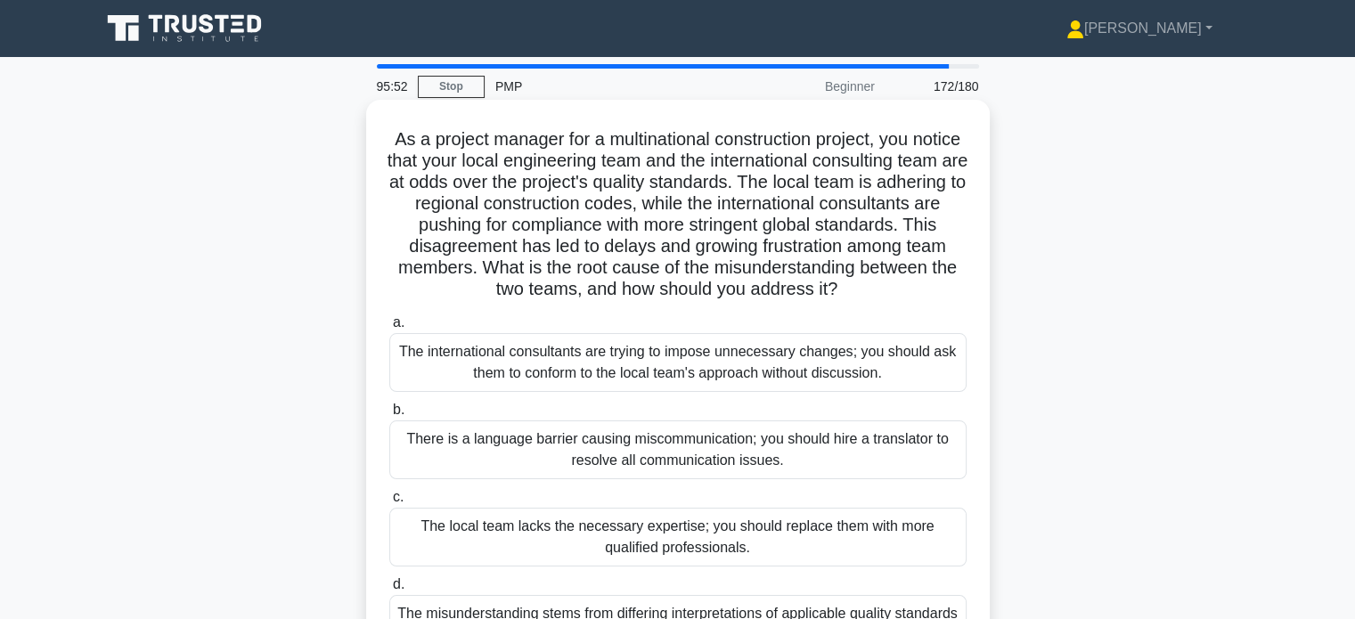
drag, startPoint x: 757, startPoint y: 269, endPoint x: 781, endPoint y: 306, distance: 43.3
click at [781, 301] on h5 "As a project manager for a multinational construction project, you notice that …" at bounding box center [678, 214] width 581 height 173
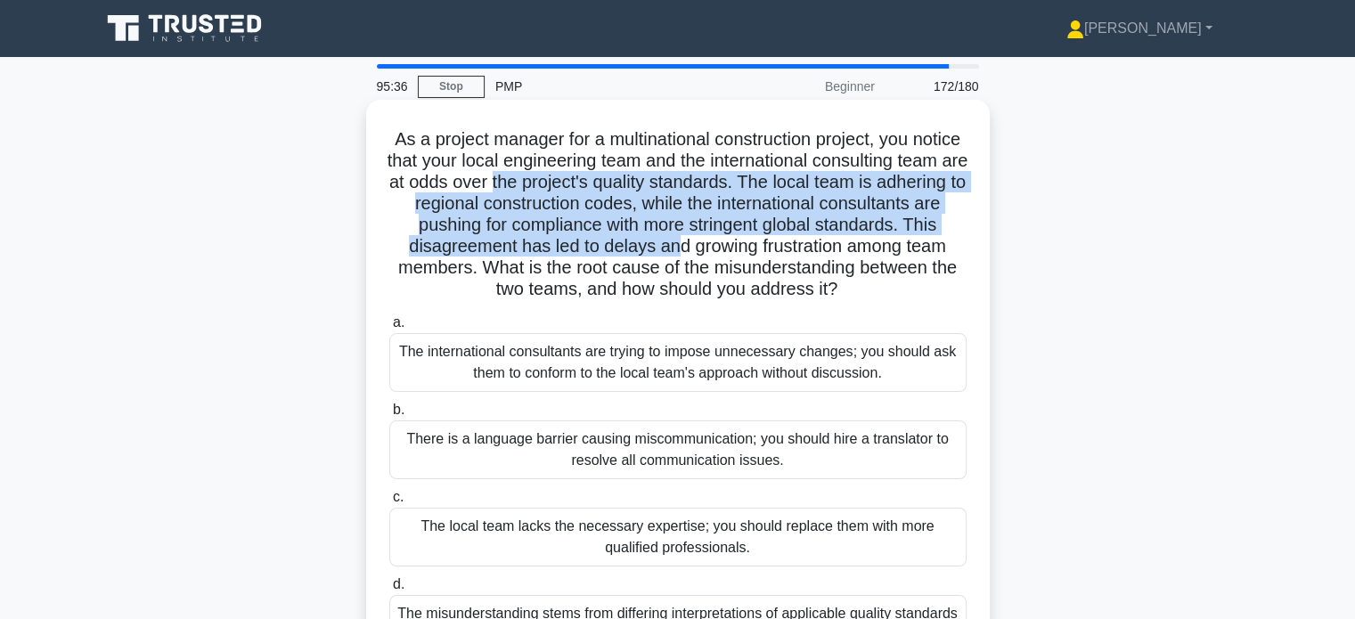
drag, startPoint x: 672, startPoint y: 184, endPoint x: 937, endPoint y: 245, distance: 272.4
click at [937, 245] on h5 "As a project manager for a multinational construction project, you notice that …" at bounding box center [678, 214] width 581 height 173
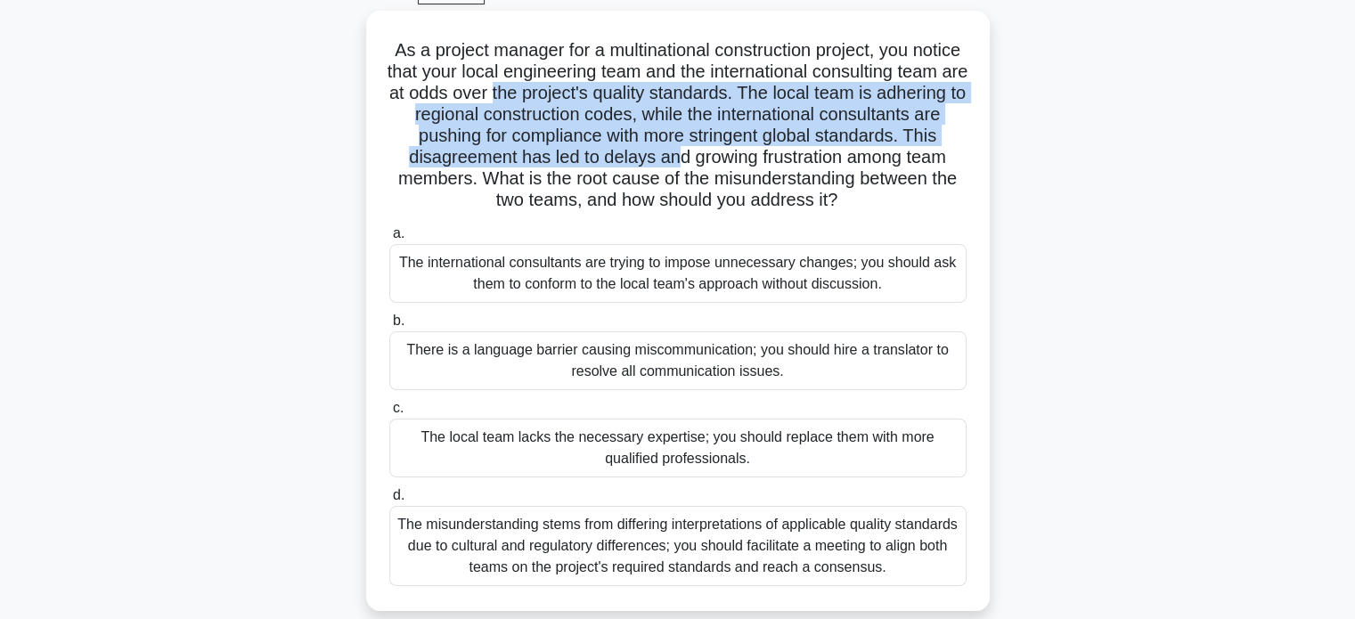
scroll to position [105, 0]
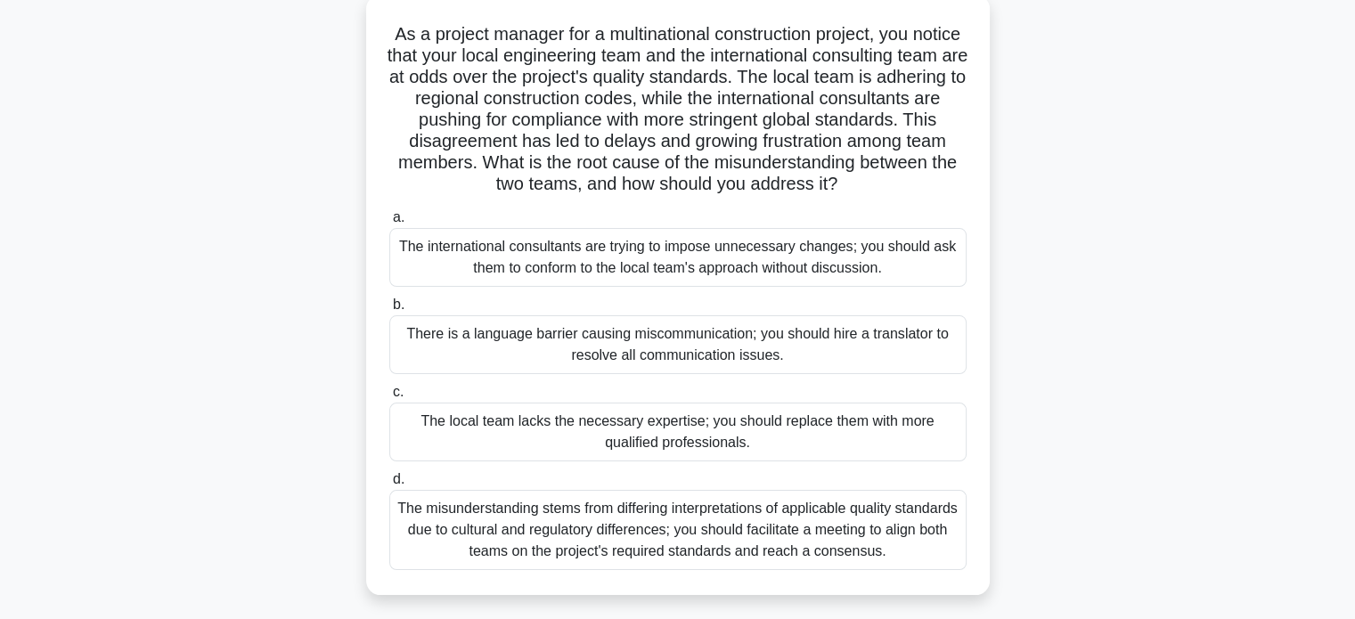
click at [802, 550] on div "The misunderstanding stems from differing interpretations of applicable quality…" at bounding box center [677, 530] width 577 height 80
click at [389, 486] on input "d. The misunderstanding stems from differing interpretations of applicable qual…" at bounding box center [389, 480] width 0 height 12
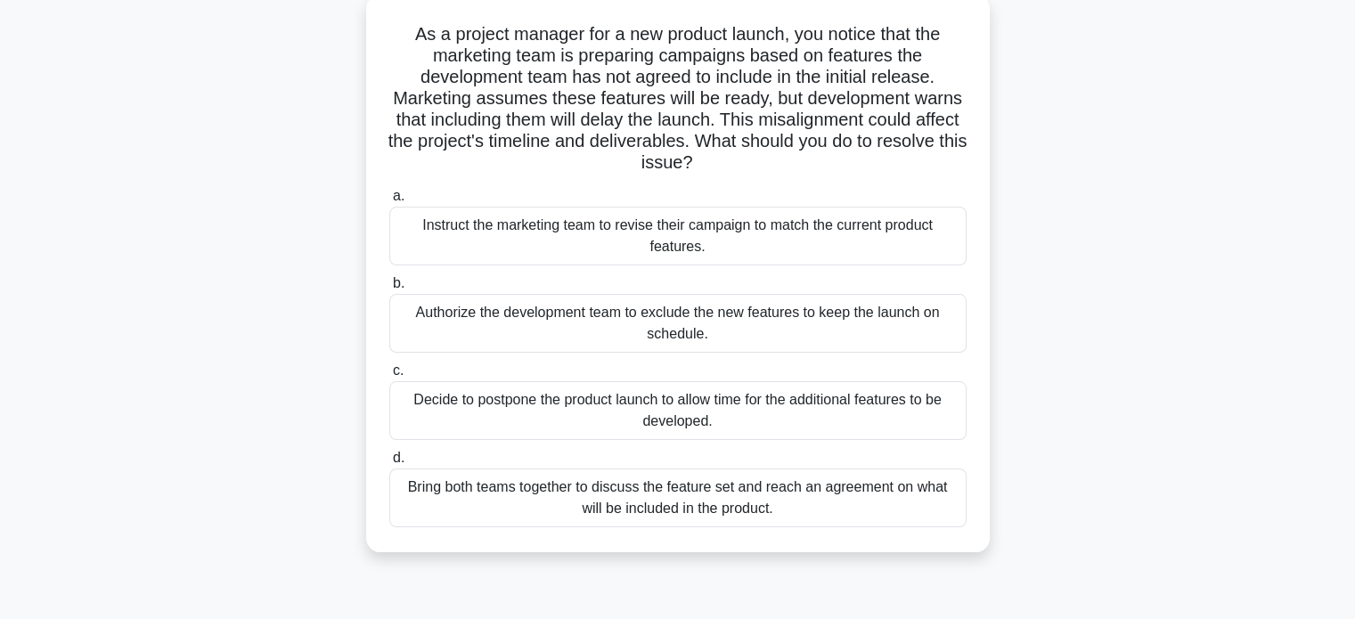
scroll to position [0, 0]
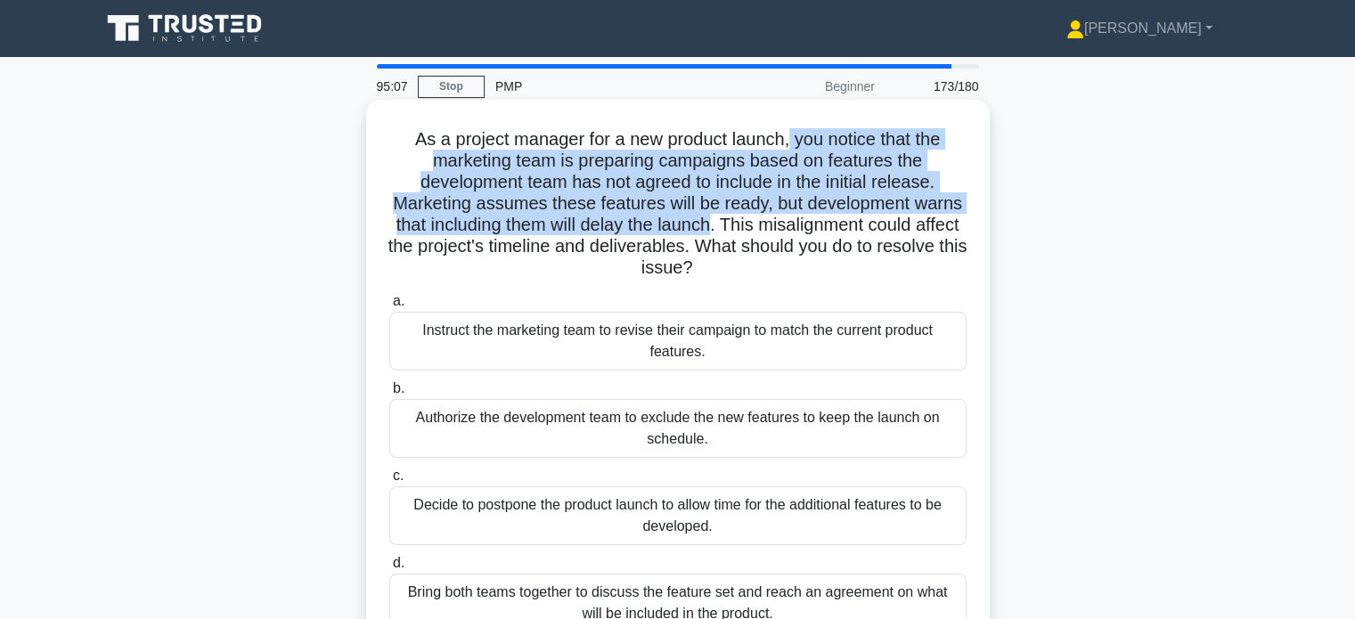
drag, startPoint x: 789, startPoint y: 142, endPoint x: 788, endPoint y: 232, distance: 90.0
click at [788, 232] on h5 "As a project manager for a new product launch, you notice that the marketing te…" at bounding box center [678, 203] width 581 height 151
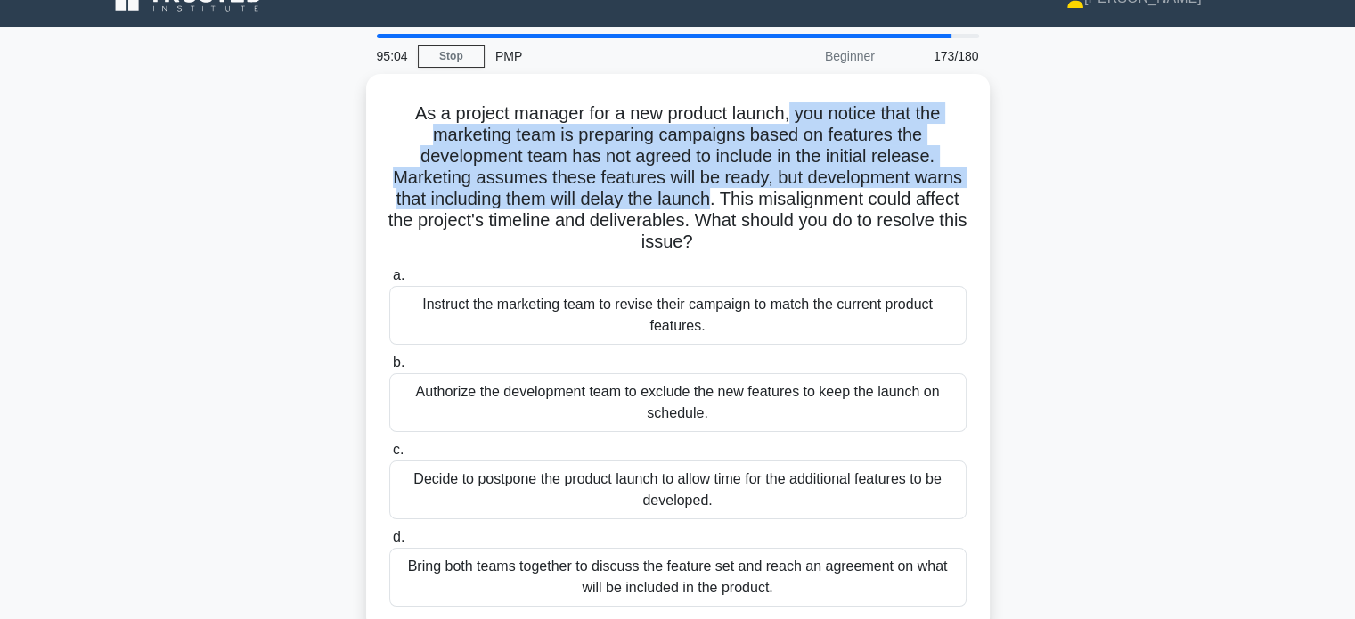
scroll to position [53, 0]
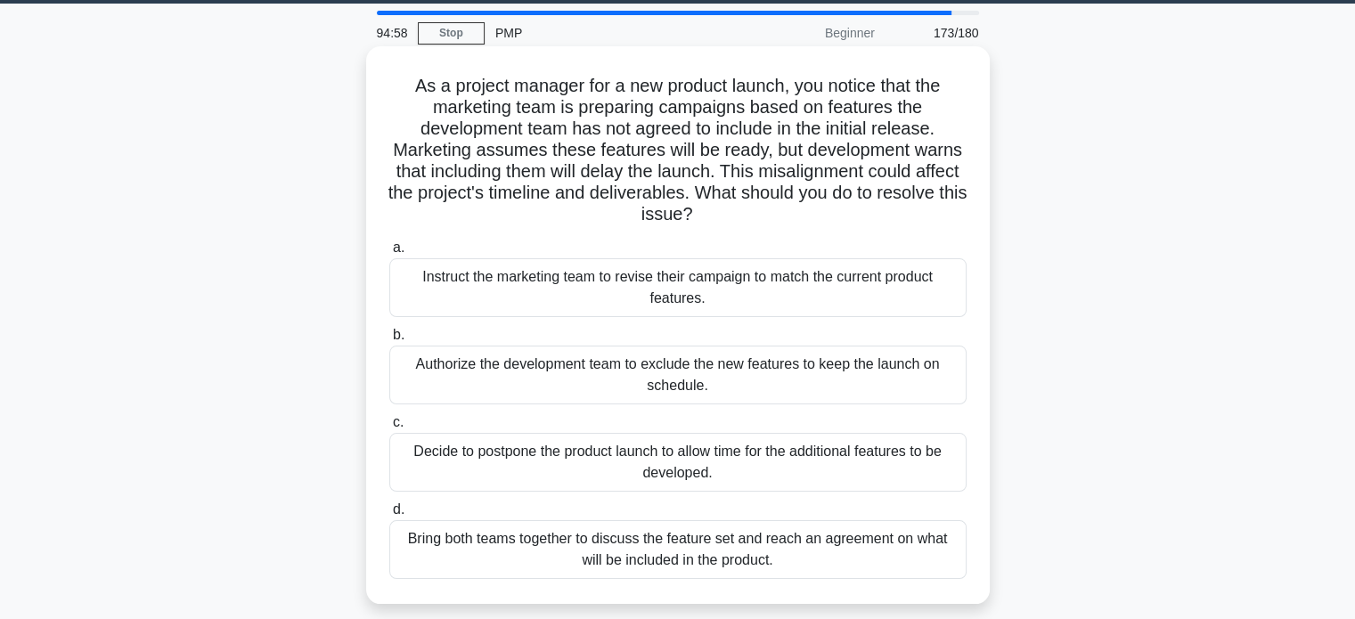
click at [720, 563] on div "Bring both teams together to discuss the feature set and reach an agreement on …" at bounding box center [677, 549] width 577 height 59
click at [389, 516] on input "d. Bring both teams together to discuss the feature set and reach an agreement …" at bounding box center [389, 510] width 0 height 12
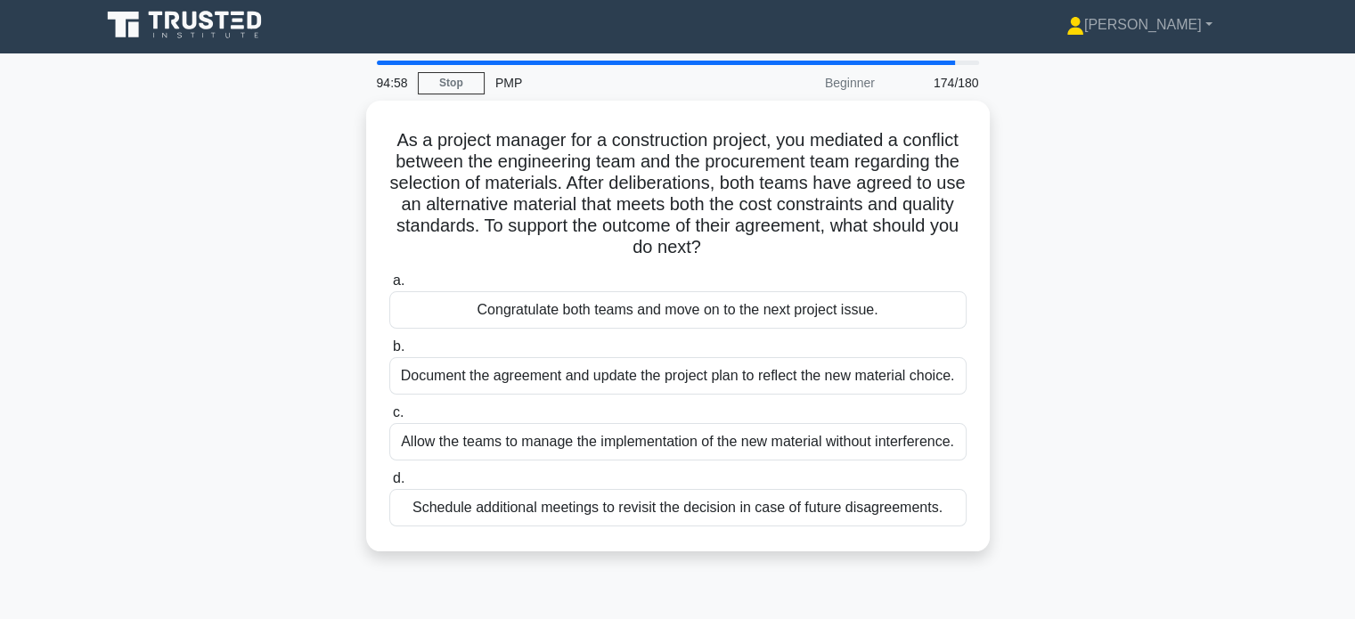
scroll to position [0, 0]
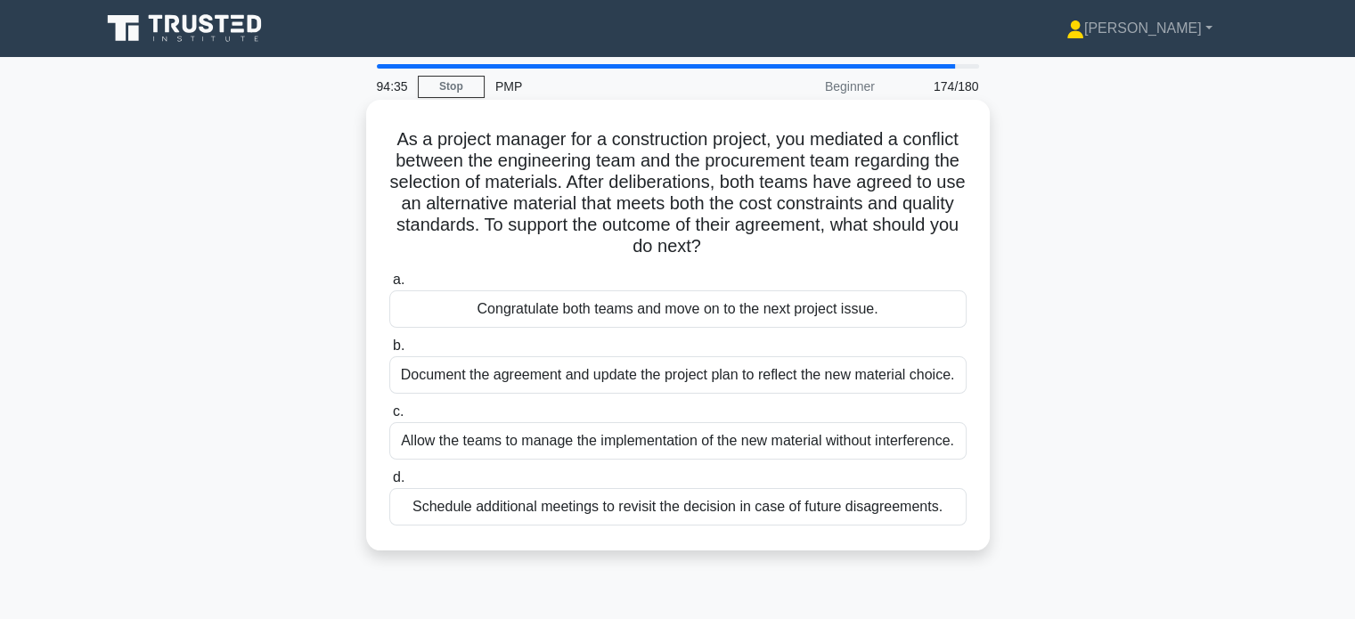
click at [711, 372] on div "Document the agreement and update the project plan to reflect the new material …" at bounding box center [677, 374] width 577 height 37
click at [389, 352] on input "b. Document the agreement and update the project plan to reflect the new materi…" at bounding box center [389, 346] width 0 height 12
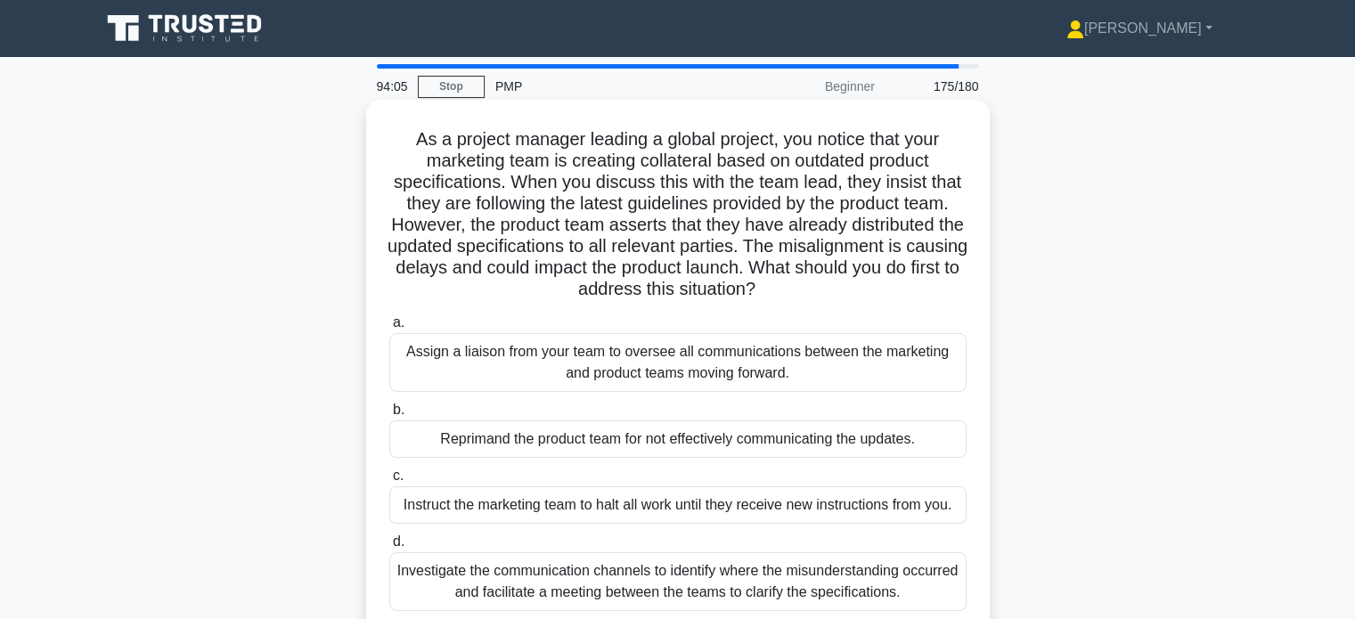
click at [756, 577] on div "Investigate the communication channels to identify where the misunderstanding o…" at bounding box center [677, 581] width 577 height 59
click at [389, 548] on input "d. Investigate the communication channels to identify where the misunderstandin…" at bounding box center [389, 542] width 0 height 12
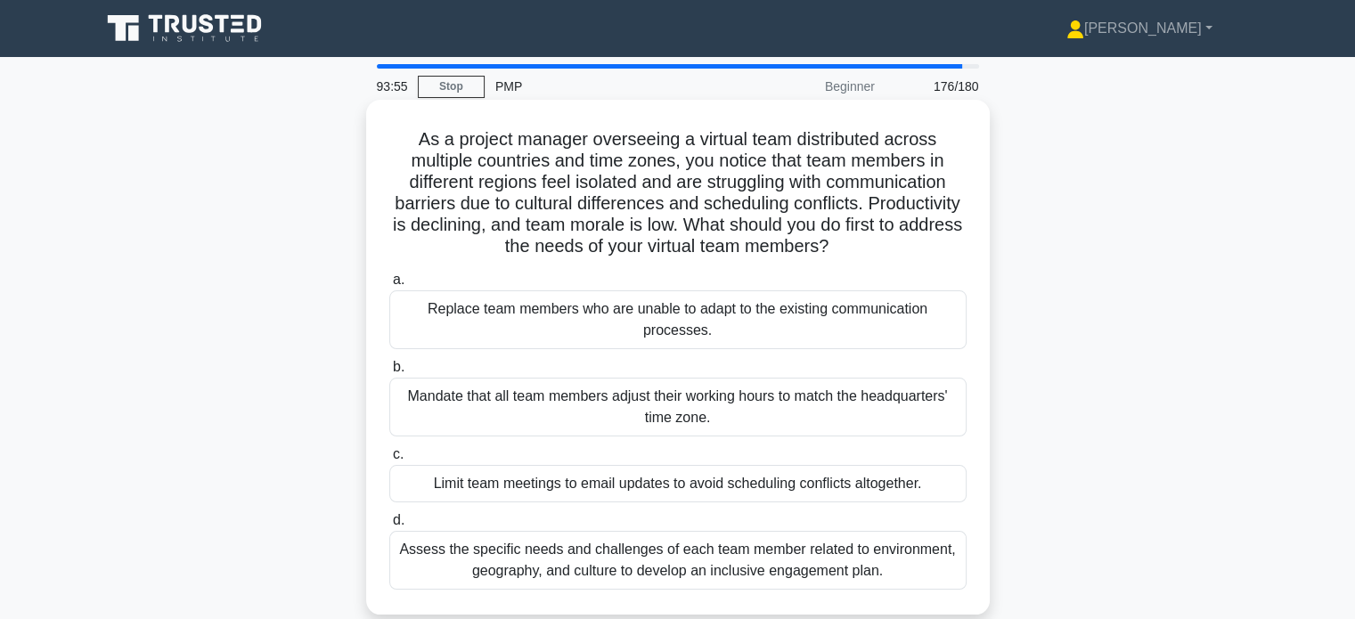
click at [827, 573] on div "Assess the specific needs and challenges of each team member related to environ…" at bounding box center [677, 560] width 577 height 59
click at [389, 527] on input "d. Assess the specific needs and challenges of each team member related to envi…" at bounding box center [389, 521] width 0 height 12
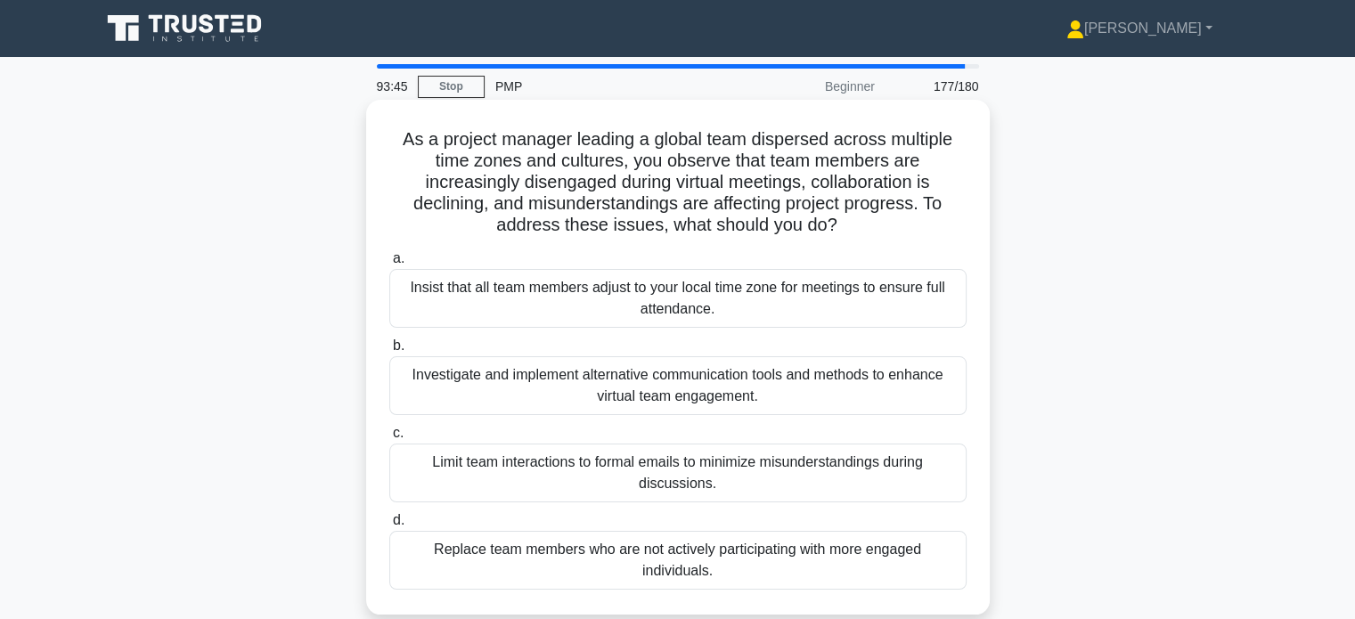
click at [787, 397] on div "Investigate and implement alternative communication tools and methods to enhanc…" at bounding box center [677, 385] width 577 height 59
click at [389, 352] on input "b. Investigate and implement alternative communication tools and methods to enh…" at bounding box center [389, 346] width 0 height 12
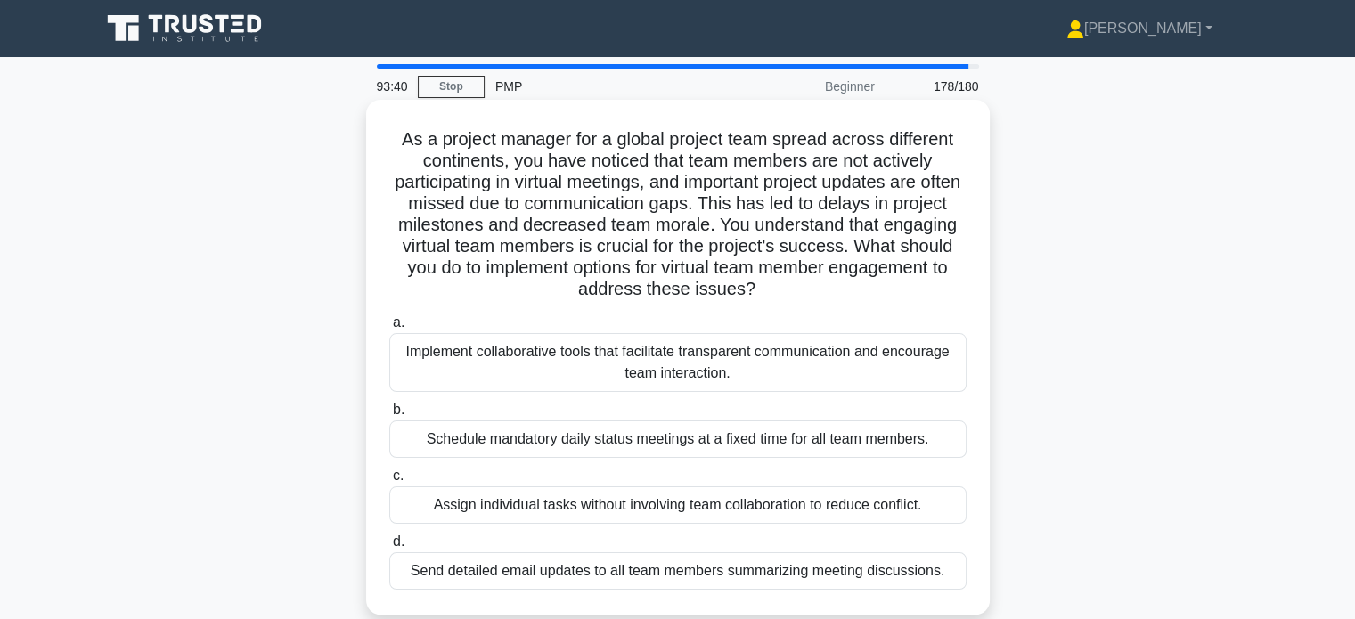
drag, startPoint x: 402, startPoint y: 266, endPoint x: 850, endPoint y: 293, distance: 449.1
click at [850, 293] on h5 "As a project manager for a global project team spread across different continen…" at bounding box center [678, 214] width 581 height 173
click at [741, 375] on div "Implement collaborative tools that facilitate transparent communication and enc…" at bounding box center [677, 362] width 577 height 59
click at [389, 329] on input "a. Implement collaborative tools that facilitate transparent communication and …" at bounding box center [389, 323] width 0 height 12
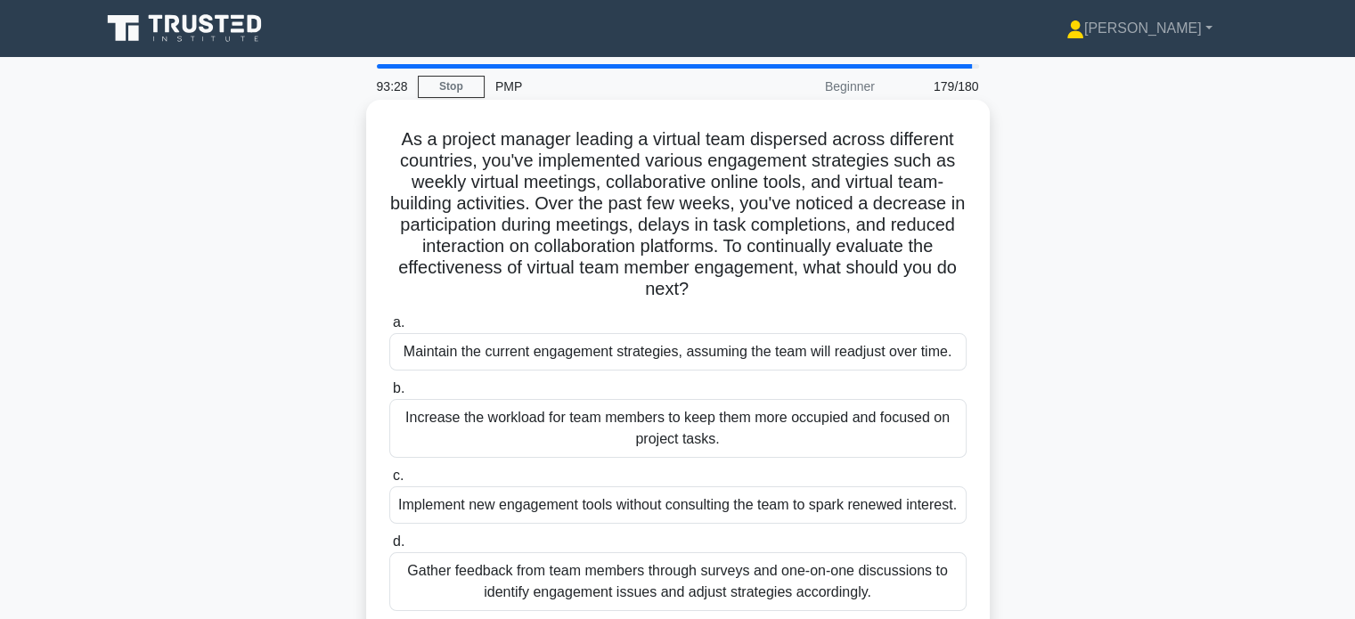
drag, startPoint x: 784, startPoint y: 245, endPoint x: 797, endPoint y: 291, distance: 48.2
click at [797, 291] on h5 "As a project manager leading a virtual team dispersed across different countrie…" at bounding box center [678, 214] width 581 height 173
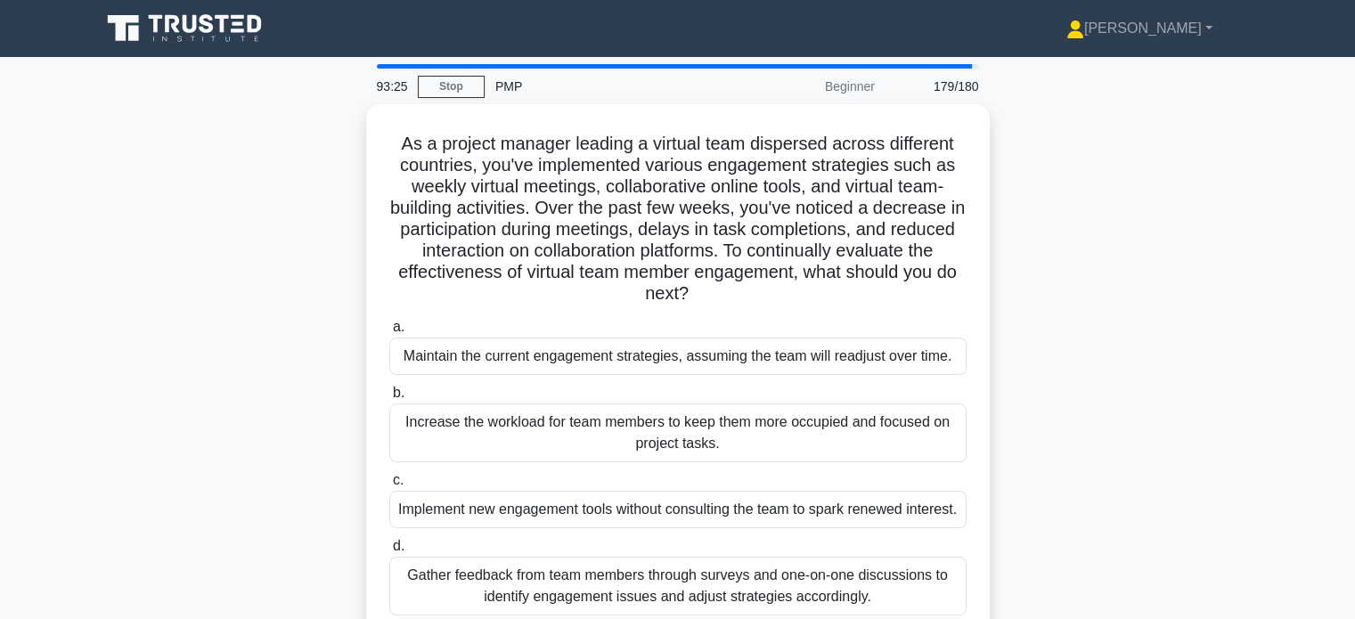
scroll to position [343, 0]
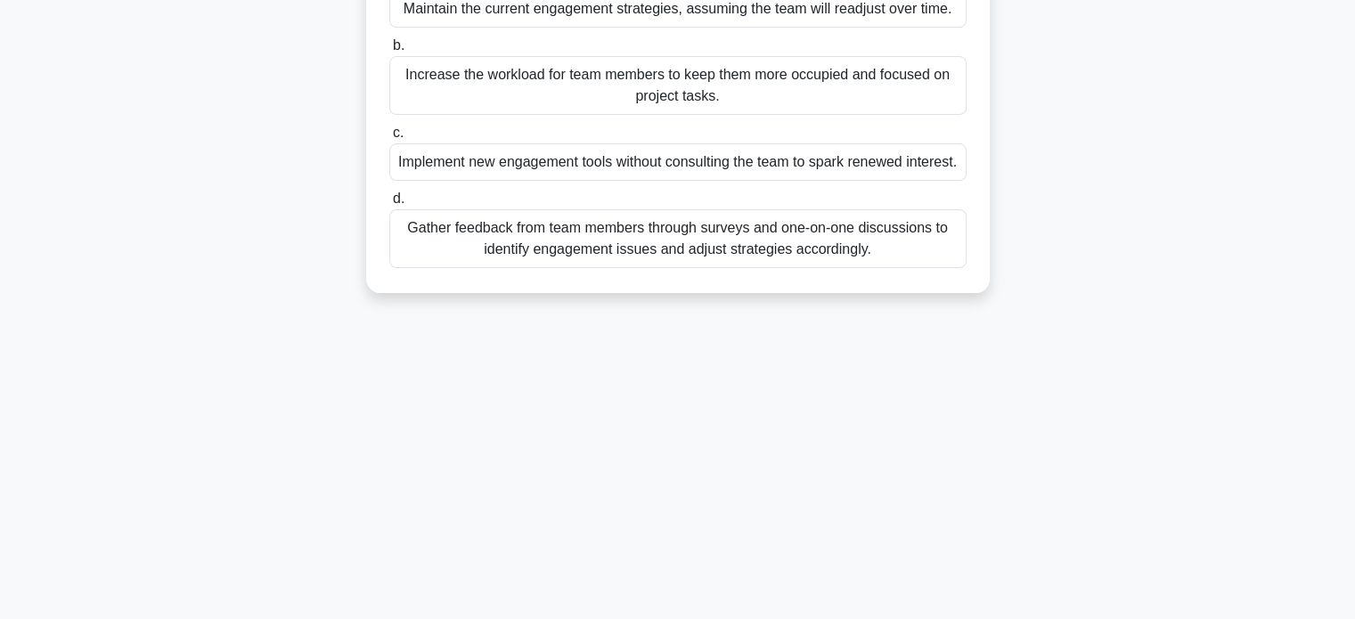
click at [699, 268] on div "Gather feedback from team members through surveys and one-on-one discussions to…" at bounding box center [677, 238] width 577 height 59
click at [389, 205] on input "d. Gather feedback from team members through surveys and one-on-one discussions…" at bounding box center [389, 199] width 0 height 12
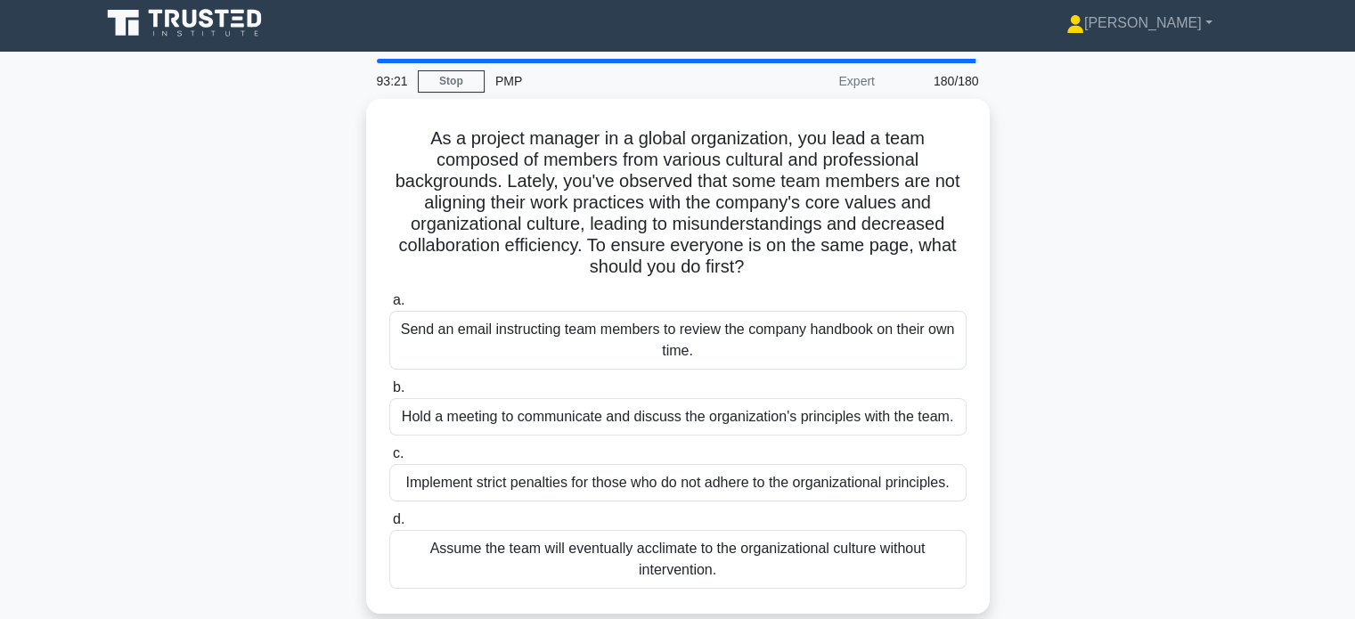
scroll to position [0, 0]
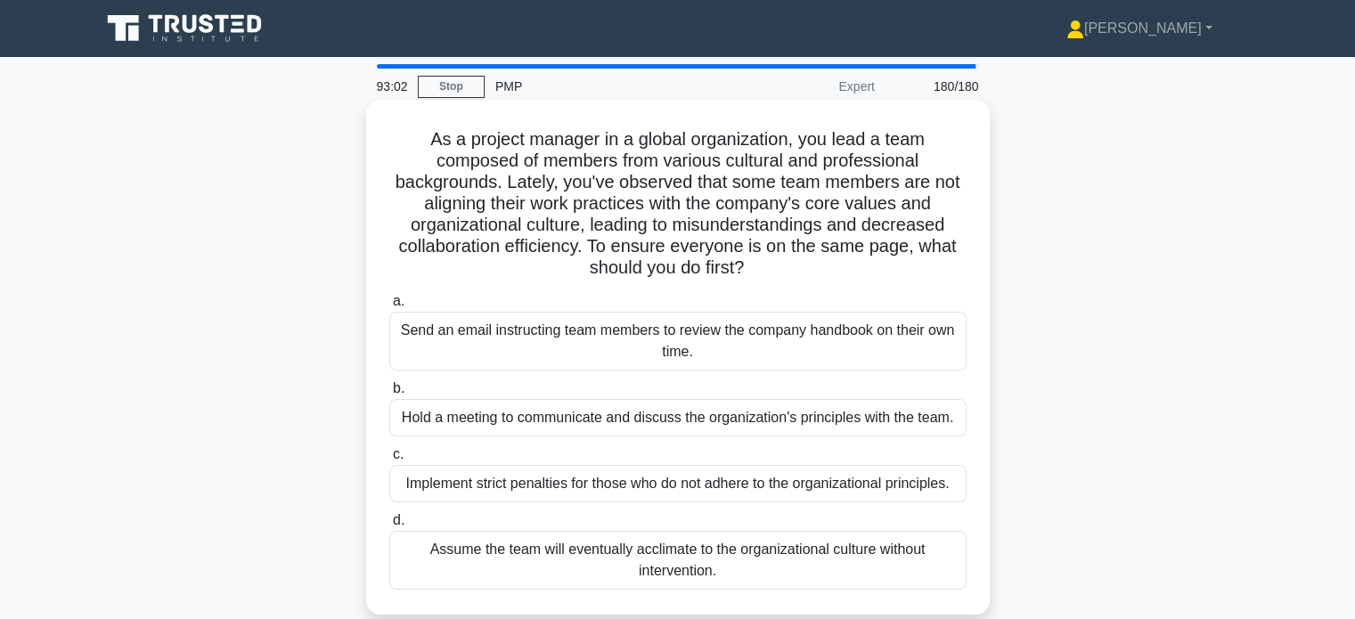
drag, startPoint x: 586, startPoint y: 245, endPoint x: 749, endPoint y: 281, distance: 166.9
click at [749, 280] on h5 "As a project manager in a global organization, you lead a team composed of memb…" at bounding box center [678, 203] width 581 height 151
click at [579, 427] on div "Hold a meeting to communicate and discuss the organization's principles with th…" at bounding box center [677, 417] width 577 height 37
click at [389, 395] on input "b. Hold a meeting to communicate and discuss the organization's principles with…" at bounding box center [389, 389] width 0 height 12
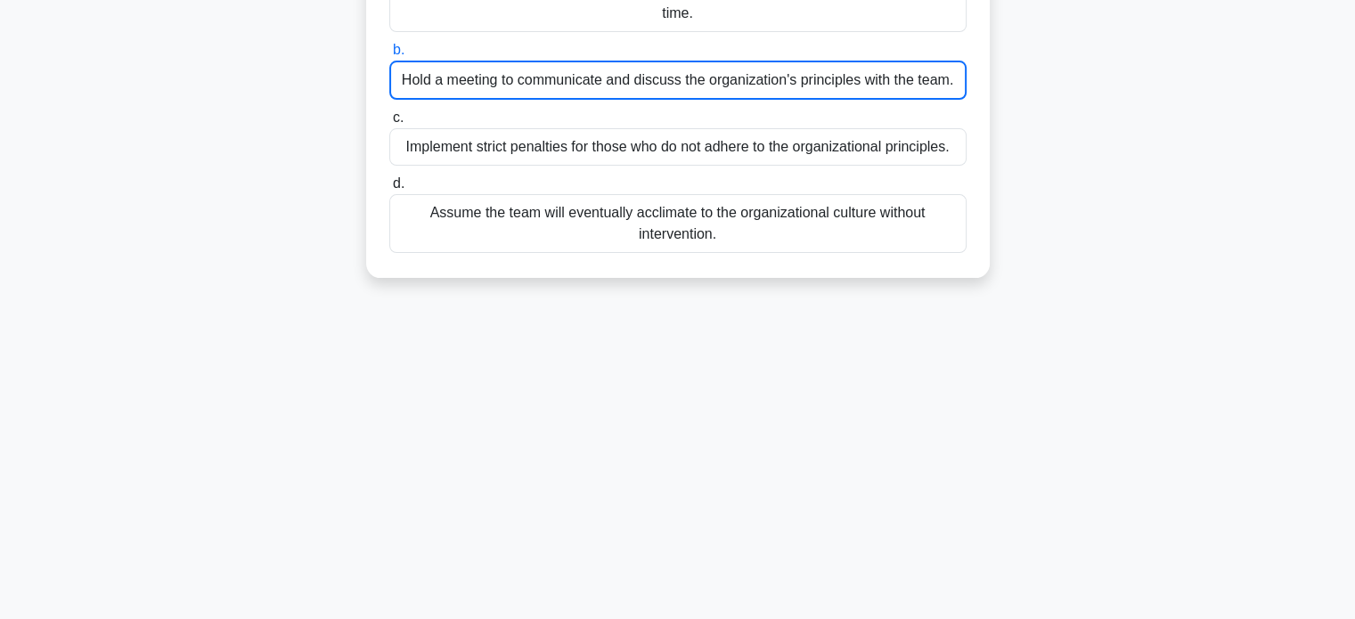
scroll to position [6, 0]
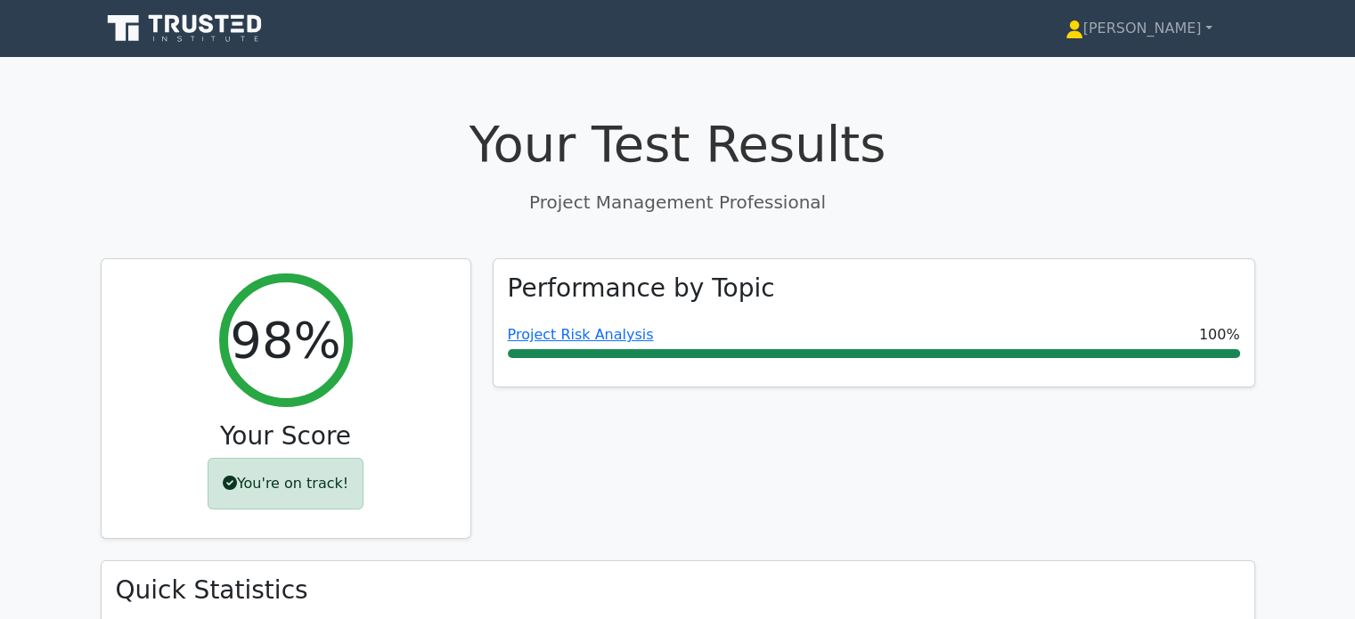
scroll to position [542, 0]
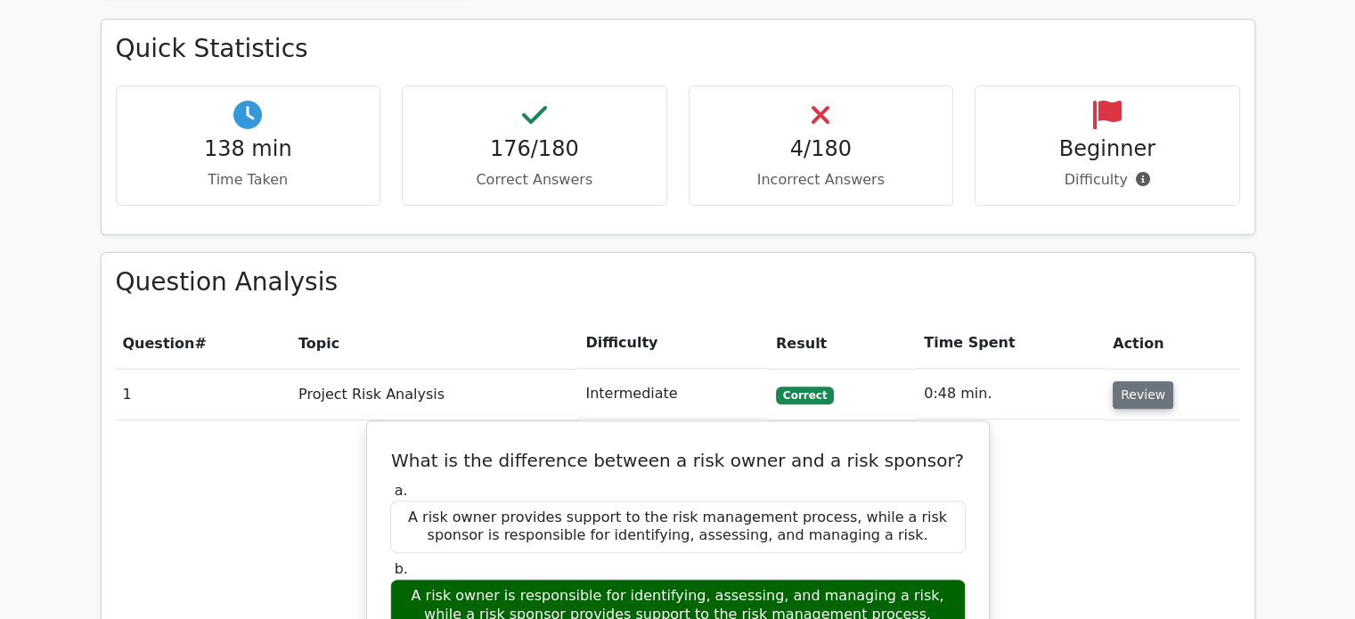
click at [1139, 400] on button "Review" at bounding box center [1143, 395] width 61 height 28
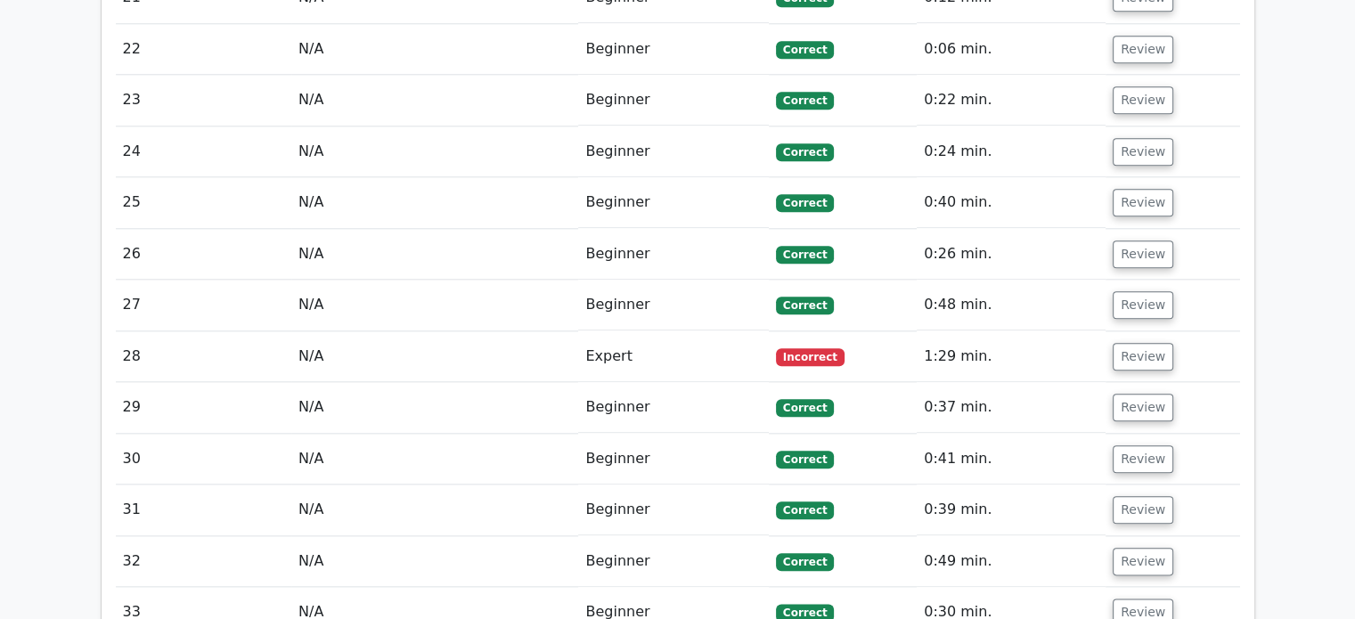
scroll to position [2026, 0]
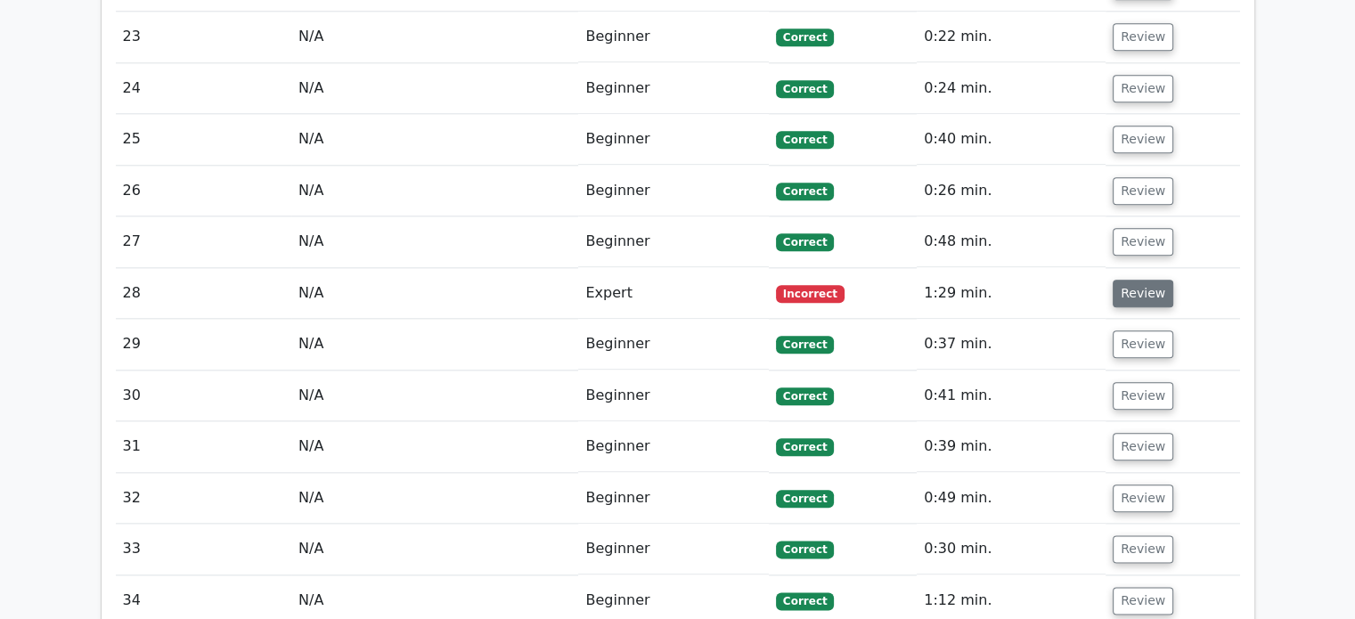
click at [1121, 291] on button "Review" at bounding box center [1143, 294] width 61 height 28
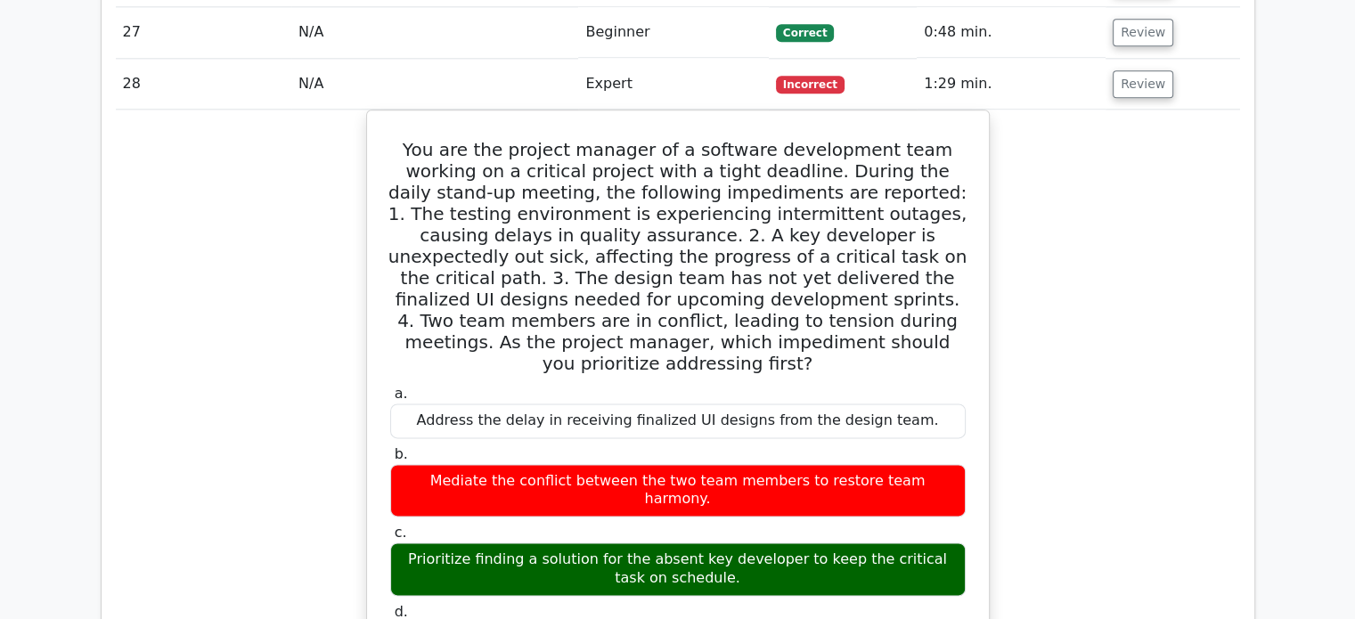
scroll to position [2276, 0]
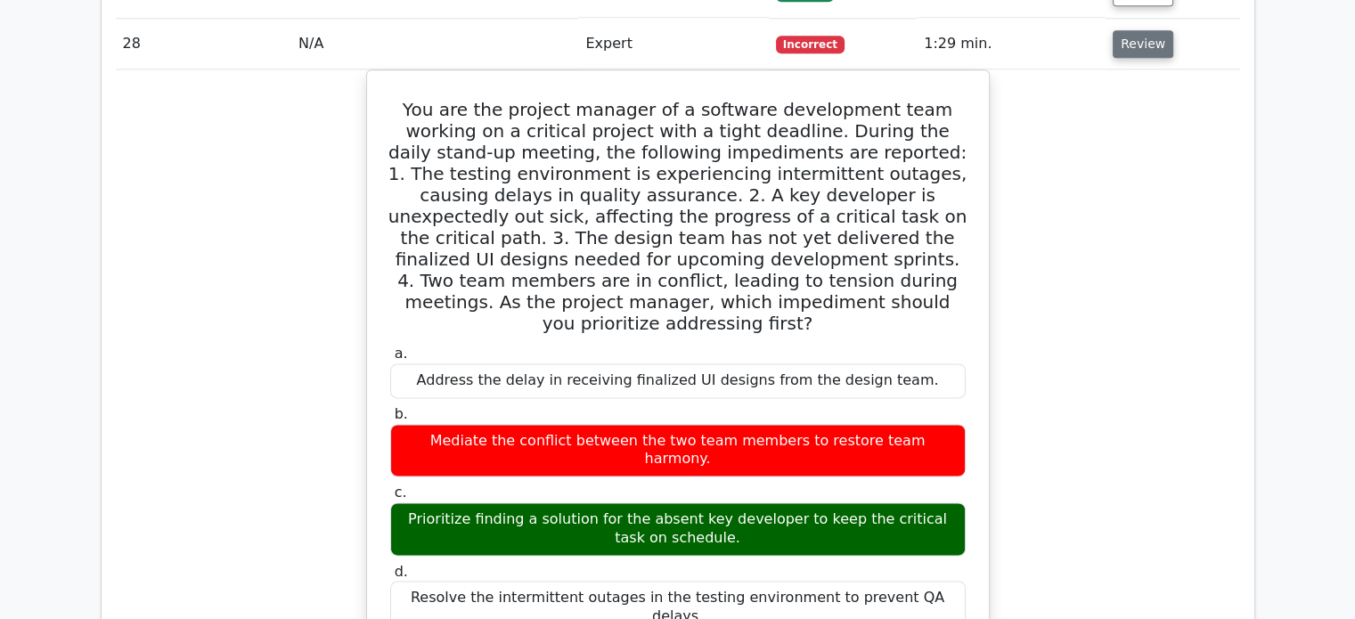
click at [1133, 49] on button "Review" at bounding box center [1143, 44] width 61 height 28
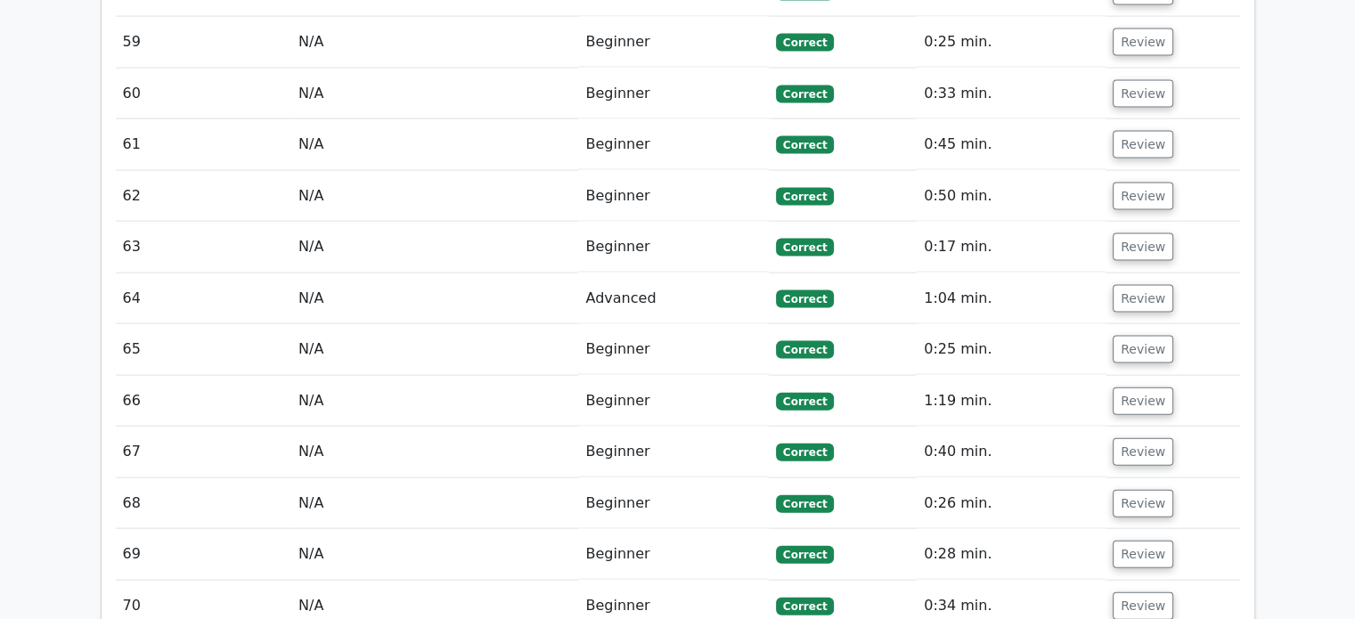
scroll to position [3882, 0]
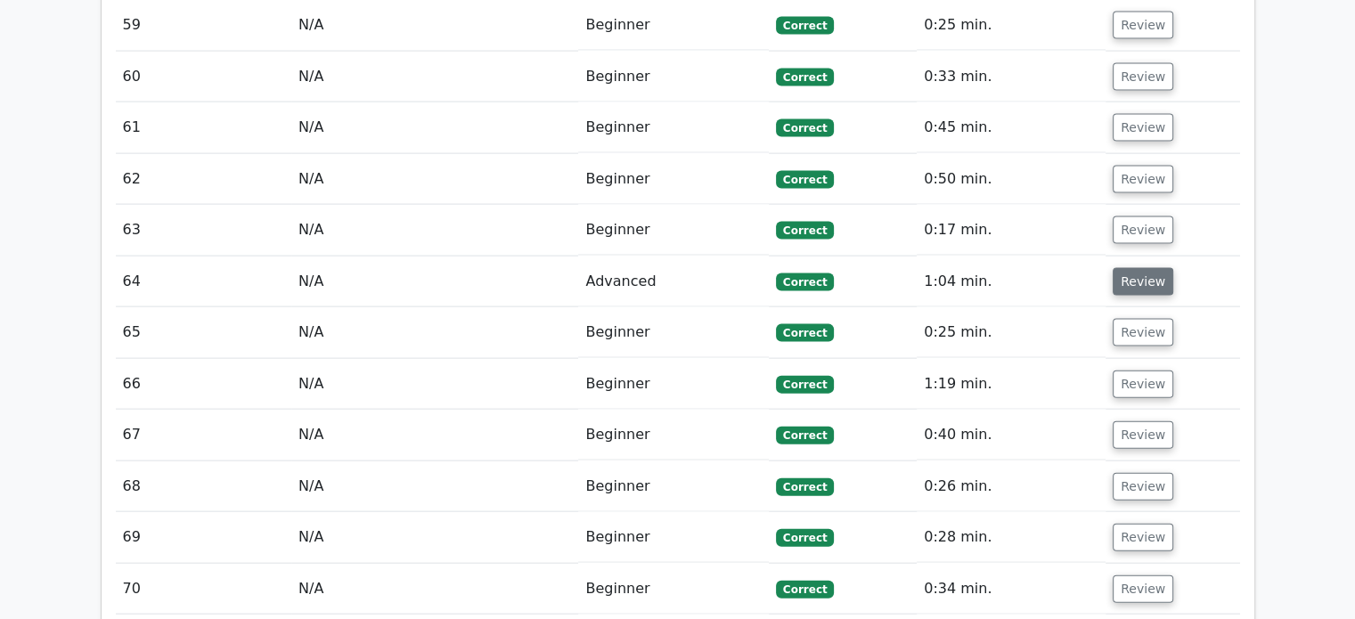
click at [1136, 268] on button "Review" at bounding box center [1143, 282] width 61 height 28
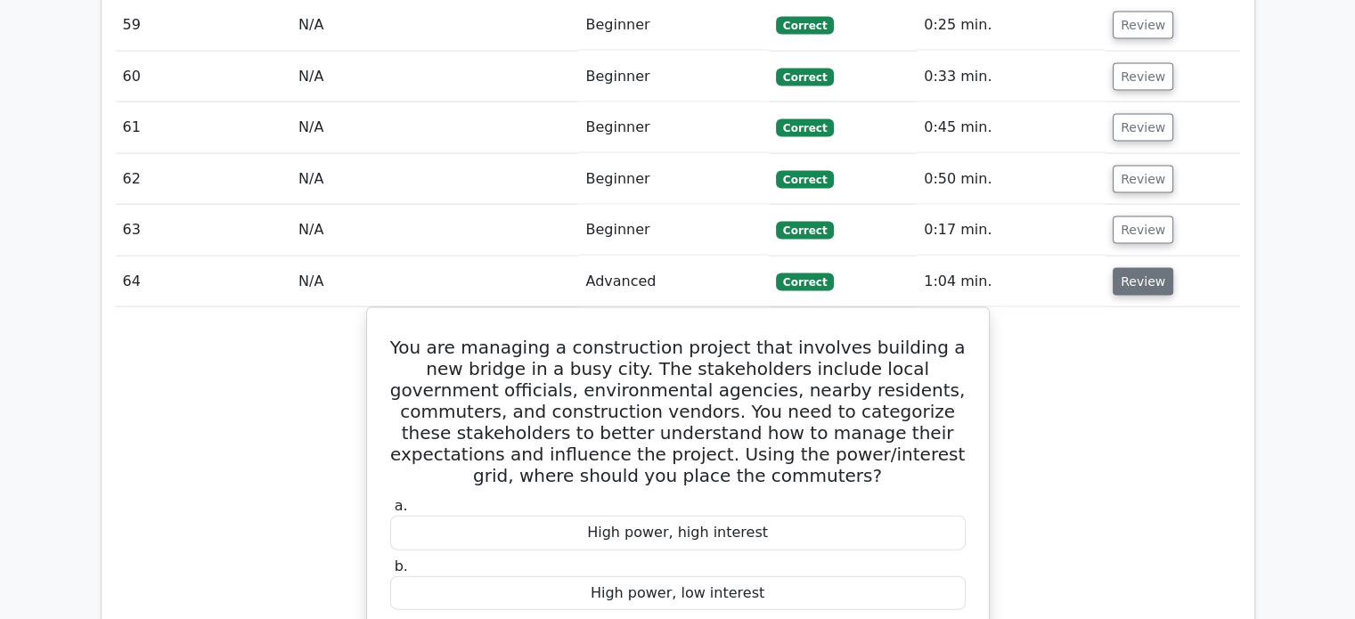
click at [1136, 268] on button "Review" at bounding box center [1143, 282] width 61 height 28
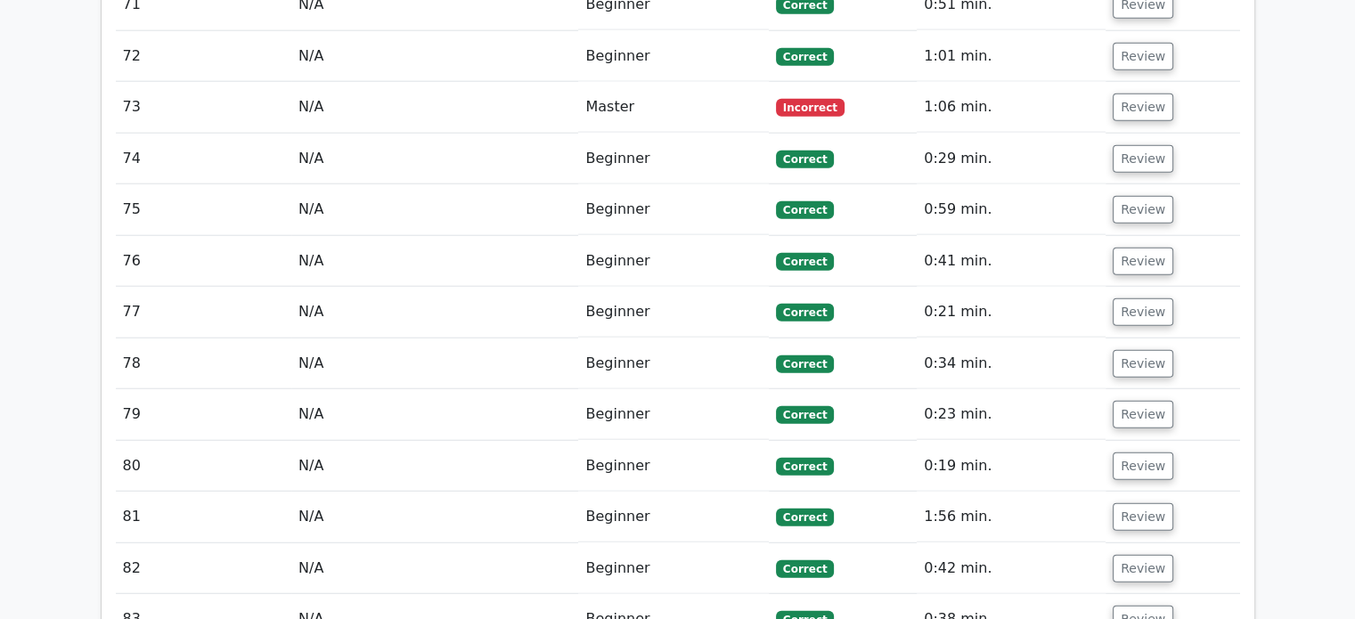
scroll to position [4535, 0]
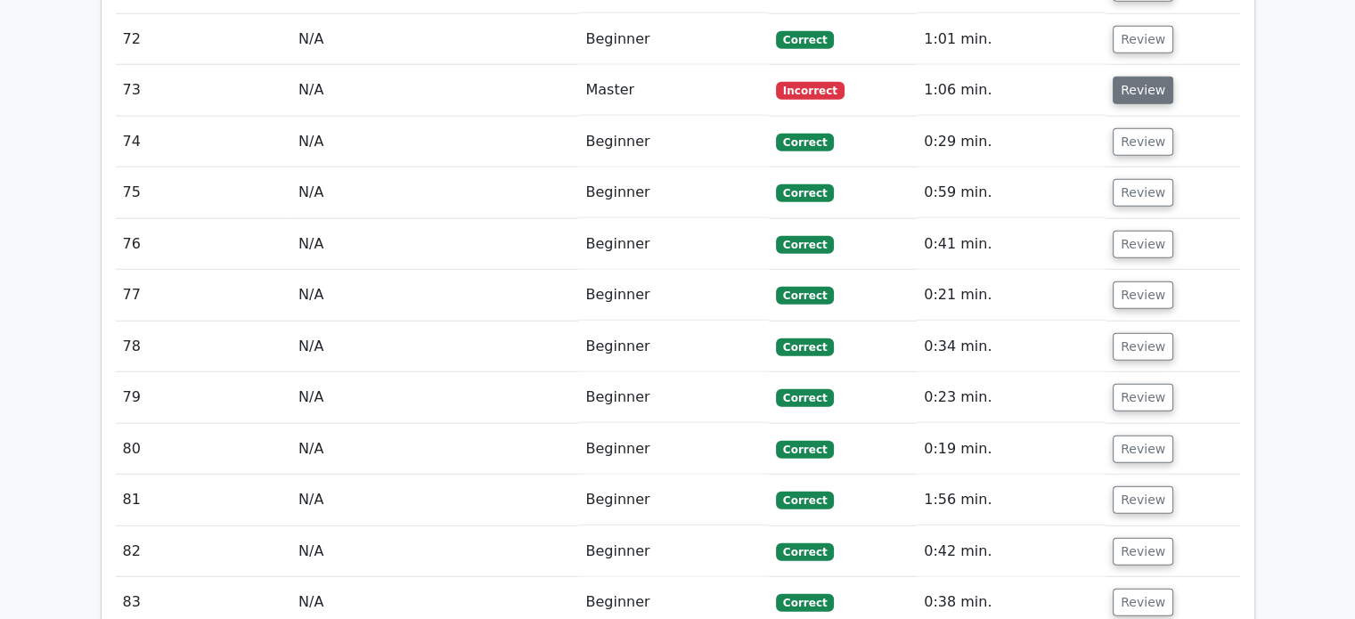
click at [1127, 78] on button "Review" at bounding box center [1143, 91] width 61 height 28
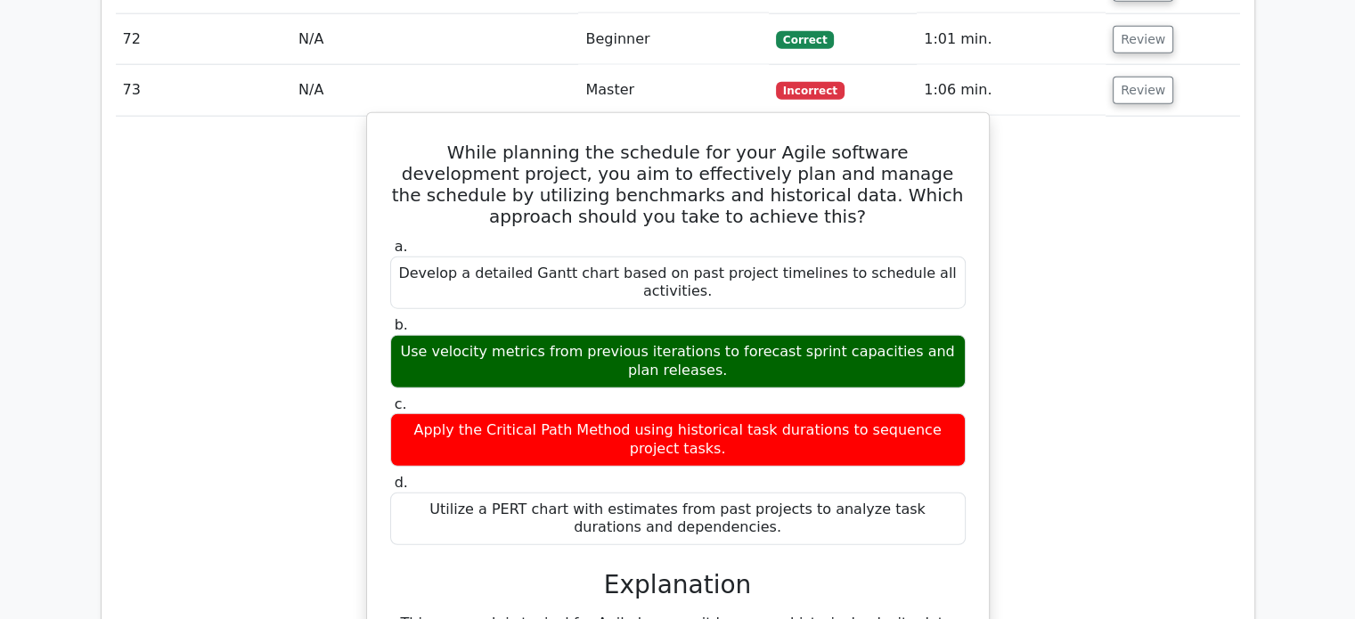
drag, startPoint x: 652, startPoint y: 142, endPoint x: 695, endPoint y: 180, distance: 57.4
click at [695, 180] on h5 "While planning the schedule for your Agile software development project, you ai…" at bounding box center [678, 185] width 579 height 86
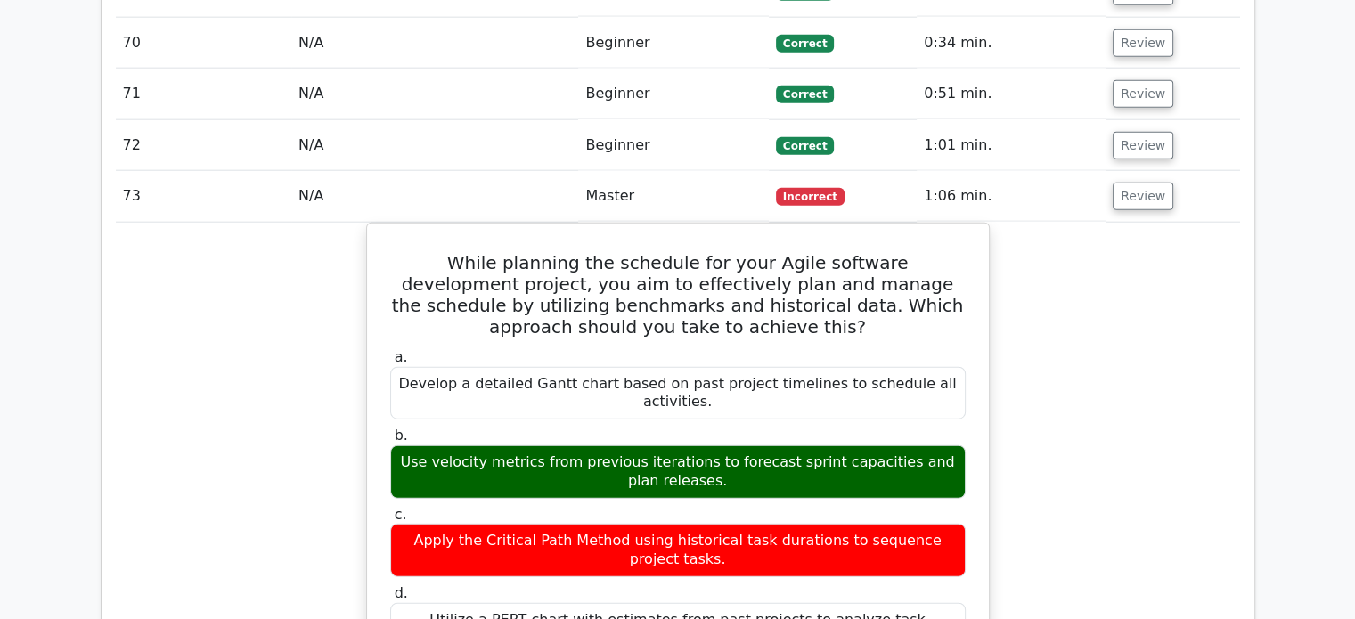
scroll to position [4352, 0]
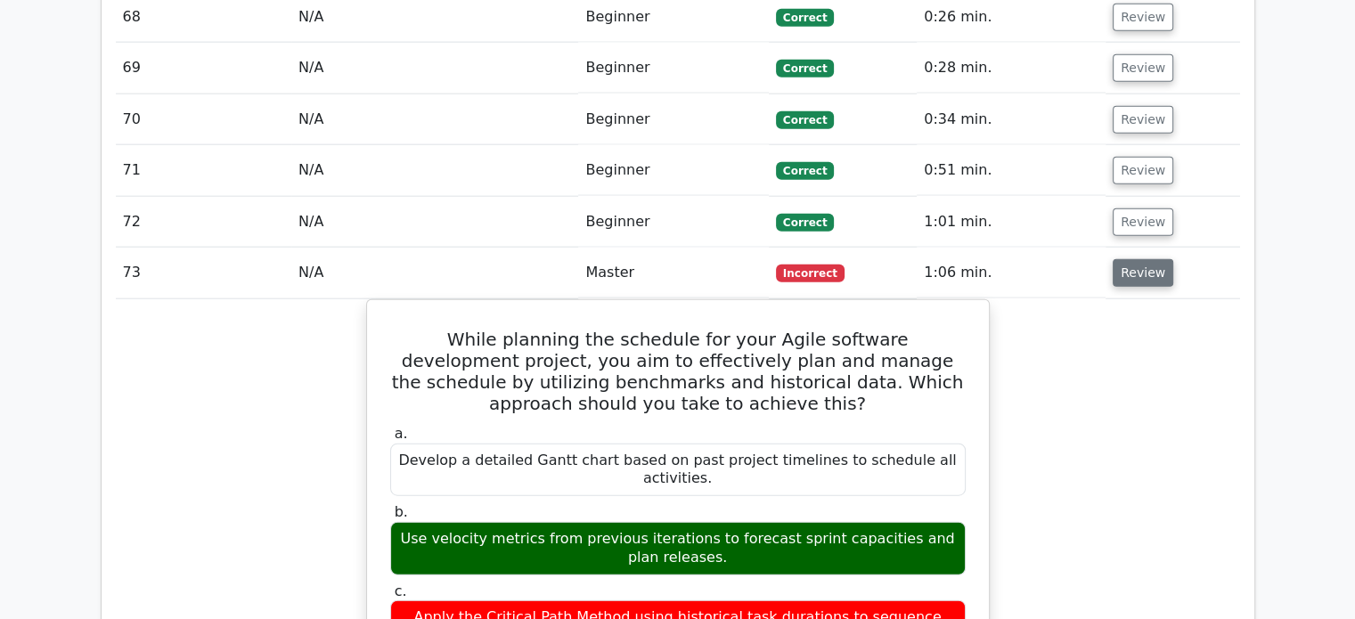
click at [1146, 259] on button "Review" at bounding box center [1143, 273] width 61 height 28
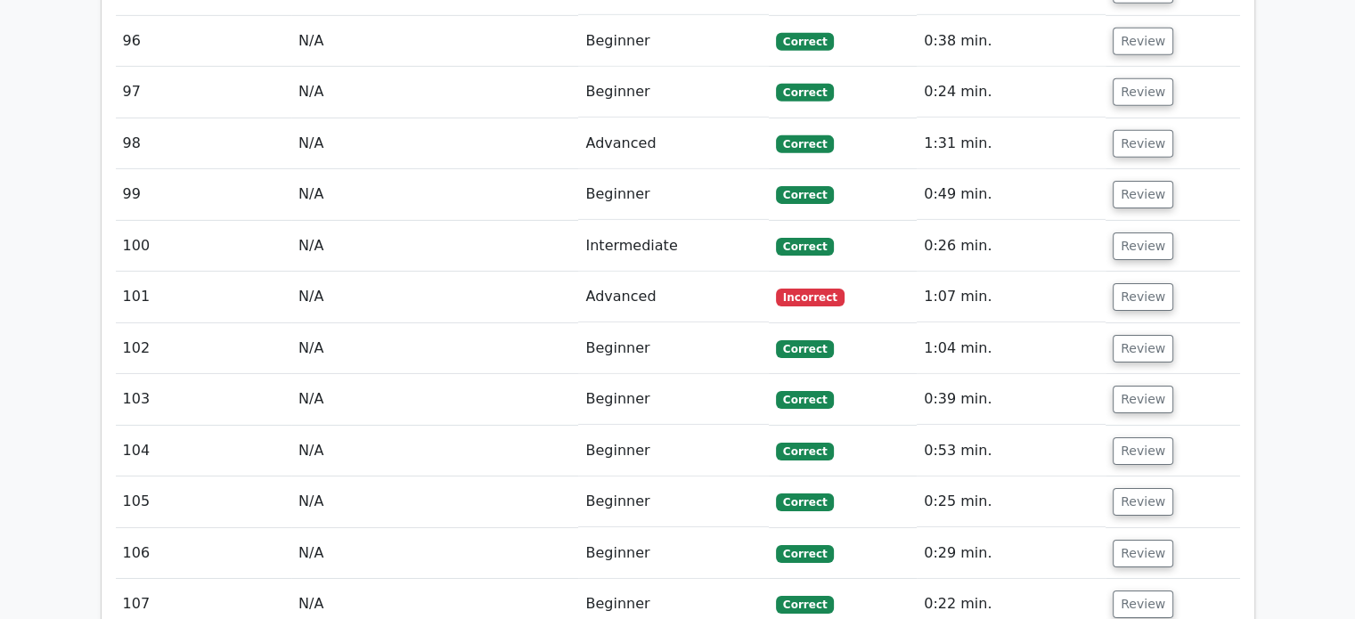
scroll to position [5831, 0]
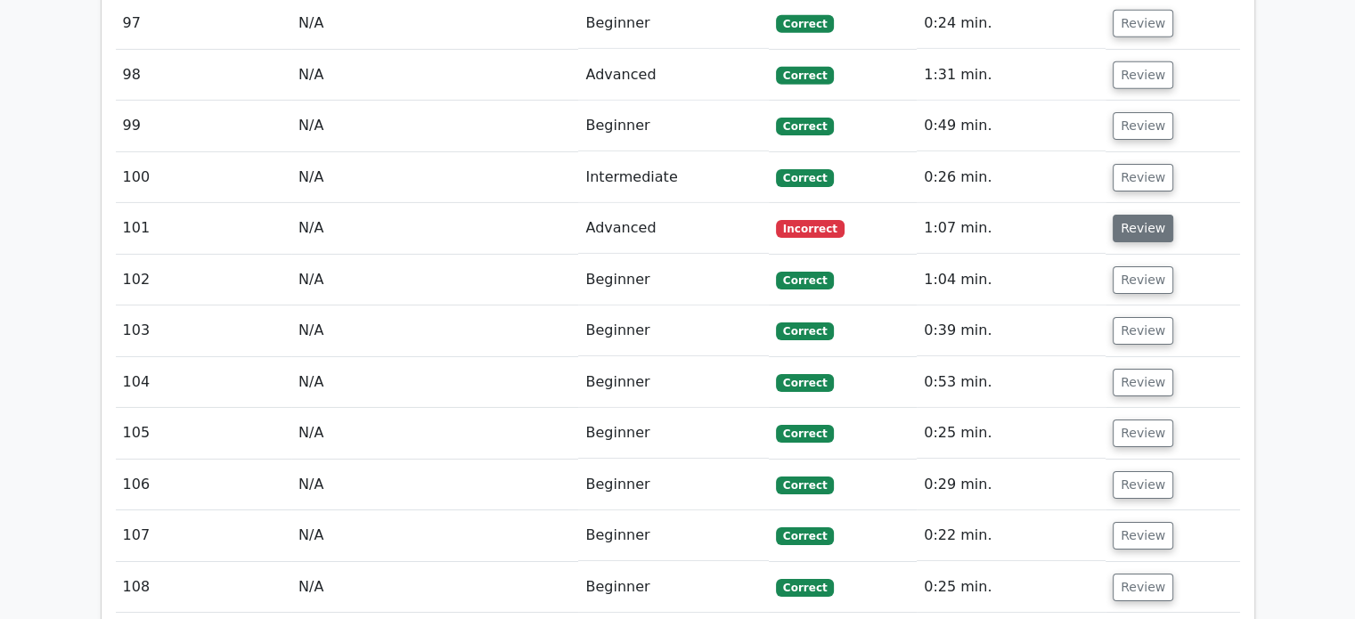
click at [1126, 215] on button "Review" at bounding box center [1143, 229] width 61 height 28
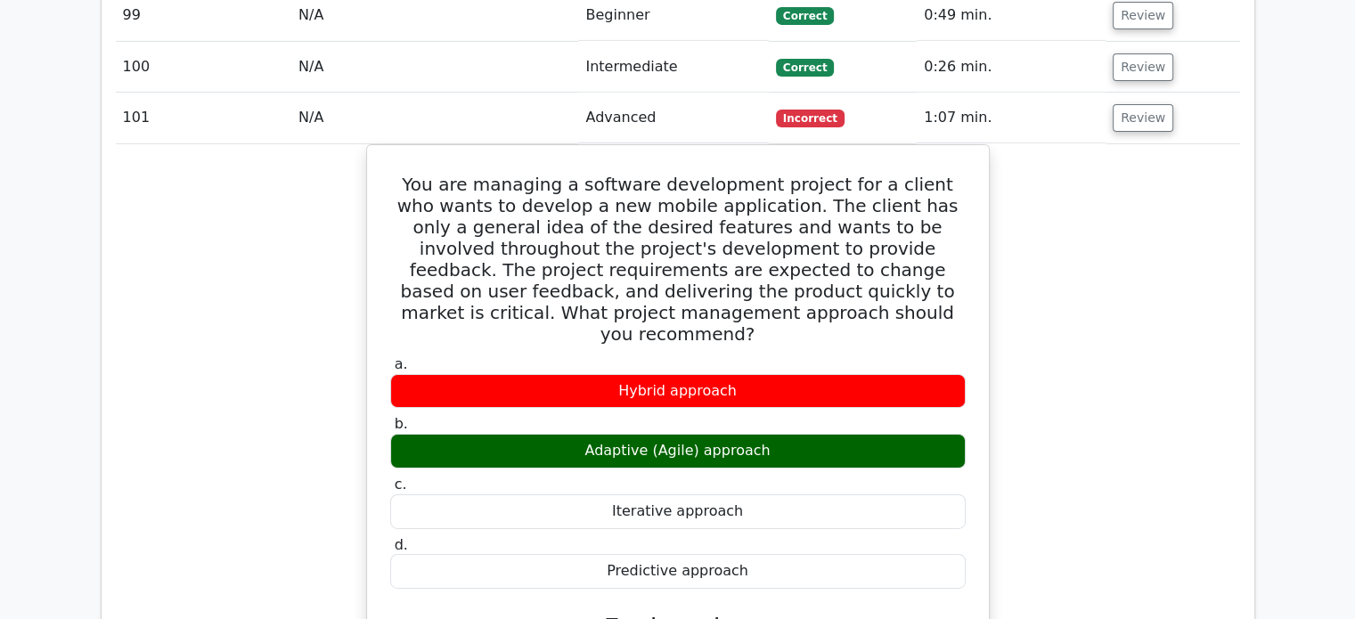
scroll to position [5742, 0]
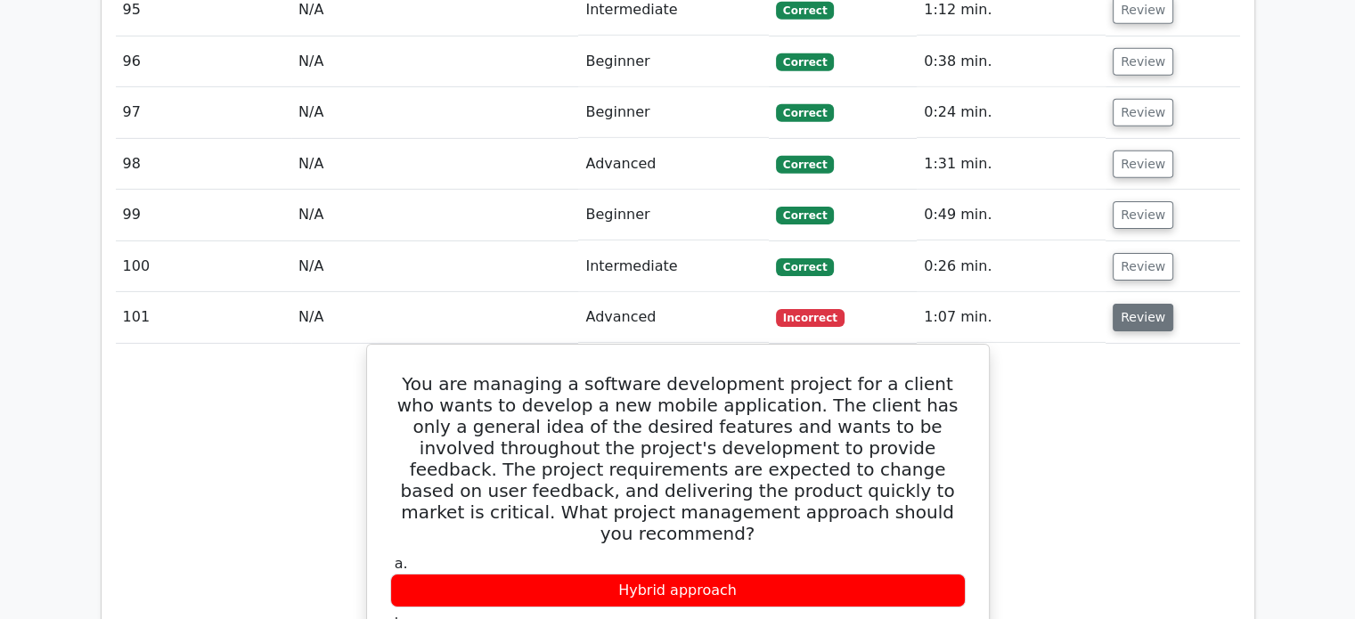
click at [1133, 304] on button "Review" at bounding box center [1143, 318] width 61 height 28
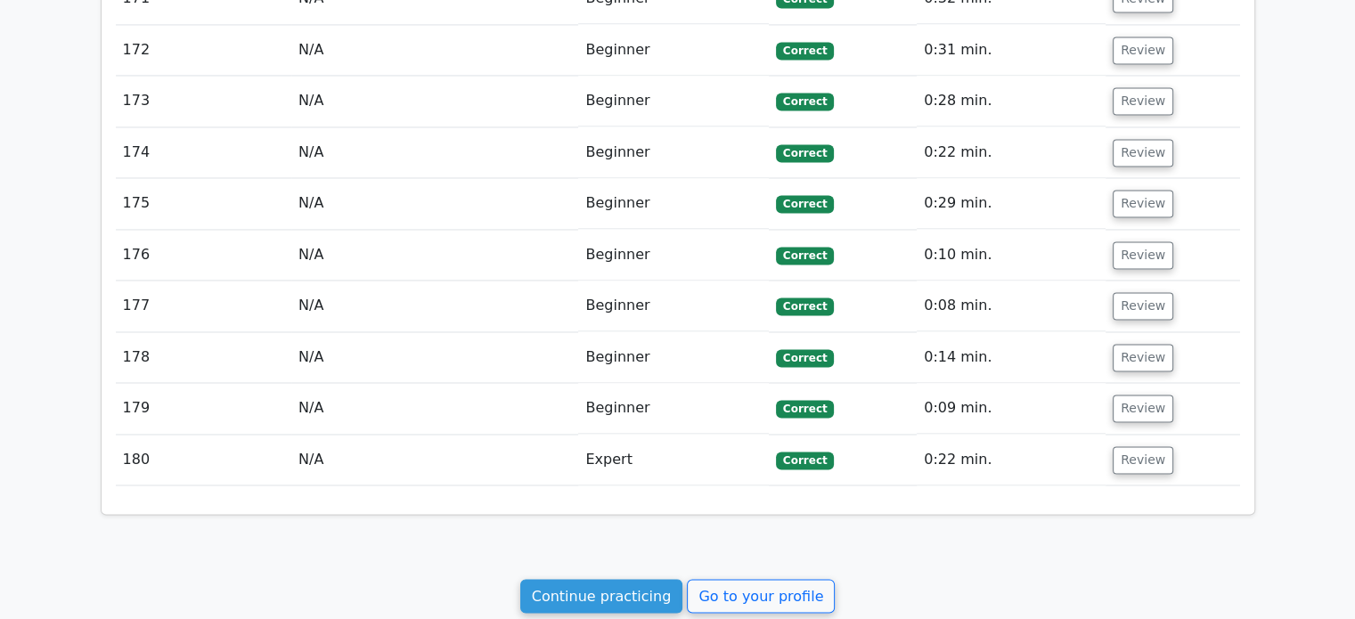
scroll to position [9665, 0]
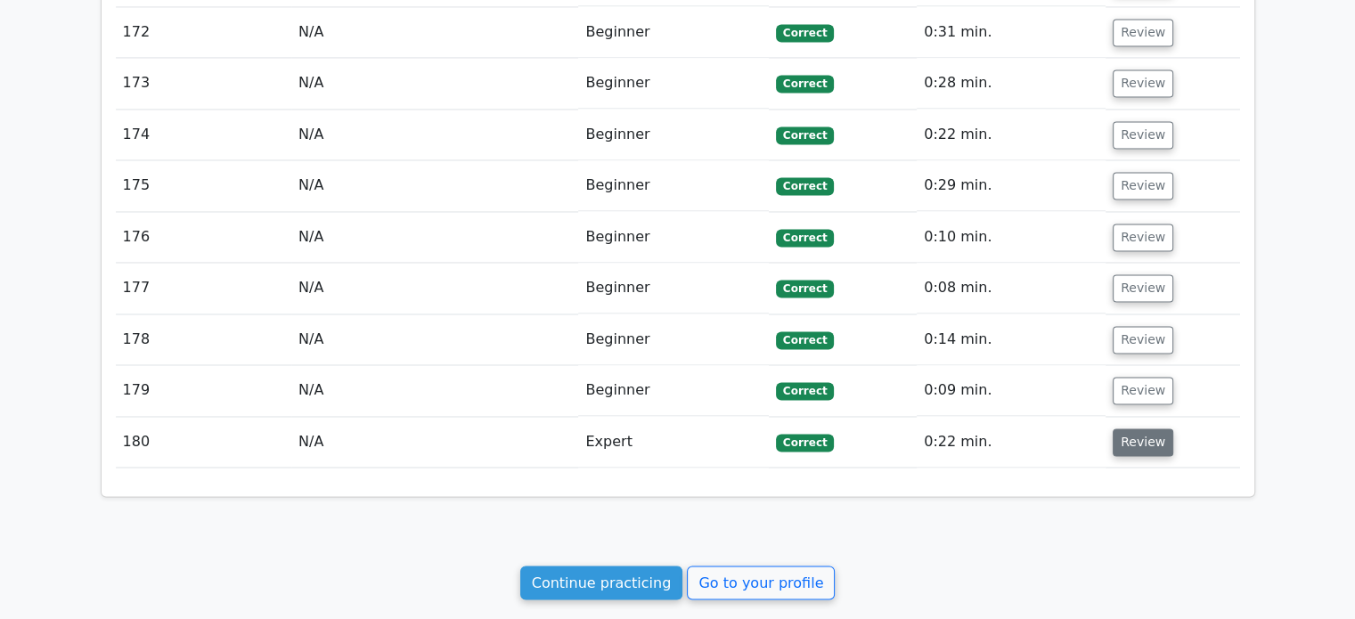
click at [1143, 429] on button "Review" at bounding box center [1143, 443] width 61 height 28
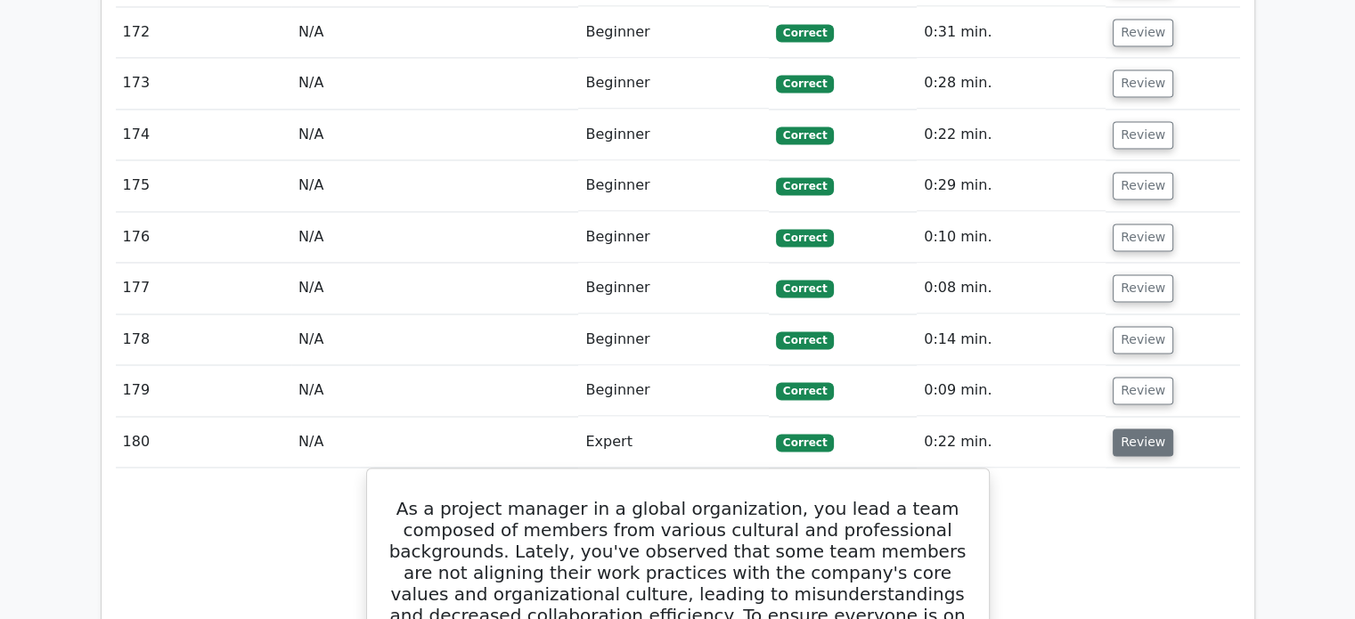
click at [1144, 429] on button "Review" at bounding box center [1143, 443] width 61 height 28
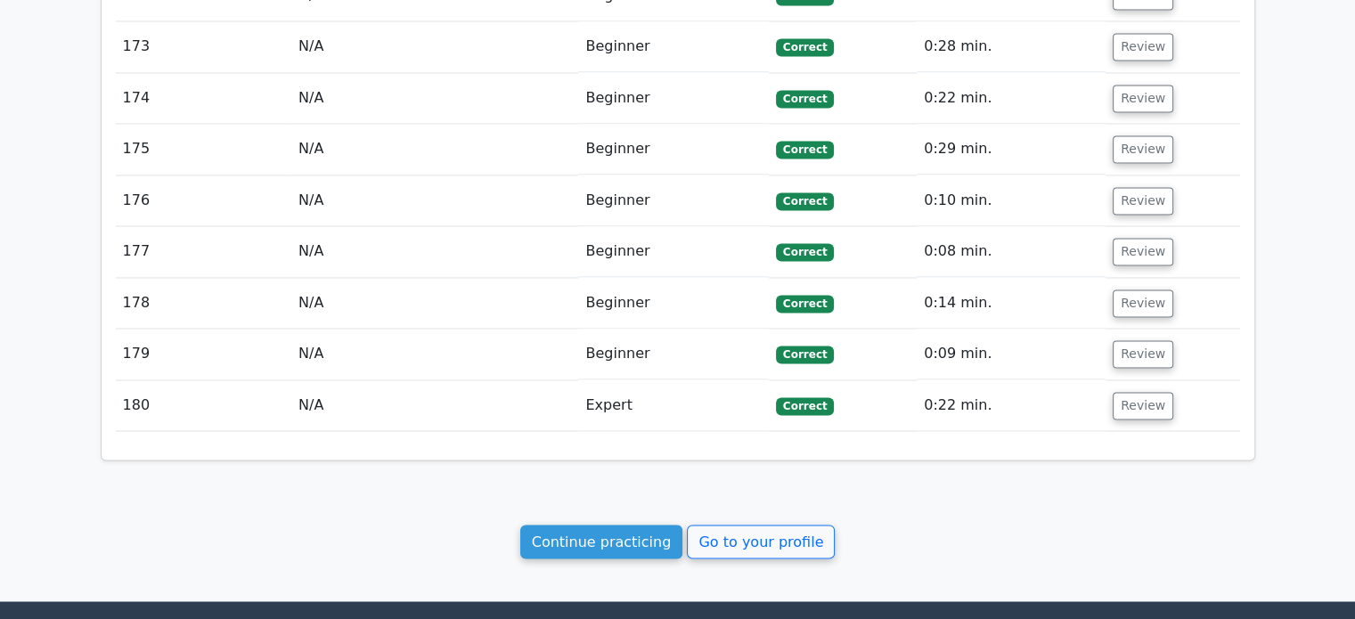
scroll to position [9849, 0]
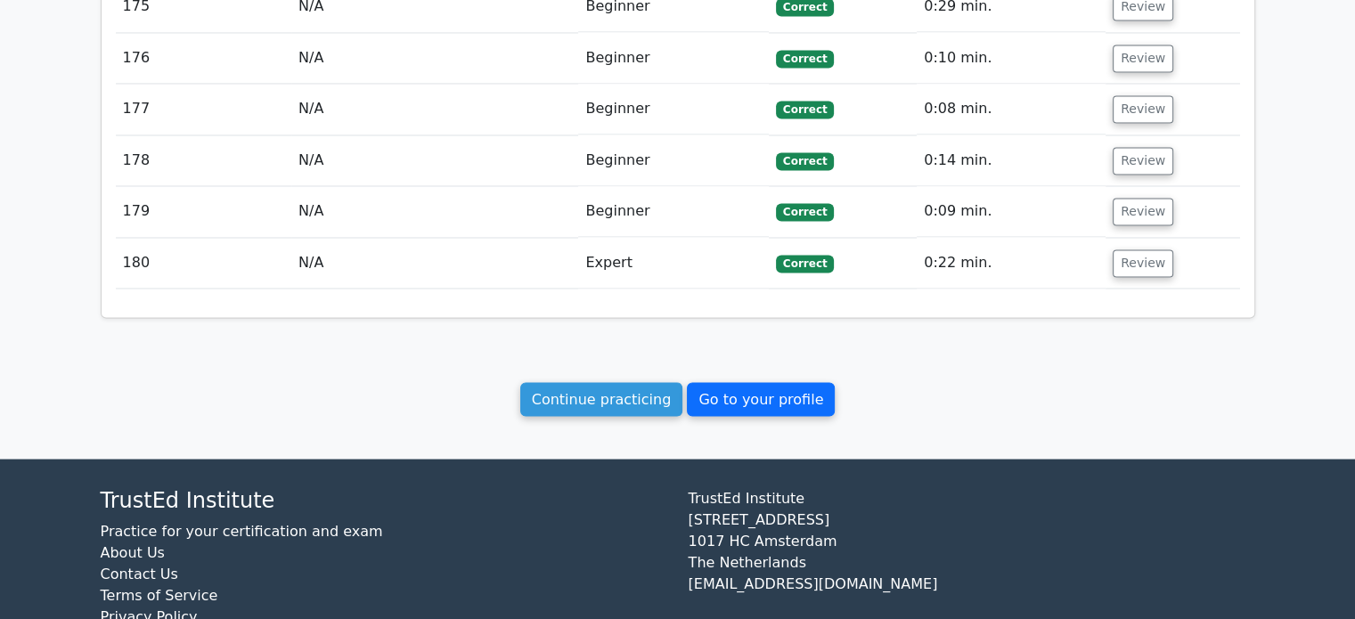
click at [770, 382] on link "Go to your profile" at bounding box center [761, 399] width 148 height 34
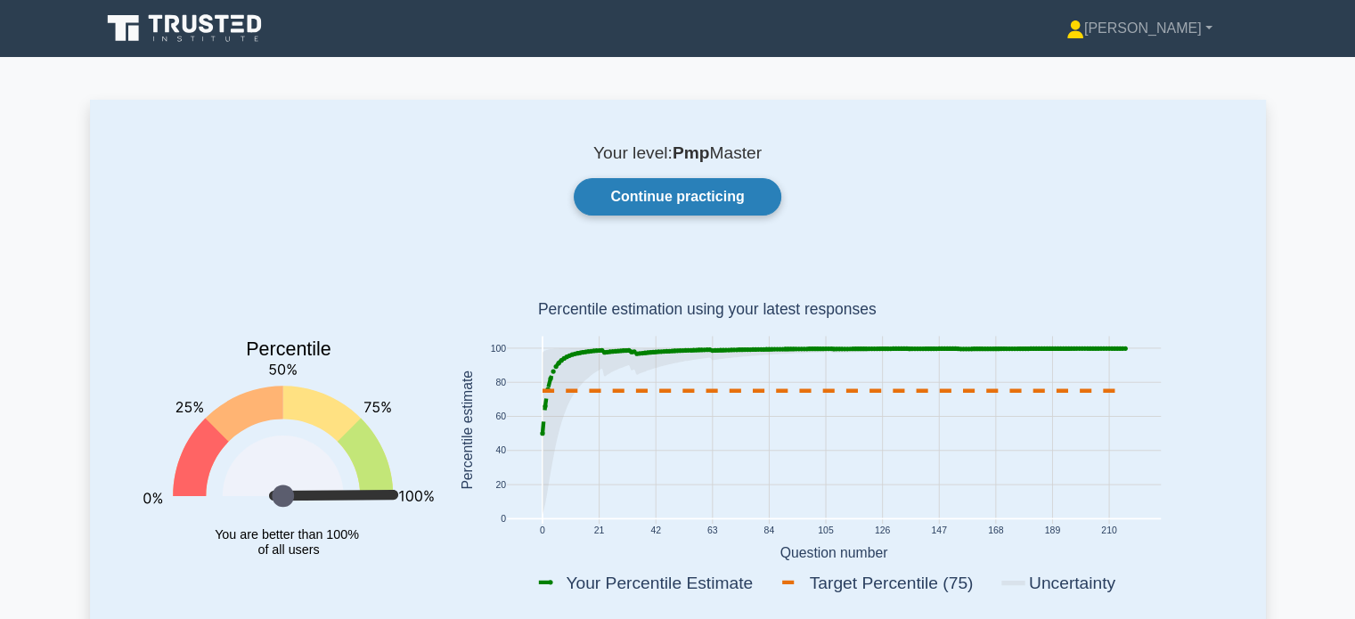
click at [657, 205] on link "Continue practicing" at bounding box center [677, 196] width 207 height 37
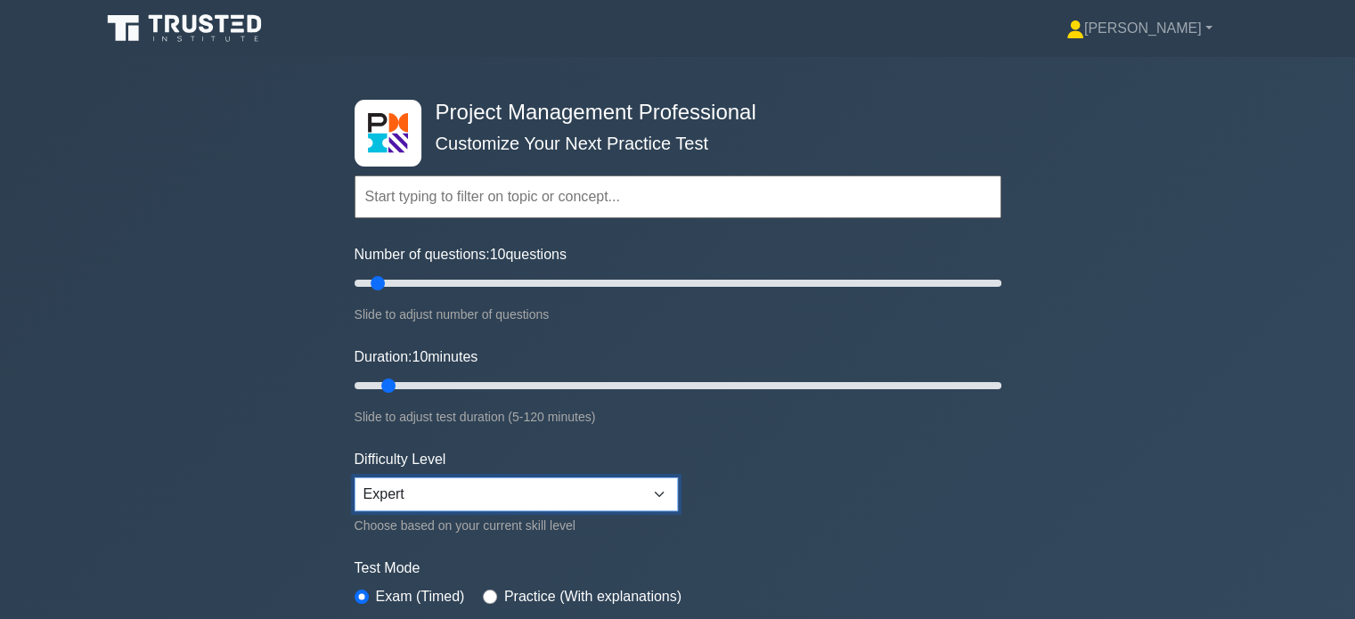
click at [667, 505] on select "Beginner Intermediate Expert" at bounding box center [516, 495] width 323 height 34
click at [355, 478] on select "Beginner Intermediate Expert" at bounding box center [516, 495] width 323 height 34
drag, startPoint x: 388, startPoint y: 380, endPoint x: 1066, endPoint y: 383, distance: 678.1
type input "120"
click at [1002, 383] on input "Duration: 120 minutes" at bounding box center [678, 385] width 647 height 21
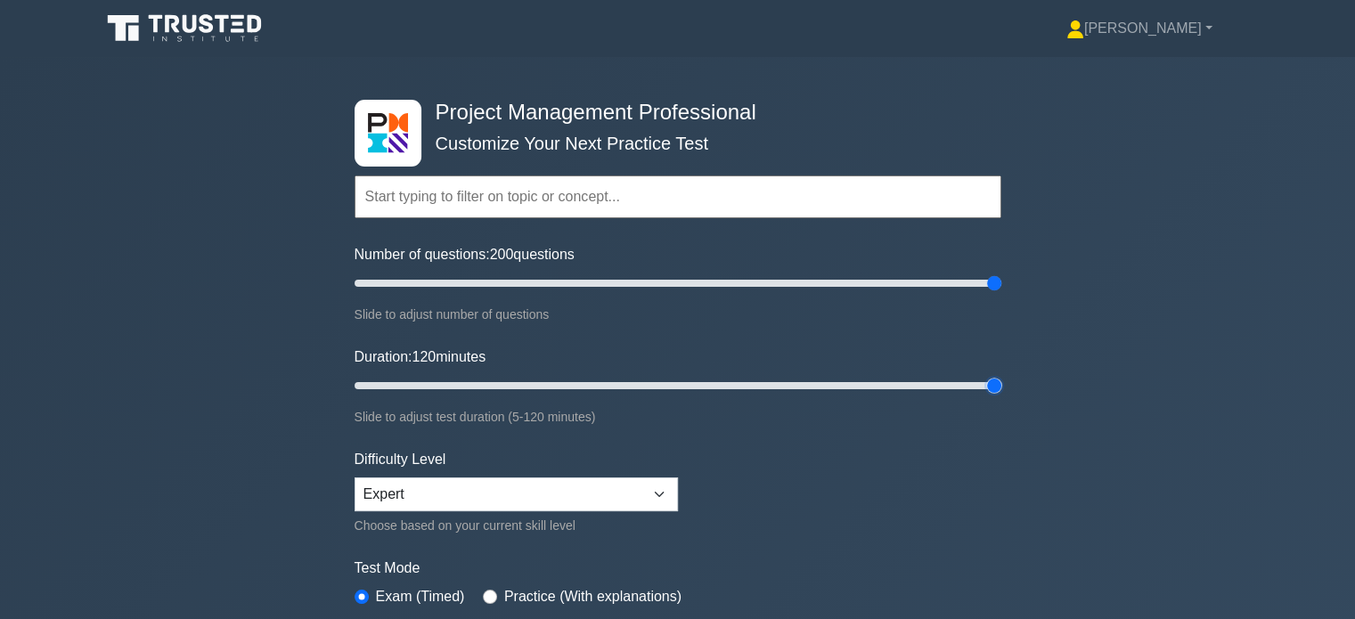
drag, startPoint x: 374, startPoint y: 282, endPoint x: 1065, endPoint y: 290, distance: 690.6
click at [1002, 290] on input "Number of questions: 200 questions" at bounding box center [678, 283] width 647 height 21
drag, startPoint x: 993, startPoint y: 391, endPoint x: 1014, endPoint y: 391, distance: 21.4
click at [1002, 391] on input "Duration: 120 minutes" at bounding box center [678, 385] width 647 height 21
drag, startPoint x: 988, startPoint y: 285, endPoint x: 925, endPoint y: 284, distance: 63.3
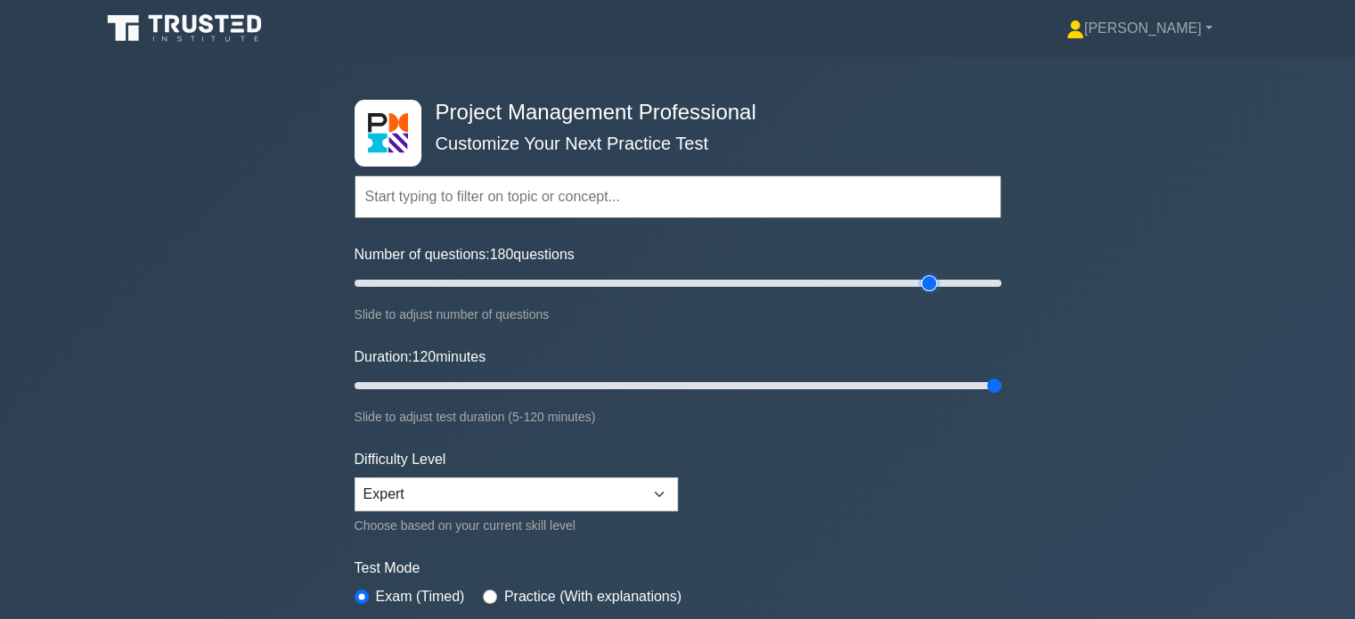
type input "180"
click at [925, 284] on input "Number of questions: 180 questions" at bounding box center [678, 283] width 647 height 21
type input "120"
drag, startPoint x: 992, startPoint y: 385, endPoint x: 1017, endPoint y: 380, distance: 25.3
click at [1002, 380] on input "Duration: 120 minutes" at bounding box center [678, 385] width 647 height 21
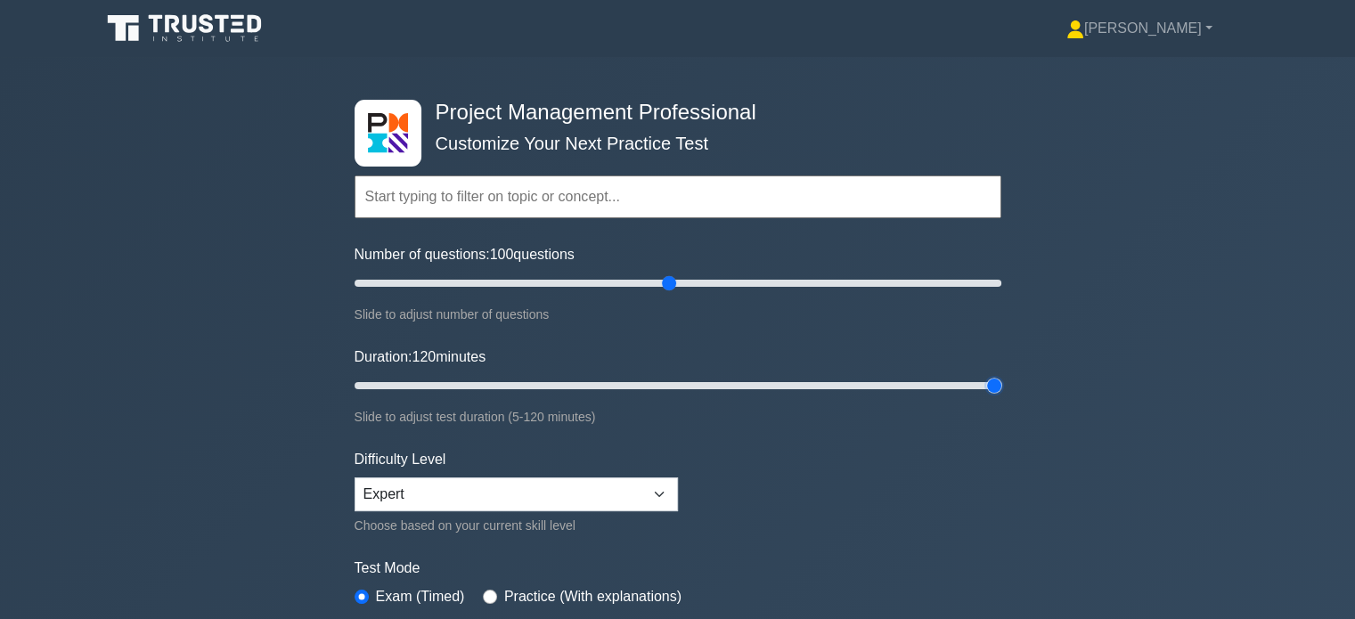
drag, startPoint x: 930, startPoint y: 284, endPoint x: 667, endPoint y: 278, distance: 263.8
type input "100"
click at [667, 278] on input "Number of questions: 100 questions" at bounding box center [678, 283] width 647 height 21
drag, startPoint x: 994, startPoint y: 384, endPoint x: 658, endPoint y: 379, distance: 336.9
click at [658, 379] on input "Duration: 60 minutes" at bounding box center [678, 385] width 647 height 21
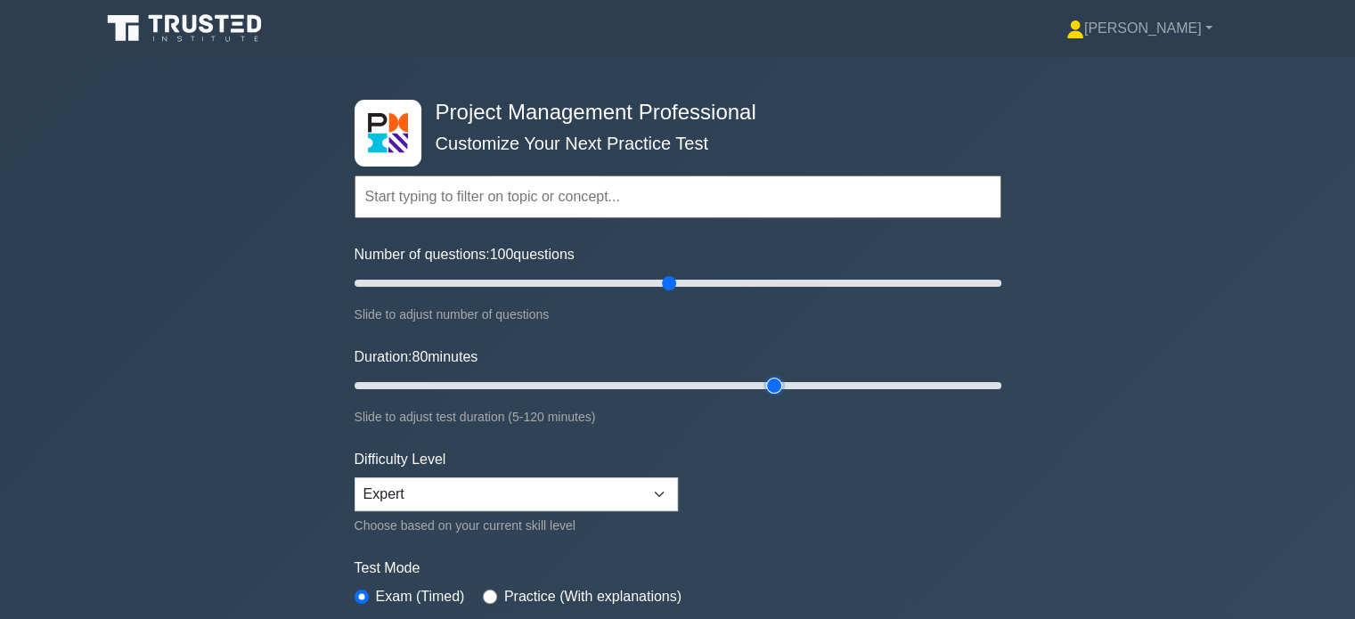
drag, startPoint x: 656, startPoint y: 384, endPoint x: 763, endPoint y: 383, distance: 106.9
click at [763, 383] on input "Duration: 80 minutes" at bounding box center [678, 385] width 647 height 21
drag, startPoint x: 779, startPoint y: 387, endPoint x: 873, endPoint y: 387, distance: 94.5
click at [873, 387] on input "Duration: 100 minutes" at bounding box center [678, 385] width 647 height 21
click at [866, 476] on form "Topics Scope Management Time Management Cost Management Quality Management Risk…" at bounding box center [678, 396] width 647 height 551
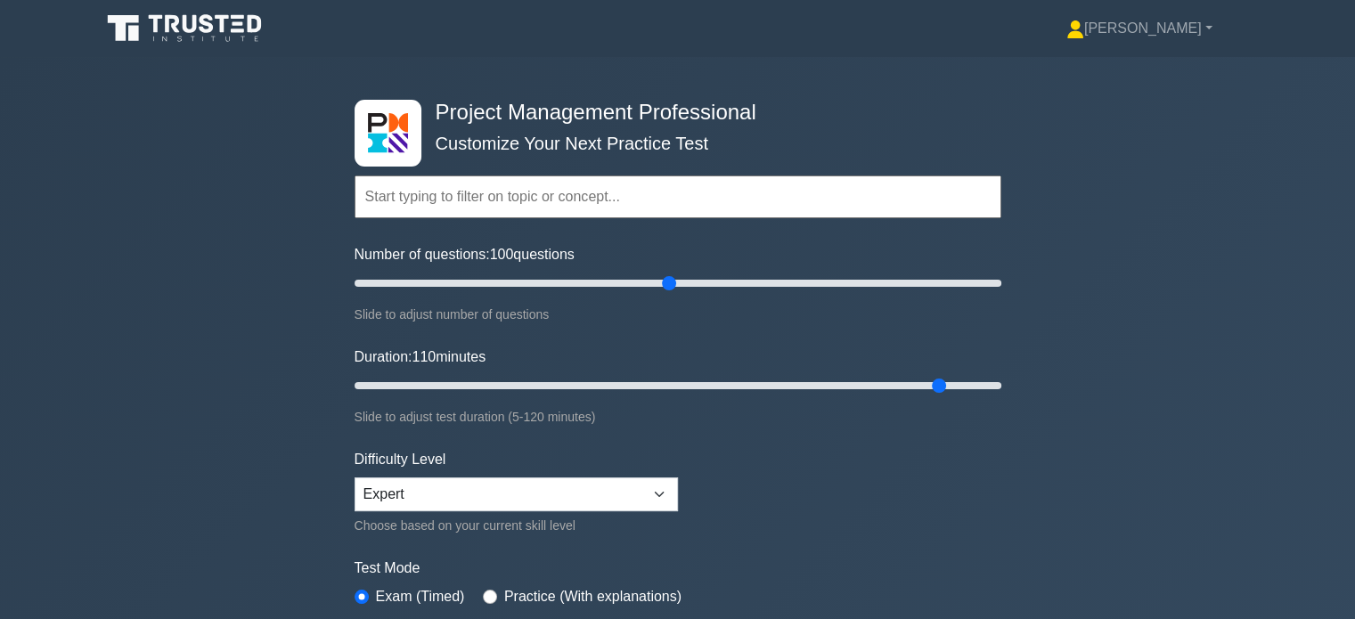
drag, startPoint x: 884, startPoint y: 388, endPoint x: 927, endPoint y: 388, distance: 42.8
type input "110"
click at [927, 388] on input "Duration: 110 minutes" at bounding box center [678, 385] width 647 height 21
click at [866, 461] on form "Topics Scope Management Time Management Cost Management Quality Management Risk…" at bounding box center [678, 396] width 647 height 551
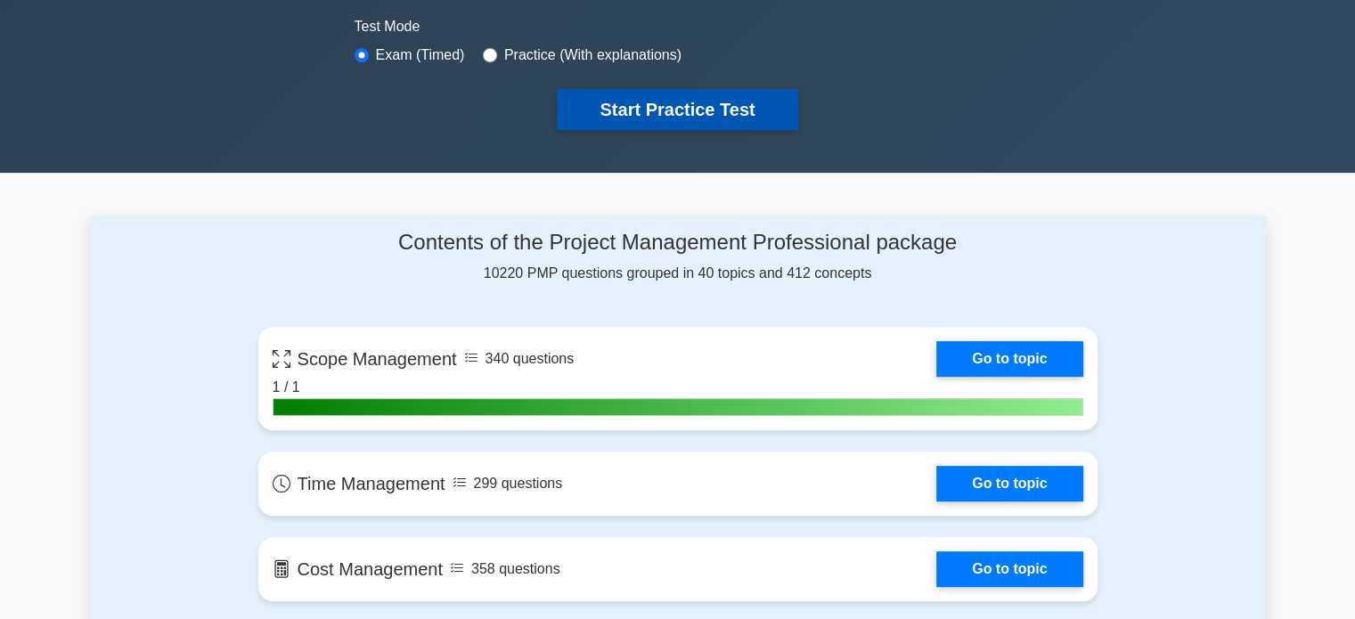
click at [724, 107] on button "Start Practice Test" at bounding box center [677, 109] width 241 height 41
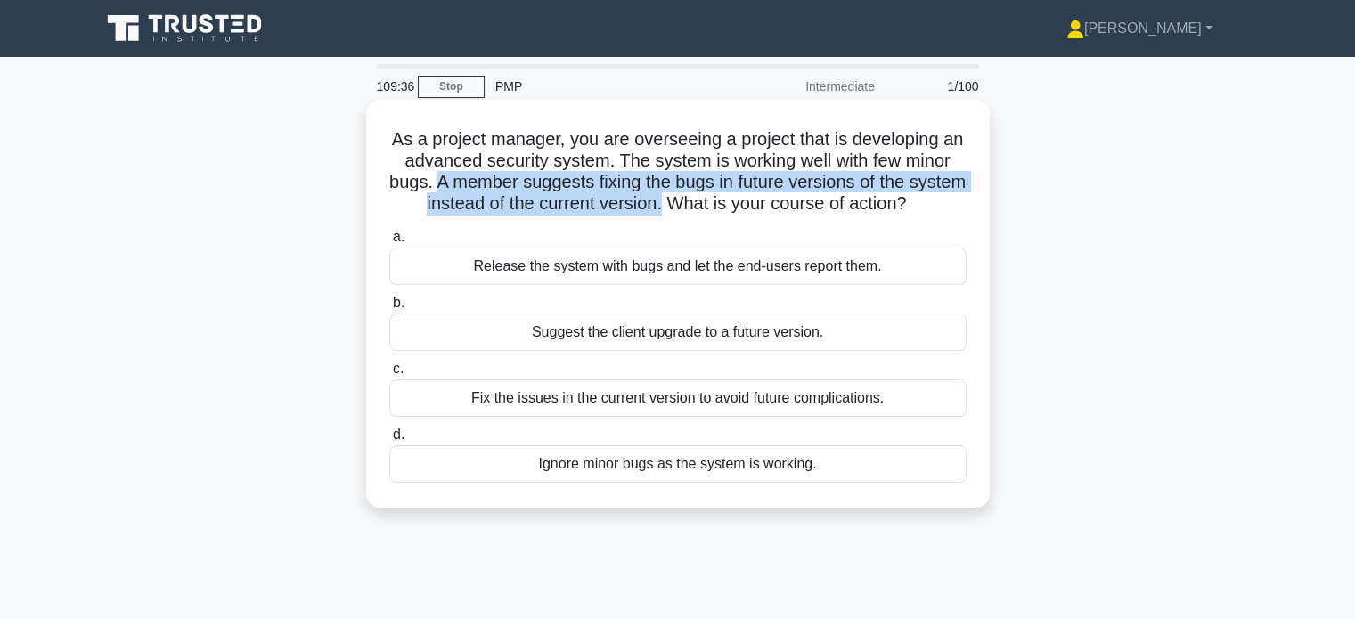
drag, startPoint x: 507, startPoint y: 180, endPoint x: 751, endPoint y: 200, distance: 245.0
click at [751, 200] on h5 "As a project manager, you are overseeing a project that is developing an advanc…" at bounding box center [678, 171] width 581 height 87
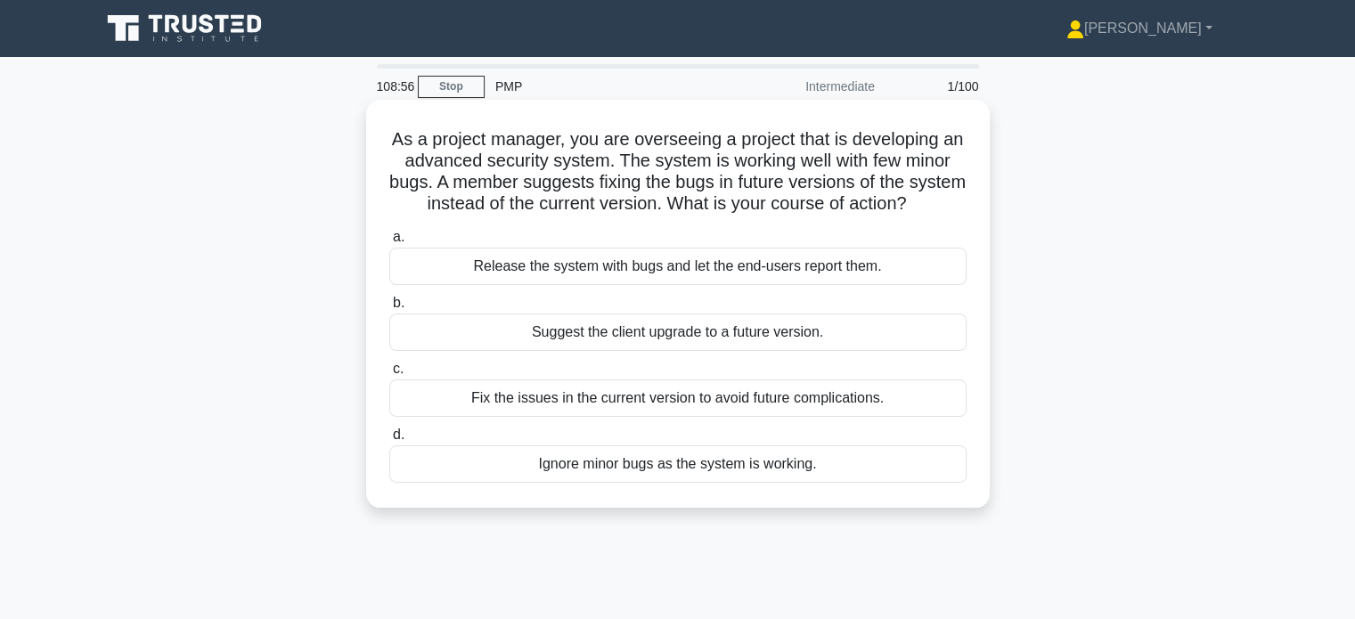
click at [681, 417] on div "Fix the issues in the current version to avoid future complications." at bounding box center [677, 398] width 577 height 37
click at [389, 375] on input "c. Fix the issues in the current version to avoid future complications." at bounding box center [389, 370] width 0 height 12
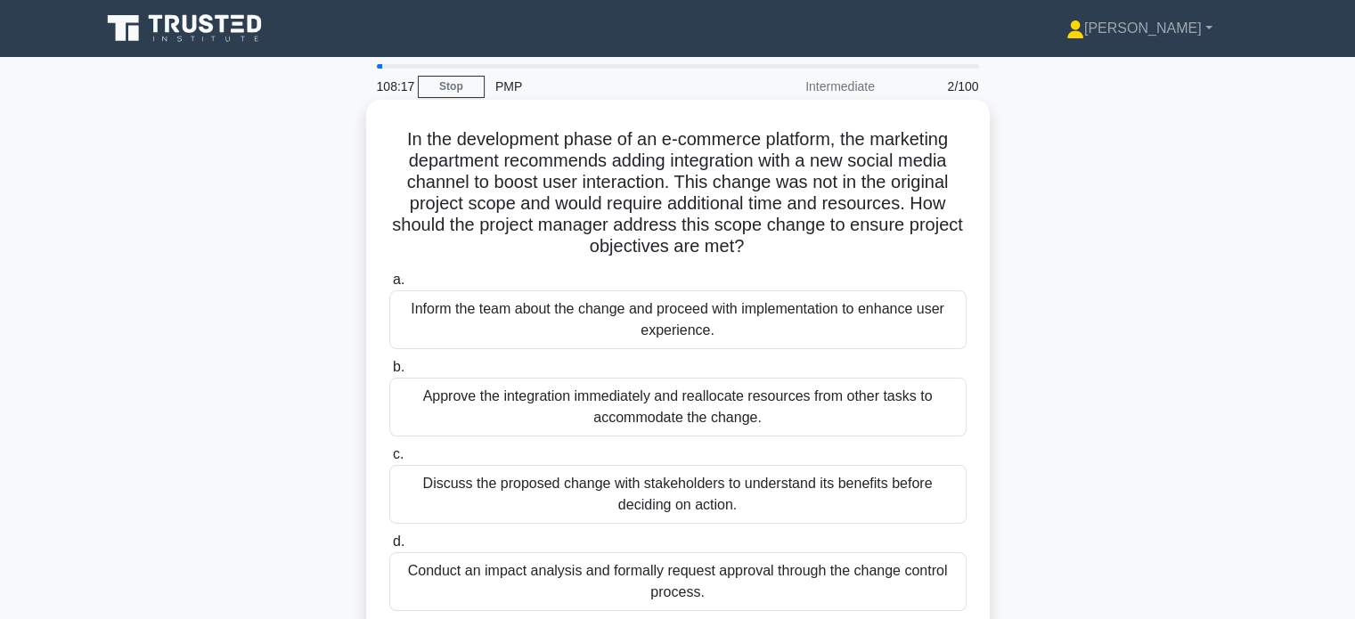
click at [715, 581] on div "Conduct an impact analysis and formally request approval through the change con…" at bounding box center [677, 581] width 577 height 59
click at [389, 548] on input "d. Conduct an impact analysis and formally request approval through the change …" at bounding box center [389, 542] width 0 height 12
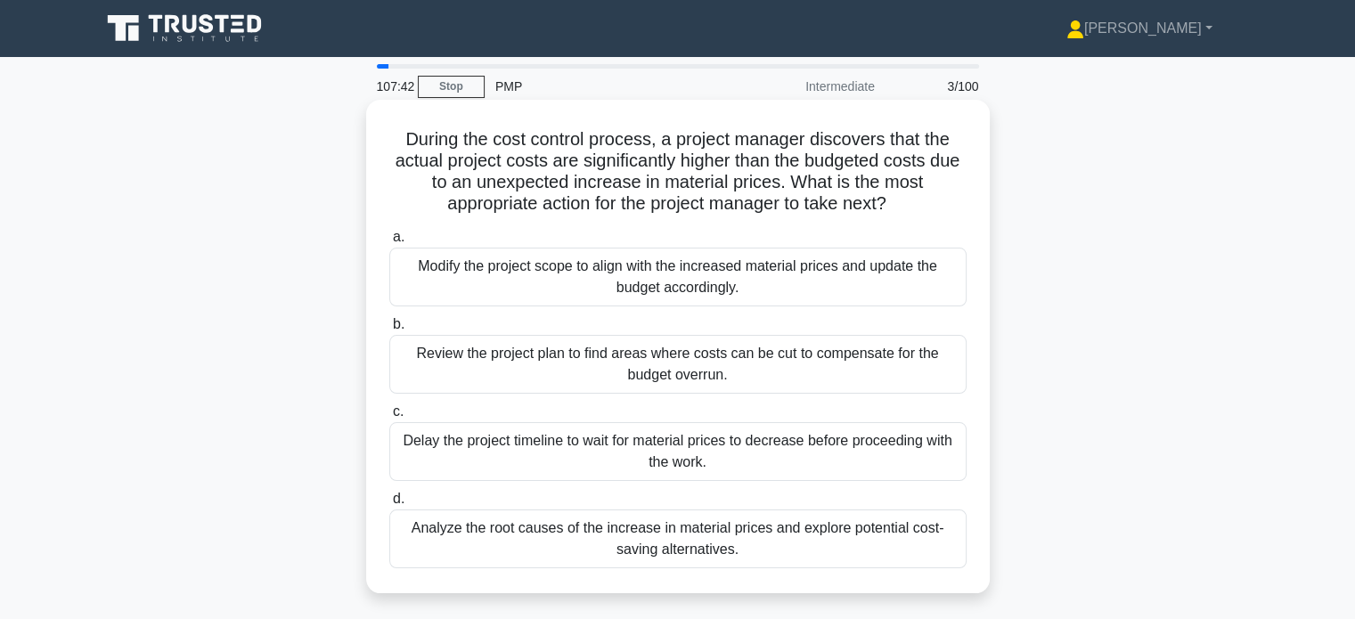
click at [765, 559] on div "Analyze the root causes of the increase in material prices and explore potentia…" at bounding box center [677, 539] width 577 height 59
click at [389, 505] on input "d. Analyze the root causes of the increase in material prices and explore poten…" at bounding box center [389, 500] width 0 height 12
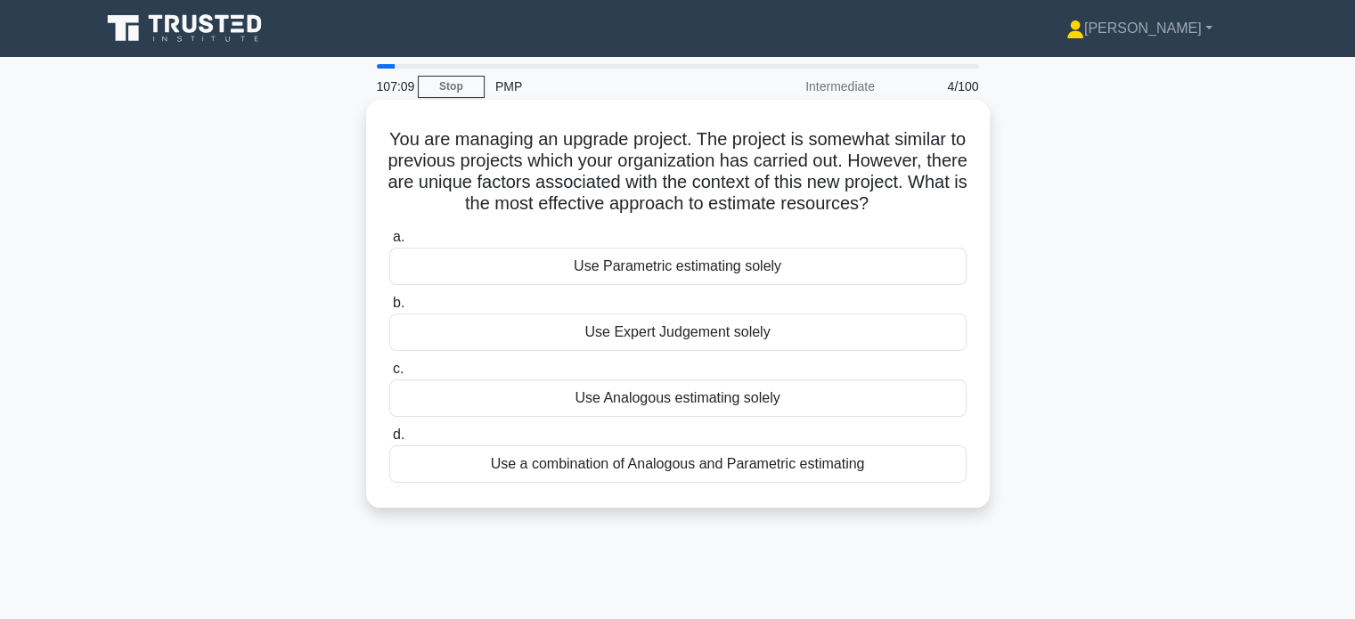
click at [800, 477] on div "Use a combination of Analogous and Parametric estimating" at bounding box center [677, 464] width 577 height 37
click at [389, 441] on input "d. Use a combination of Analogous and Parametric estimating" at bounding box center [389, 435] width 0 height 12
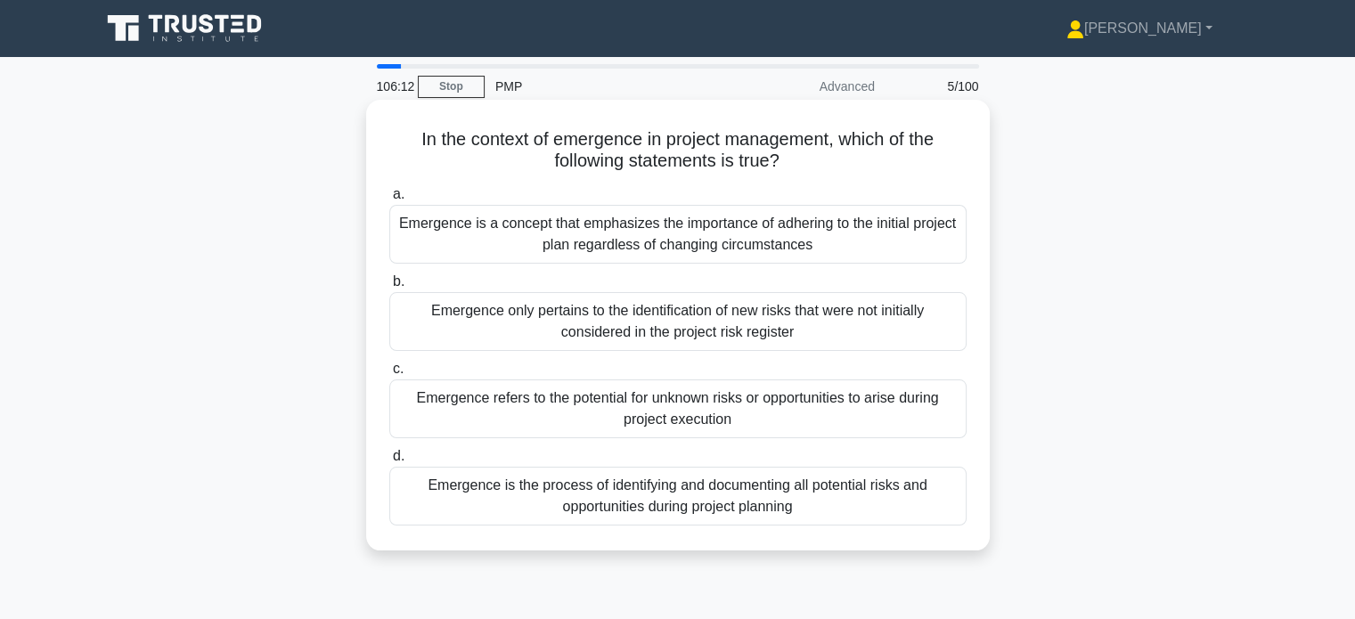
click at [872, 410] on div "Emergence refers to the potential for unknown risks or opportunities to arise d…" at bounding box center [677, 409] width 577 height 59
click at [389, 375] on input "c. Emergence refers to the potential for unknown risks or opportunities to aris…" at bounding box center [389, 370] width 0 height 12
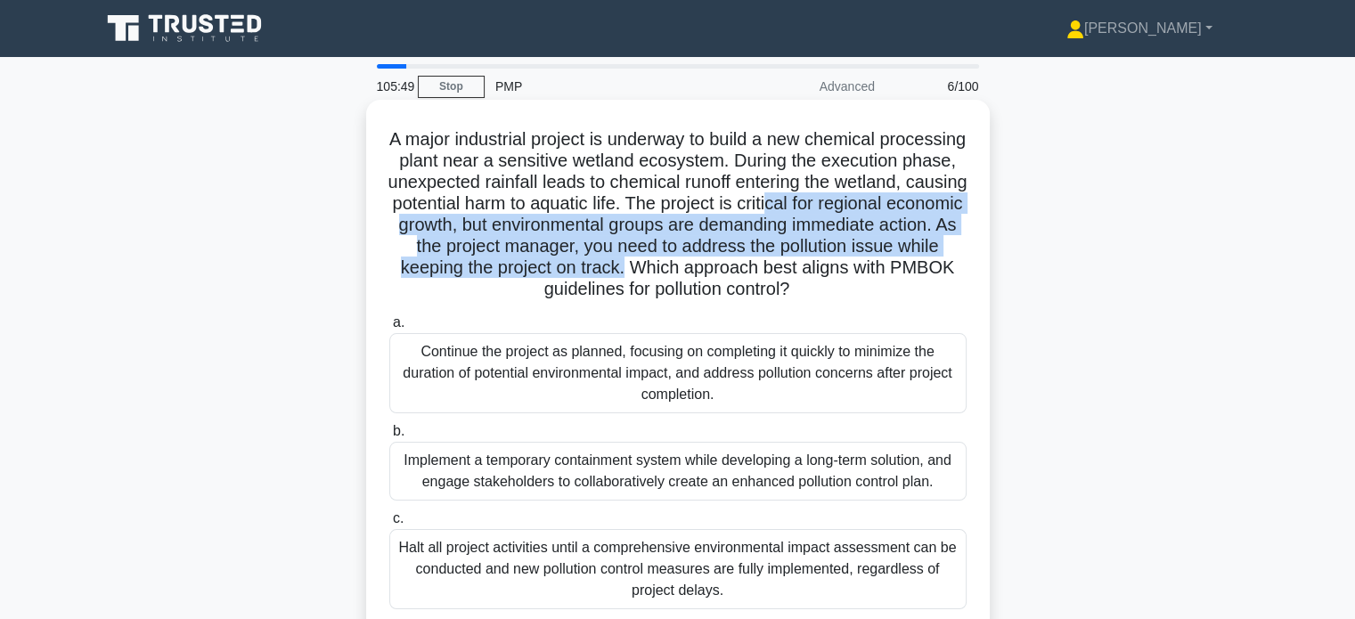
drag, startPoint x: 437, startPoint y: 224, endPoint x: 899, endPoint y: 274, distance: 465.1
click at [899, 274] on h5 "A major industrial project is underway to build a new chemical processing plant…" at bounding box center [678, 214] width 581 height 173
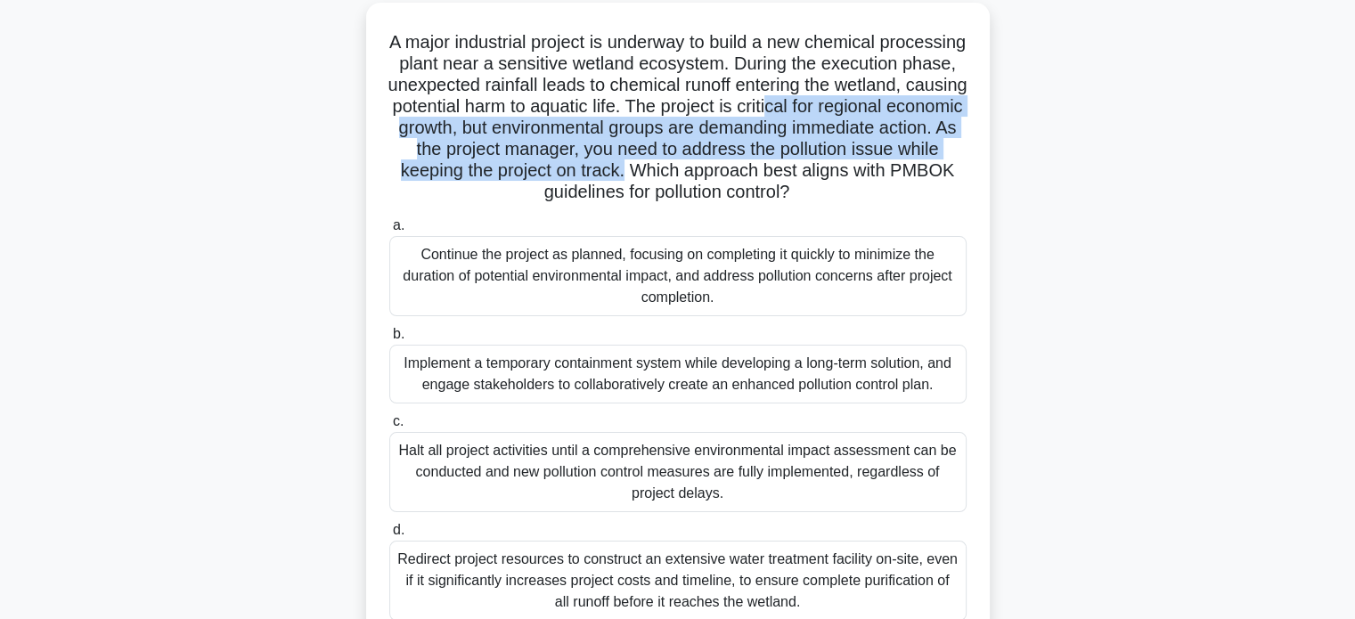
scroll to position [120, 0]
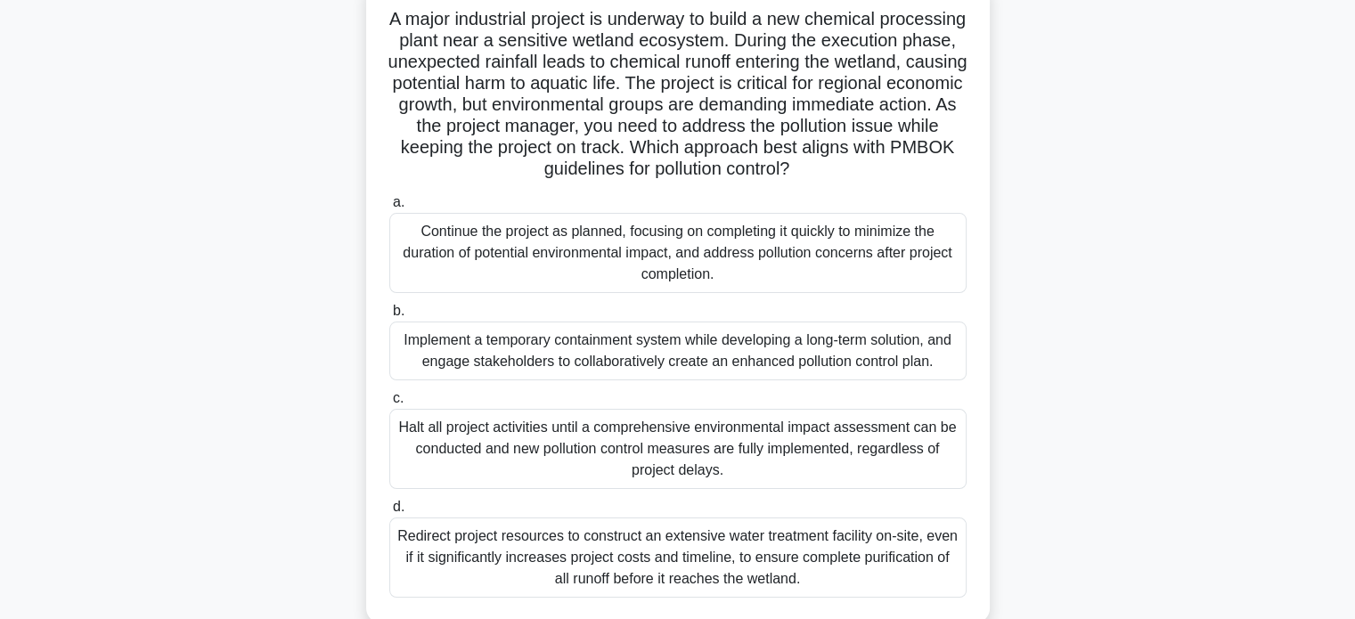
click at [753, 364] on div "Implement a temporary containment system while developing a long-term solution,…" at bounding box center [677, 351] width 577 height 59
click at [389, 317] on input "b. Implement a temporary containment system while developing a long-term soluti…" at bounding box center [389, 312] width 0 height 12
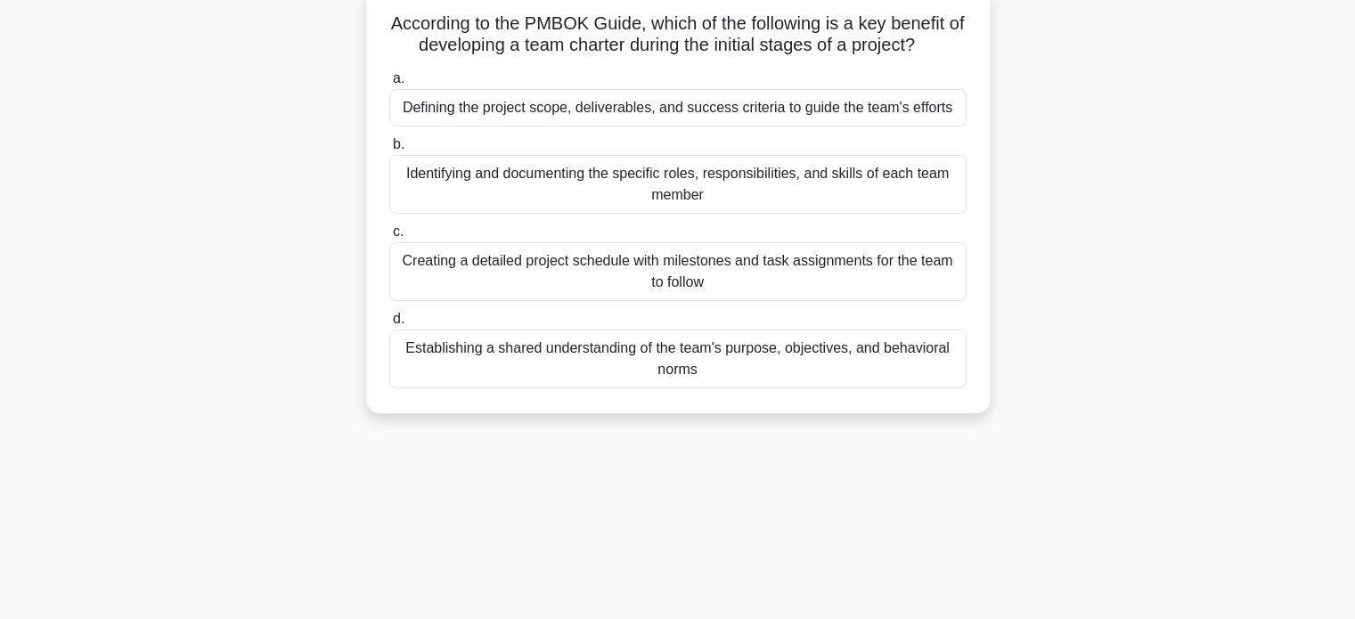
scroll to position [0, 0]
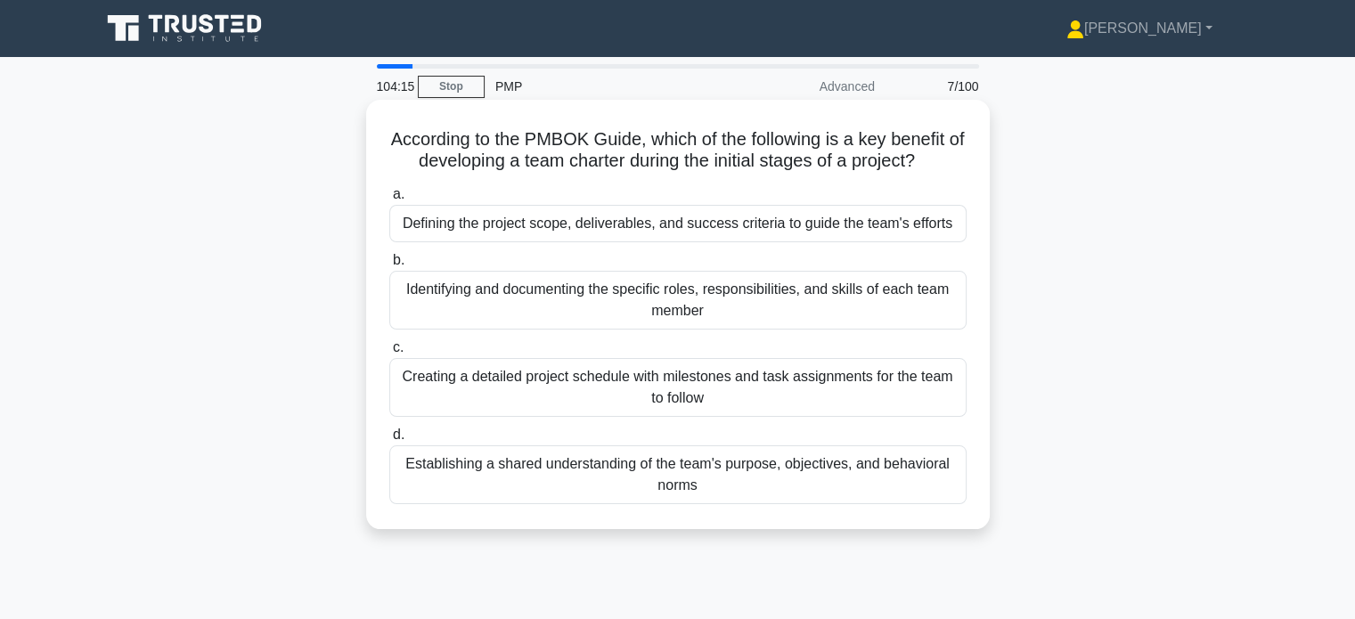
click at [859, 480] on div "Establishing a shared understanding of the team's purpose, objectives, and beha…" at bounding box center [677, 475] width 577 height 59
click at [389, 441] on input "d. Establishing a shared understanding of the team's purpose, objectives, and b…" at bounding box center [389, 435] width 0 height 12
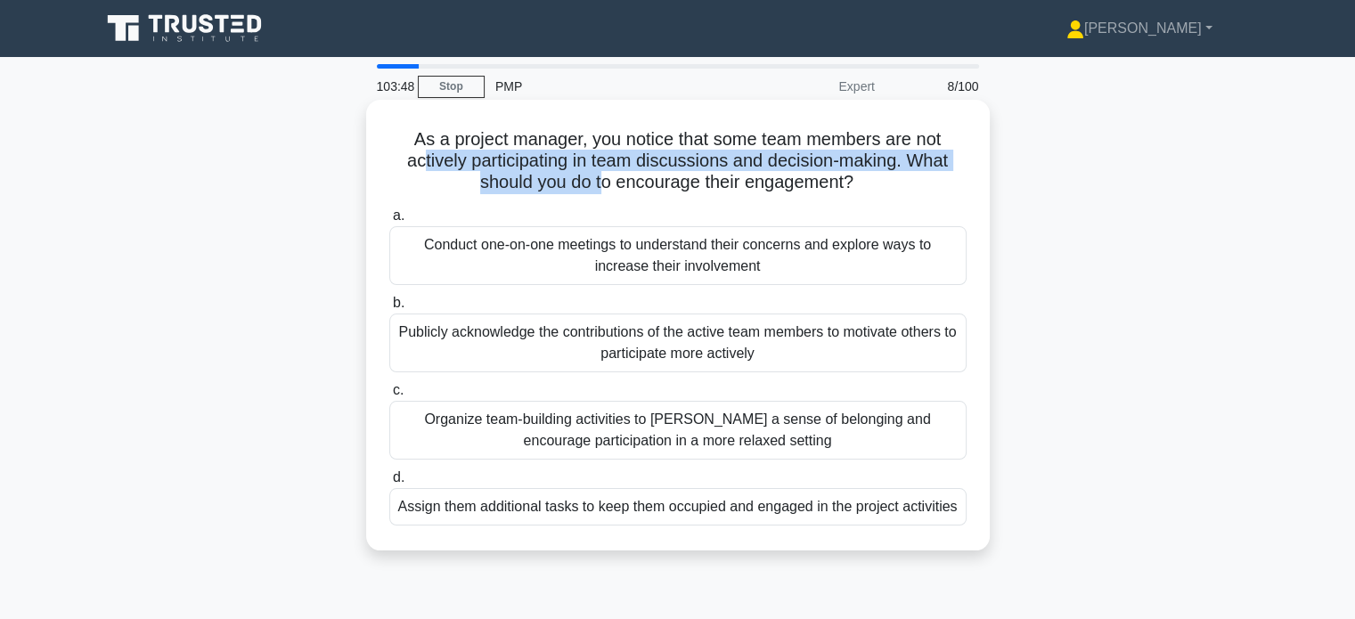
drag, startPoint x: 417, startPoint y: 159, endPoint x: 597, endPoint y: 174, distance: 180.6
click at [597, 174] on h5 "As a project manager, you notice that some team members are not actively partic…" at bounding box center [678, 161] width 581 height 66
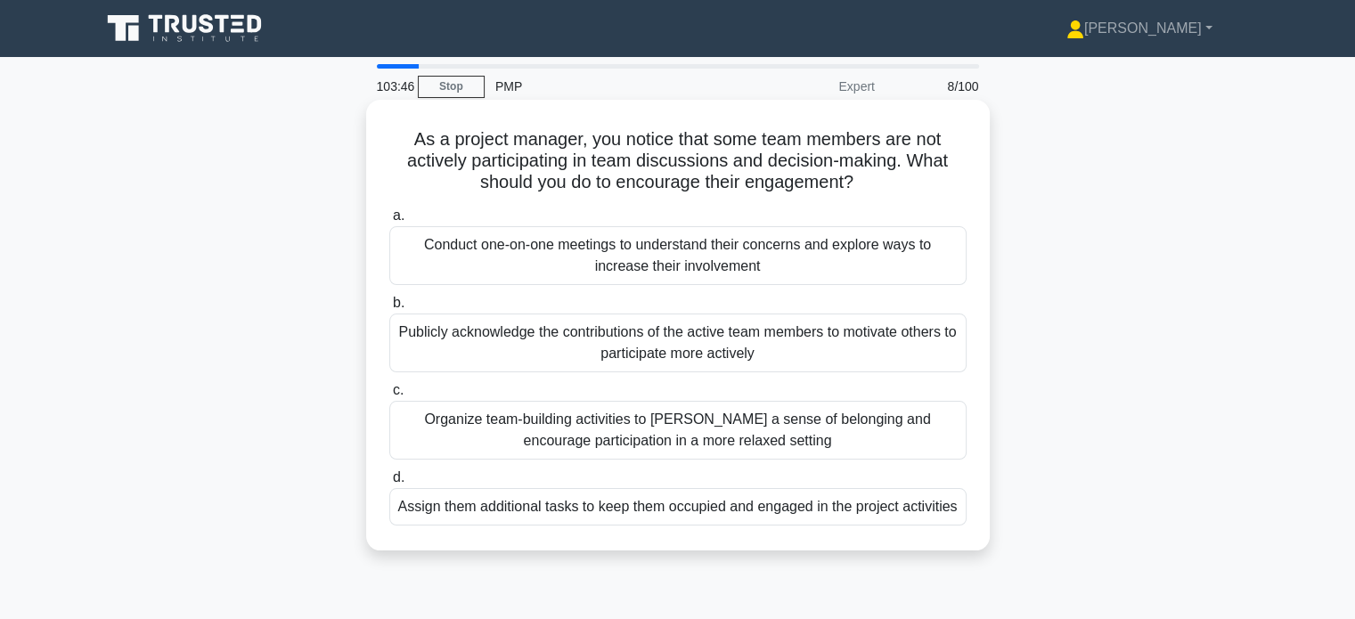
click at [704, 255] on div "Conduct one-on-one meetings to understand their concerns and explore ways to in…" at bounding box center [677, 255] width 577 height 59
click at [389, 222] on input "a. Conduct one-on-one meetings to understand their concerns and explore ways to…" at bounding box center [389, 216] width 0 height 12
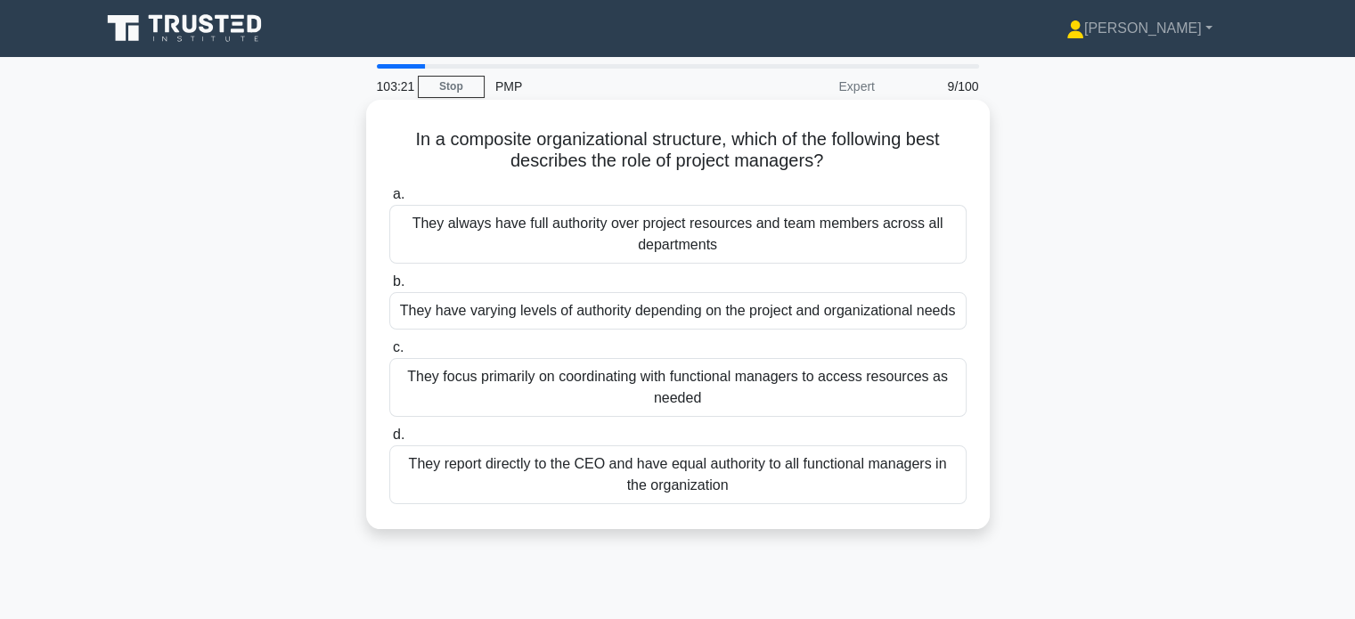
drag, startPoint x: 729, startPoint y: 136, endPoint x: 850, endPoint y: 170, distance: 125.8
click at [850, 170] on h5 "In a composite organizational structure, which of the following best describes …" at bounding box center [678, 150] width 581 height 45
click at [850, 323] on div "They have varying levels of authority depending on the project and organization…" at bounding box center [677, 310] width 577 height 37
click at [389, 288] on input "b. They have varying levels of authority depending on the project and organizat…" at bounding box center [389, 282] width 0 height 12
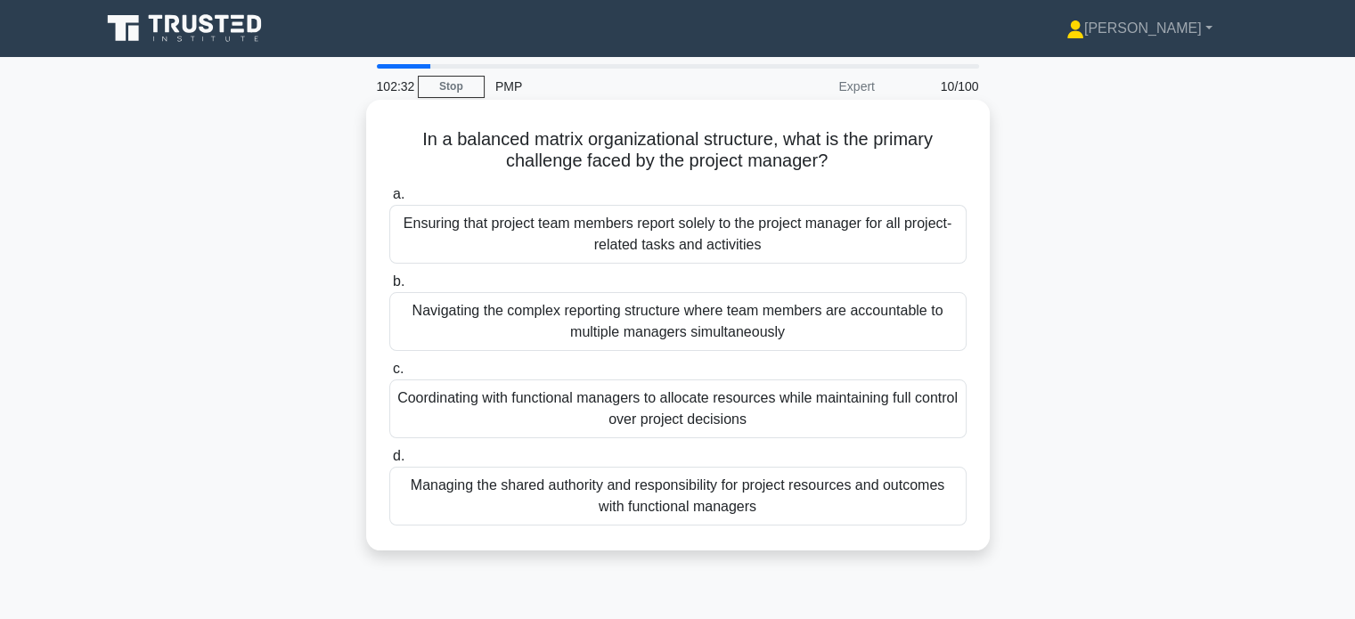
click at [835, 510] on div "Managing the shared authority and responsibility for project resources and outc…" at bounding box center [677, 496] width 577 height 59
click at [389, 462] on input "d. Managing the shared authority and responsibility for project resources and o…" at bounding box center [389, 457] width 0 height 12
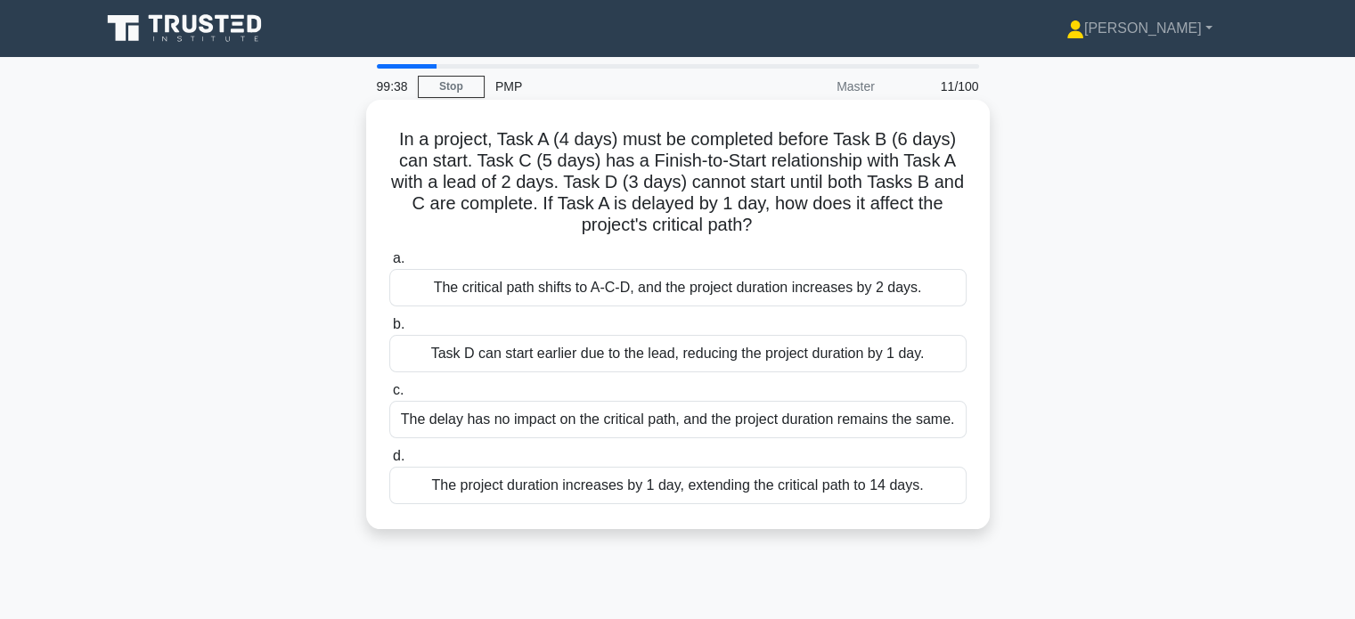
click at [871, 485] on div "The project duration increases by 1 day, extending the critical path to 14 days." at bounding box center [677, 485] width 577 height 37
click at [389, 462] on input "d. The project duration increases by 1 day, extending the critical path to 14 d…" at bounding box center [389, 457] width 0 height 12
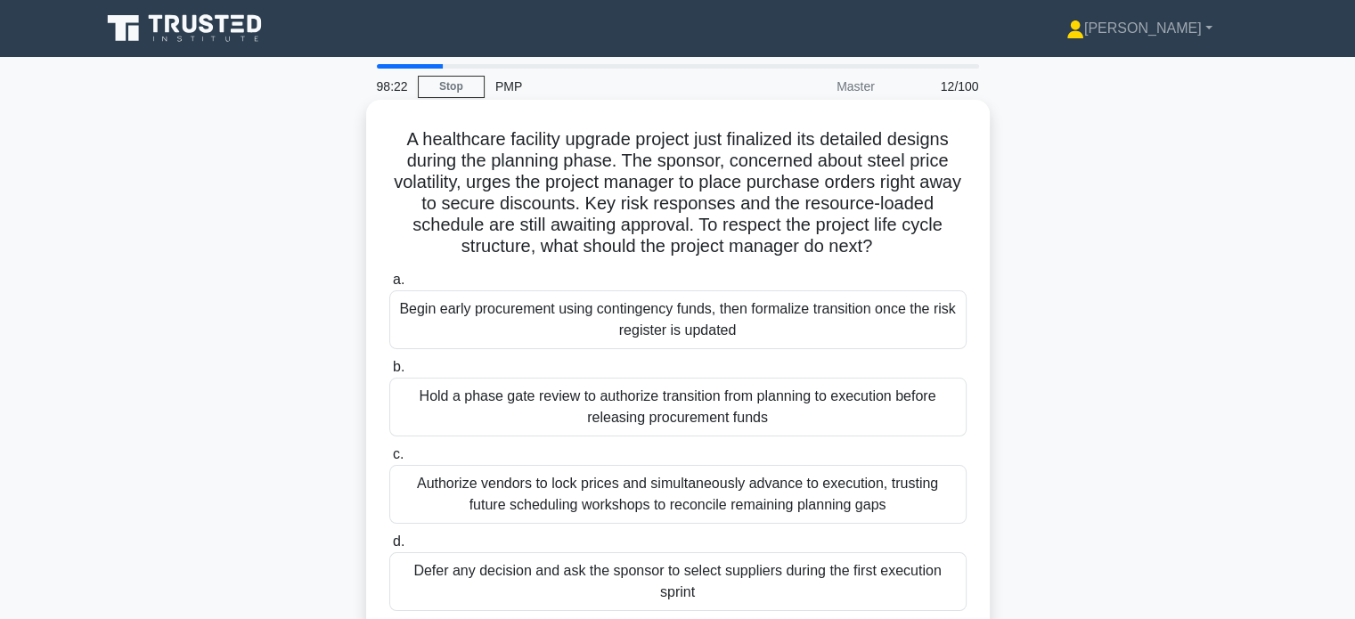
click at [765, 402] on div "Hold a phase gate review to authorize transition from planning to execution bef…" at bounding box center [677, 407] width 577 height 59
click at [389, 373] on input "b. Hold a phase gate review to authorize transition from planning to execution …" at bounding box center [389, 368] width 0 height 12
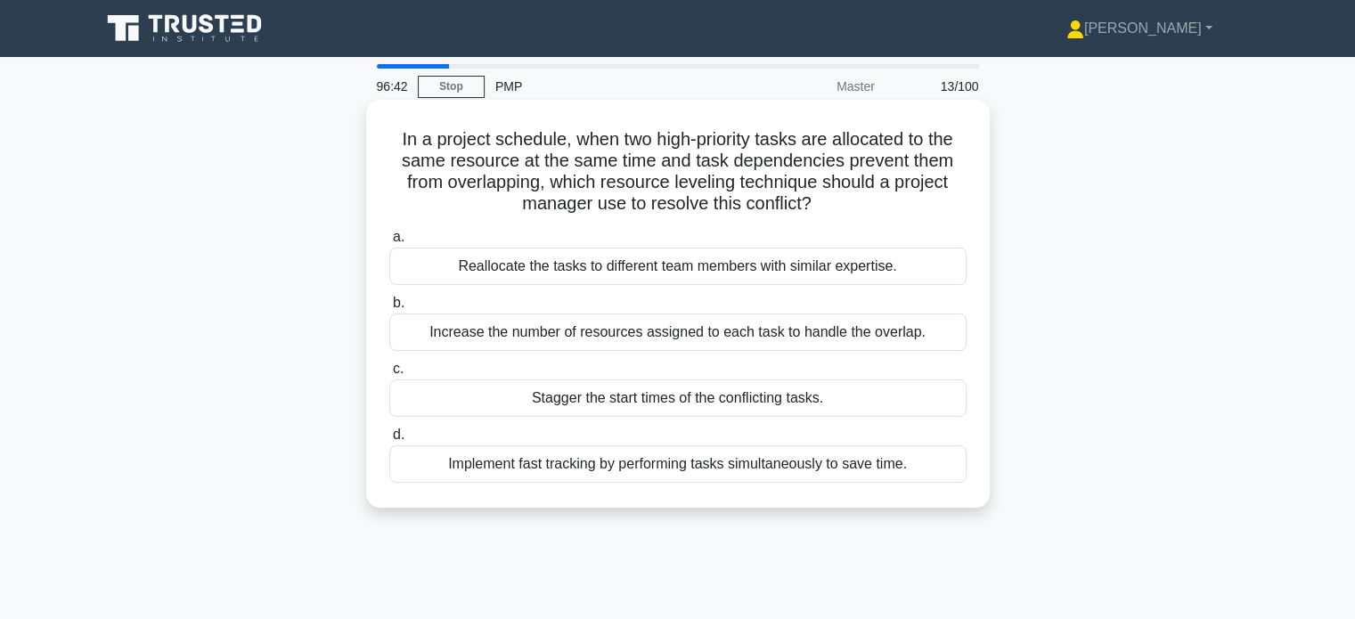
click at [710, 265] on div "Reallocate the tasks to different team members with similar expertise." at bounding box center [677, 266] width 577 height 37
click at [389, 243] on input "a. Reallocate the tasks to different team members with similar expertise." at bounding box center [389, 238] width 0 height 12
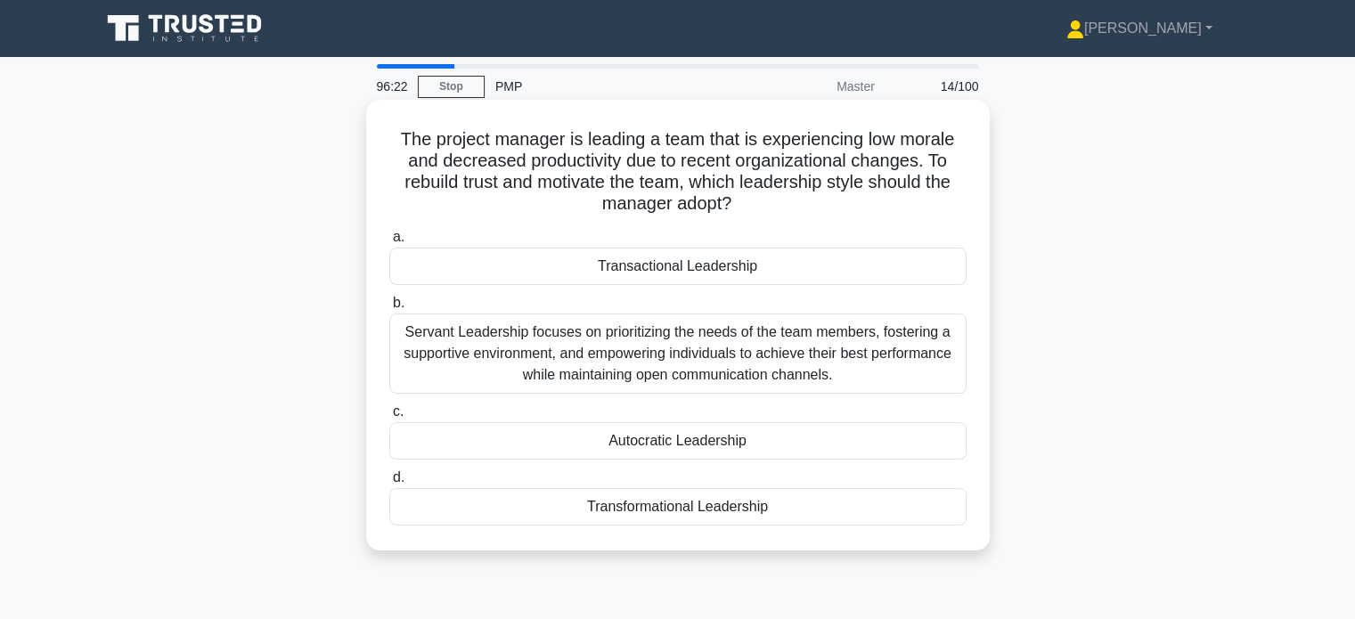
click at [770, 349] on div "Servant Leadership focuses on prioritizing the needs of the team members, foste…" at bounding box center [677, 354] width 577 height 80
click at [389, 309] on input "b. Servant Leadership focuses on prioritizing the needs of the team members, fo…" at bounding box center [389, 304] width 0 height 12
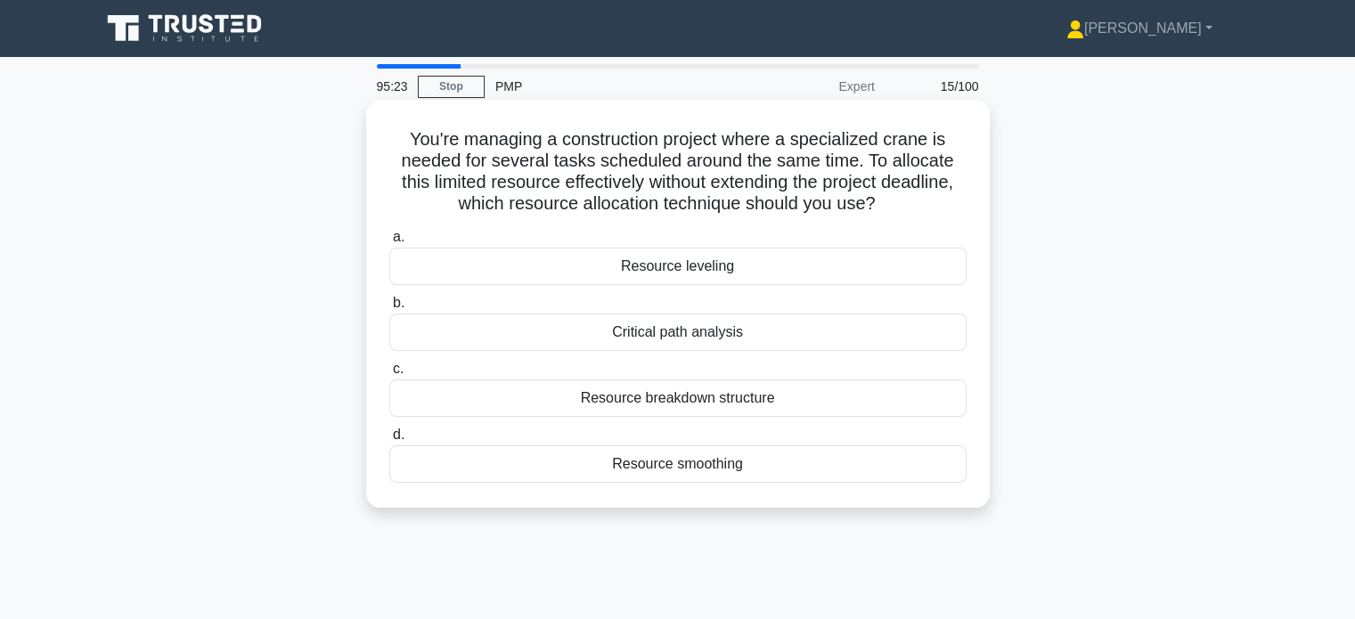
click at [779, 480] on div "Resource smoothing" at bounding box center [677, 464] width 577 height 37
click at [389, 441] on input "d. Resource smoothing" at bounding box center [389, 435] width 0 height 12
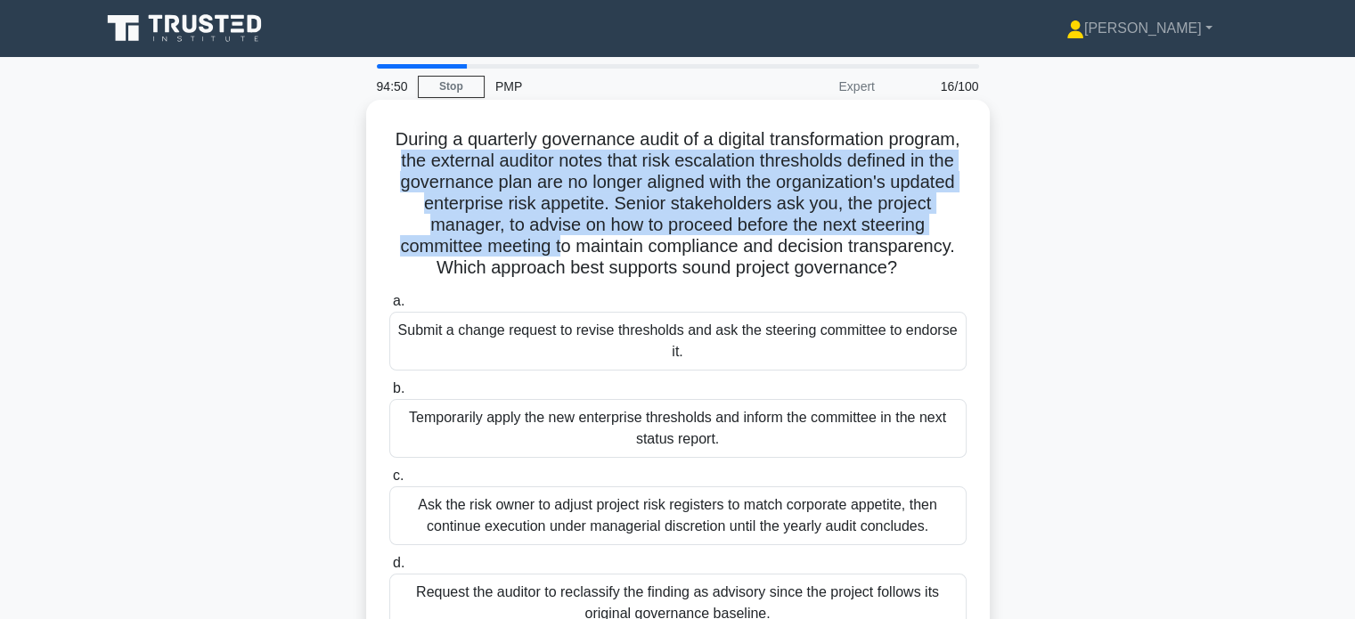
drag, startPoint x: 485, startPoint y: 161, endPoint x: 652, endPoint y: 249, distance: 189.3
click at [652, 249] on h5 "During a quarterly governance audit of a digital transformation program, the ex…" at bounding box center [678, 203] width 581 height 151
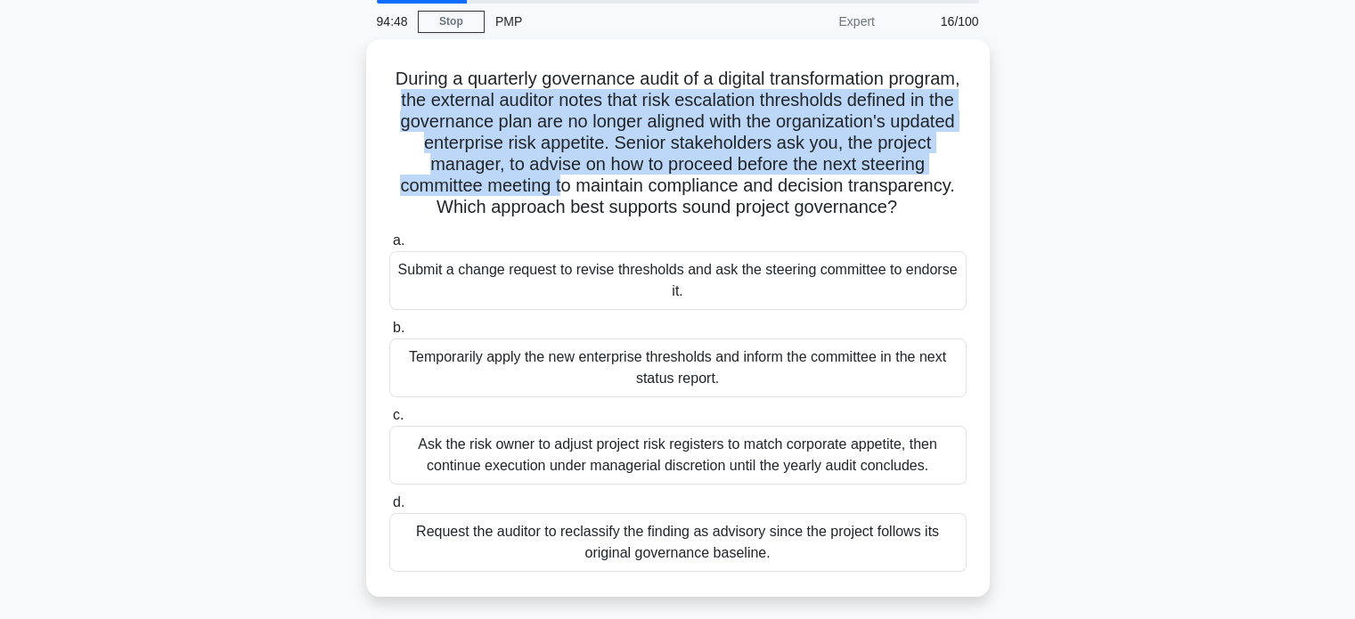
scroll to position [78, 0]
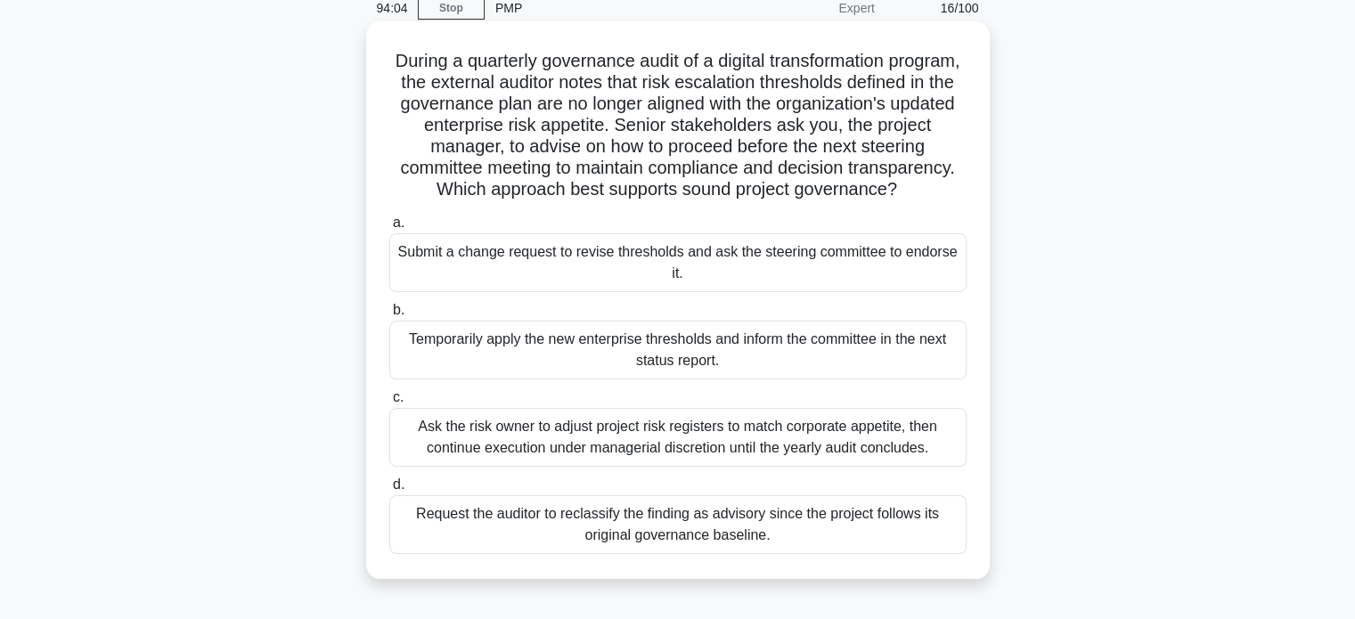
click at [585, 285] on div "Submit a change request to revise thresholds and ask the steering committee to …" at bounding box center [677, 262] width 577 height 59
click at [389, 229] on input "a. Submit a change request to revise thresholds and ask the steering committee …" at bounding box center [389, 223] width 0 height 12
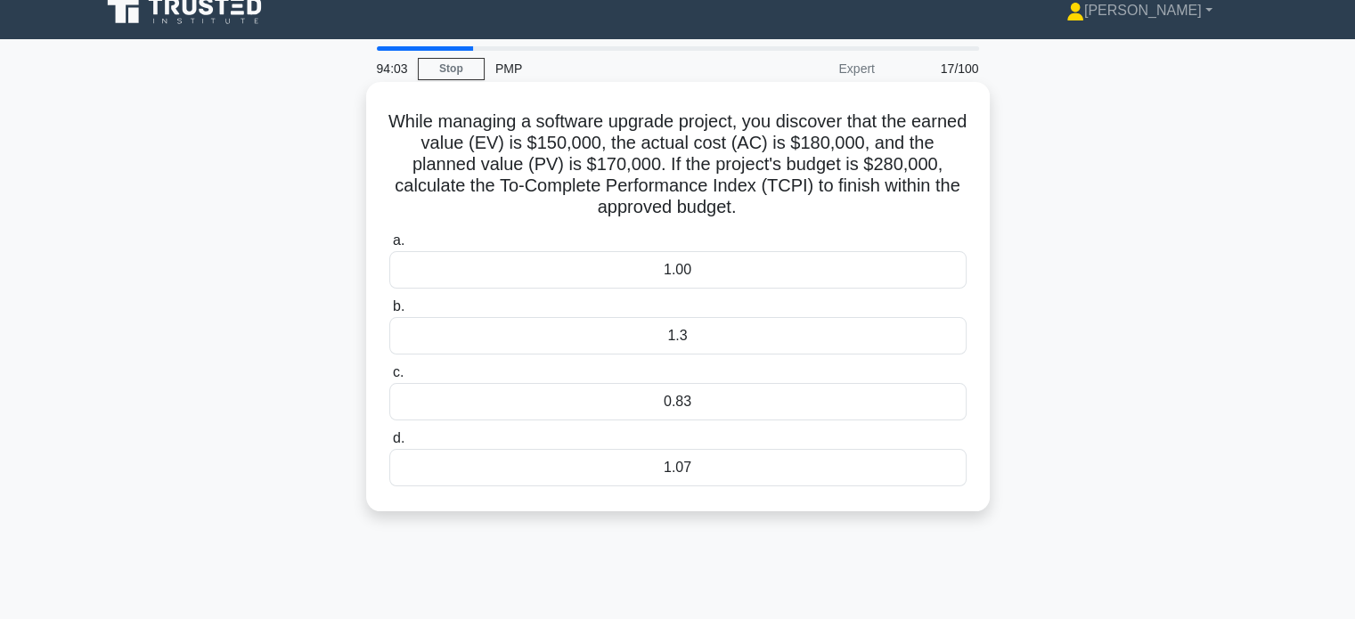
scroll to position [0, 0]
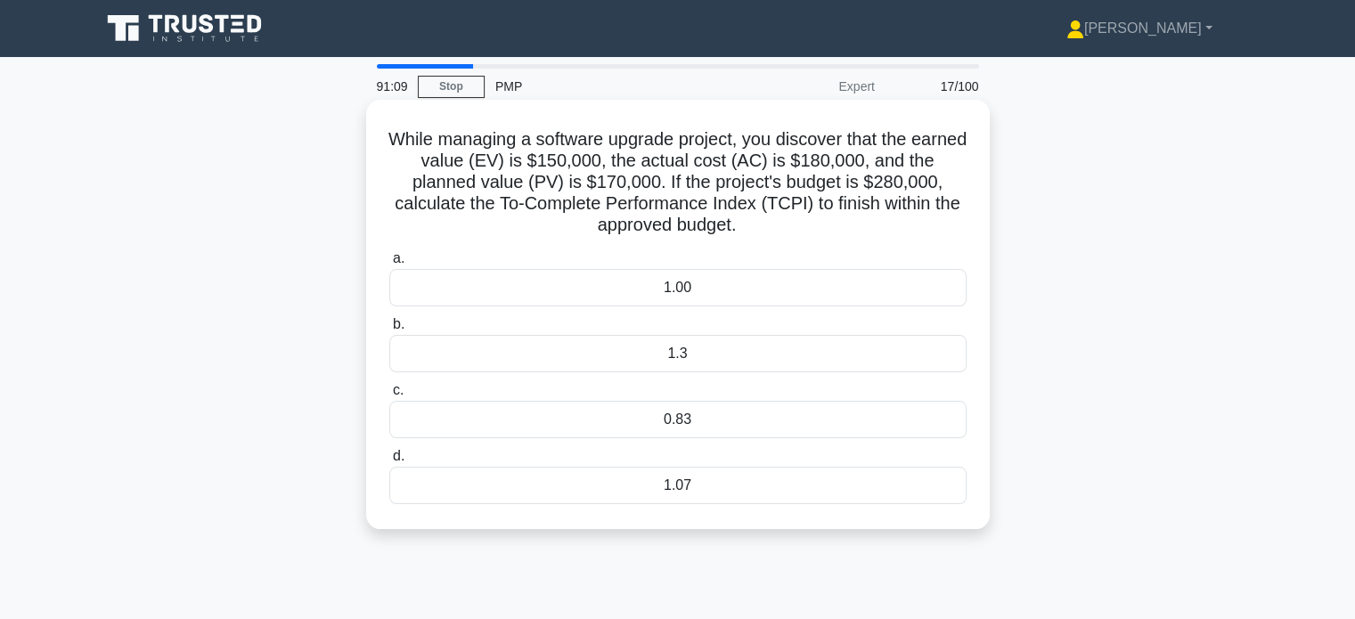
click at [827, 352] on div "1.3" at bounding box center [677, 353] width 577 height 37
click at [389, 331] on input "b. 1.3" at bounding box center [389, 325] width 0 height 12
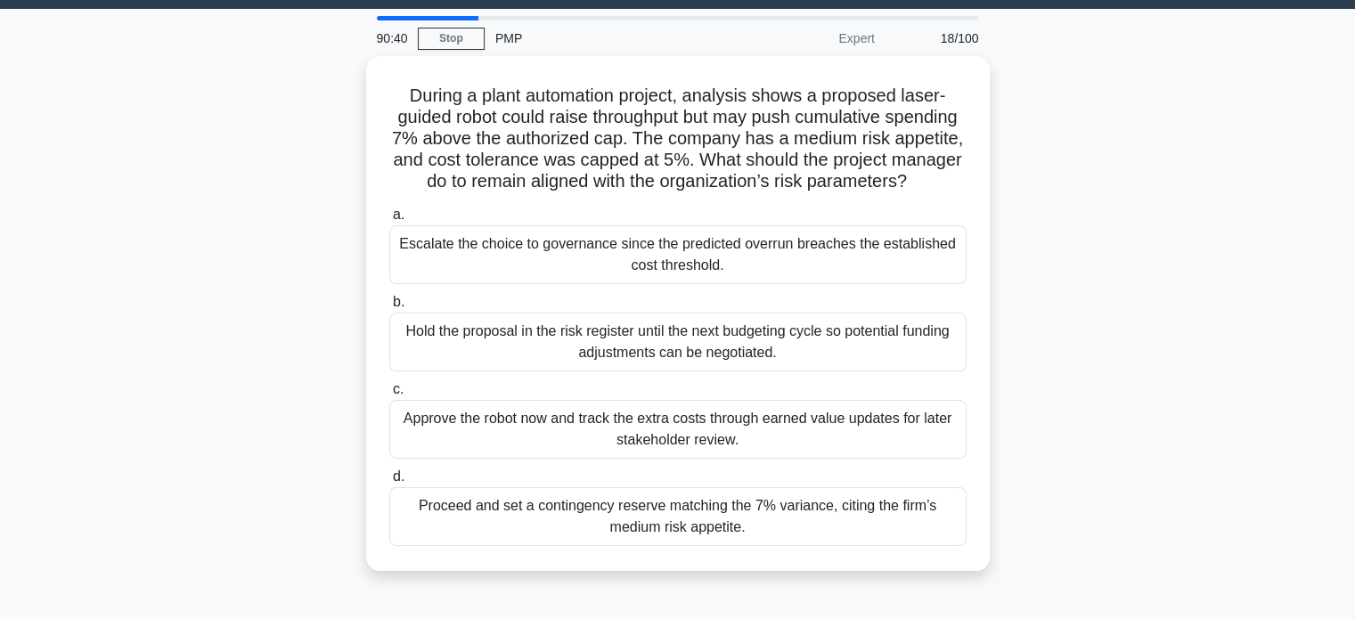
scroll to position [46, 0]
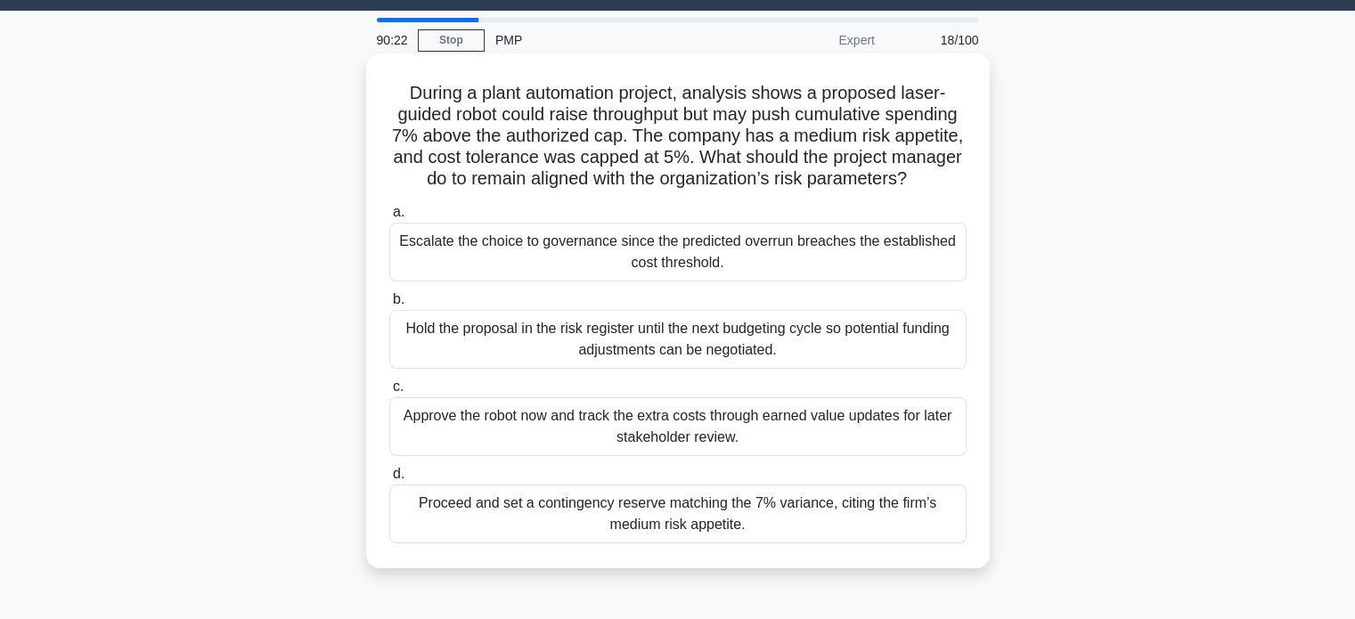
click at [864, 263] on div "Escalate the choice to governance since the predicted overrun breaches the esta…" at bounding box center [677, 252] width 577 height 59
click at [389, 218] on input "a. Escalate the choice to governance since the predicted overrun breaches the e…" at bounding box center [389, 213] width 0 height 12
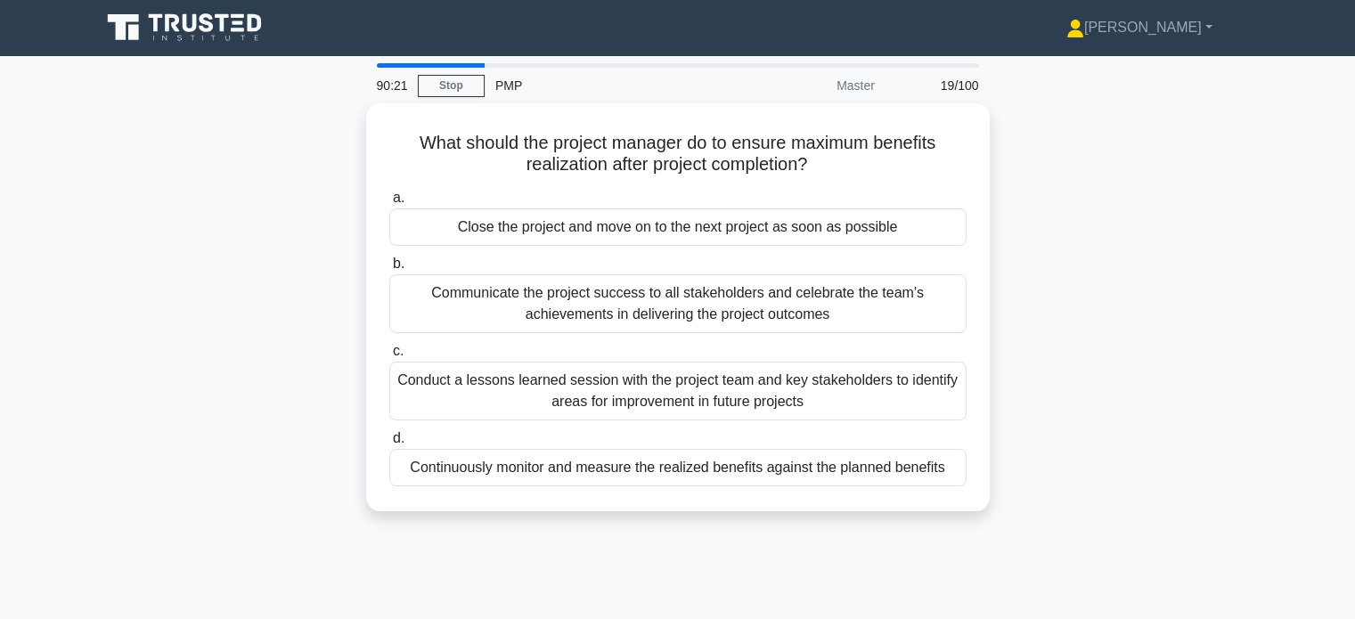
scroll to position [0, 0]
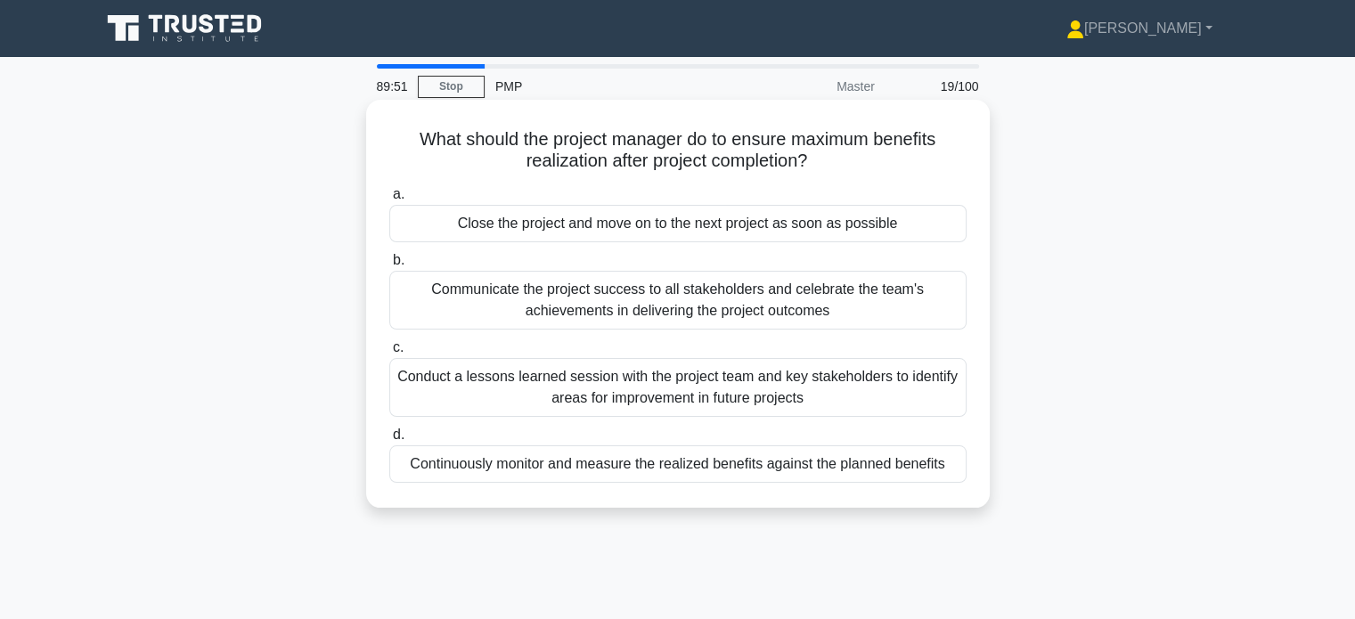
click at [895, 466] on div "Continuously monitor and measure the realized benefits against the planned bene…" at bounding box center [677, 464] width 577 height 37
click at [389, 441] on input "d. Continuously monitor and measure the realized benefits against the planned b…" at bounding box center [389, 435] width 0 height 12
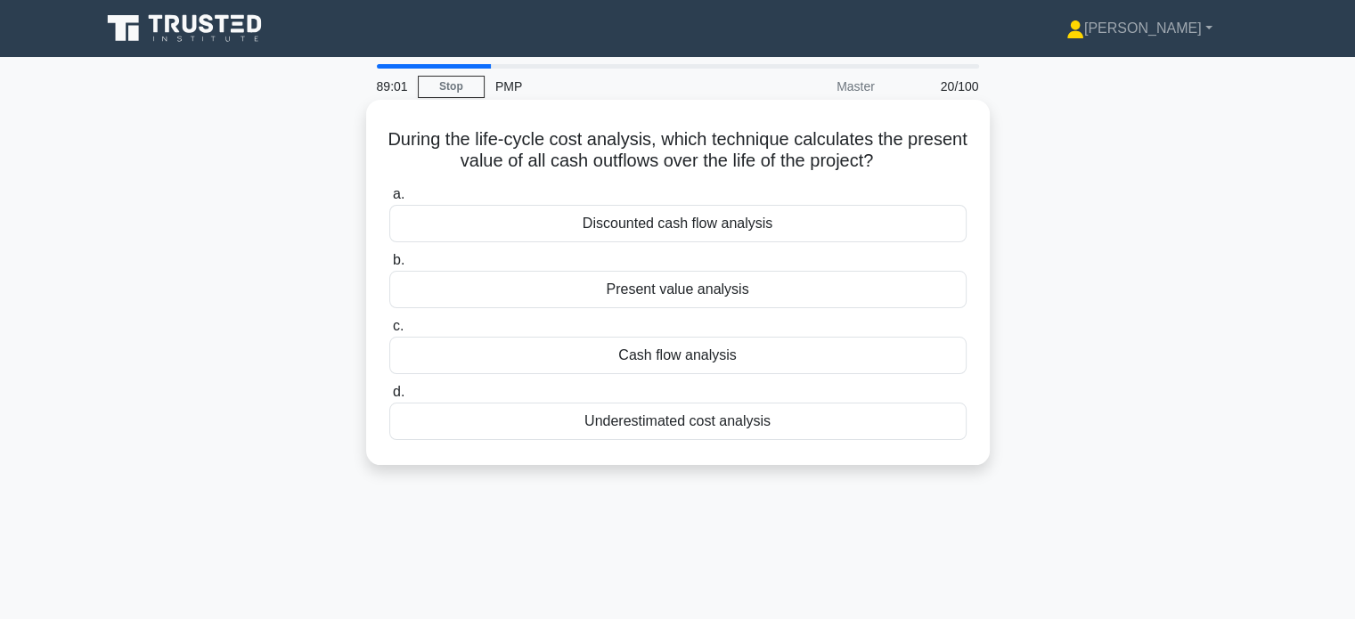
click at [789, 307] on div "Present value analysis" at bounding box center [677, 289] width 577 height 37
click at [389, 266] on input "b. Present value analysis" at bounding box center [389, 261] width 0 height 12
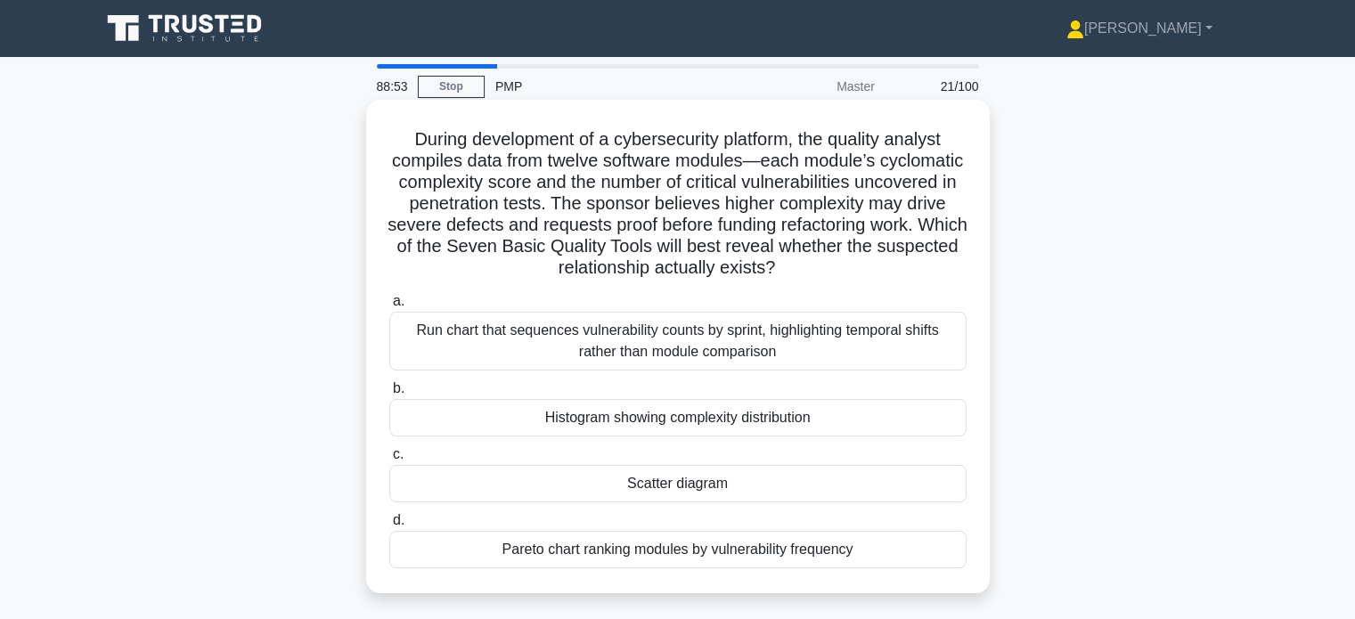
drag, startPoint x: 645, startPoint y: 202, endPoint x: 758, endPoint y: 259, distance: 126.7
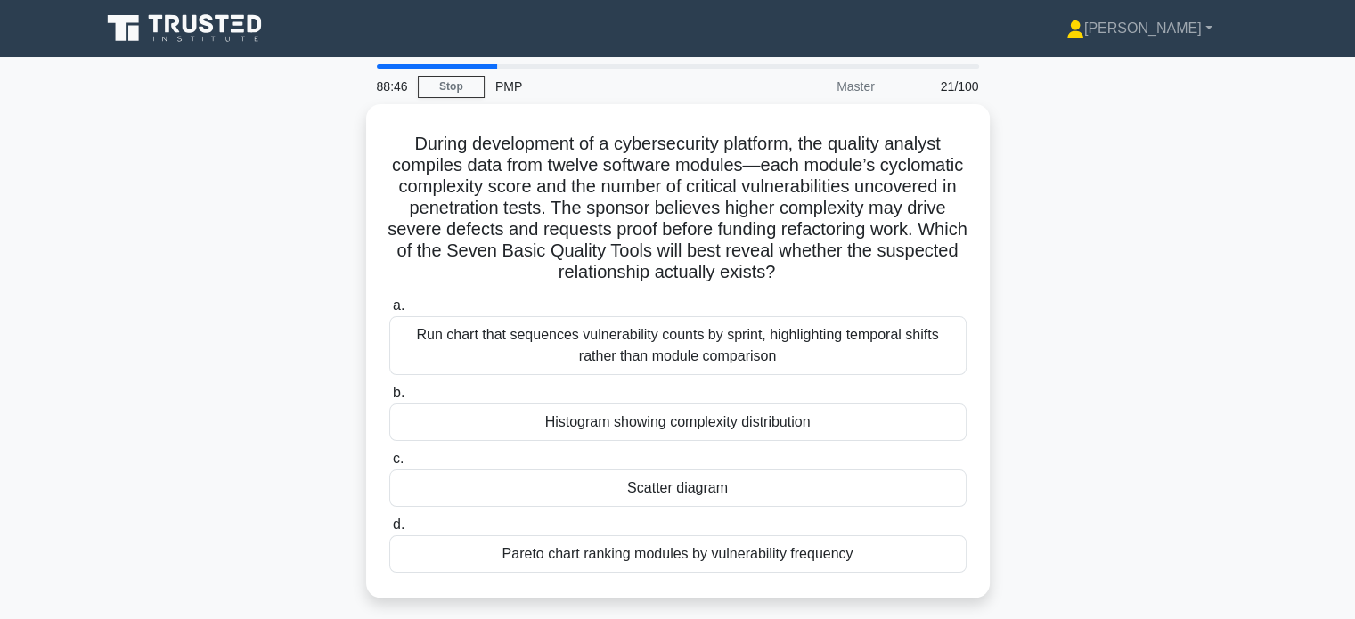
drag, startPoint x: 758, startPoint y: 259, endPoint x: 1212, endPoint y: 130, distance: 471.6
click at [1212, 130] on div "During development of a cybersecurity platform, the quality analyst compiles da…" at bounding box center [678, 361] width 1176 height 515
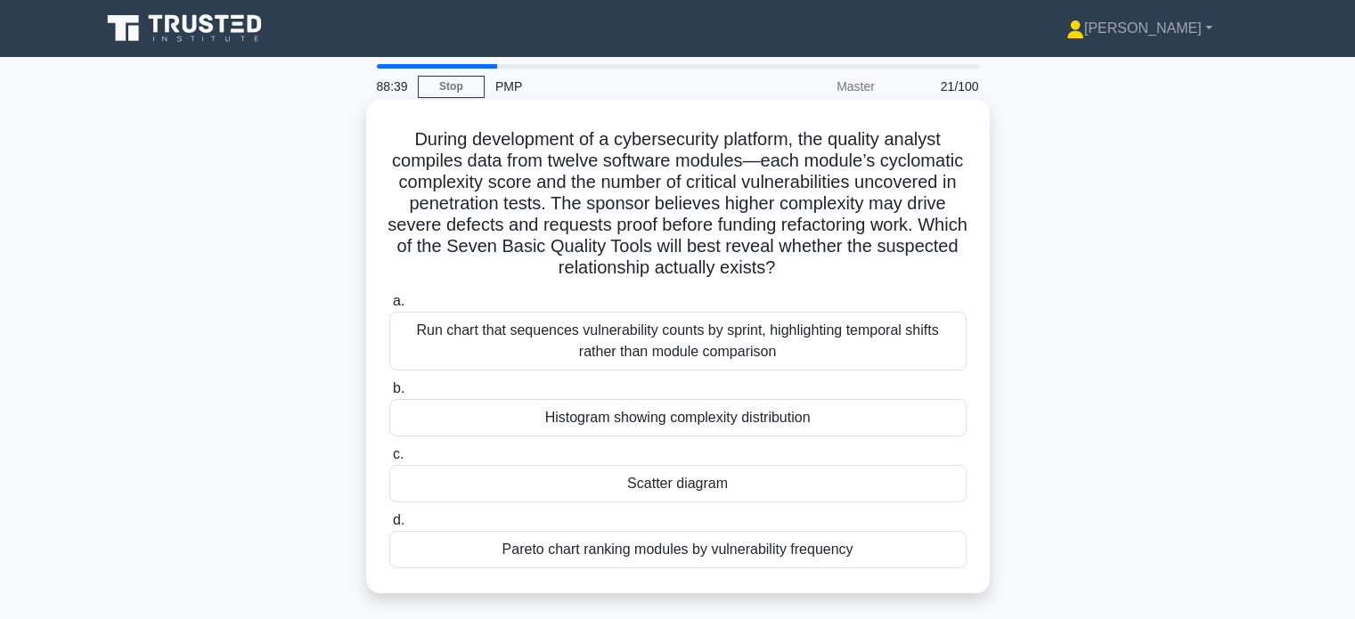
drag, startPoint x: 431, startPoint y: 241, endPoint x: 885, endPoint y: 260, distance: 453.9
click at [885, 260] on h5 "During development of a cybersecurity platform, the quality analyst compiles da…" at bounding box center [678, 203] width 581 height 151
click at [763, 491] on div "Scatter diagram" at bounding box center [677, 483] width 577 height 37
click at [389, 461] on input "c. Scatter diagram" at bounding box center [389, 455] width 0 height 12
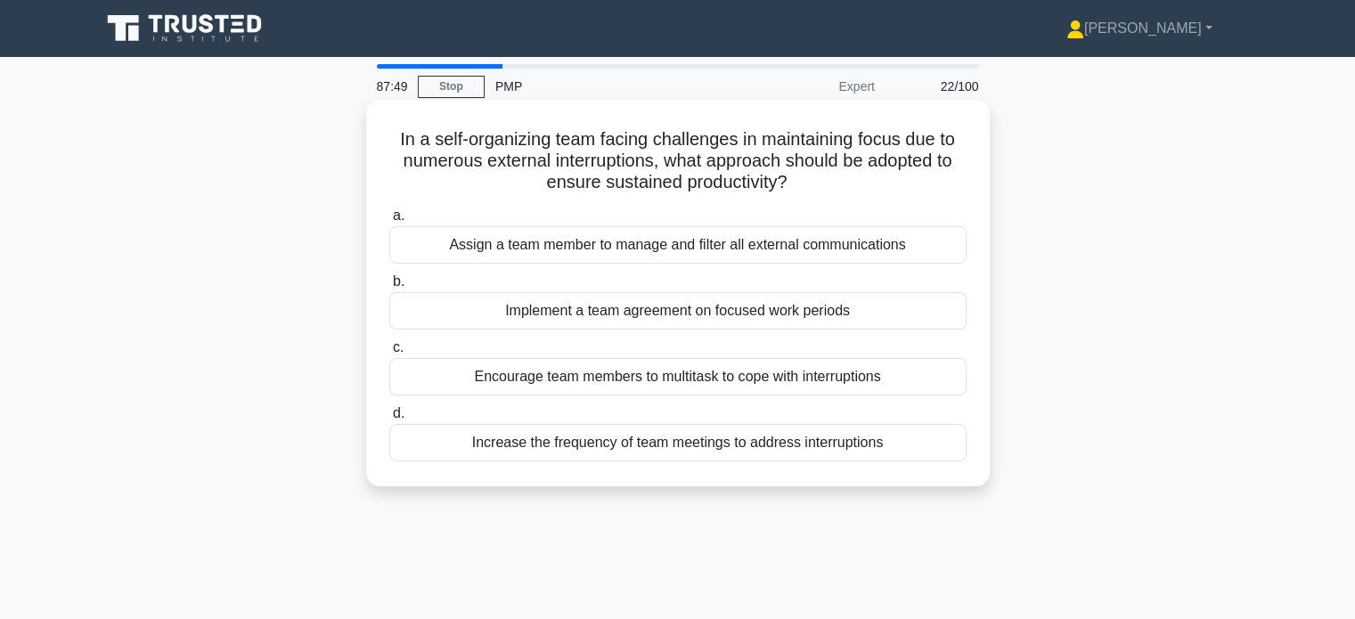
drag, startPoint x: 665, startPoint y: 164, endPoint x: 832, endPoint y: 195, distance: 170.4
click at [832, 195] on div "In a self-organizing team facing challenges in maintaining focus due to numerou…" at bounding box center [677, 293] width 609 height 372
click at [703, 306] on div "Implement a team agreement on focused work periods" at bounding box center [677, 310] width 577 height 37
click at [389, 288] on input "b. Implement a team agreement on focused work periods" at bounding box center [389, 282] width 0 height 12
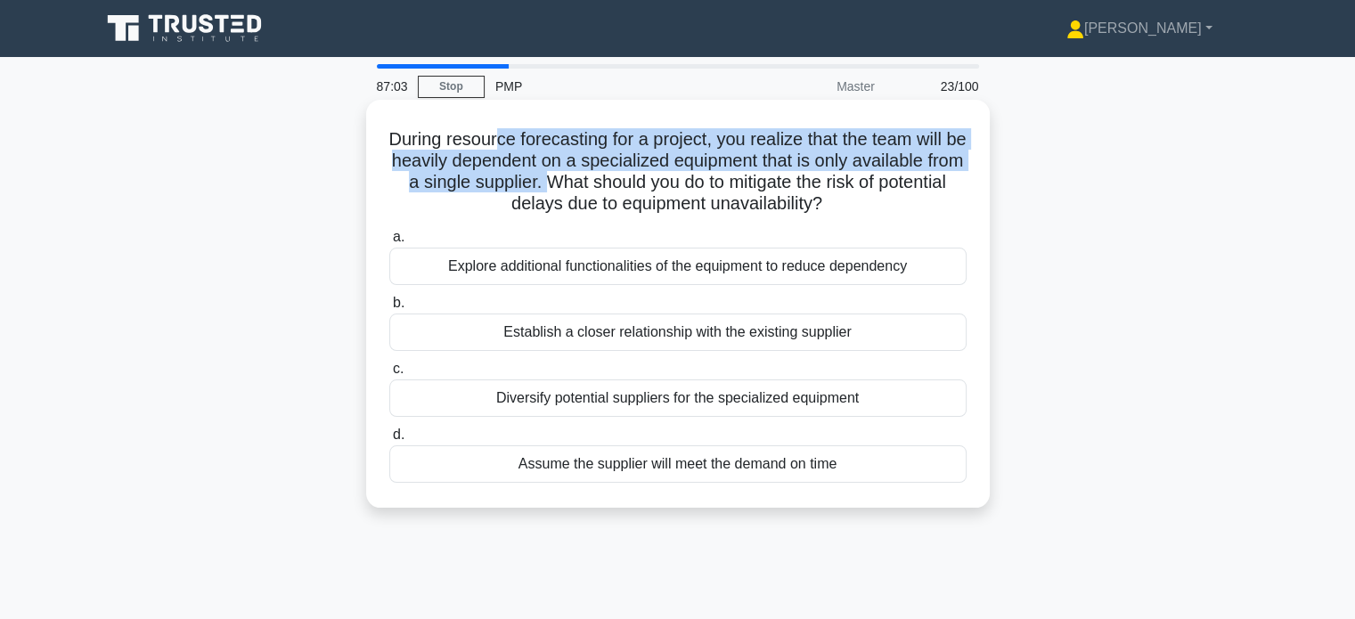
drag, startPoint x: 504, startPoint y: 143, endPoint x: 596, endPoint y: 181, distance: 99.1
click at [596, 181] on h5 "During resource forecasting for a project, you realize that the team will be he…" at bounding box center [678, 171] width 581 height 87
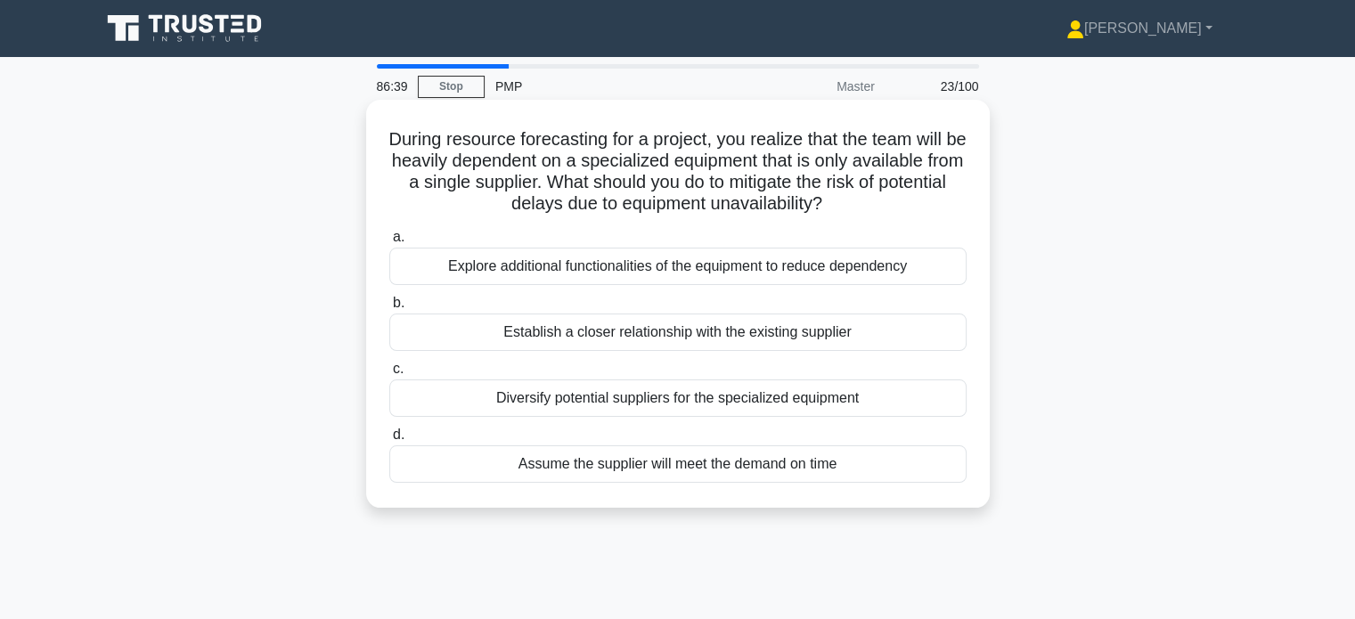
click at [664, 280] on div "Explore additional functionalities of the equipment to reduce dependency" at bounding box center [677, 266] width 577 height 37
click at [389, 243] on input "a. Explore additional functionalities of the equipment to reduce dependency" at bounding box center [389, 238] width 0 height 12
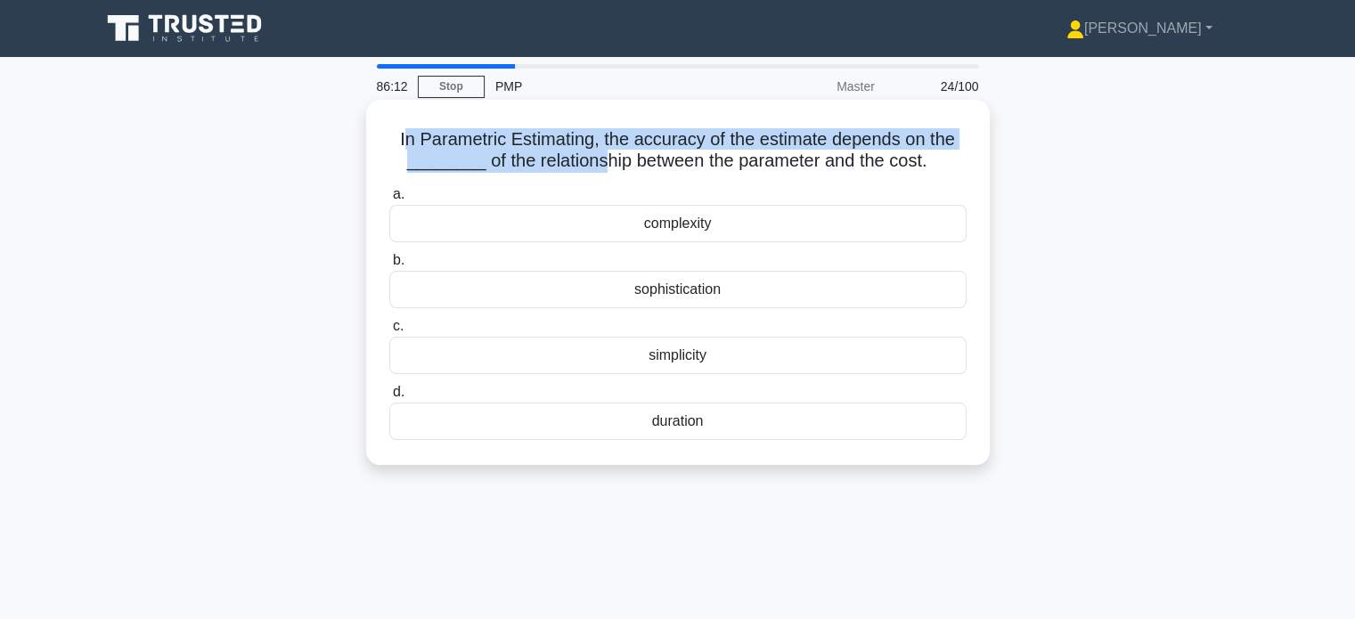
drag, startPoint x: 401, startPoint y: 137, endPoint x: 598, endPoint y: 157, distance: 197.9
click at [598, 157] on h5 "In Parametric Estimating, the accuracy of the estimate depends on the ________ …" at bounding box center [678, 150] width 581 height 45
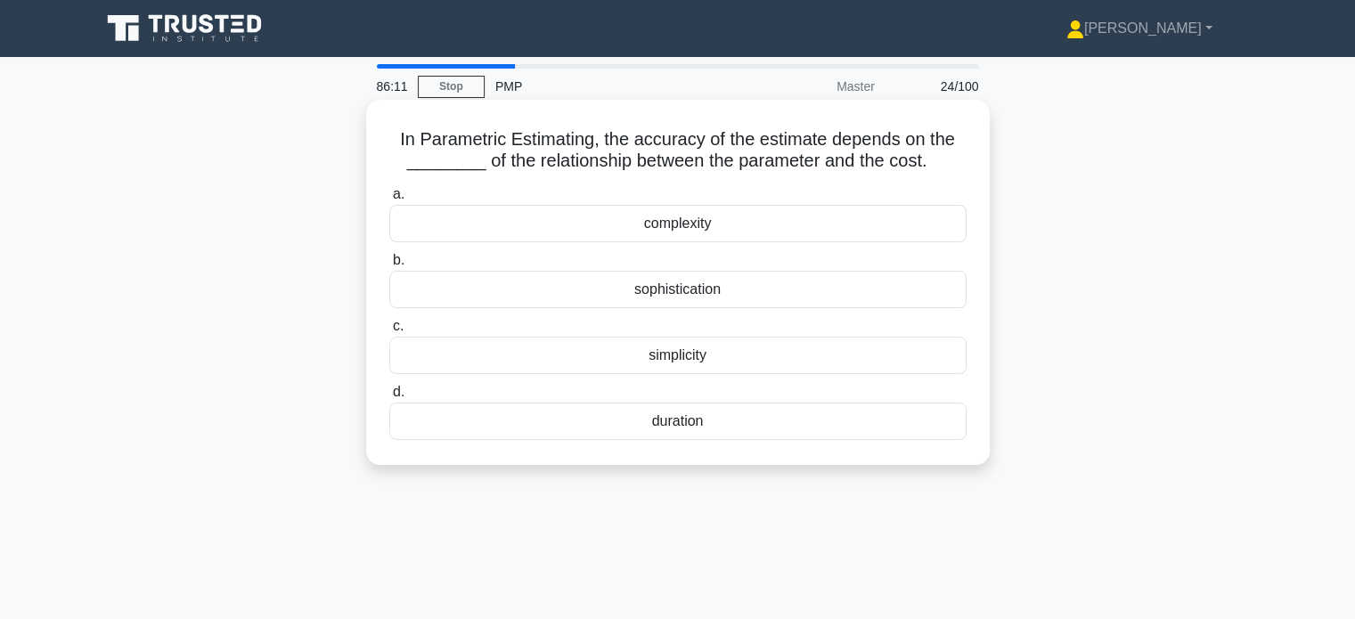
click at [642, 229] on div "complexity" at bounding box center [677, 223] width 577 height 37
click at [389, 200] on input "a. complexity" at bounding box center [389, 195] width 0 height 12
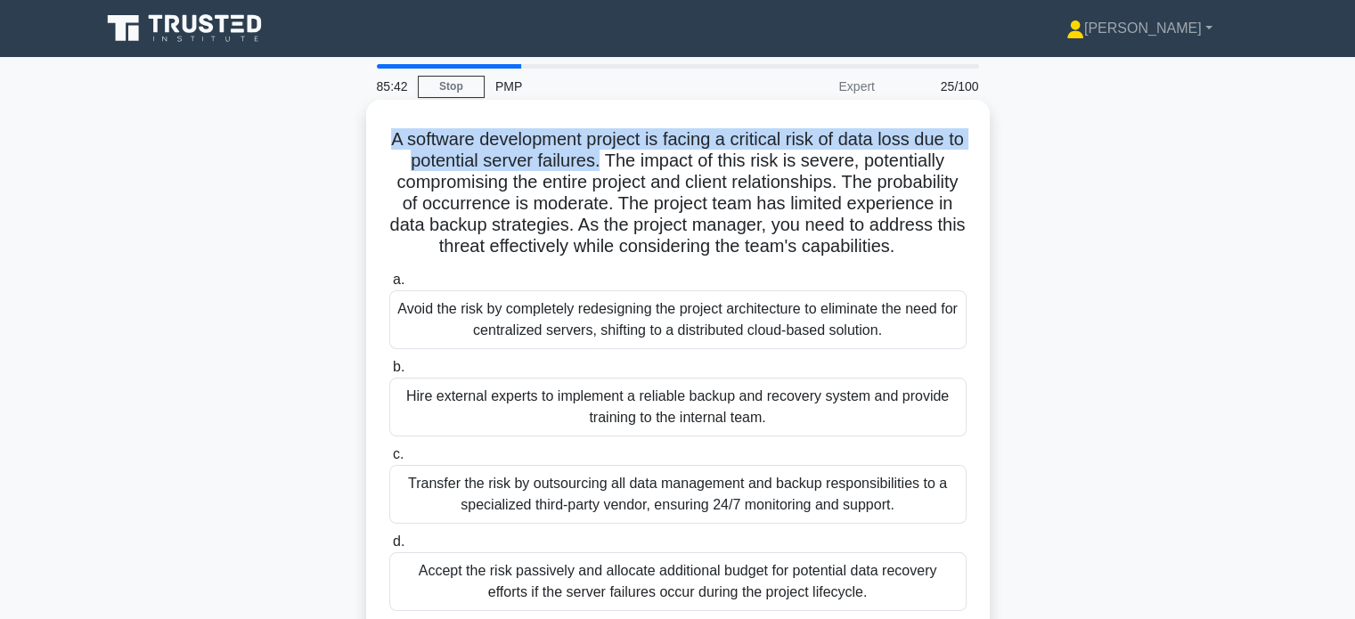
drag, startPoint x: 391, startPoint y: 147, endPoint x: 609, endPoint y: 170, distance: 218.6
click at [609, 170] on h5 "A software development project is facing a critical risk of data loss due to po…" at bounding box center [678, 193] width 581 height 130
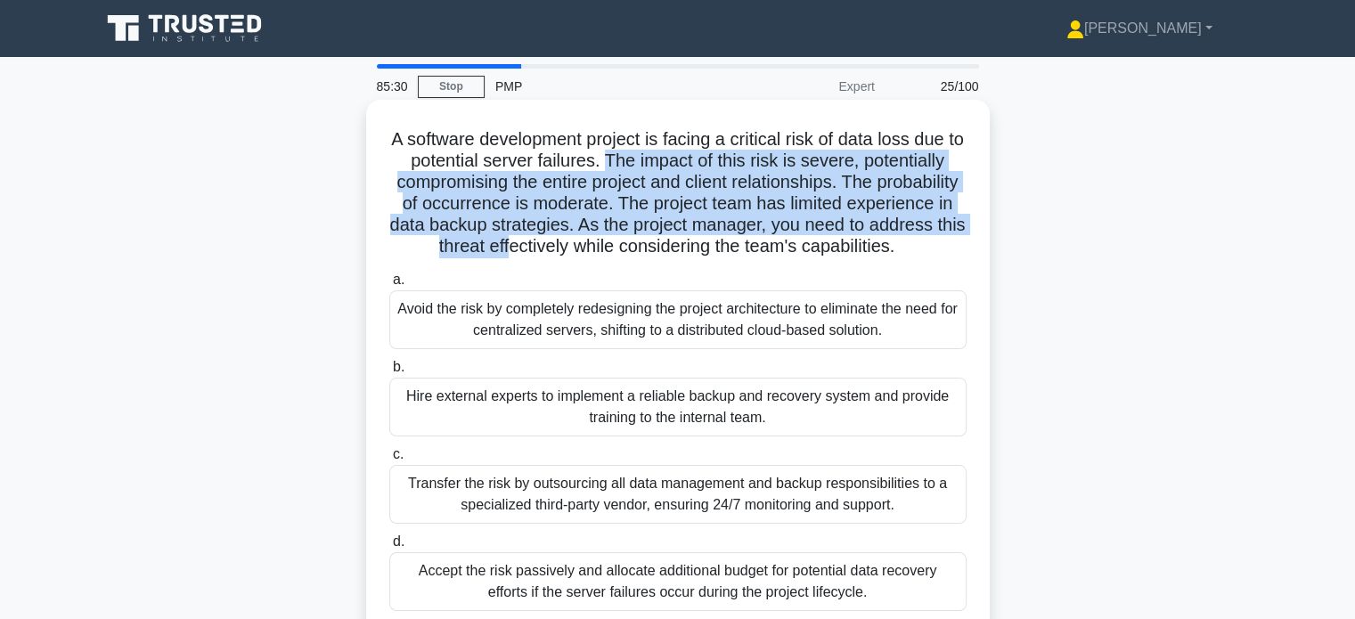
drag, startPoint x: 613, startPoint y: 156, endPoint x: 626, endPoint y: 238, distance: 82.9
click at [626, 238] on h5 "A software development project is facing a critical risk of data loss due to po…" at bounding box center [678, 193] width 581 height 130
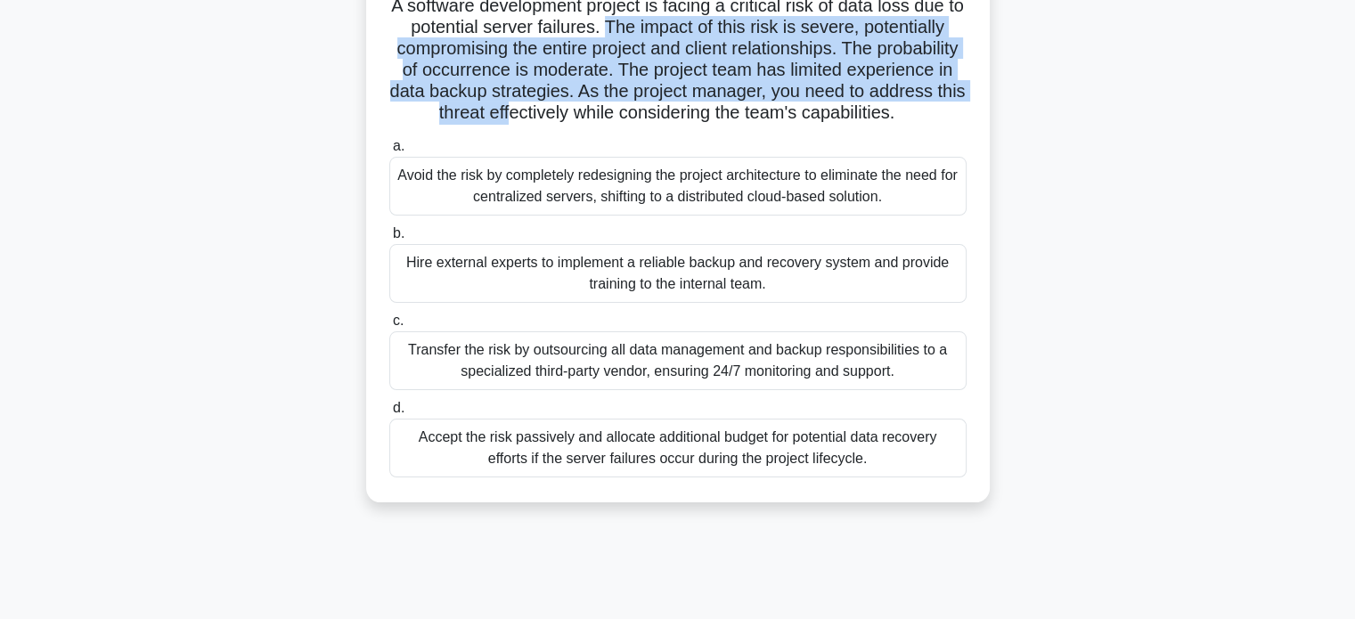
scroll to position [119, 0]
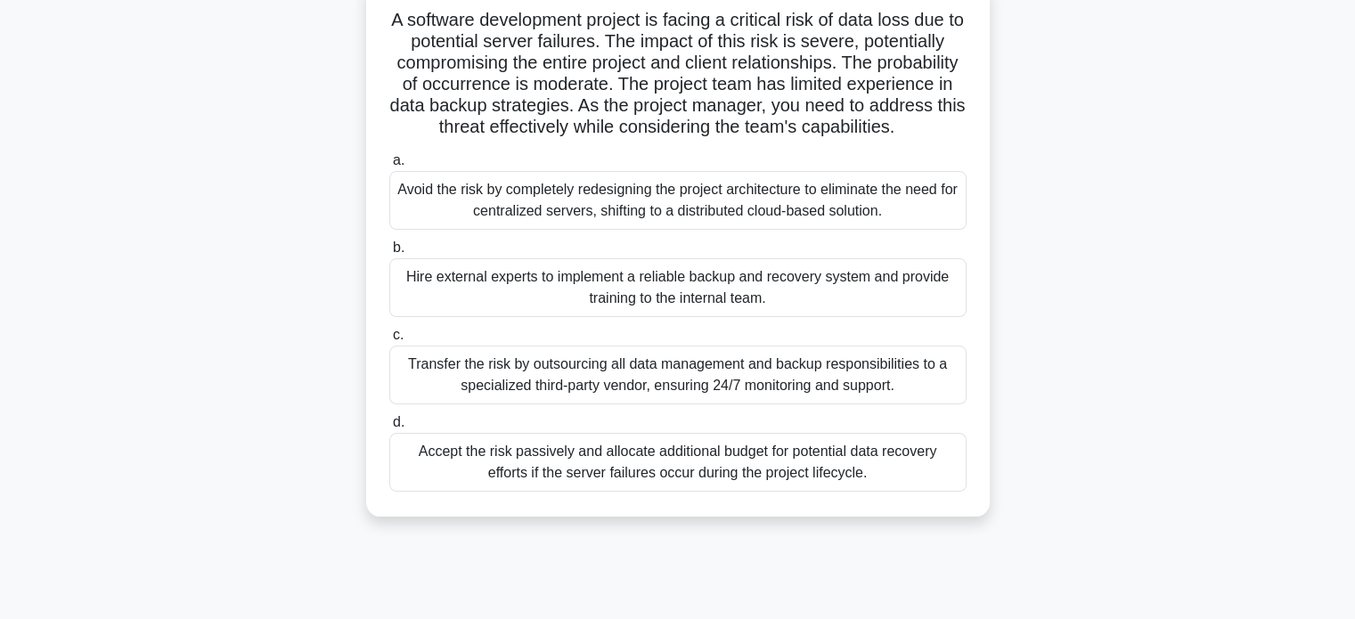
click at [823, 313] on div "Hire external experts to implement a reliable backup and recovery system and pr…" at bounding box center [677, 287] width 577 height 59
click at [389, 254] on input "b. Hire external experts to implement a reliable backup and recovery system and…" at bounding box center [389, 248] width 0 height 12
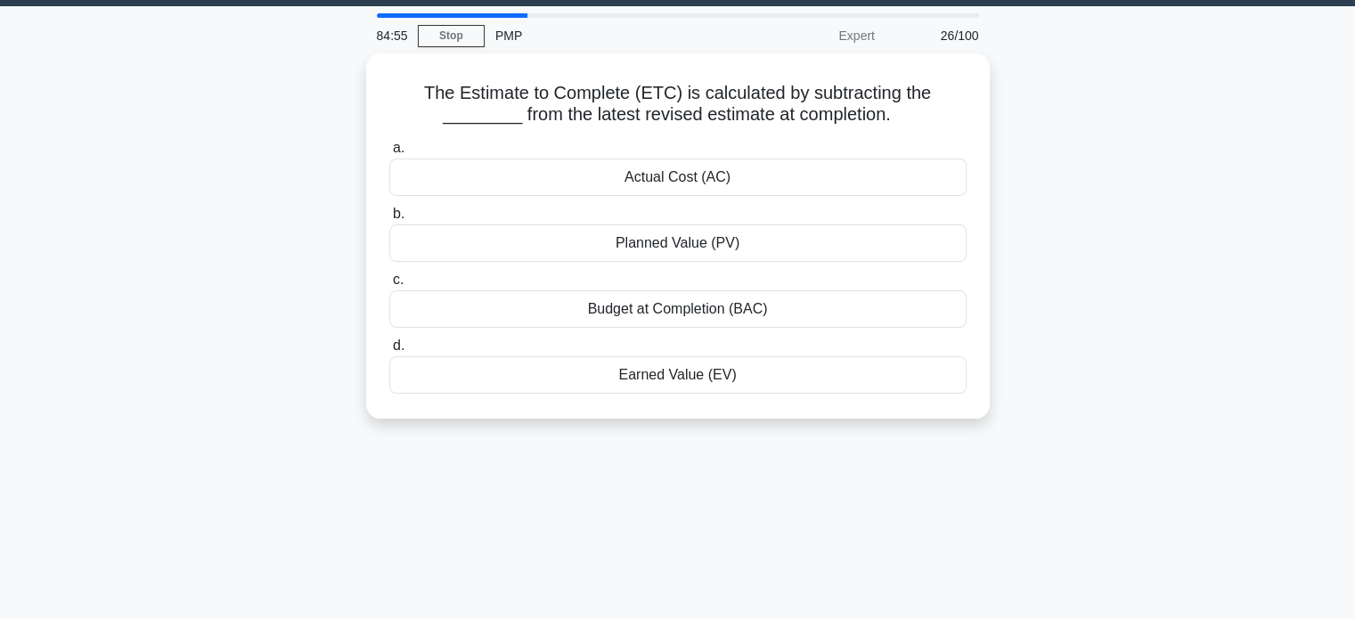
scroll to position [0, 0]
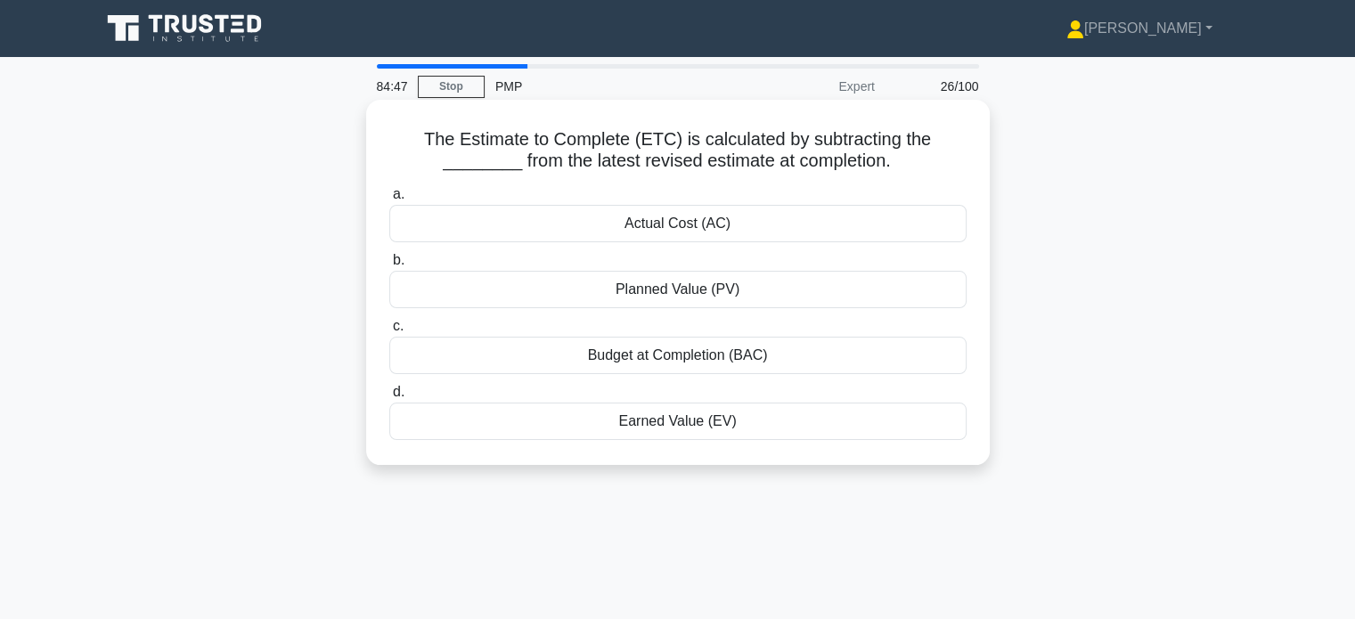
click at [751, 364] on div "Budget at Completion (BAC)" at bounding box center [677, 355] width 577 height 37
click at [389, 332] on input "c. Budget at Completion (BAC)" at bounding box center [389, 327] width 0 height 12
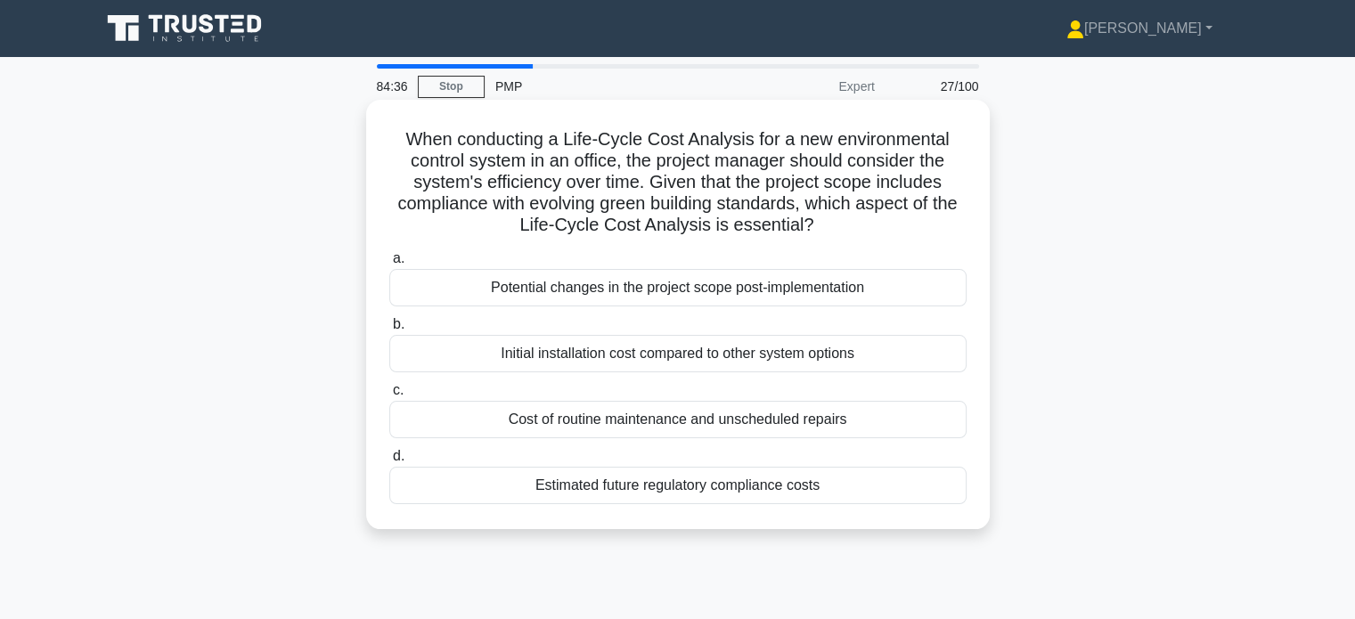
drag, startPoint x: 404, startPoint y: 137, endPoint x: 862, endPoint y: 229, distance: 467.1
click at [862, 229] on h5 "When conducting a Life-Cycle Cost Analysis for a new environmental control syst…" at bounding box center [678, 182] width 581 height 109
click at [711, 416] on div "Cost of routine maintenance and unscheduled repairs" at bounding box center [677, 419] width 577 height 37
click at [389, 397] on input "c. Cost of routine maintenance and unscheduled repairs" at bounding box center [389, 391] width 0 height 12
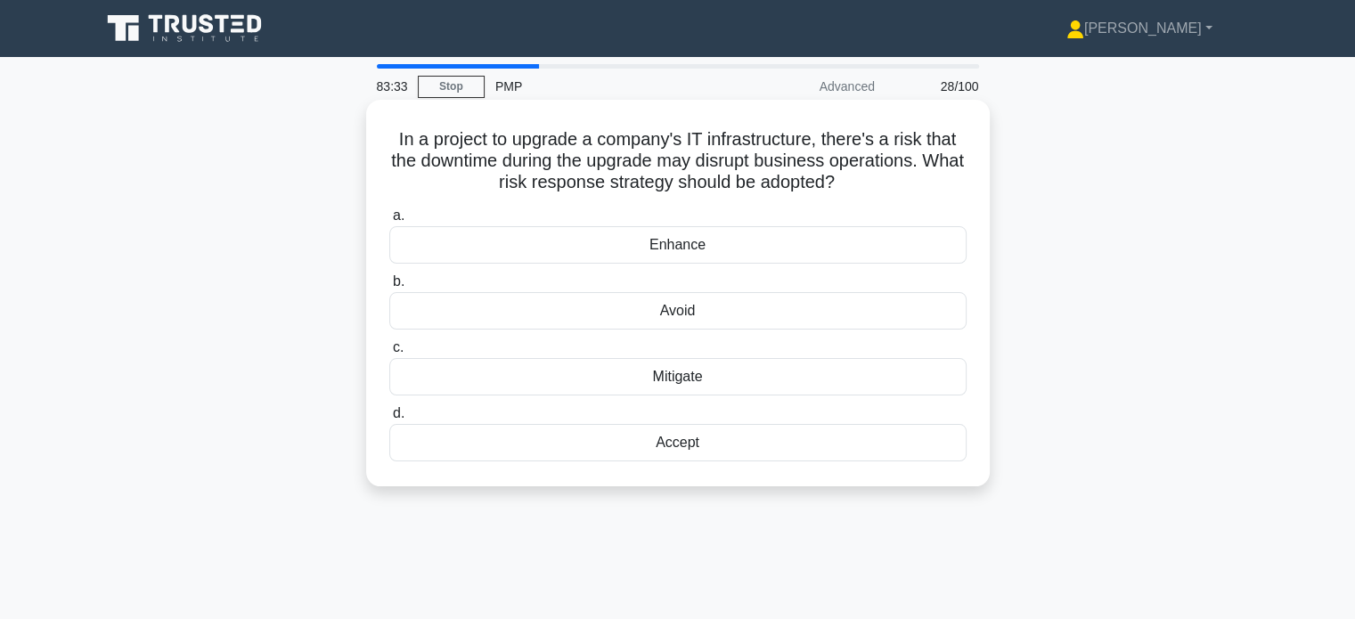
click at [599, 374] on div "Mitigate" at bounding box center [677, 376] width 577 height 37
click at [389, 354] on input "c. Mitigate" at bounding box center [389, 348] width 0 height 12
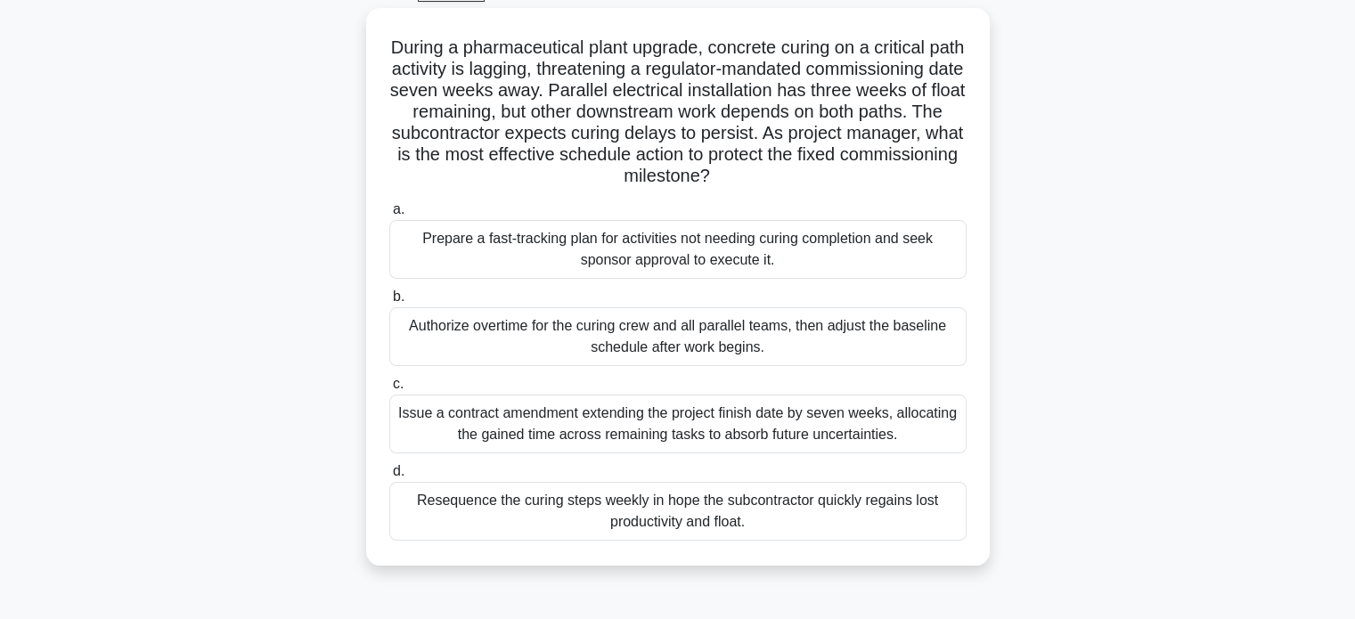
scroll to position [100, 0]
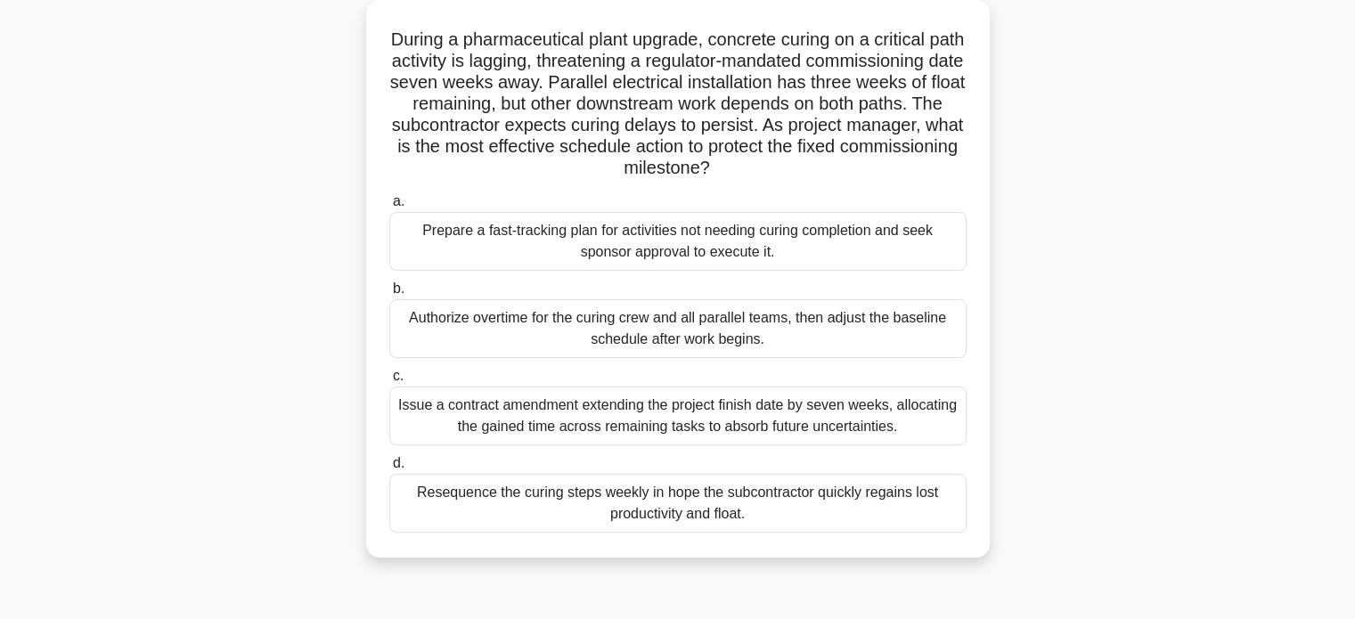
click at [761, 247] on div "Prepare a fast-tracking plan for activities not needing curing completion and s…" at bounding box center [677, 241] width 577 height 59
click at [389, 208] on input "a. Prepare a fast-tracking plan for activities not needing curing completion an…" at bounding box center [389, 202] width 0 height 12
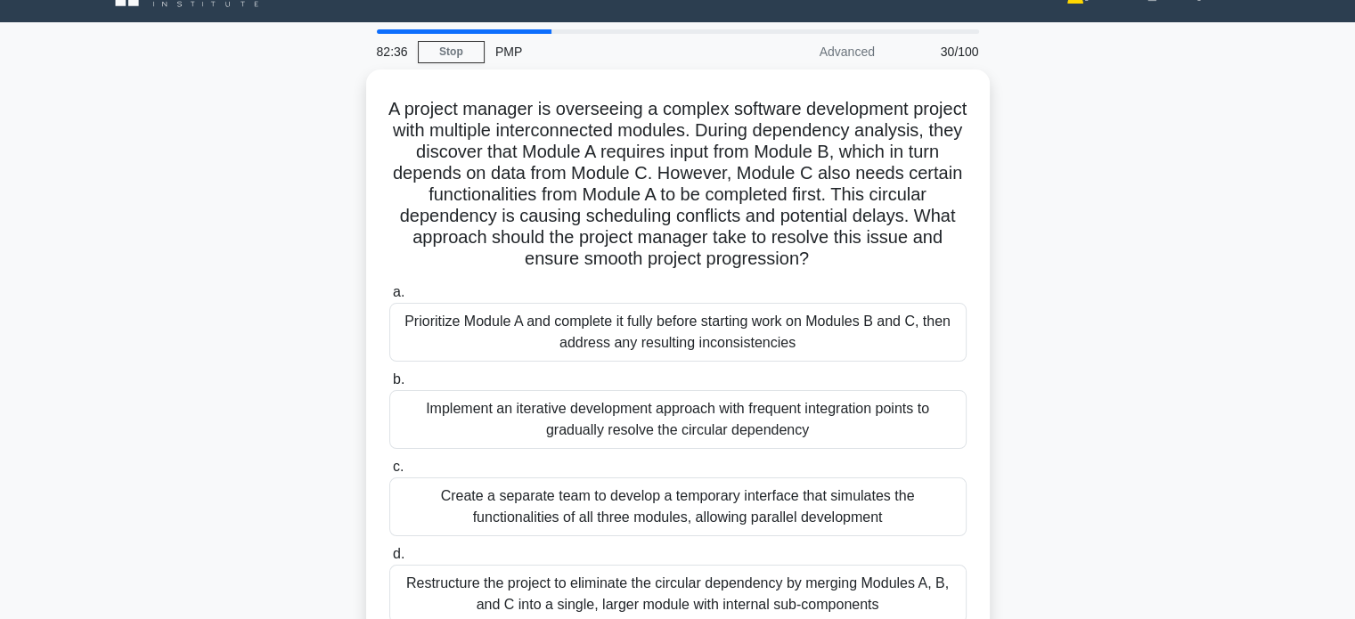
scroll to position [0, 0]
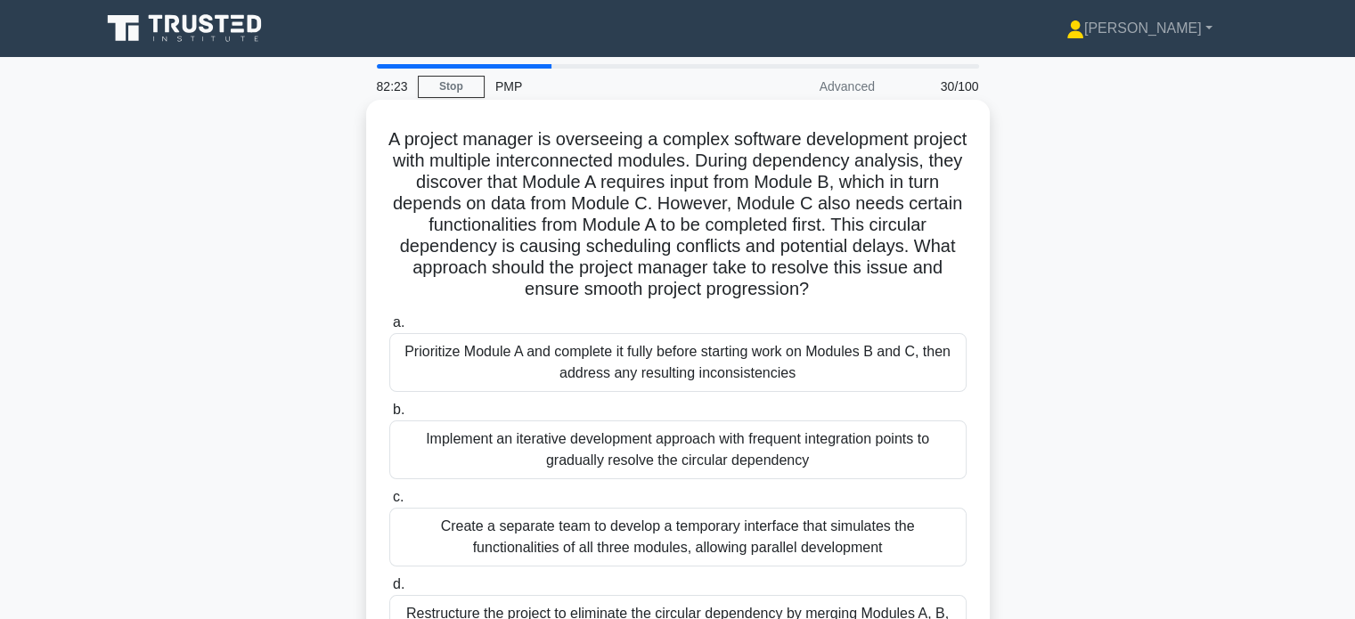
drag, startPoint x: 864, startPoint y: 288, endPoint x: 442, endPoint y: 273, distance: 422.6
click at [442, 273] on h5 "A project manager is overseeing a complex software development project with mul…" at bounding box center [678, 214] width 581 height 173
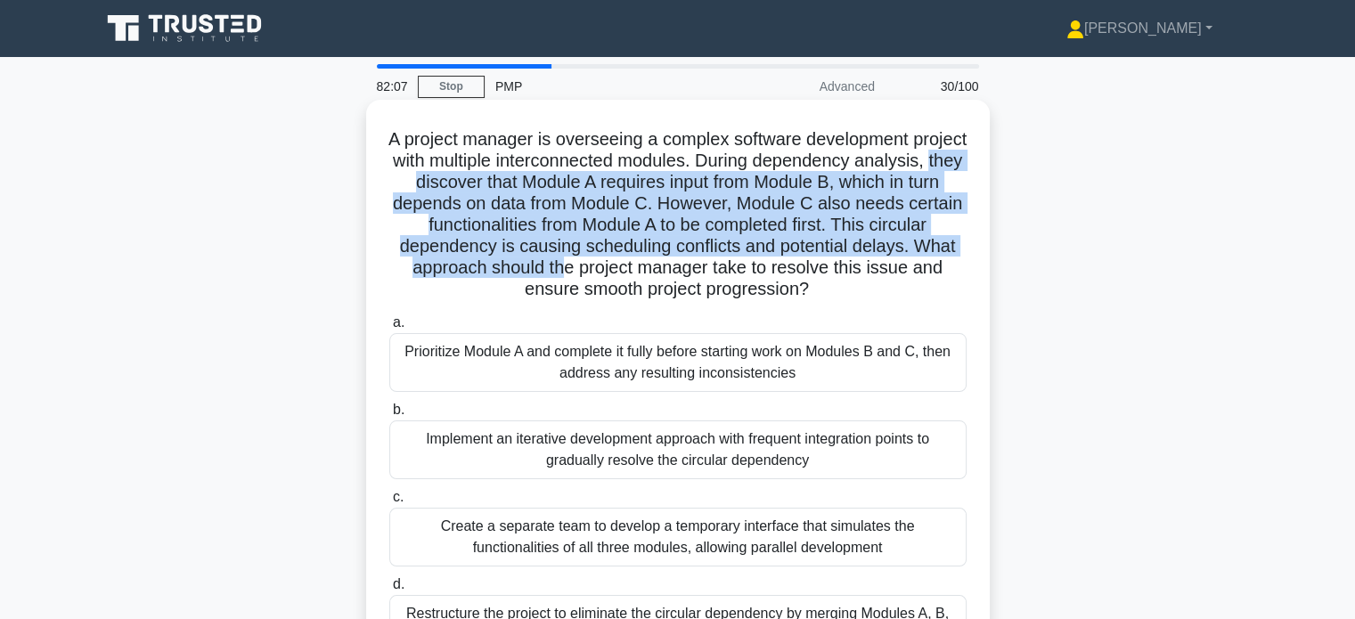
drag, startPoint x: 475, startPoint y: 184, endPoint x: 654, endPoint y: 268, distance: 198.1
click at [654, 268] on h5 "A project manager is overseeing a complex software development project with mul…" at bounding box center [678, 214] width 581 height 173
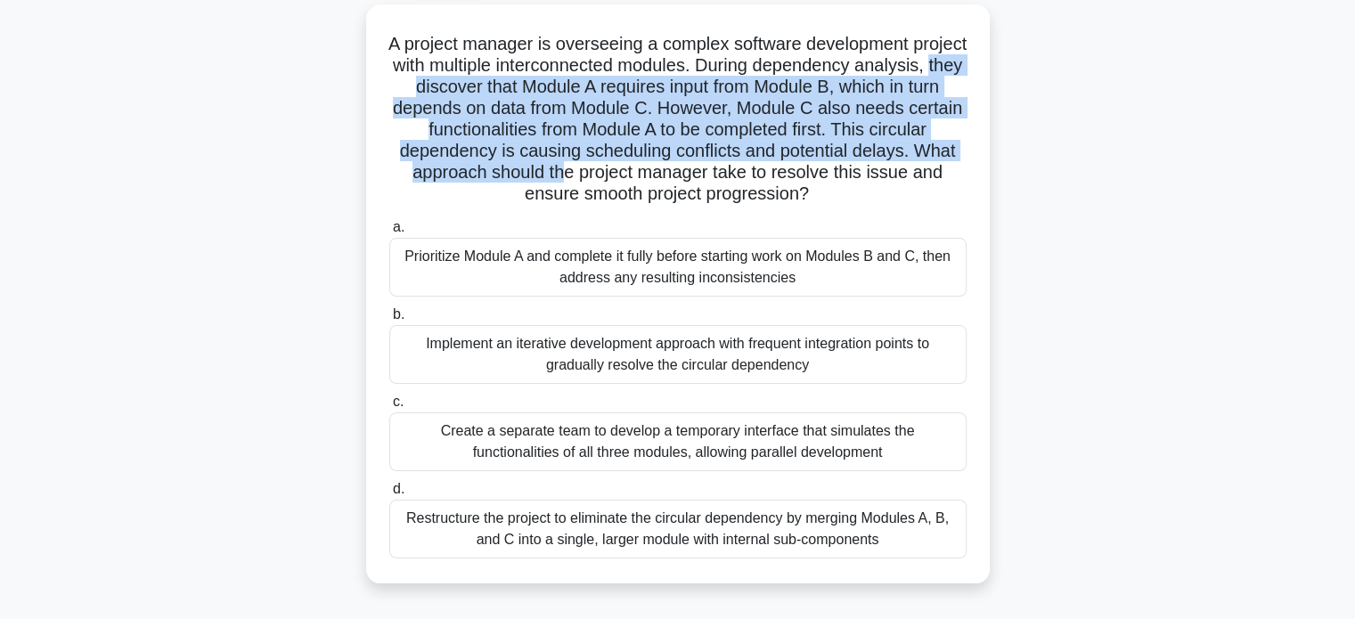
scroll to position [99, 0]
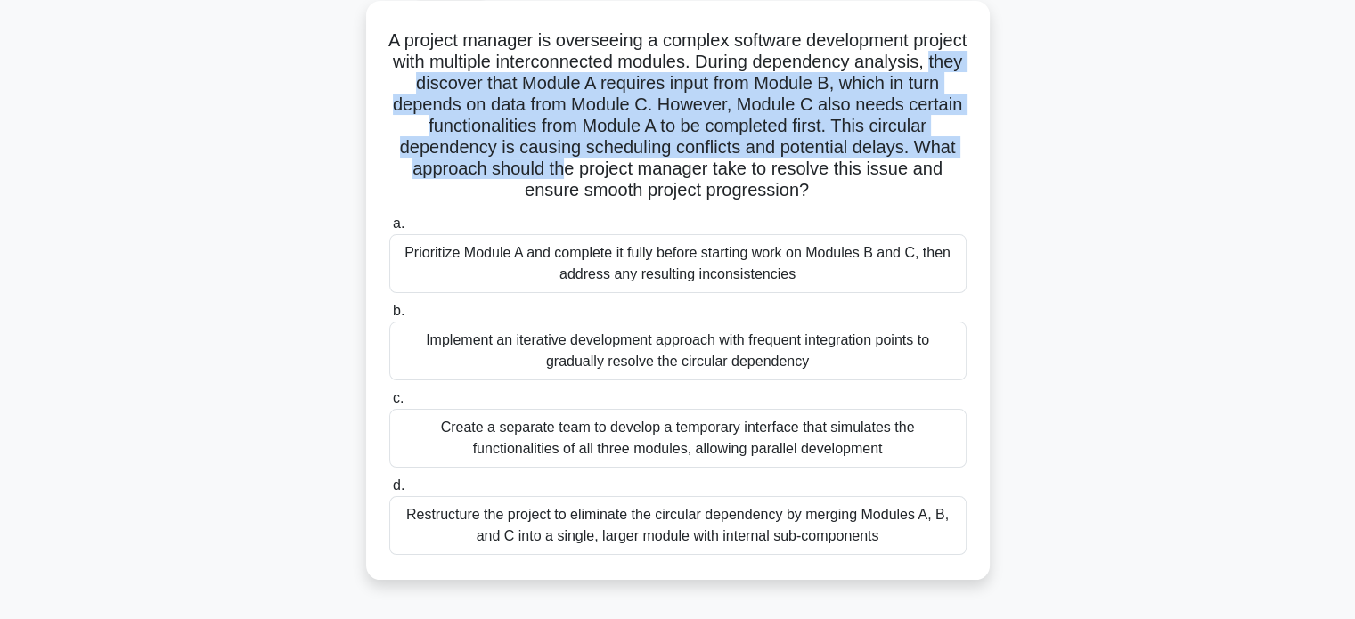
drag, startPoint x: 618, startPoint y: 192, endPoint x: 869, endPoint y: 200, distance: 251.4
click at [869, 200] on h5 "A project manager is overseeing a complex software development project with mul…" at bounding box center [678, 115] width 581 height 173
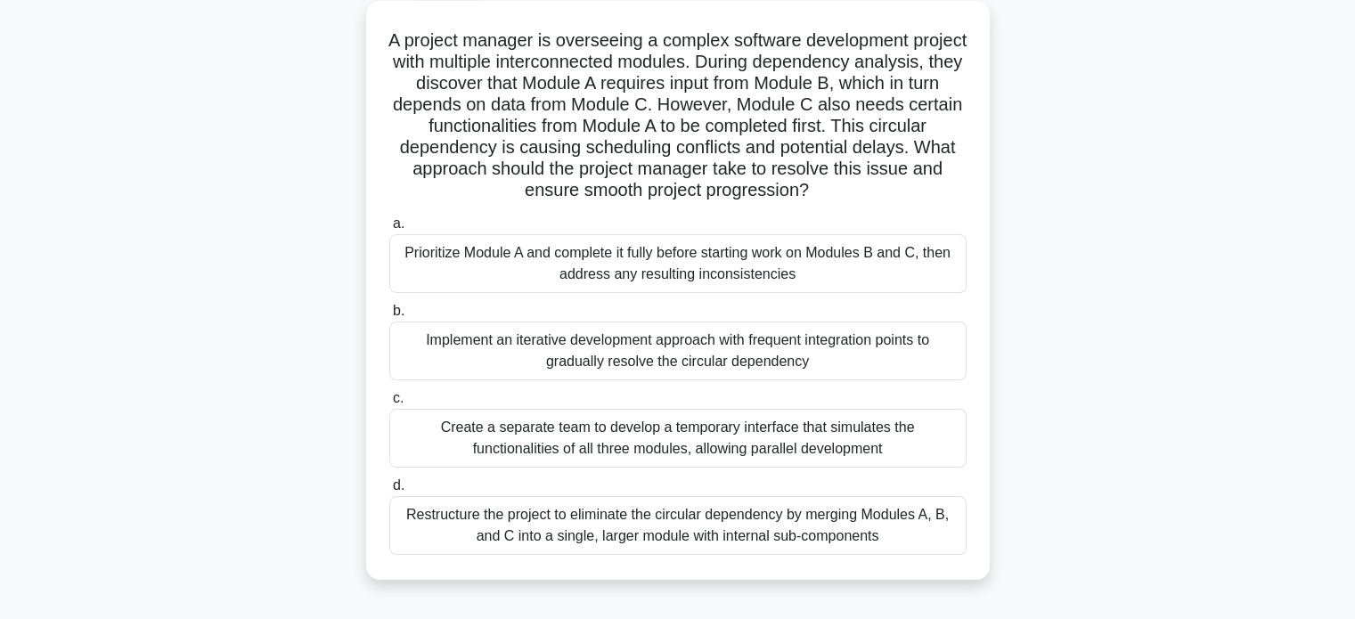
click at [762, 541] on div "Restructure the project to eliminate the circular dependency by merging Modules…" at bounding box center [677, 525] width 577 height 59
click at [389, 492] on input "d. Restructure the project to eliminate the circular dependency by merging Modu…" at bounding box center [389, 486] width 0 height 12
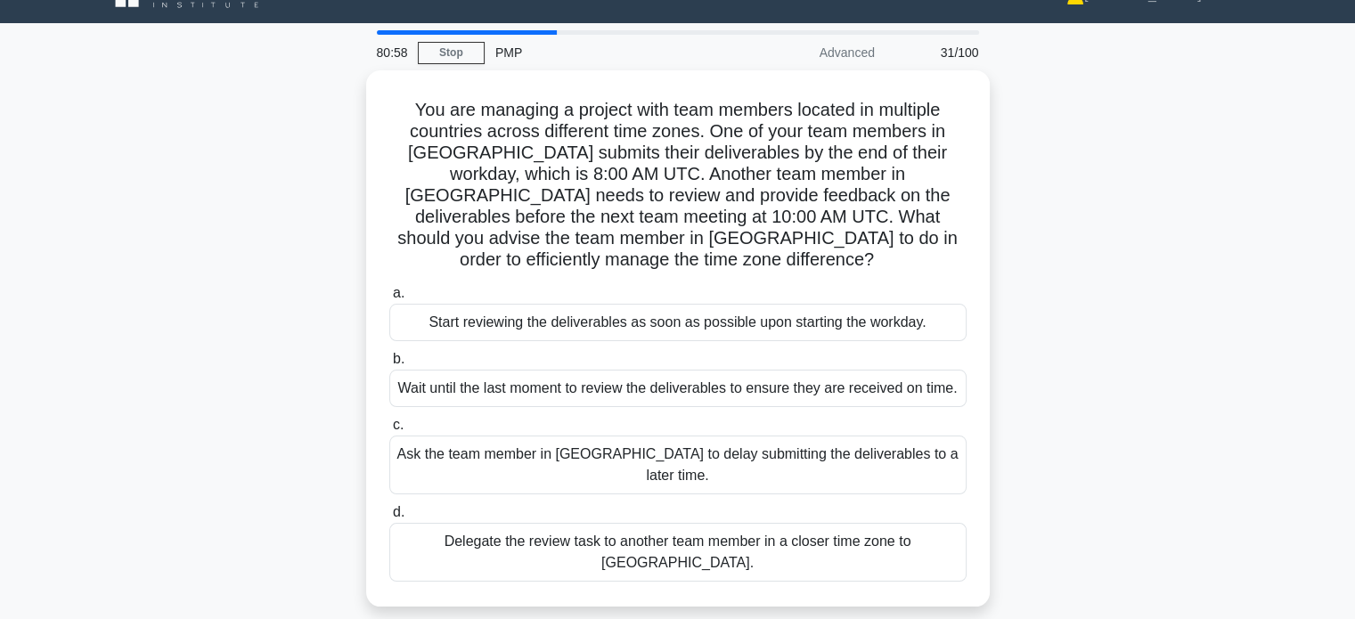
scroll to position [0, 0]
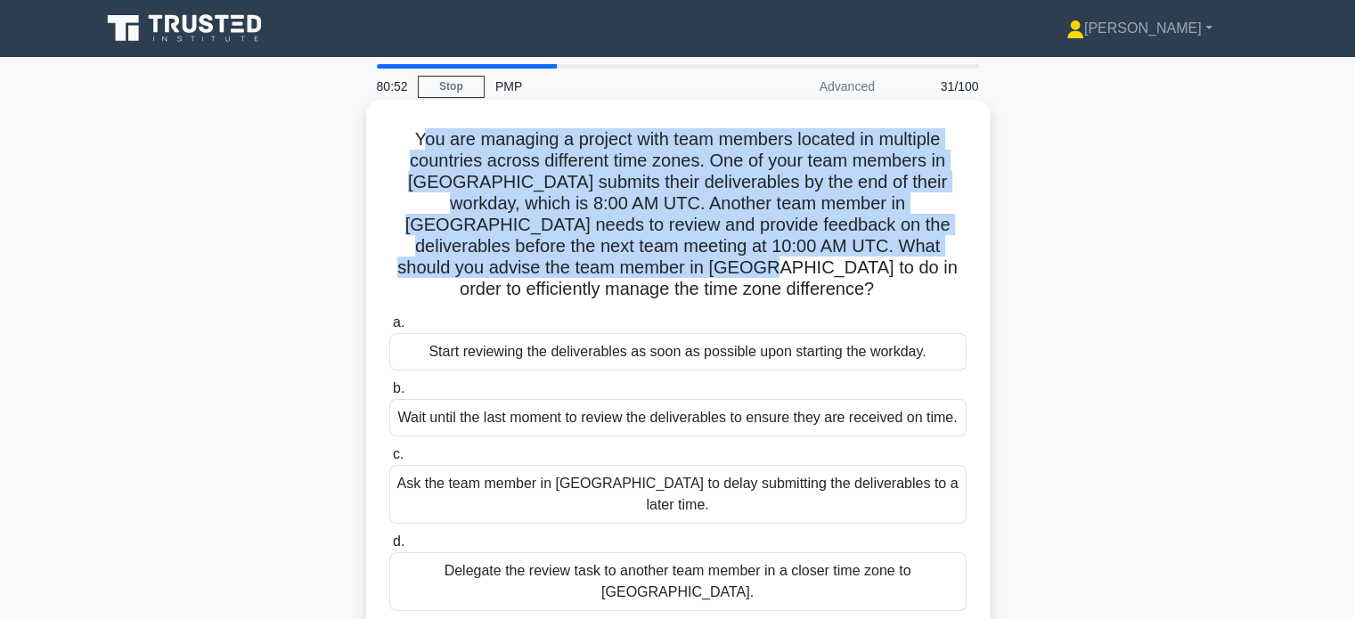
drag, startPoint x: 411, startPoint y: 145, endPoint x: 536, endPoint y: 262, distance: 171.5
click at [536, 262] on h5 "You are managing a project with team members located in multiple countries acro…" at bounding box center [678, 214] width 581 height 173
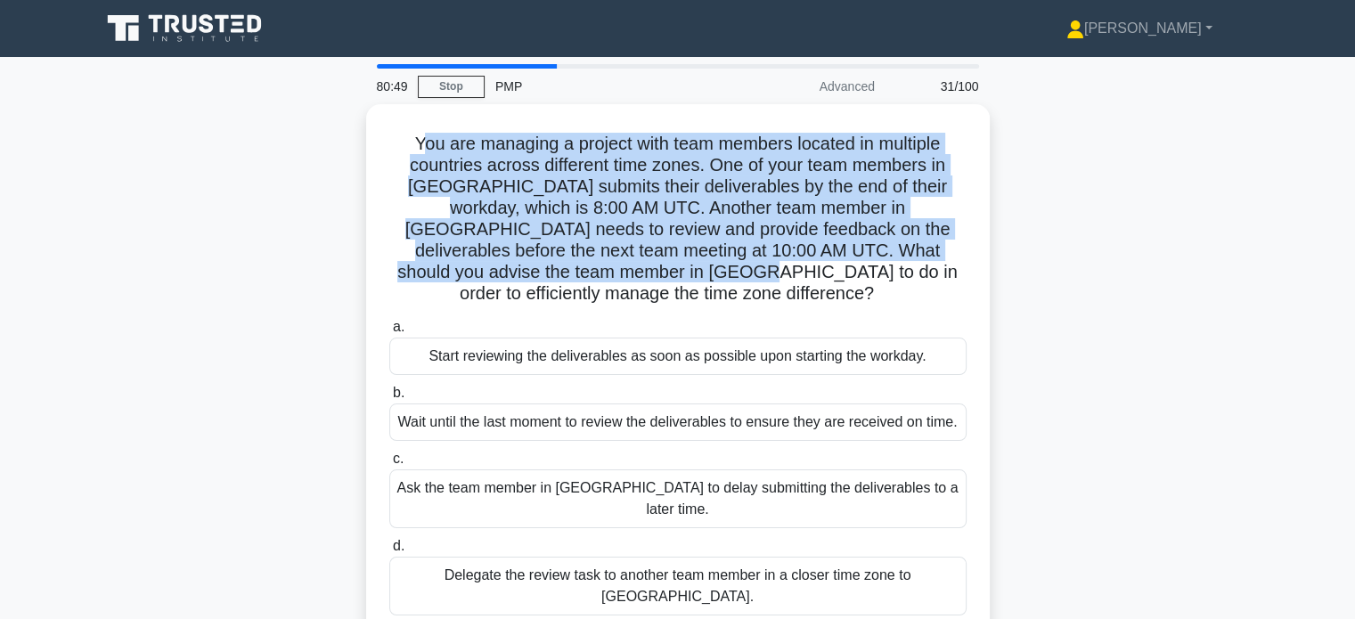
click at [1073, 217] on div "You are managing a project with team members located in multiple countries acro…" at bounding box center [678, 383] width 1176 height 558
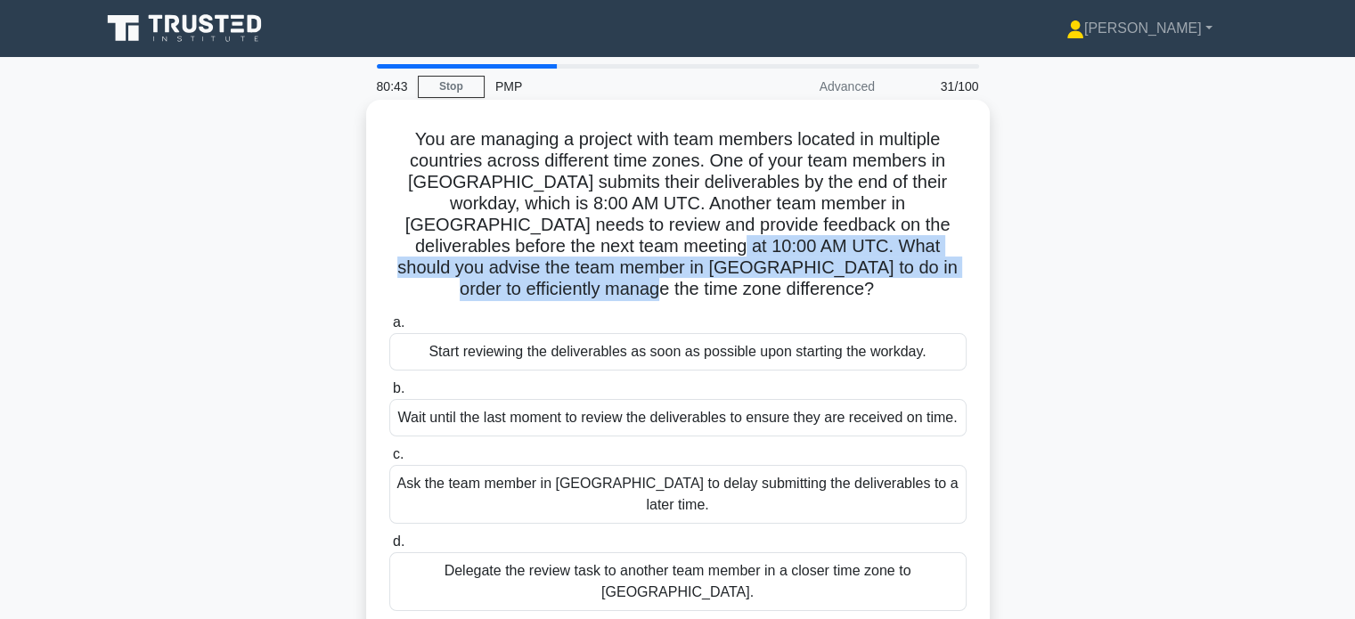
drag, startPoint x: 521, startPoint y: 248, endPoint x: 948, endPoint y: 268, distance: 427.3
click at [948, 268] on h5 "You are managing a project with team members located in multiple countries acro…" at bounding box center [678, 214] width 581 height 173
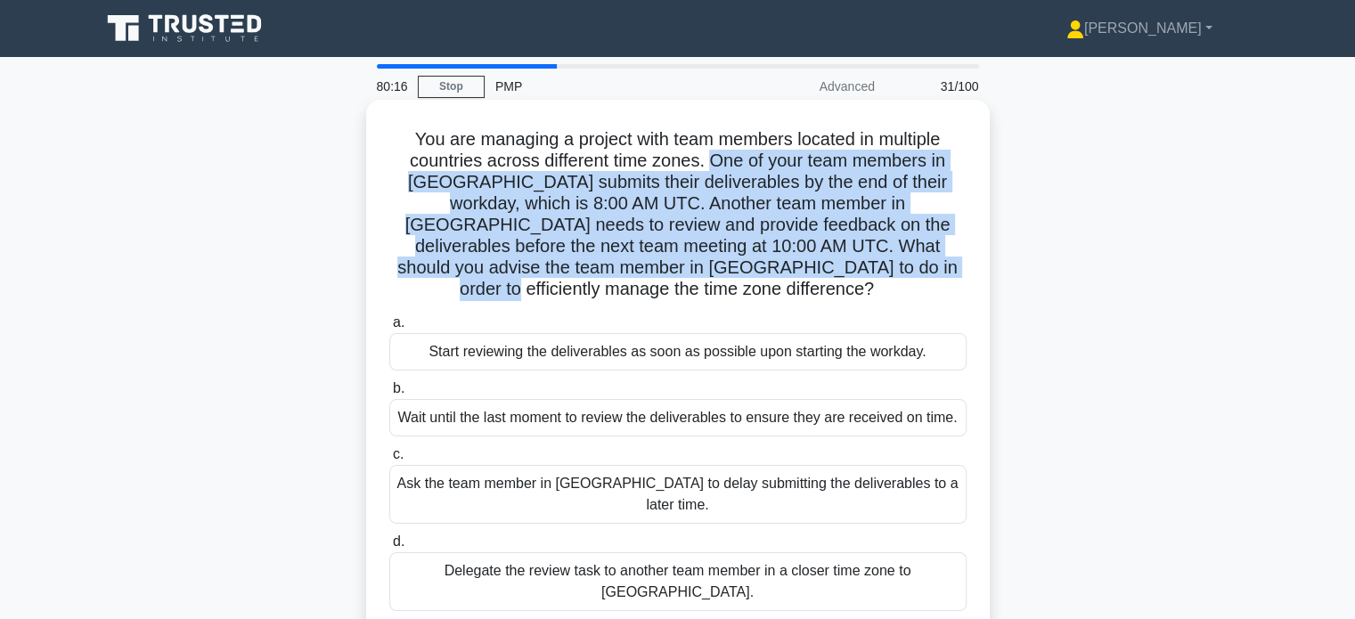
drag, startPoint x: 710, startPoint y: 160, endPoint x: 773, endPoint y: 259, distance: 116.9
click at [773, 259] on h5 "You are managing a project with team members located in multiple countries acro…" at bounding box center [678, 214] width 581 height 173
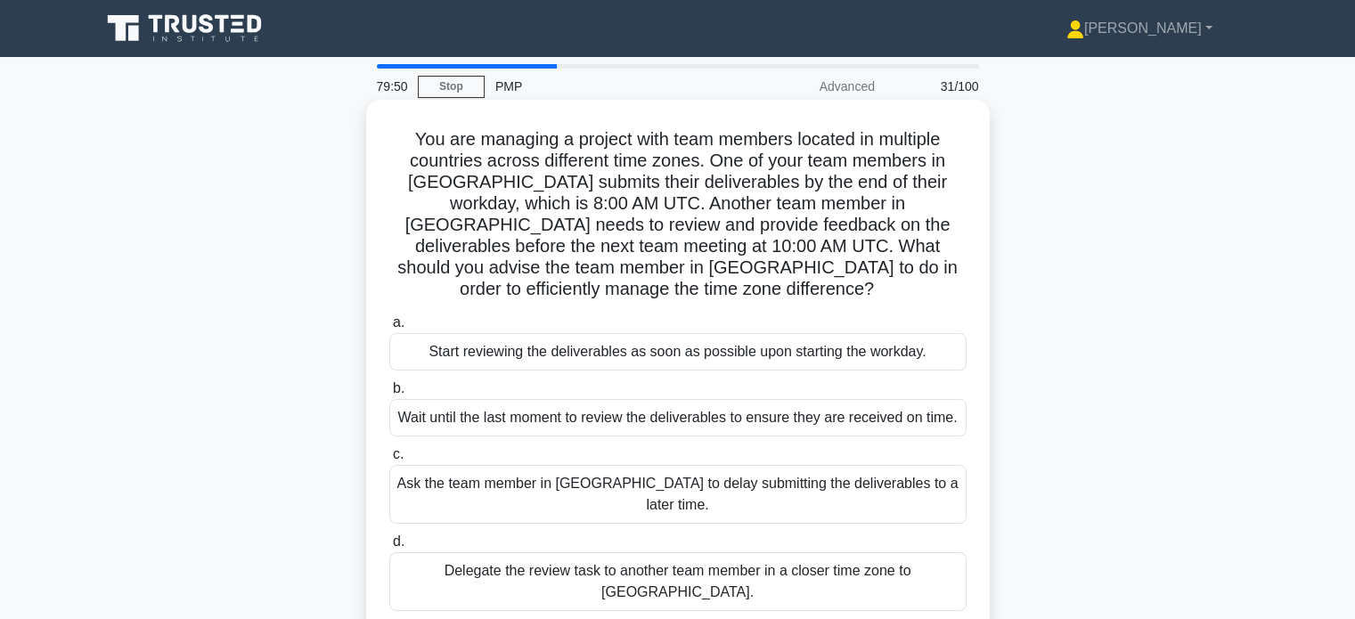
click at [715, 552] on div "Delegate the review task to another team member in a closer time zone to [GEOGR…" at bounding box center [677, 581] width 577 height 59
click at [389, 537] on input "d. Delegate the review task to another team member in a closer time zone to [GE…" at bounding box center [389, 542] width 0 height 12
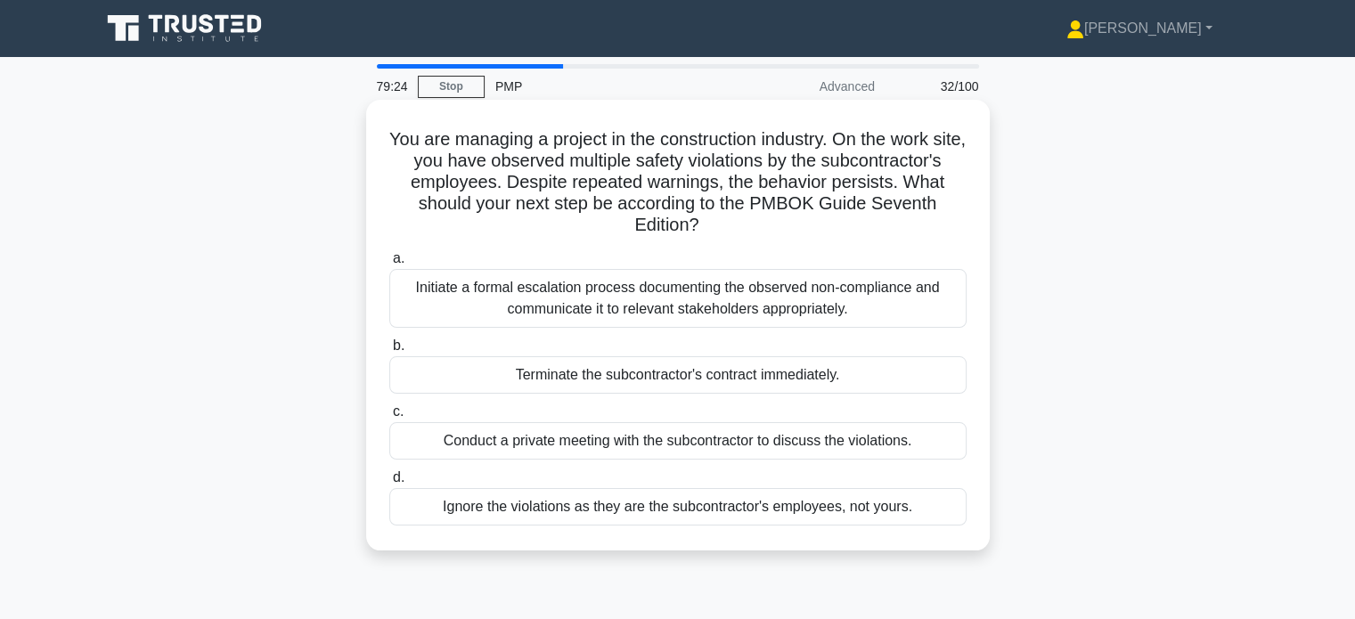
click at [725, 446] on div "Conduct a private meeting with the subcontractor to discuss the violations." at bounding box center [677, 440] width 577 height 37
click at [389, 418] on input "c. Conduct a private meeting with the subcontractor to discuss the violations." at bounding box center [389, 412] width 0 height 12
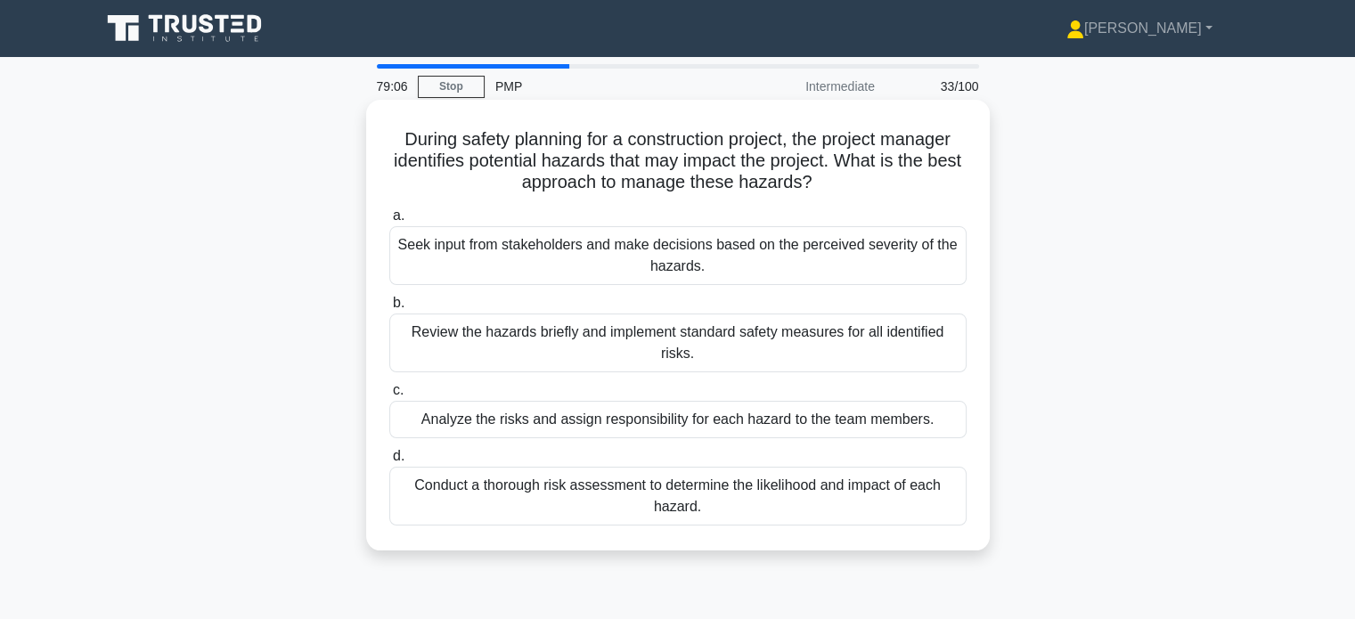
drag, startPoint x: 797, startPoint y: 140, endPoint x: 859, endPoint y: 184, distance: 76.1
click at [859, 184] on h5 "During safety planning for a construction project, the project manager identifi…" at bounding box center [678, 161] width 581 height 66
click at [696, 491] on div "Conduct a thorough risk assessment to determine the likelihood and impact of ea…" at bounding box center [677, 496] width 577 height 59
click at [389, 462] on input "d. Conduct a thorough risk assessment to determine the likelihood and impact of…" at bounding box center [389, 457] width 0 height 12
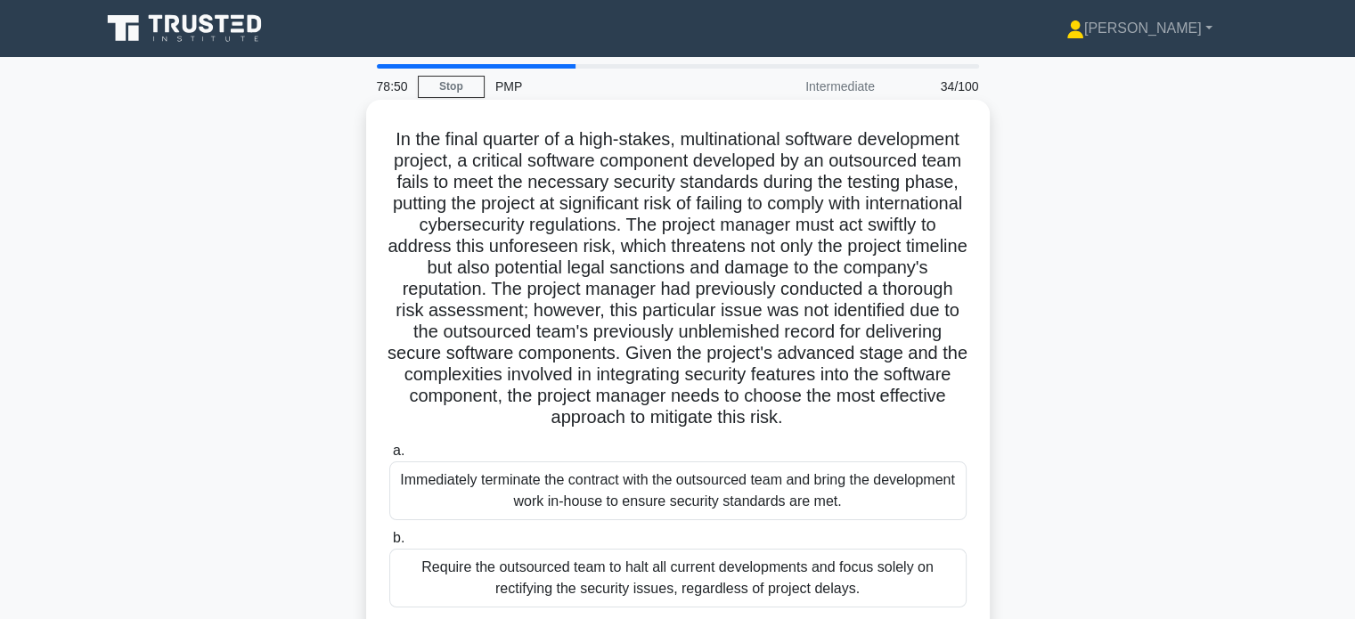
drag, startPoint x: 511, startPoint y: 374, endPoint x: 763, endPoint y: 451, distance: 262.7
click at [763, 429] on h5 "In the final quarter of a high-stakes, multinational software development proje…" at bounding box center [678, 278] width 581 height 301
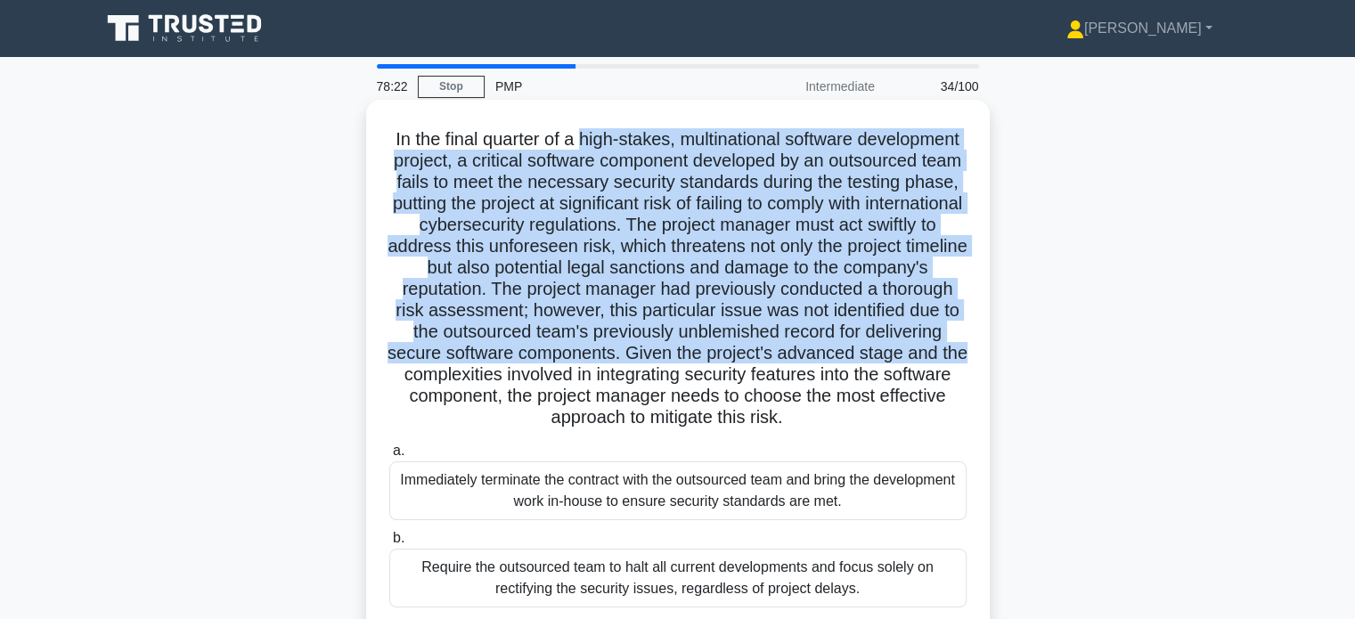
drag, startPoint x: 634, startPoint y: 138, endPoint x: 854, endPoint y: 366, distance: 316.4
click at [854, 366] on h5 "In the final quarter of a high-stakes, multinational software development proje…" at bounding box center [678, 278] width 581 height 301
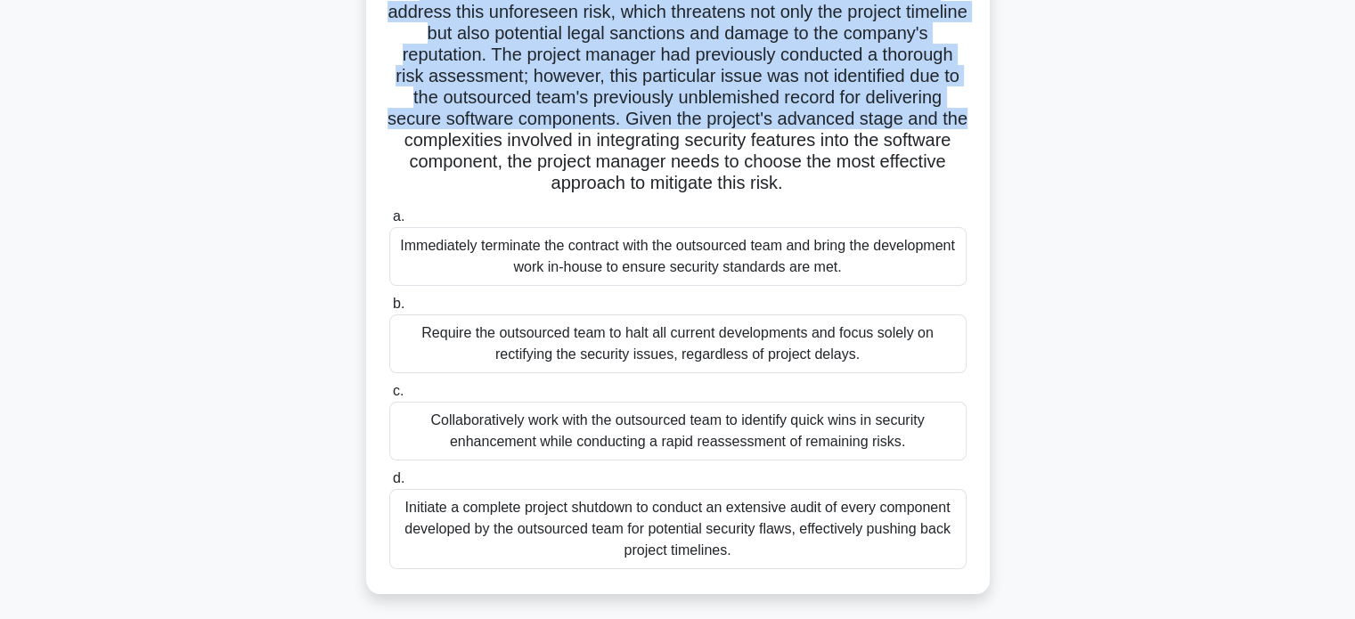
scroll to position [251, 0]
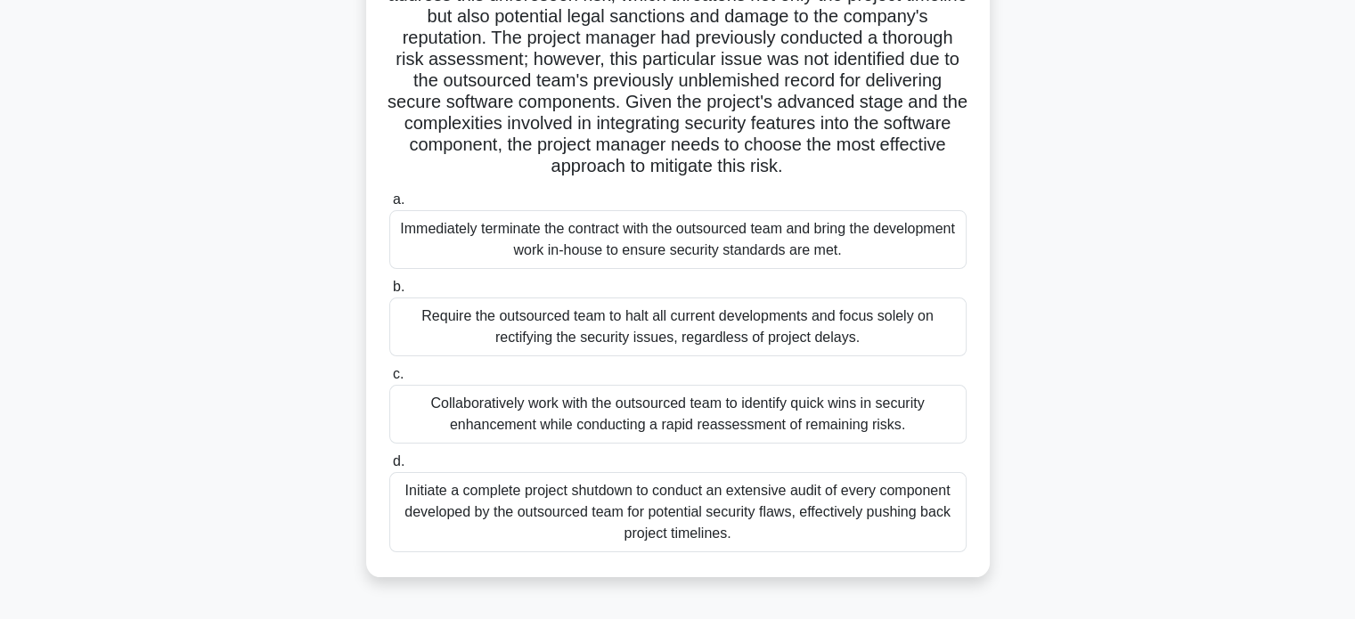
click at [585, 435] on div "Collaboratively work with the outsourced team to identify quick wins in securit…" at bounding box center [677, 414] width 577 height 59
click at [389, 380] on input "c. Collaboratively work with the outsourced team to identify quick wins in secu…" at bounding box center [389, 375] width 0 height 12
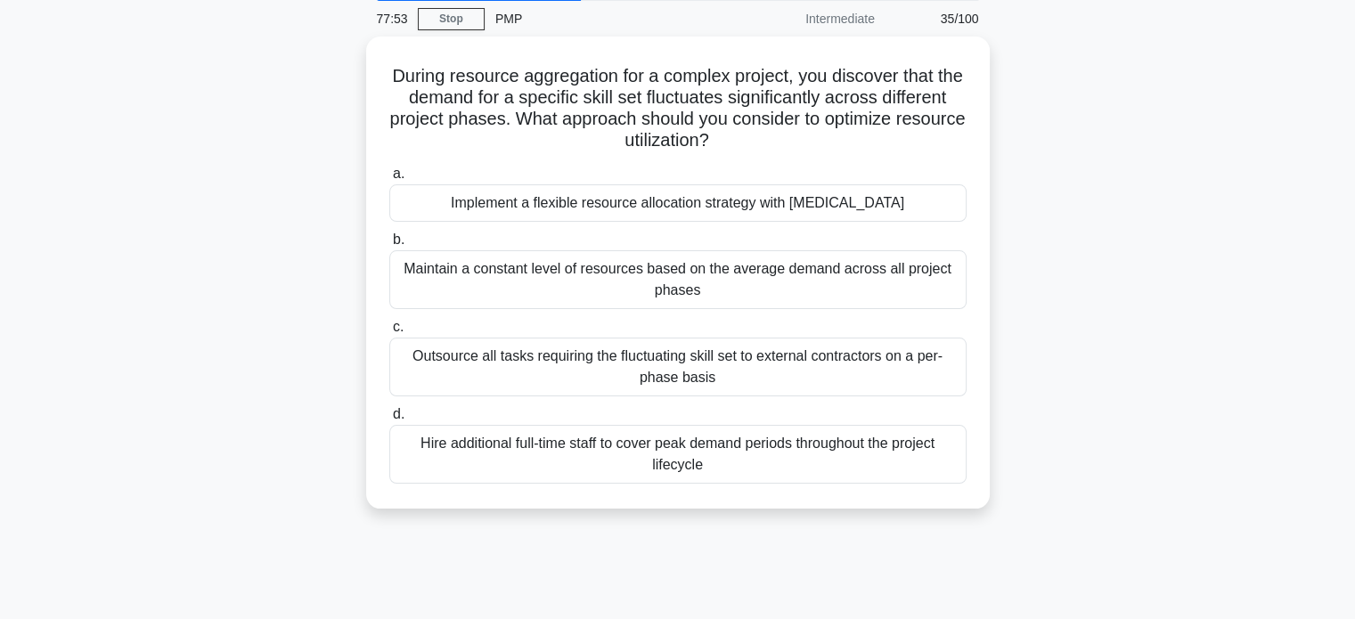
scroll to position [0, 0]
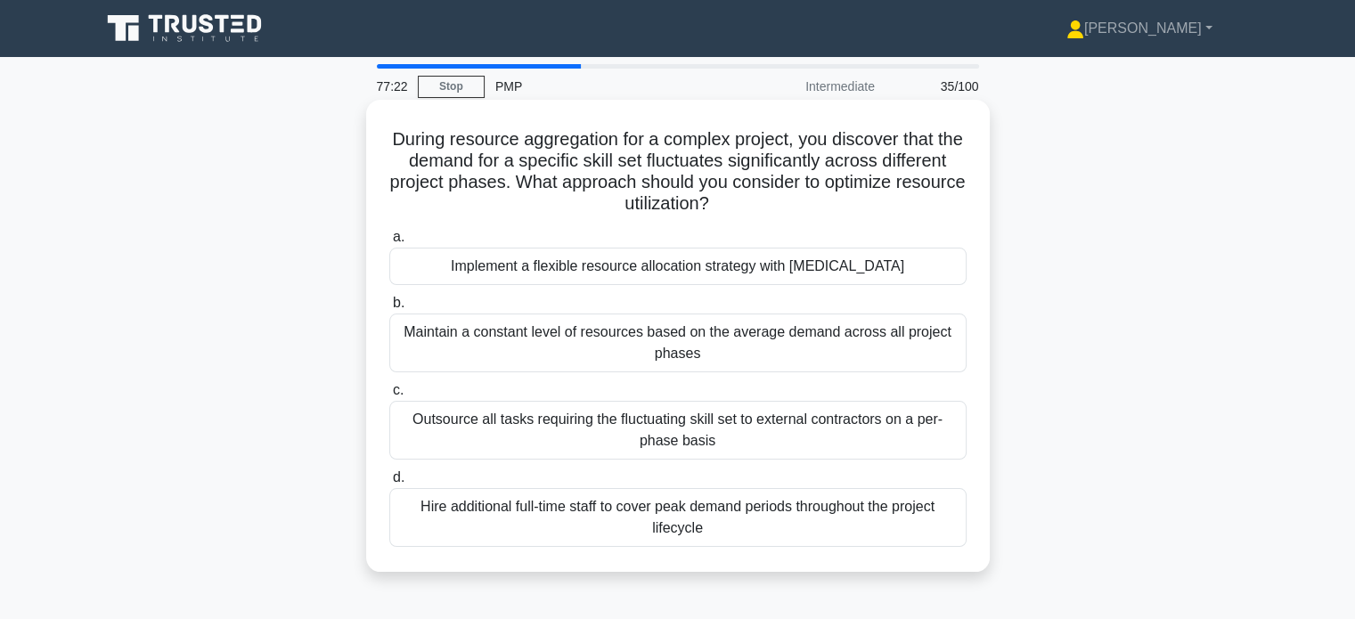
click at [835, 274] on div "Implement a flexible resource allocation strategy with [MEDICAL_DATA]" at bounding box center [677, 266] width 577 height 37
click at [389, 243] on input "a. Implement a flexible resource allocation strategy with [MEDICAL_DATA]" at bounding box center [389, 238] width 0 height 12
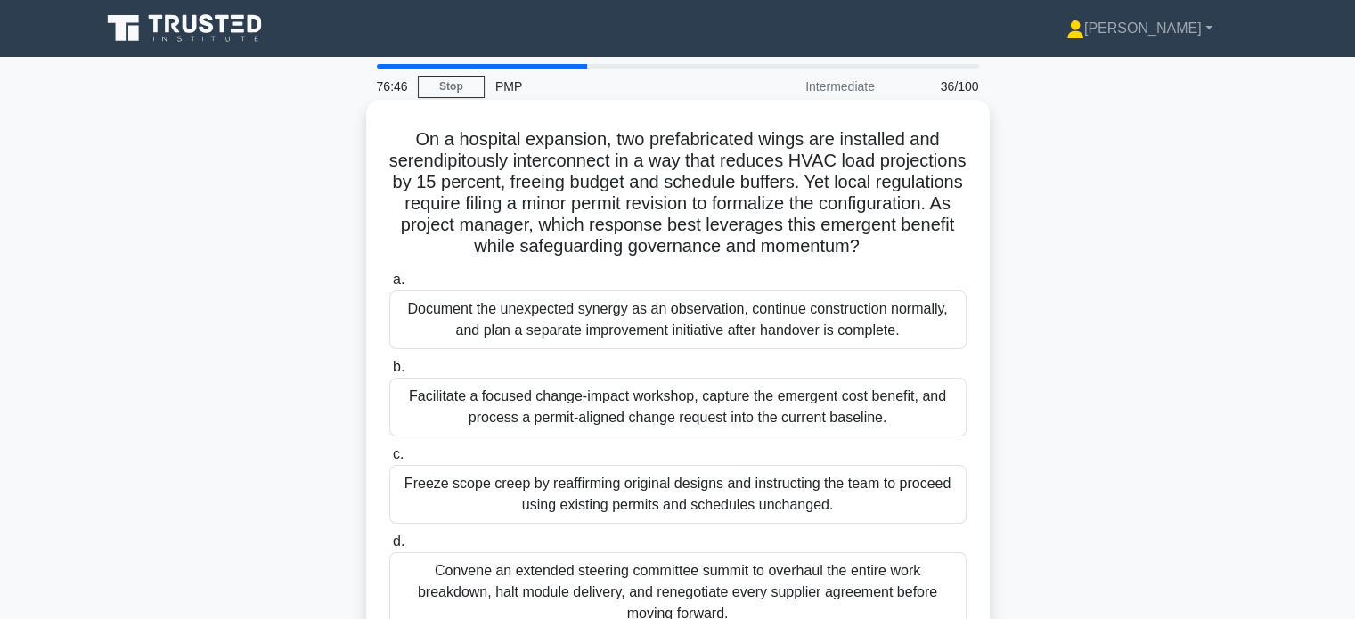
drag, startPoint x: 517, startPoint y: 225, endPoint x: 979, endPoint y: 251, distance: 463.2
click at [979, 251] on div "On a hospital expansion, two prefabricated wings are installed and serendipitou…" at bounding box center [677, 379] width 609 height 544
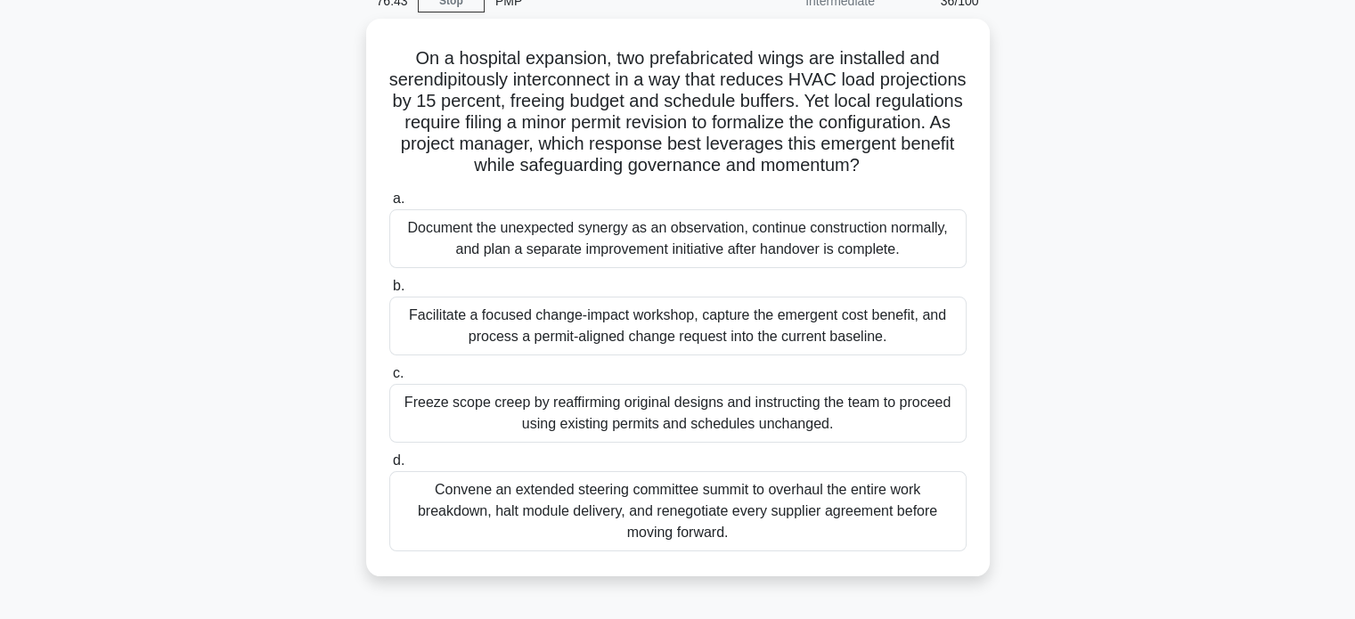
scroll to position [89, 0]
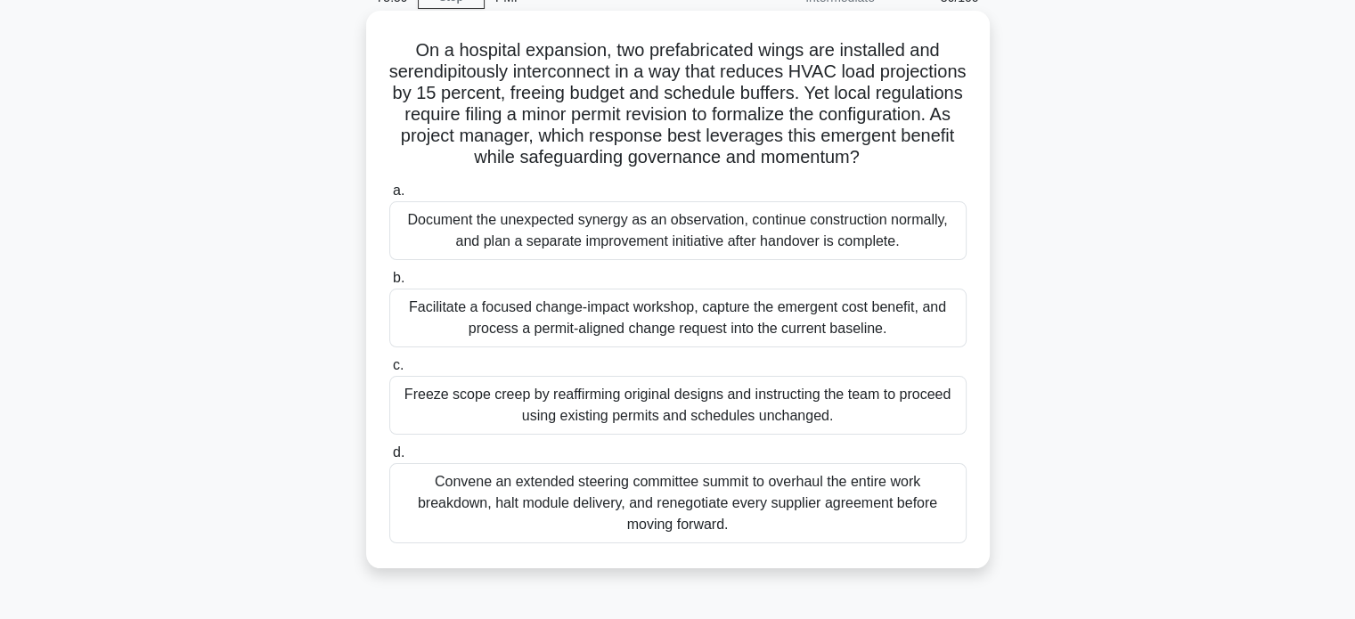
click at [681, 335] on div "Facilitate a focused change-impact workshop, capture the emergent cost benefit,…" at bounding box center [677, 318] width 577 height 59
click at [389, 284] on input "b. Facilitate a focused change-impact workshop, capture the emergent cost benef…" at bounding box center [389, 279] width 0 height 12
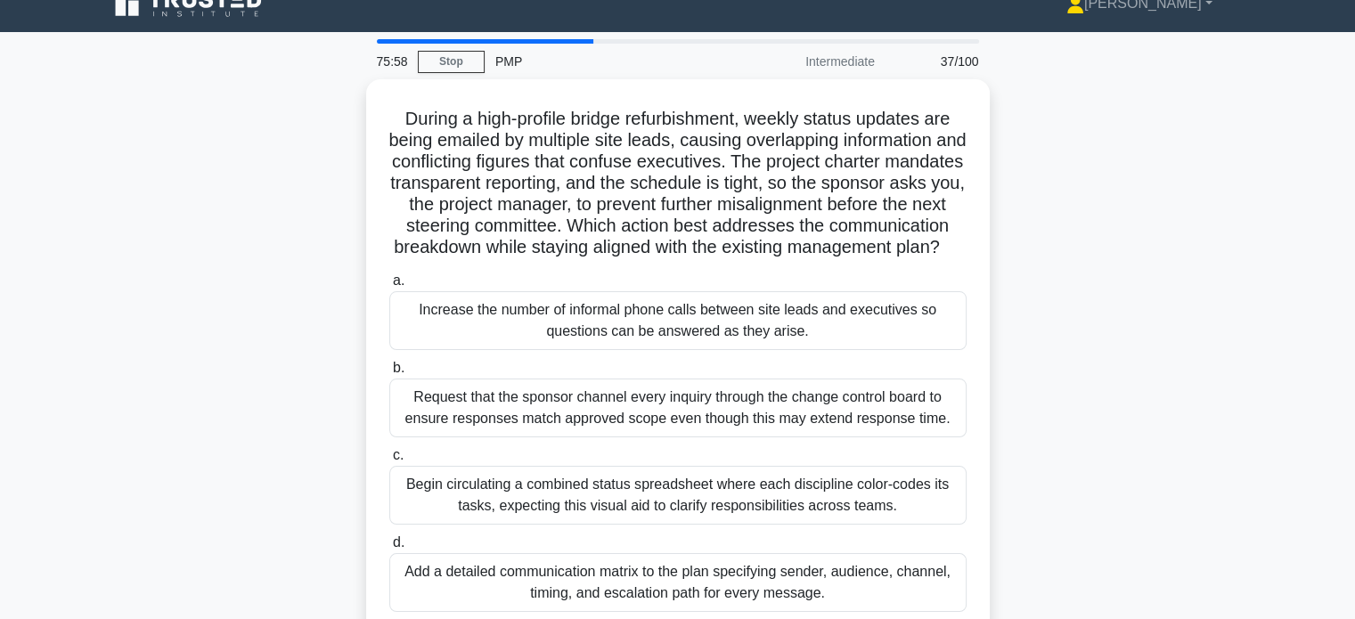
scroll to position [0, 0]
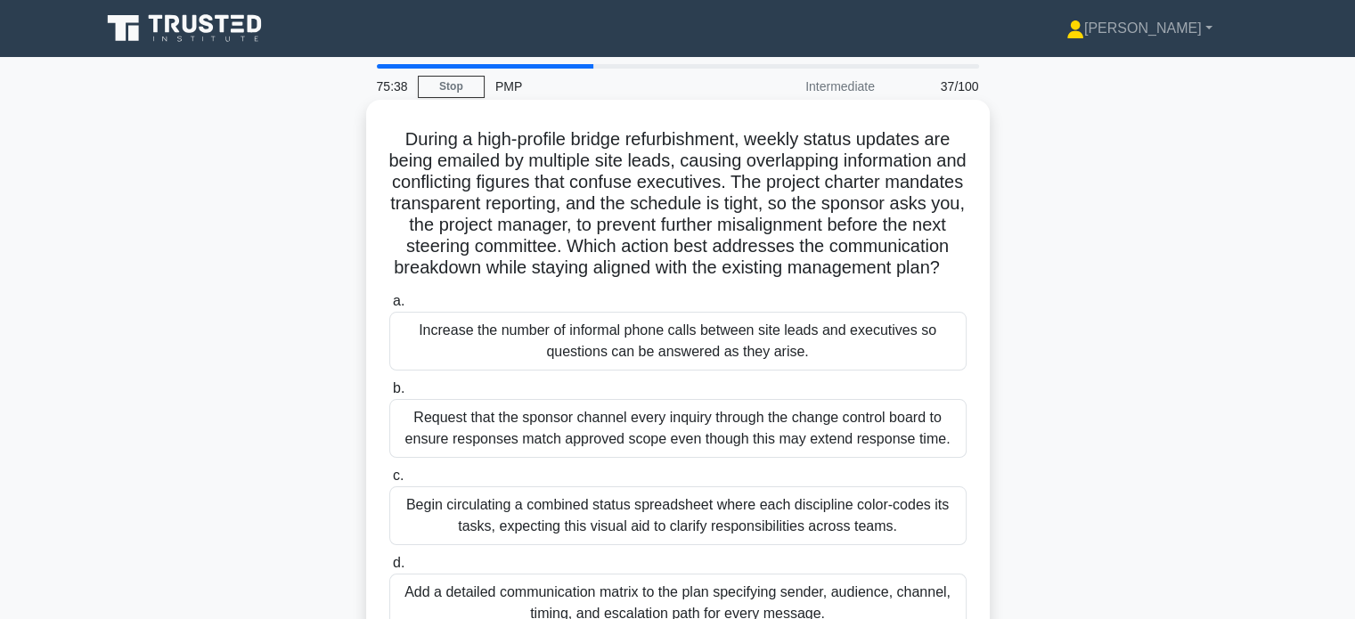
drag, startPoint x: 688, startPoint y: 245, endPoint x: 760, endPoint y: 296, distance: 88.3
click at [760, 280] on h5 "During a high-profile bridge refurbishment, weekly status updates are being ema…" at bounding box center [678, 203] width 581 height 151
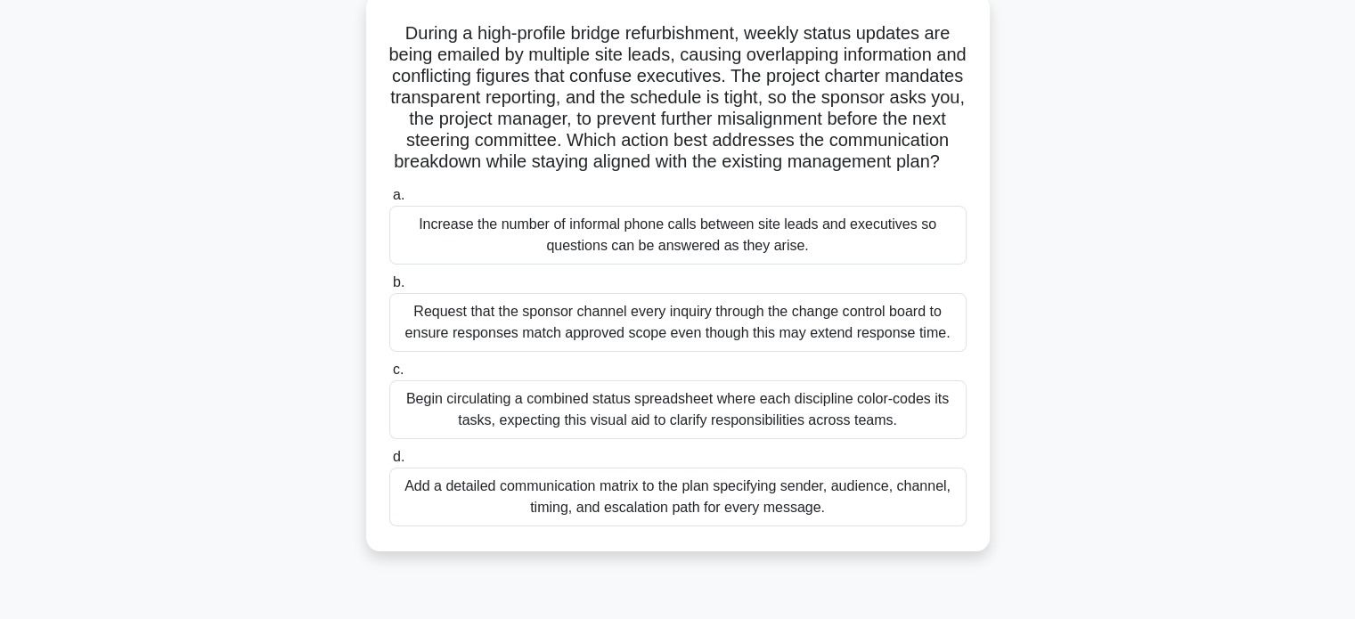
scroll to position [126, 0]
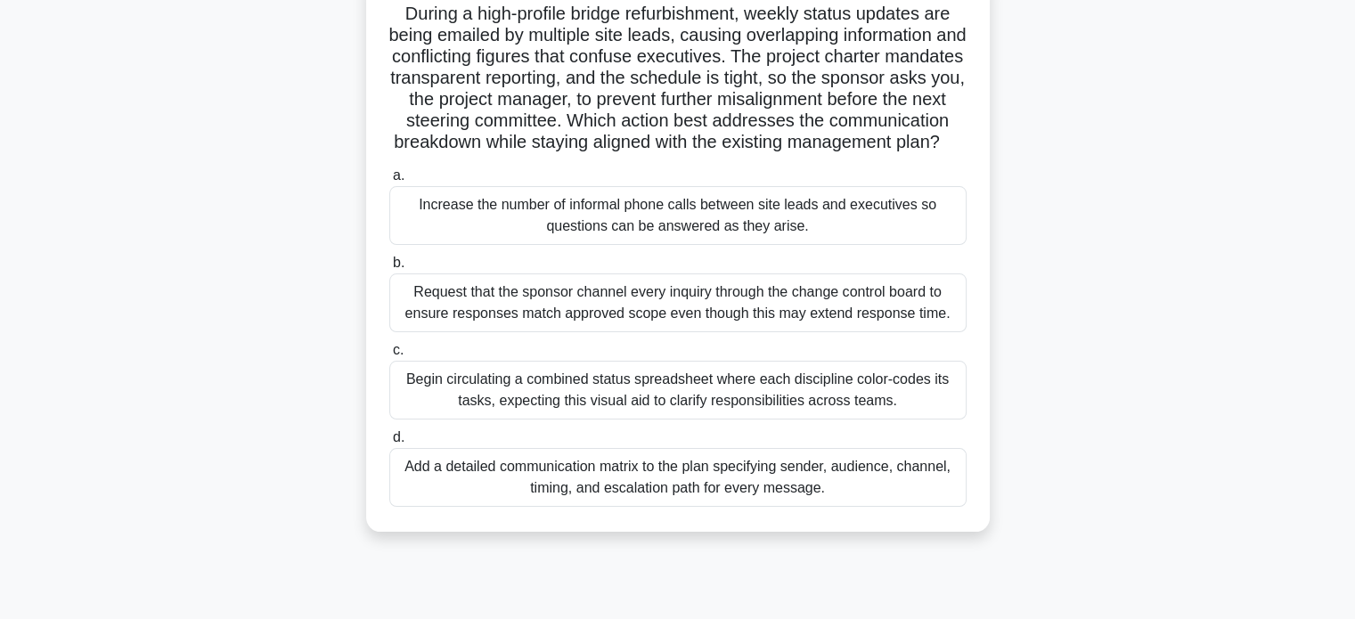
click at [584, 494] on div "Add a detailed communication matrix to the plan specifying sender, audience, ch…" at bounding box center [677, 477] width 577 height 59
click at [389, 444] on input "d. Add a detailed communication matrix to the plan specifying sender, audience,…" at bounding box center [389, 438] width 0 height 12
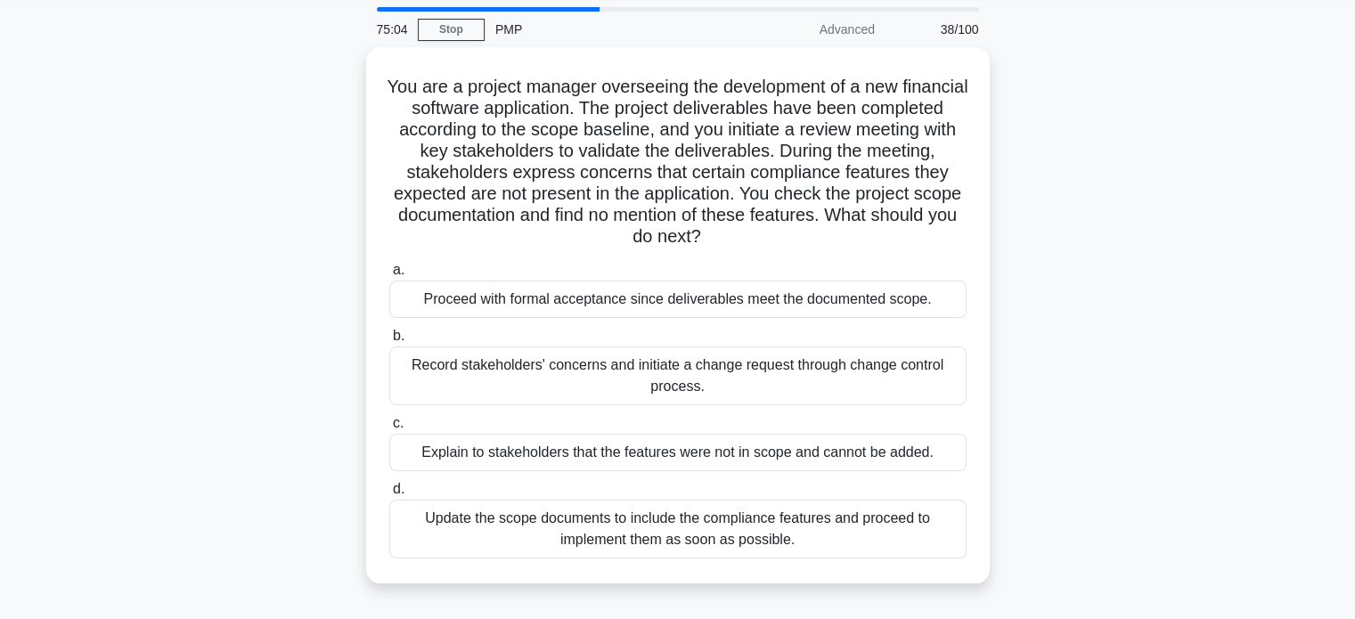
scroll to position [0, 0]
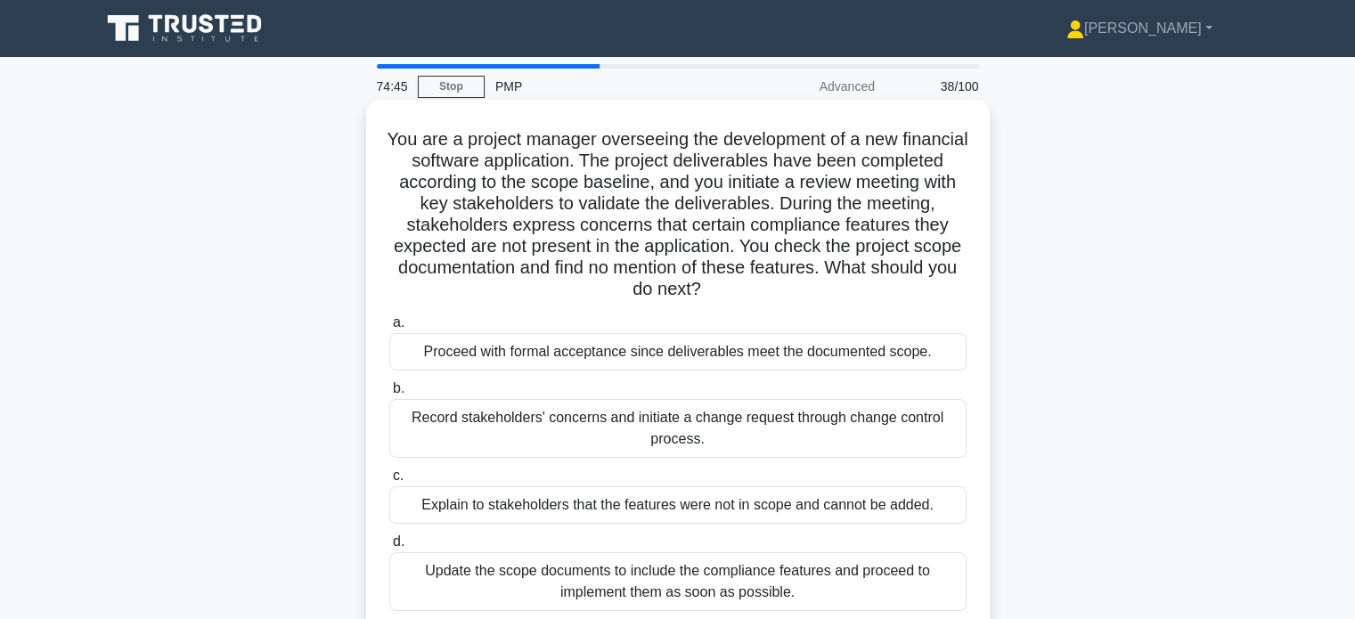
drag, startPoint x: 855, startPoint y: 243, endPoint x: 886, endPoint y: 288, distance: 53.9
click at [886, 288] on h5 "You are a project manager overseeing the development of a new financial softwar…" at bounding box center [678, 214] width 581 height 173
click at [773, 435] on div "Record stakeholders' concerns and initiate a change request through change cont…" at bounding box center [677, 428] width 577 height 59
click at [389, 395] on input "b. Record stakeholders' concerns and initiate a change request through change c…" at bounding box center [389, 389] width 0 height 12
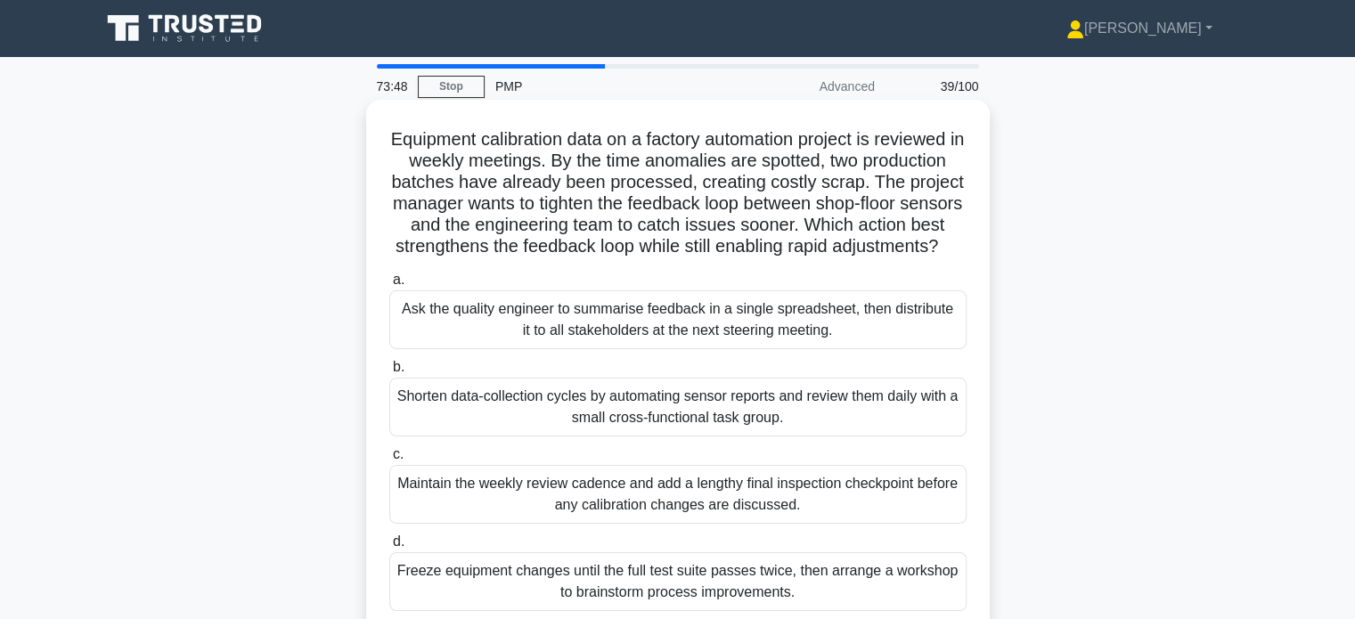
drag, startPoint x: 854, startPoint y: 225, endPoint x: 920, endPoint y: 262, distance: 76.6
click at [920, 258] on h5 "Equipment calibration data on a factory automation project is reviewed in weekl…" at bounding box center [678, 193] width 581 height 130
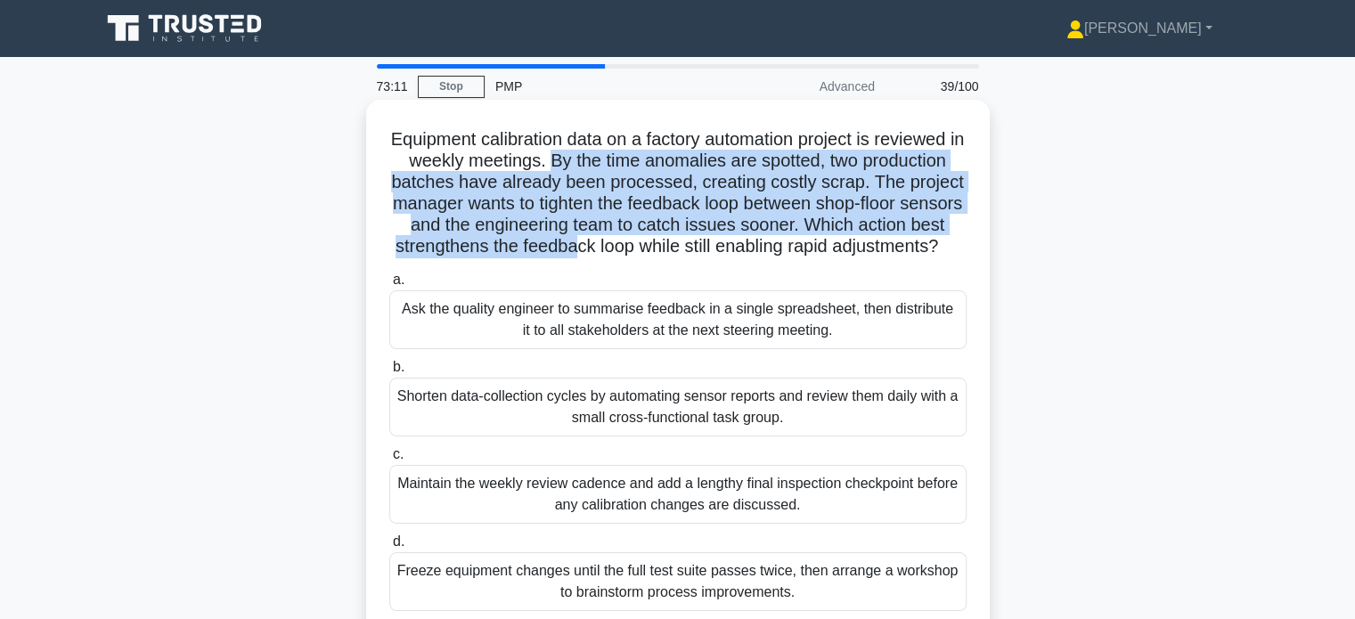
drag, startPoint x: 554, startPoint y: 154, endPoint x: 662, endPoint y: 247, distance: 142.2
click at [662, 247] on h5 "Equipment calibration data on a factory automation project is reviewed in weekl…" at bounding box center [678, 193] width 581 height 130
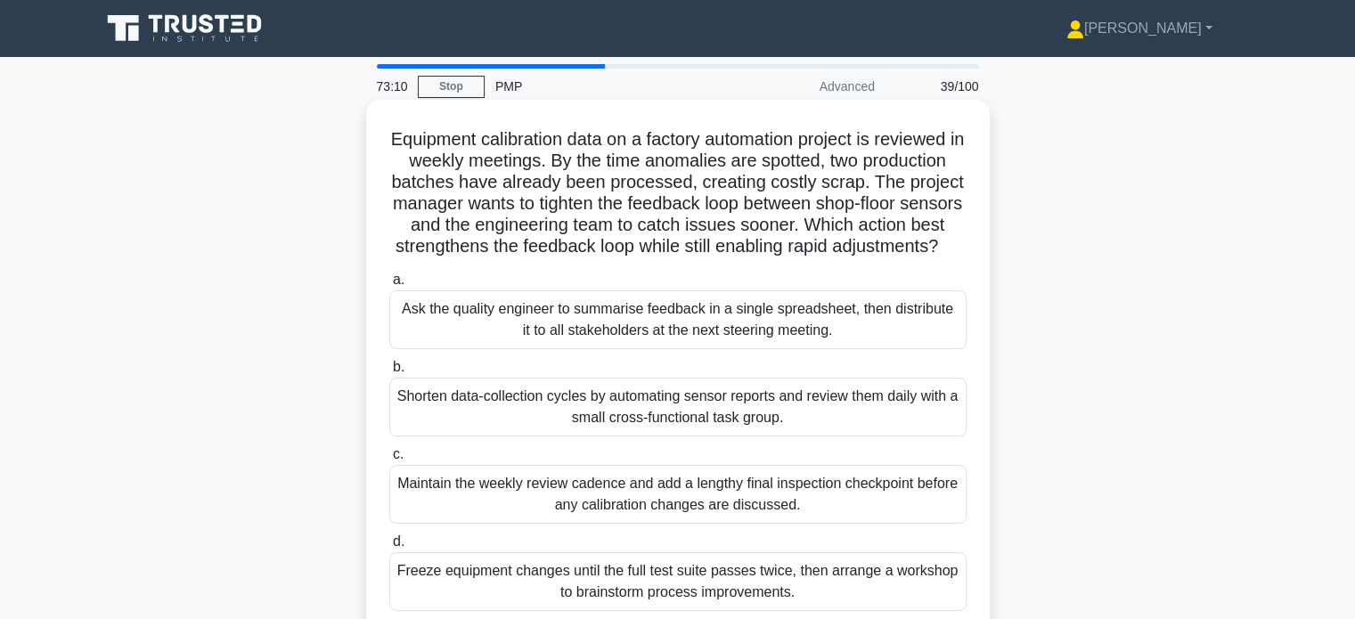
click at [650, 437] on div "Shorten data-collection cycles by automating sensor reports and review them dai…" at bounding box center [677, 407] width 577 height 59
click at [389, 373] on input "b. Shorten data-collection cycles by automating sensor reports and review them …" at bounding box center [389, 368] width 0 height 12
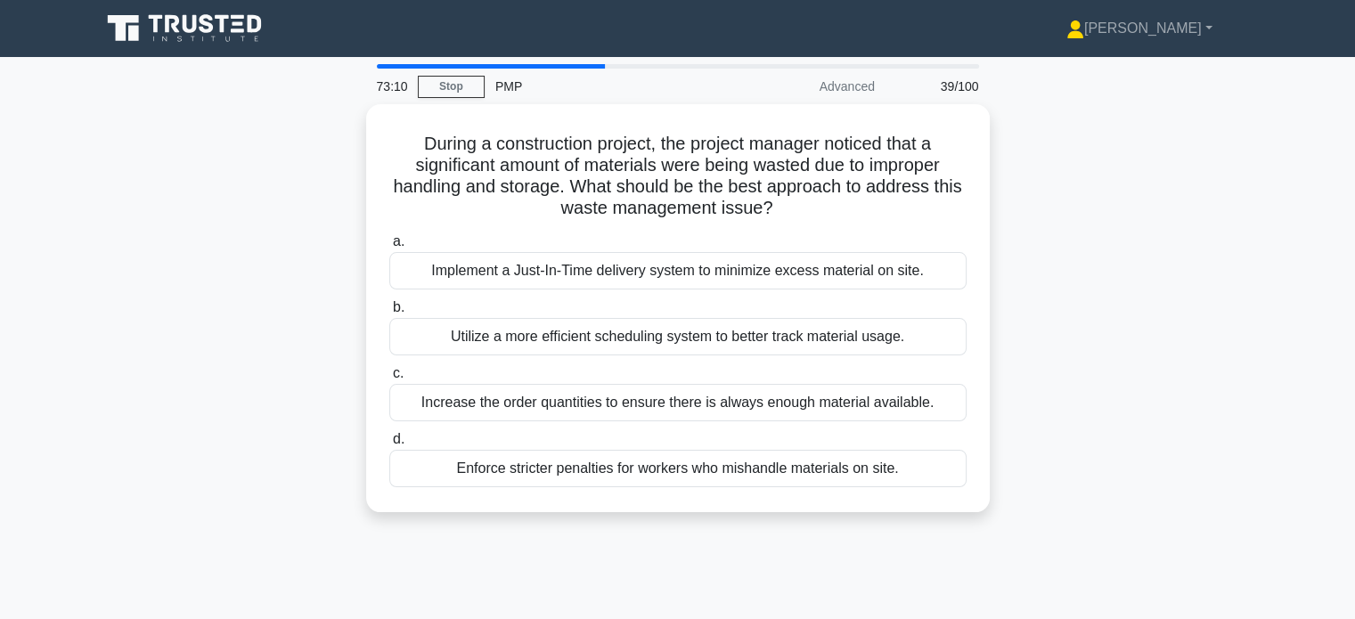
click at [650, 438] on label "d. Enforce stricter penalties for workers who mishandle materials on site." at bounding box center [677, 458] width 577 height 59
click at [389, 438] on input "d. Enforce stricter penalties for workers who mishandle materials on site." at bounding box center [389, 440] width 0 height 12
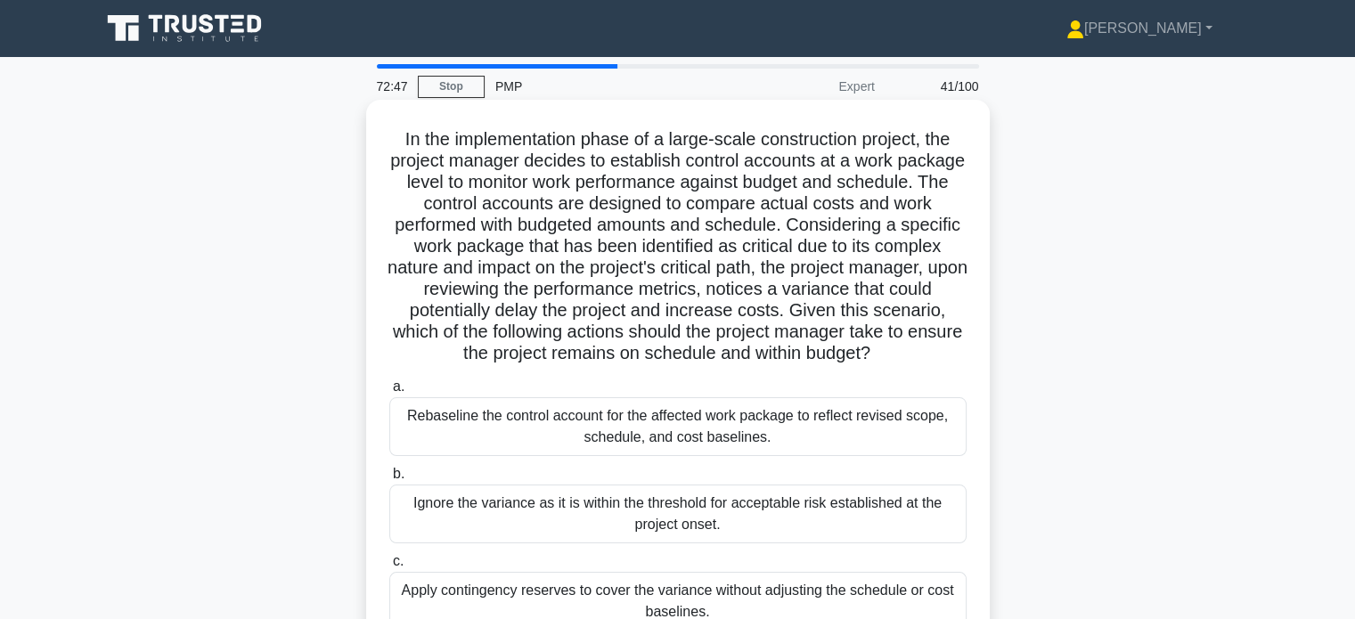
drag, startPoint x: 396, startPoint y: 335, endPoint x: 734, endPoint y: 373, distance: 340.8
click at [734, 365] on h5 "In the implementation phase of a large-scale construction project, the project …" at bounding box center [678, 246] width 581 height 237
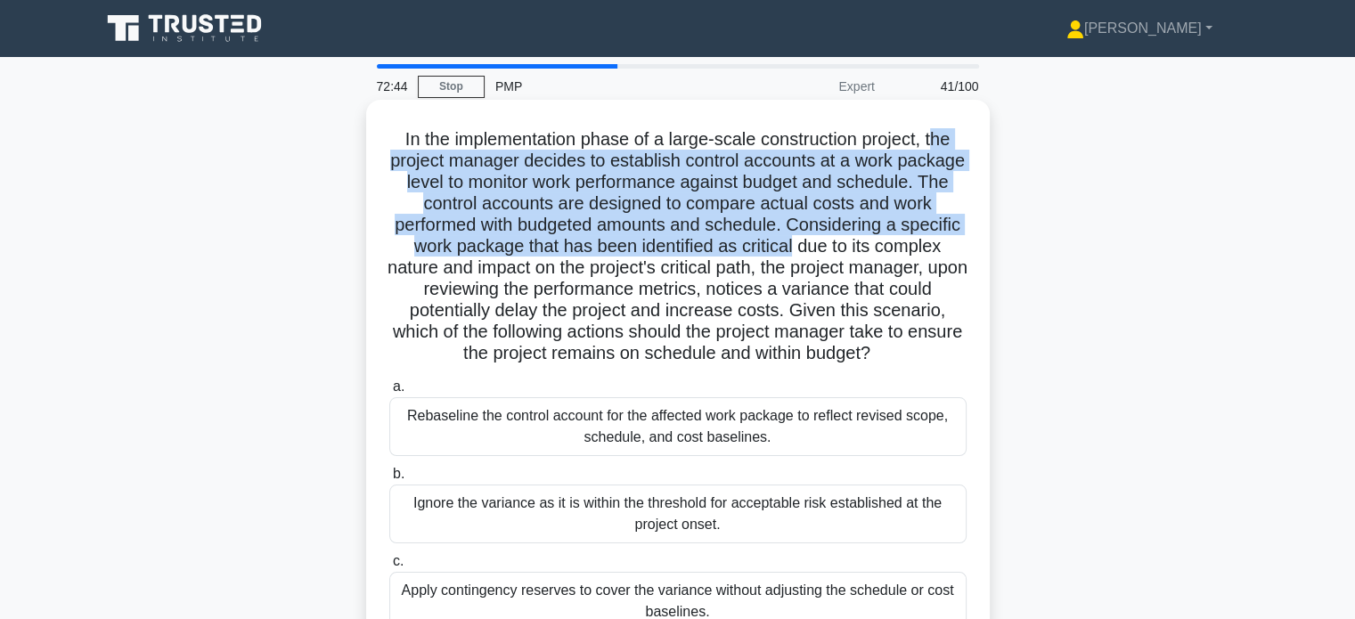
drag, startPoint x: 941, startPoint y: 143, endPoint x: 966, endPoint y: 254, distance: 114.1
click at [966, 254] on h5 "In the implementation phase of a large-scale construction project, the project …" at bounding box center [678, 246] width 581 height 237
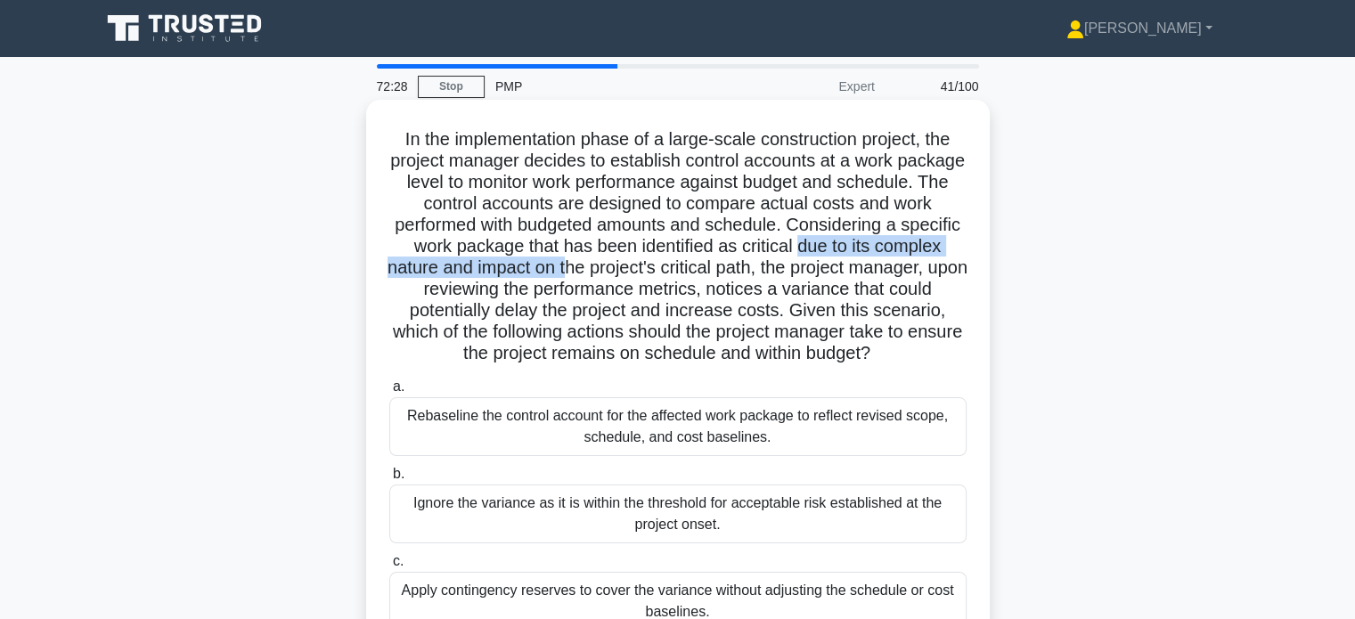
drag, startPoint x: 393, startPoint y: 269, endPoint x: 735, endPoint y: 277, distance: 342.3
click at [735, 277] on h5 "In the implementation phase of a large-scale construction project, the project …" at bounding box center [678, 246] width 581 height 237
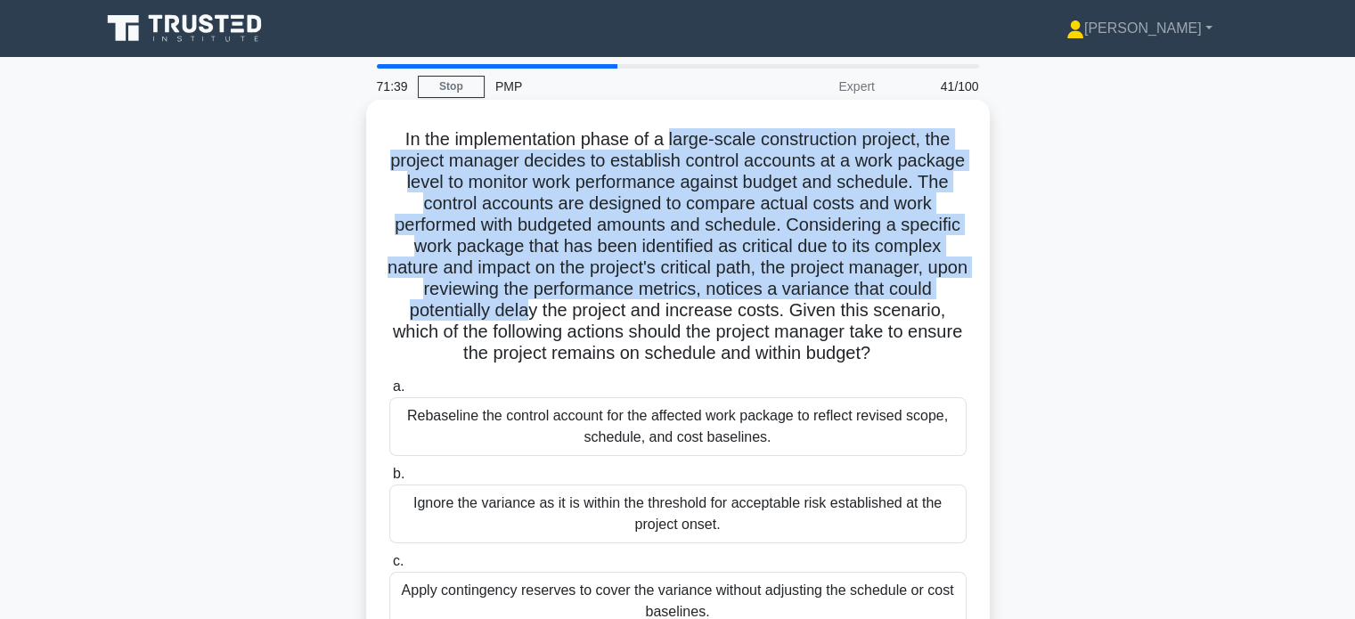
drag, startPoint x: 670, startPoint y: 137, endPoint x: 692, endPoint y: 313, distance: 176.9
click at [692, 313] on h5 "In the implementation phase of a large-scale construction project, the project …" at bounding box center [678, 246] width 581 height 237
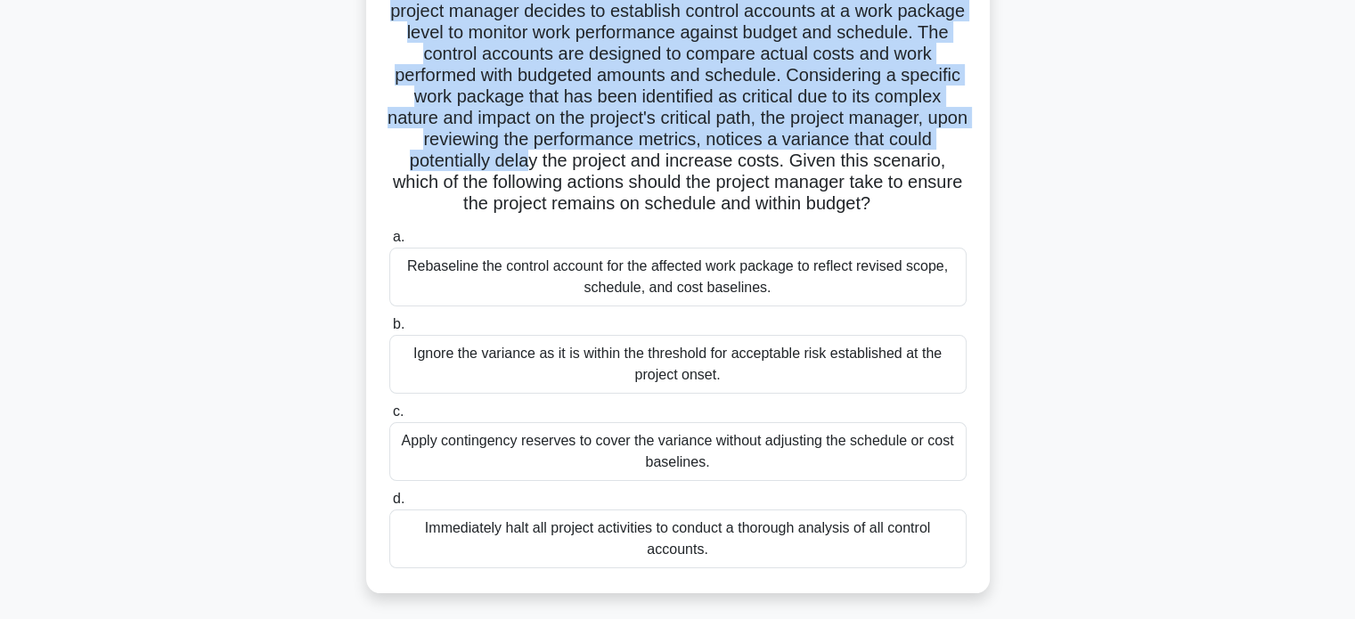
scroll to position [157, 0]
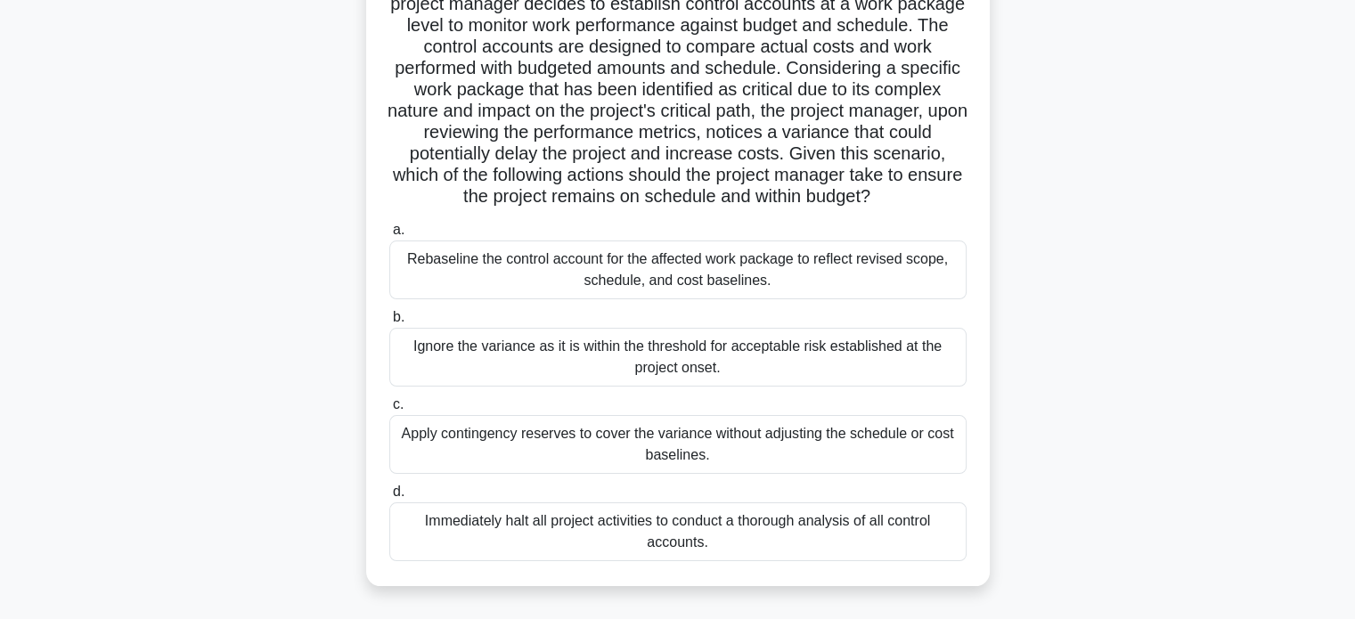
click at [778, 298] on div "Rebaseline the control account for the affected work package to reflect revised…" at bounding box center [677, 270] width 577 height 59
click at [389, 236] on input "a. Rebaseline the control account for the affected work package to reflect revi…" at bounding box center [389, 231] width 0 height 12
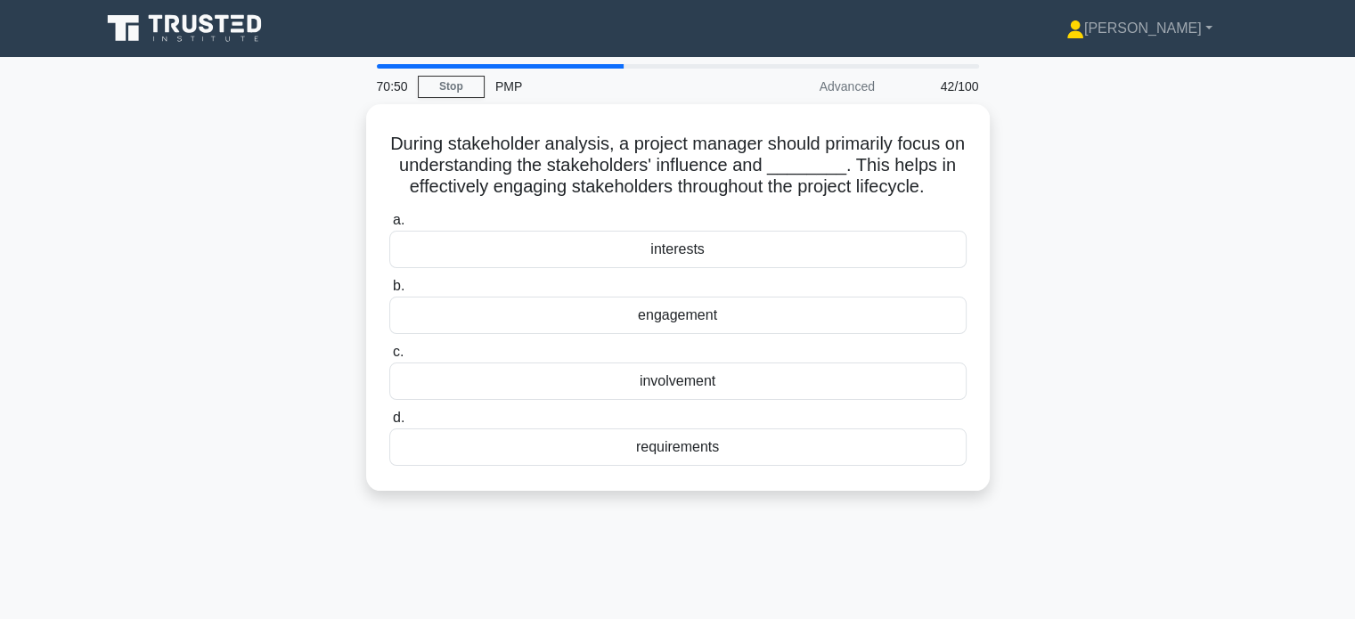
scroll to position [0, 0]
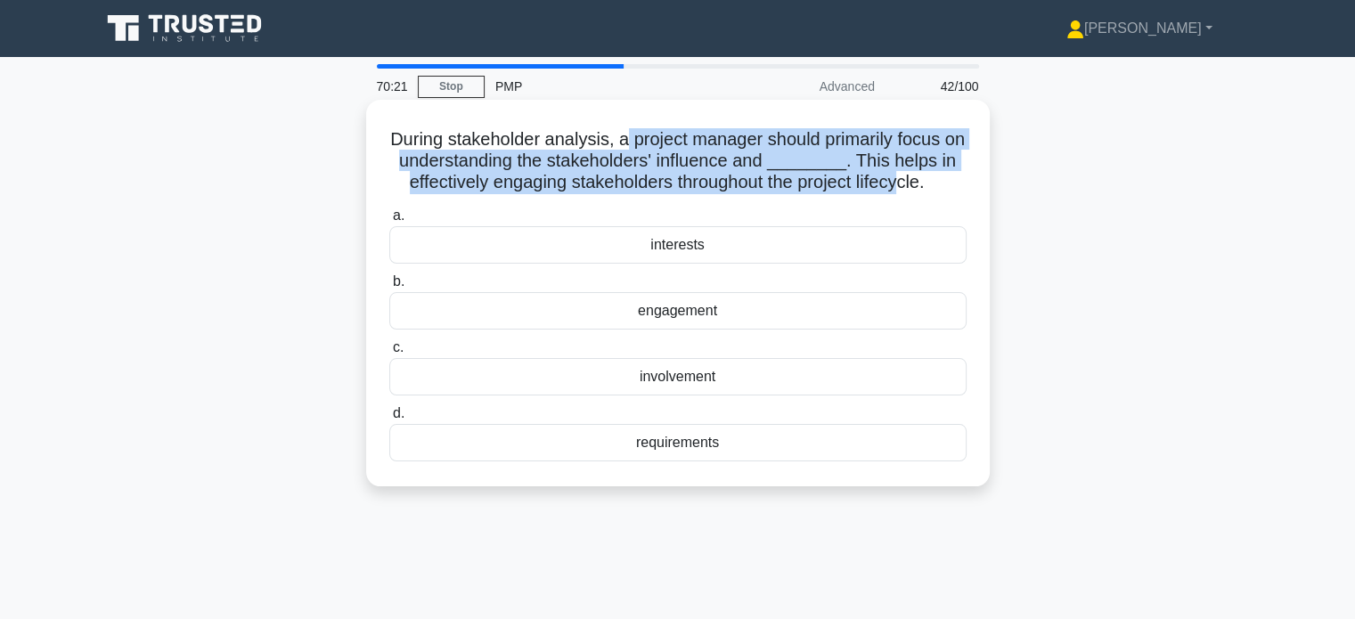
drag, startPoint x: 638, startPoint y: 140, endPoint x: 904, endPoint y: 178, distance: 268.3
click at [904, 178] on h5 "During stakeholder analysis, a project manager should primarily focus on unders…" at bounding box center [678, 161] width 581 height 66
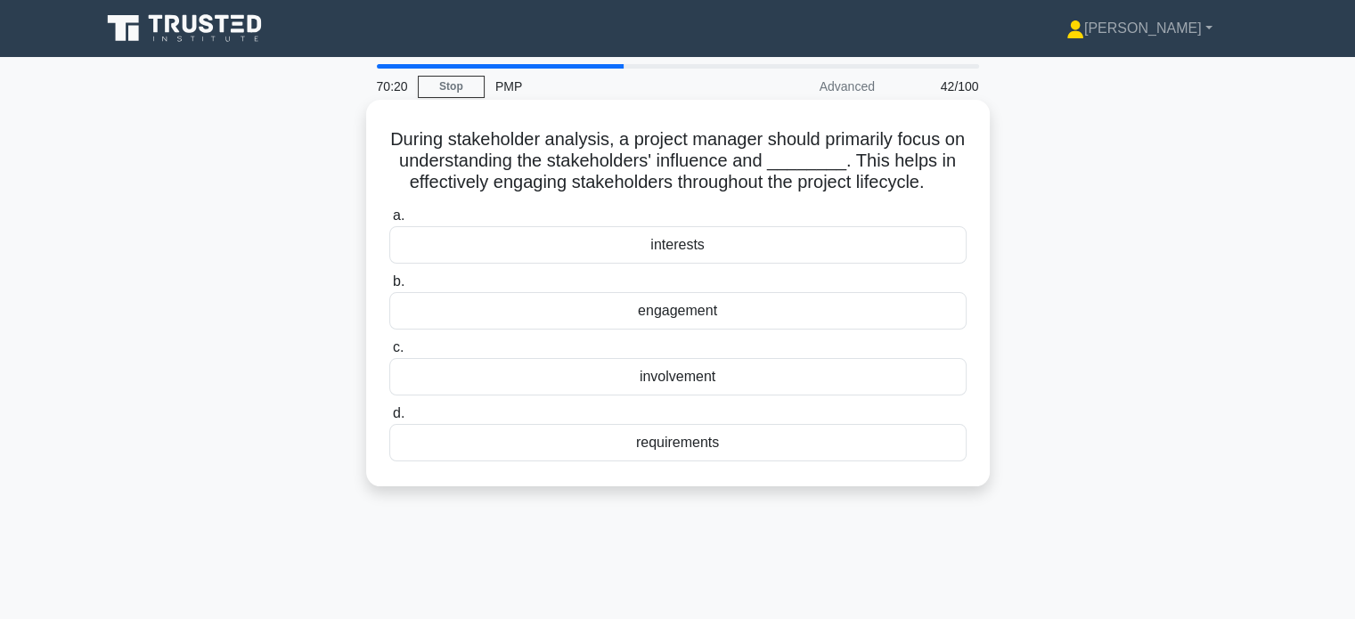
click at [716, 247] on div "interests" at bounding box center [677, 244] width 577 height 37
click at [389, 222] on input "a. interests" at bounding box center [389, 216] width 0 height 12
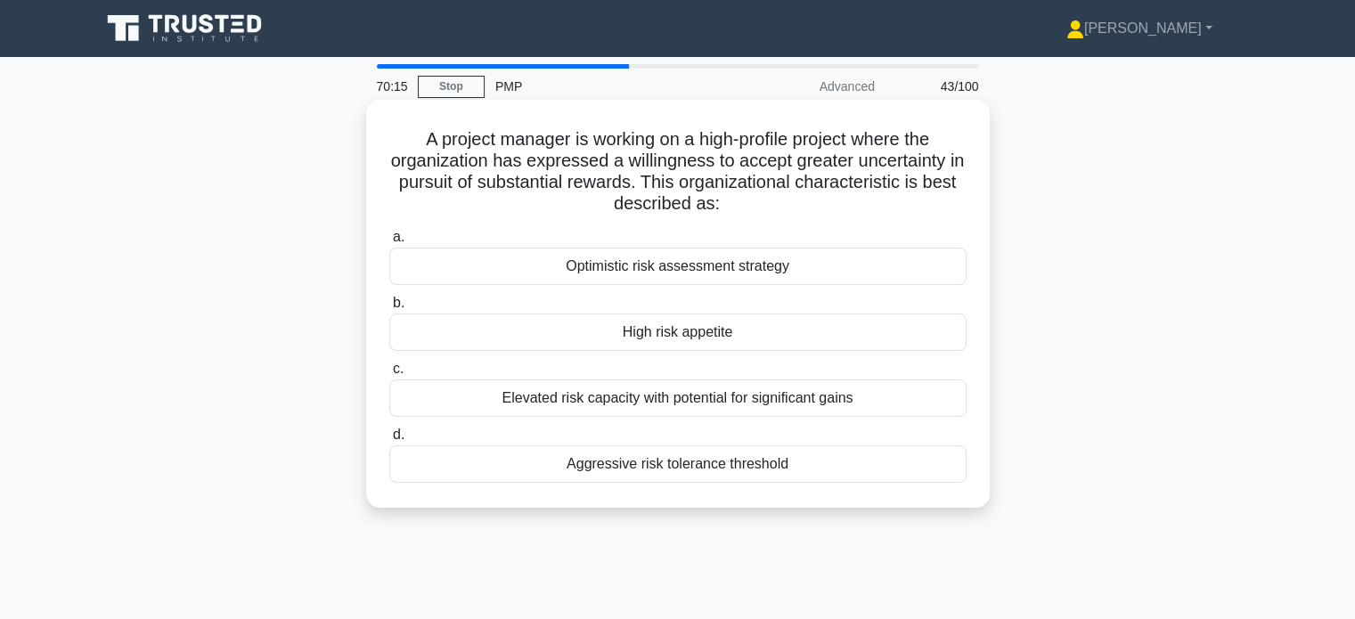
drag, startPoint x: 679, startPoint y: 182, endPoint x: 741, endPoint y: 209, distance: 67.9
click at [741, 209] on h5 "A project manager is working on a high-profile project where the organization h…" at bounding box center [678, 171] width 581 height 87
drag, startPoint x: 418, startPoint y: 141, endPoint x: 767, endPoint y: 200, distance: 354.2
click at [767, 200] on h5 "A project manager is working on a high-profile project where the organization h…" at bounding box center [678, 171] width 581 height 87
click at [706, 338] on div "High risk appetite" at bounding box center [677, 332] width 577 height 37
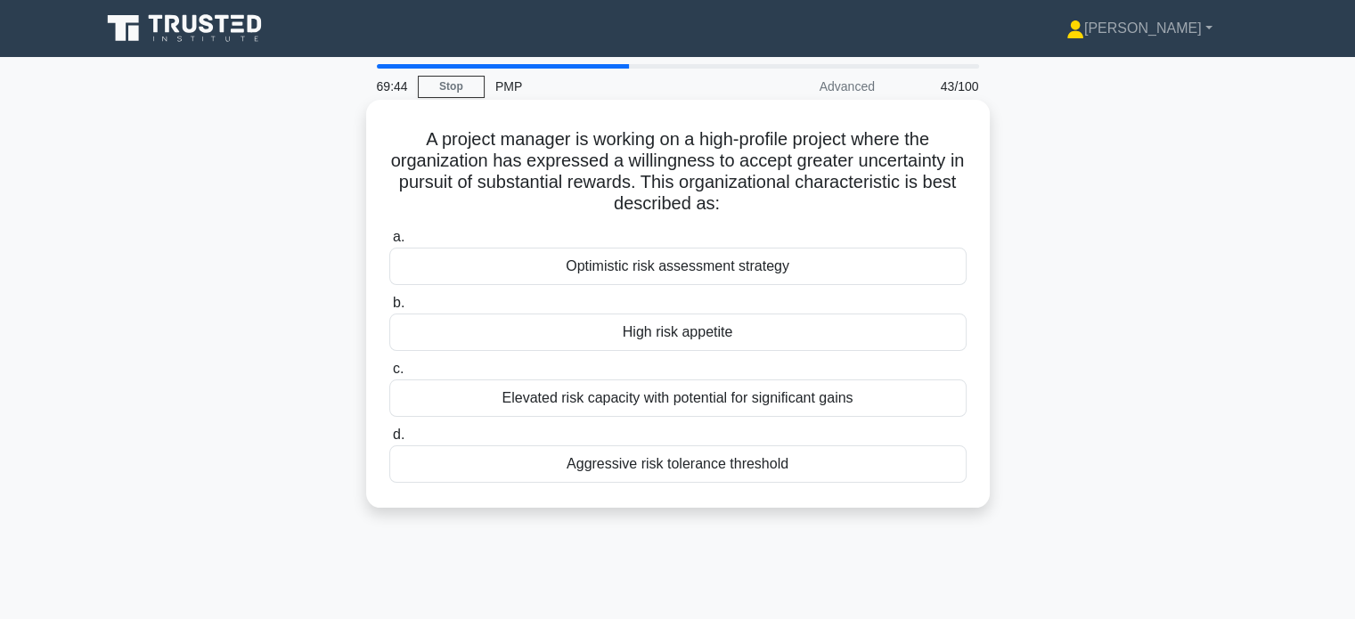
click at [389, 309] on input "b. High risk appetite" at bounding box center [389, 304] width 0 height 12
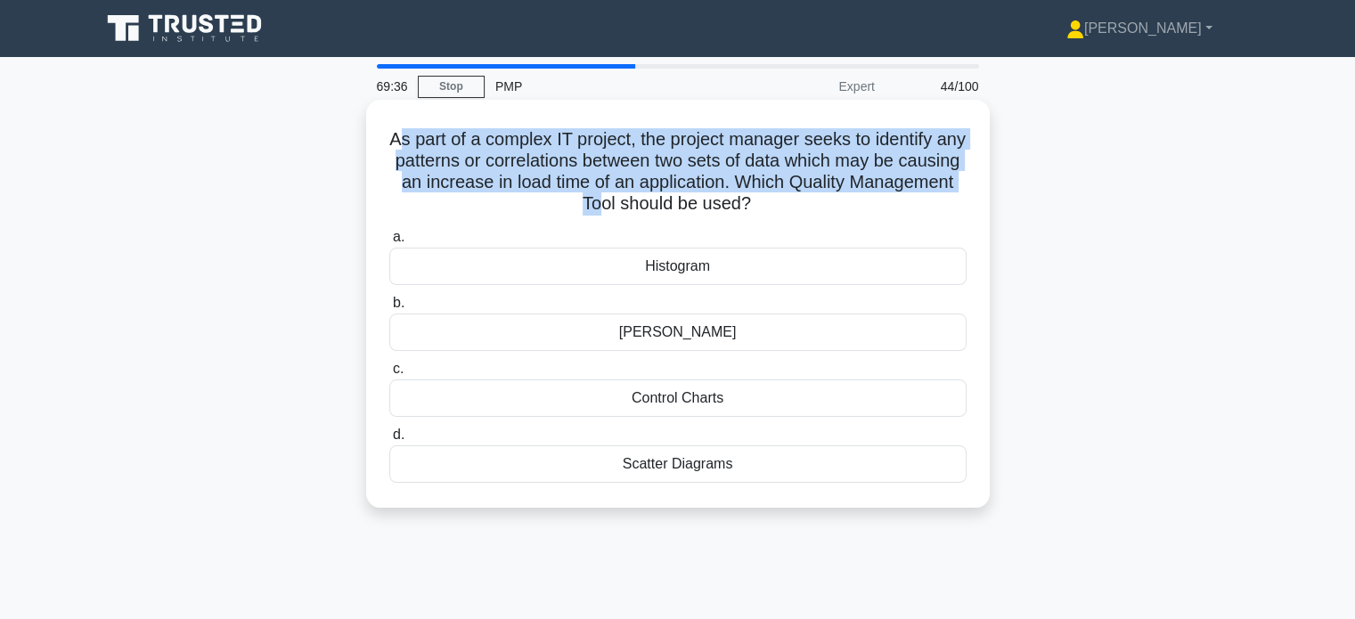
drag, startPoint x: 405, startPoint y: 133, endPoint x: 652, endPoint y: 195, distance: 255.4
click at [652, 195] on h5 "As part of a complex IT project, the project manager seeks to identify any patt…" at bounding box center [678, 171] width 581 height 87
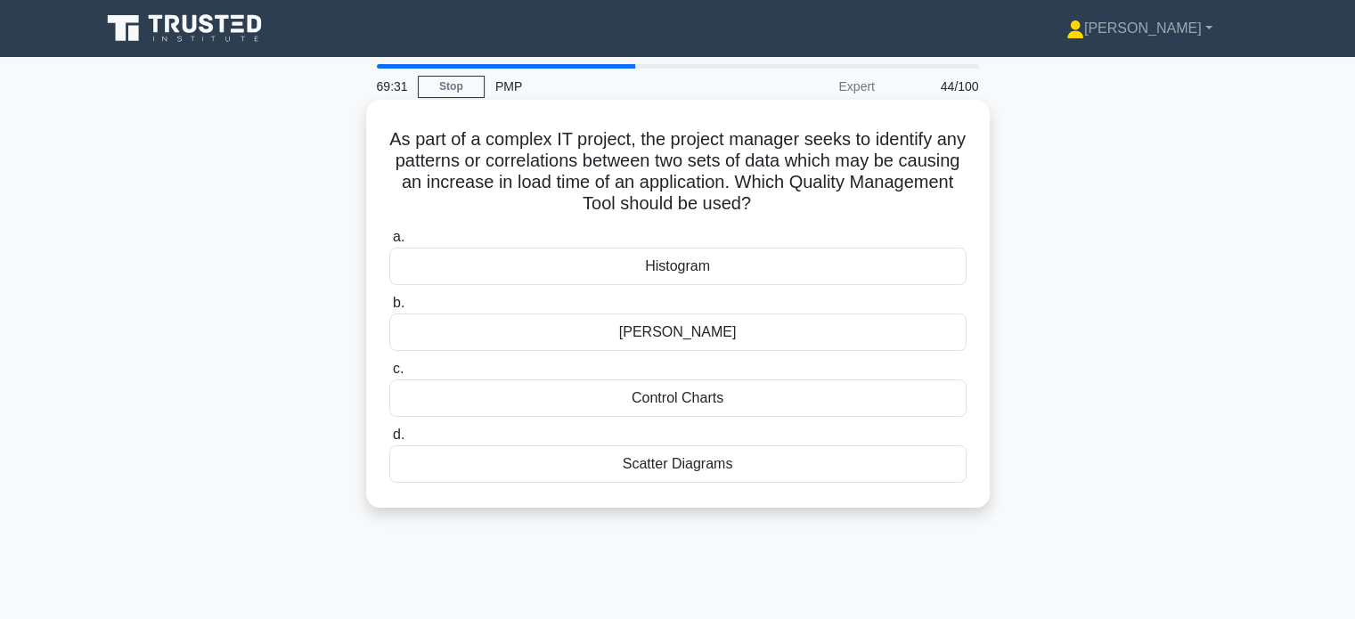
click at [728, 465] on div "Scatter Diagrams" at bounding box center [677, 464] width 577 height 37
click at [389, 441] on input "d. Scatter Diagrams" at bounding box center [389, 435] width 0 height 12
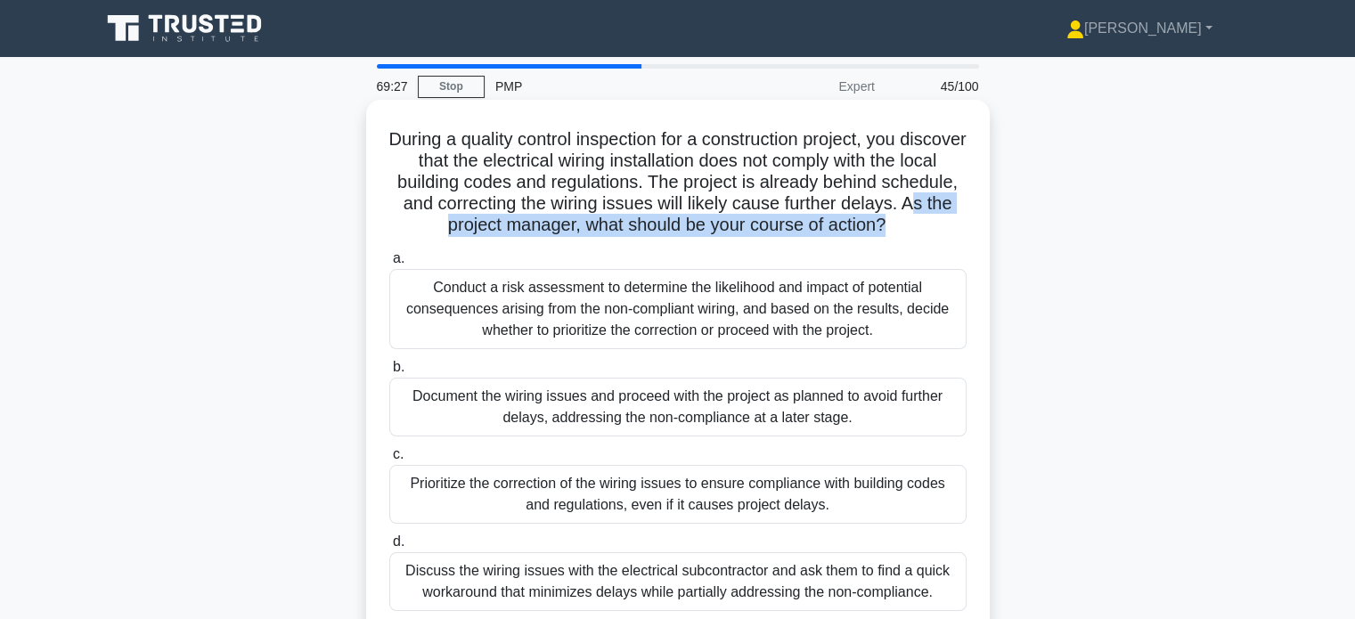
drag, startPoint x: 538, startPoint y: 227, endPoint x: 976, endPoint y: 229, distance: 437.5
click at [976, 229] on div "During a quality control inspection for a construction project, you discover th…" at bounding box center [677, 368] width 609 height 522
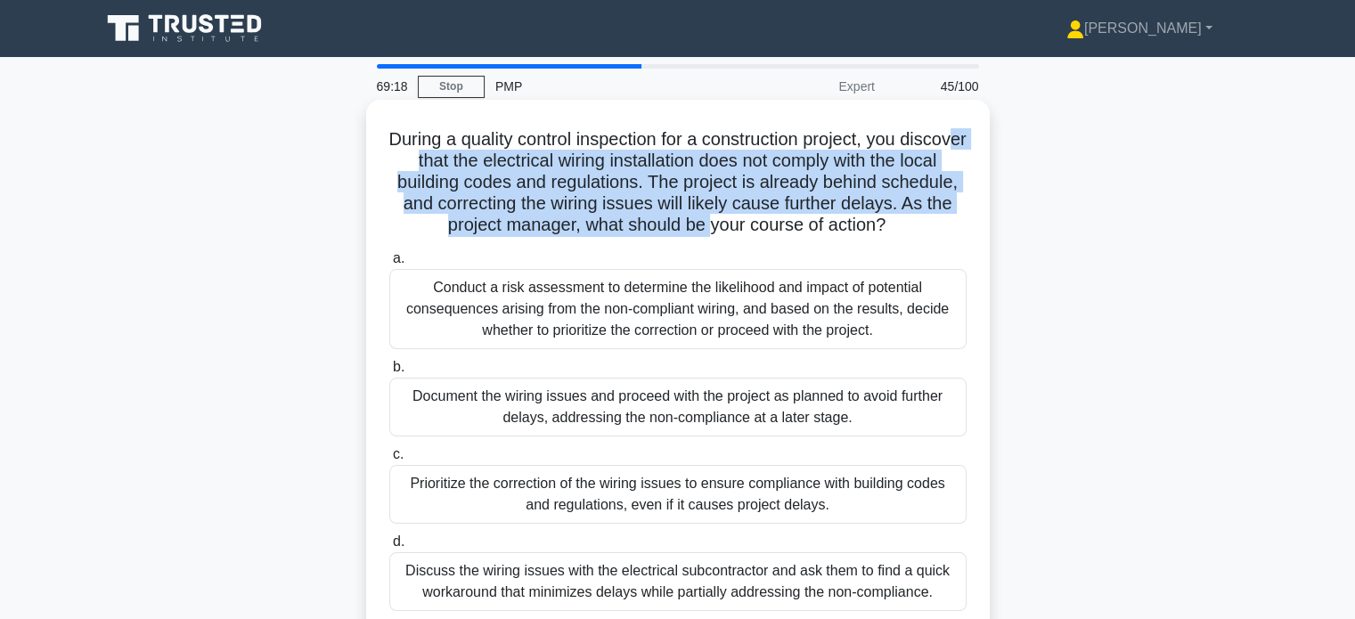
drag, startPoint x: 443, startPoint y: 161, endPoint x: 781, endPoint y: 231, distance: 344.8
click at [781, 231] on h5 "During a quality control inspection for a construction project, you discover th…" at bounding box center [678, 182] width 581 height 109
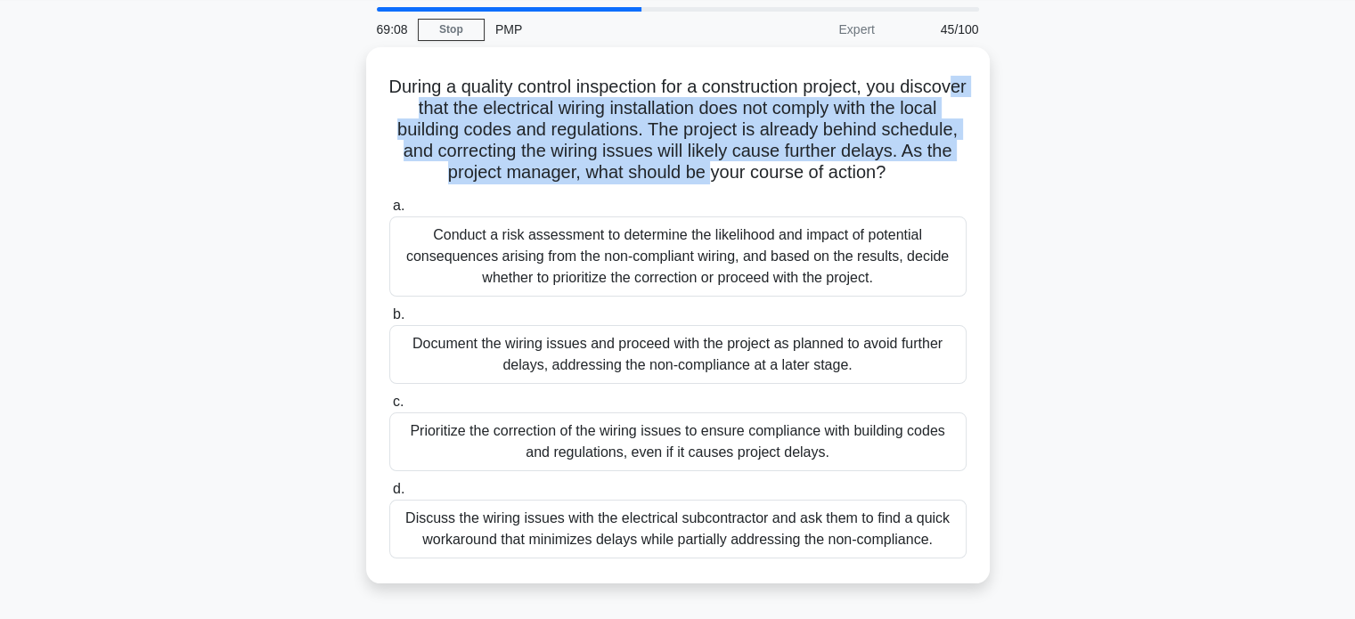
scroll to position [56, 0]
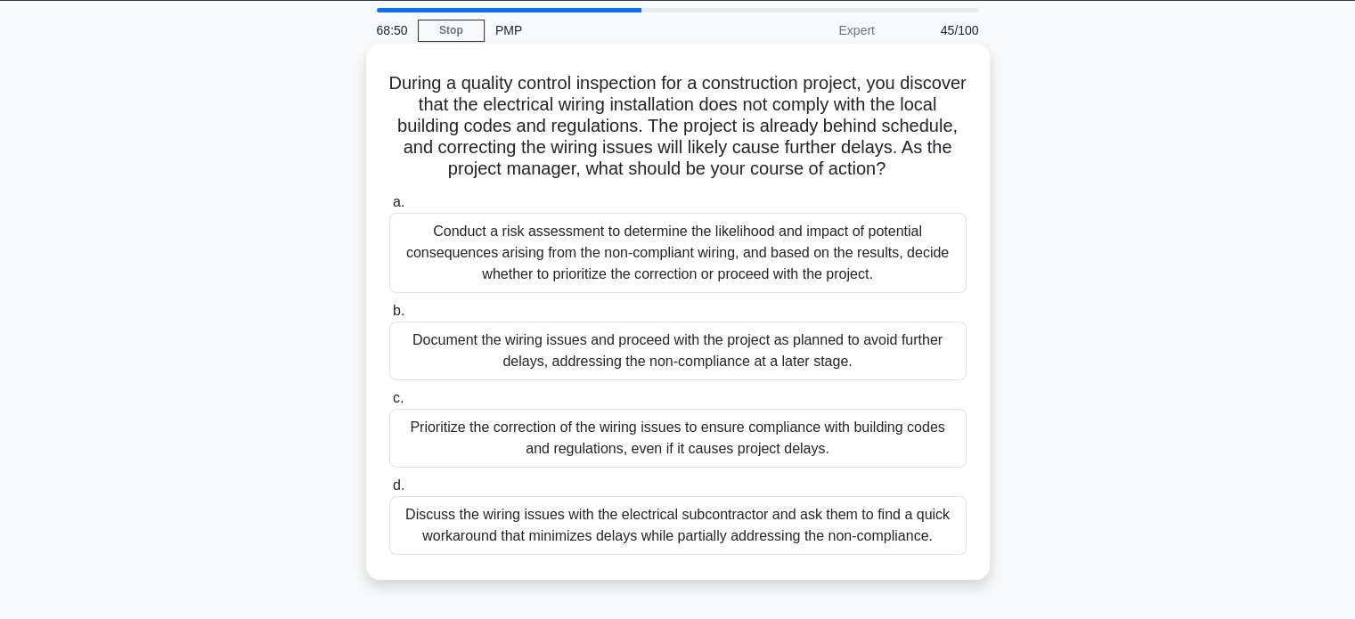
click at [594, 460] on div "Prioritize the correction of the wiring issues to ensure compliance with buildi…" at bounding box center [677, 438] width 577 height 59
click at [389, 405] on input "c. Prioritize the correction of the wiring issues to ensure compliance with bui…" at bounding box center [389, 399] width 0 height 12
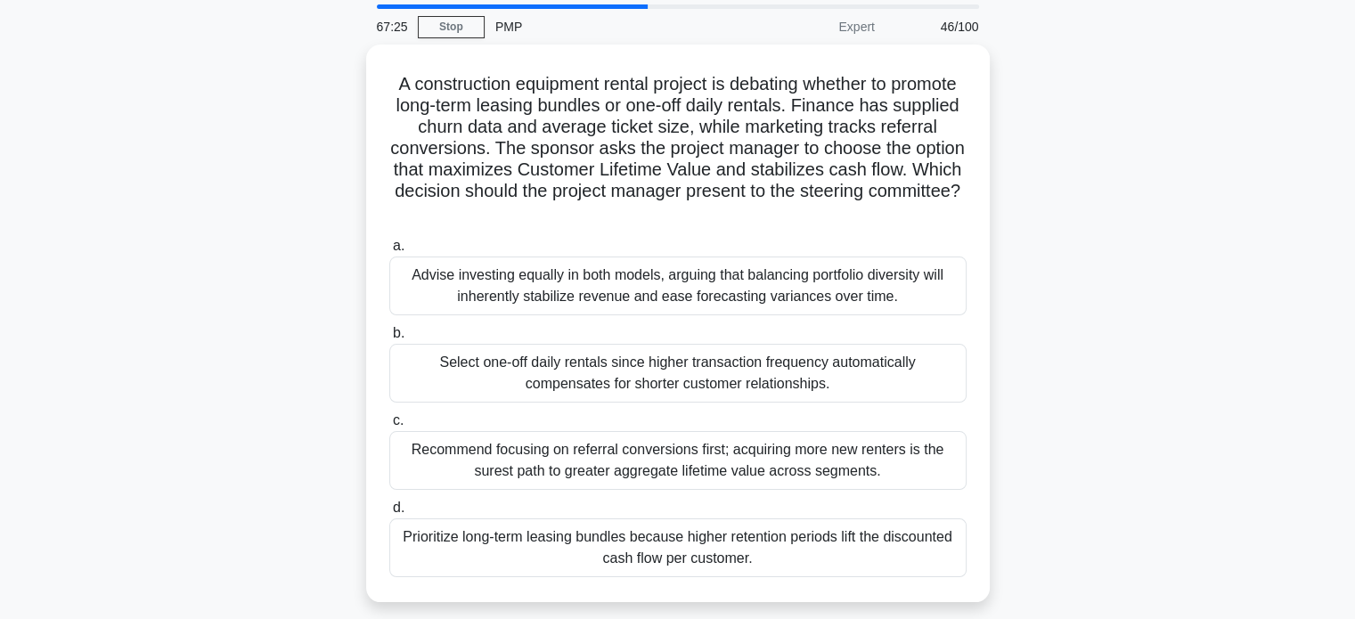
scroll to position [53, 0]
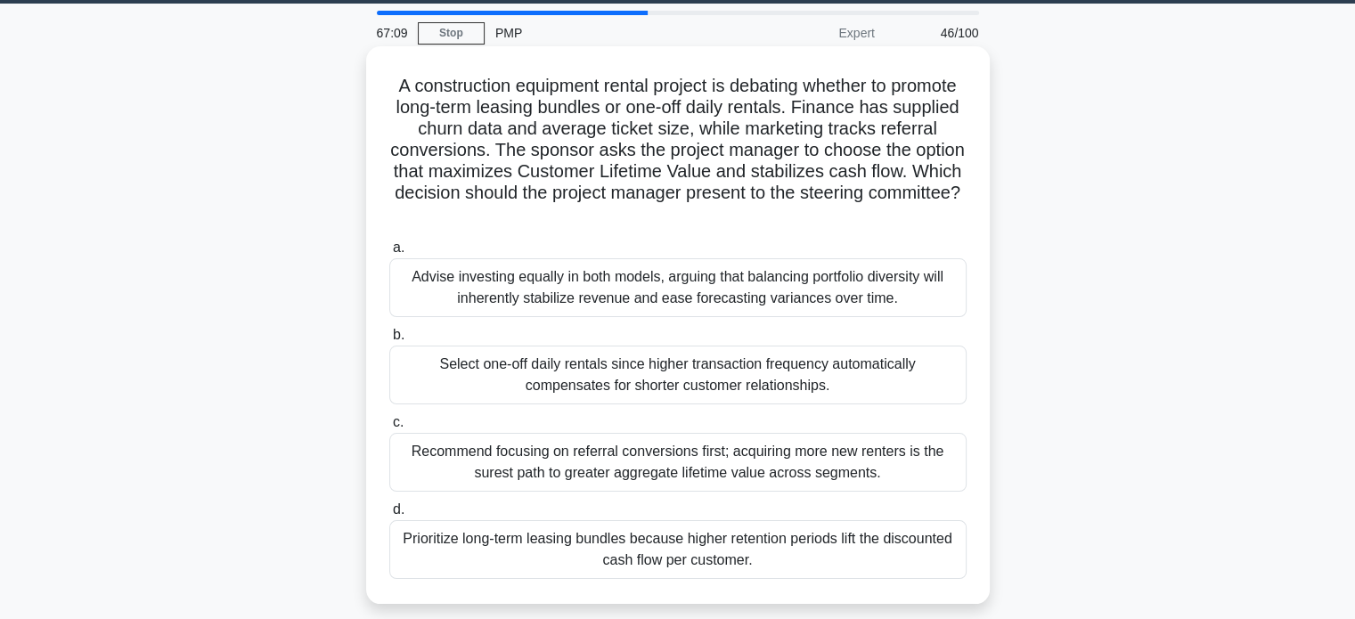
click at [713, 555] on div "Prioritize long-term leasing bundles because higher retention periods lift the …" at bounding box center [677, 549] width 577 height 59
click at [389, 516] on input "d. Prioritize long-term leasing bundles because higher retention periods lift t…" at bounding box center [389, 510] width 0 height 12
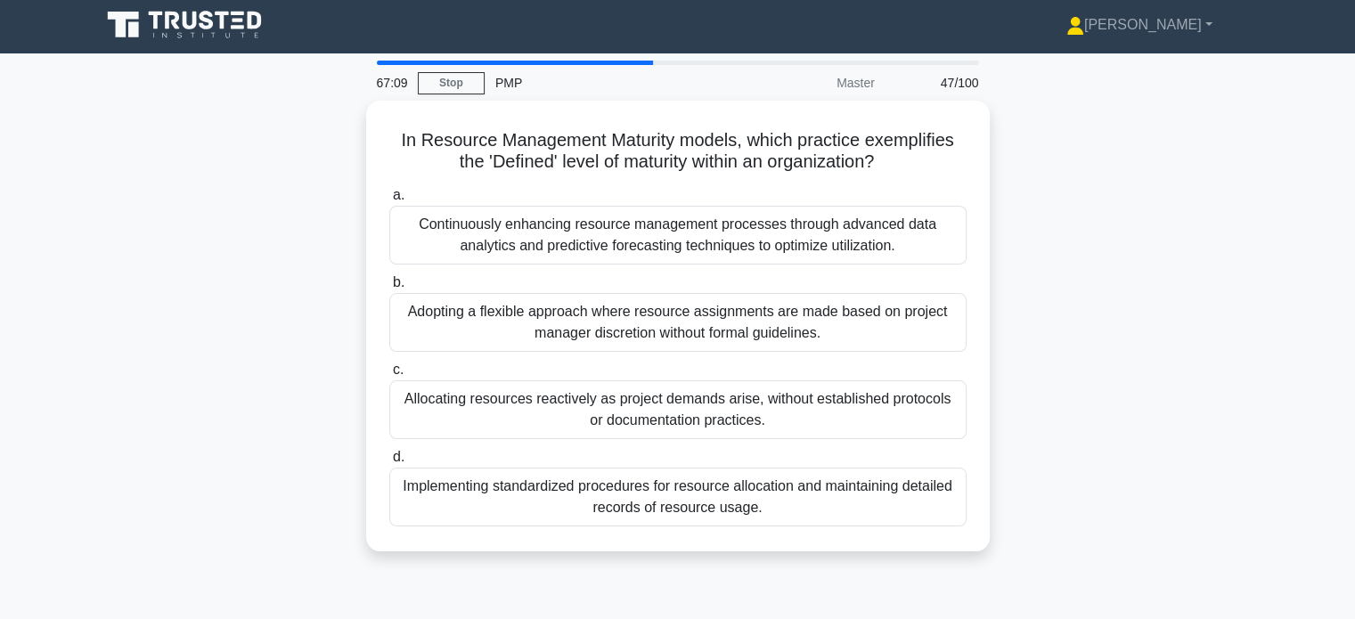
scroll to position [0, 0]
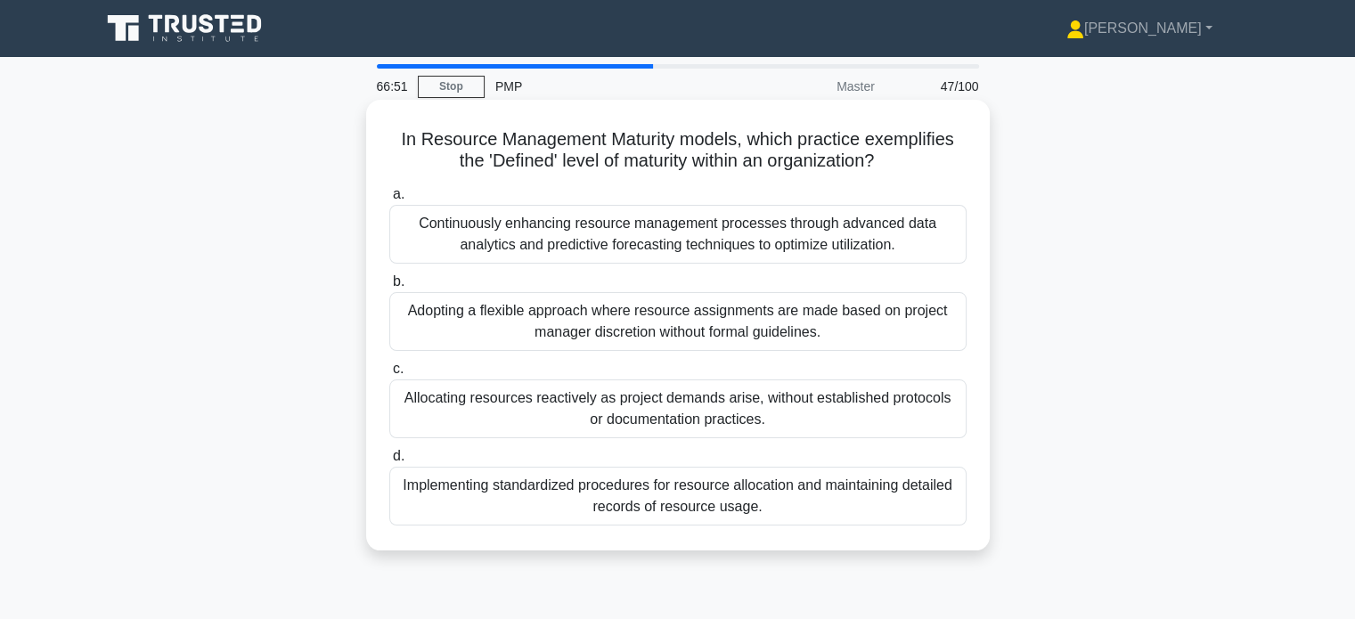
drag, startPoint x: 405, startPoint y: 141, endPoint x: 894, endPoint y: 164, distance: 488.8
click at [894, 164] on h5 "In Resource Management Maturity models, which practice exemplifies the 'Defined…" at bounding box center [678, 150] width 581 height 45
click at [784, 505] on div "Implementing standardized procedures for resource allocation and maintaining de…" at bounding box center [677, 496] width 577 height 59
click at [389, 462] on input "d. Implementing standardized procedures for resource allocation and maintaining…" at bounding box center [389, 457] width 0 height 12
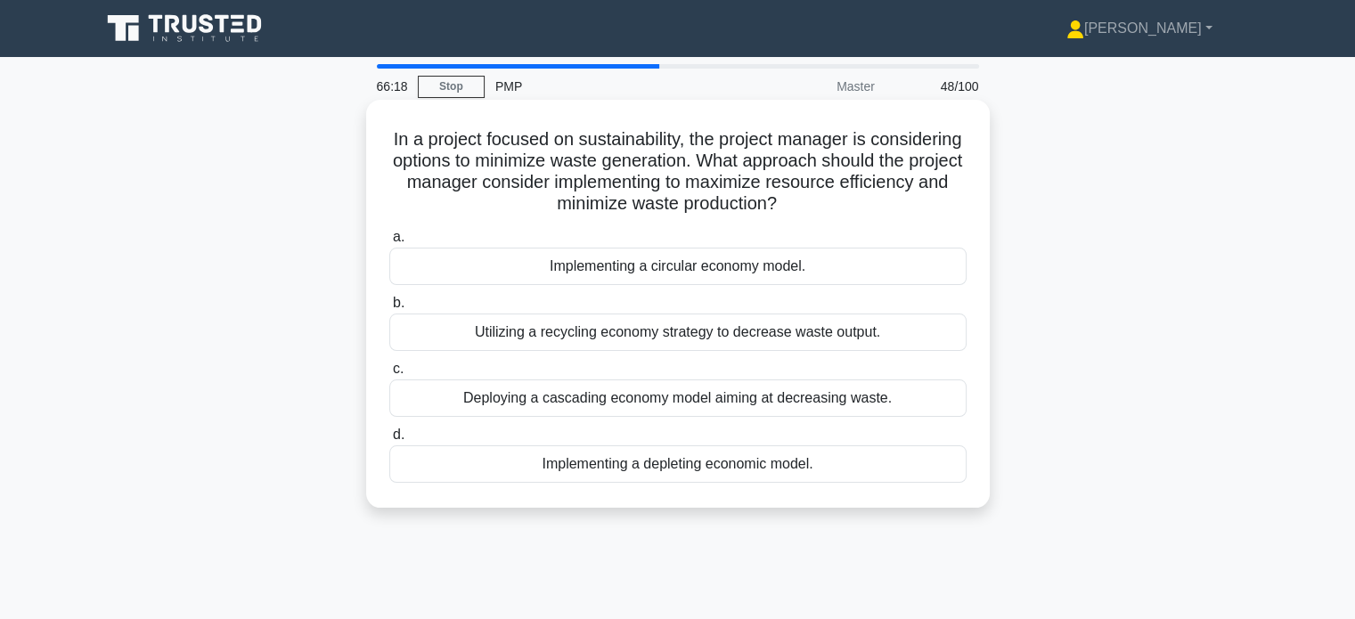
drag, startPoint x: 816, startPoint y: 163, endPoint x: 878, endPoint y: 218, distance: 82.7
click at [878, 218] on div "In a project focused on sustainability, the project manager is considering opti…" at bounding box center [677, 304] width 609 height 394
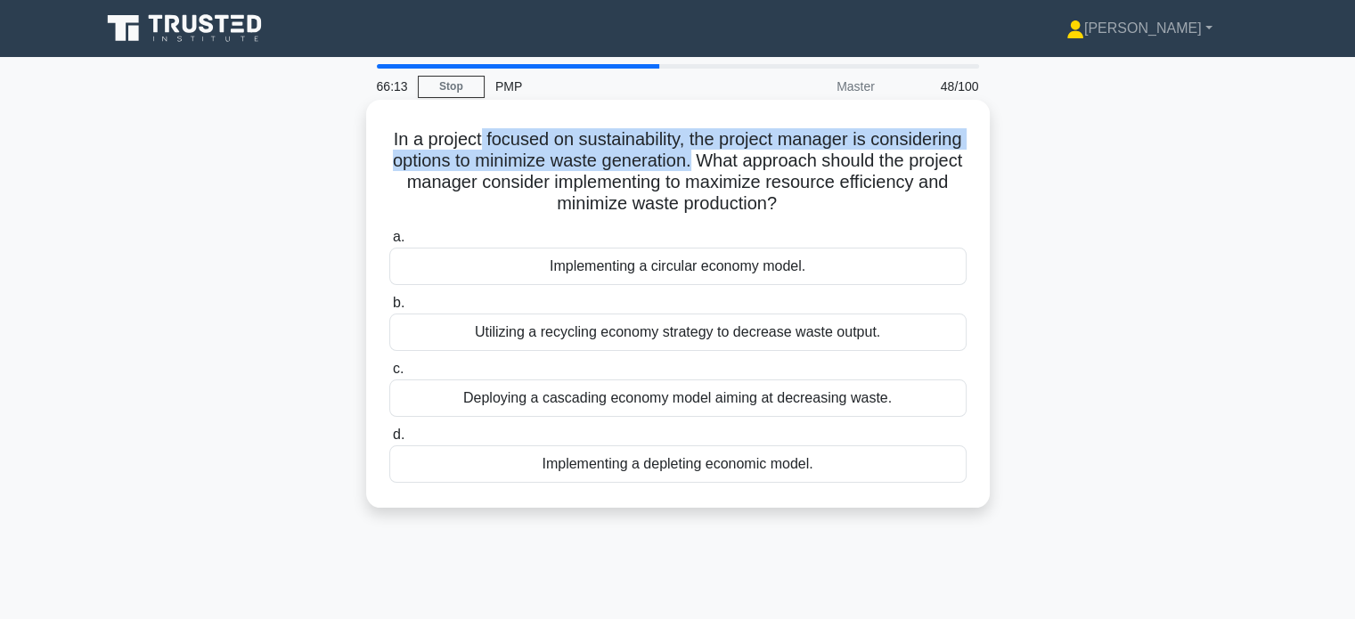
drag, startPoint x: 524, startPoint y: 141, endPoint x: 819, endPoint y: 156, distance: 295.3
click at [819, 156] on h5 "In a project focused on sustainability, the project manager is considering opti…" at bounding box center [678, 171] width 581 height 87
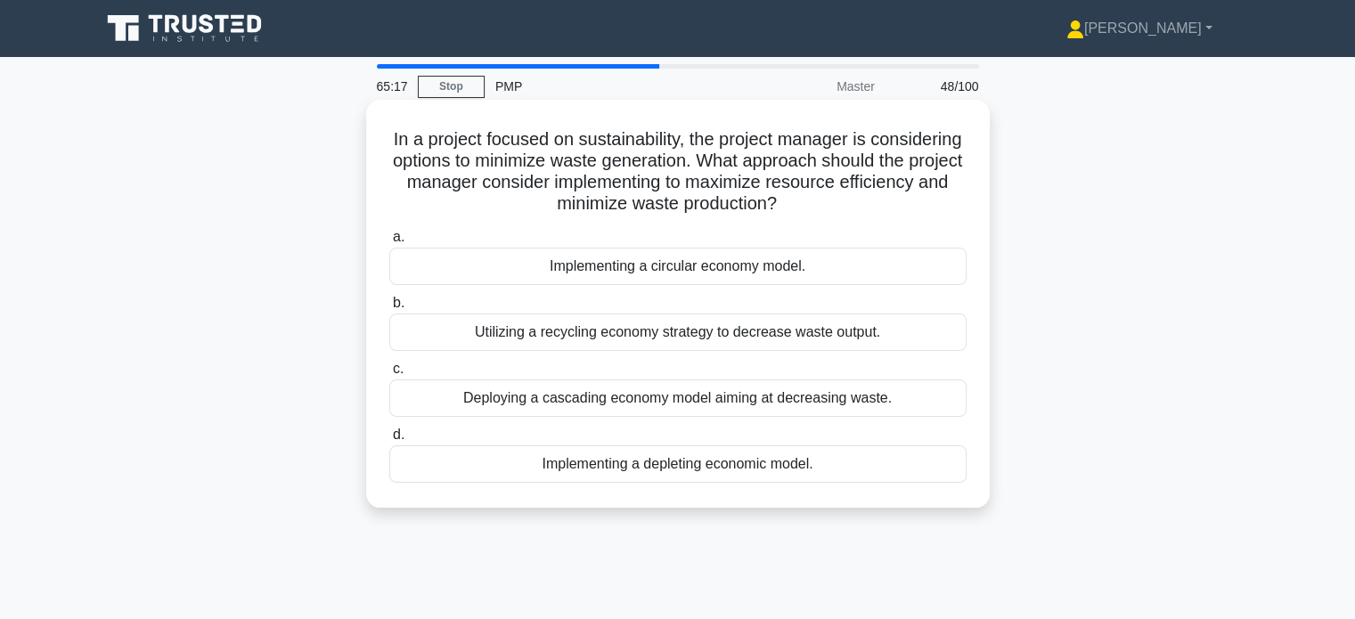
click at [672, 342] on div "Utilizing a recycling economy strategy to decrease waste output." at bounding box center [677, 332] width 577 height 37
click at [389, 309] on input "b. Utilizing a recycling economy strategy to decrease waste output." at bounding box center [389, 304] width 0 height 12
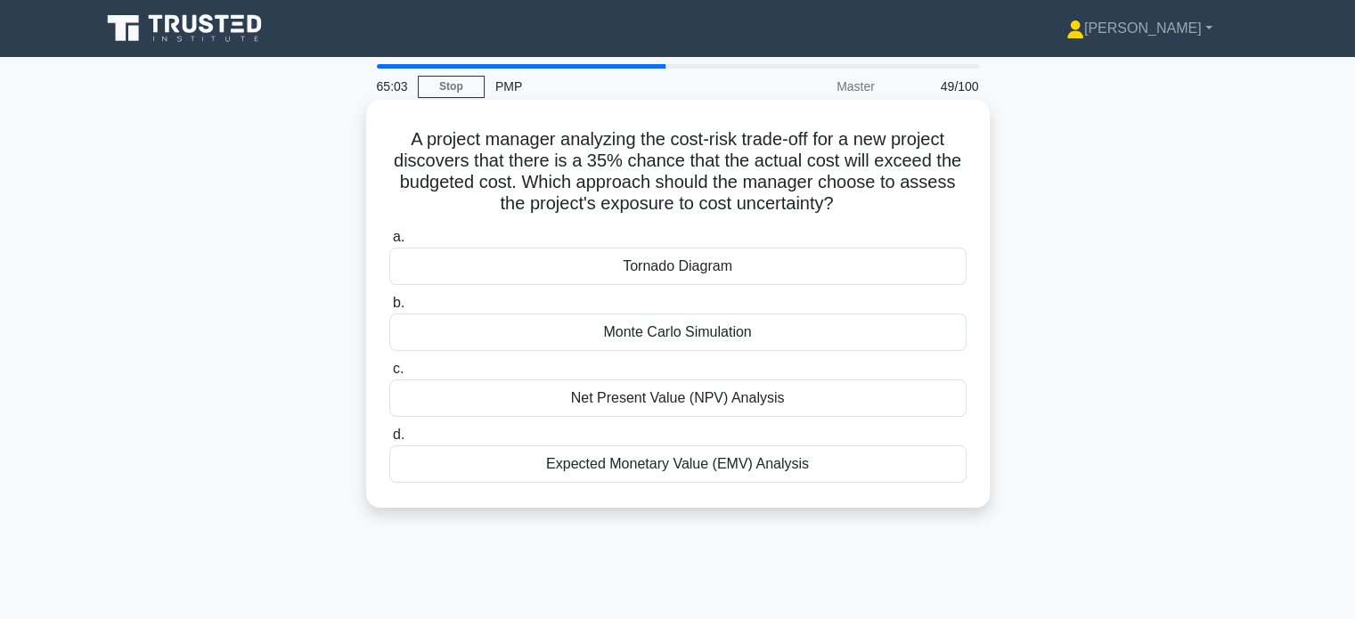
drag, startPoint x: 421, startPoint y: 140, endPoint x: 882, endPoint y: 206, distance: 466.3
click at [882, 206] on h5 "A project manager analyzing the cost-risk trade-off for a new project discovers…" at bounding box center [678, 171] width 581 height 87
click at [724, 335] on div "Monte Carlo Simulation" at bounding box center [677, 332] width 577 height 37
click at [389, 309] on input "b. Monte Carlo Simulation" at bounding box center [389, 304] width 0 height 12
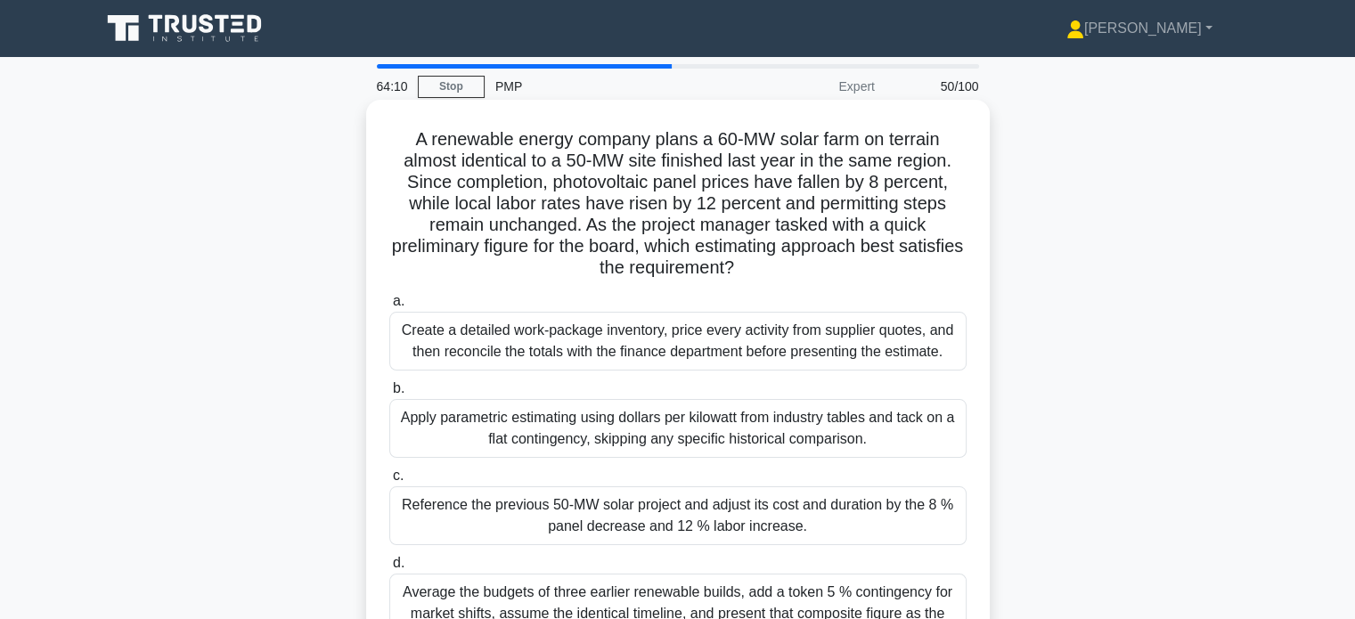
drag, startPoint x: 585, startPoint y: 227, endPoint x: 771, endPoint y: 281, distance: 193.8
click at [771, 280] on h5 "A renewable energy company plans a 60-MW solar farm on terrain almost identical…" at bounding box center [678, 203] width 581 height 151
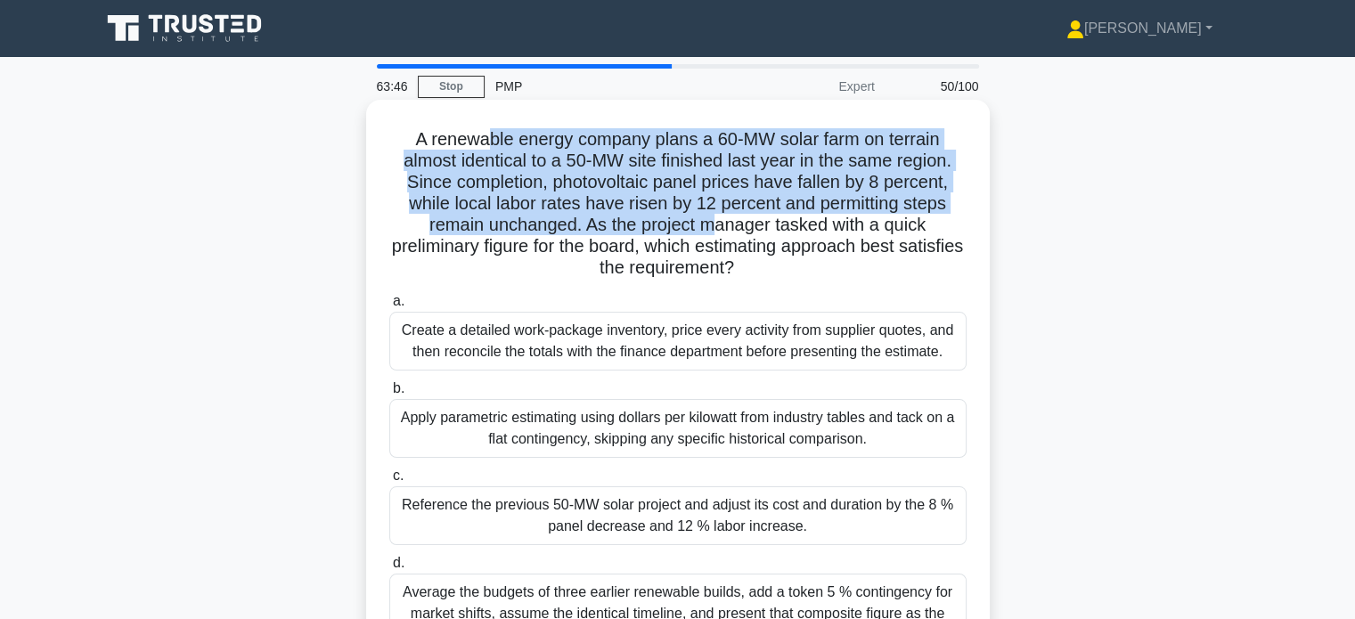
drag, startPoint x: 488, startPoint y: 150, endPoint x: 709, endPoint y: 227, distance: 234.2
click at [709, 227] on h5 "A renewable energy company plans a 60-MW solar farm on terrain almost identical…" at bounding box center [678, 203] width 581 height 151
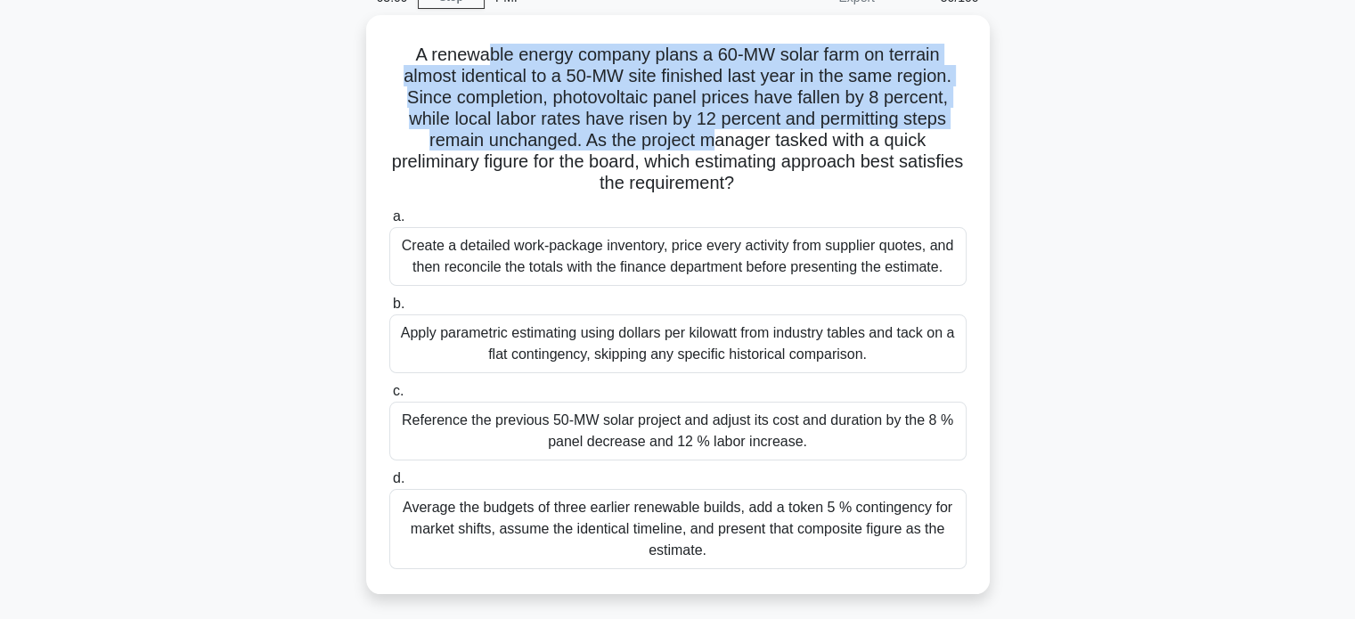
scroll to position [90, 0]
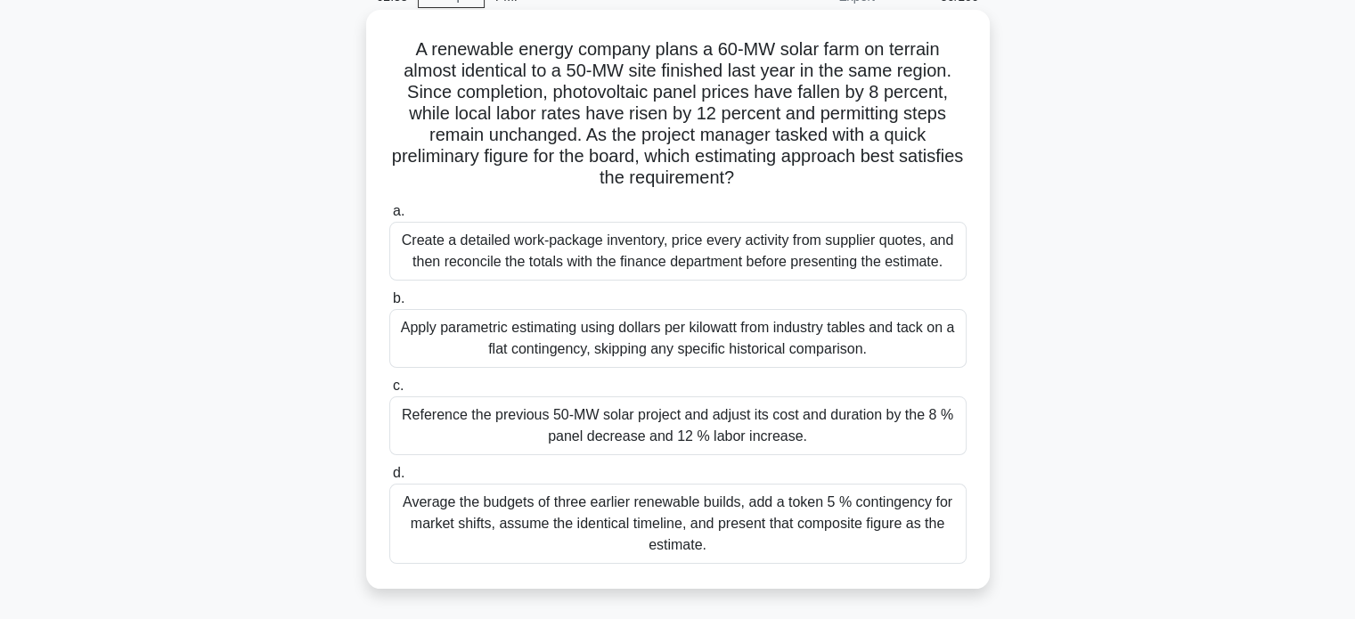
click at [740, 434] on div "Reference the previous 50-MW solar project and adjust its cost and duration by …" at bounding box center [677, 426] width 577 height 59
click at [389, 392] on input "c. Reference the previous 50-MW solar project and adjust its cost and duration …" at bounding box center [389, 386] width 0 height 12
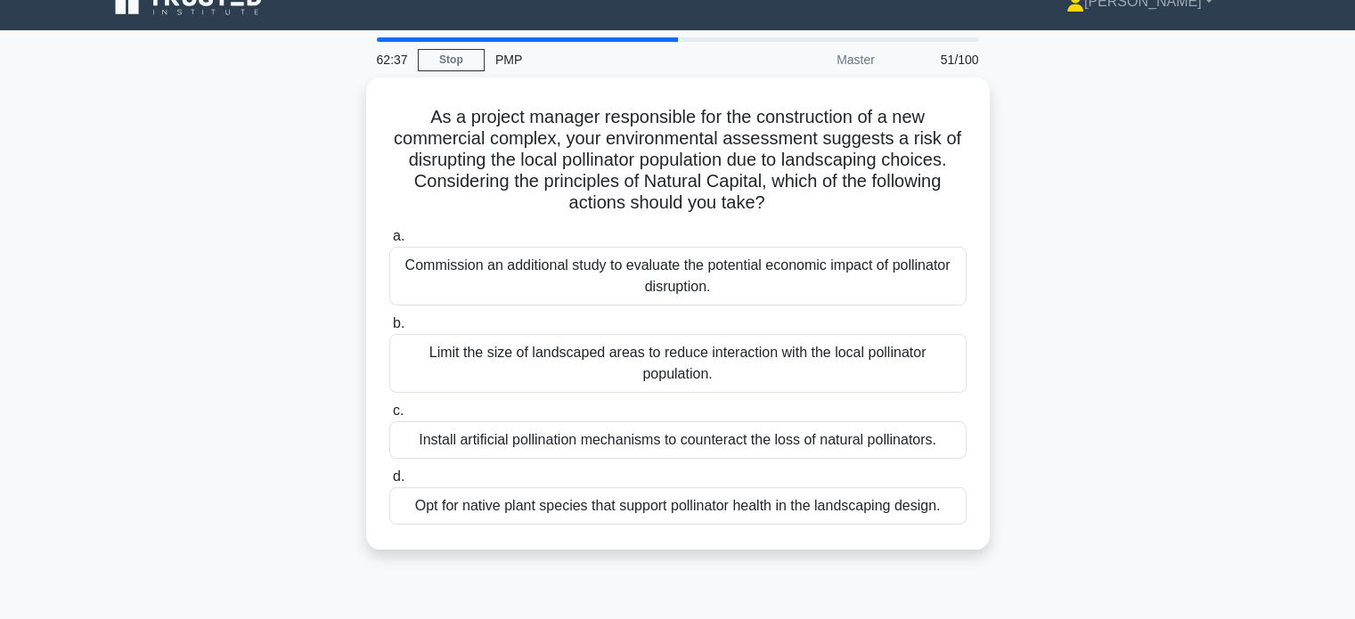
scroll to position [0, 0]
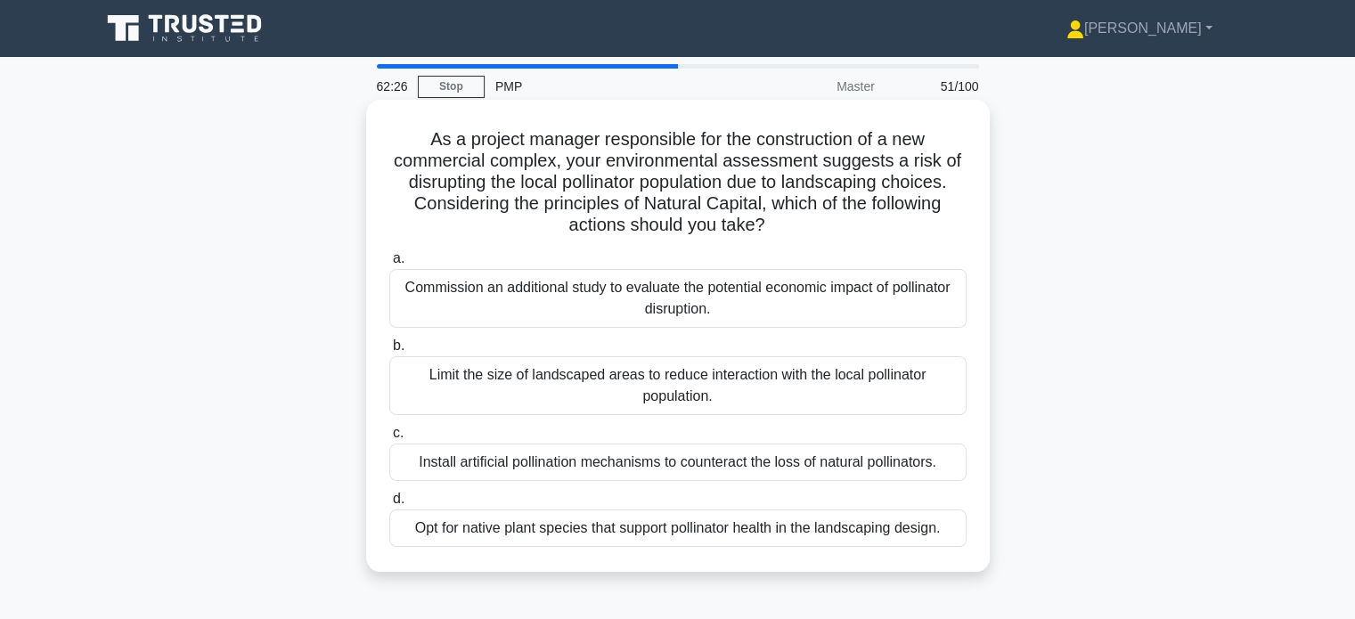
drag, startPoint x: 410, startPoint y: 202, endPoint x: 776, endPoint y: 225, distance: 367.0
click at [776, 225] on h5 "As a project manager responsible for the construction of a new commercial compl…" at bounding box center [678, 182] width 581 height 109
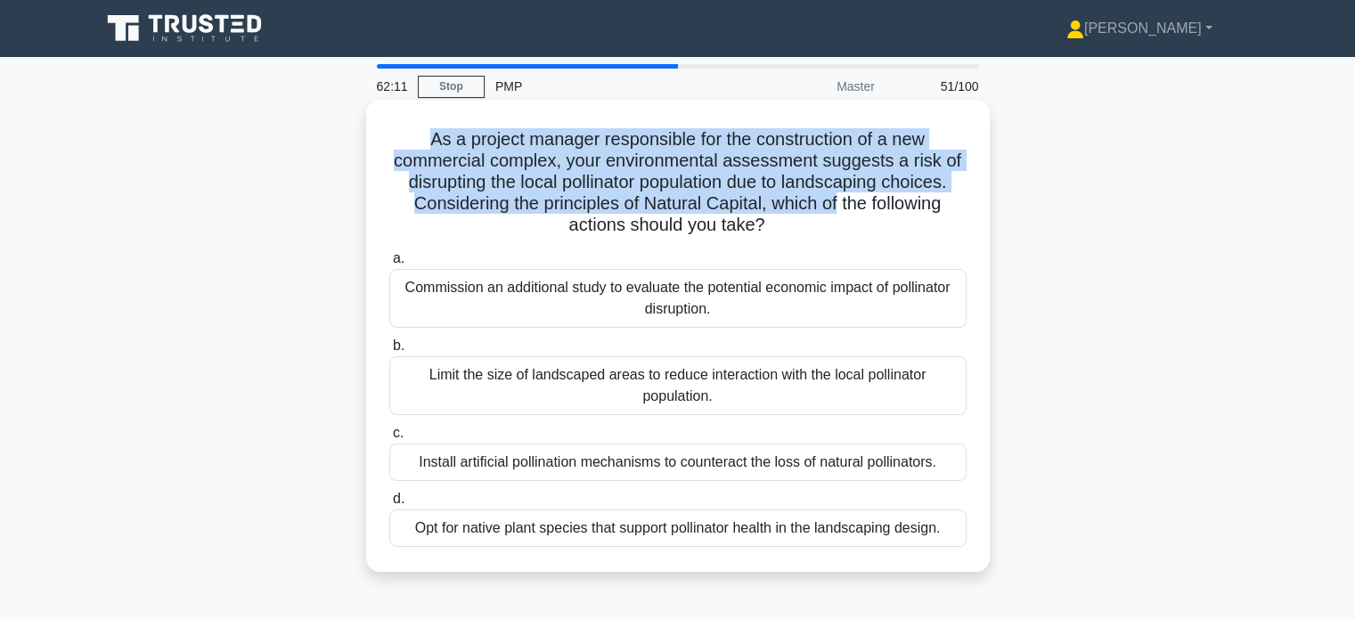
drag, startPoint x: 413, startPoint y: 143, endPoint x: 839, endPoint y: 213, distance: 431.6
click at [839, 213] on h5 "As a project manager responsible for the construction of a new commercial compl…" at bounding box center [678, 182] width 581 height 109
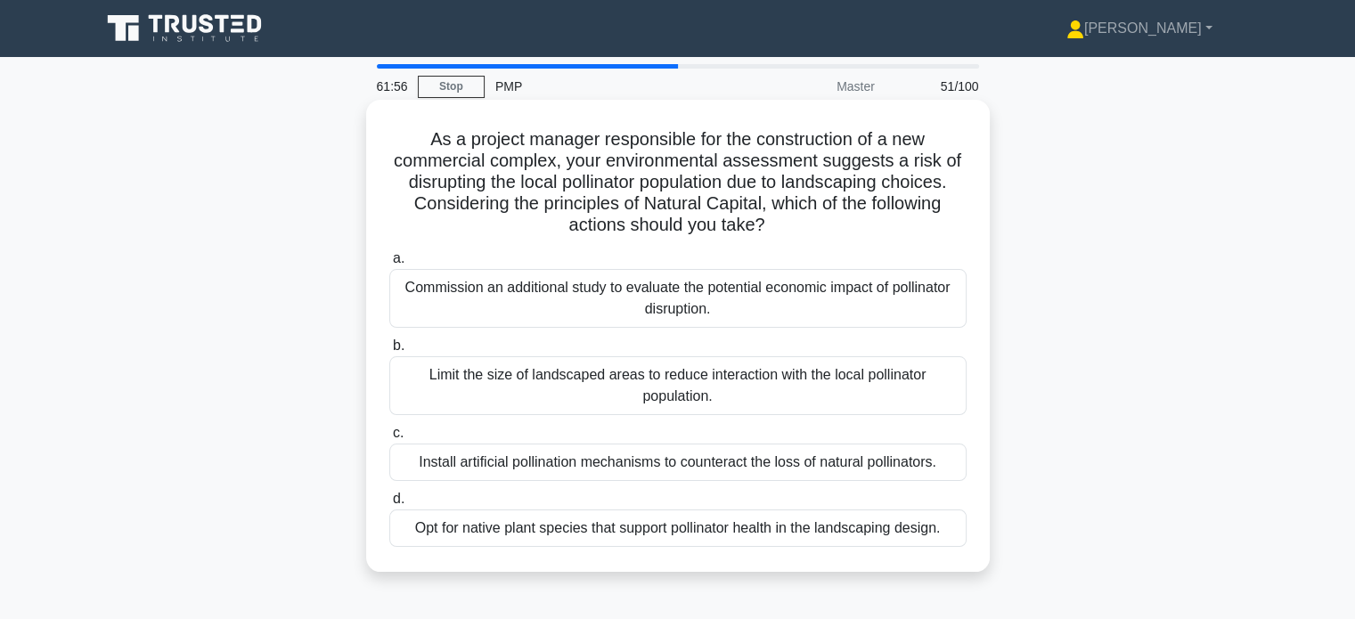
click at [756, 532] on div "Opt for native plant species that support pollinator health in the landscaping …" at bounding box center [677, 528] width 577 height 37
click at [389, 505] on input "d. Opt for native plant species that support pollinator health in the landscapi…" at bounding box center [389, 500] width 0 height 12
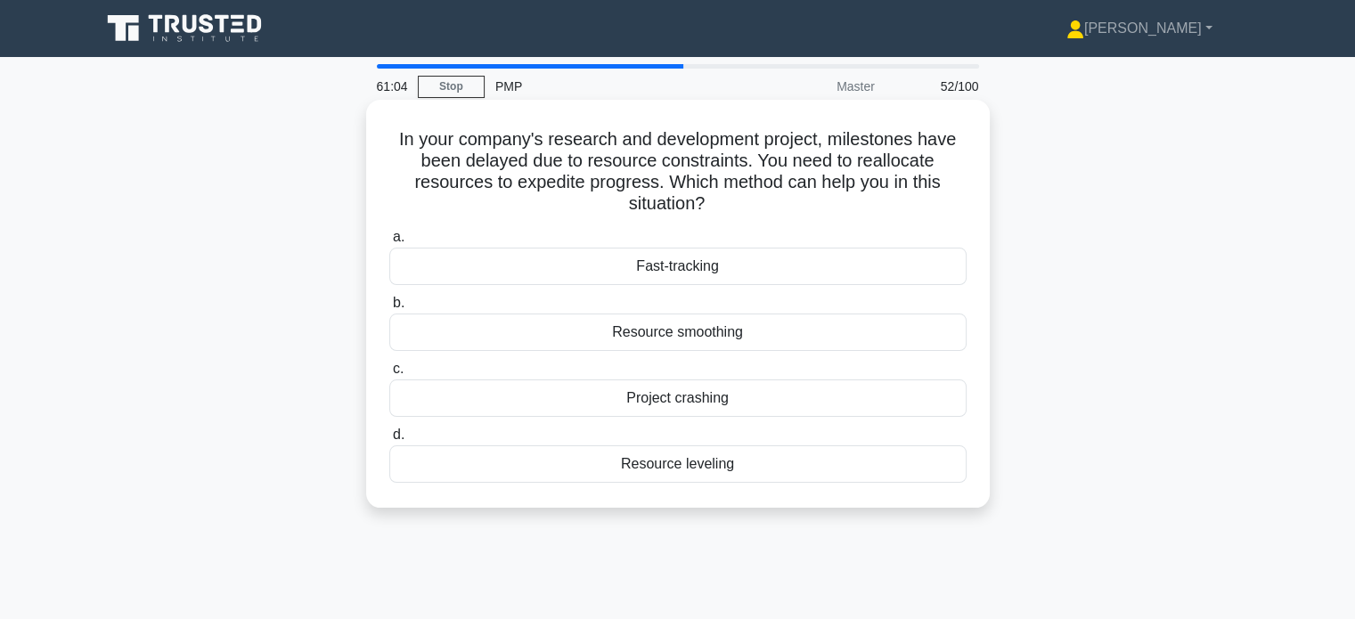
click at [693, 335] on div "Resource smoothing" at bounding box center [677, 332] width 577 height 37
click at [389, 309] on input "b. Resource smoothing" at bounding box center [389, 304] width 0 height 12
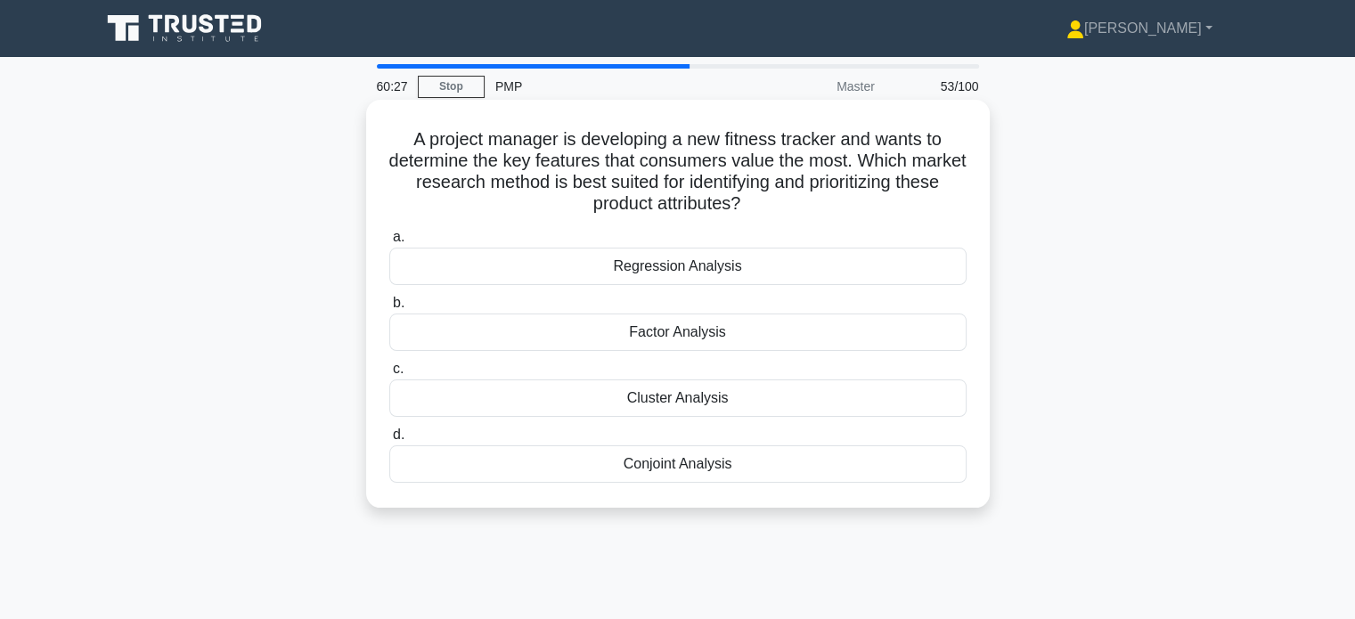
click at [642, 340] on div "Factor Analysis" at bounding box center [677, 332] width 577 height 37
click at [389, 309] on input "b. Factor Analysis" at bounding box center [389, 304] width 0 height 12
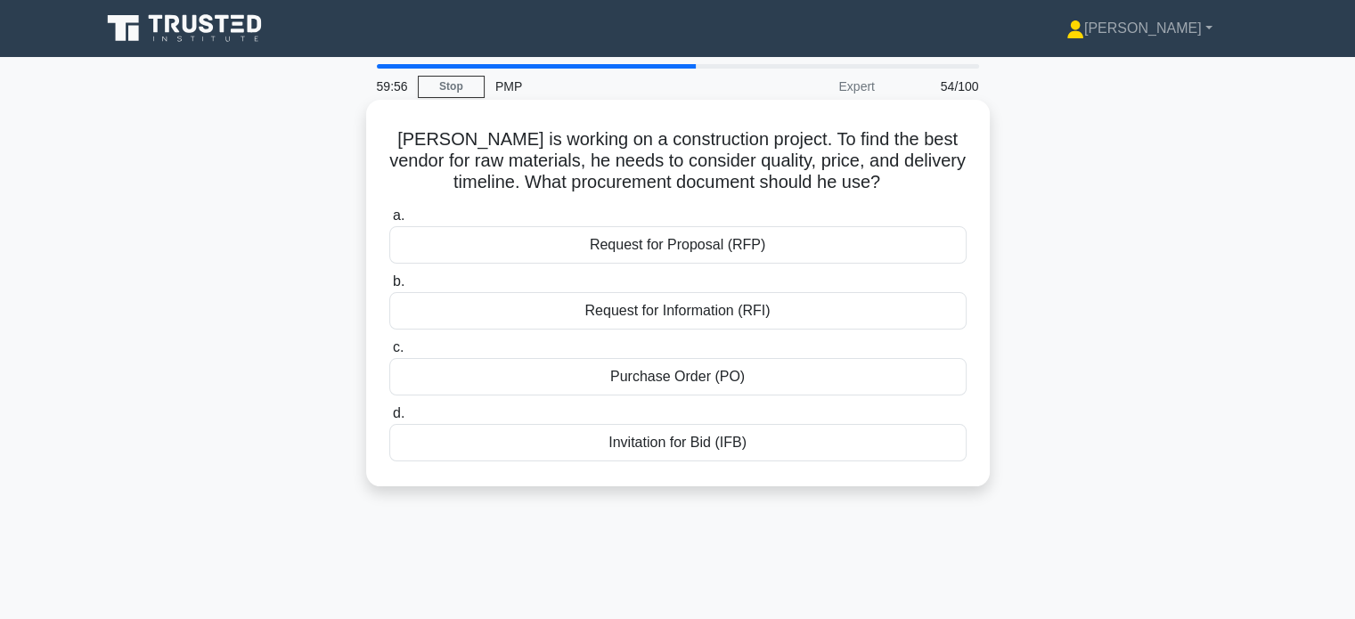
click at [714, 315] on div "Request for Information (RFI)" at bounding box center [677, 310] width 577 height 37
click at [389, 288] on input "b. Request for Information (RFI)" at bounding box center [389, 282] width 0 height 12
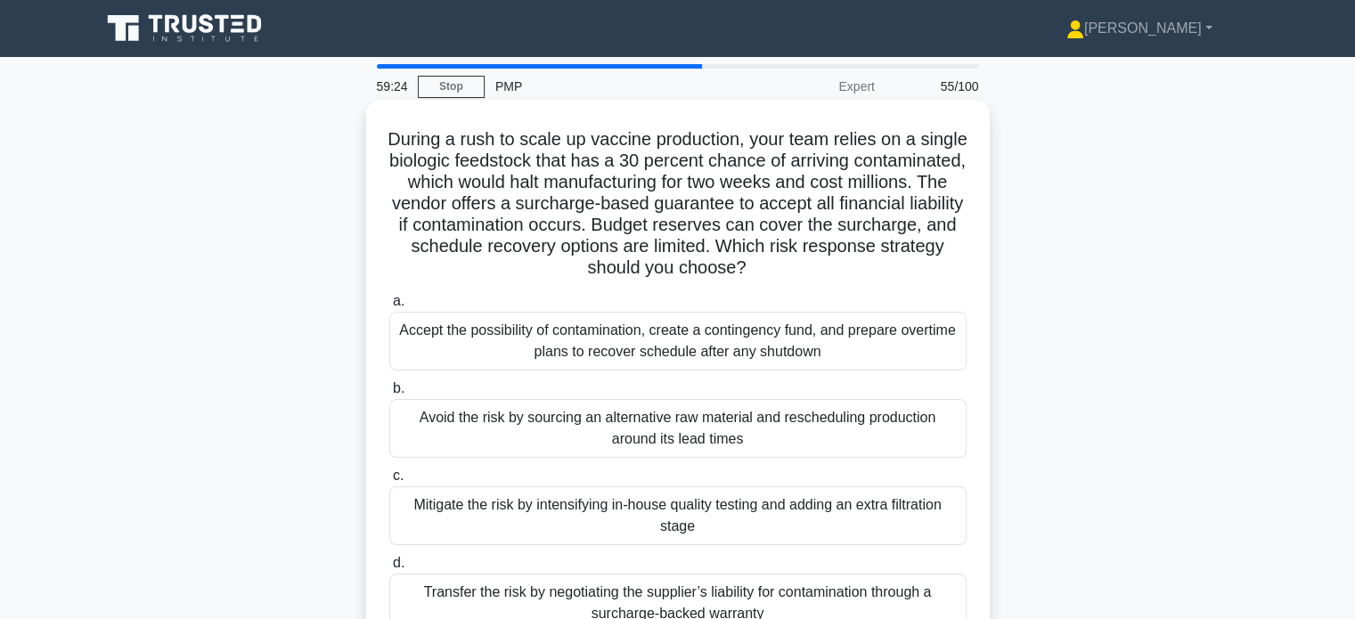
drag, startPoint x: 464, startPoint y: 161, endPoint x: 887, endPoint y: 269, distance: 435.9
click at [887, 269] on h5 "During a rush to scale up vaccine production, your team relies on a single biol…" at bounding box center [678, 203] width 581 height 151
click at [777, 601] on div "Transfer the risk by negotiating the supplier’s liability for contamination thr…" at bounding box center [677, 603] width 577 height 59
click at [389, 569] on input "d. Transfer the risk by negotiating the supplier’s liability for contamination …" at bounding box center [389, 564] width 0 height 12
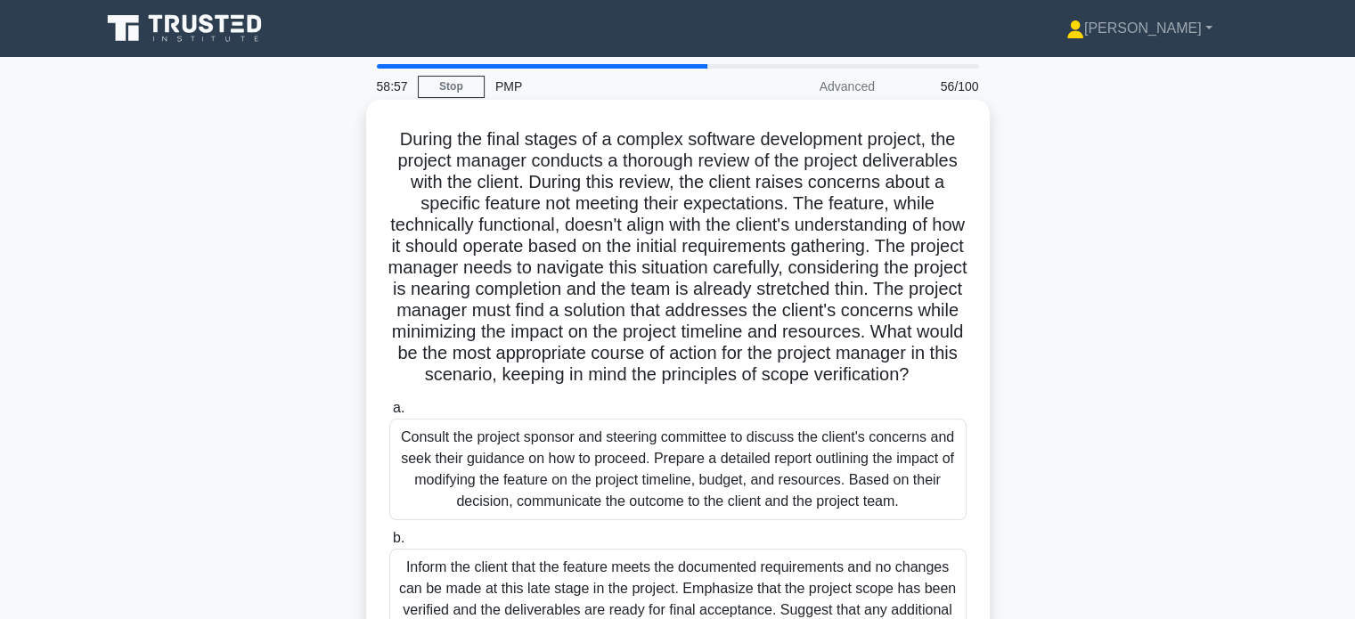
drag, startPoint x: 524, startPoint y: 351, endPoint x: 769, endPoint y: 392, distance: 248.4
click at [769, 387] on h5 "During the final stages of a complex software development project, the project …" at bounding box center [678, 257] width 581 height 258
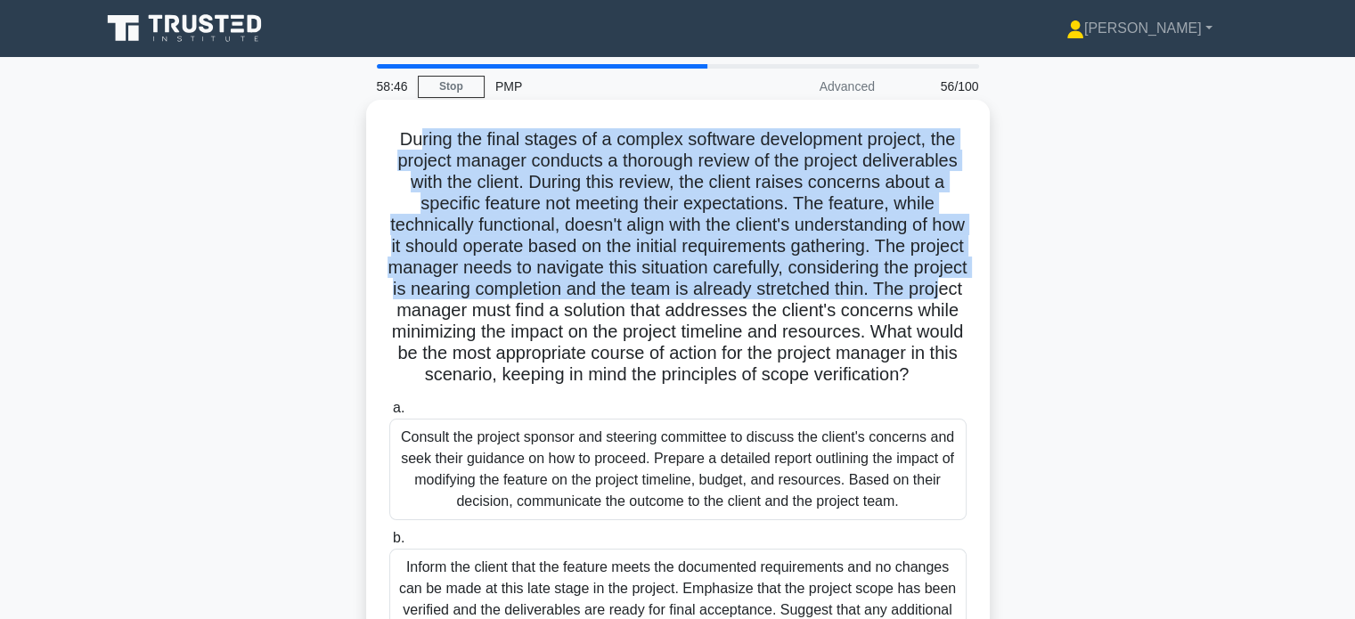
drag, startPoint x: 414, startPoint y: 139, endPoint x: 524, endPoint y: 312, distance: 204.7
click at [524, 312] on h5 "During the final stages of a complex software development project, the project …" at bounding box center [678, 257] width 581 height 258
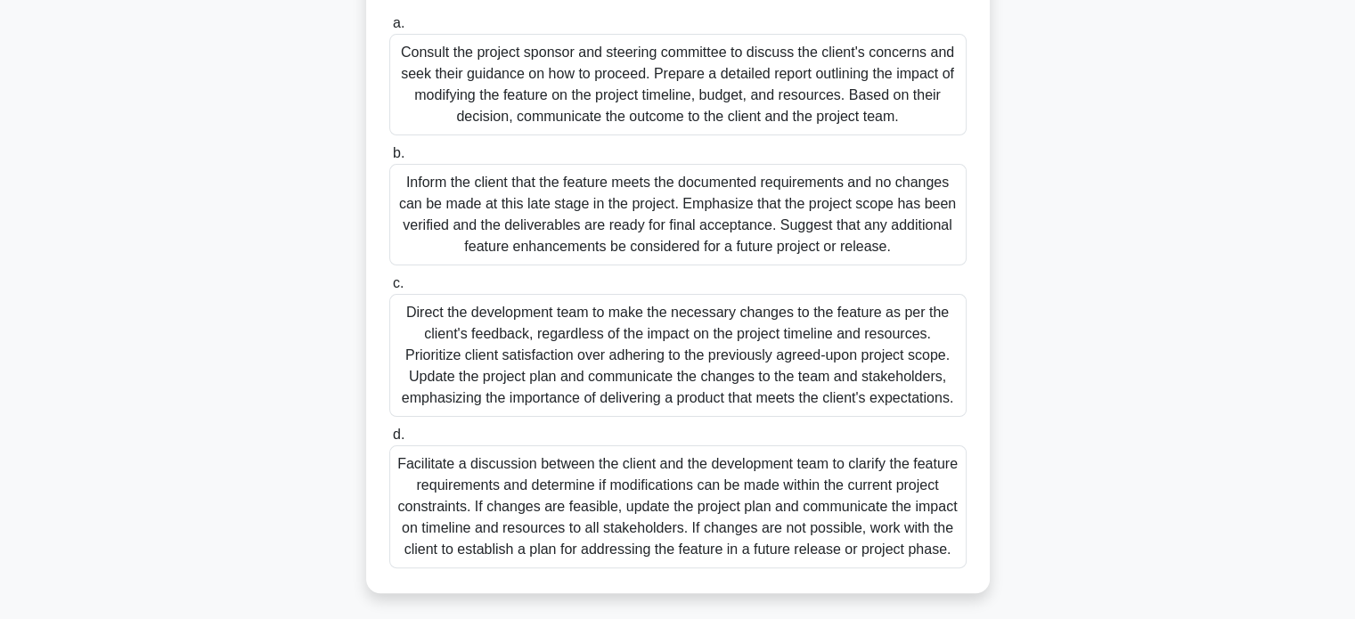
scroll to position [391, 0]
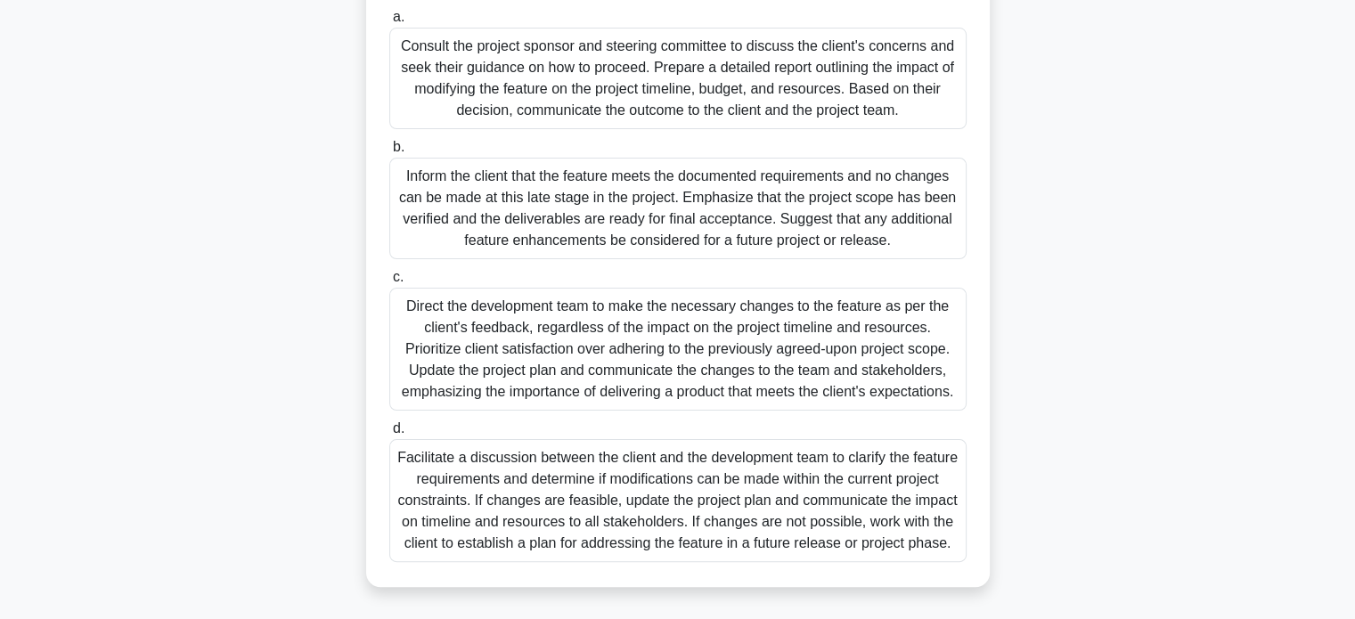
click at [599, 527] on div "Facilitate a discussion between the client and the development team to clarify …" at bounding box center [677, 500] width 577 height 123
click at [389, 435] on input "d. Facilitate a discussion between the client and the development team to clari…" at bounding box center [389, 429] width 0 height 12
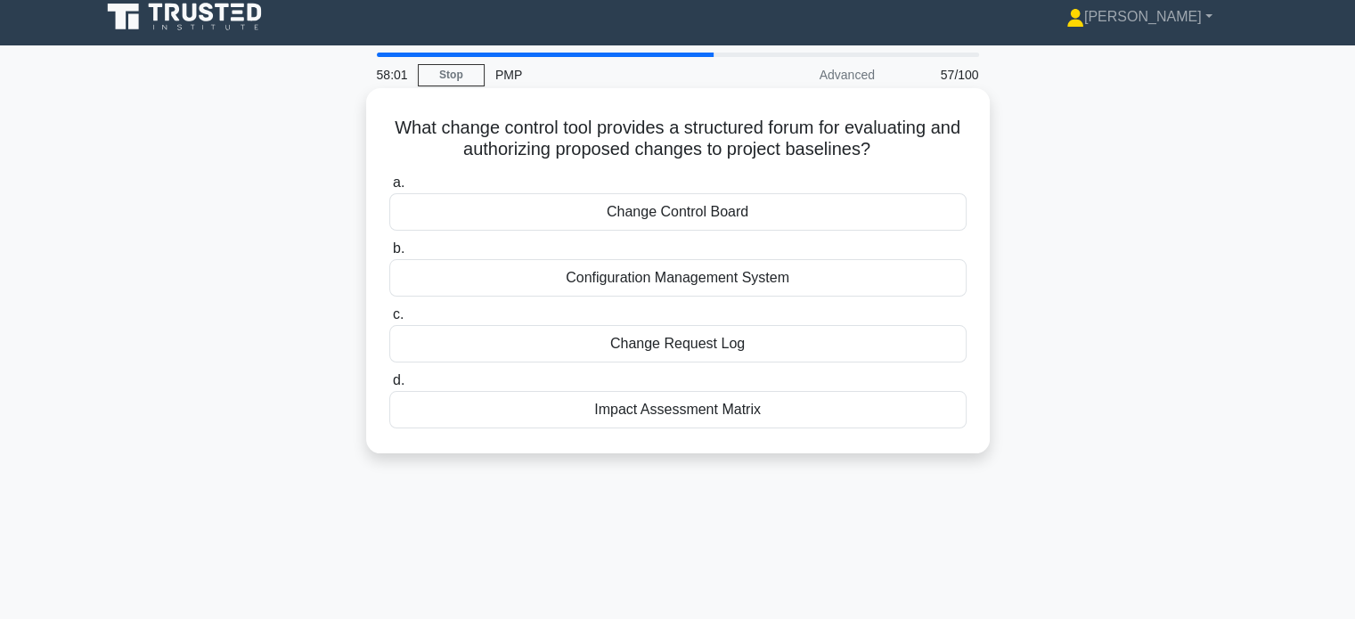
scroll to position [0, 0]
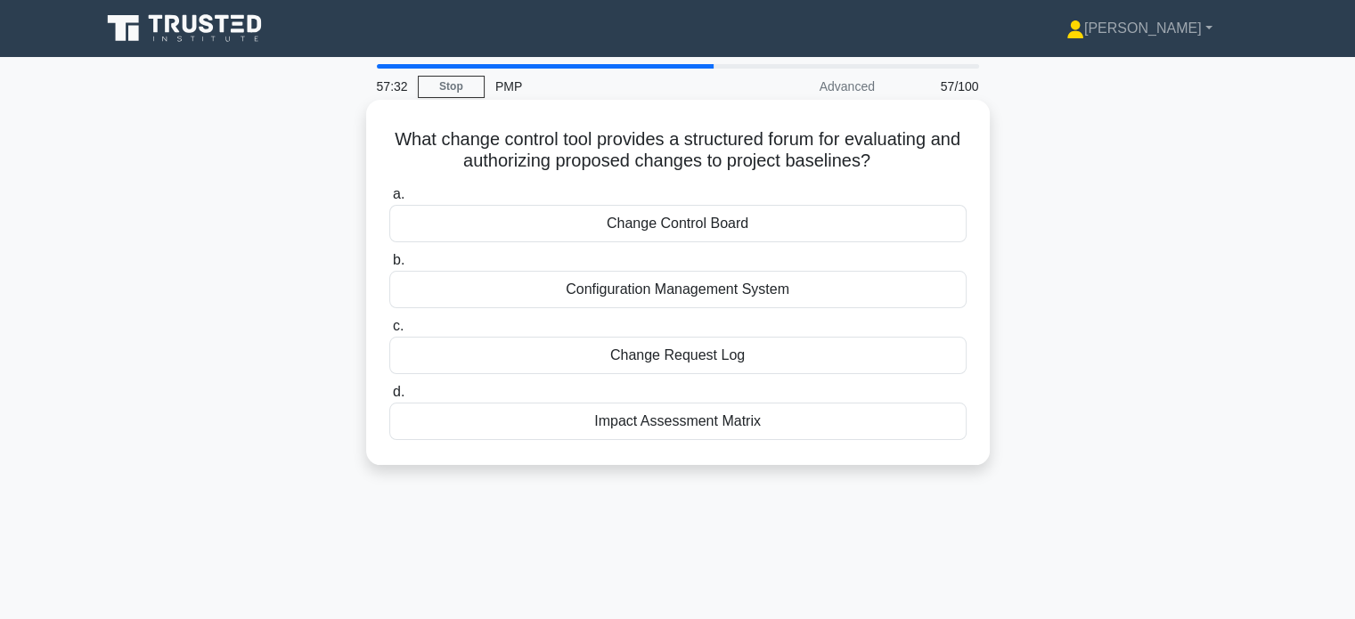
click at [699, 286] on div "Configuration Management System" at bounding box center [677, 289] width 577 height 37
click at [389, 266] on input "b. Configuration Management System" at bounding box center [389, 261] width 0 height 12
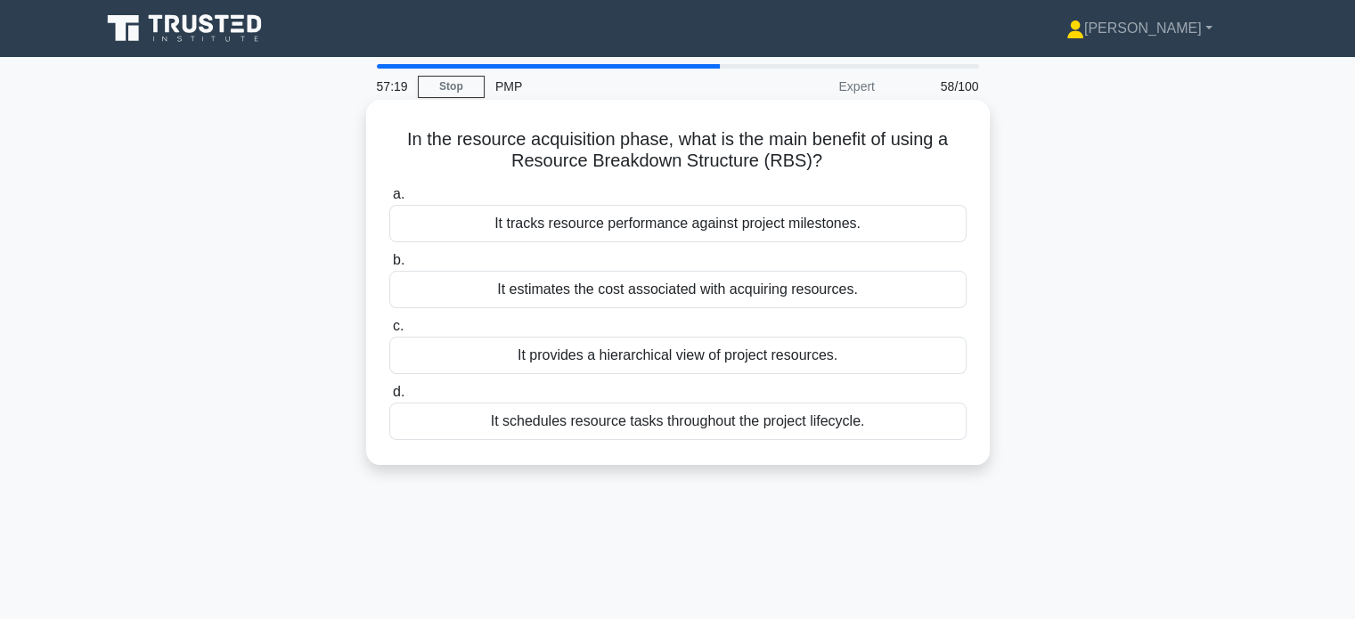
drag, startPoint x: 677, startPoint y: 143, endPoint x: 819, endPoint y: 172, distance: 144.7
click at [819, 172] on h5 "In the resource acquisition phase, what is the main benefit of using a Resource…" at bounding box center [678, 150] width 581 height 45
click at [627, 364] on div "It provides a hierarchical view of project resources." at bounding box center [677, 355] width 577 height 37
click at [389, 332] on input "c. It provides a hierarchical view of project resources." at bounding box center [389, 327] width 0 height 12
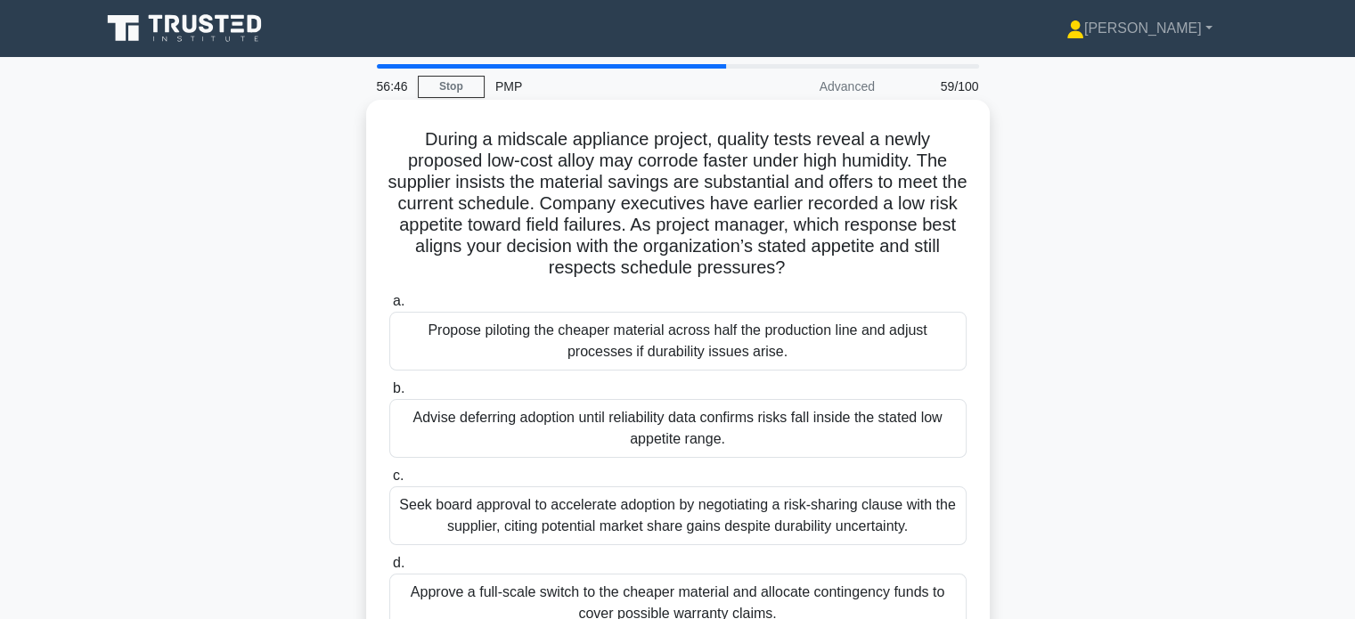
drag, startPoint x: 674, startPoint y: 227, endPoint x: 809, endPoint y: 275, distance: 143.7
click at [809, 275] on h5 "During a midscale appliance project, quality tests reveal a newly proposed low-…" at bounding box center [678, 203] width 581 height 151
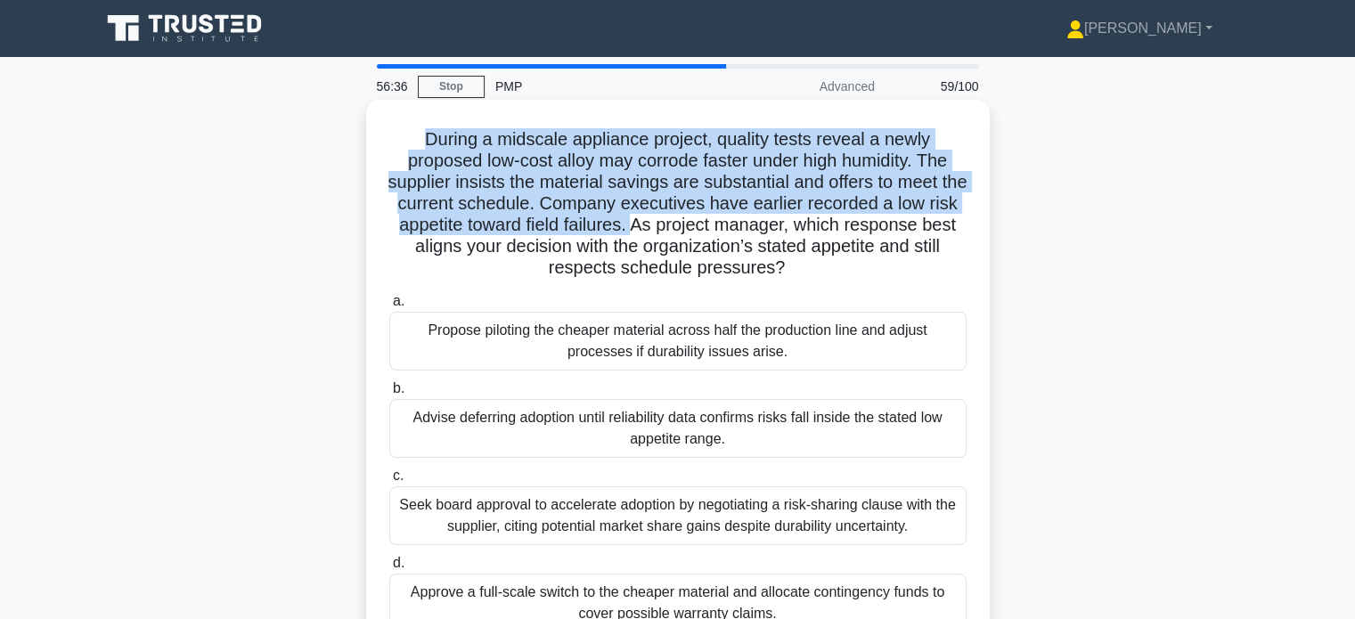
drag, startPoint x: 421, startPoint y: 141, endPoint x: 667, endPoint y: 224, distance: 260.4
click at [667, 224] on h5 "During a midscale appliance project, quality tests reveal a newly proposed low-…" at bounding box center [678, 203] width 581 height 151
drag, startPoint x: 802, startPoint y: 269, endPoint x: 674, endPoint y: 226, distance: 135.3
click at [674, 226] on h5 "During a midscale appliance project, quality tests reveal a newly proposed low-…" at bounding box center [678, 203] width 581 height 151
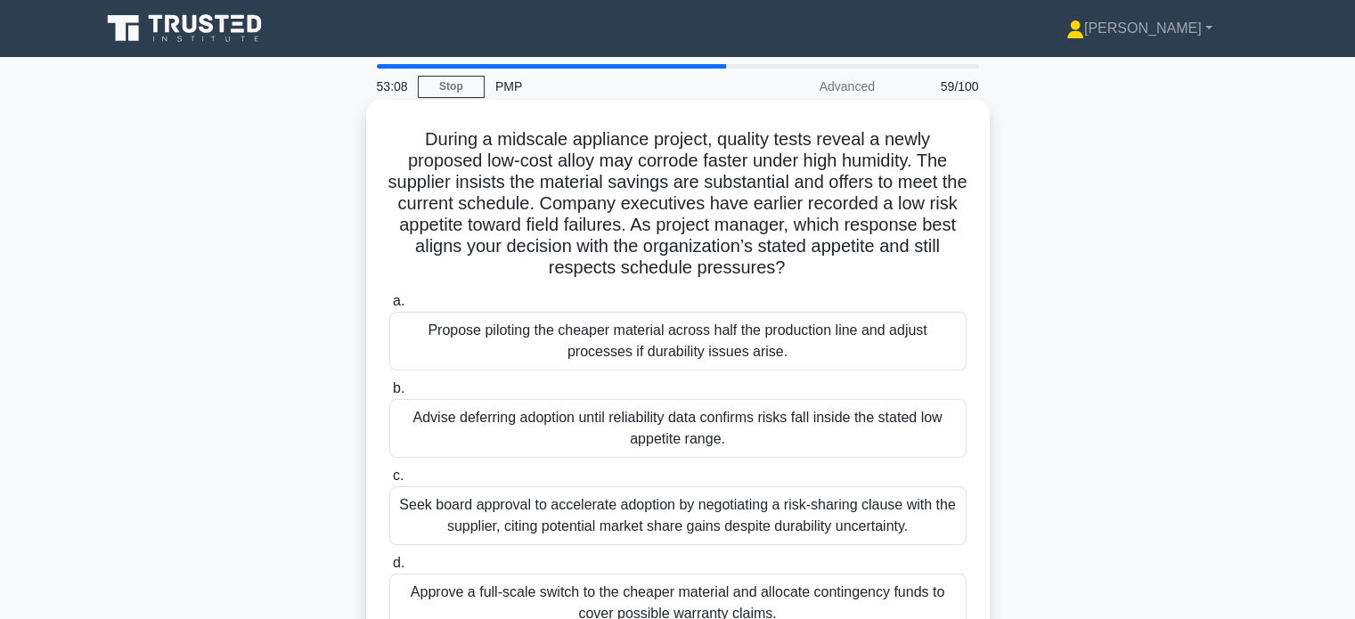
click at [663, 421] on div "Advise deferring adoption until reliability data confirms risks fall inside the…" at bounding box center [677, 428] width 577 height 59
click at [389, 395] on input "b. Advise deferring adoption until reliability data confirms risks fall inside …" at bounding box center [389, 389] width 0 height 12
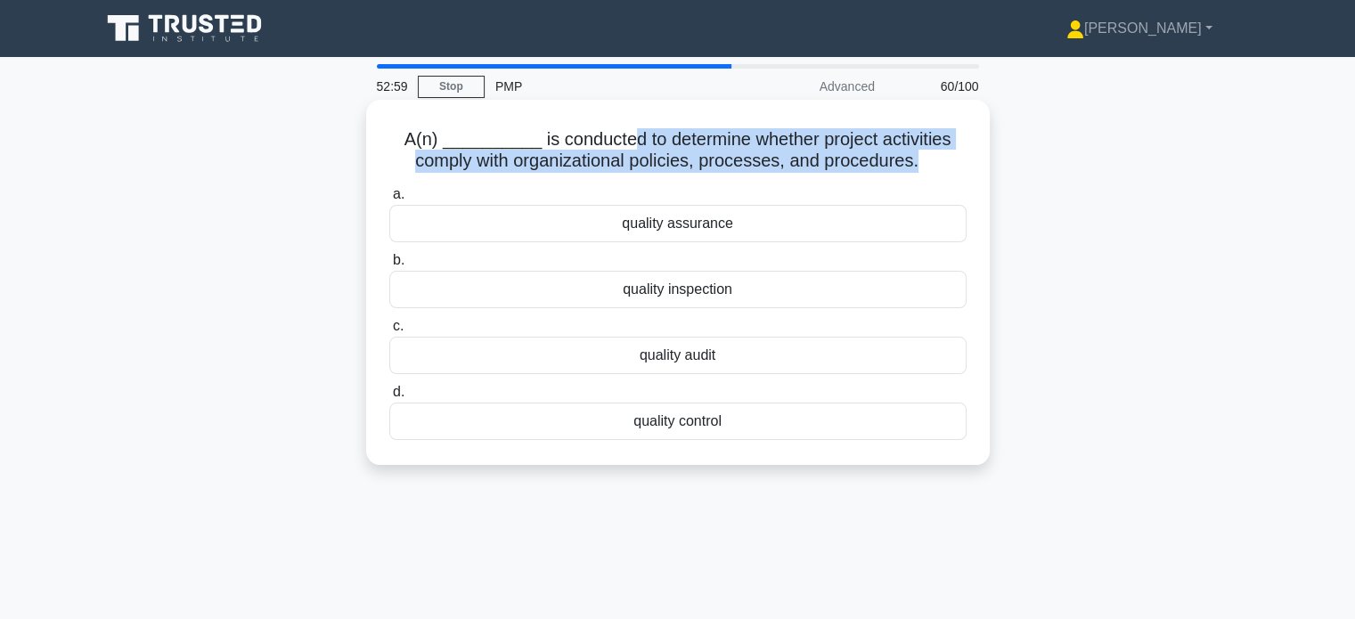
drag, startPoint x: 613, startPoint y: 135, endPoint x: 921, endPoint y: 167, distance: 309.9
click at [921, 167] on h5 "A(n) __________ is conducted to determine whether project activities comply wit…" at bounding box center [678, 150] width 581 height 45
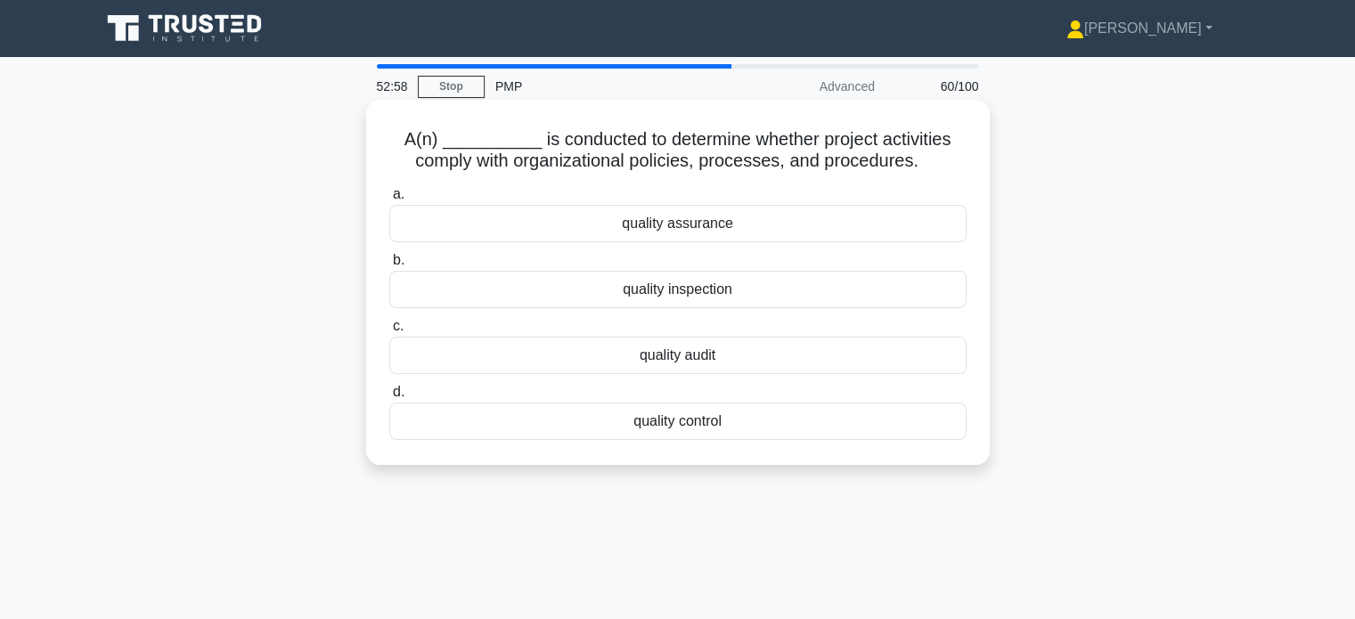
click at [585, 138] on h5 "A(n) __________ is conducted to determine whether project activities comply wit…" at bounding box center [678, 150] width 581 height 45
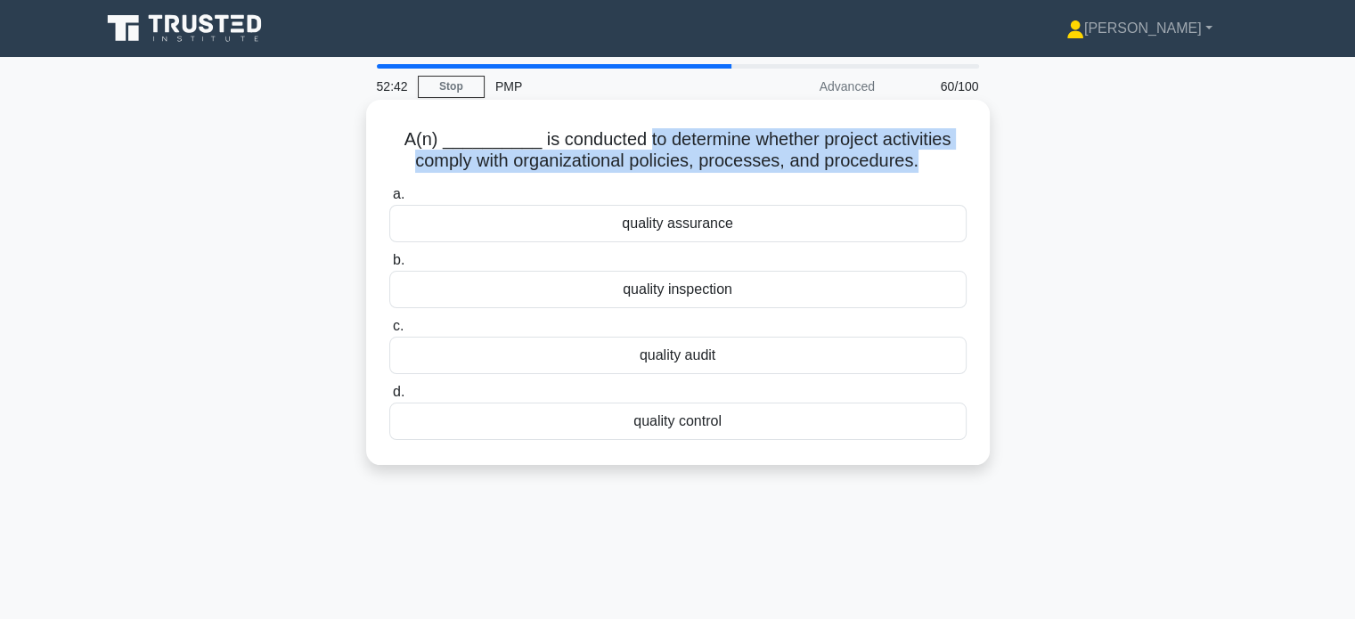
drag, startPoint x: 632, startPoint y: 138, endPoint x: 922, endPoint y: 167, distance: 291.9
click at [922, 167] on h5 "A(n) __________ is conducted to determine whether project activities comply wit…" at bounding box center [678, 150] width 581 height 45
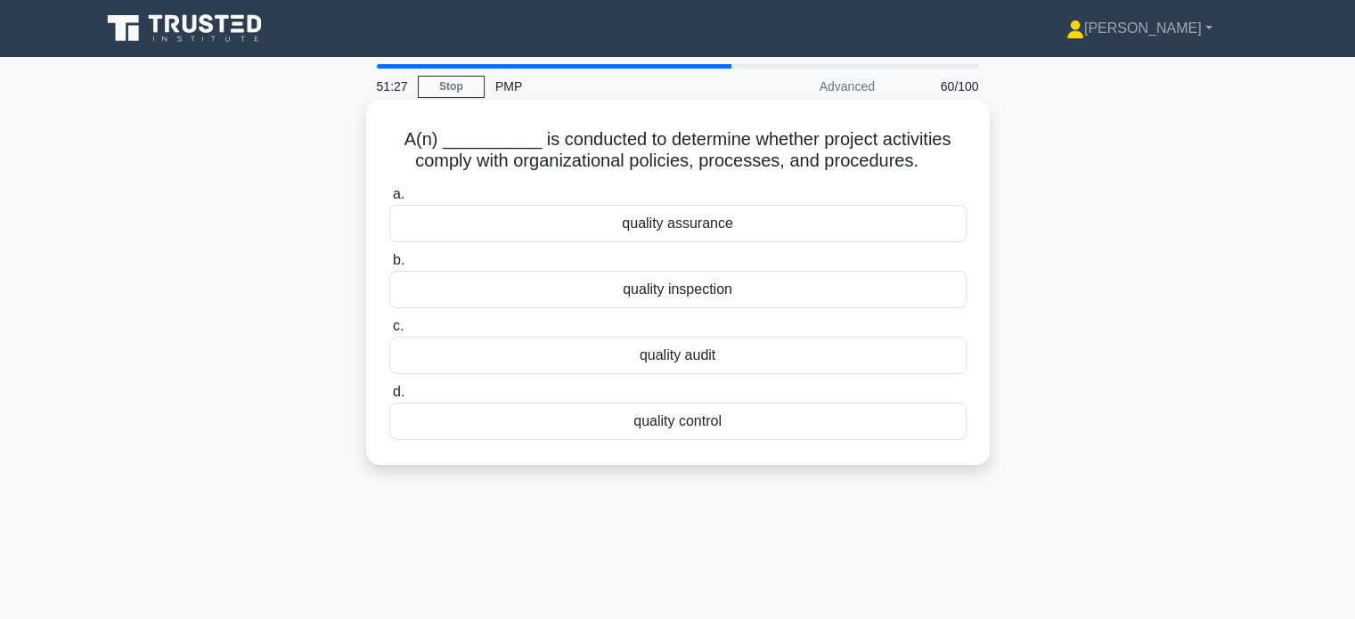
click at [735, 360] on div "quality audit" at bounding box center [677, 355] width 577 height 37
click at [389, 332] on input "c. quality audit" at bounding box center [389, 327] width 0 height 12
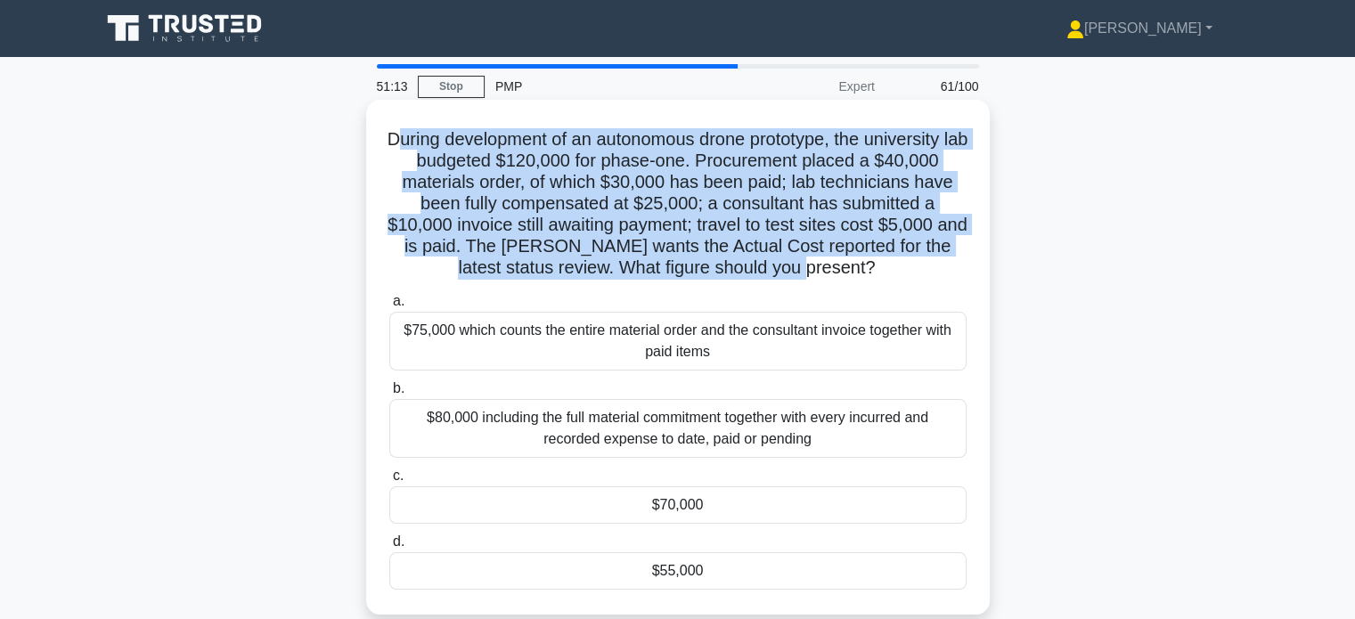
drag, startPoint x: 396, startPoint y: 138, endPoint x: 936, endPoint y: 280, distance: 558.3
click at [936, 280] on h5 "During development of an autonomous drone prototype, the university lab budgete…" at bounding box center [678, 203] width 581 height 151
click at [763, 447] on div "$80,000 including the full material commitment together with every incurred and…" at bounding box center [677, 428] width 577 height 59
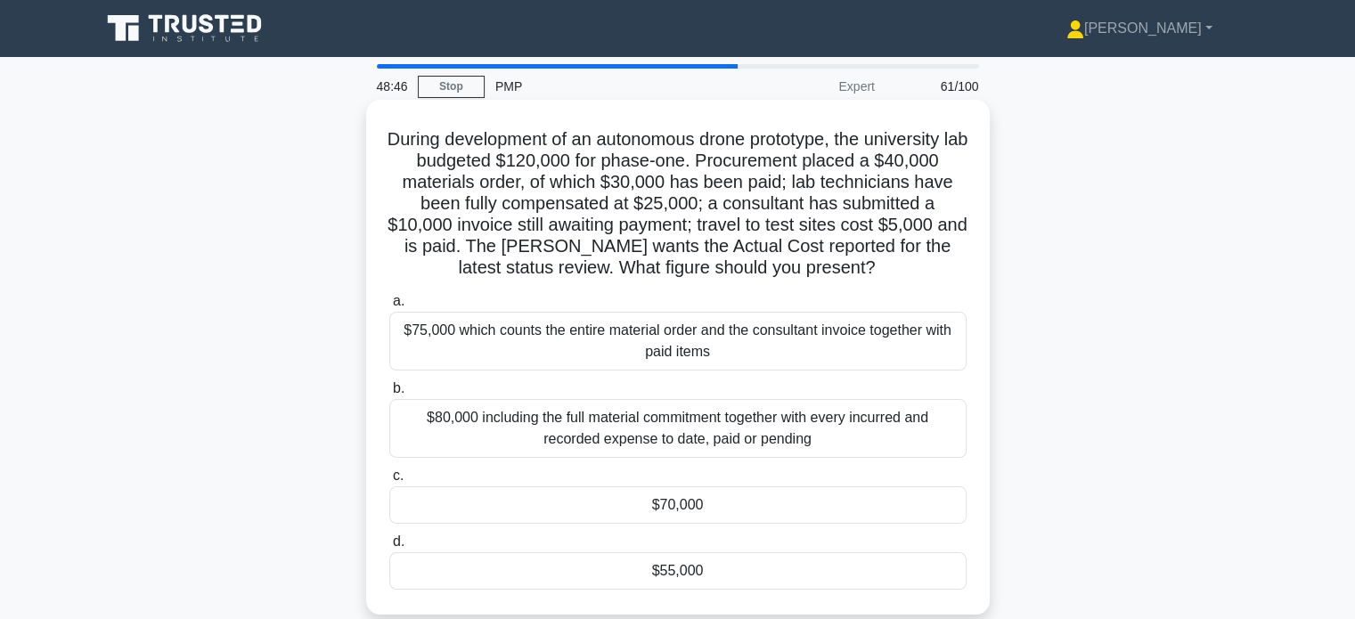
click at [389, 395] on input "b. $80,000 including the full material commitment together with every incurred …" at bounding box center [389, 389] width 0 height 12
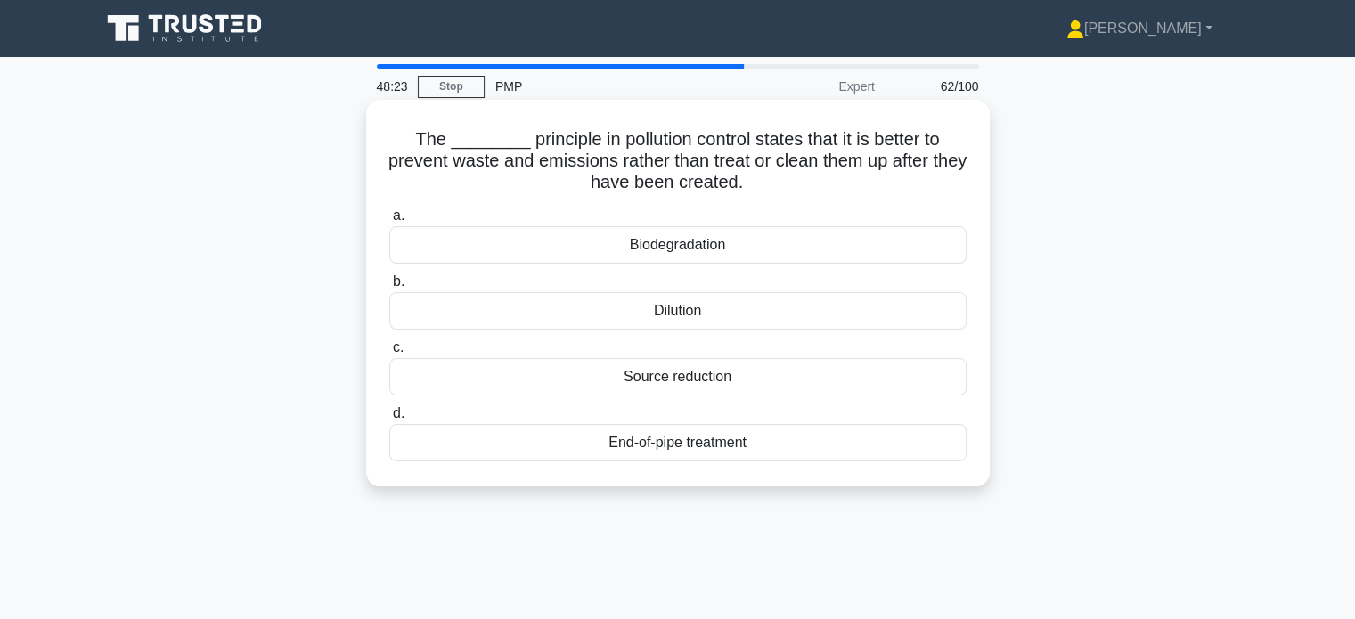
click at [716, 384] on div "Source reduction" at bounding box center [677, 376] width 577 height 37
click at [389, 354] on input "c. Source reduction" at bounding box center [389, 348] width 0 height 12
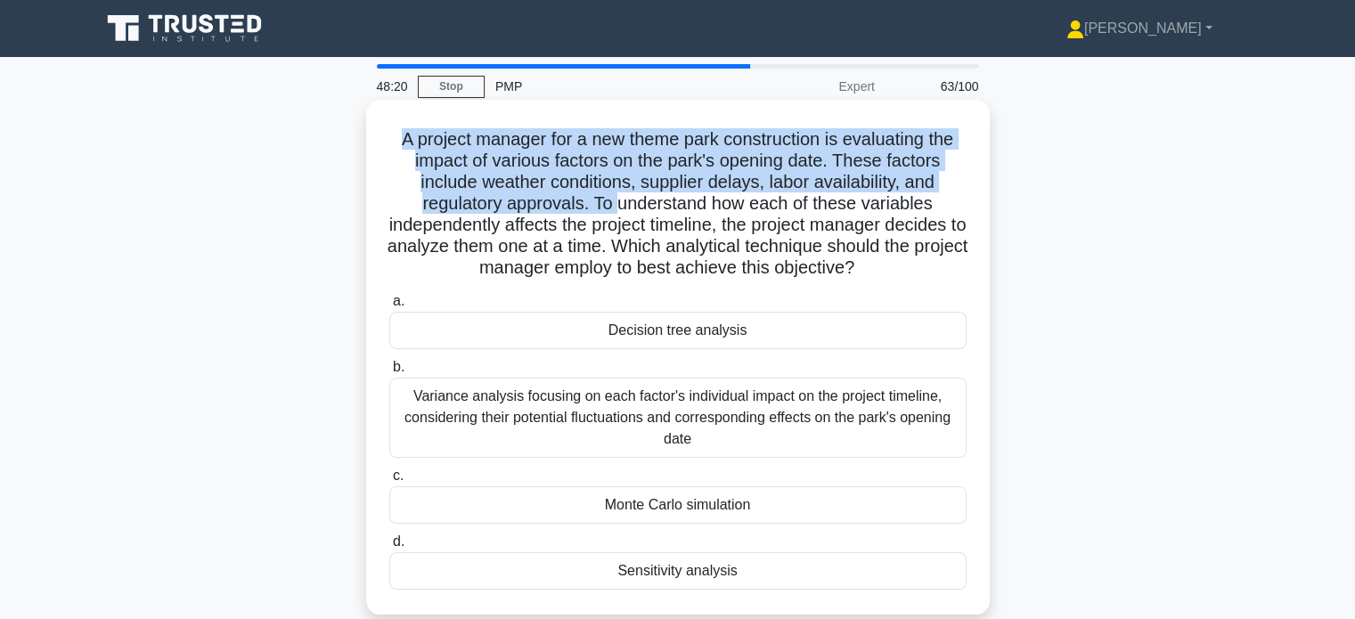
drag, startPoint x: 394, startPoint y: 142, endPoint x: 622, endPoint y: 213, distance: 239.0
click at [622, 213] on h5 "A project manager for a new theme park construction is evaluating the impact of…" at bounding box center [678, 203] width 581 height 151
click at [608, 206] on h5 "A project manager for a new theme park construction is evaluating the impact of…" at bounding box center [678, 203] width 581 height 151
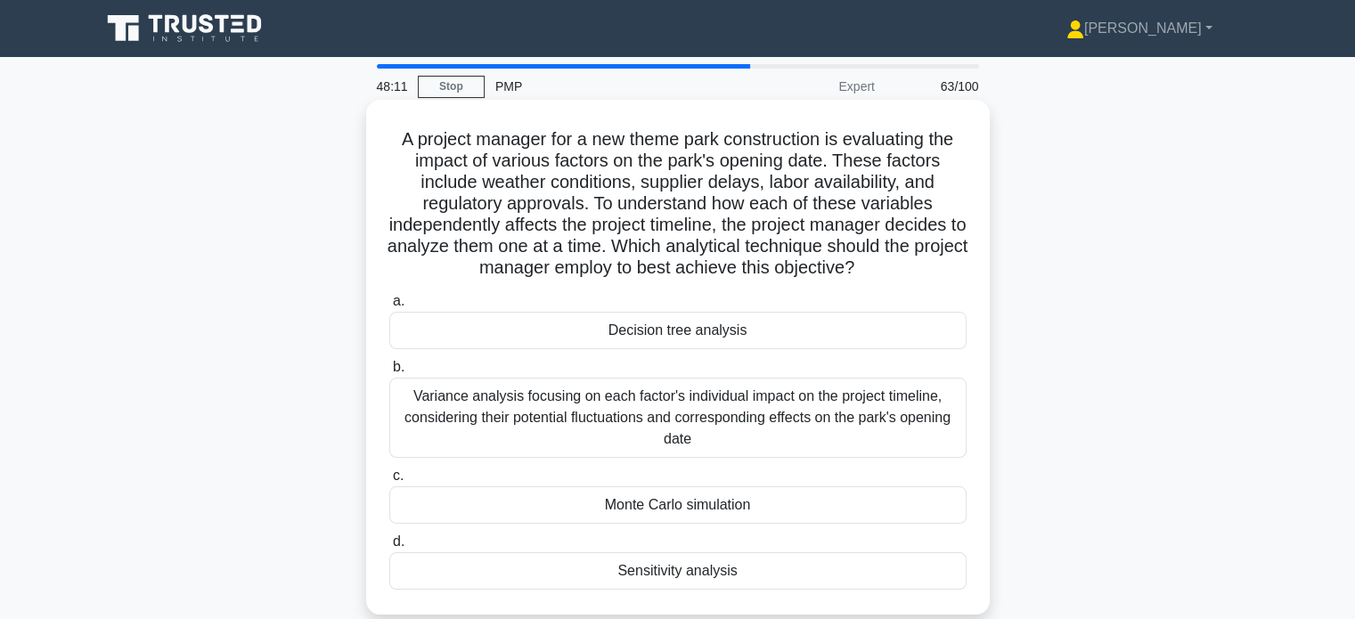
drag, startPoint x: 595, startPoint y: 205, endPoint x: 896, endPoint y: 279, distance: 310.1
click at [896, 279] on h5 "A project manager for a new theme park construction is evaluating the impact of…" at bounding box center [678, 203] width 581 height 151
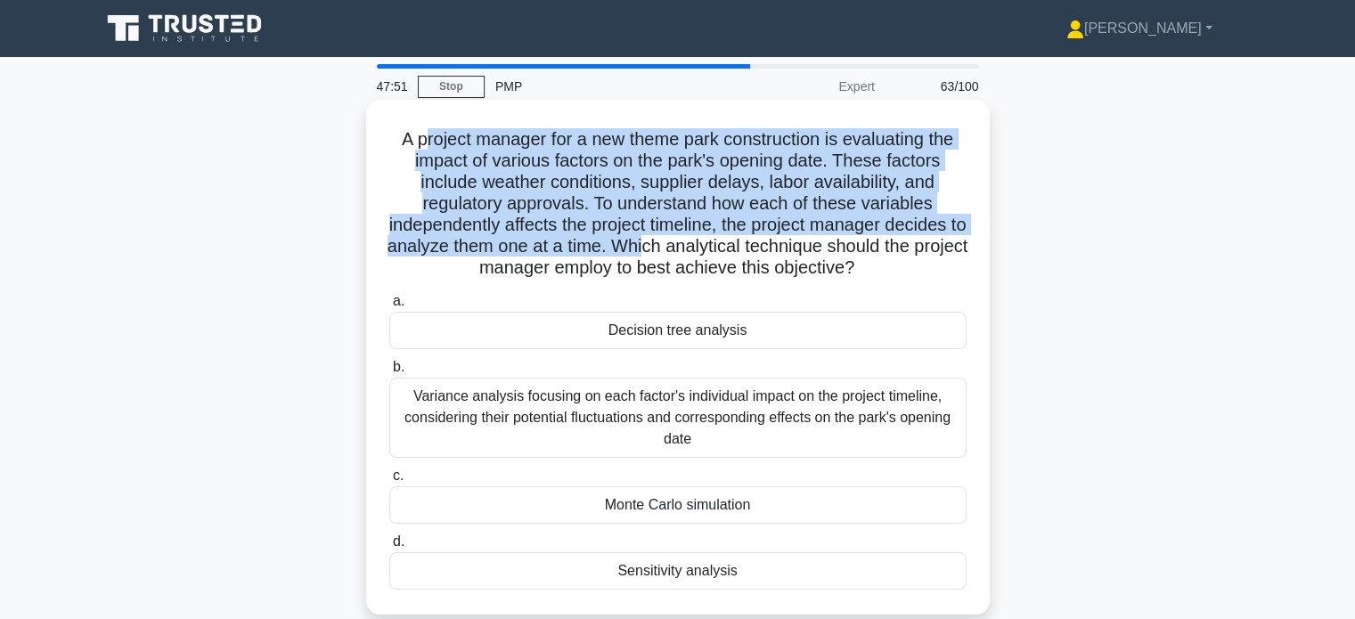
drag, startPoint x: 419, startPoint y: 142, endPoint x: 684, endPoint y: 239, distance: 282.7
click at [684, 239] on h5 "A project manager for a new theme park construction is evaluating the impact of…" at bounding box center [678, 203] width 581 height 151
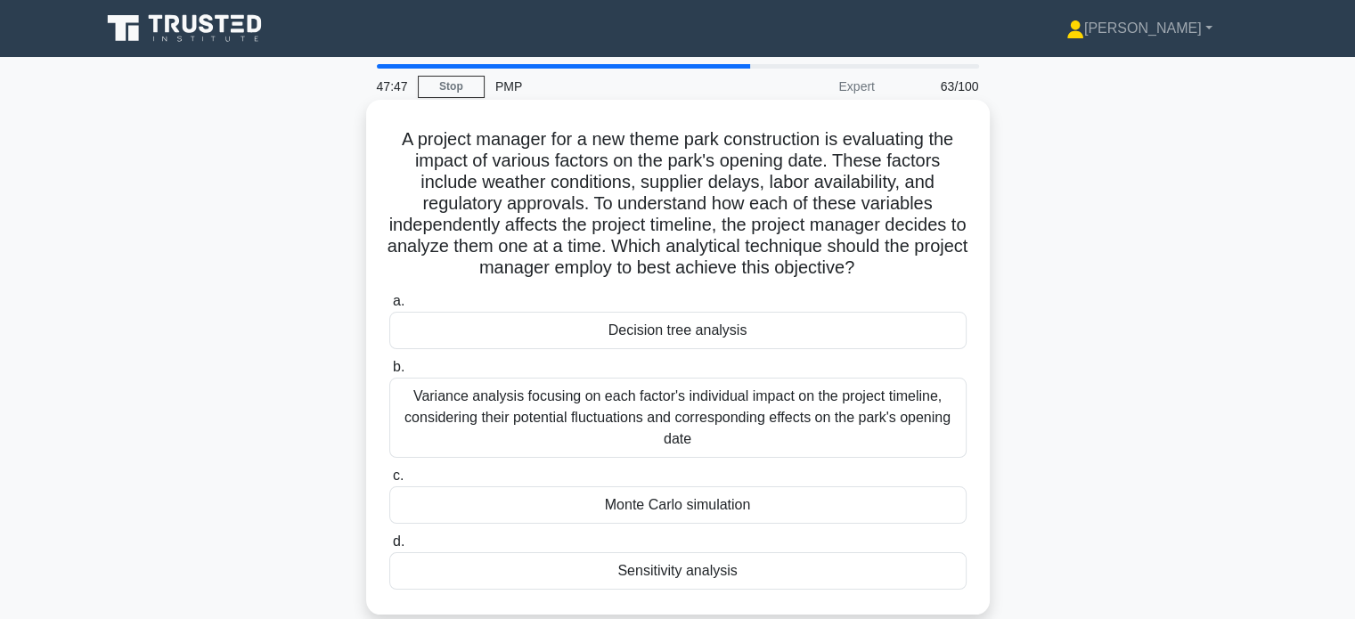
click at [569, 415] on div "Variance analysis focusing on each factor's individual impact on the project ti…" at bounding box center [677, 418] width 577 height 80
click at [389, 373] on input "b. Variance analysis focusing on each factor's individual impact on the project…" at bounding box center [389, 368] width 0 height 12
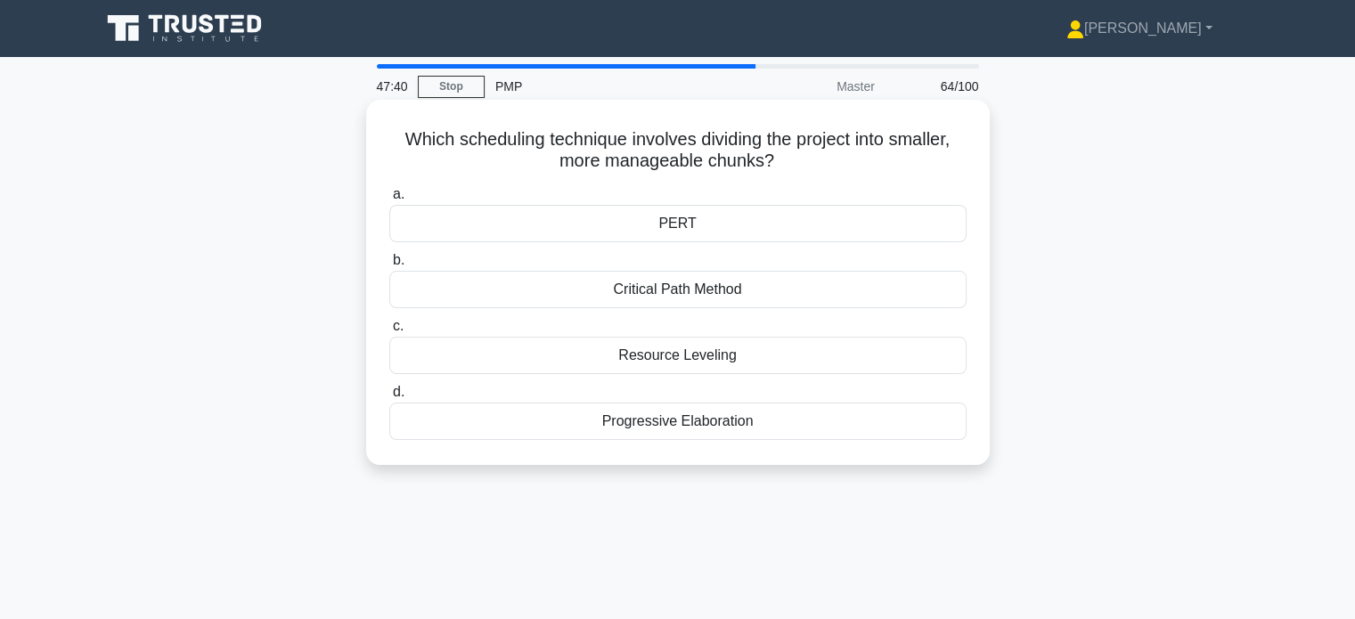
drag, startPoint x: 439, startPoint y: 147, endPoint x: 781, endPoint y: 164, distance: 342.6
click at [781, 164] on h5 "Which scheduling technique involves dividing the project into smaller, more man…" at bounding box center [678, 150] width 581 height 45
click at [711, 427] on div "Progressive Elaboration" at bounding box center [677, 421] width 577 height 37
click at [389, 398] on input "d. Progressive Elaboration" at bounding box center [389, 393] width 0 height 12
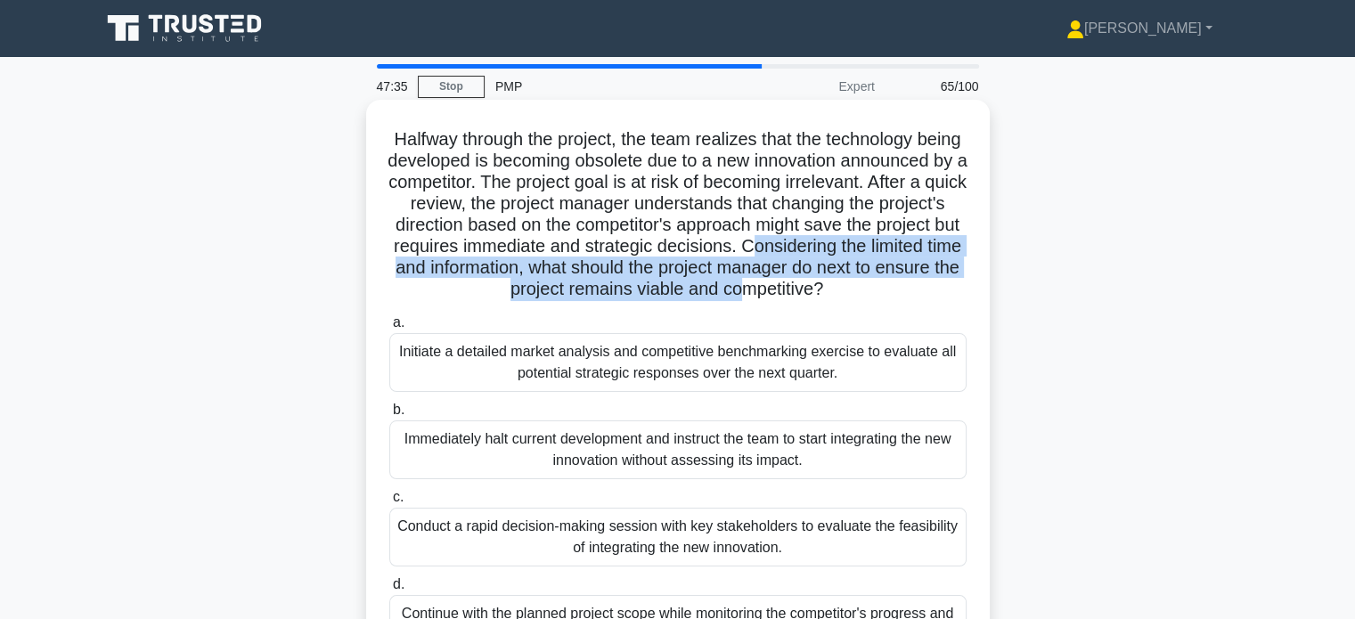
drag, startPoint x: 400, startPoint y: 271, endPoint x: 883, endPoint y: 300, distance: 483.8
click at [883, 300] on h5 "Halfway through the project, the team realizes that the technology being develo…" at bounding box center [678, 214] width 581 height 173
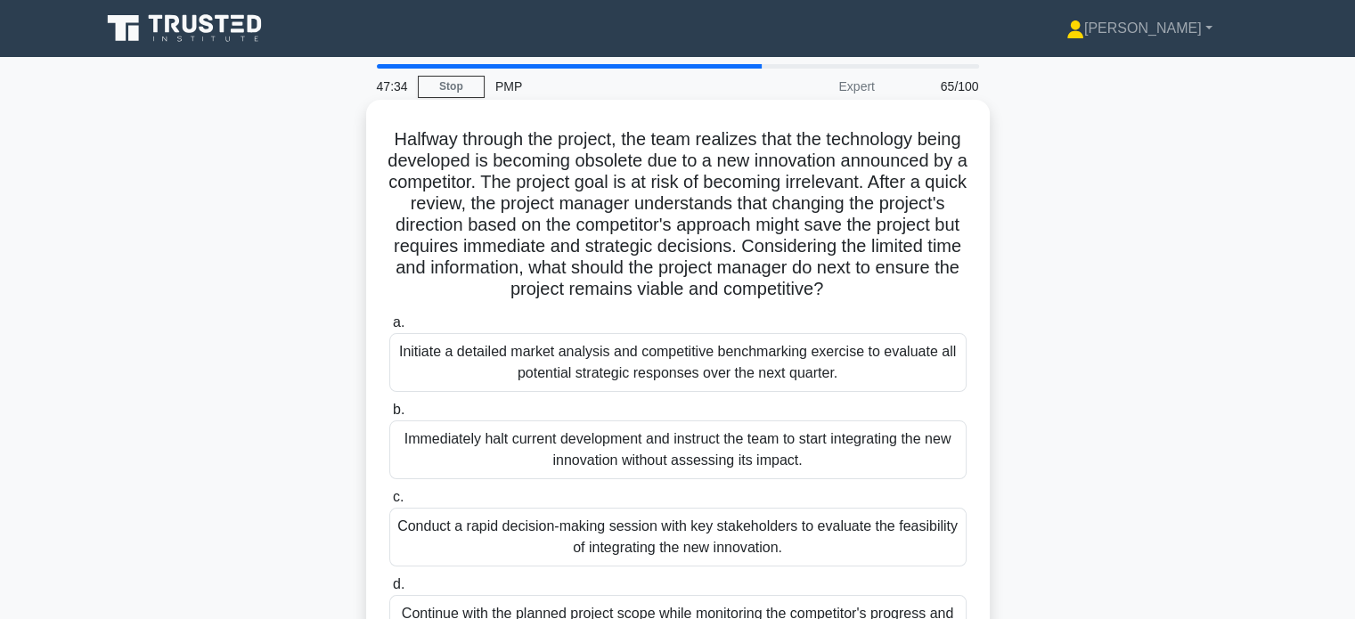
click at [372, 270] on div "Halfway through the project, the team realizes that the technology being develo…" at bounding box center [678, 389] width 624 height 579
drag, startPoint x: 390, startPoint y: 269, endPoint x: 973, endPoint y: 303, distance: 583.7
click at [973, 303] on div "Halfway through the project, the team realizes that the technology being develo…" at bounding box center [677, 389] width 609 height 565
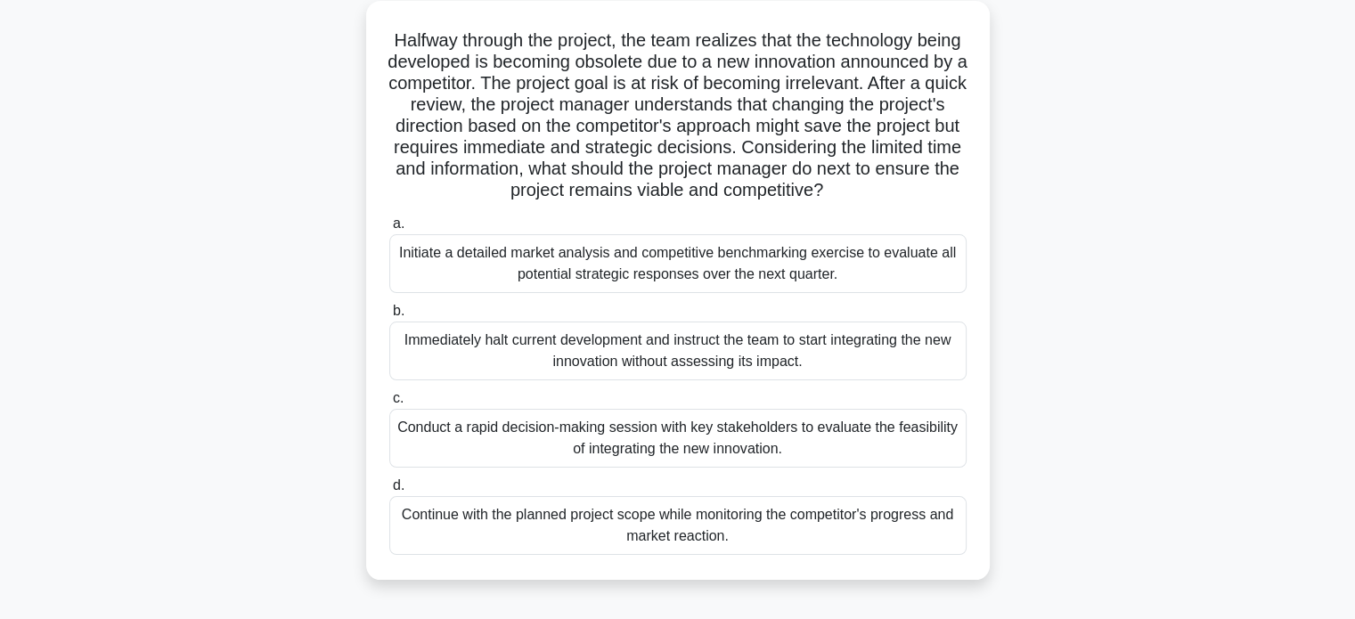
scroll to position [105, 0]
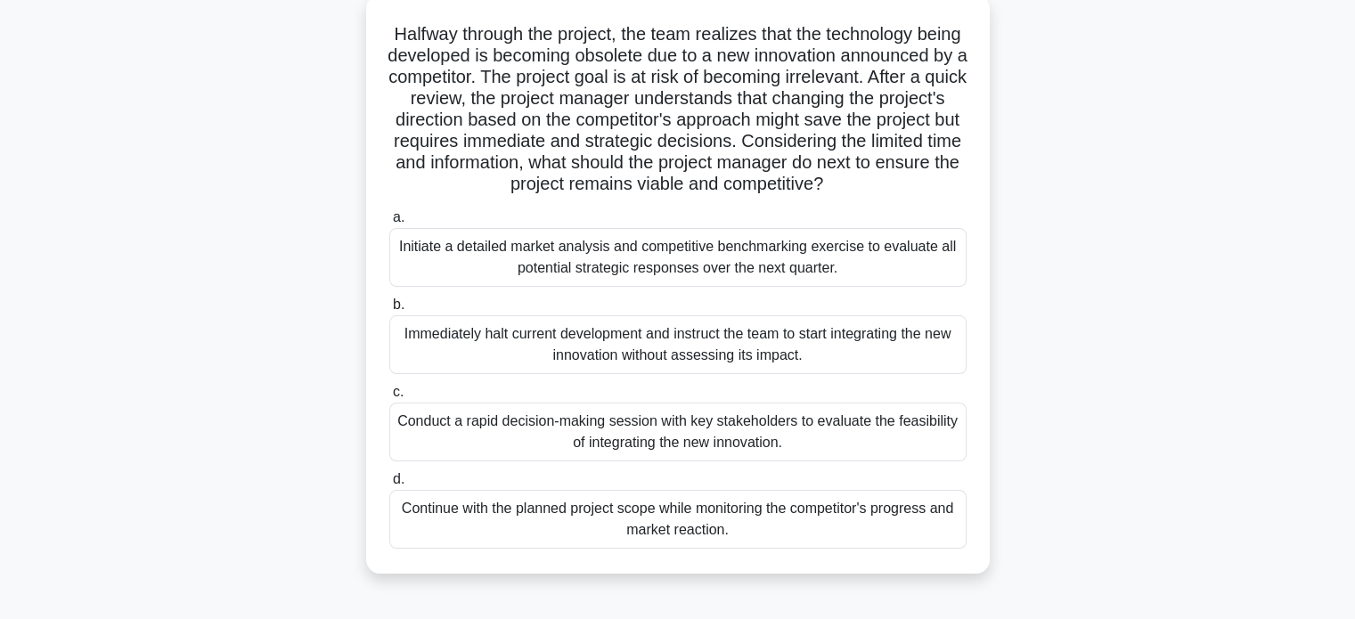
click at [802, 454] on div "Conduct a rapid decision-making session with key stakeholders to evaluate the f…" at bounding box center [677, 432] width 577 height 59
click at [389, 398] on input "c. Conduct a rapid decision-making session with key stakeholders to evaluate th…" at bounding box center [389, 393] width 0 height 12
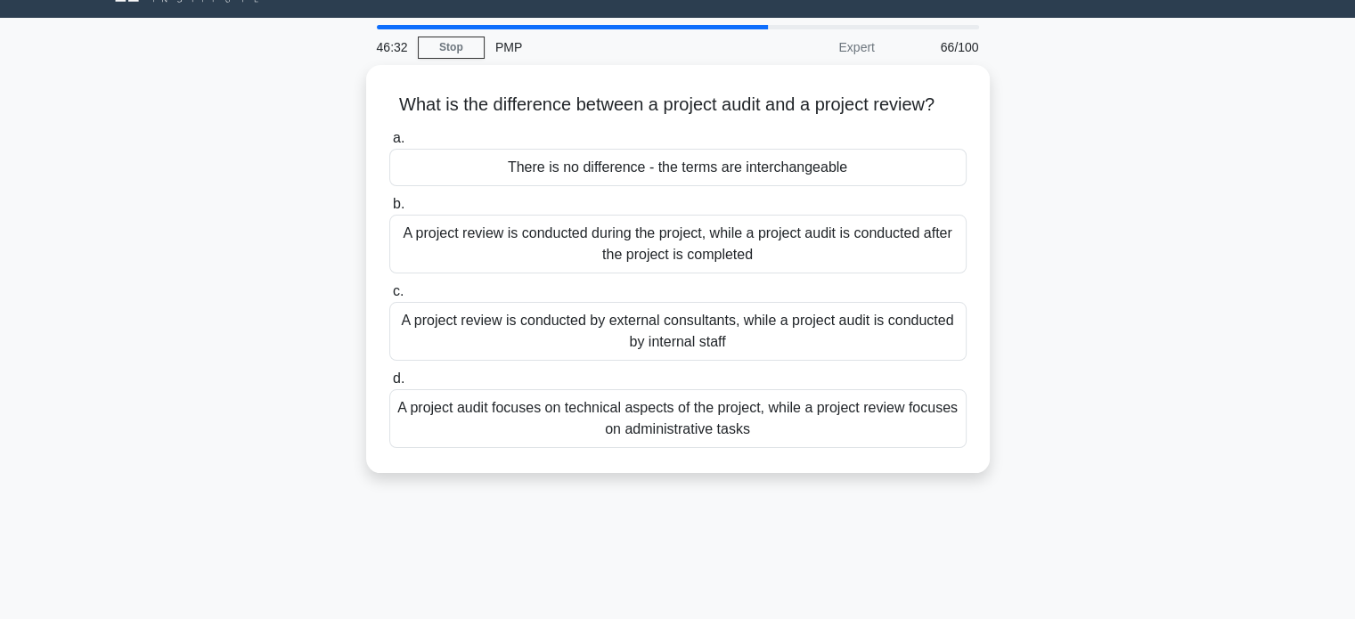
scroll to position [0, 0]
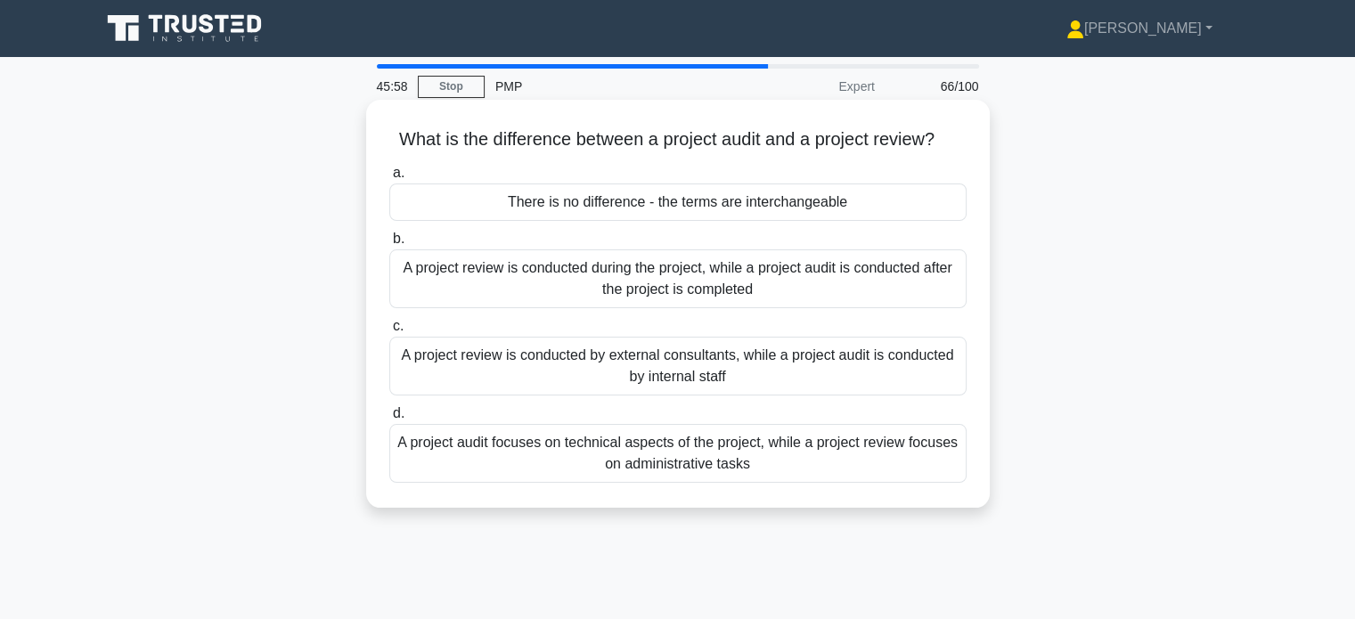
click at [571, 459] on div "A project audit focuses on technical aspects of the project, while a project re…" at bounding box center [677, 453] width 577 height 59
click at [389, 420] on input "d. A project audit focuses on technical aspects of the project, while a project…" at bounding box center [389, 414] width 0 height 12
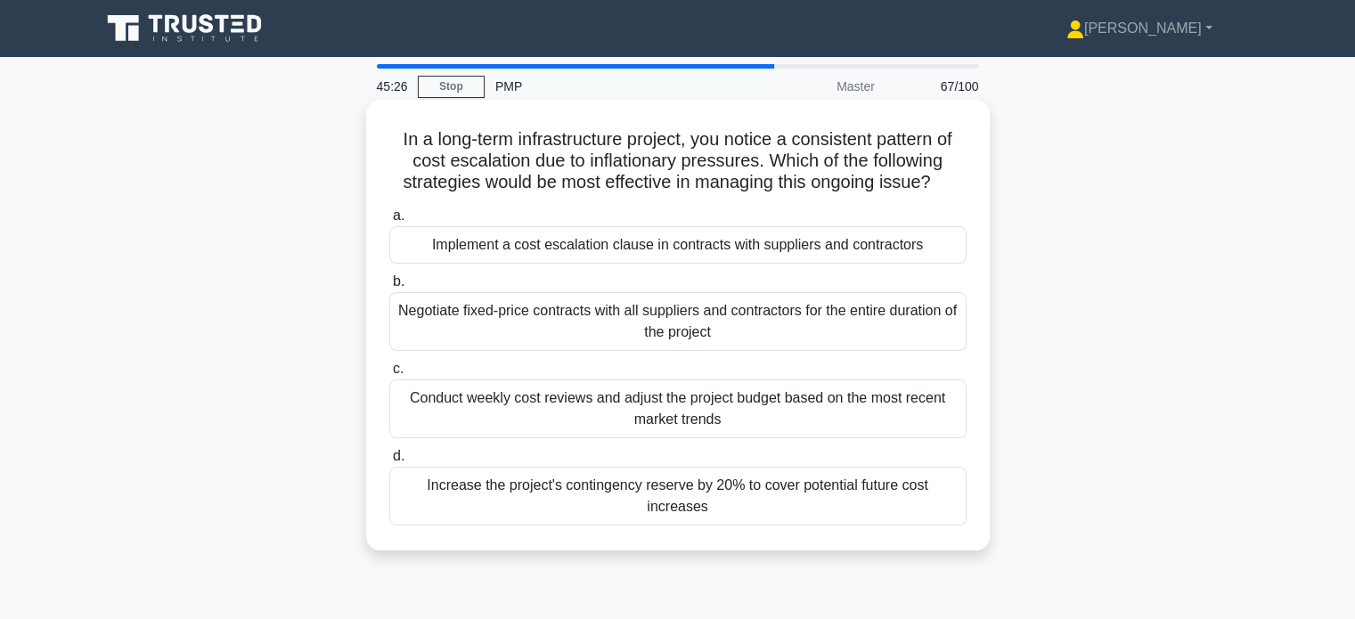
drag, startPoint x: 392, startPoint y: 141, endPoint x: 977, endPoint y: 181, distance: 585.9
click at [977, 181] on div "In a long-term infrastructure project, you notice a consistent pattern of cost …" at bounding box center [677, 325] width 609 height 437
click at [813, 333] on div "Negotiate fixed-price contracts with all suppliers and contractors for the enti…" at bounding box center [677, 321] width 577 height 59
click at [389, 288] on input "b. Negotiate fixed-price contracts with all suppliers and contractors for the e…" at bounding box center [389, 282] width 0 height 12
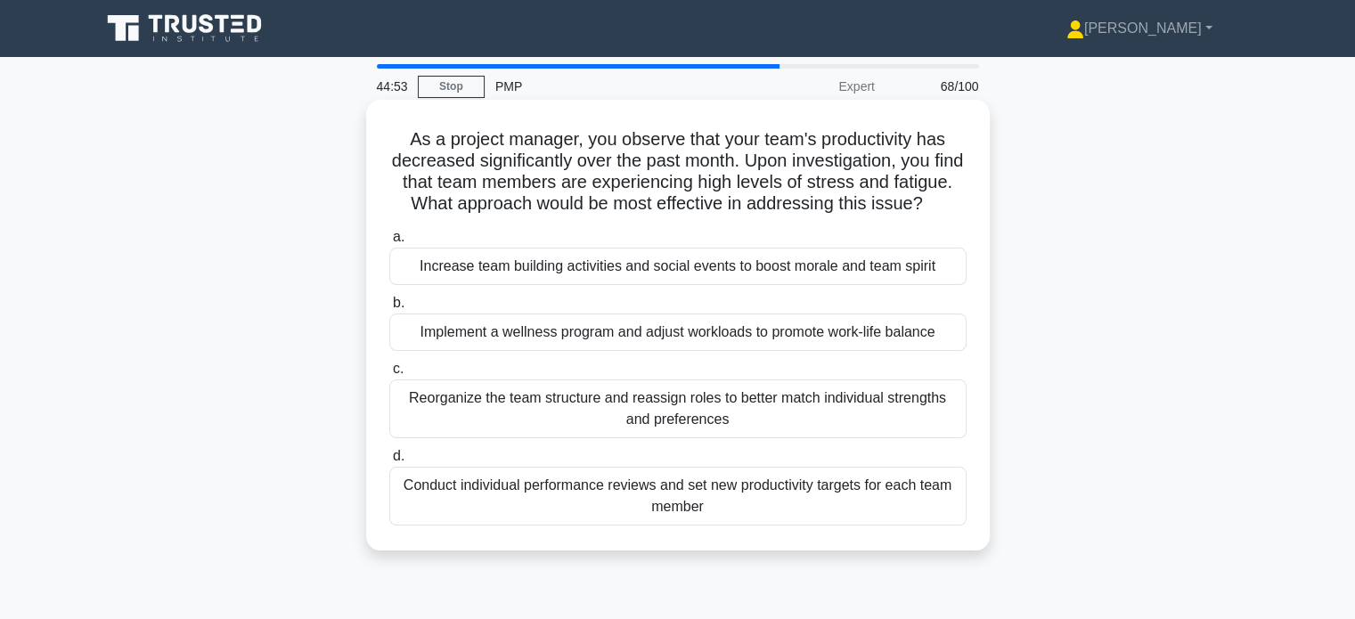
drag, startPoint x: 401, startPoint y: 137, endPoint x: 769, endPoint y: 218, distance: 376.8
click at [769, 216] on h5 "As a project manager, you observe that your team's productivity has decreased s…" at bounding box center [678, 171] width 581 height 87
click at [738, 438] on div "Reorganize the team structure and reassign roles to better match individual str…" at bounding box center [677, 409] width 577 height 59
click at [389, 375] on input "c. Reorganize the team structure and reassign roles to better match individual …" at bounding box center [389, 370] width 0 height 12
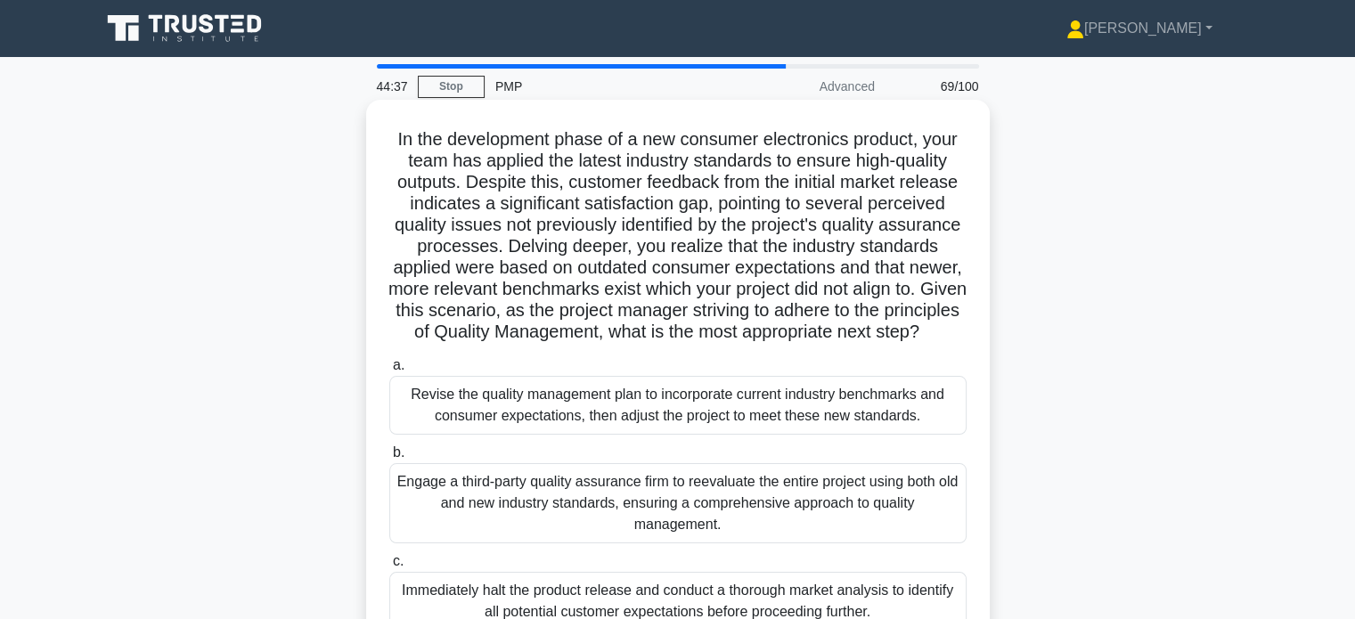
drag, startPoint x: 463, startPoint y: 309, endPoint x: 747, endPoint y: 357, distance: 287.4
click at [747, 344] on h5 "In the development phase of a new consumer electronics product, your team has a…" at bounding box center [678, 236] width 581 height 216
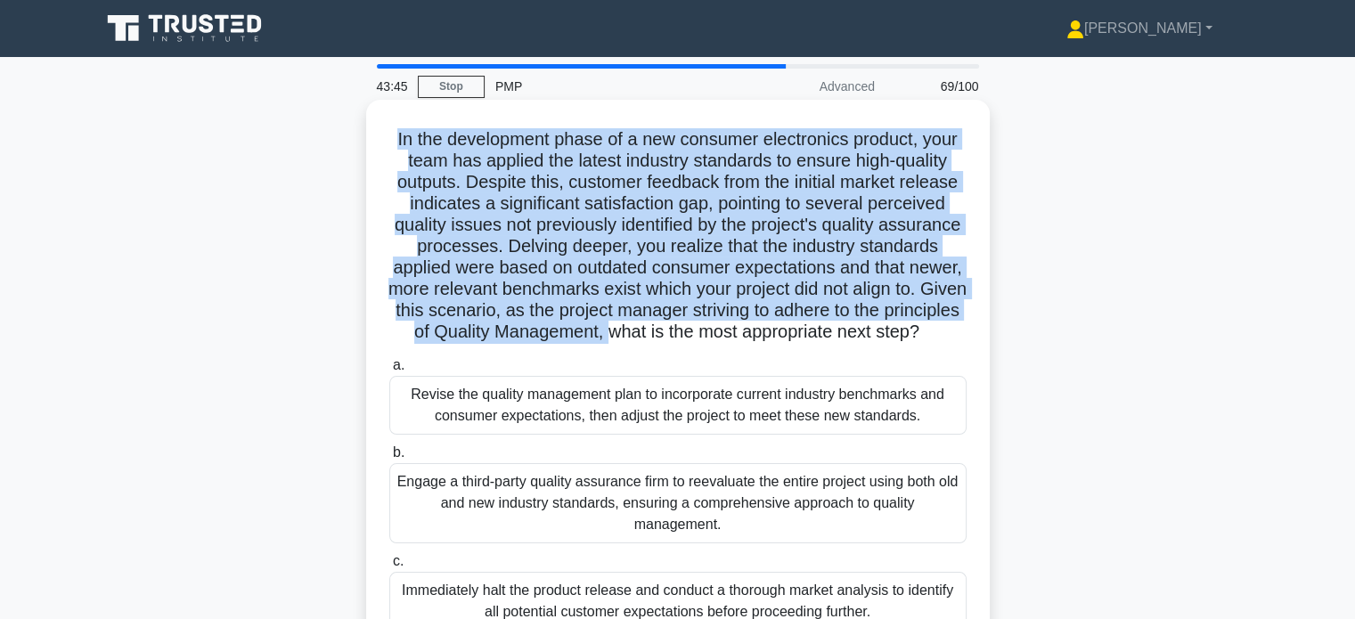
drag, startPoint x: 391, startPoint y: 138, endPoint x: 727, endPoint y: 325, distance: 384.5
click at [727, 325] on h5 "In the development phase of a new consumer electronics product, your team has a…" at bounding box center [678, 236] width 581 height 216
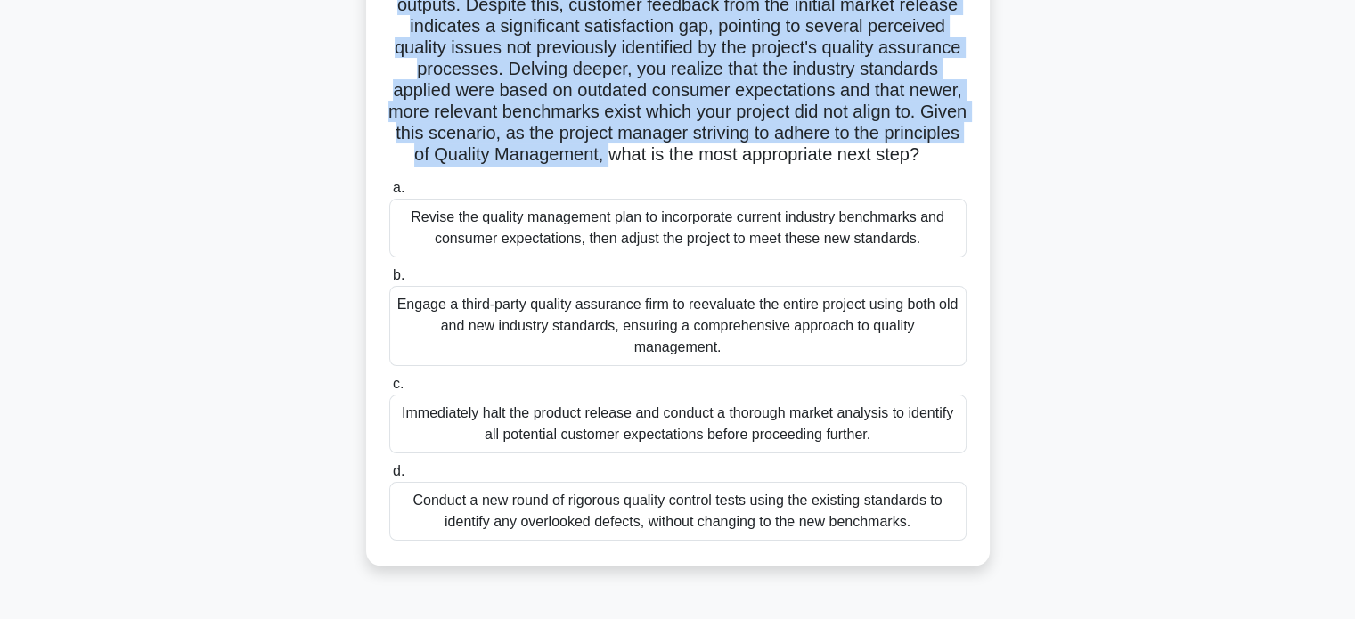
scroll to position [215, 0]
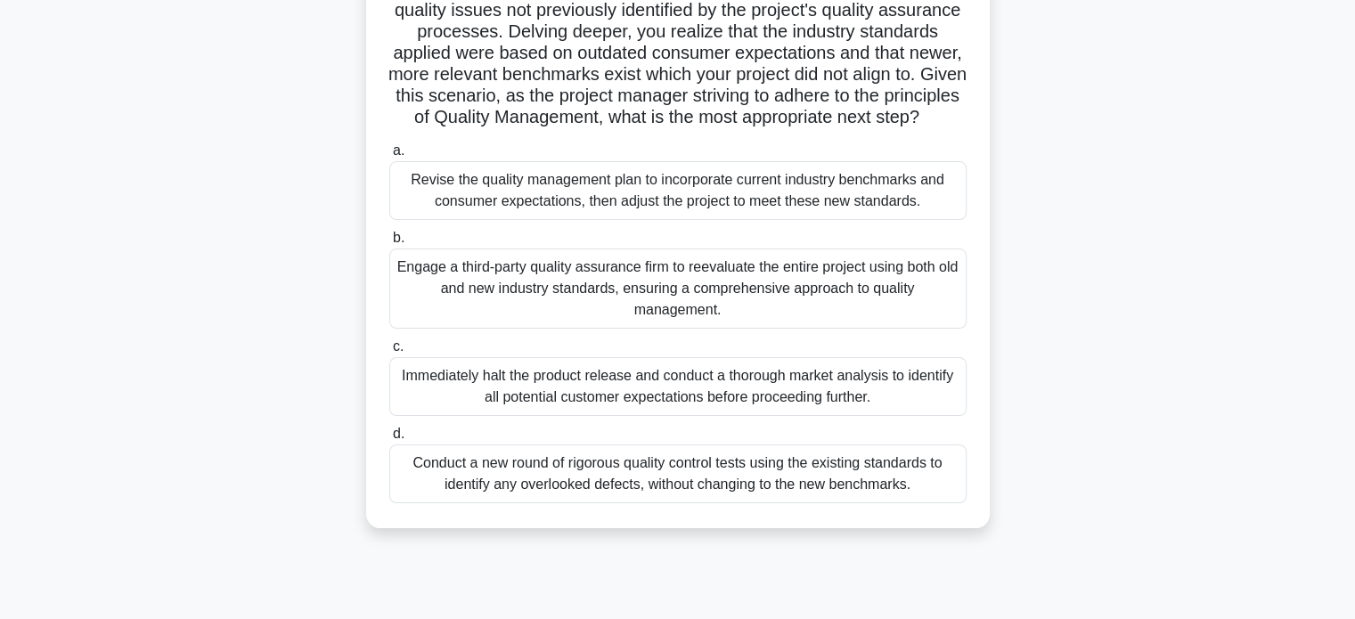
click at [627, 209] on div "Revise the quality management plan to incorporate current industry benchmarks a…" at bounding box center [677, 190] width 577 height 59
click at [389, 157] on input "a. Revise the quality management plan to incorporate current industry benchmark…" at bounding box center [389, 151] width 0 height 12
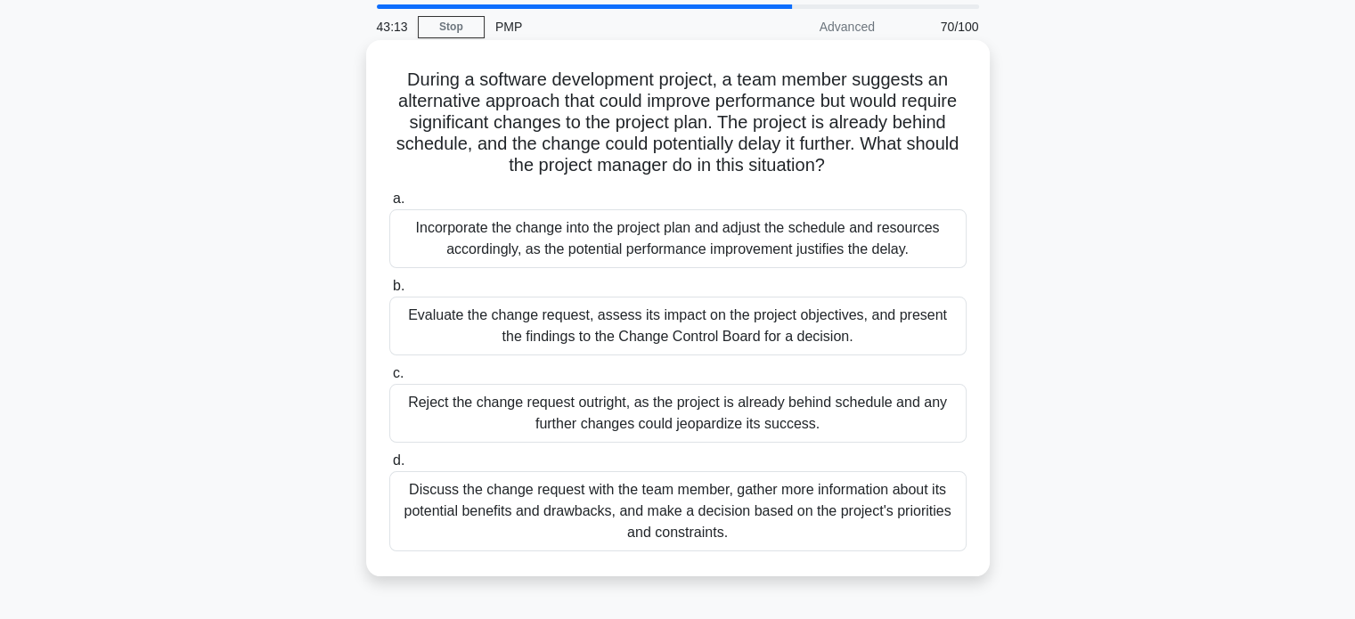
scroll to position [0, 0]
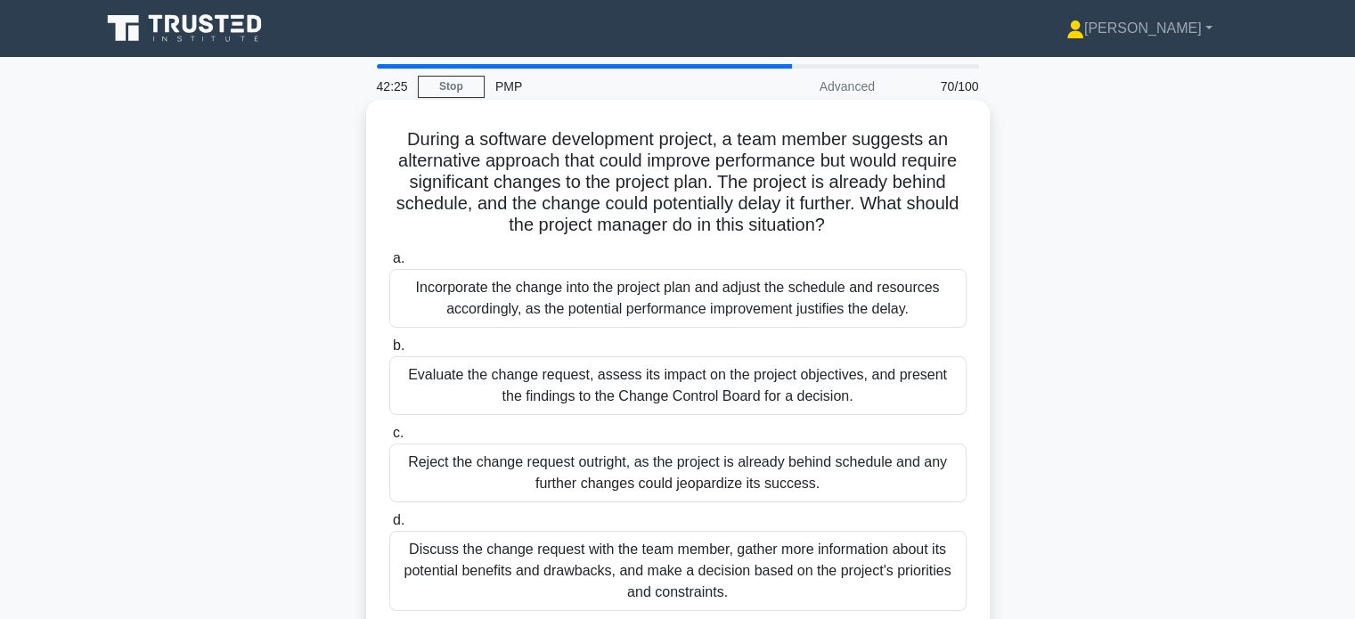
click at [756, 375] on div "Evaluate the change request, assess its impact on the project objectives, and p…" at bounding box center [677, 385] width 577 height 59
click at [389, 352] on input "b. Evaluate the change request, assess its impact on the project objectives, an…" at bounding box center [389, 346] width 0 height 12
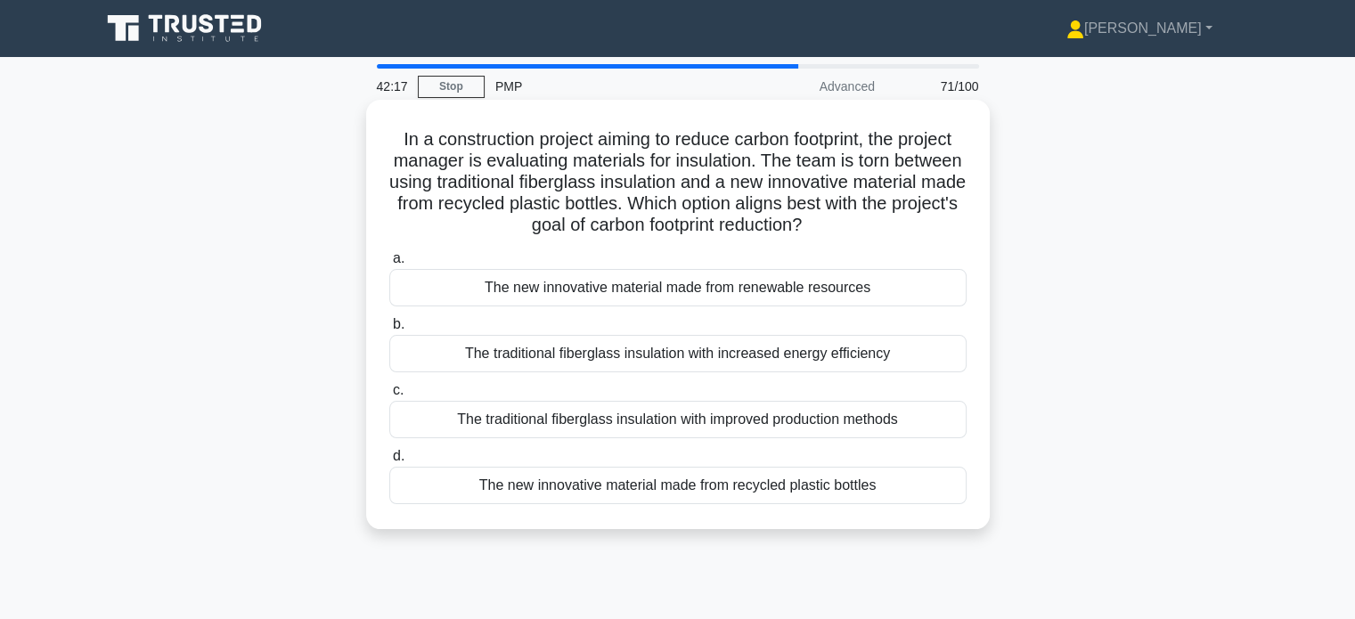
drag, startPoint x: 758, startPoint y: 208, endPoint x: 895, endPoint y: 220, distance: 136.9
click at [895, 220] on h5 "In a construction project aiming to reduce carbon footprint, the project manage…" at bounding box center [678, 182] width 581 height 109
drag, startPoint x: 547, startPoint y: 139, endPoint x: 889, endPoint y: 231, distance: 354.3
click at [889, 231] on h5 "In a construction project aiming to reduce carbon footprint, the project manage…" at bounding box center [678, 182] width 581 height 109
click at [695, 495] on div "The new innovative material made from recycled plastic bottles" at bounding box center [677, 485] width 577 height 37
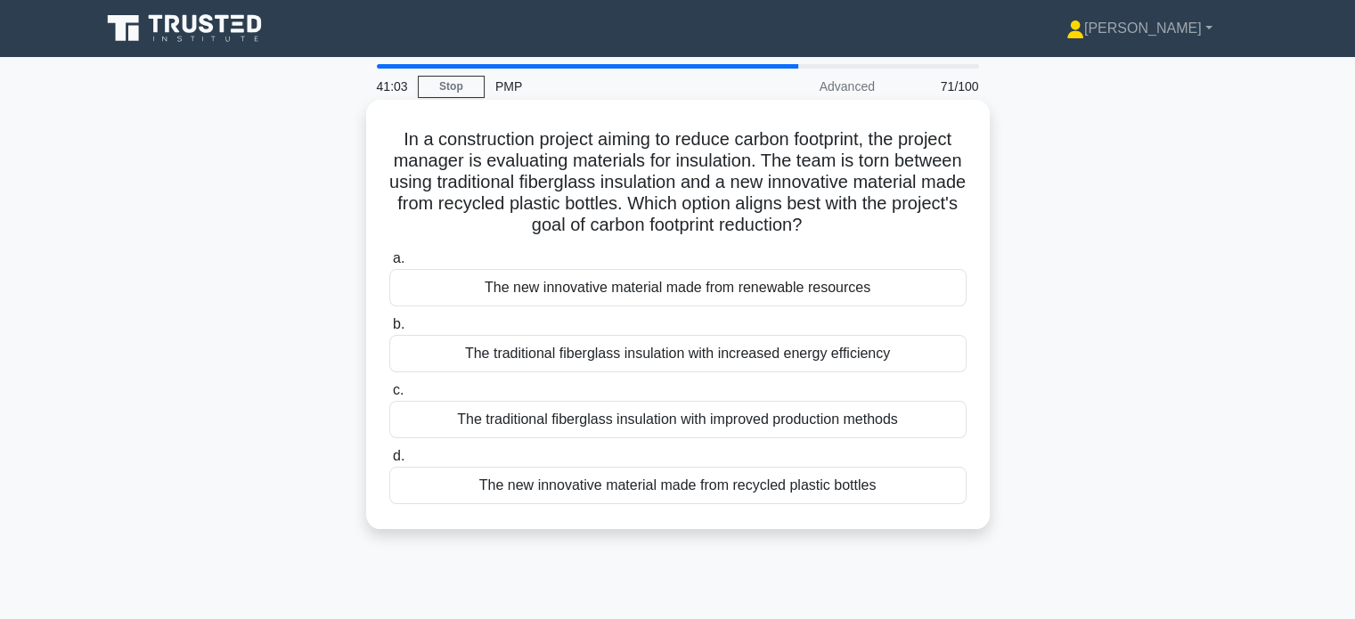
click at [389, 462] on input "d. The new innovative material made from recycled plastic bottles" at bounding box center [389, 457] width 0 height 12
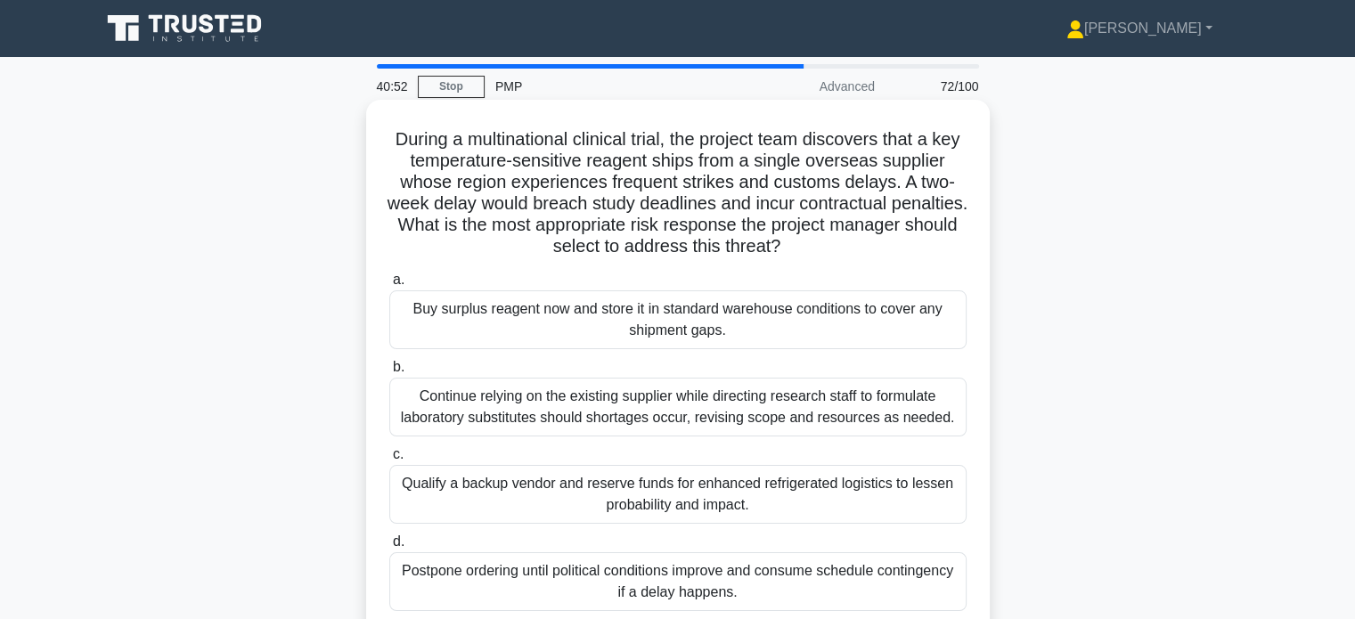
drag, startPoint x: 495, startPoint y: 225, endPoint x: 888, endPoint y: 249, distance: 393.7
click at [888, 249] on h5 "During a multinational clinical trial, the project team discovers that a key te…" at bounding box center [678, 193] width 581 height 130
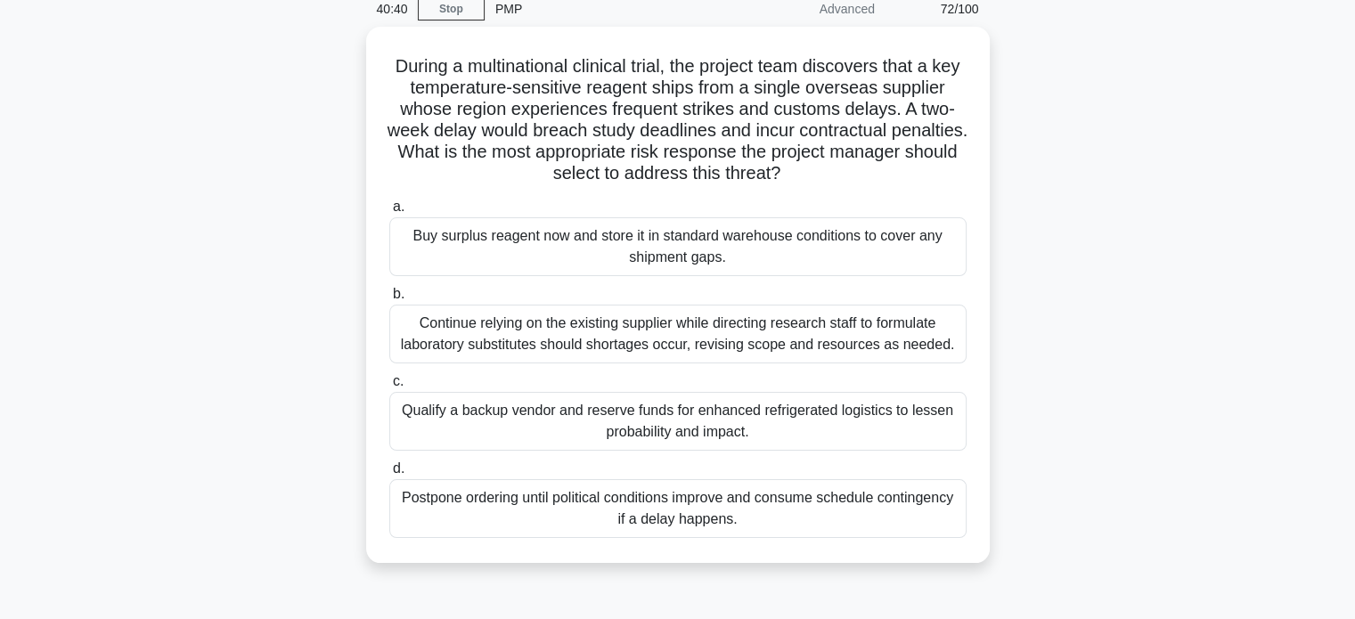
scroll to position [81, 0]
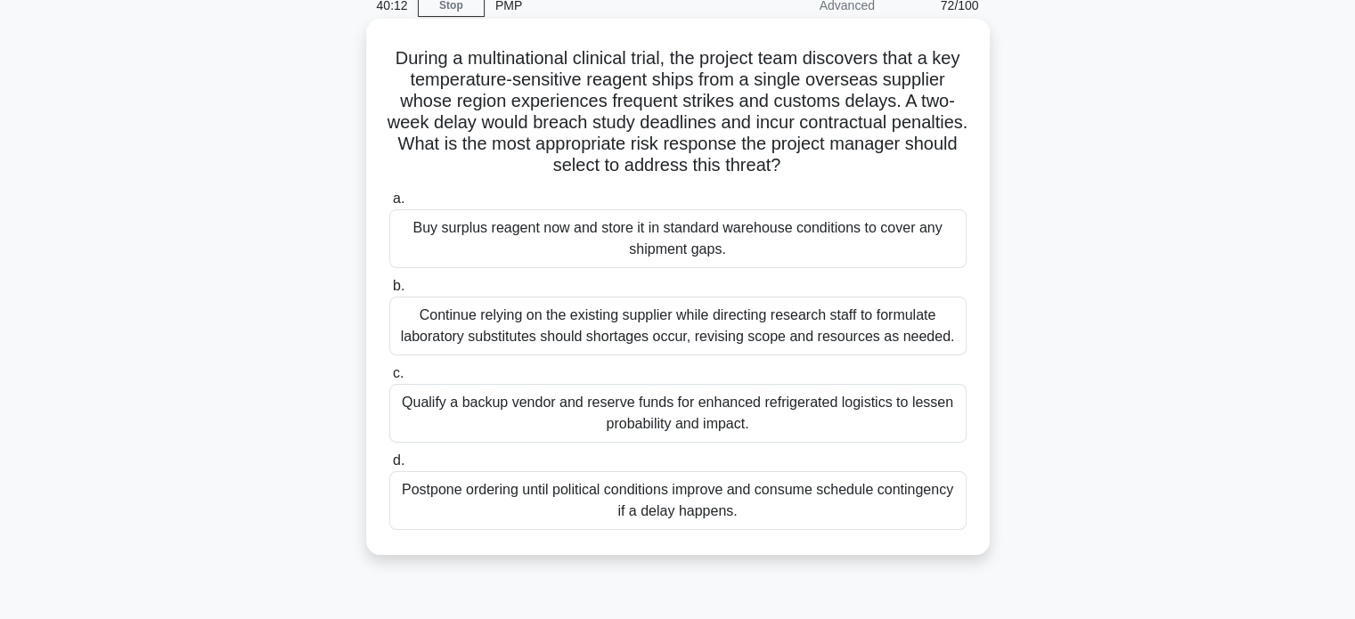
click at [757, 423] on div "Qualify a backup vendor and reserve funds for enhanced refrigerated logistics t…" at bounding box center [677, 413] width 577 height 59
click at [389, 380] on input "c. Qualify a backup vendor and reserve funds for enhanced refrigerated logistic…" at bounding box center [389, 374] width 0 height 12
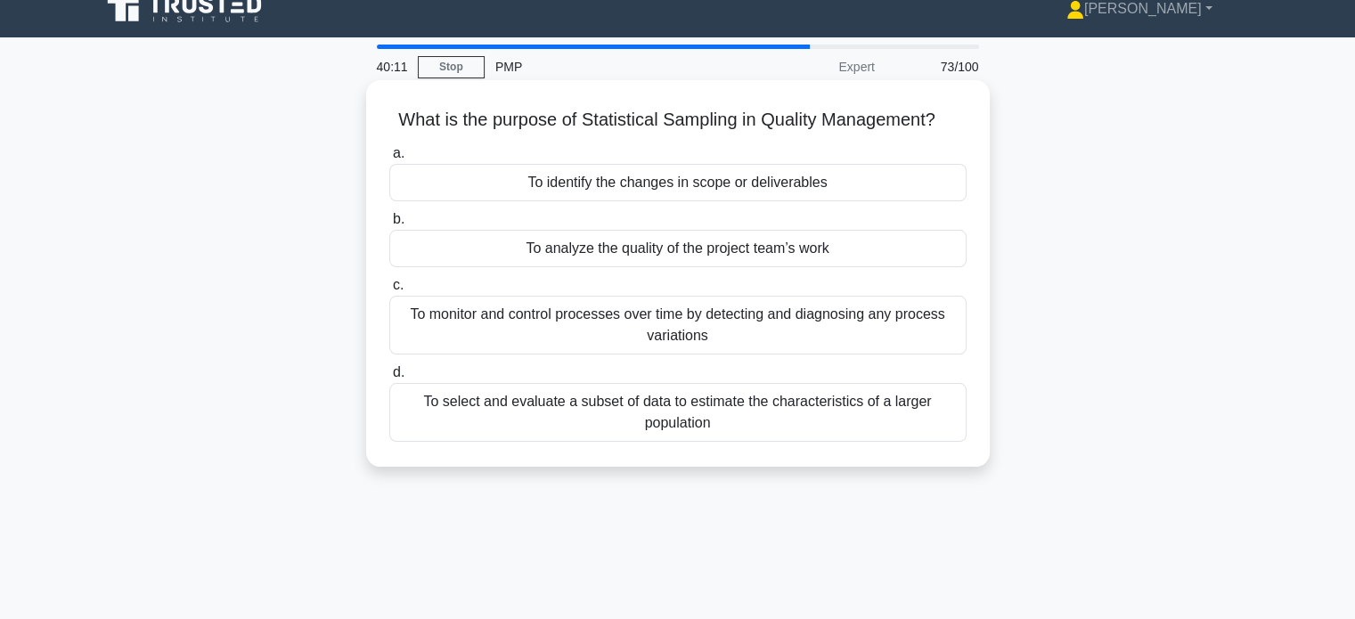
scroll to position [0, 0]
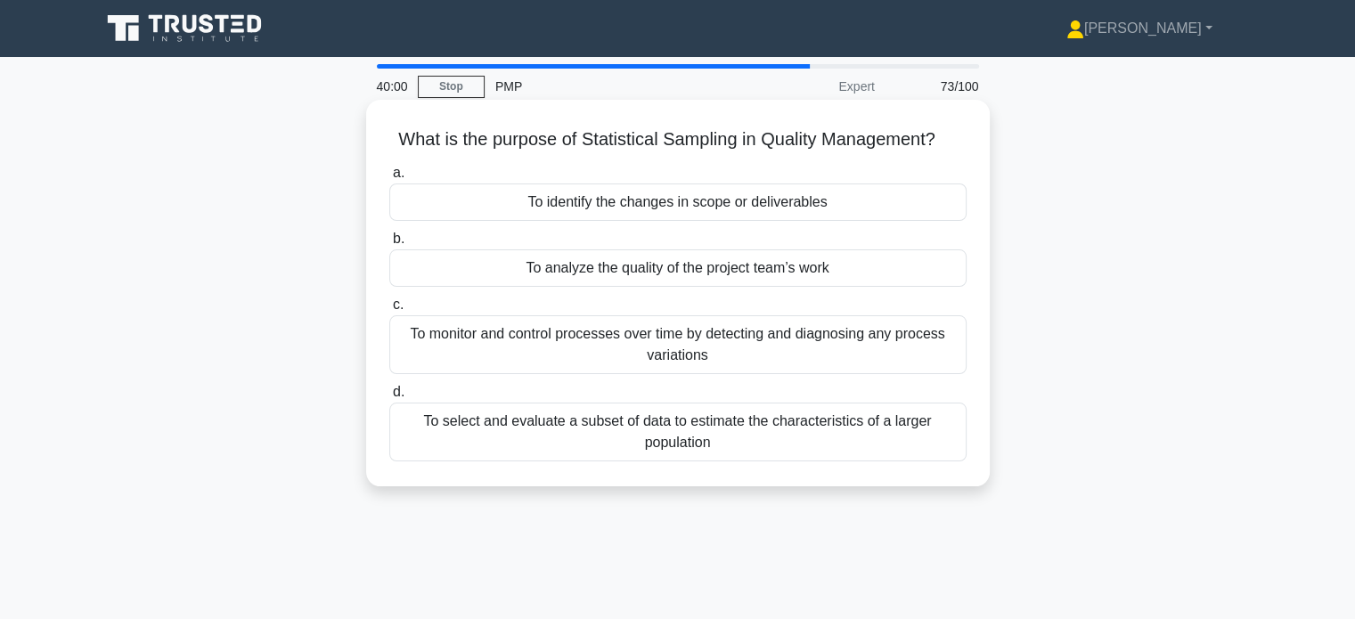
click at [768, 445] on div "To select and evaluate a subset of data to estimate the characteristics of a la…" at bounding box center [677, 432] width 577 height 59
click at [389, 398] on input "d. To select and evaluate a subset of data to estimate the characteristics of a…" at bounding box center [389, 393] width 0 height 12
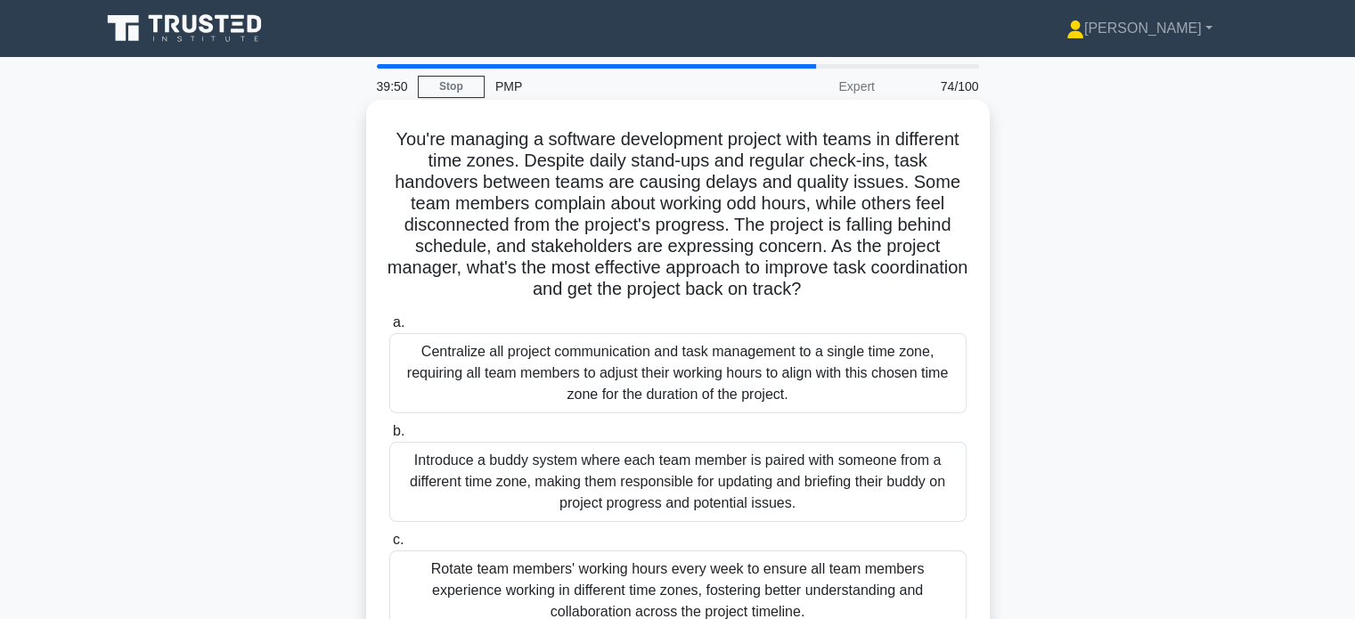
drag, startPoint x: 894, startPoint y: 249, endPoint x: 904, endPoint y: 283, distance: 36.4
click at [904, 283] on h5 "You're managing a software development project with teams in different time zon…" at bounding box center [678, 214] width 581 height 173
drag, startPoint x: 420, startPoint y: 138, endPoint x: 921, endPoint y: 288, distance: 523.5
click at [921, 288] on h5 "You're managing a software development project with teams in different time zon…" at bounding box center [678, 214] width 581 height 173
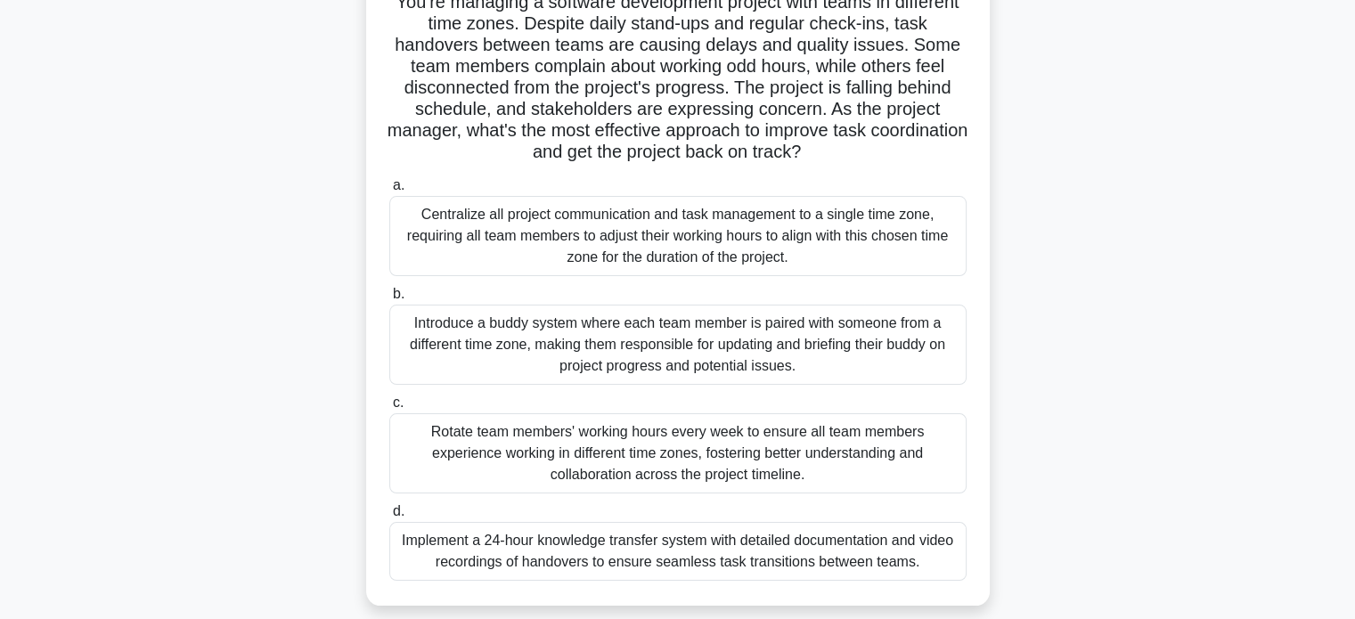
scroll to position [139, 0]
click at [616, 560] on div "Implement a 24-hour knowledge transfer system with detailed documentation and v…" at bounding box center [677, 549] width 577 height 59
click at [389, 516] on input "d. Implement a 24-hour knowledge transfer system with detailed documentation an…" at bounding box center [389, 510] width 0 height 12
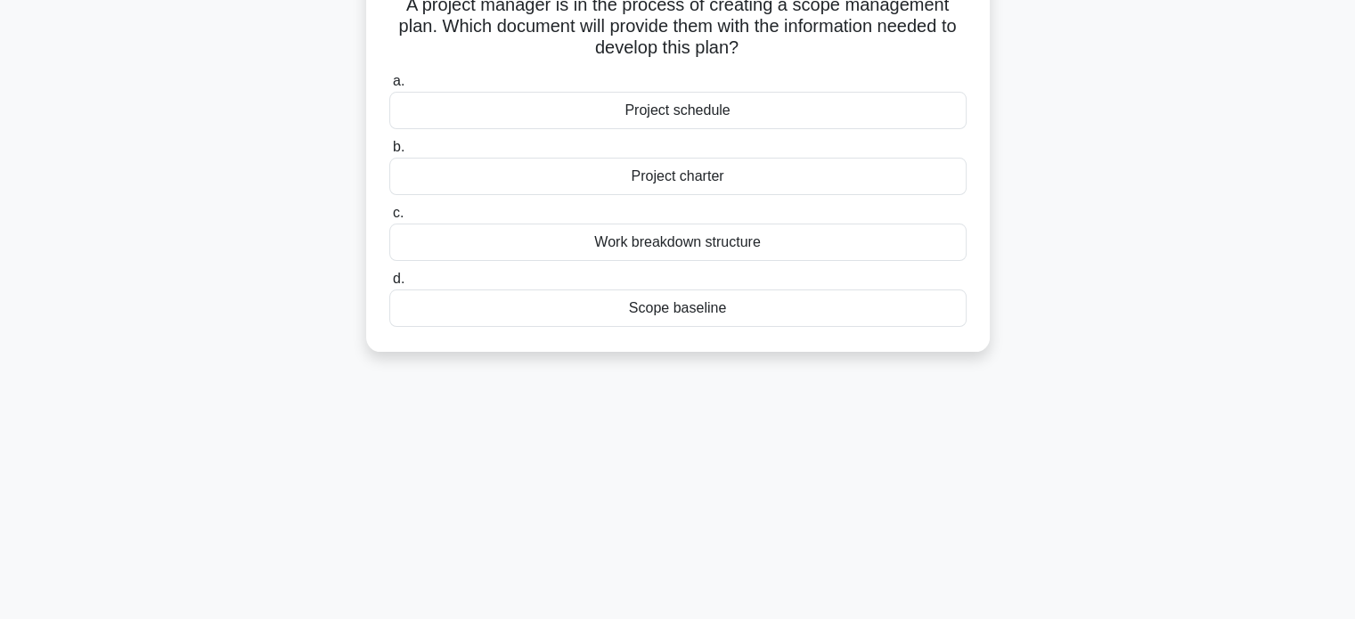
scroll to position [0, 0]
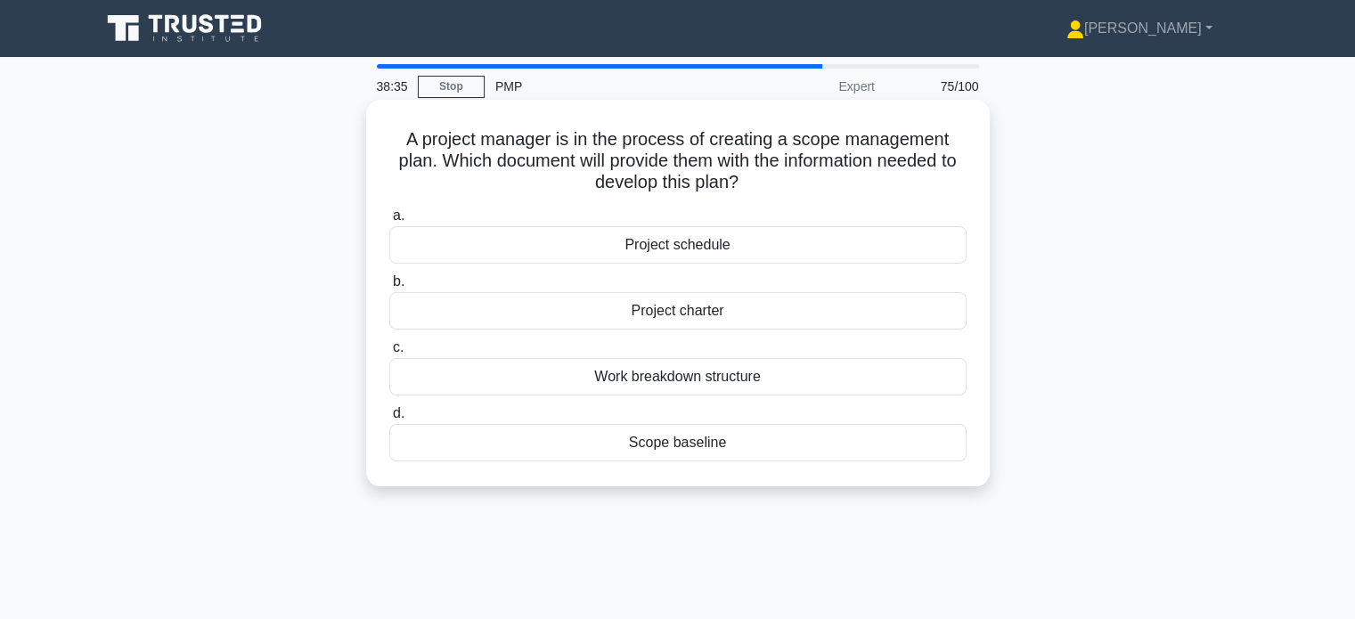
drag, startPoint x: 399, startPoint y: 138, endPoint x: 777, endPoint y: 192, distance: 381.6
click at [777, 192] on h5 "A project manager is in the process of creating a scope management plan. Which …" at bounding box center [678, 161] width 581 height 66
click at [710, 445] on div "Scope baseline" at bounding box center [677, 442] width 577 height 37
click at [389, 420] on input "d. Scope baseline" at bounding box center [389, 414] width 0 height 12
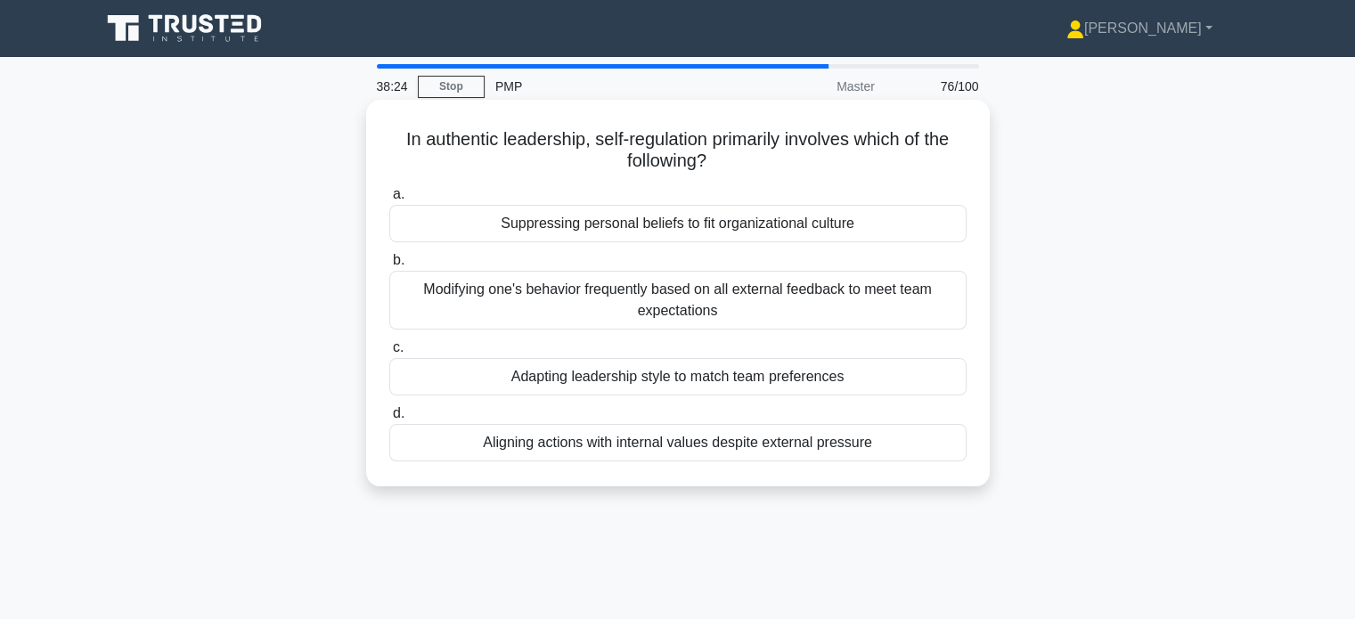
drag, startPoint x: 593, startPoint y: 140, endPoint x: 766, endPoint y: 157, distance: 173.7
click at [766, 157] on h5 "In authentic leadership, self-regulation primarily involves which of the follow…" at bounding box center [678, 150] width 581 height 45
click at [920, 461] on div "Aligning actions with internal values despite external pressure" at bounding box center [677, 442] width 577 height 37
click at [389, 420] on input "d. Aligning actions with internal values despite external pressure" at bounding box center [389, 414] width 0 height 12
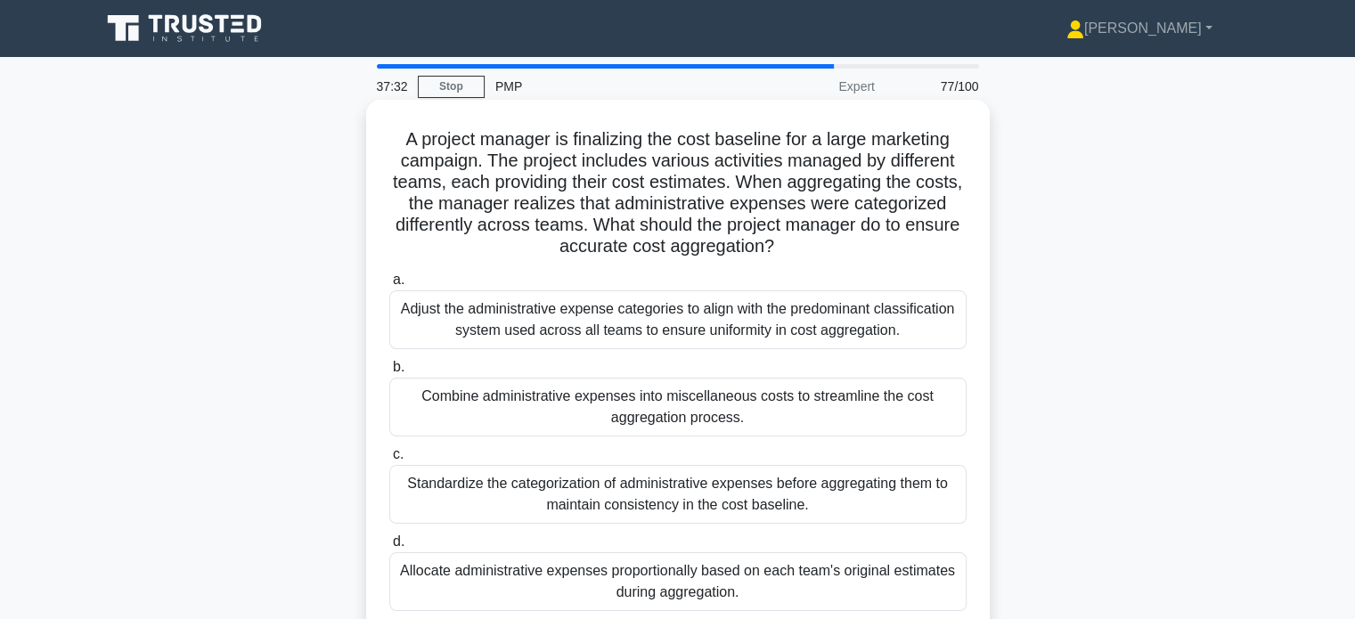
drag, startPoint x: 691, startPoint y: 224, endPoint x: 853, endPoint y: 257, distance: 164.6
click at [853, 257] on h5 "A project manager is finalizing the cost baseline for a large marketing campaig…" at bounding box center [678, 193] width 581 height 130
drag, startPoint x: 396, startPoint y: 138, endPoint x: 863, endPoint y: 259, distance: 482.4
click at [863, 258] on h5 "A project manager is finalizing the cost baseline for a large marketing campaig…" at bounding box center [678, 193] width 581 height 130
click at [756, 584] on div "Allocate administrative expenses proportionally based on each team's original e…" at bounding box center [677, 581] width 577 height 59
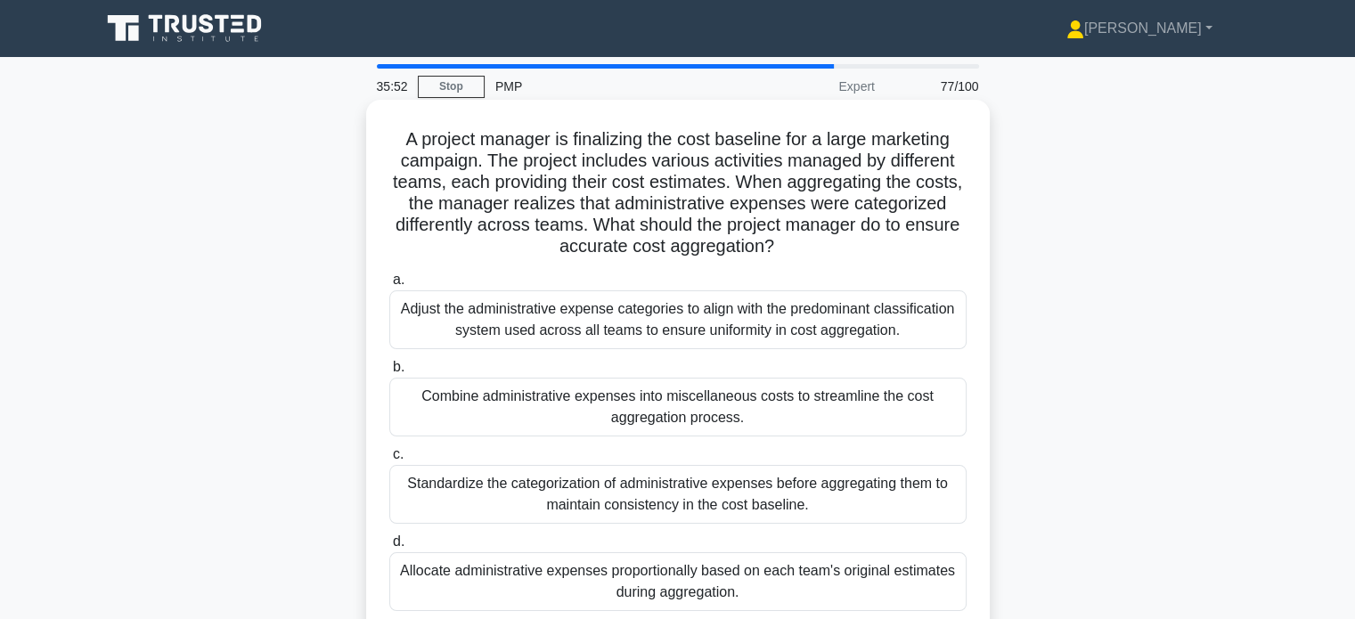
click at [389, 548] on input "d. Allocate administrative expenses proportionally based on each team's origina…" at bounding box center [389, 542] width 0 height 12
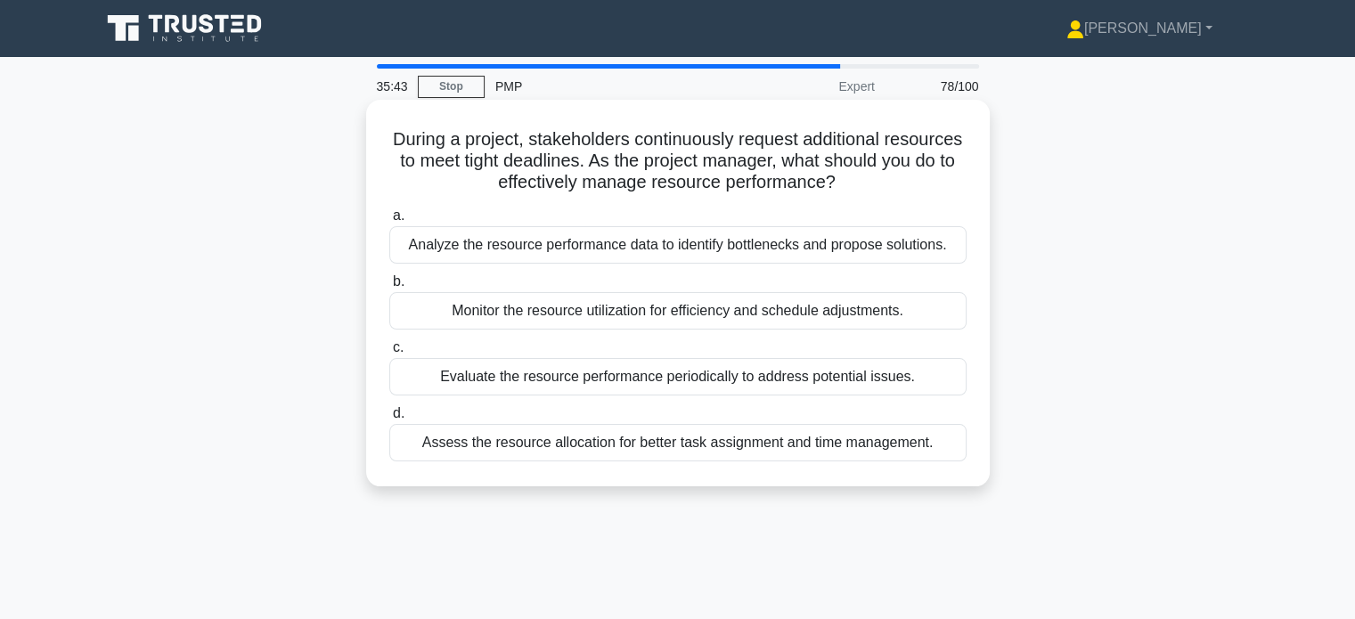
drag, startPoint x: 427, startPoint y: 136, endPoint x: 902, endPoint y: 181, distance: 477.0
click at [902, 181] on h5 "During a project, stakeholders continuously request additional resources to mee…" at bounding box center [678, 161] width 581 height 66
click at [563, 251] on div "Analyze the resource performance data to identify bottlenecks and propose solut…" at bounding box center [677, 244] width 577 height 37
click at [389, 222] on input "a. Analyze the resource performance data to identify bottlenecks and propose so…" at bounding box center [389, 216] width 0 height 12
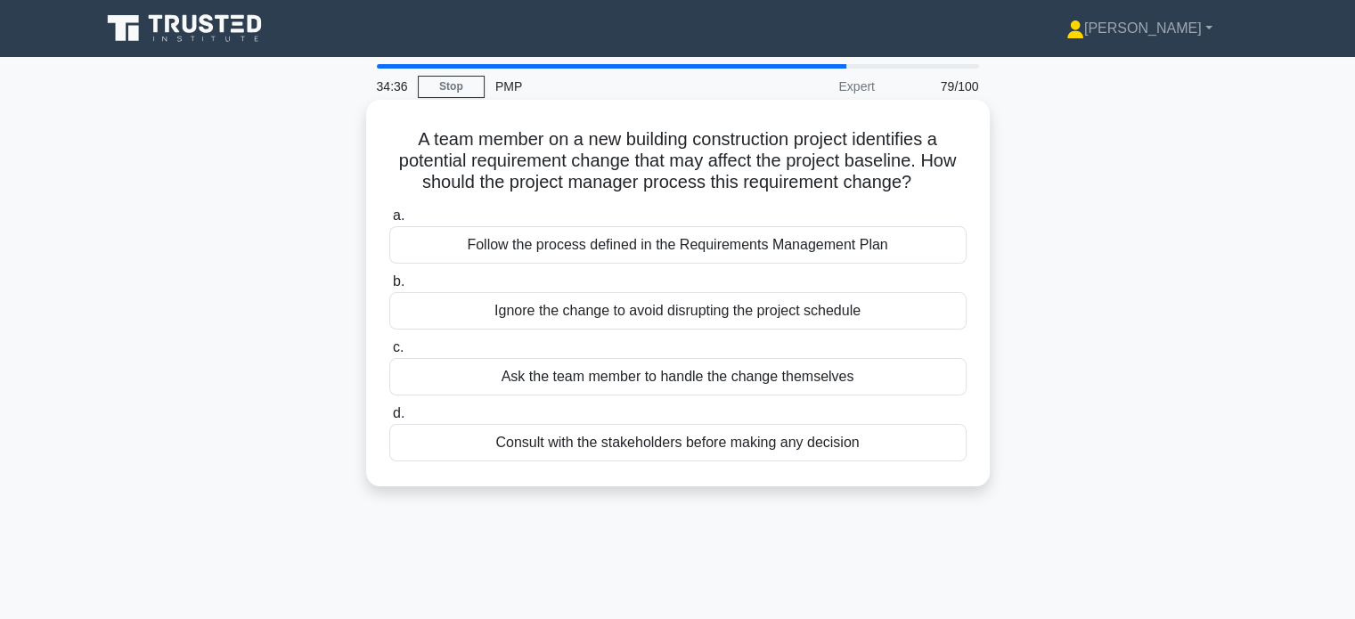
click at [689, 253] on div "Follow the process defined in the Requirements Management Plan" at bounding box center [677, 244] width 577 height 37
click at [389, 222] on input "a. Follow the process defined in the Requirements Management Plan" at bounding box center [389, 216] width 0 height 12
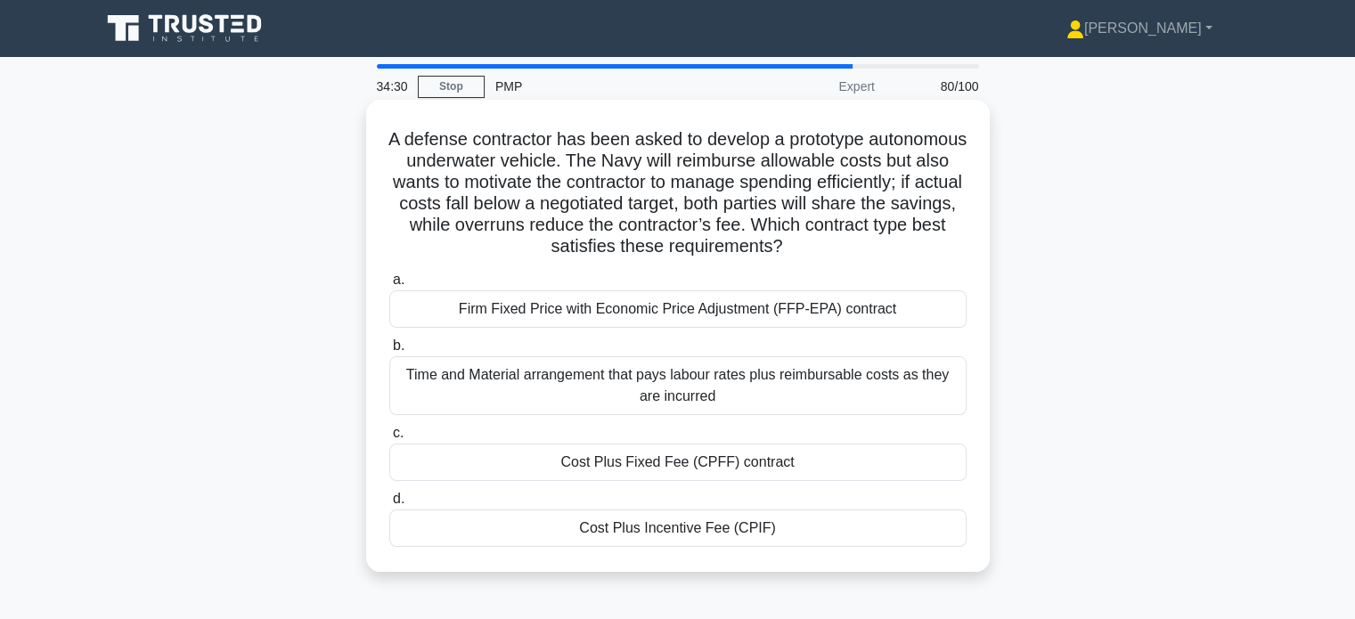
drag, startPoint x: 932, startPoint y: 228, endPoint x: 964, endPoint y: 257, distance: 42.9
click at [964, 257] on h5 "A defense contractor has been asked to develop a prototype autonomous underwate…" at bounding box center [678, 193] width 581 height 130
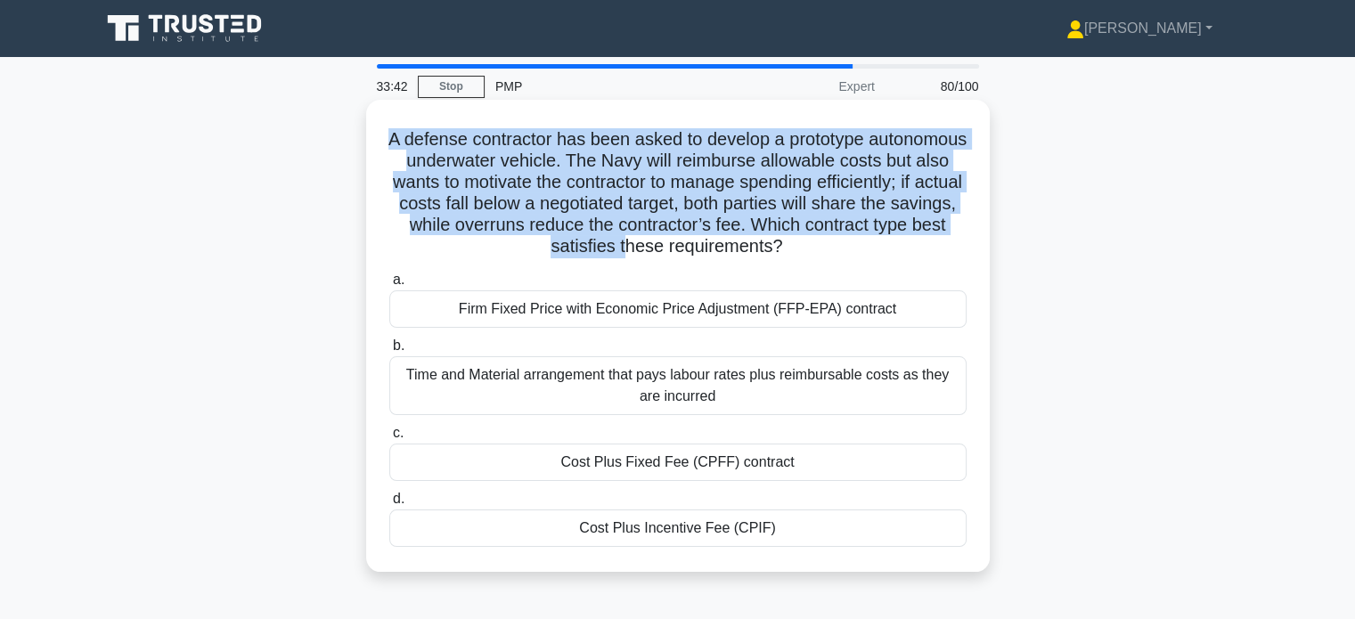
drag, startPoint x: 436, startPoint y: 135, endPoint x: 703, endPoint y: 241, distance: 287.6
click at [703, 241] on h5 "A defense contractor has been asked to develop a prototype autonomous underwate…" at bounding box center [678, 193] width 581 height 130
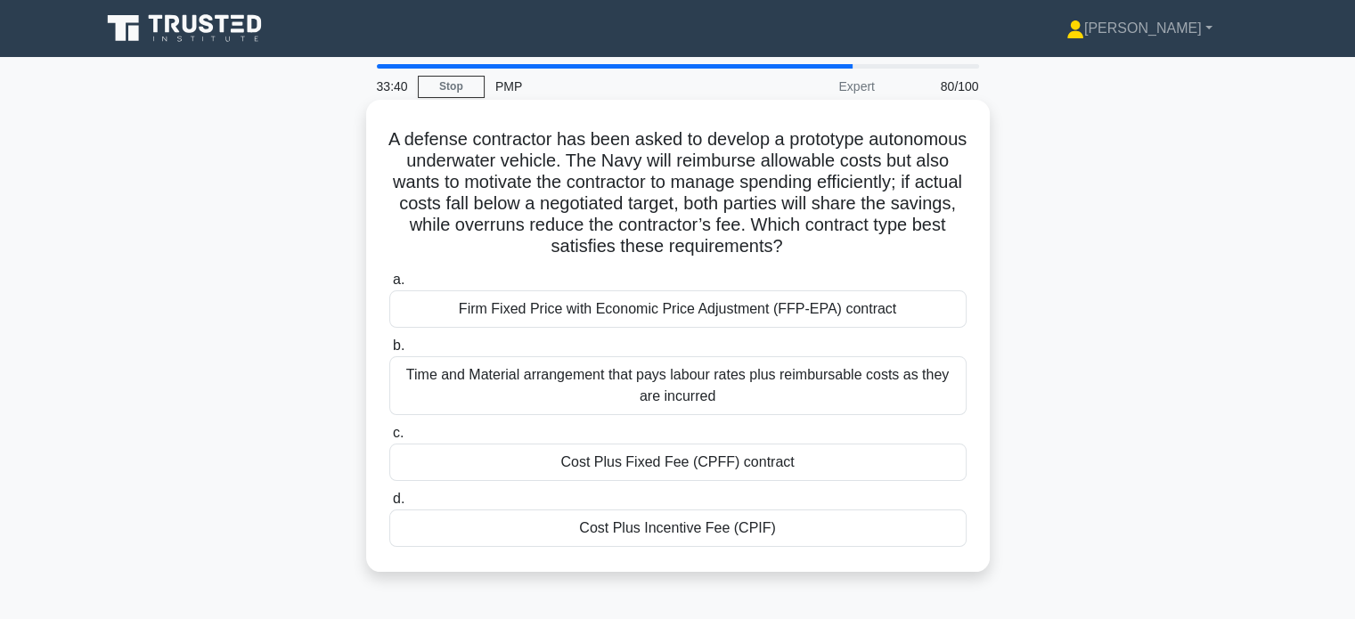
click at [823, 519] on div "Cost Plus Incentive Fee (CPIF)" at bounding box center [677, 528] width 577 height 37
click at [389, 505] on input "d. Cost Plus Incentive Fee (CPIF)" at bounding box center [389, 500] width 0 height 12
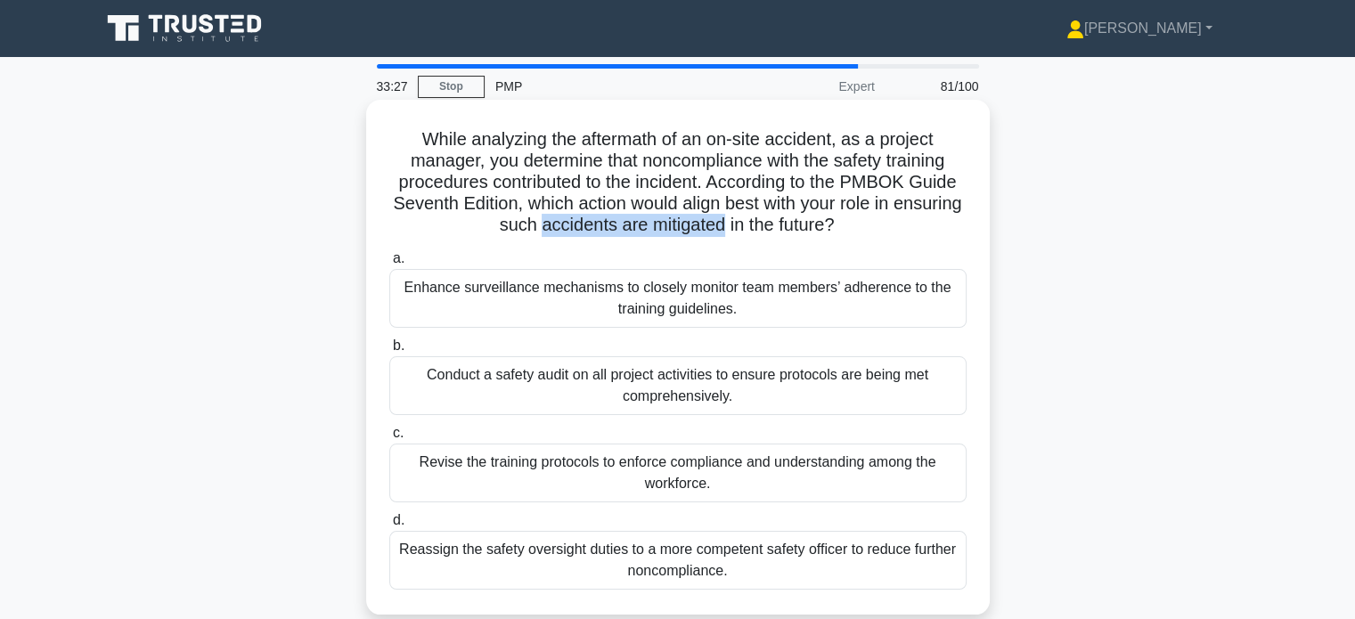
drag, startPoint x: 569, startPoint y: 226, endPoint x: 757, endPoint y: 228, distance: 187.1
click at [757, 228] on h5 "While analyzing the aftermath of an on-site accident, as a project manager, you…" at bounding box center [678, 182] width 581 height 109
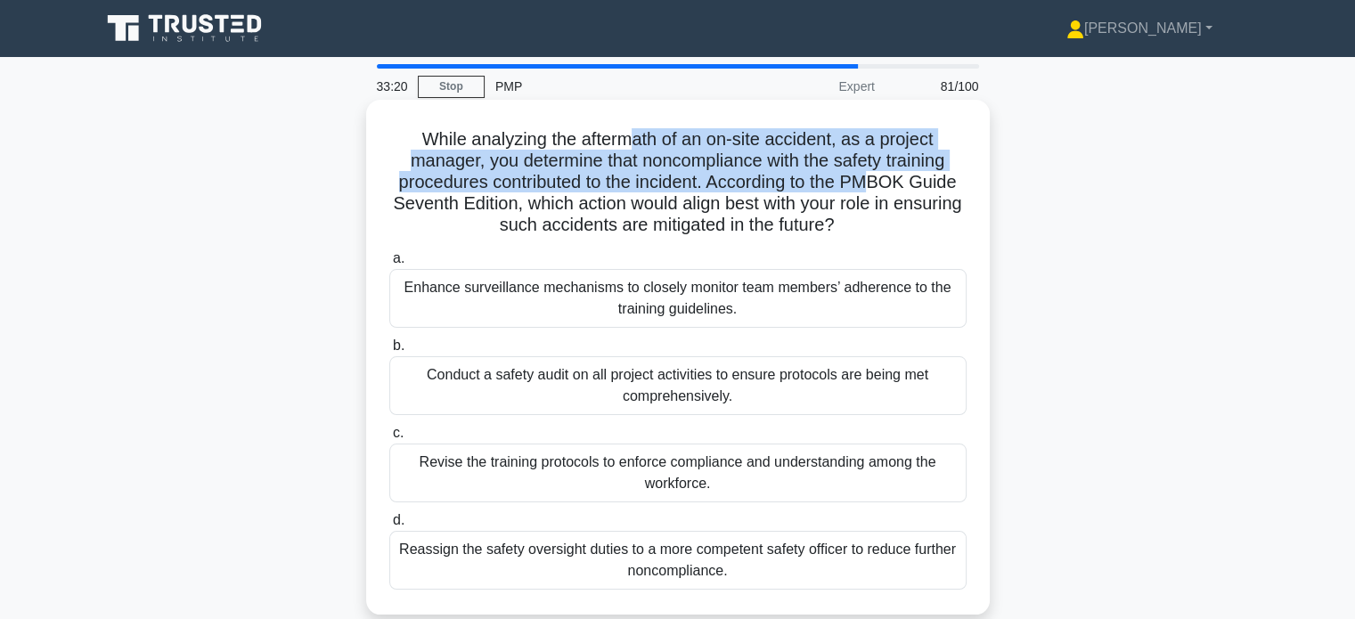
drag, startPoint x: 652, startPoint y: 134, endPoint x: 879, endPoint y: 182, distance: 232.3
click at [879, 182] on h5 "While analyzing the aftermath of an on-site accident, as a project manager, you…" at bounding box center [678, 182] width 581 height 109
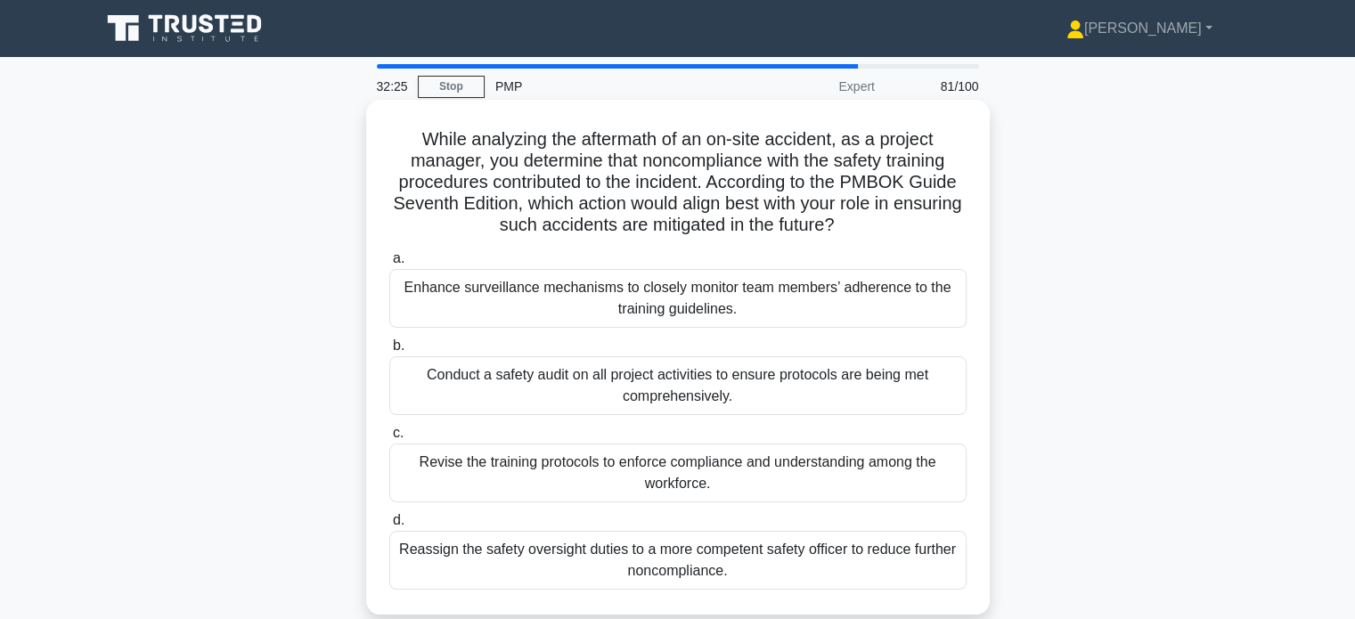
click at [653, 477] on div "Revise the training protocols to enforce compliance and understanding among the…" at bounding box center [677, 473] width 577 height 59
click at [389, 439] on input "c. Revise the training protocols to enforce compliance and understanding among …" at bounding box center [389, 434] width 0 height 12
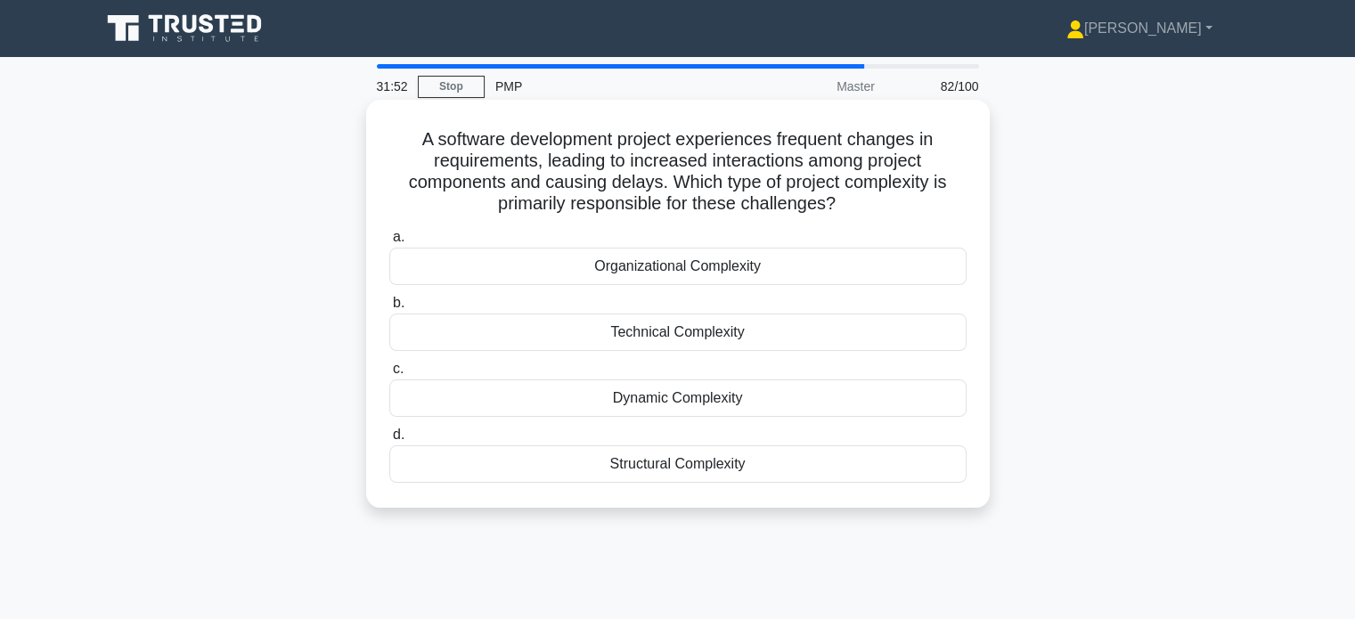
click at [664, 405] on div "Dynamic Complexity" at bounding box center [677, 398] width 577 height 37
click at [389, 375] on input "c. Dynamic Complexity" at bounding box center [389, 370] width 0 height 12
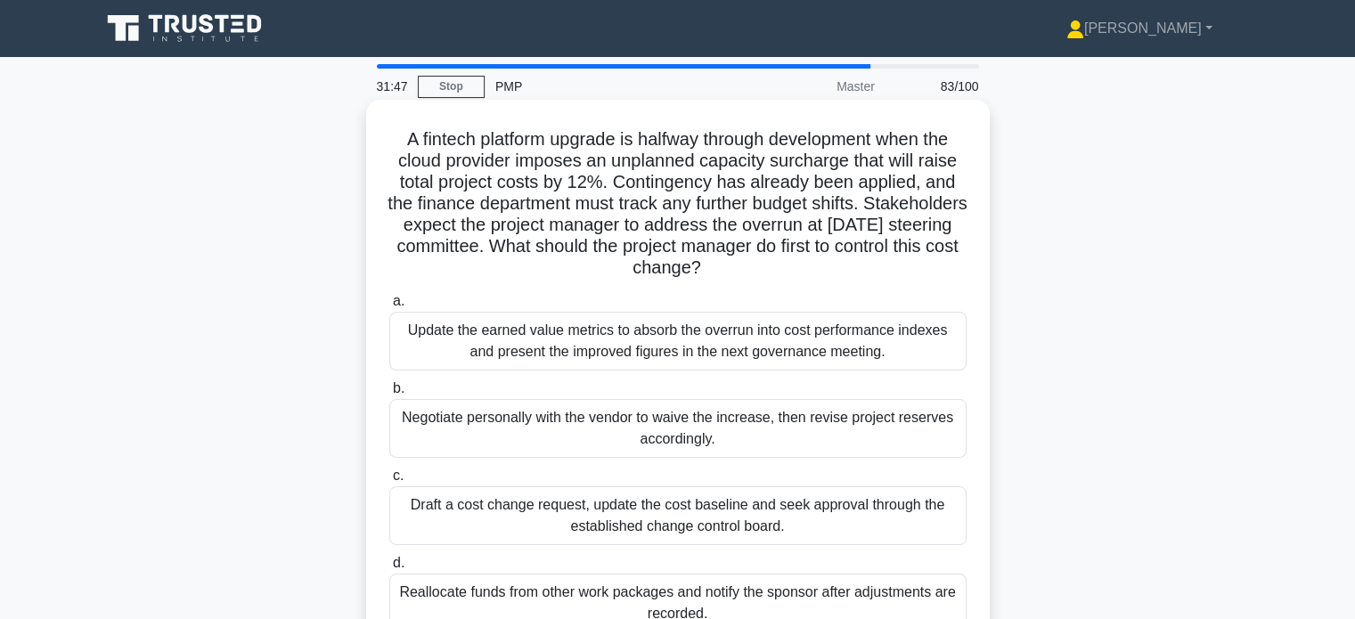
drag, startPoint x: 715, startPoint y: 288, endPoint x: 812, endPoint y: 277, distance: 97.7
click at [812, 277] on h5 "A fintech platform upgrade is halfway through development when the cloud provid…" at bounding box center [678, 203] width 581 height 151
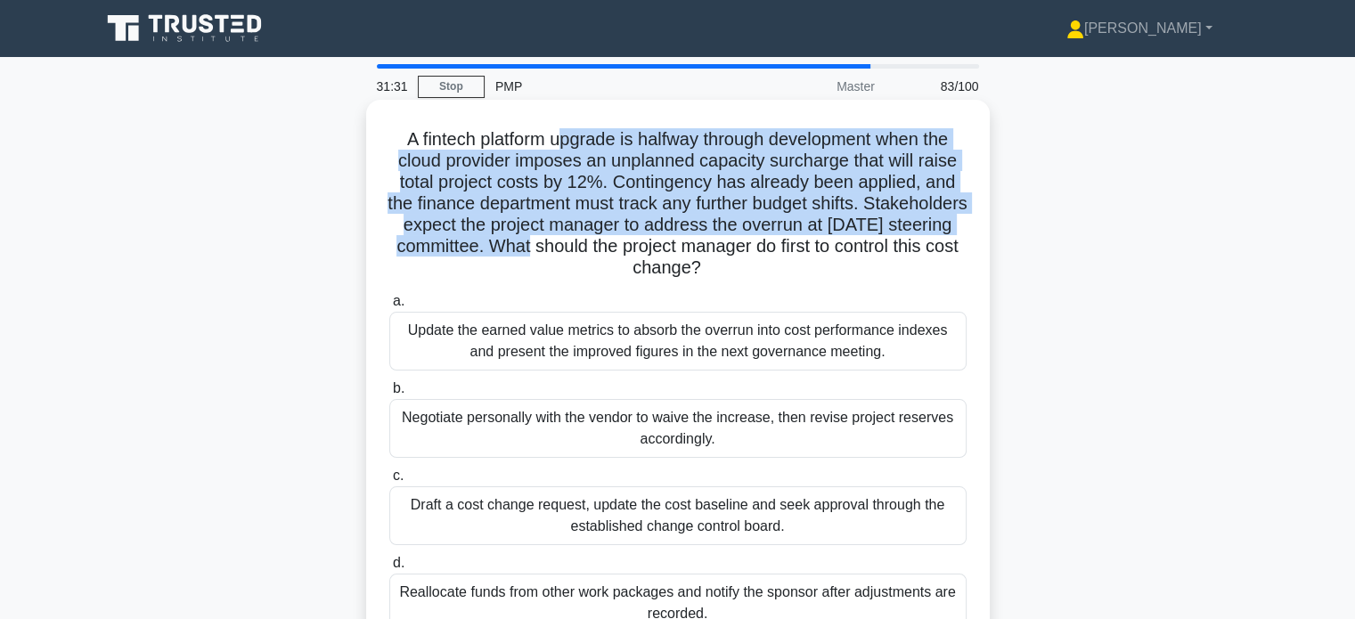
drag, startPoint x: 560, startPoint y: 134, endPoint x: 662, endPoint y: 246, distance: 151.4
click at [662, 246] on h5 "A fintech platform upgrade is halfway through development when the cloud provid…" at bounding box center [678, 203] width 581 height 151
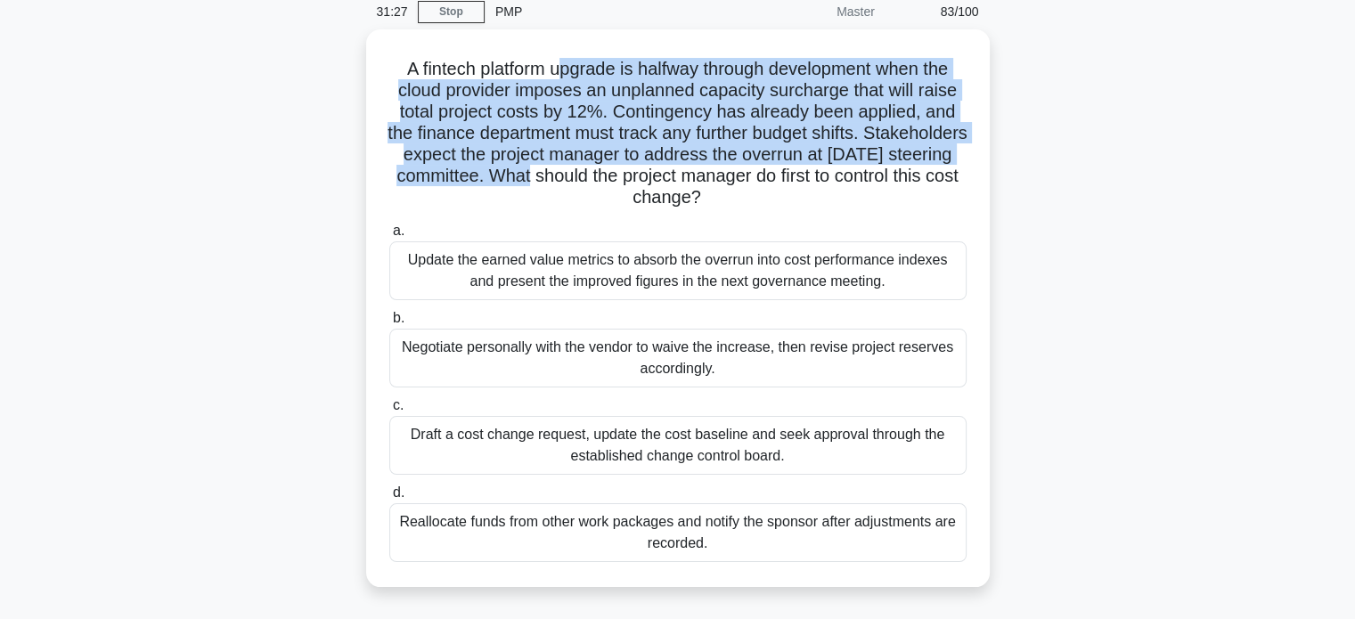
scroll to position [57, 0]
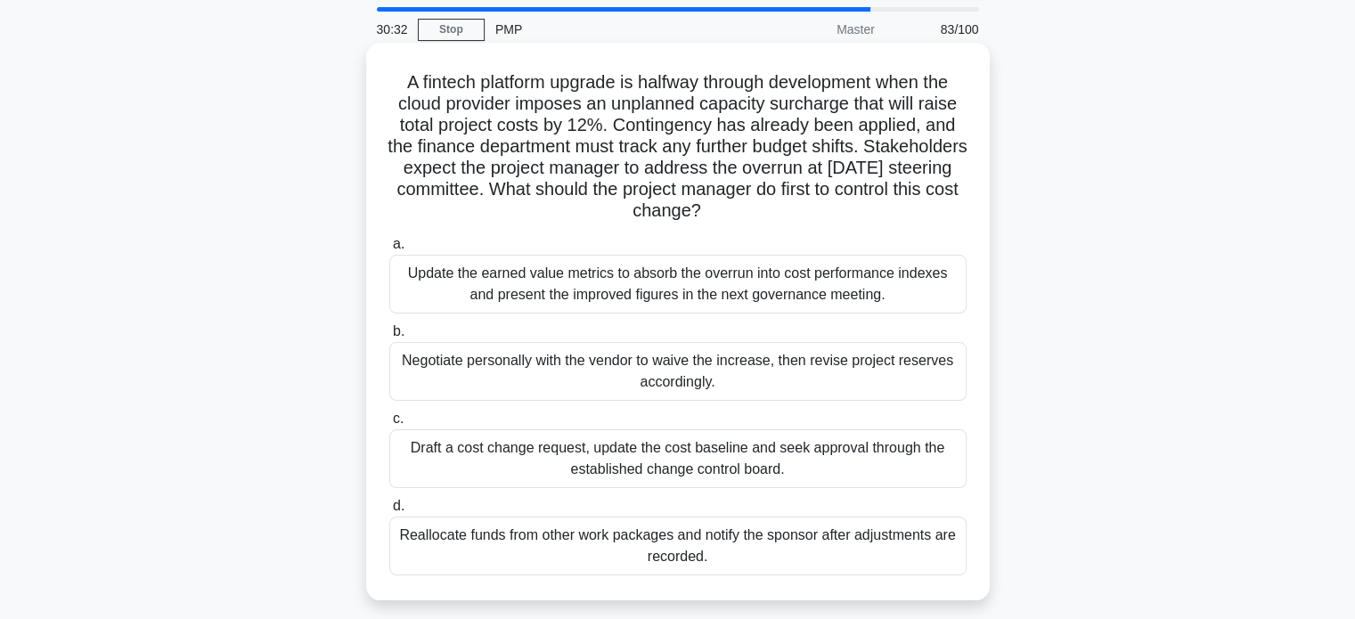
click at [552, 456] on div "Draft a cost change request, update the cost baseline and seek approval through…" at bounding box center [677, 458] width 577 height 59
click at [389, 425] on input "c. Draft a cost change request, update the cost baseline and seek approval thro…" at bounding box center [389, 419] width 0 height 12
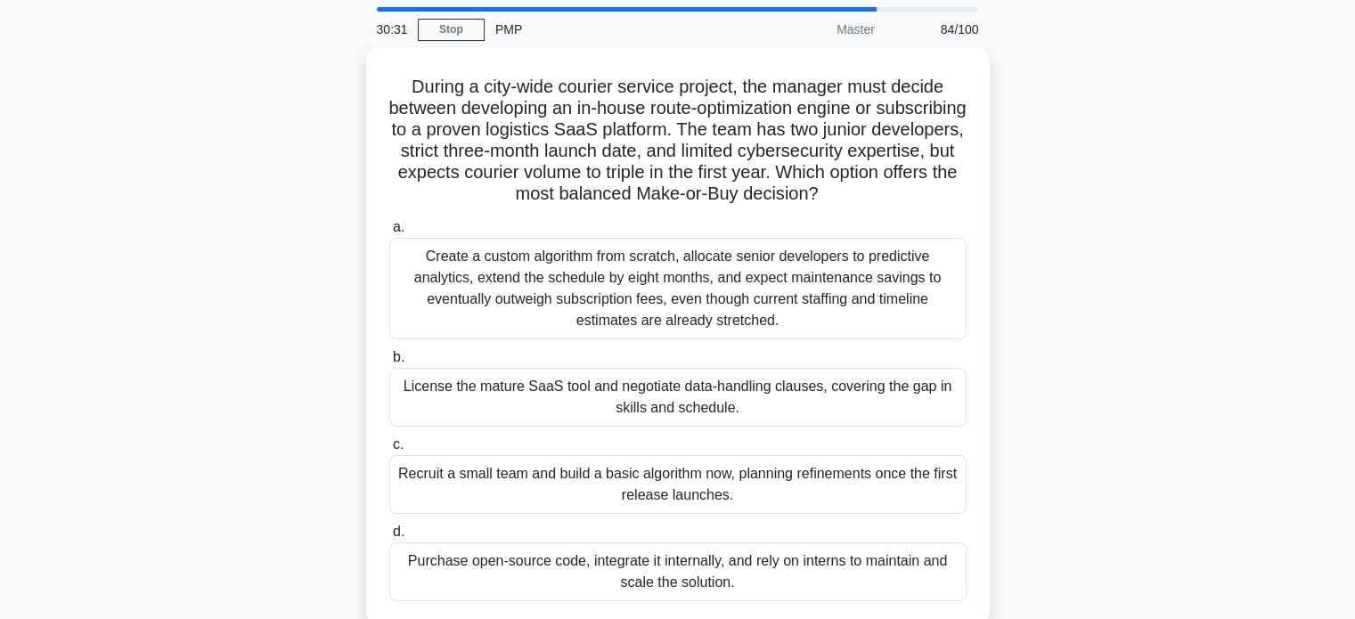
scroll to position [0, 0]
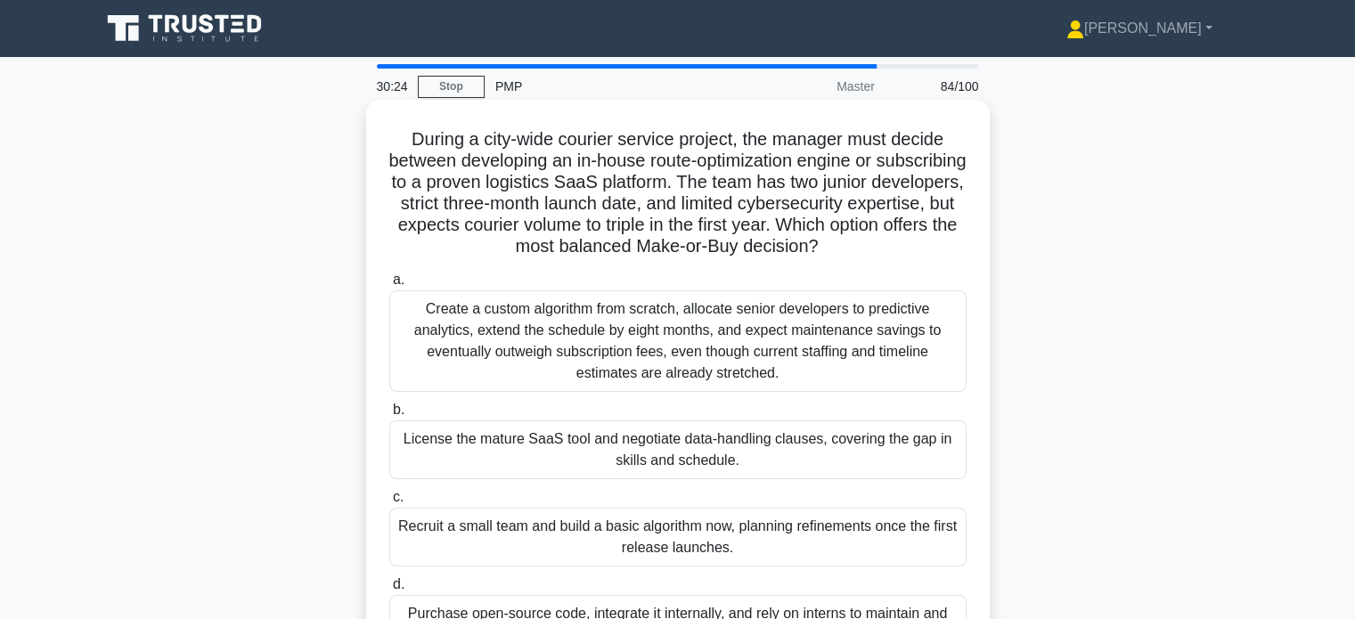
drag, startPoint x: 435, startPoint y: 251, endPoint x: 943, endPoint y: 256, distance: 507.9
click at [943, 256] on h5 "During a city-wide courier service project, the manager must decide between dev…" at bounding box center [678, 193] width 581 height 130
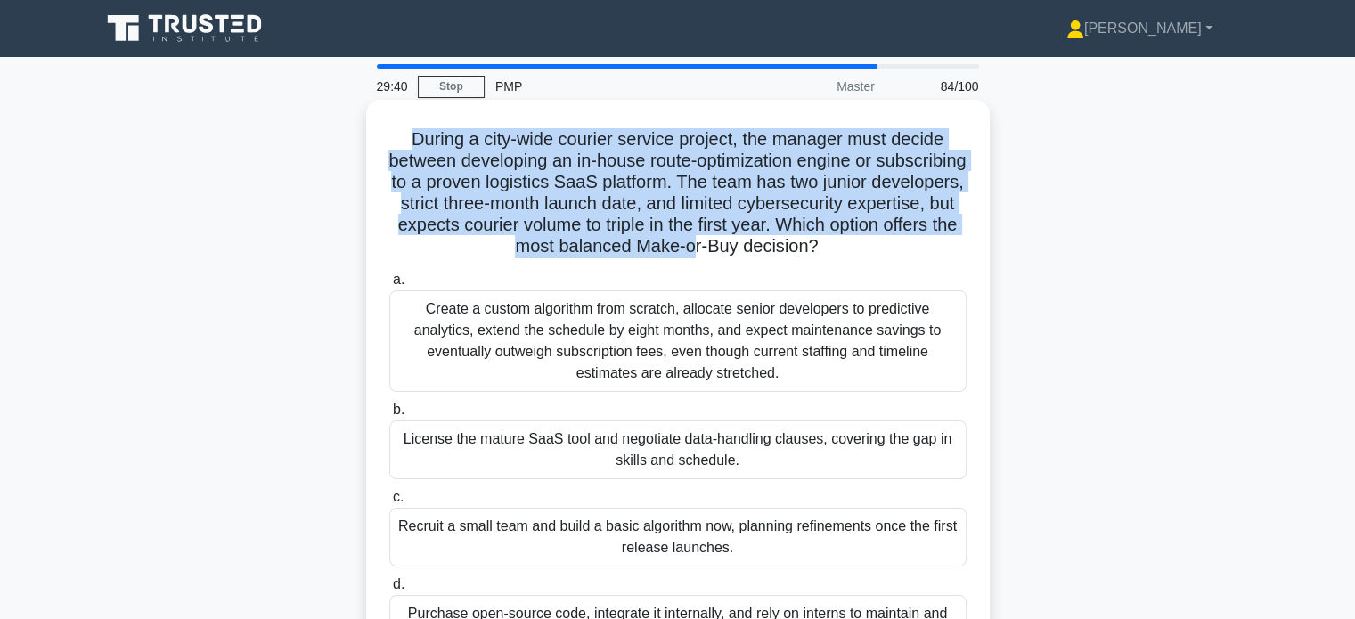
drag, startPoint x: 407, startPoint y: 143, endPoint x: 815, endPoint y: 244, distance: 420.6
click at [815, 244] on h5 "During a city-wide courier service project, the manager must decide between dev…" at bounding box center [678, 193] width 581 height 130
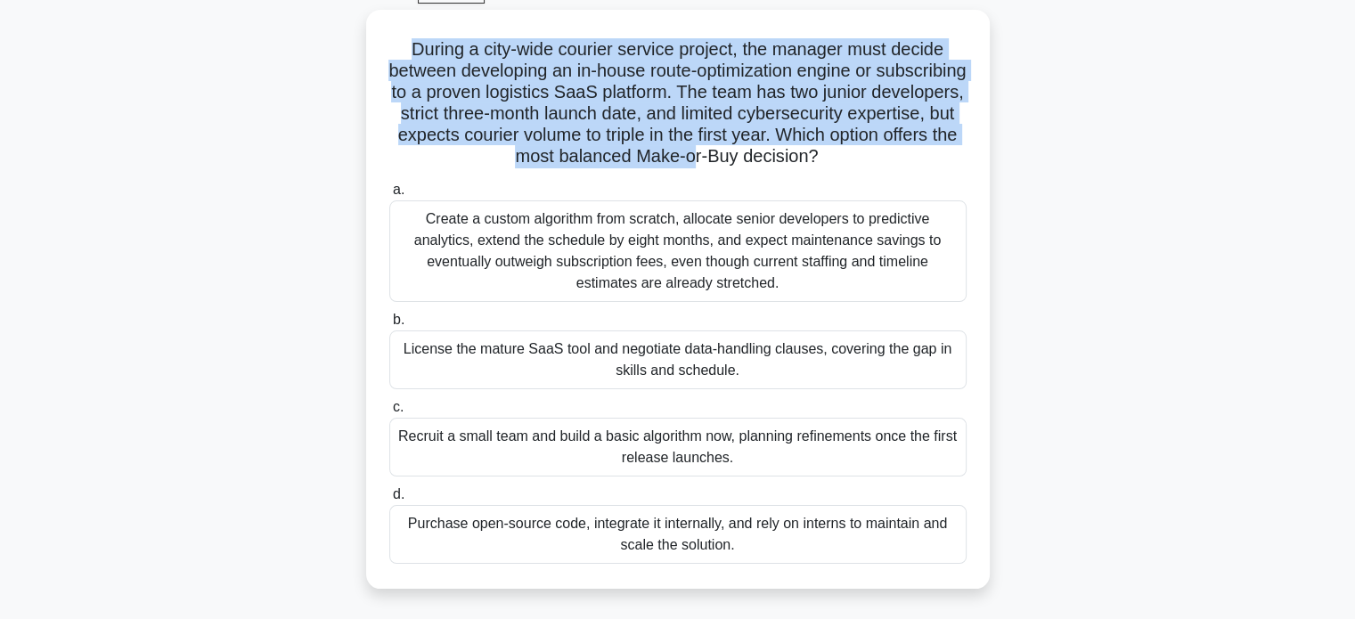
scroll to position [94, 0]
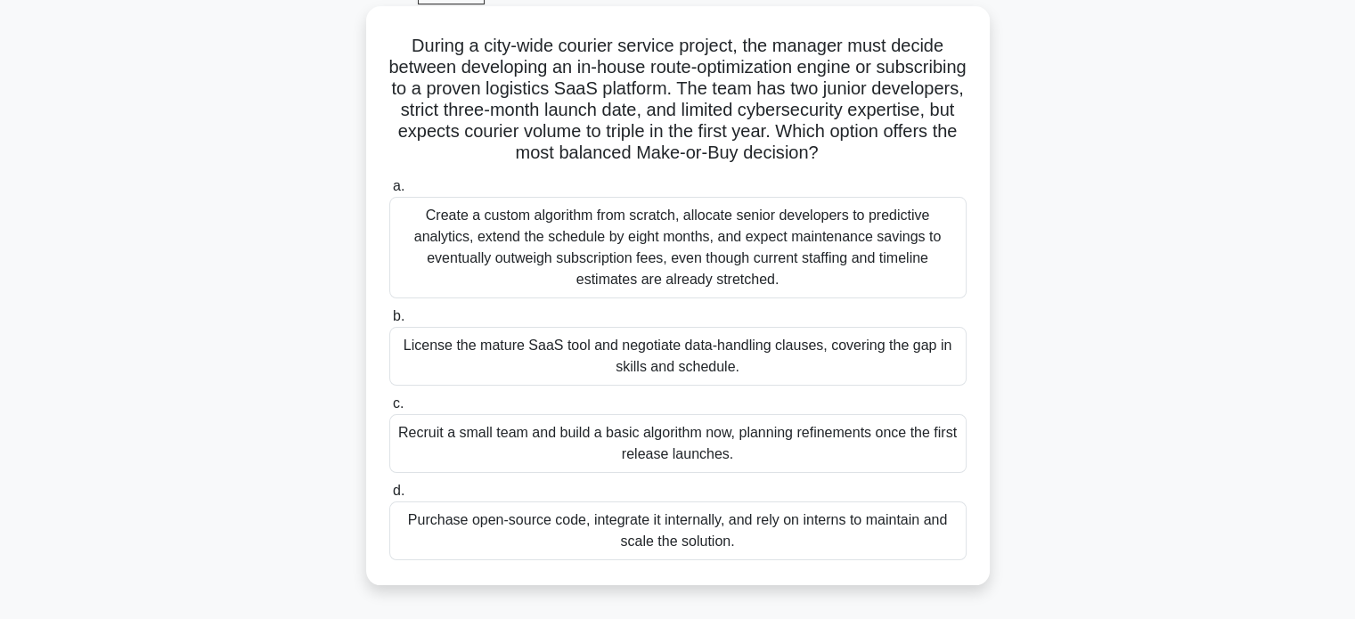
click at [781, 359] on div "License the mature SaaS tool and negotiate data-handling clauses, covering the …" at bounding box center [677, 356] width 577 height 59
click at [389, 323] on input "b. License the mature SaaS tool and negotiate data-handling clauses, covering t…" at bounding box center [389, 317] width 0 height 12
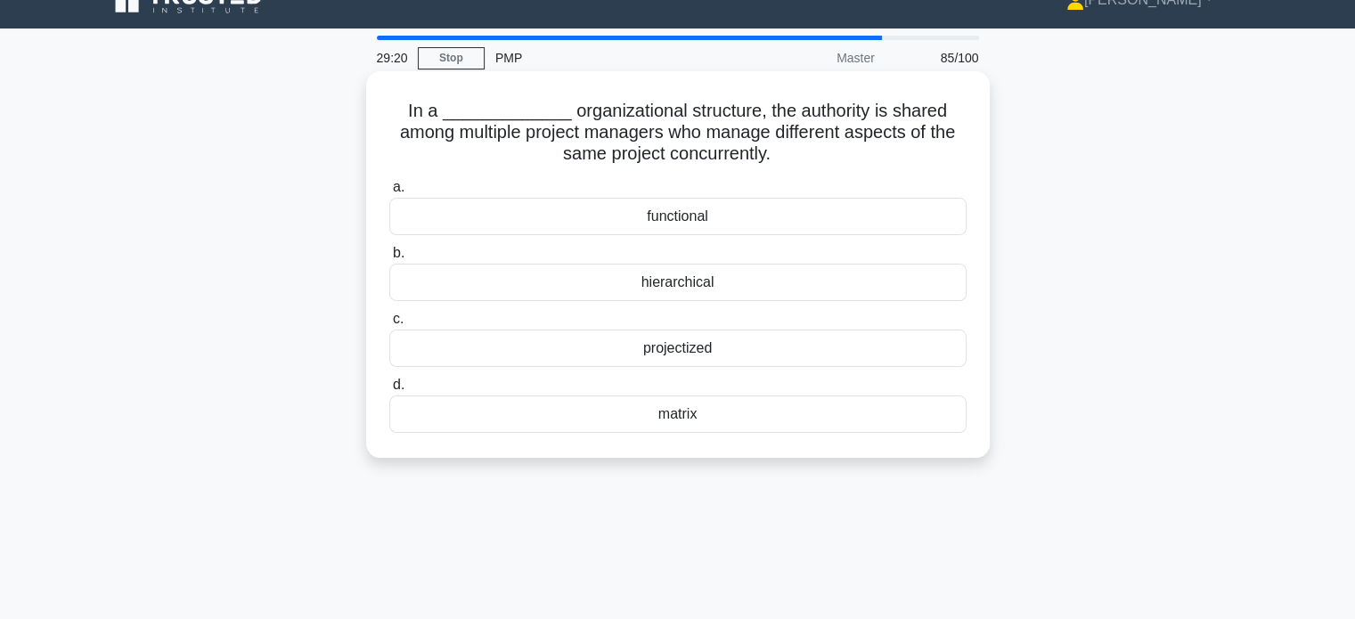
scroll to position [0, 0]
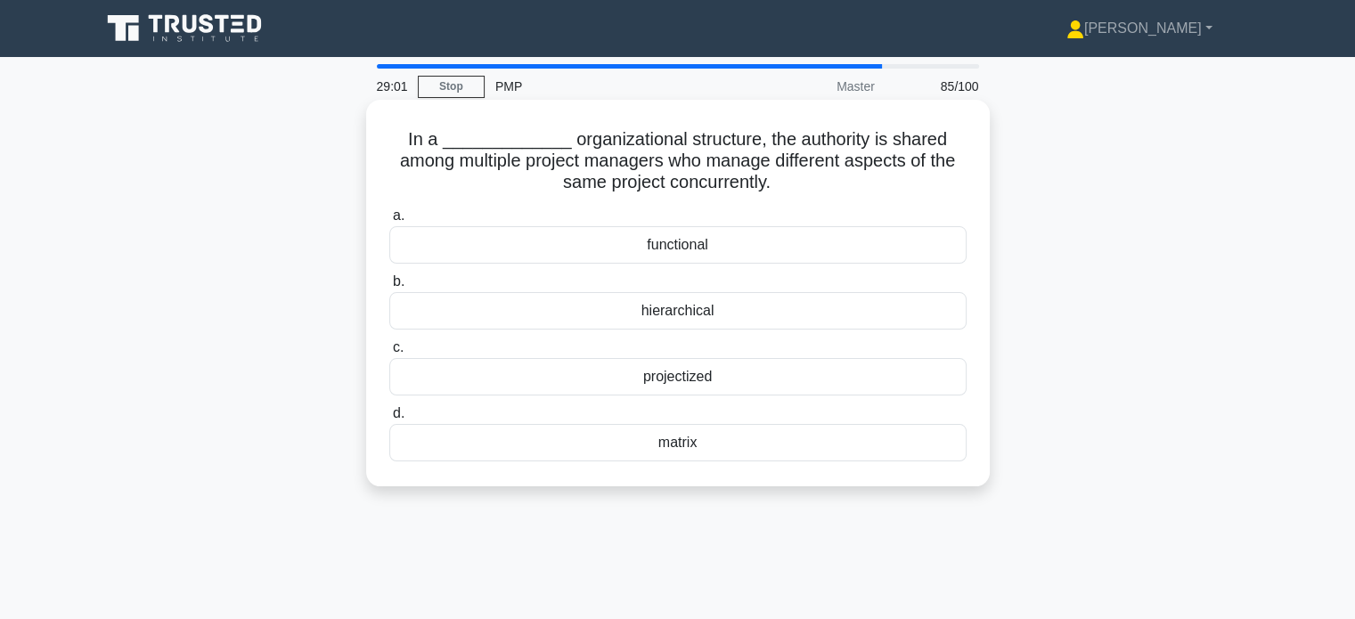
click at [705, 252] on div "functional" at bounding box center [677, 244] width 577 height 37
click at [389, 222] on input "a. functional" at bounding box center [389, 216] width 0 height 12
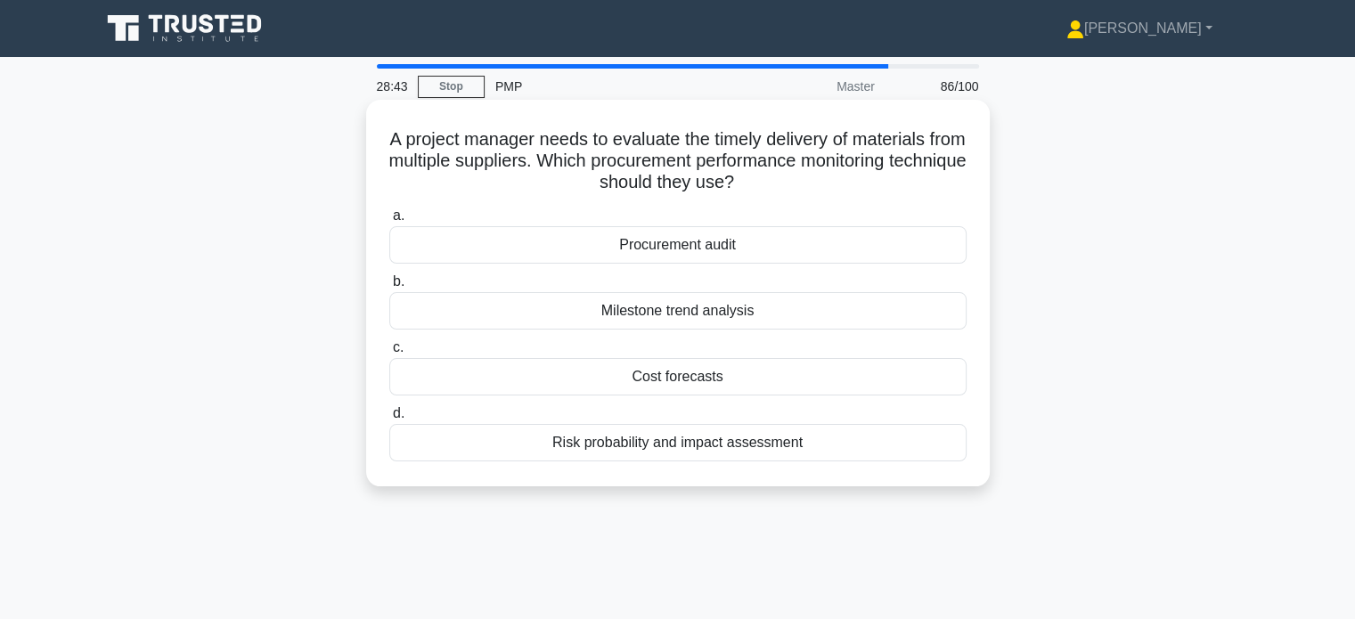
drag, startPoint x: 601, startPoint y: 159, endPoint x: 783, endPoint y: 179, distance: 183.7
click at [783, 179] on h5 "A project manager needs to evaluate the timely delivery of materials from multi…" at bounding box center [678, 161] width 581 height 66
click at [720, 243] on div "Procurement audit" at bounding box center [677, 244] width 577 height 37
click at [389, 222] on input "a. Procurement audit" at bounding box center [389, 216] width 0 height 12
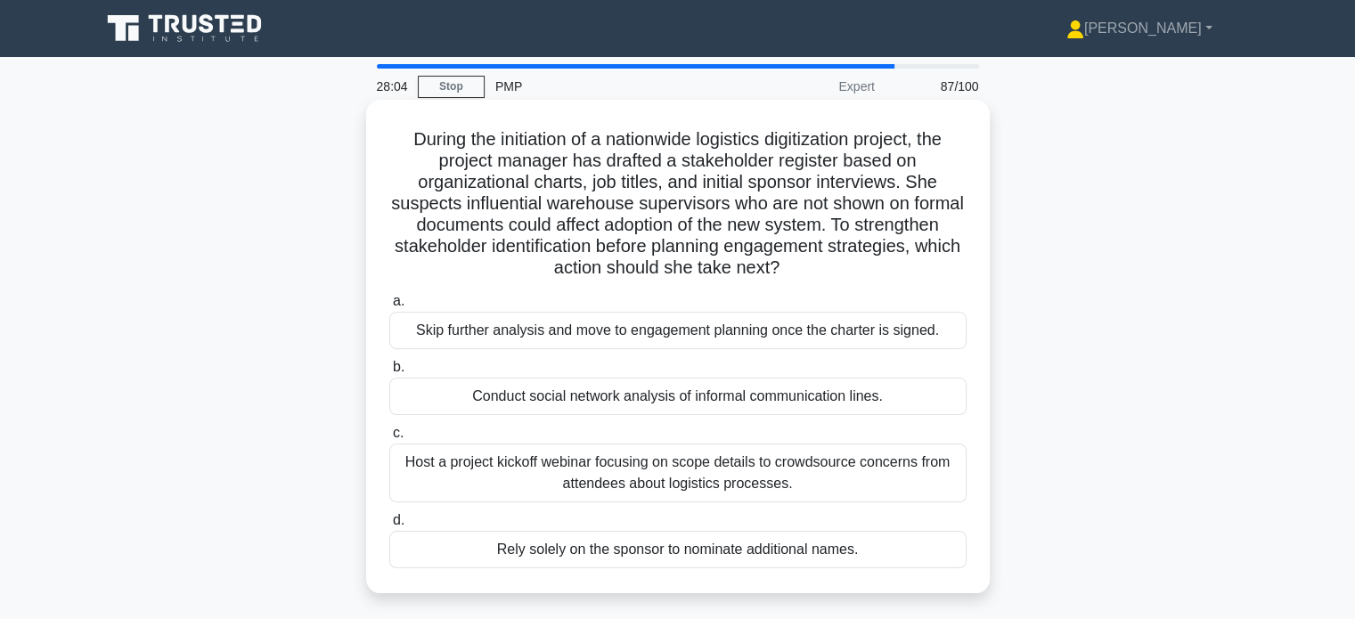
drag, startPoint x: 859, startPoint y: 264, endPoint x: 912, endPoint y: 223, distance: 67.4
click at [912, 223] on h5 "During the initiation of a nationwide logistics digitization project, the proje…" at bounding box center [678, 203] width 581 height 151
click at [806, 402] on div "Conduct social network analysis of informal communication lines." at bounding box center [677, 396] width 577 height 37
click at [389, 373] on input "b. Conduct social network analysis of informal communication lines." at bounding box center [389, 368] width 0 height 12
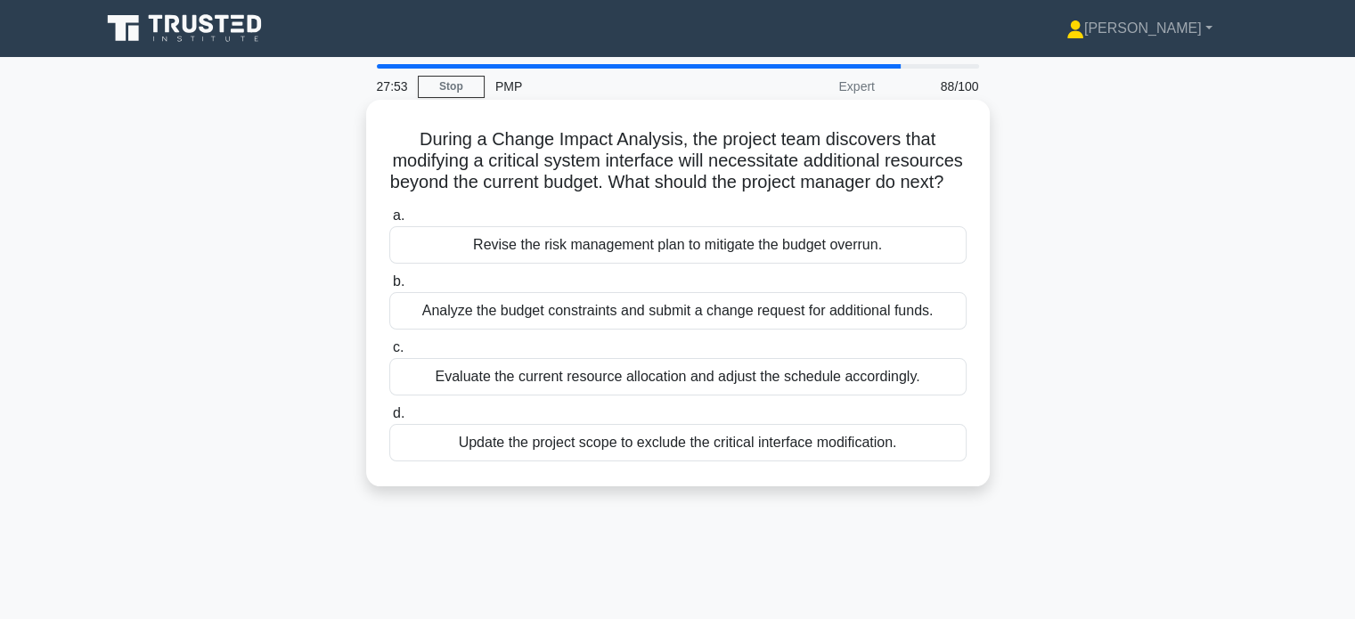
drag, startPoint x: 732, startPoint y: 184, endPoint x: 756, endPoint y: 217, distance: 40.1
click at [756, 217] on div "During a Change Impact Analysis, the project team discovers that modifying a cr…" at bounding box center [677, 293] width 609 height 372
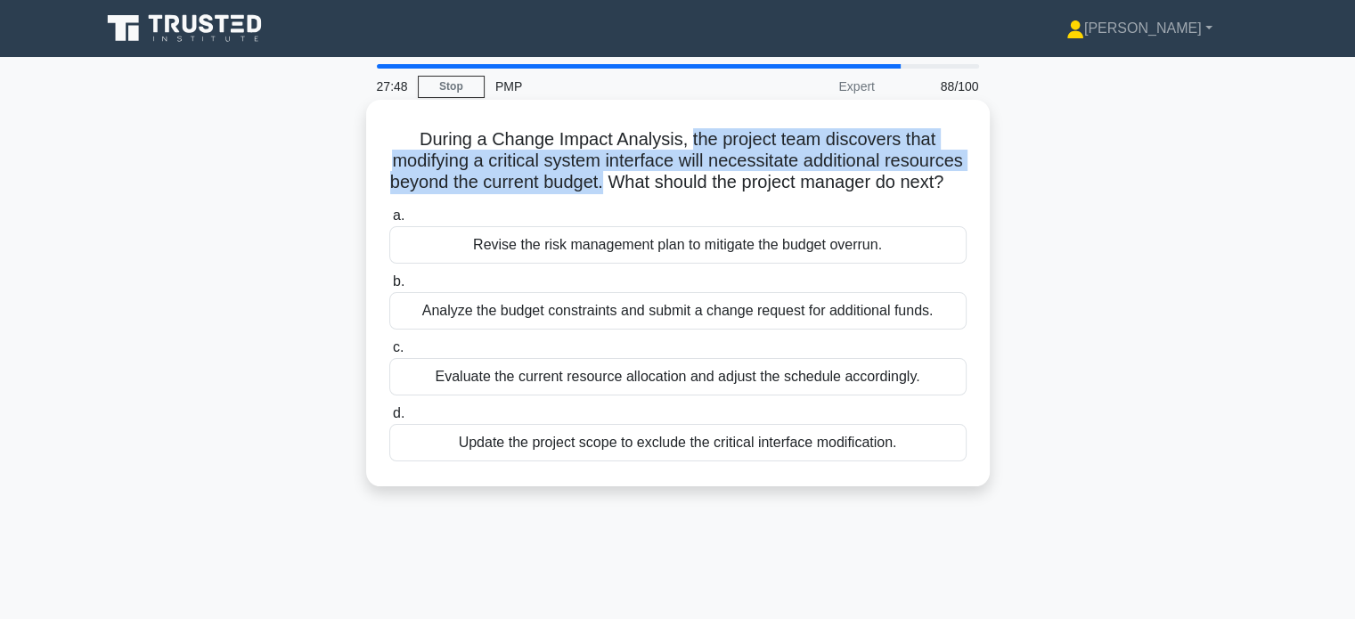
drag, startPoint x: 690, startPoint y: 141, endPoint x: 727, endPoint y: 178, distance: 52.9
click at [727, 178] on h5 "During a Change Impact Analysis, the project team discovers that modifying a cr…" at bounding box center [678, 161] width 581 height 66
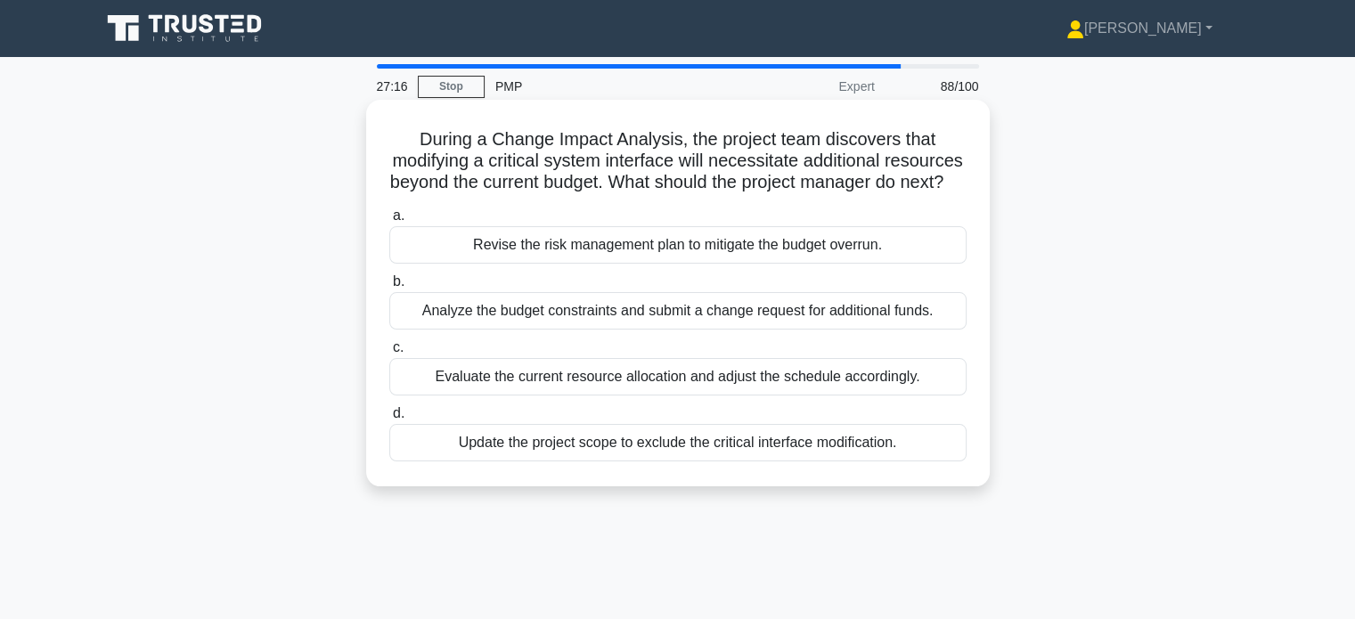
click at [698, 330] on div "Analyze the budget constraints and submit a change request for additional funds." at bounding box center [677, 310] width 577 height 37
click at [389, 288] on input "b. Analyze the budget constraints and submit a change request for additional fu…" at bounding box center [389, 282] width 0 height 12
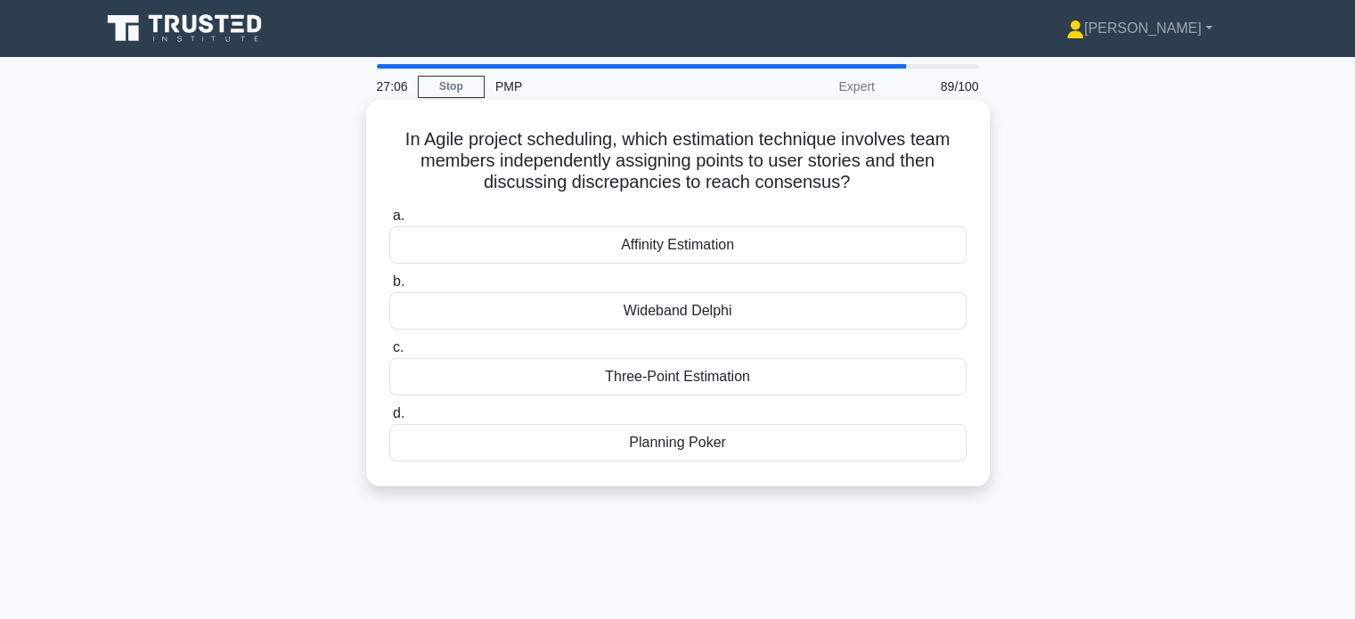
drag, startPoint x: 399, startPoint y: 135, endPoint x: 893, endPoint y: 174, distance: 495.1
click at [893, 174] on h5 "In Agile project scheduling, which estimation technique involves team members i…" at bounding box center [678, 161] width 581 height 66
click at [886, 185] on h5 "In Agile project scheduling, which estimation technique involves team members i…" at bounding box center [678, 161] width 581 height 66
click at [682, 445] on div "Planning Poker" at bounding box center [677, 442] width 577 height 37
click at [389, 420] on input "d. Planning Poker" at bounding box center [389, 414] width 0 height 12
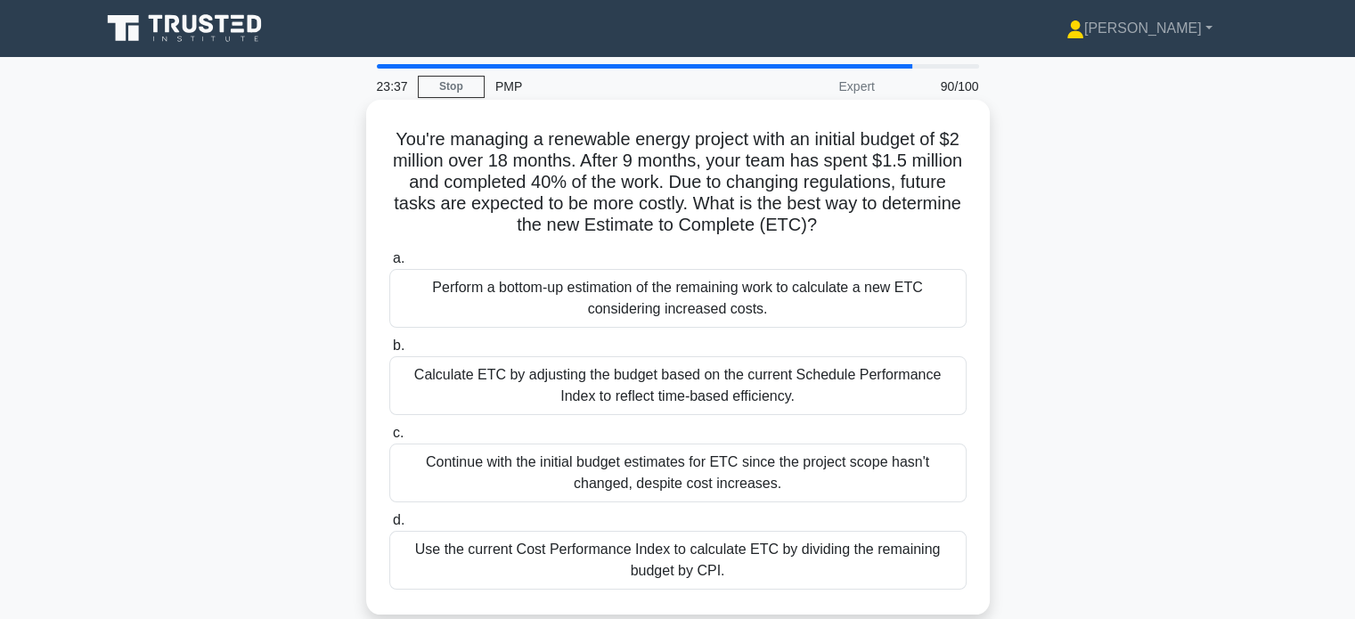
click at [549, 310] on div "Perform a bottom-up estimation of the remaining work to calculate a new ETC con…" at bounding box center [677, 298] width 577 height 59
click at [389, 265] on input "a. Perform a bottom-up estimation of the remaining work to calculate a new ETC …" at bounding box center [389, 259] width 0 height 12
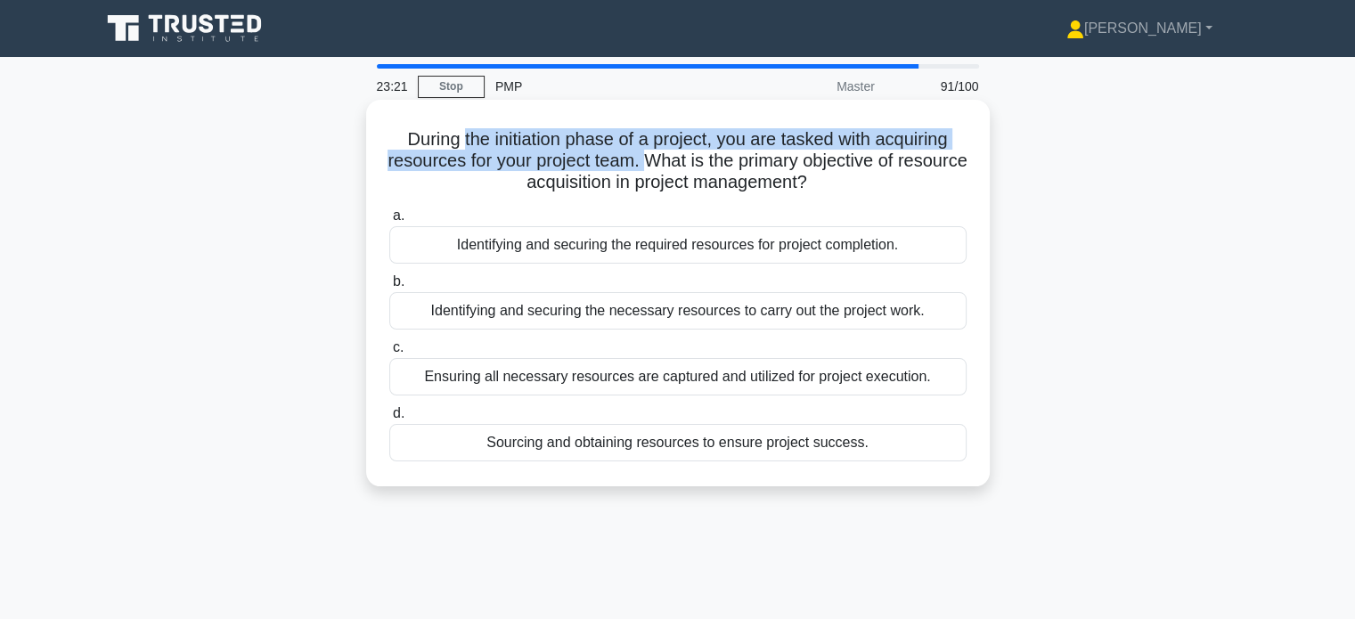
drag, startPoint x: 455, startPoint y: 146, endPoint x: 684, endPoint y: 168, distance: 230.1
click at [684, 168] on h5 "During the initiation phase of a project, you are tasked with acquiring resourc…" at bounding box center [678, 161] width 581 height 66
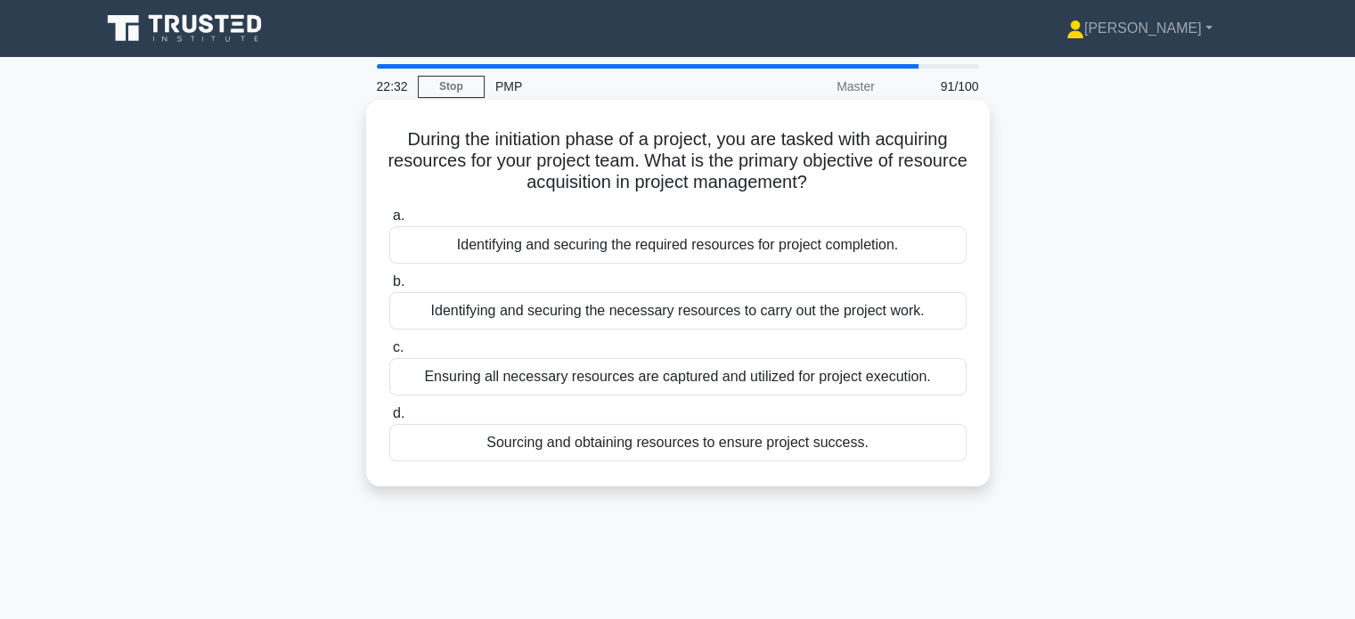
click at [688, 309] on div "Identifying and securing the necessary resources to carry out the project work." at bounding box center [677, 310] width 577 height 37
click at [389, 288] on input "b. Identifying and securing the necessary resources to carry out the project wo…" at bounding box center [389, 282] width 0 height 12
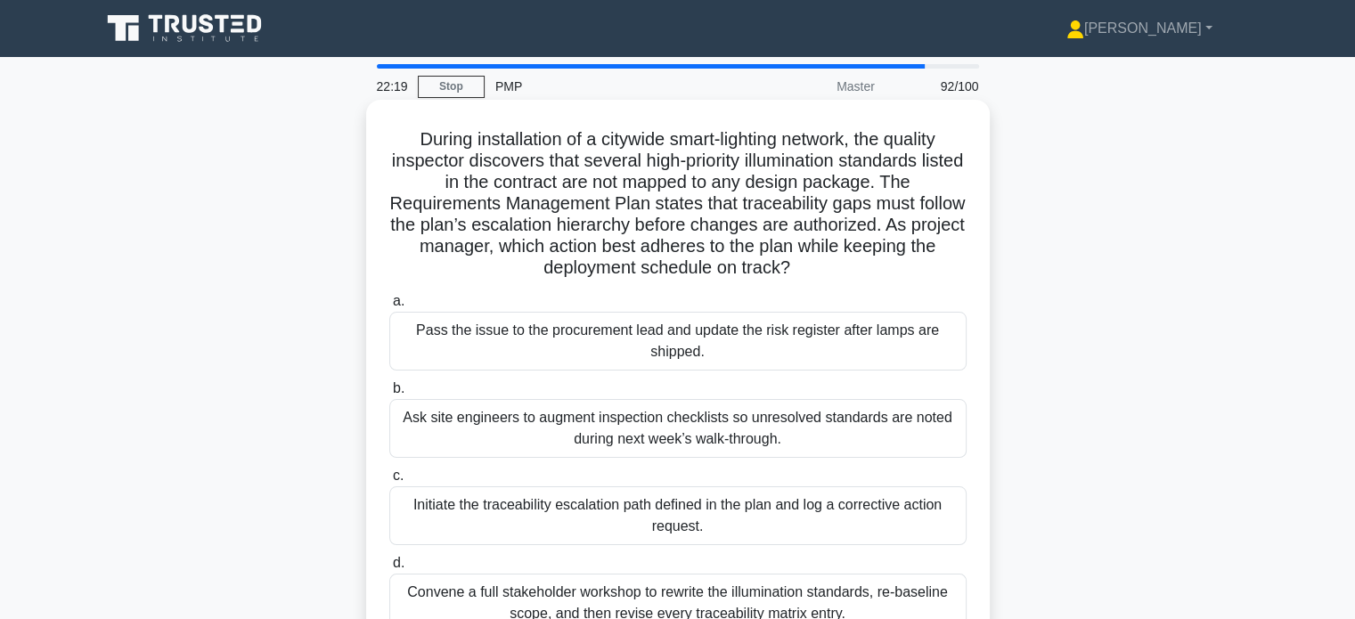
drag, startPoint x: 950, startPoint y: 226, endPoint x: 966, endPoint y: 274, distance: 49.9
click at [966, 274] on h5 "During installation of a citywide smart-lighting network, the quality inspector…" at bounding box center [678, 203] width 581 height 151
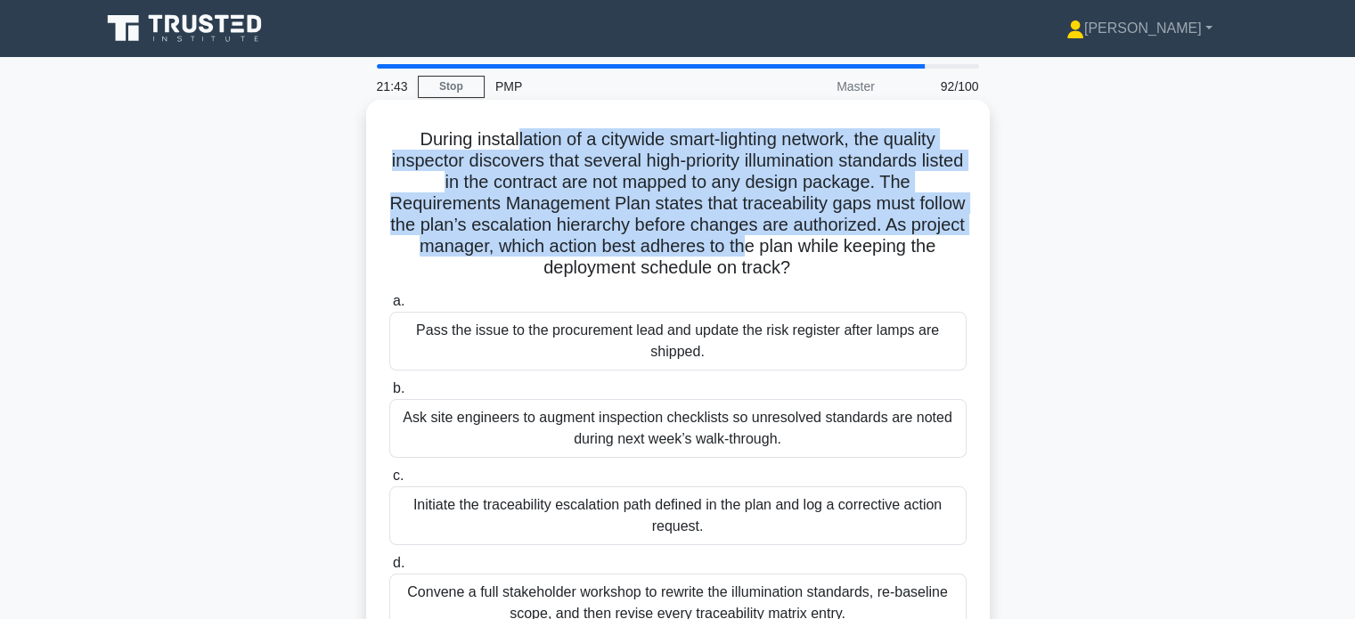
drag, startPoint x: 507, startPoint y: 135, endPoint x: 791, endPoint y: 246, distance: 305.0
click at [791, 246] on h5 "During installation of a citywide smart-lighting network, the quality inspector…" at bounding box center [678, 203] width 581 height 151
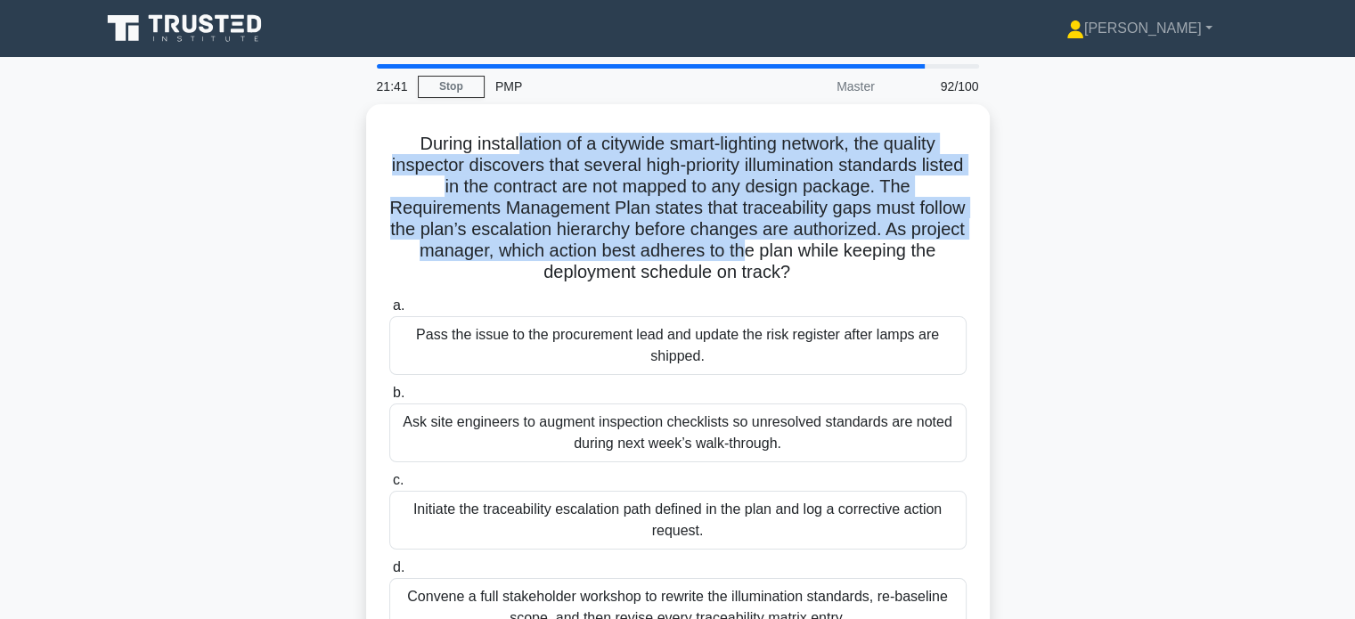
scroll to position [84, 0]
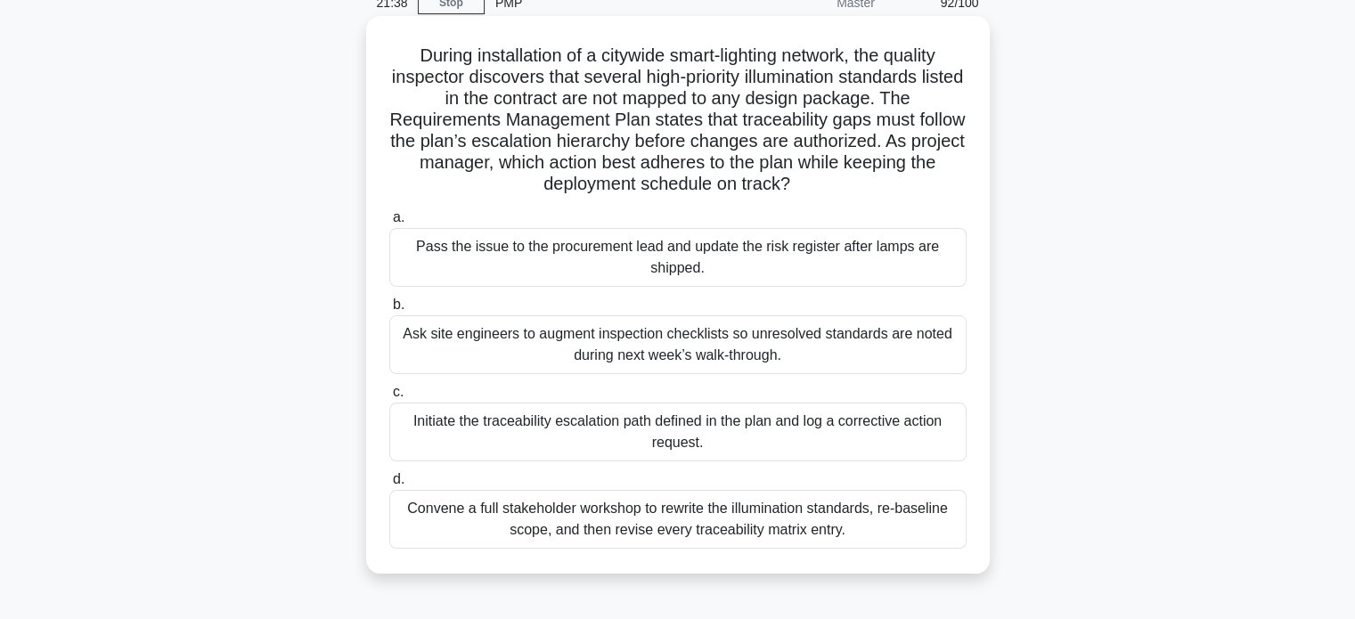
click at [681, 527] on div "Convene a full stakeholder workshop to rewrite the illumination standards, re-b…" at bounding box center [677, 519] width 577 height 59
click at [389, 486] on input "d. Convene a full stakeholder workshop to rewrite the illumination standards, r…" at bounding box center [389, 480] width 0 height 12
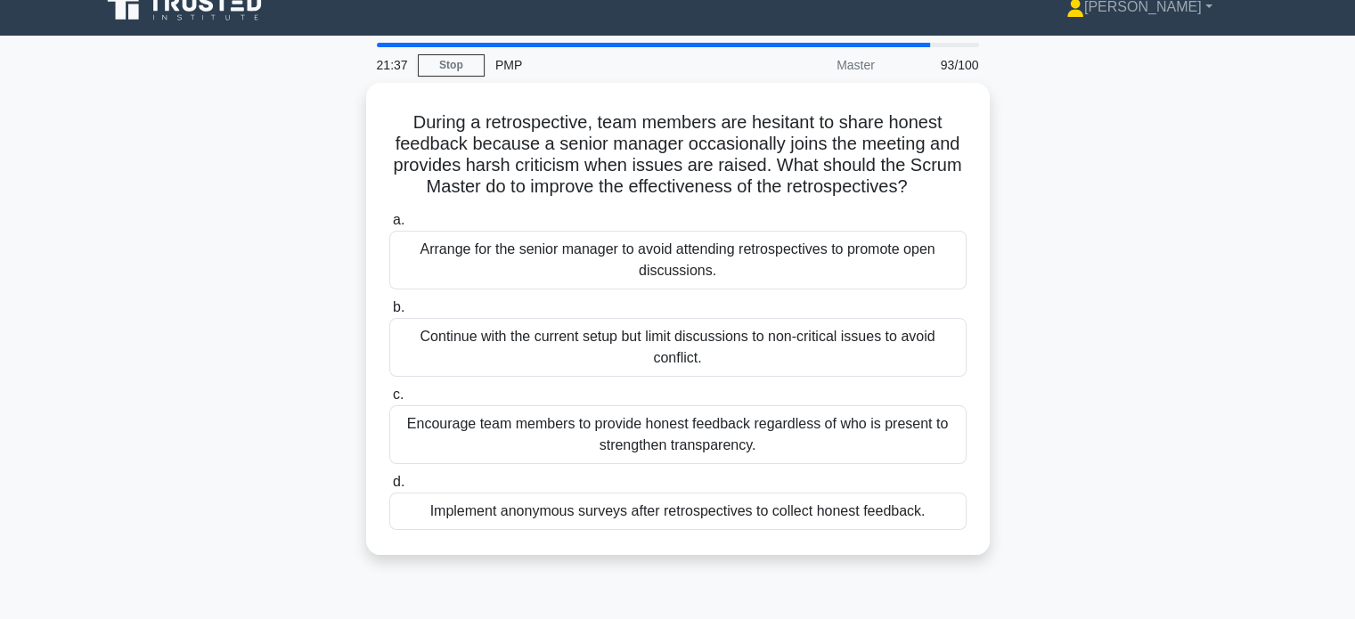
scroll to position [0, 0]
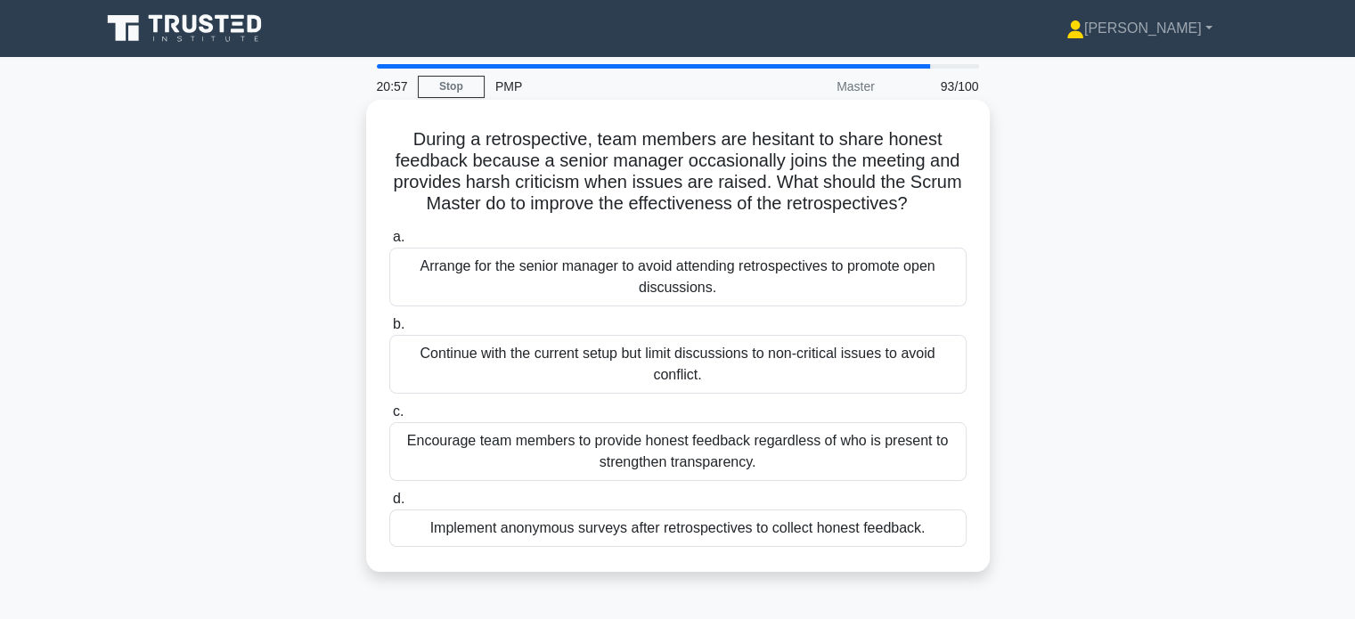
drag, startPoint x: 407, startPoint y: 139, endPoint x: 943, endPoint y: 200, distance: 538.9
click at [943, 200] on h5 "During a retrospective, team members are hesitant to share honest feedback beca…" at bounding box center [678, 171] width 581 height 87
click at [926, 285] on div "Arrange for the senior manager to avoid attending retrospectives to promote ope…" at bounding box center [677, 277] width 577 height 59
click at [389, 243] on input "a. Arrange for the senior manager to avoid attending retrospectives to promote …" at bounding box center [389, 238] width 0 height 12
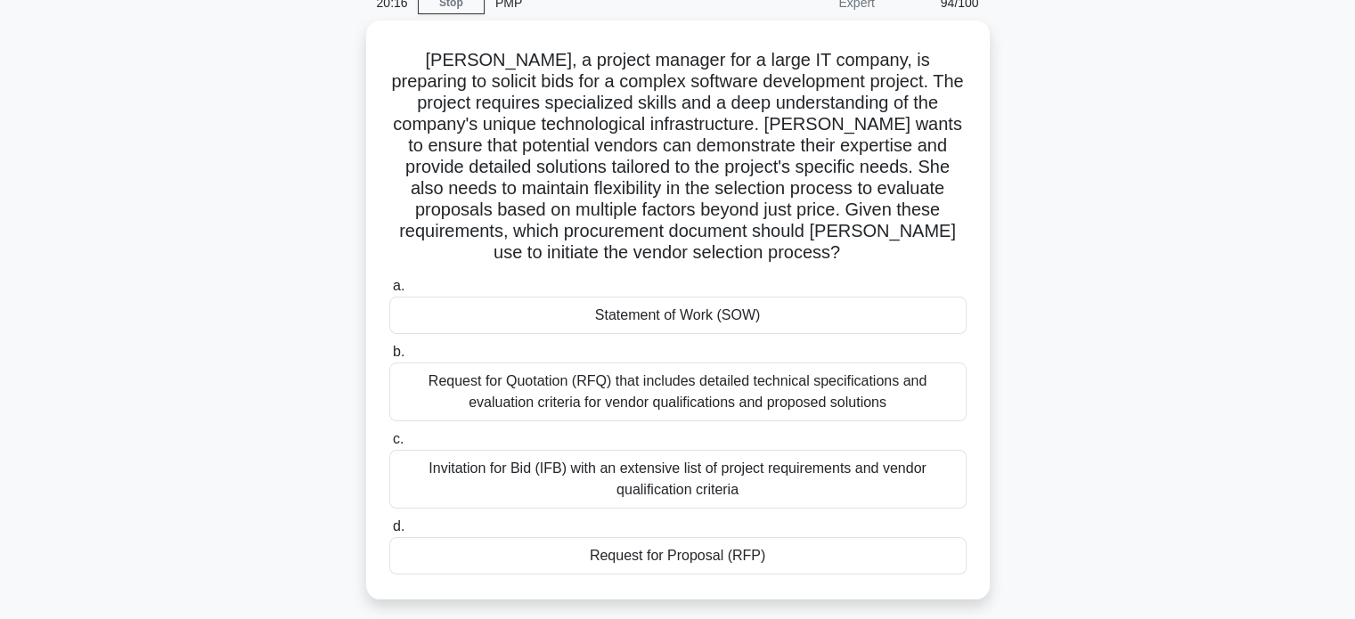
scroll to position [100, 0]
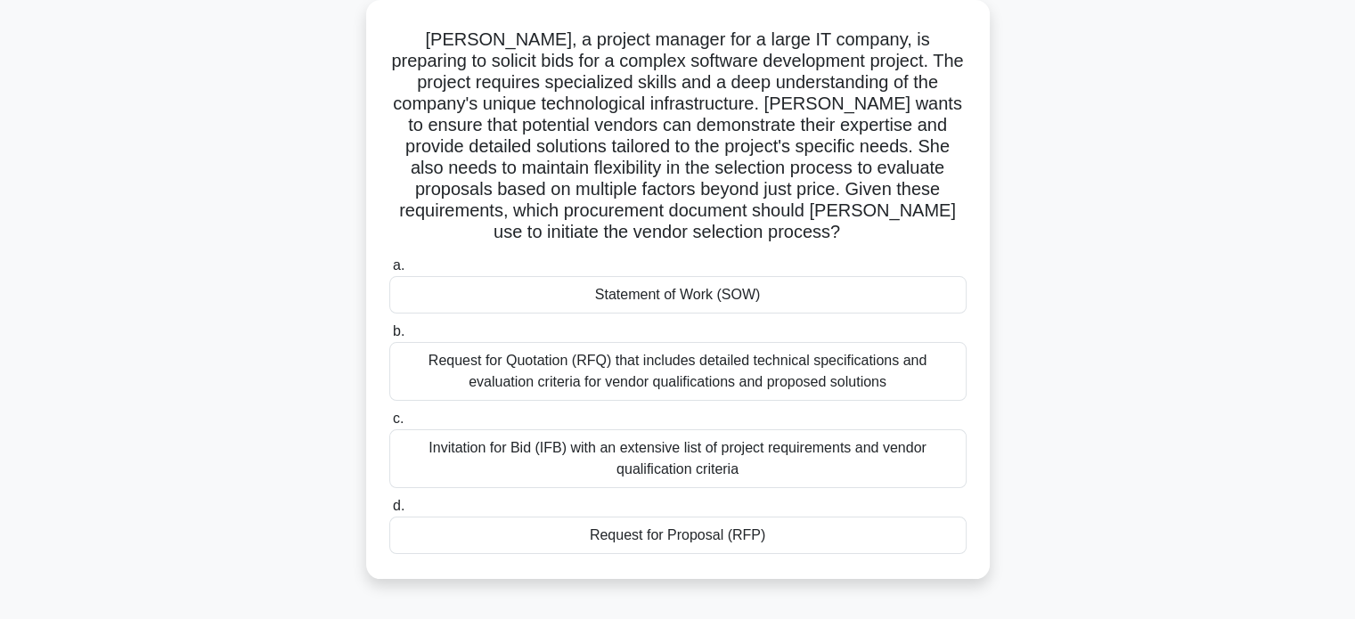
click at [642, 473] on div "Invitation for Bid (IFB) with an extensive list of project requirements and ven…" at bounding box center [677, 458] width 577 height 59
click at [389, 425] on input "c. Invitation for Bid (IFB) with an extensive list of project requirements and …" at bounding box center [389, 419] width 0 height 12
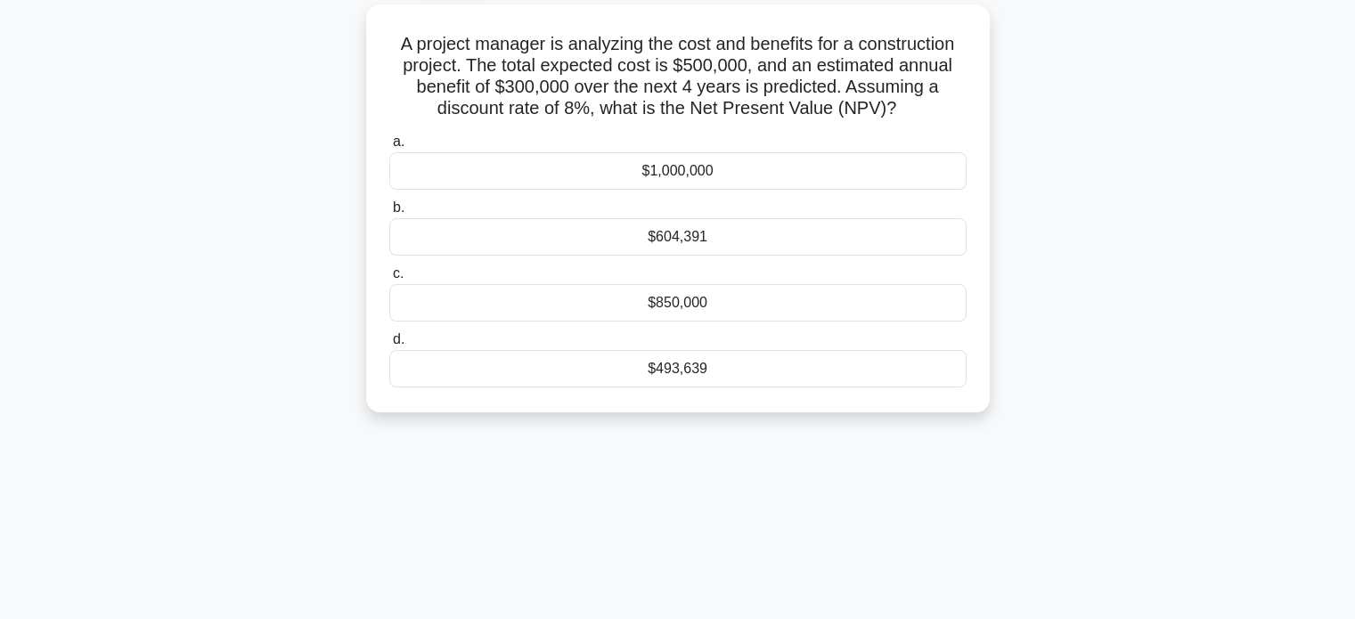
scroll to position [0, 0]
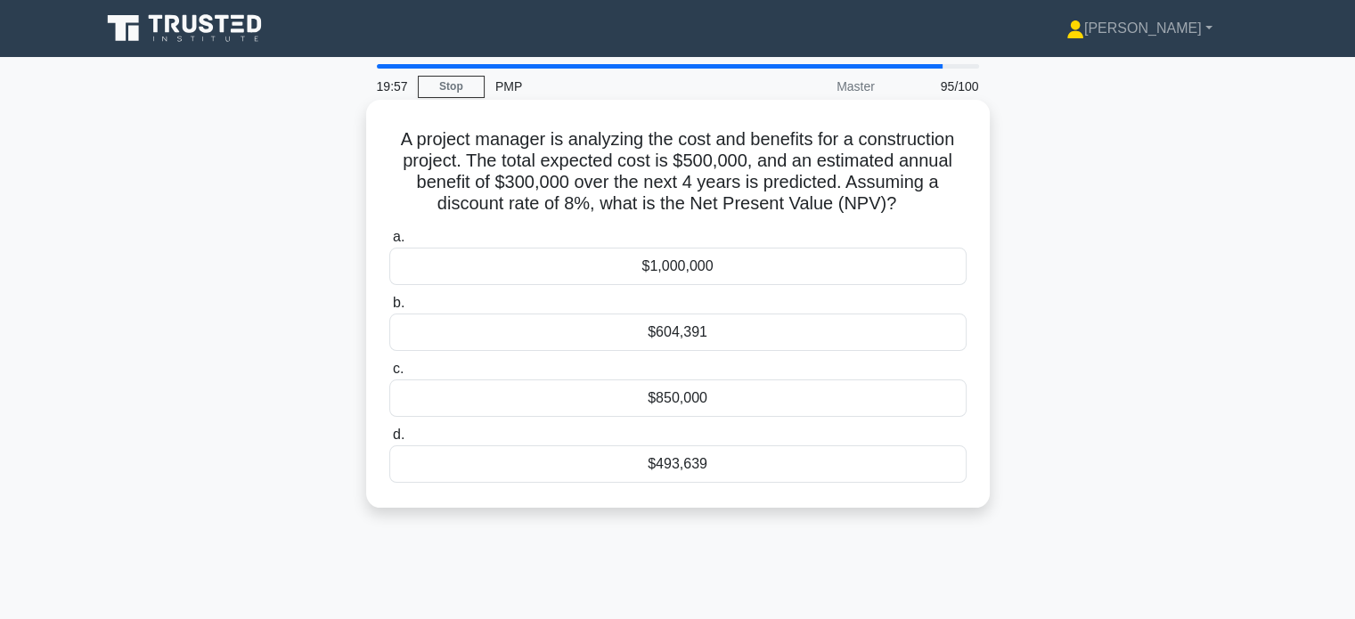
drag, startPoint x: 553, startPoint y: 135, endPoint x: 928, endPoint y: 204, distance: 380.5
click at [928, 204] on h5 "A project manager is analyzing the cost and benefits for a construction project…" at bounding box center [678, 171] width 581 height 87
click at [636, 406] on div "$850,000" at bounding box center [677, 398] width 577 height 37
click at [389, 375] on input "c. $850,000" at bounding box center [389, 370] width 0 height 12
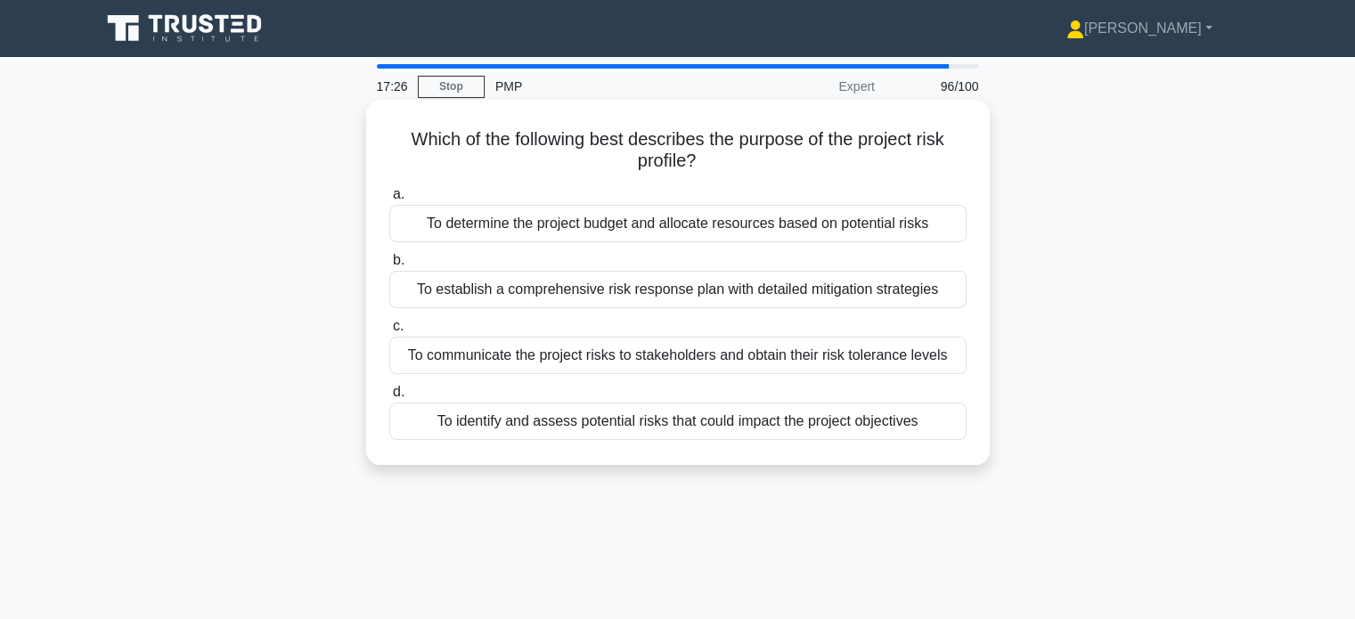
click at [656, 288] on div "To establish a comprehensive risk response plan with detailed mitigation strate…" at bounding box center [677, 289] width 577 height 37
click at [389, 266] on input "b. To establish a comprehensive risk response plan with detailed mitigation str…" at bounding box center [389, 261] width 0 height 12
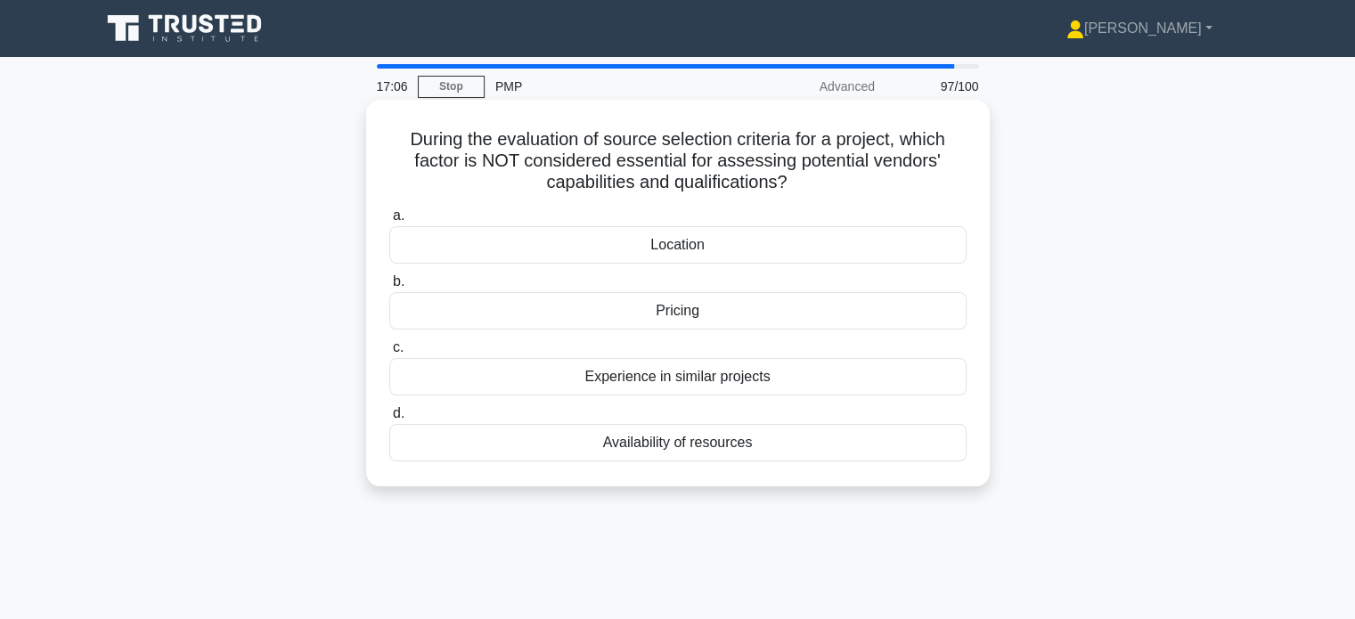
drag, startPoint x: 913, startPoint y: 136, endPoint x: 958, endPoint y: 175, distance: 58.8
click at [958, 175] on h5 "During the evaluation of source selection criteria for a project, which factor …" at bounding box center [678, 161] width 581 height 66
click at [667, 439] on div "Availability of resources" at bounding box center [677, 442] width 577 height 37
click at [389, 420] on input "d. Availability of resources" at bounding box center [389, 414] width 0 height 12
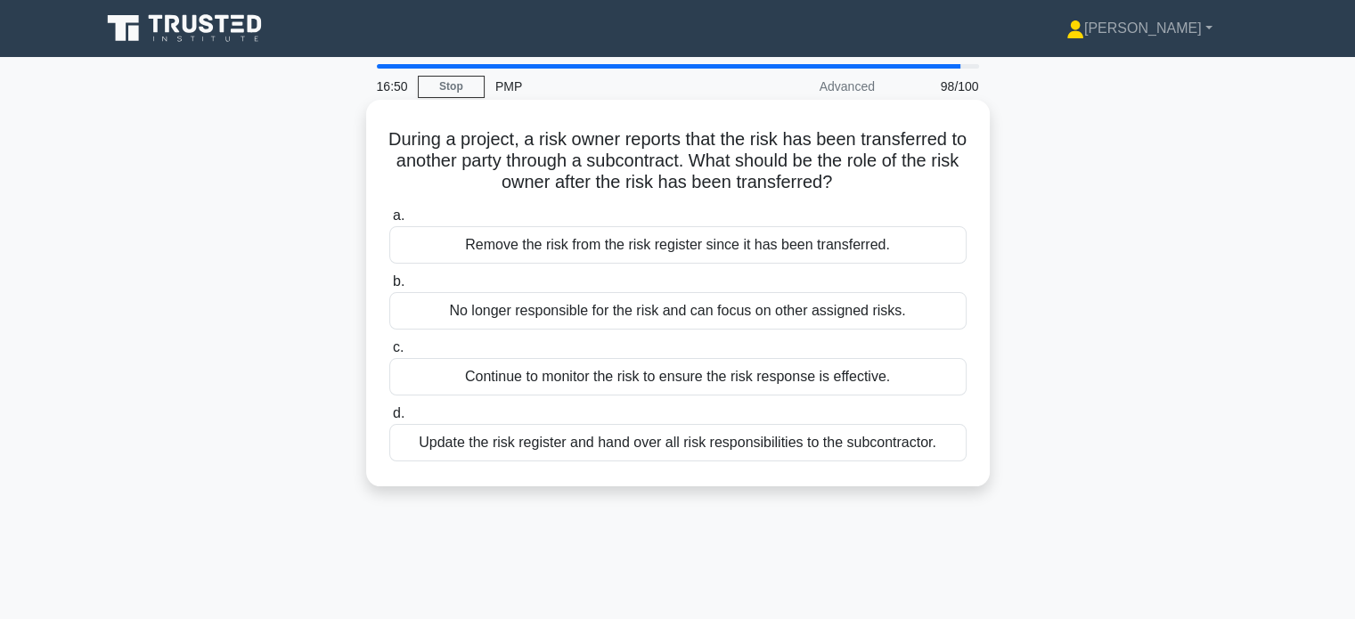
drag, startPoint x: 724, startPoint y: 161, endPoint x: 937, endPoint y: 193, distance: 216.2
click at [937, 193] on h5 "During a project, a risk owner reports that the risk has been transferred to an…" at bounding box center [678, 161] width 581 height 66
click at [614, 380] on div "Continue to monitor the risk to ensure the risk response is effective." at bounding box center [677, 376] width 577 height 37
click at [389, 354] on input "c. Continue to monitor the risk to ensure the risk response is effective." at bounding box center [389, 348] width 0 height 12
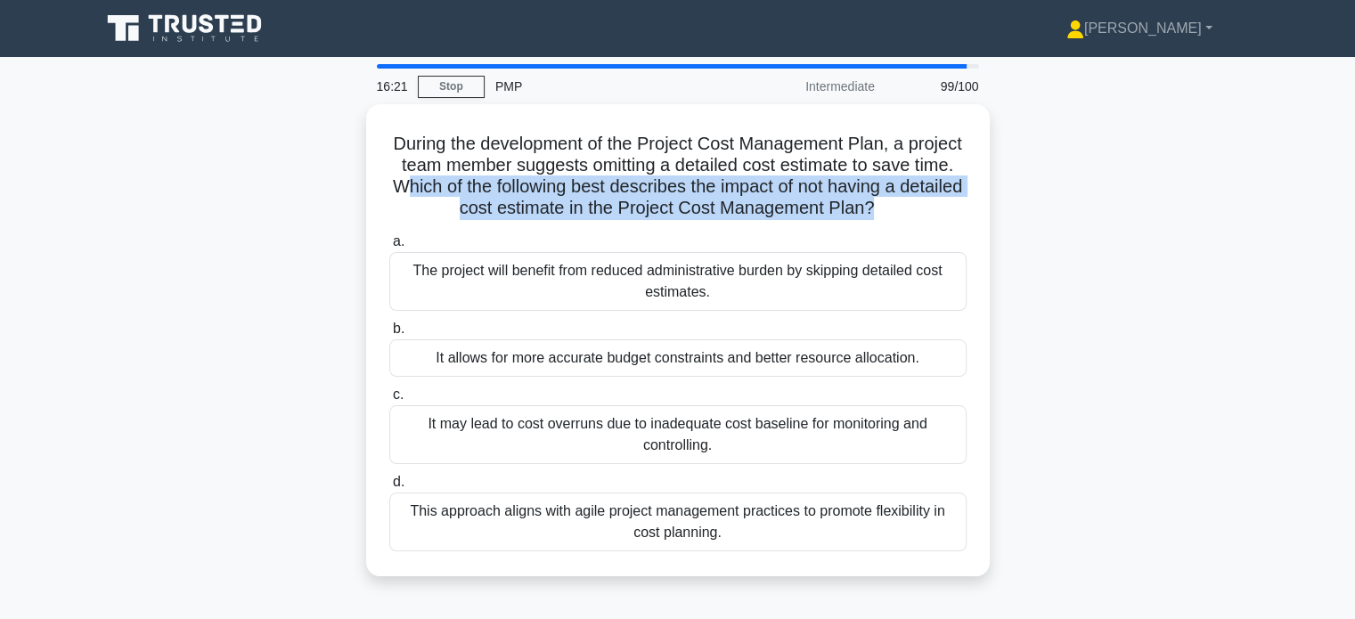
drag, startPoint x: 506, startPoint y: 180, endPoint x: 1011, endPoint y: 200, distance: 505.6
click at [1011, 200] on div "During the development of the Project Cost Management Plan, a project team memb…" at bounding box center [678, 351] width 1176 height 494
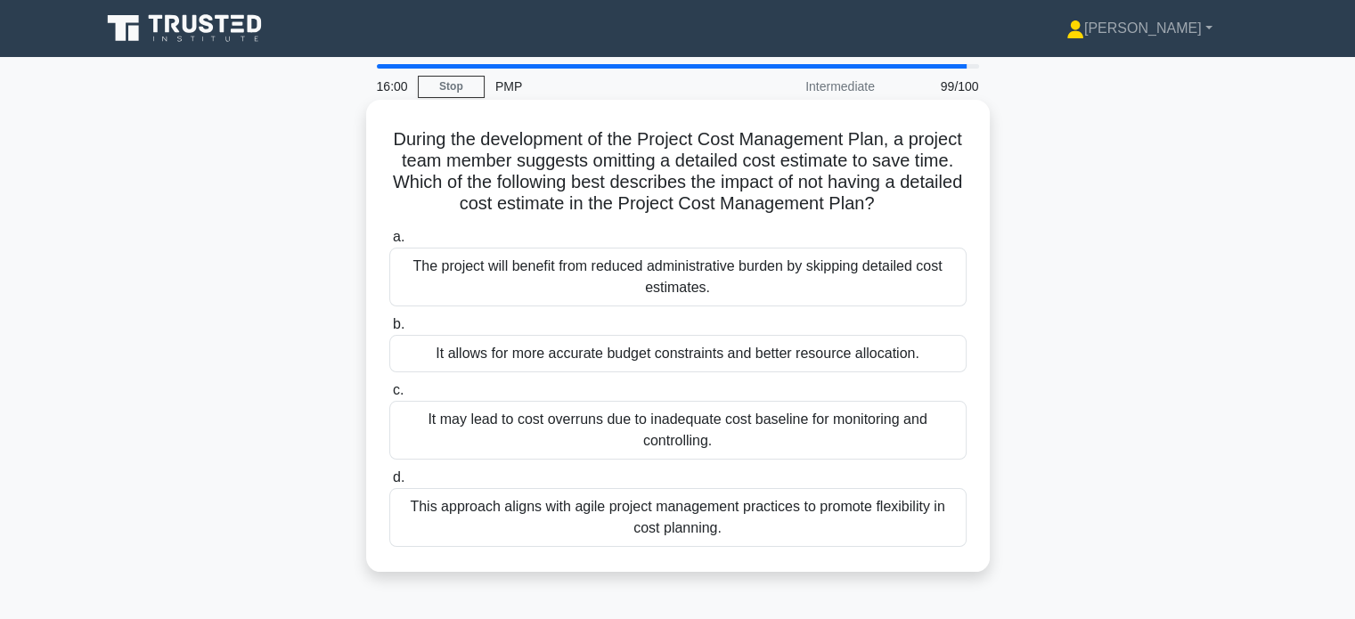
click at [720, 458] on div "It may lead to cost overruns due to inadequate cost baseline for monitoring and…" at bounding box center [677, 430] width 577 height 59
click at [389, 397] on input "c. It may lead to cost overruns due to inadequate cost baseline for monitoring …" at bounding box center [389, 391] width 0 height 12
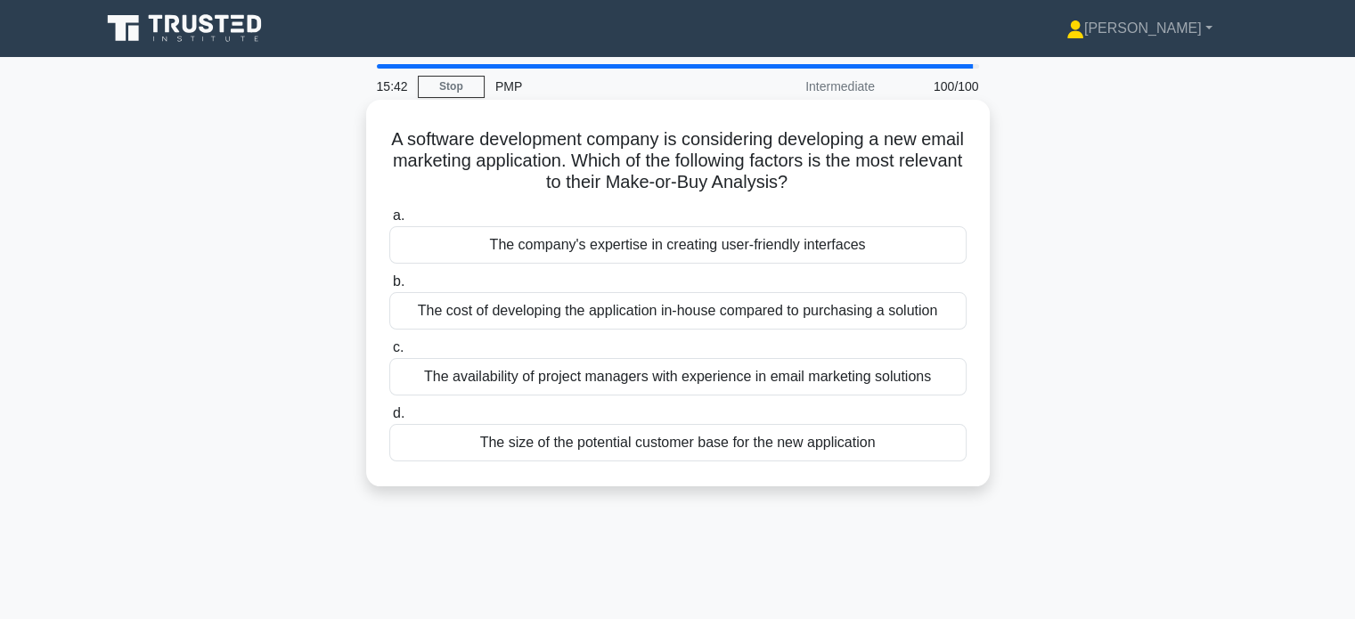
drag, startPoint x: 628, startPoint y: 157, endPoint x: 925, endPoint y: 194, distance: 299.1
click at [925, 194] on h5 "A software development company is considering developing a new email marketing …" at bounding box center [678, 161] width 581 height 66
click at [663, 321] on div "The cost of developing the application in-house compared to purchasing a soluti…" at bounding box center [677, 310] width 577 height 37
click at [389, 288] on input "b. The cost of developing the application in-house compared to purchasing a sol…" at bounding box center [389, 282] width 0 height 12
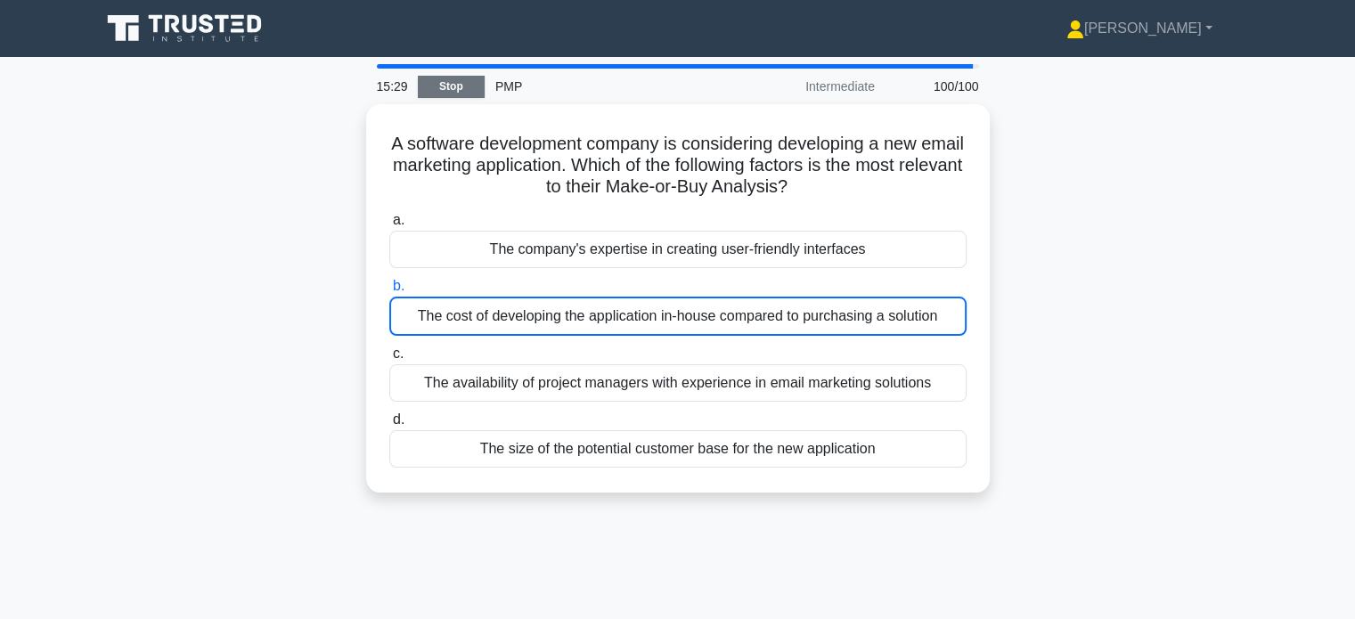
click at [462, 85] on link "Stop" at bounding box center [451, 87] width 67 height 22
